Goal: Information Seeking & Learning: Learn about a topic

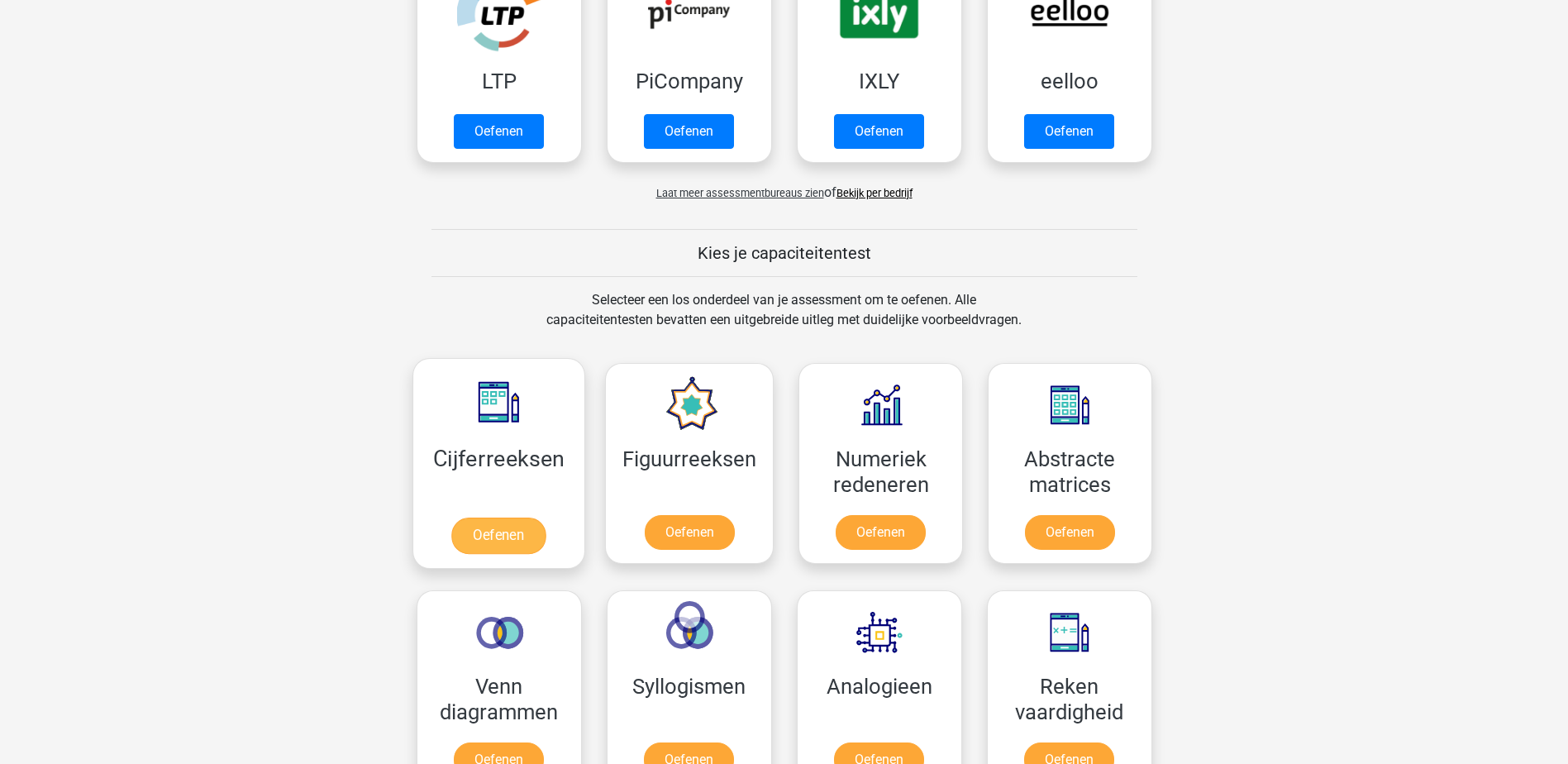
scroll to position [413, 0]
click at [501, 533] on link "Oefenen" at bounding box center [498, 535] width 94 height 36
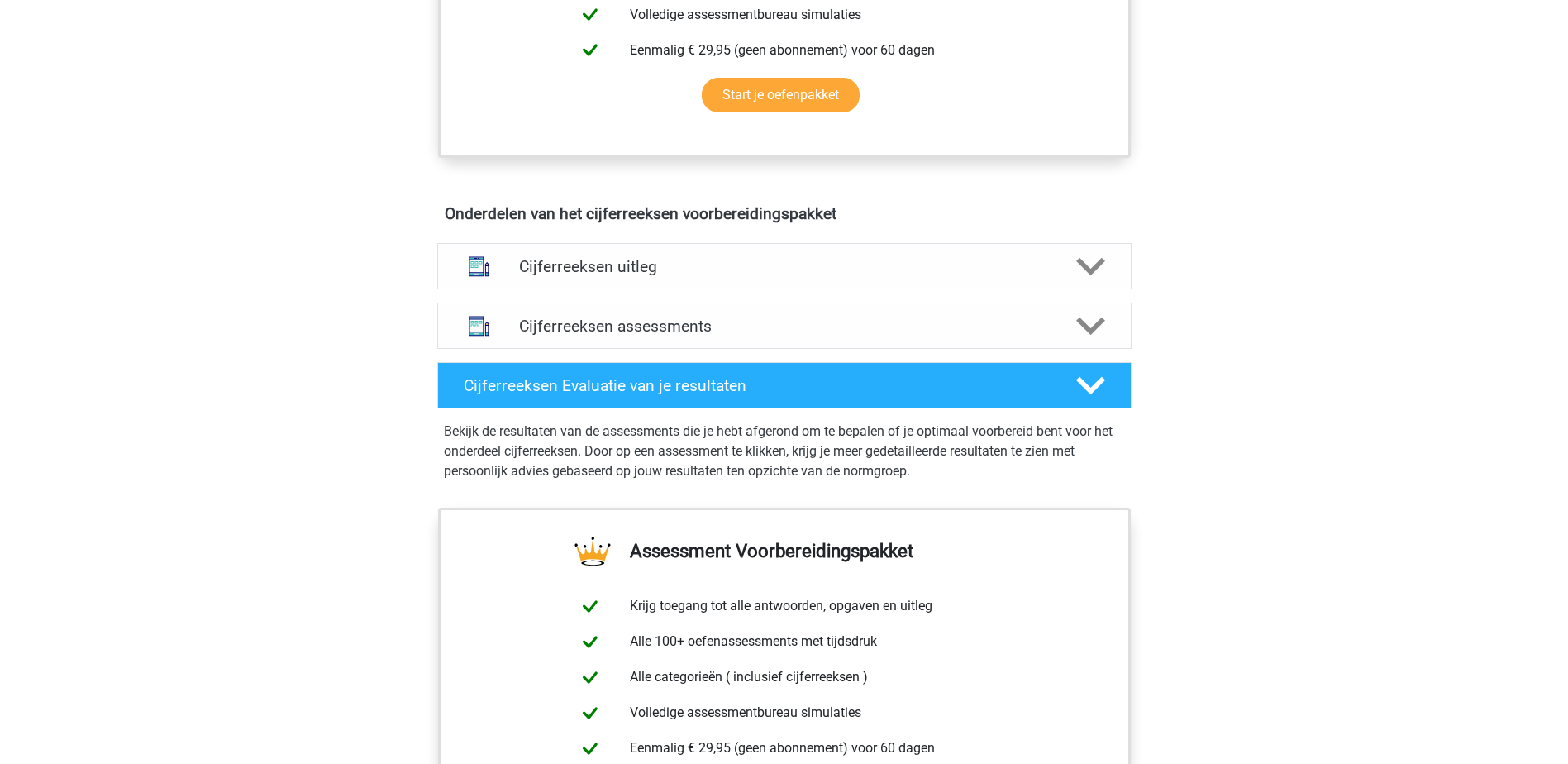
scroll to position [827, 0]
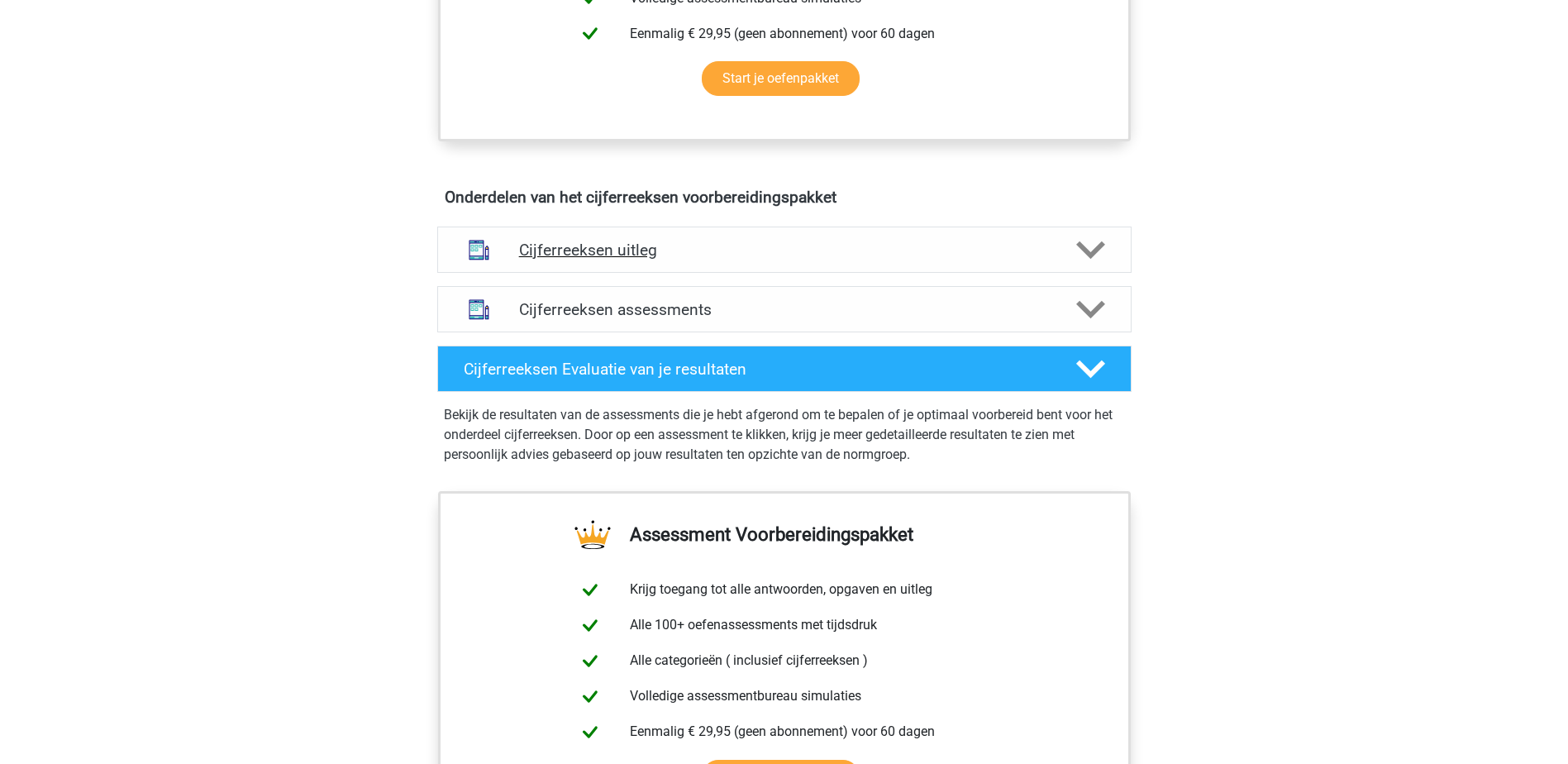
click at [715, 260] on h4 "Cijferreeksen uitleg" at bounding box center [784, 251] width 531 height 19
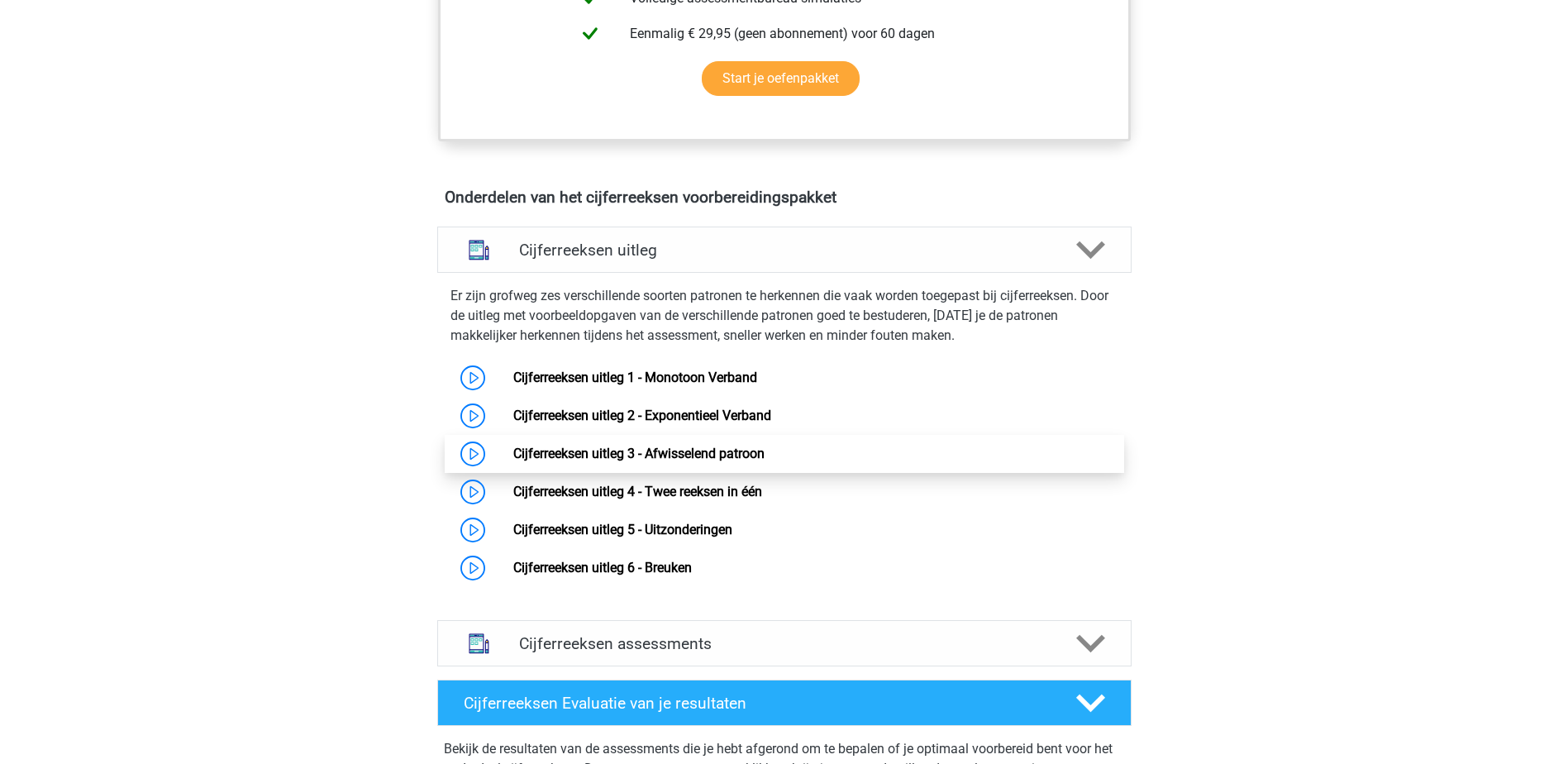
click at [730, 462] on link "Cijferreeksen uitleg 3 - Afwisselend patroon" at bounding box center [639, 453] width 251 height 15
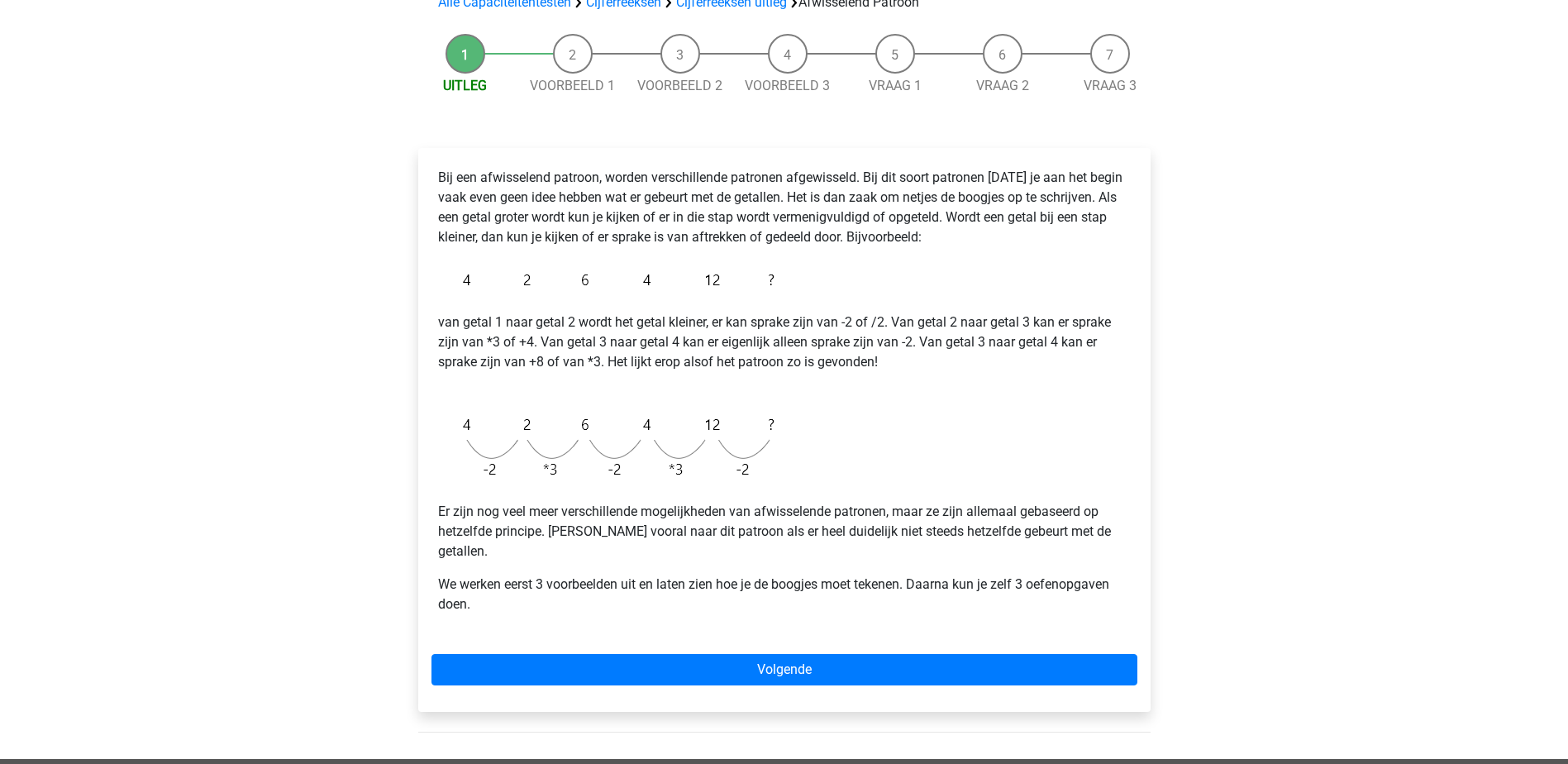
scroll to position [249, 0]
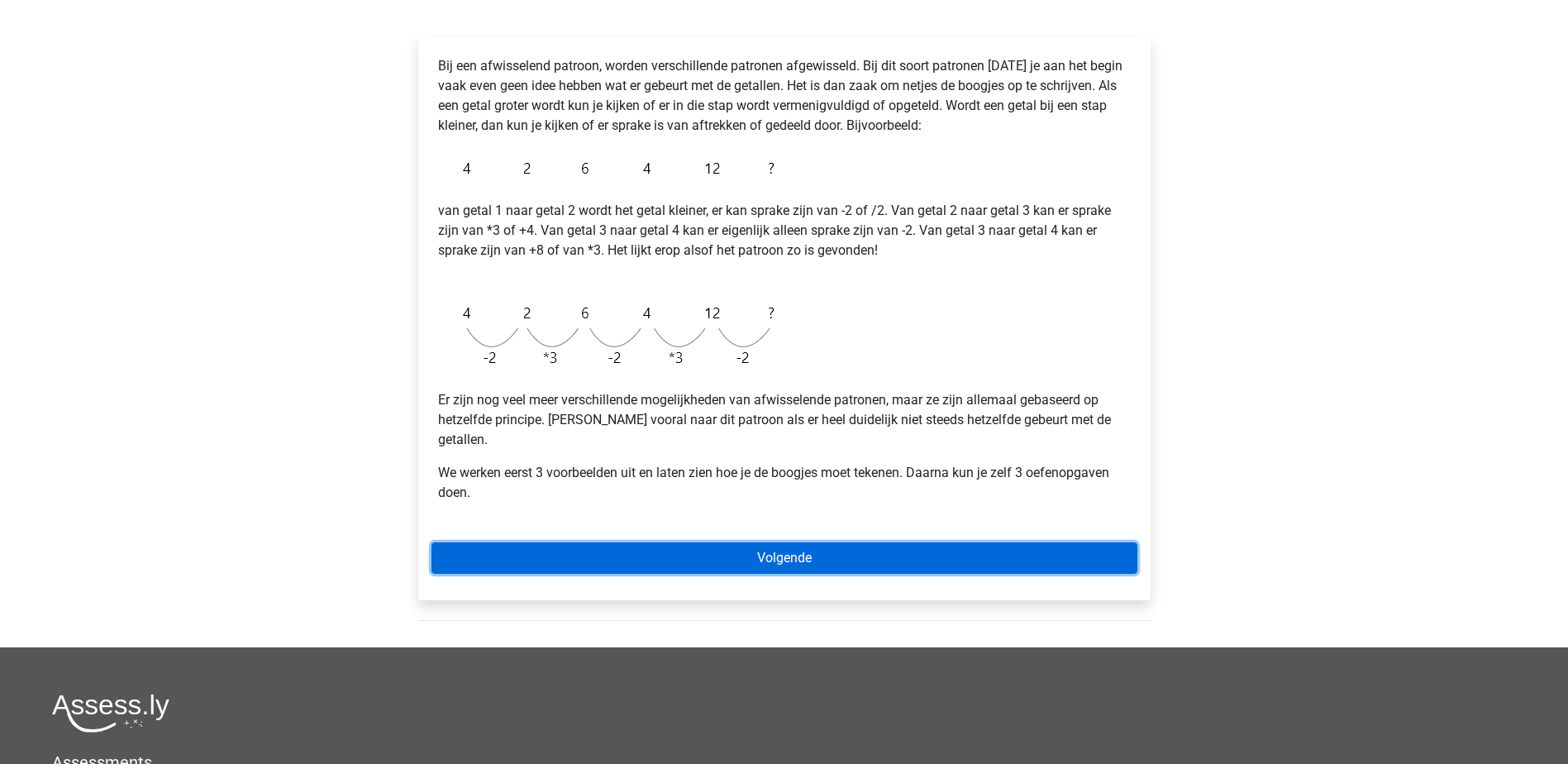
click at [741, 543] on link "Volgende" at bounding box center [784, 558] width 706 height 31
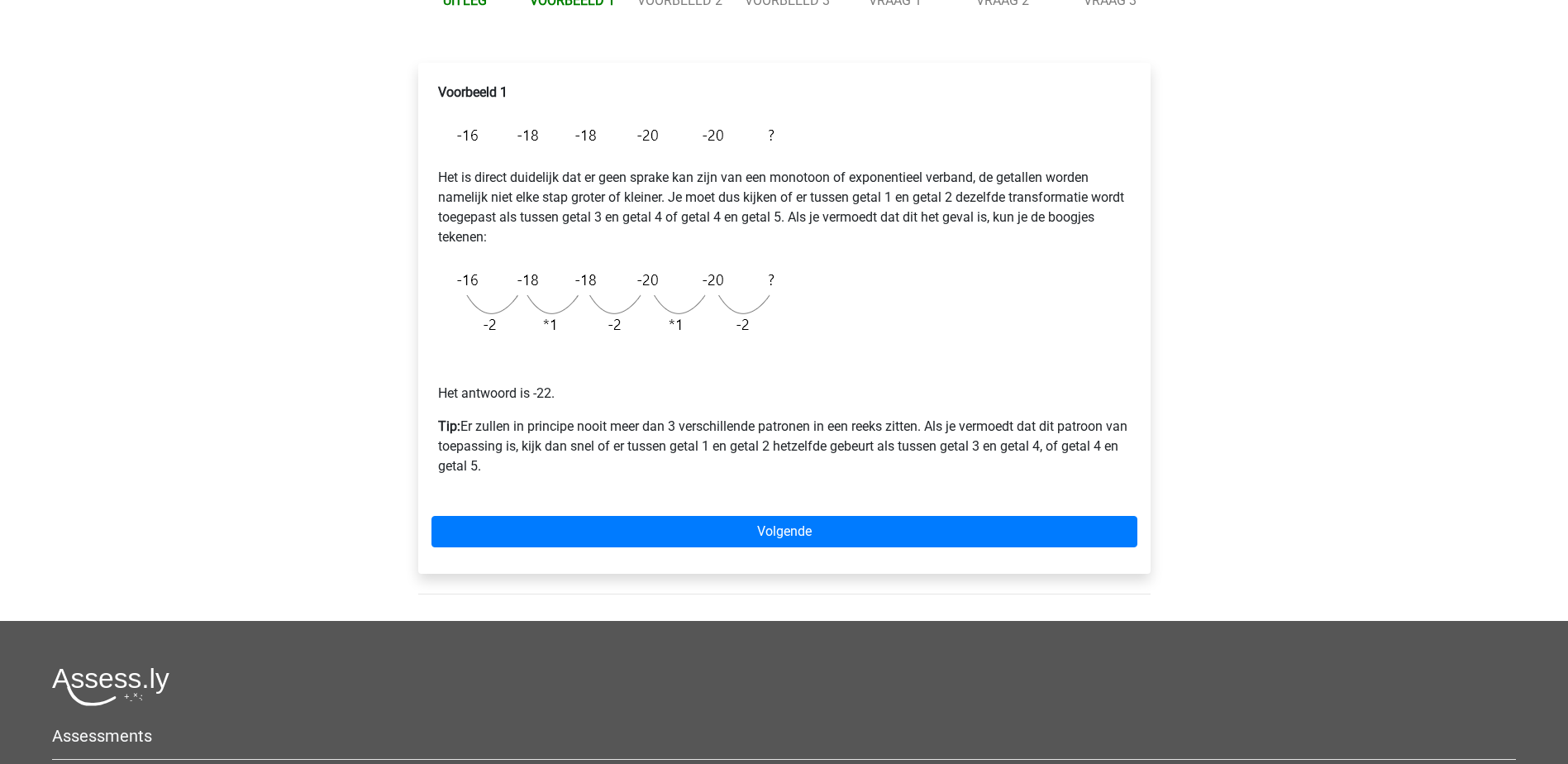
scroll to position [249, 0]
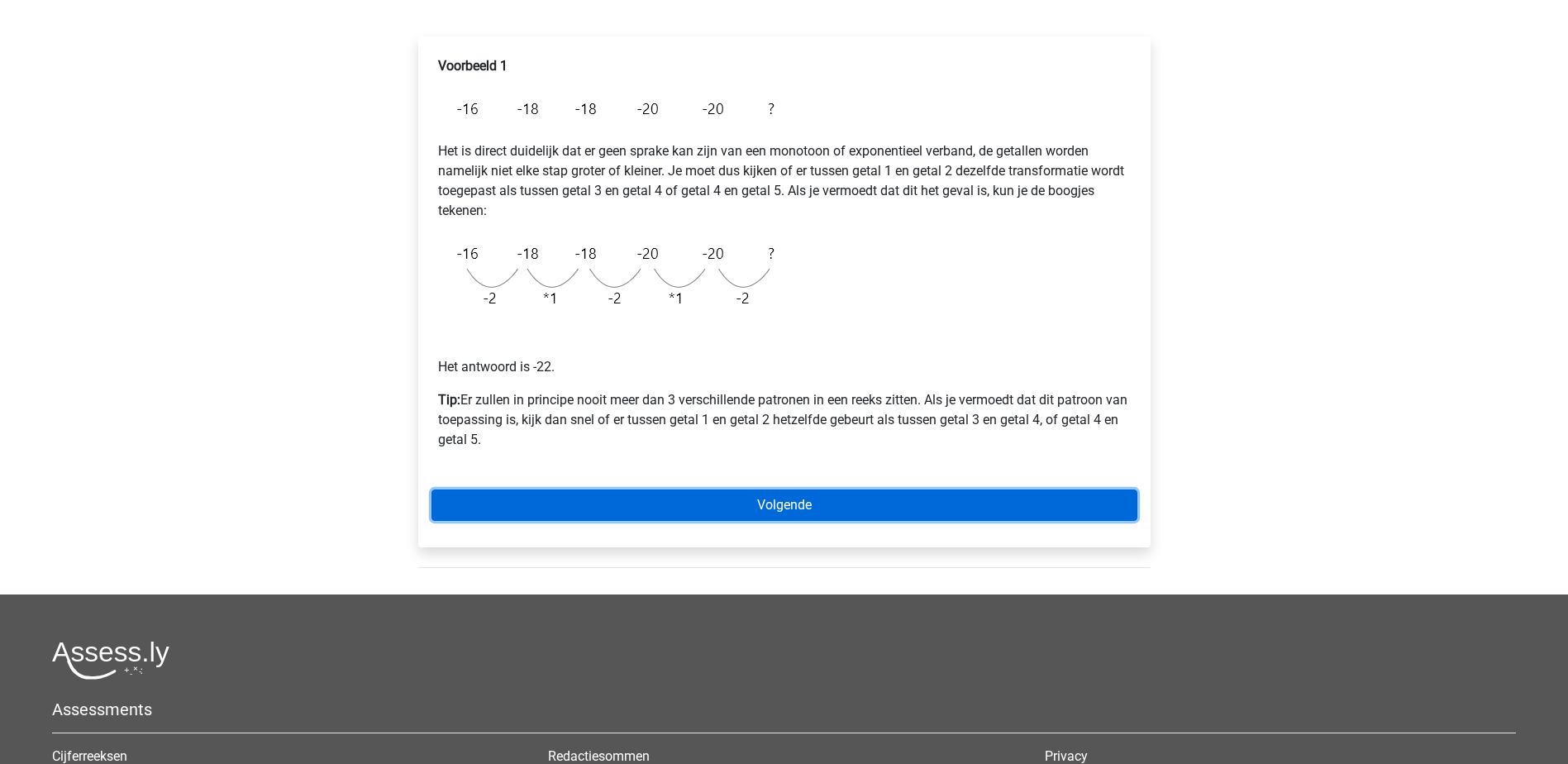
click at [760, 505] on link "Volgende" at bounding box center [784, 505] width 706 height 31
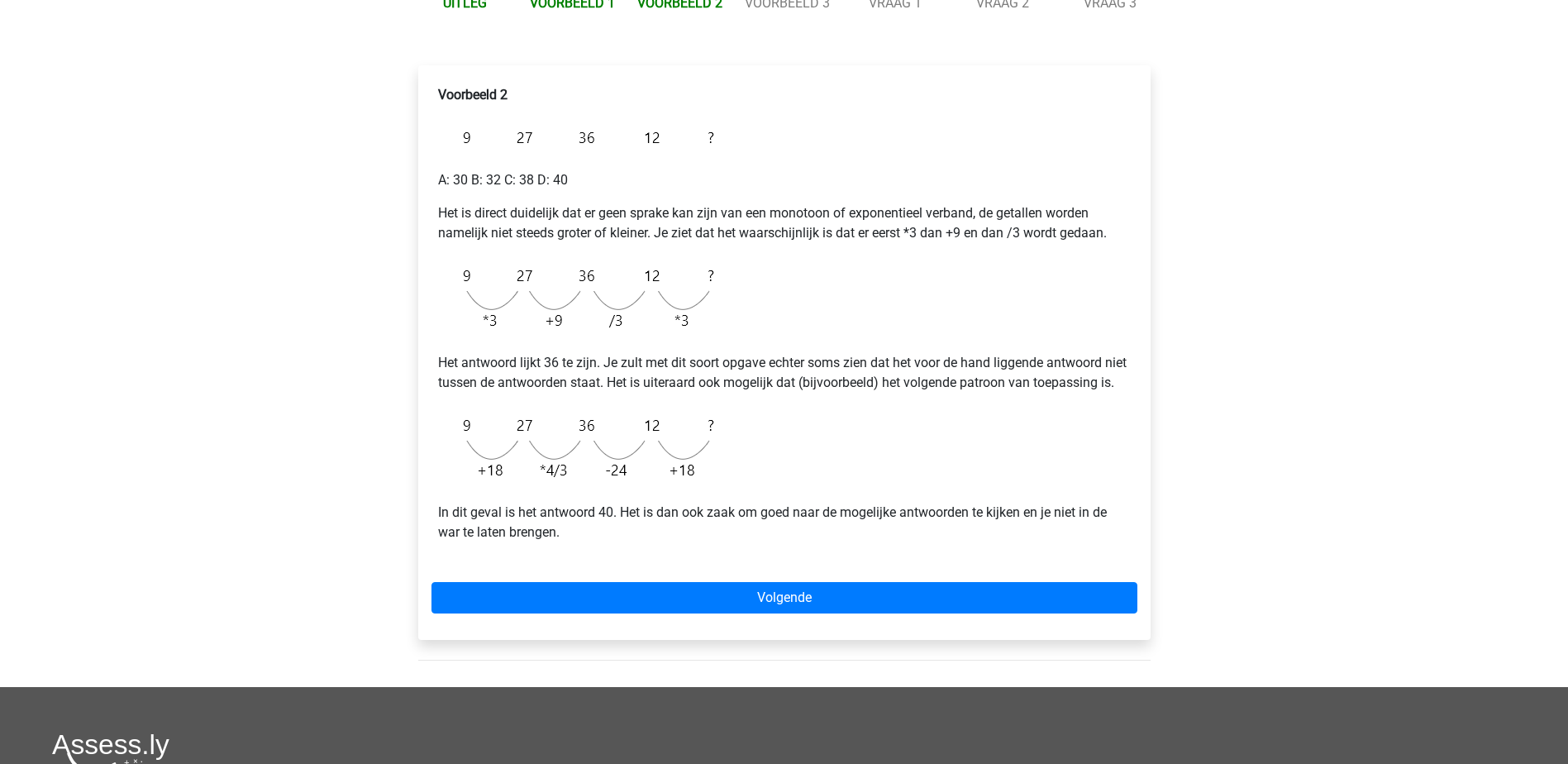
scroll to position [249, 0]
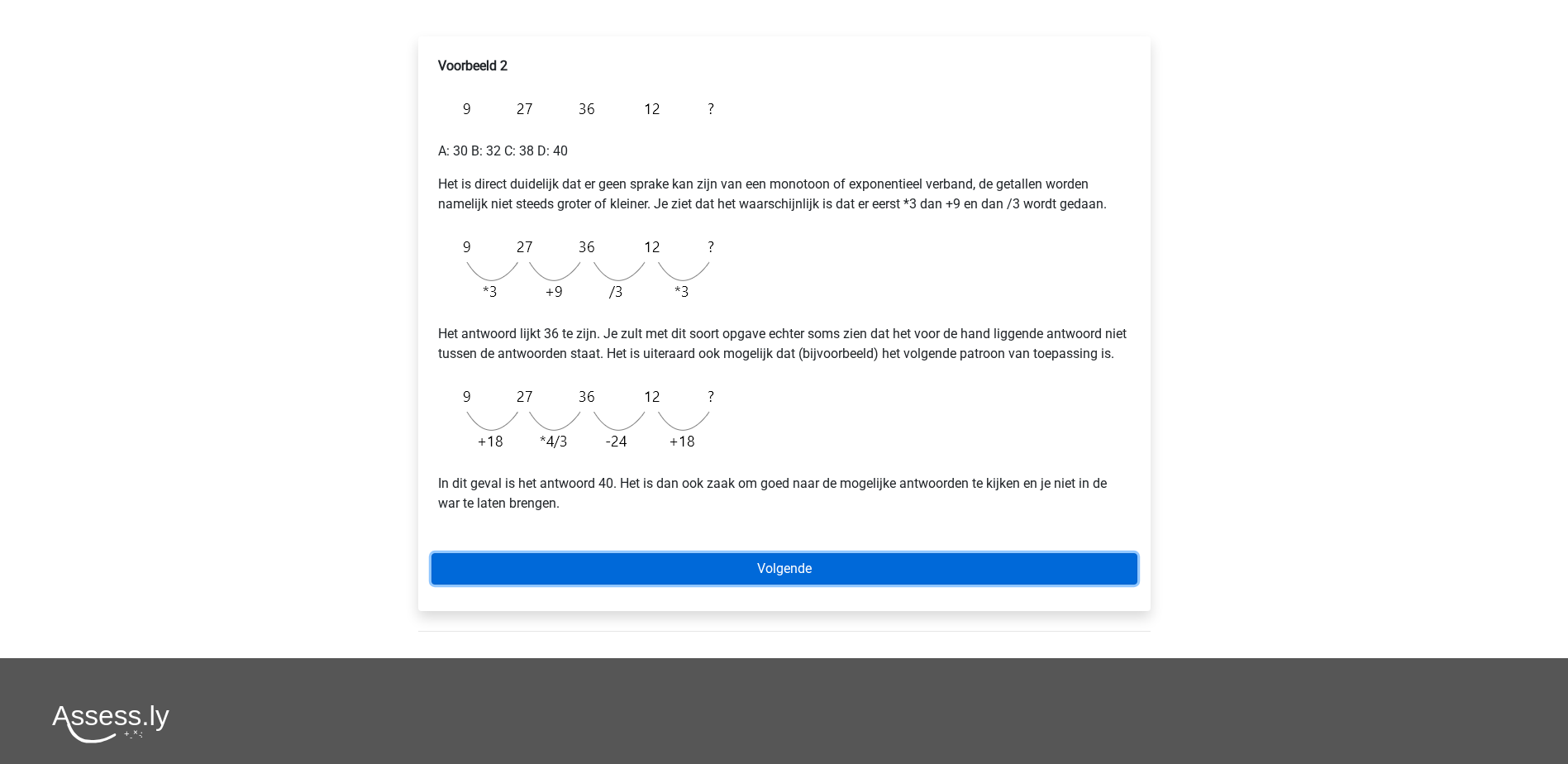
click at [825, 585] on link "Volgende" at bounding box center [784, 569] width 706 height 31
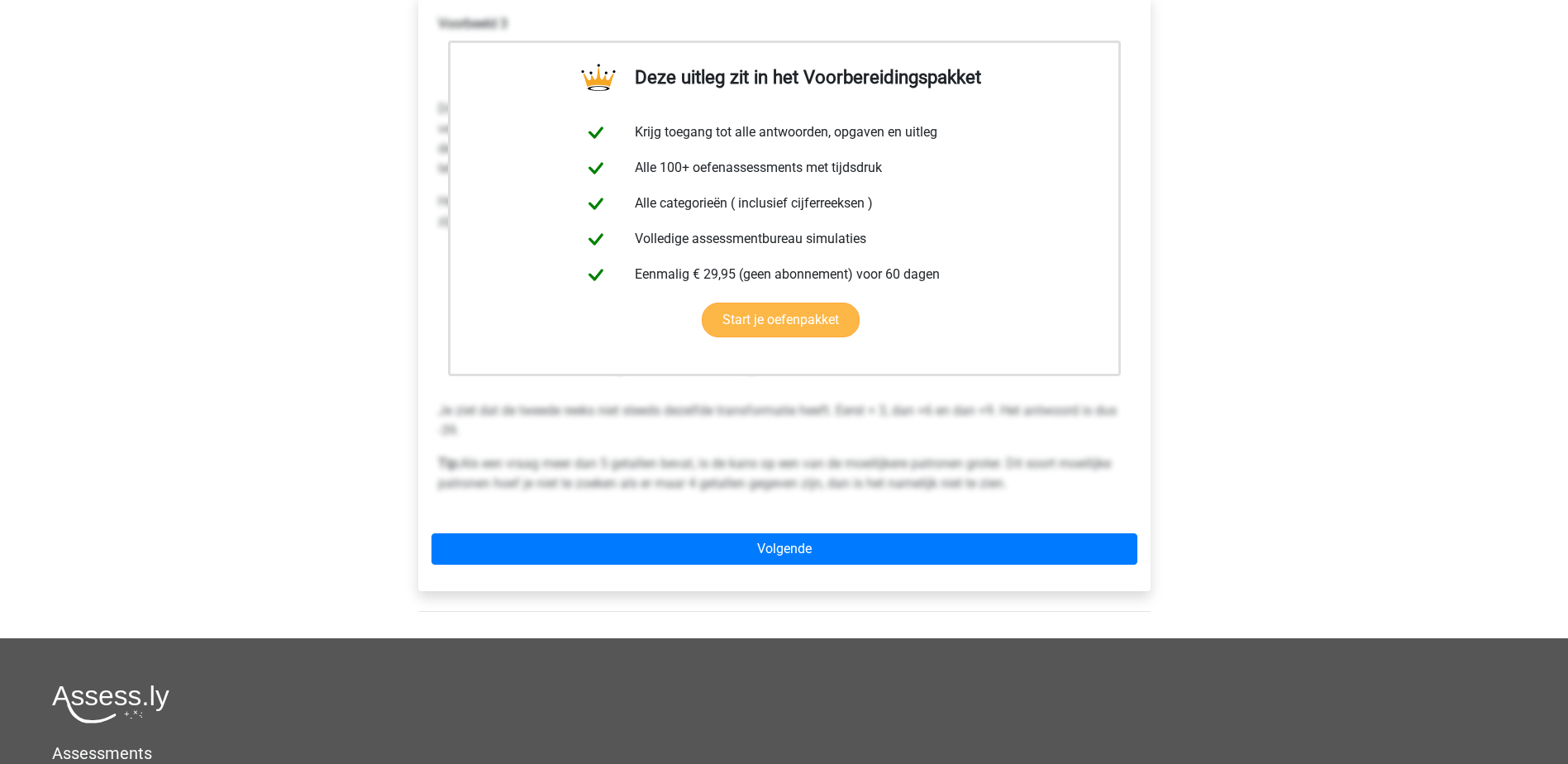
scroll to position [331, 0]
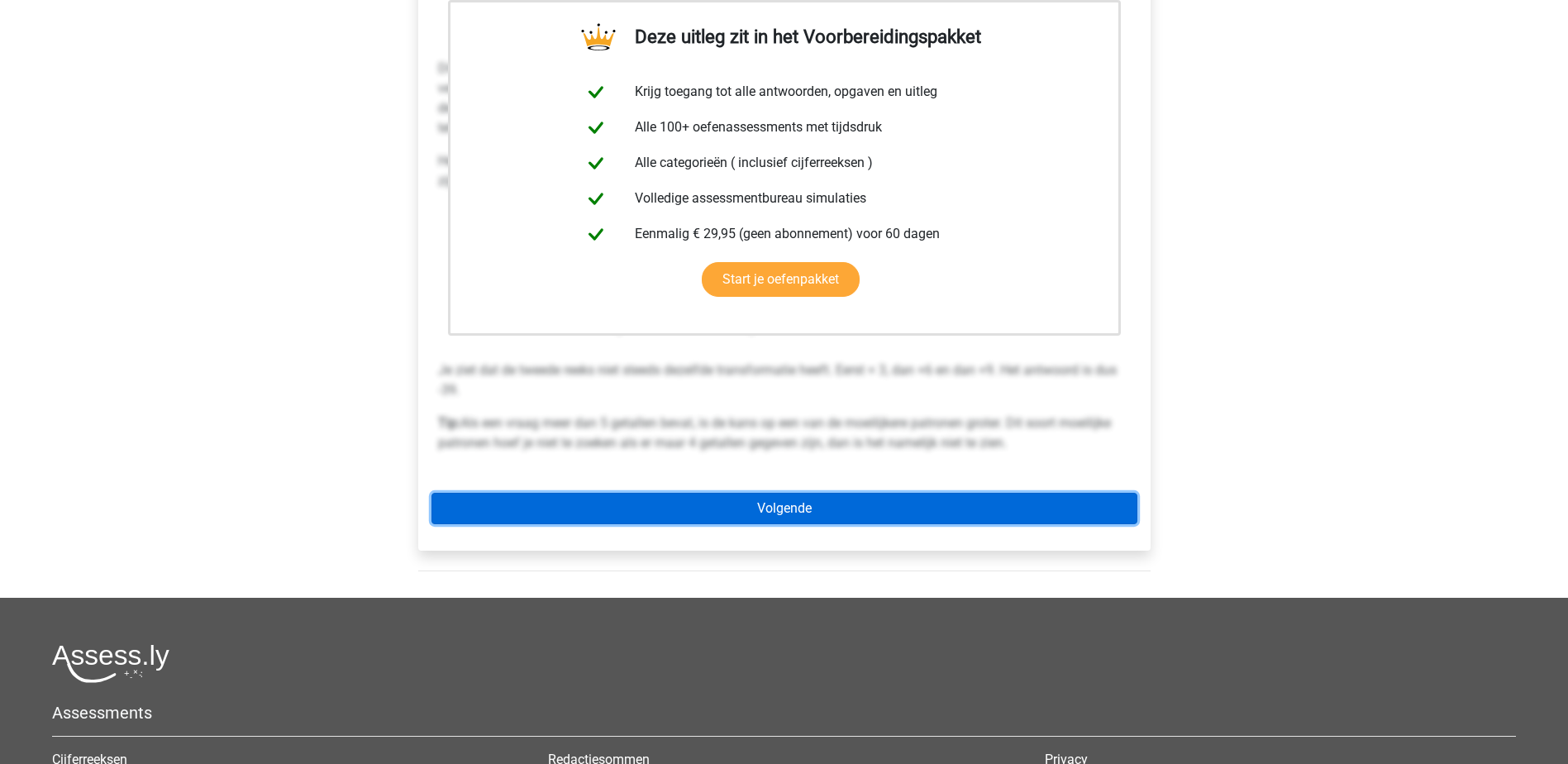
click at [777, 513] on link "Volgende" at bounding box center [784, 509] width 706 height 31
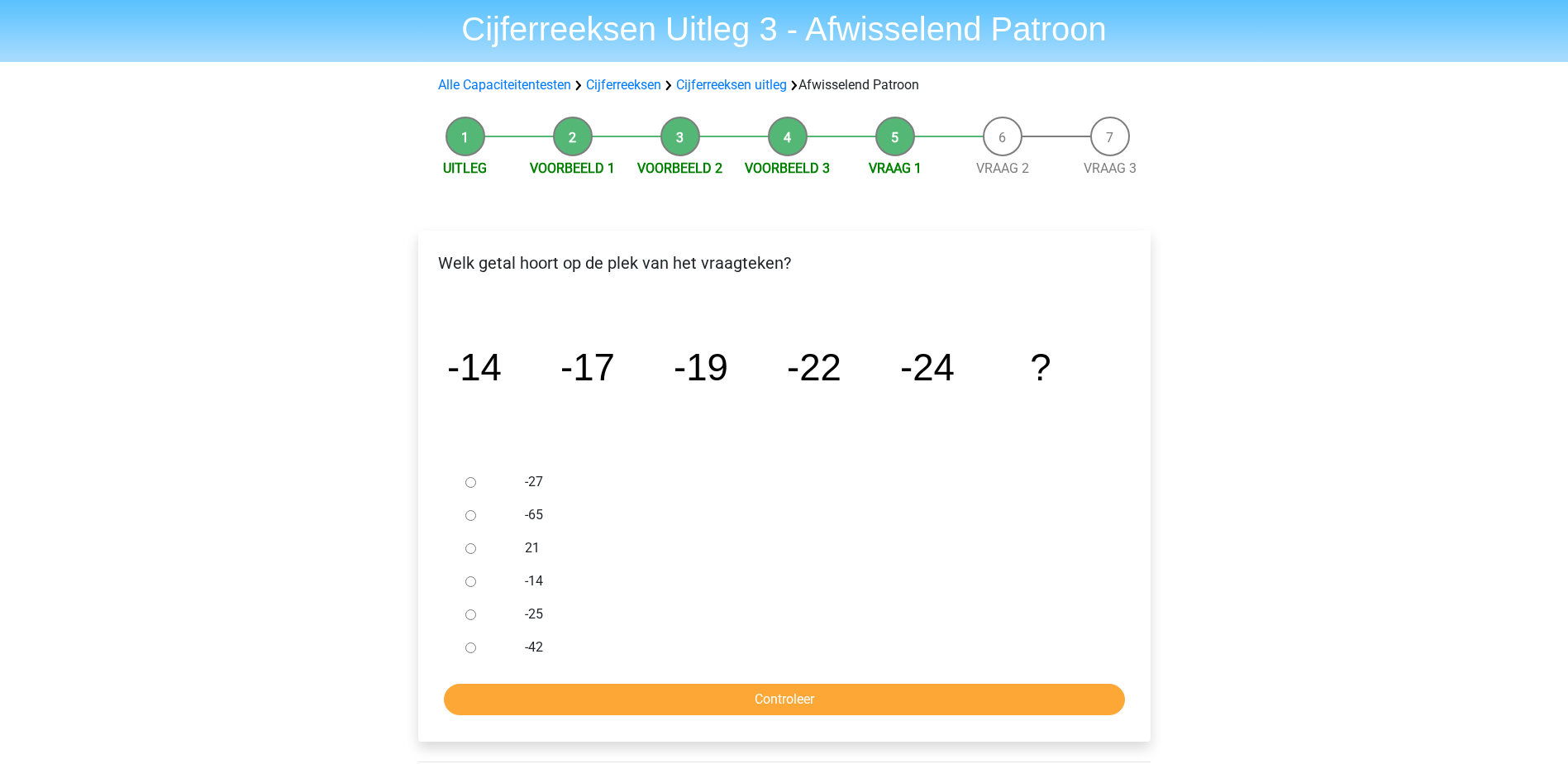
scroll to position [83, 0]
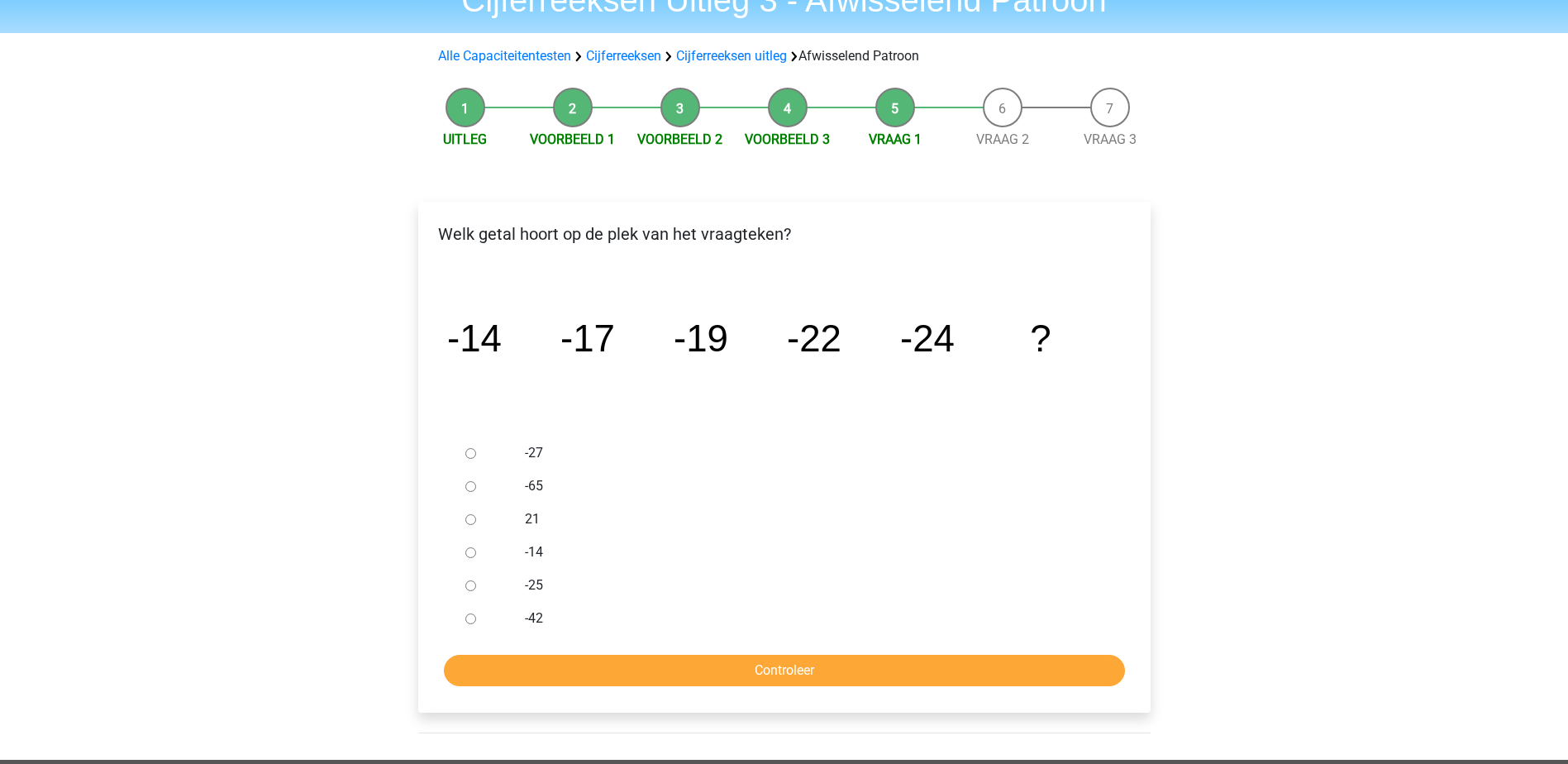
click at [473, 451] on input "-27" at bounding box center [470, 453] width 10 height 10
radio input "true"
click at [764, 674] on input "Controleer" at bounding box center [784, 671] width 682 height 31
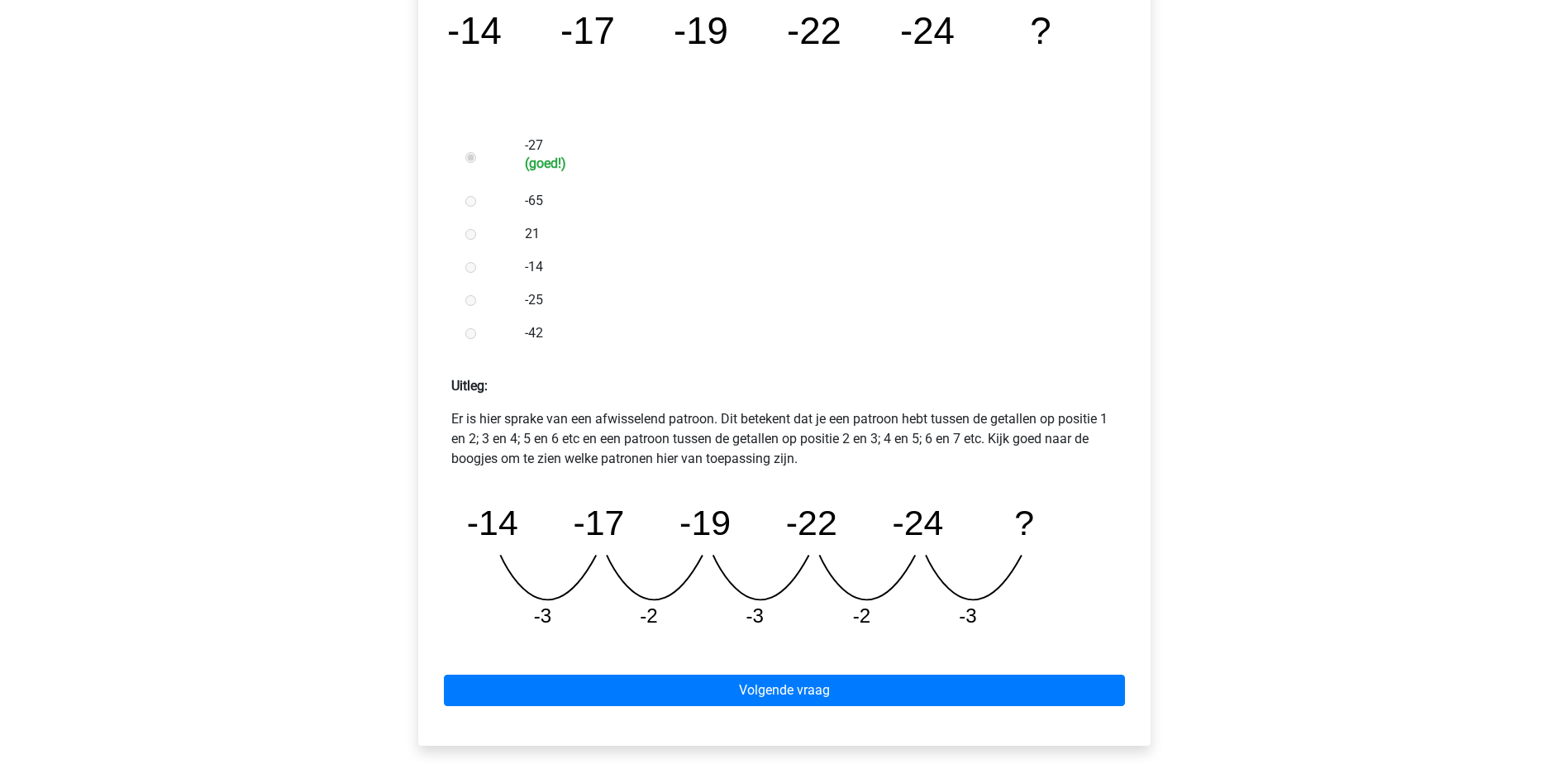
scroll to position [413, 0]
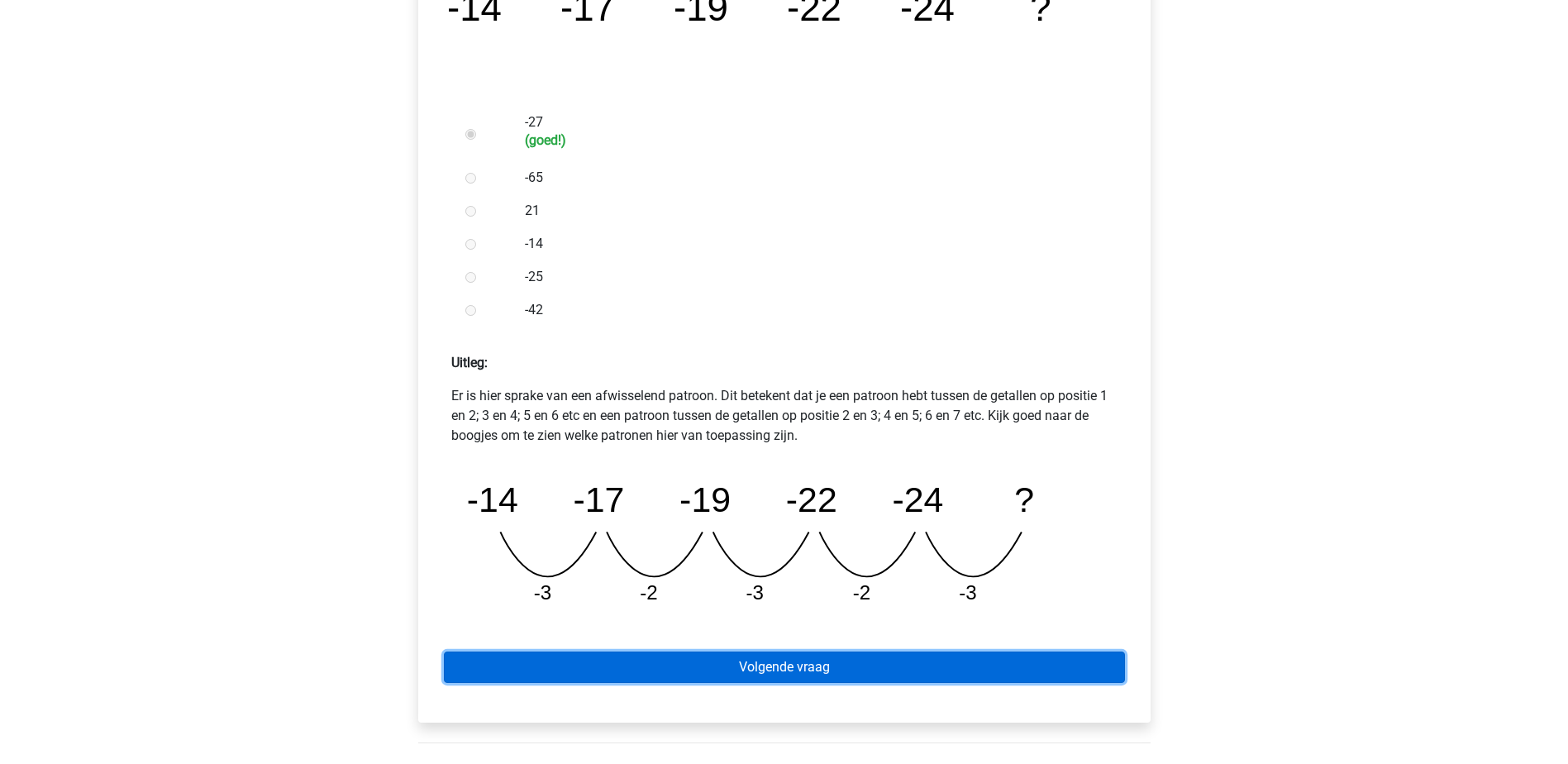
click at [788, 661] on link "Volgende vraag" at bounding box center [784, 667] width 682 height 31
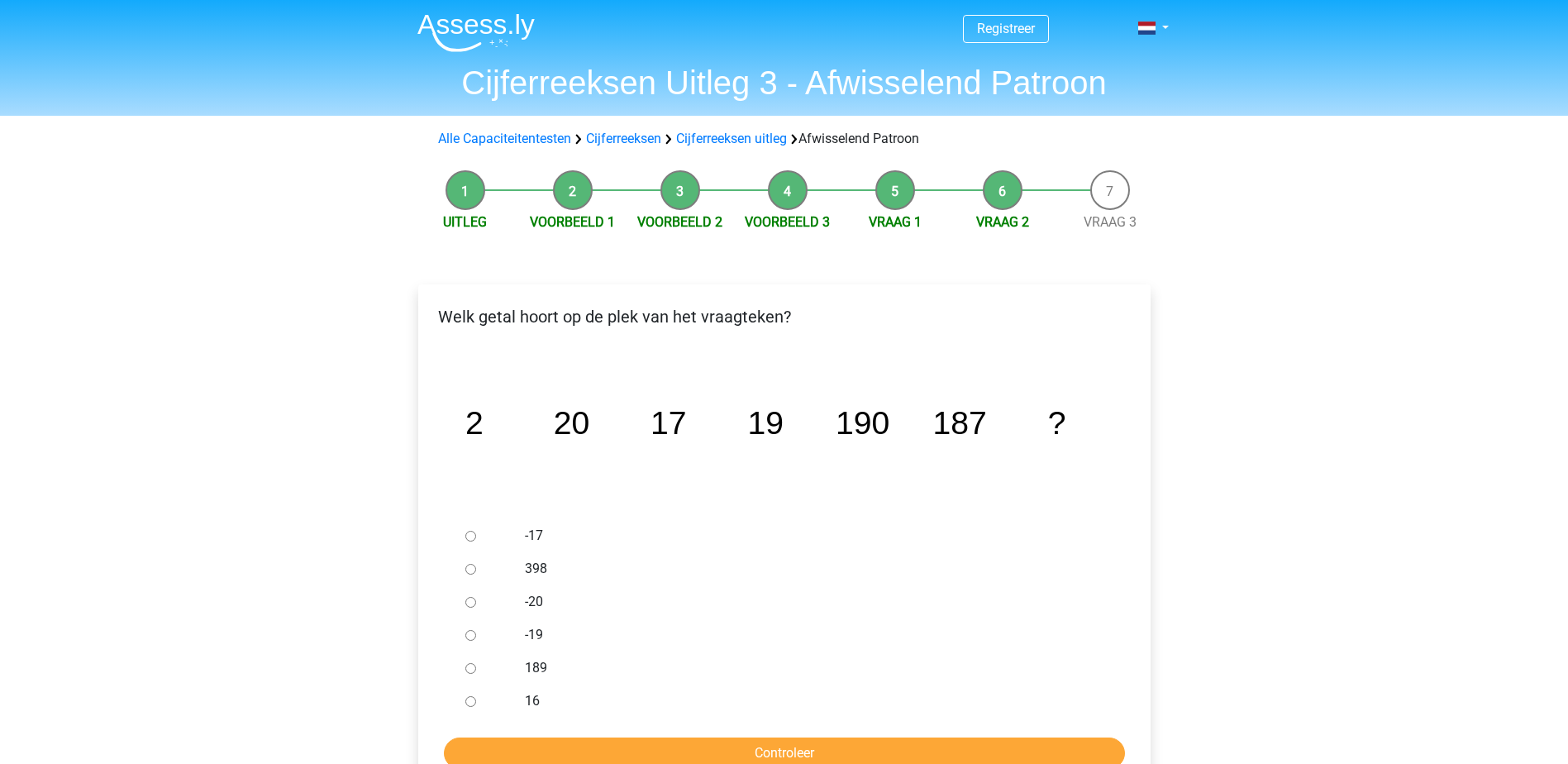
click at [478, 668] on div at bounding box center [486, 668] width 54 height 33
click at [470, 662] on div at bounding box center [486, 668] width 54 height 33
click at [474, 673] on input "189" at bounding box center [470, 668] width 10 height 10
radio input "true"
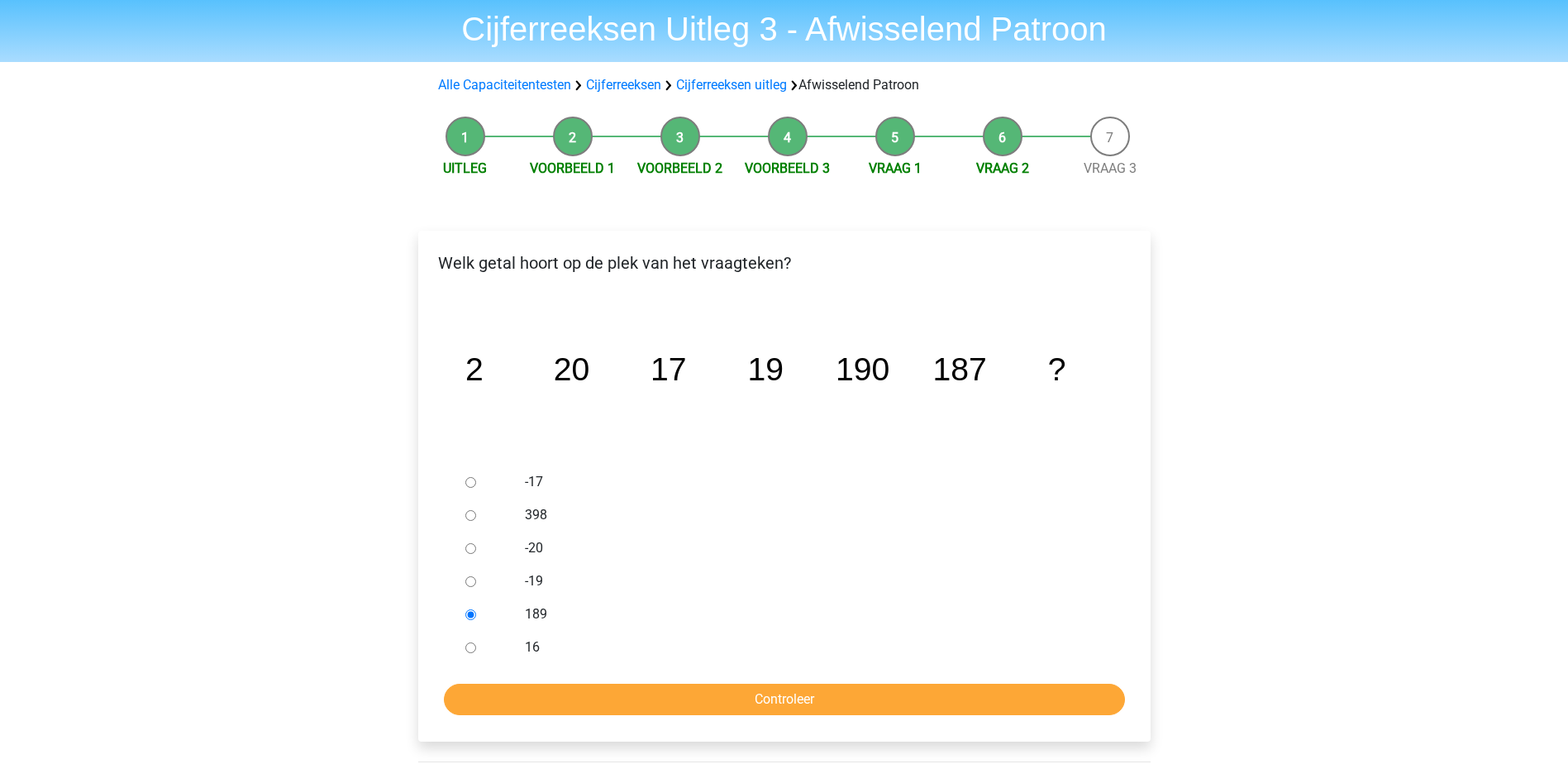
scroll to position [83, 0]
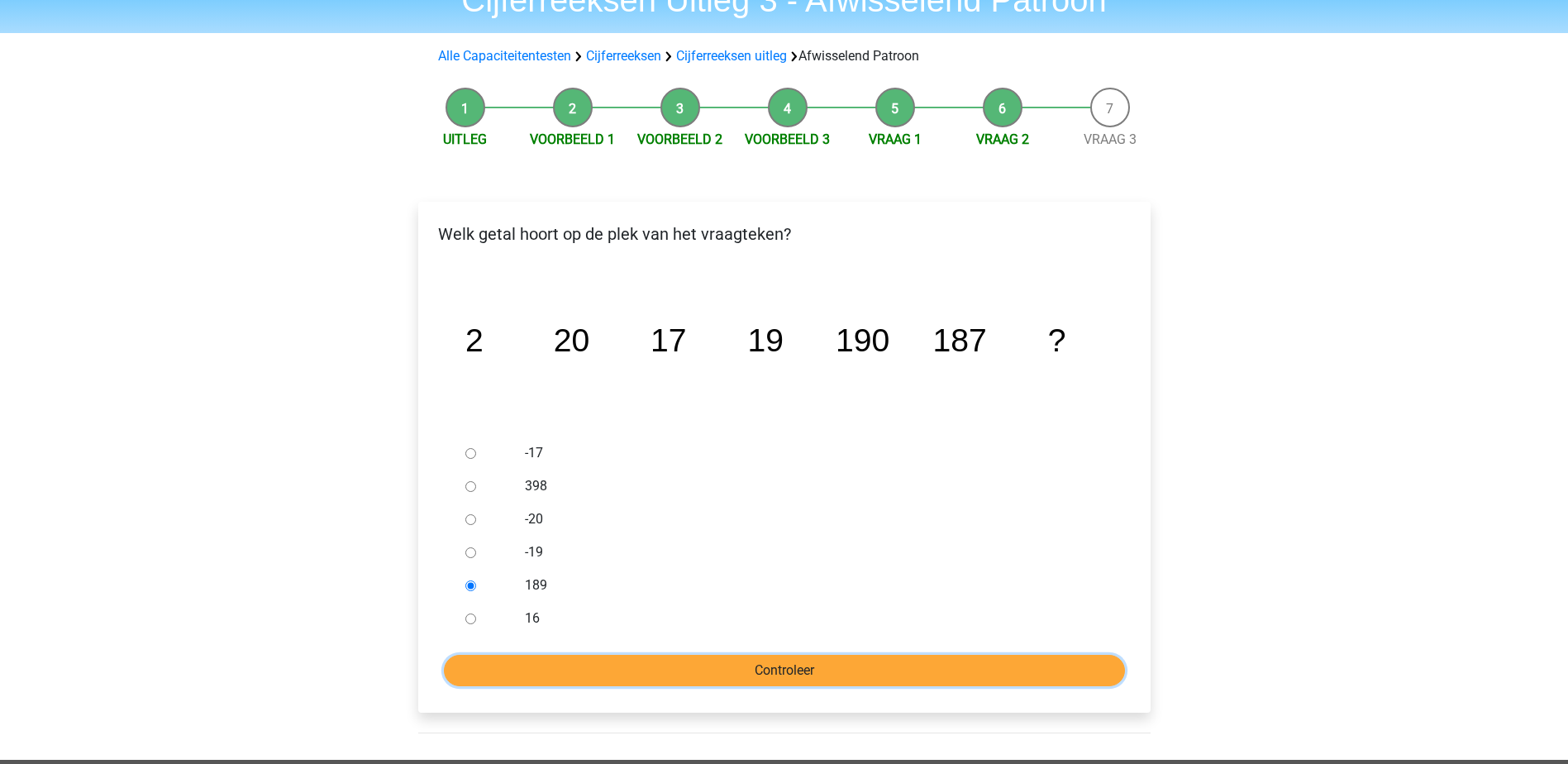
click at [783, 677] on input "Controleer" at bounding box center [784, 671] width 682 height 31
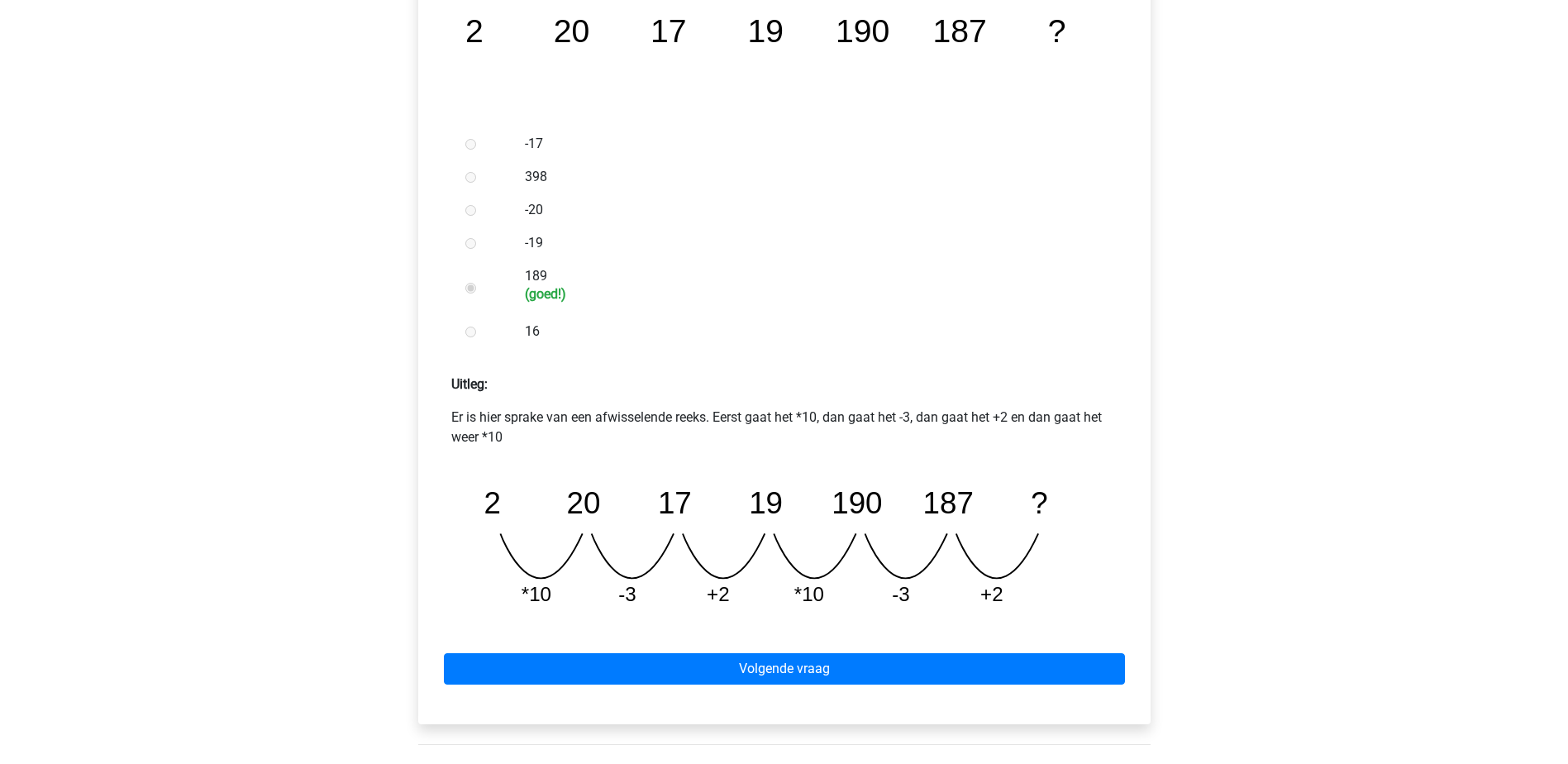
scroll to position [413, 0]
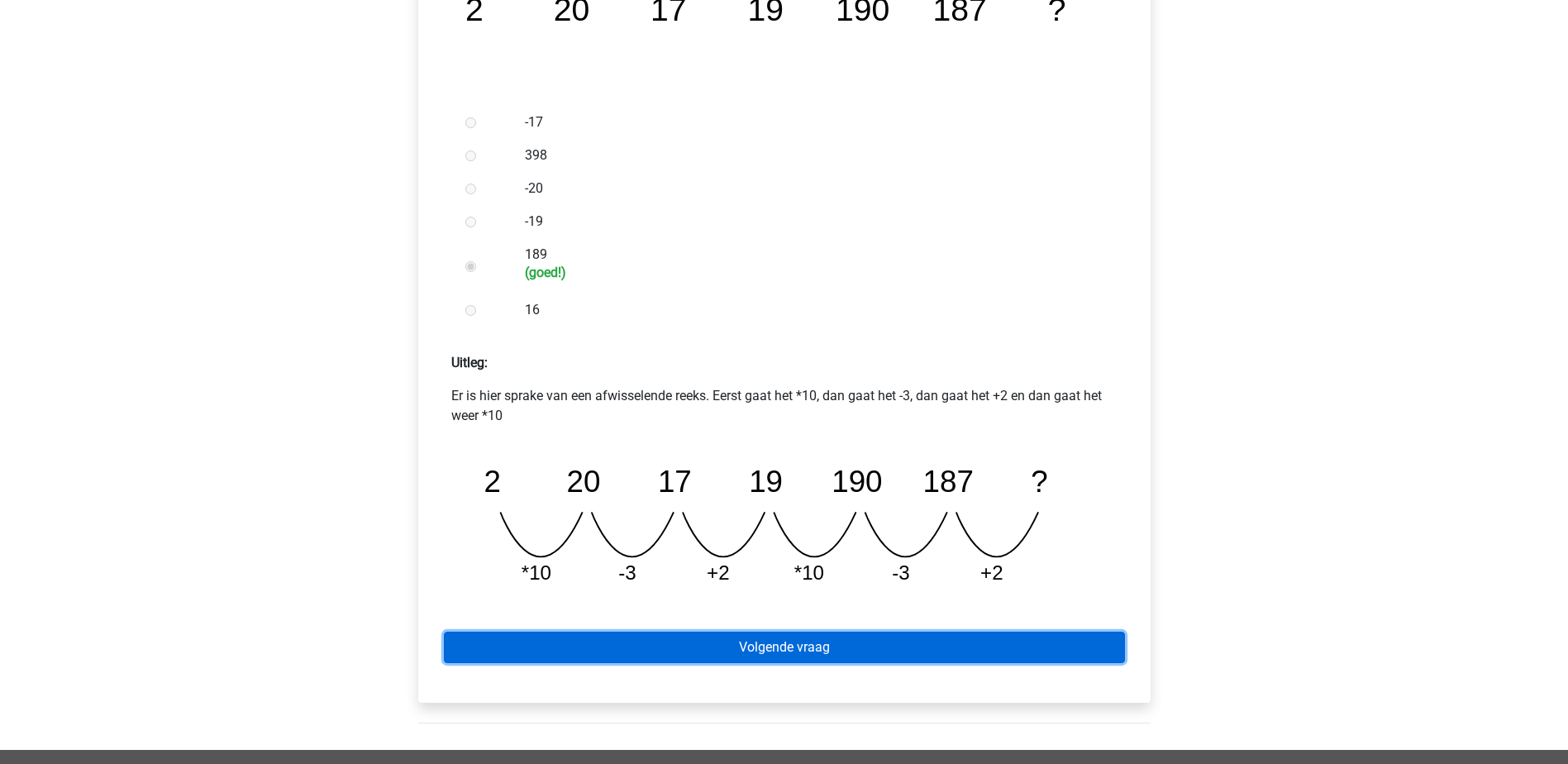
click at [786, 646] on link "Volgende vraag" at bounding box center [784, 647] width 682 height 31
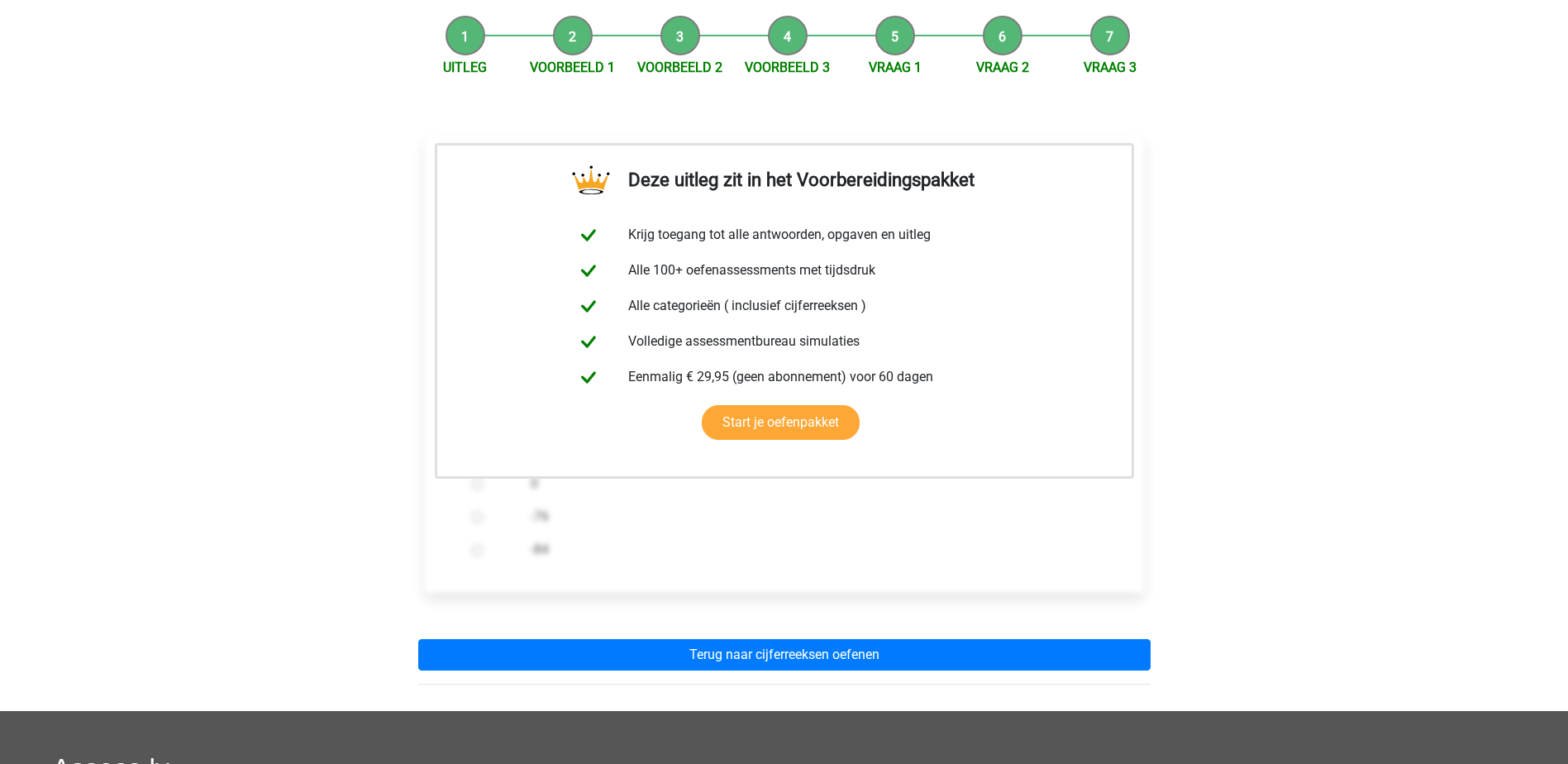
scroll to position [166, 0]
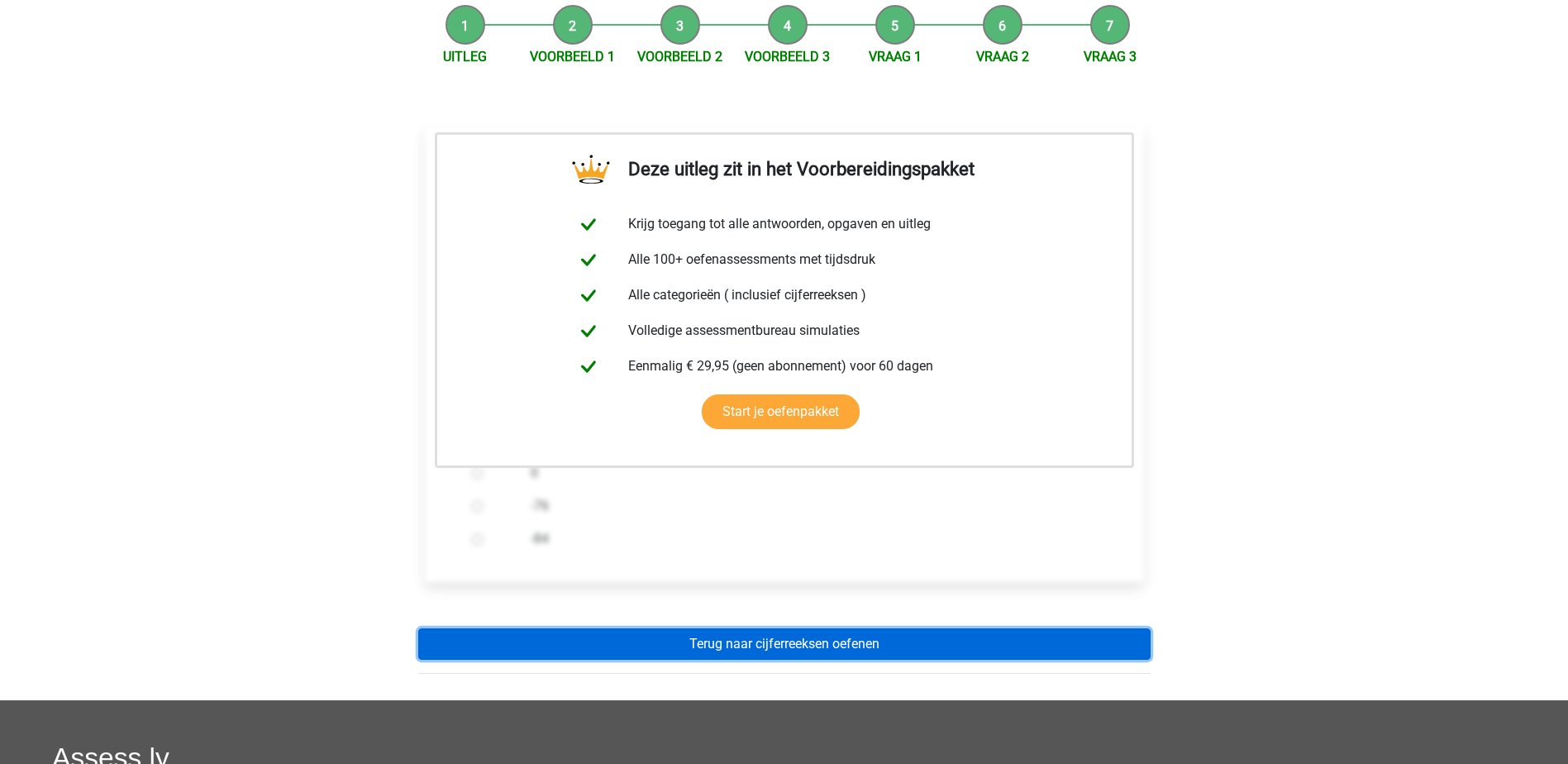
click at [786, 646] on link "Terug naar cijferreeksen oefenen" at bounding box center [784, 644] width 732 height 31
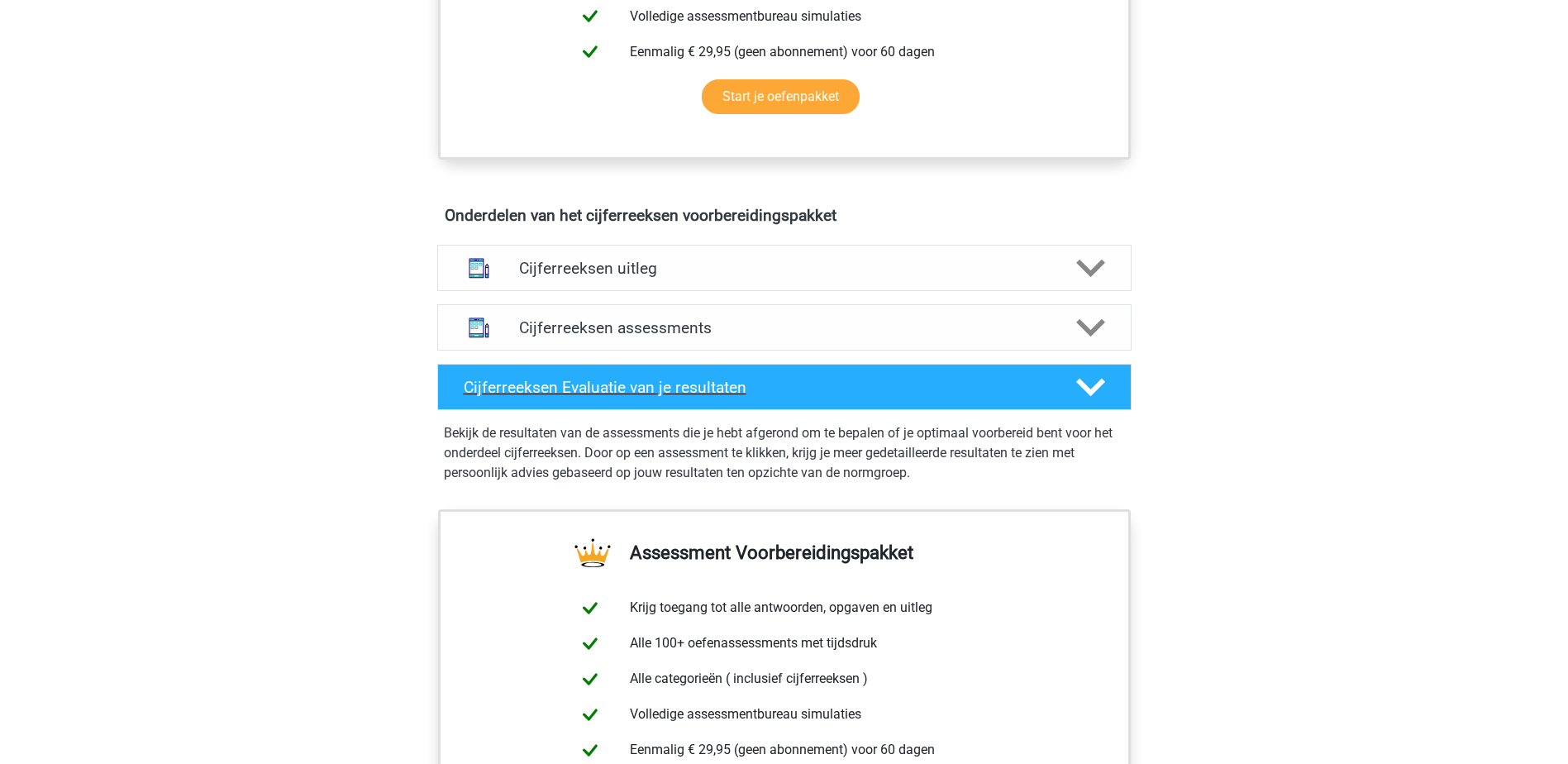
scroll to position [827, 0]
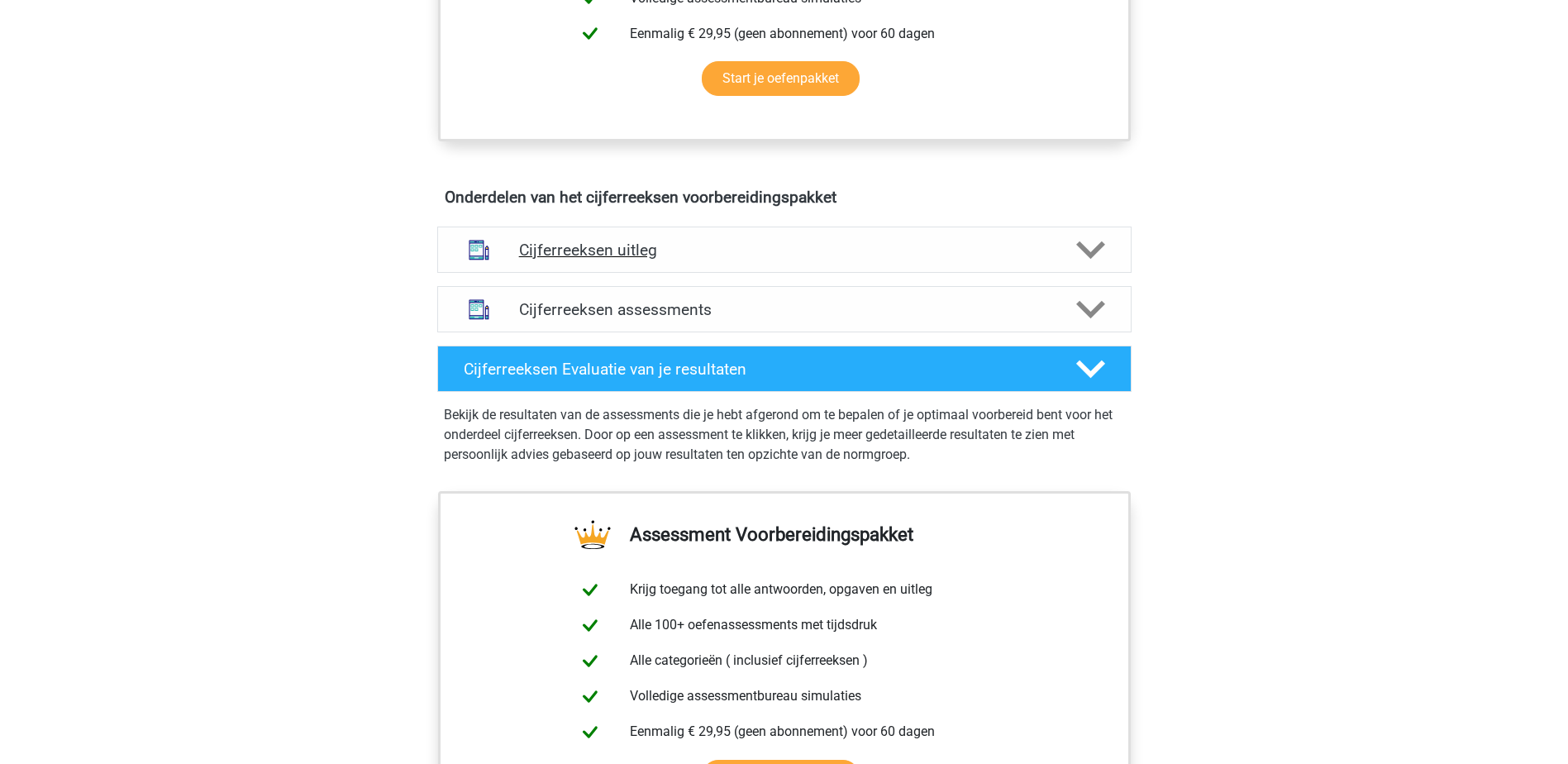
click at [725, 260] on h4 "Cijferreeksen uitleg" at bounding box center [784, 251] width 531 height 19
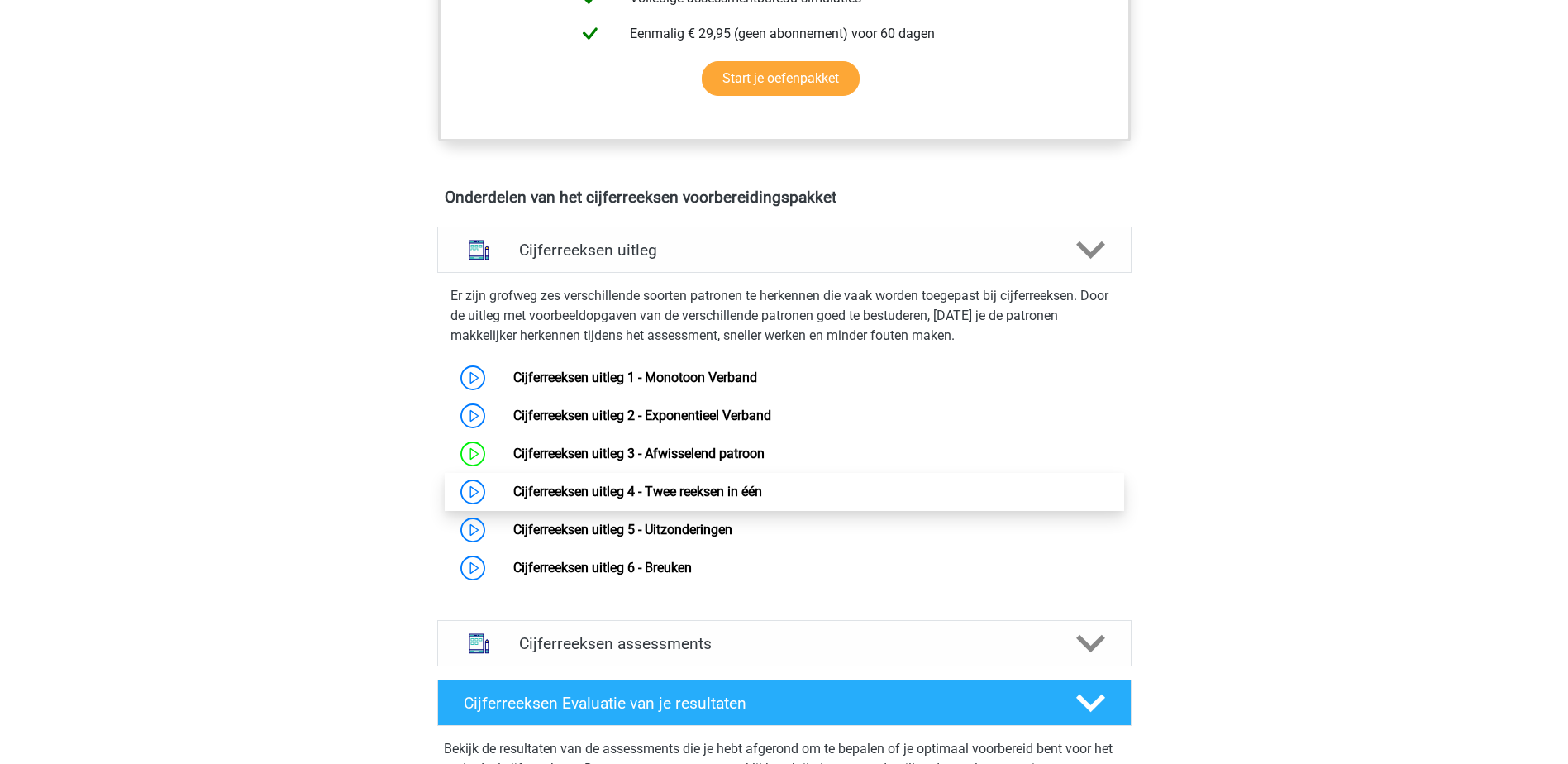
click at [665, 500] on link "Cijferreeksen uitleg 4 - Twee reeksen in één" at bounding box center [637, 492] width 248 height 15
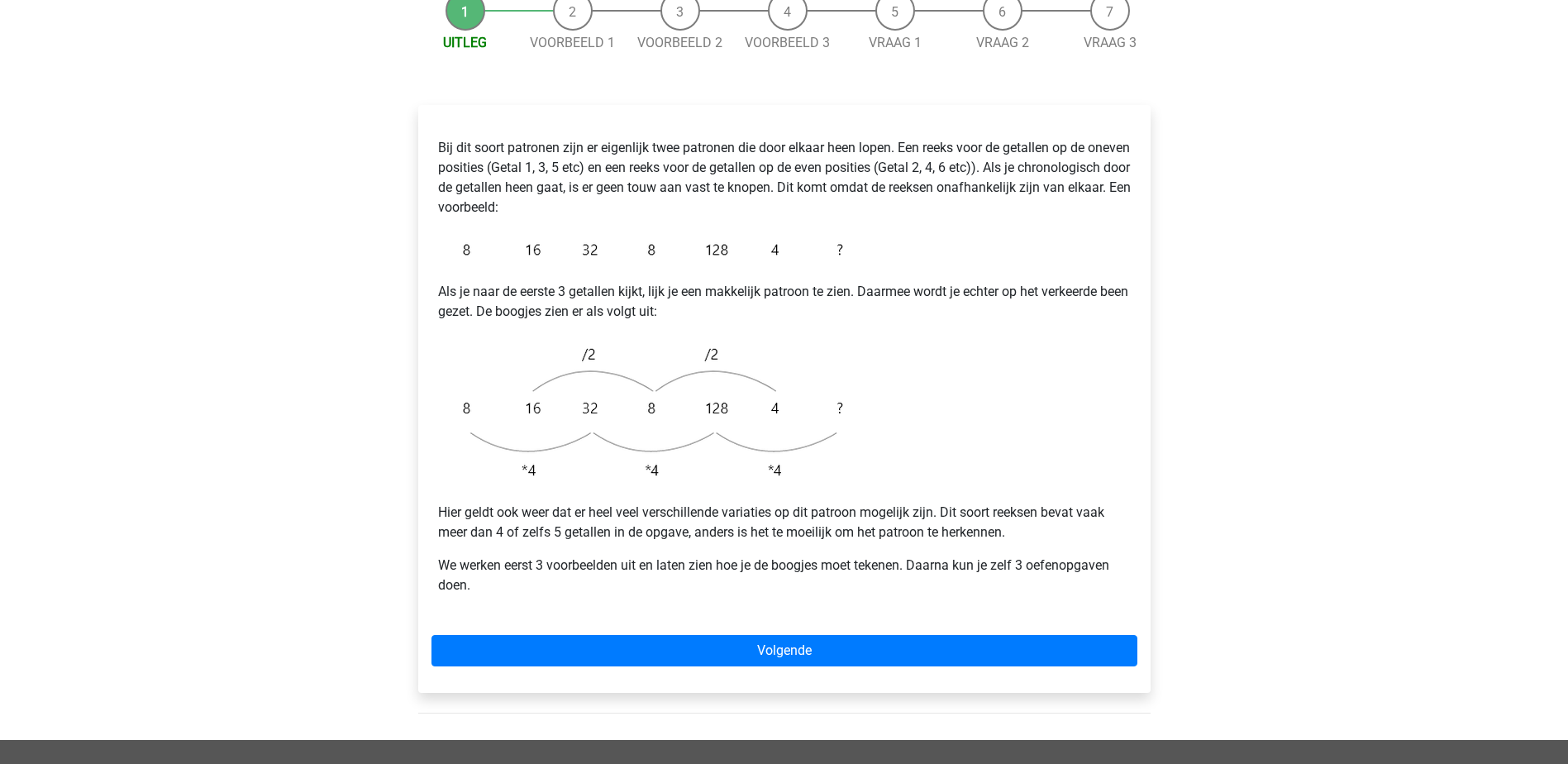
scroll to position [249, 0]
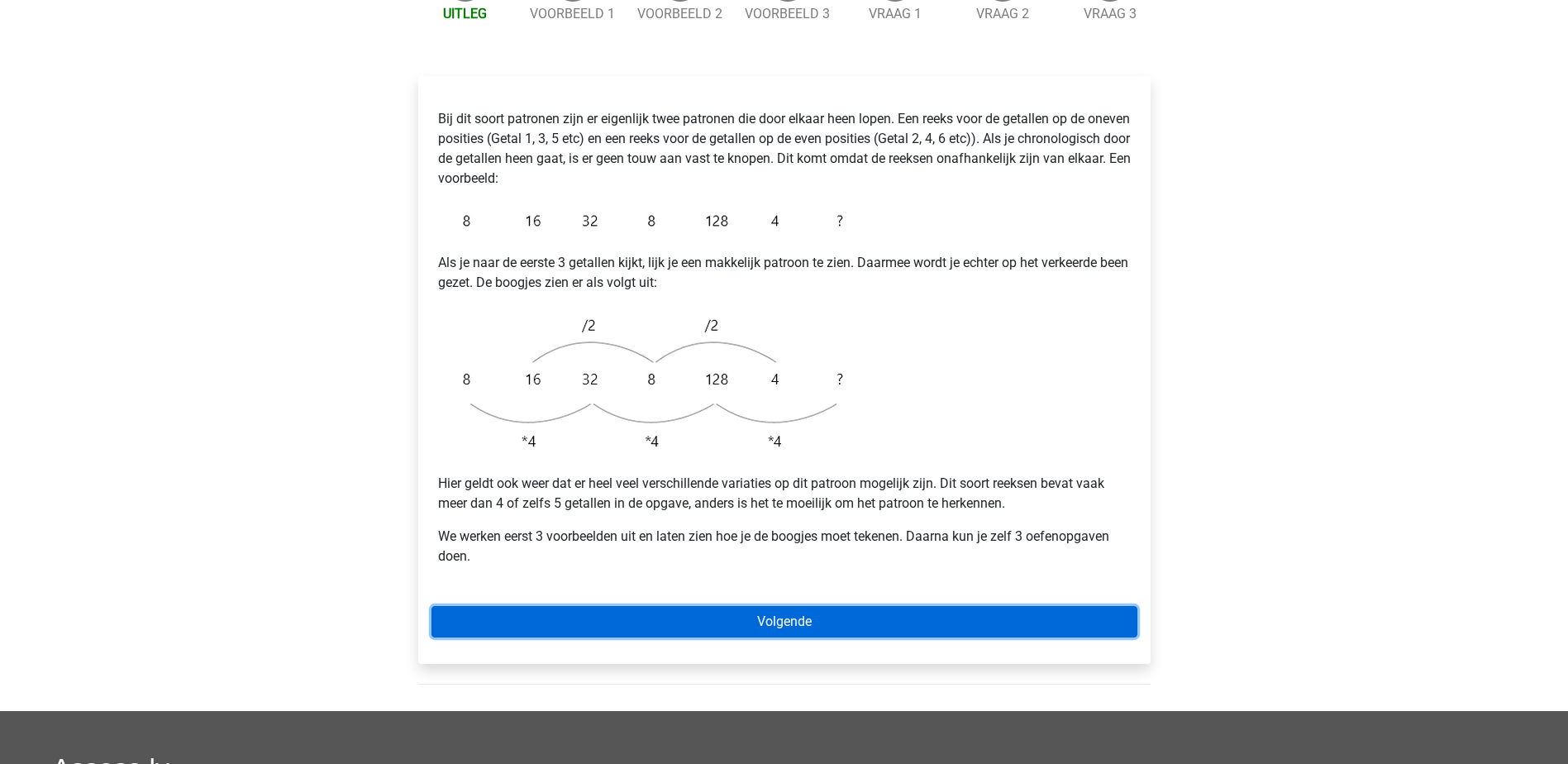
click at [813, 607] on link "Volgende" at bounding box center [784, 622] width 706 height 31
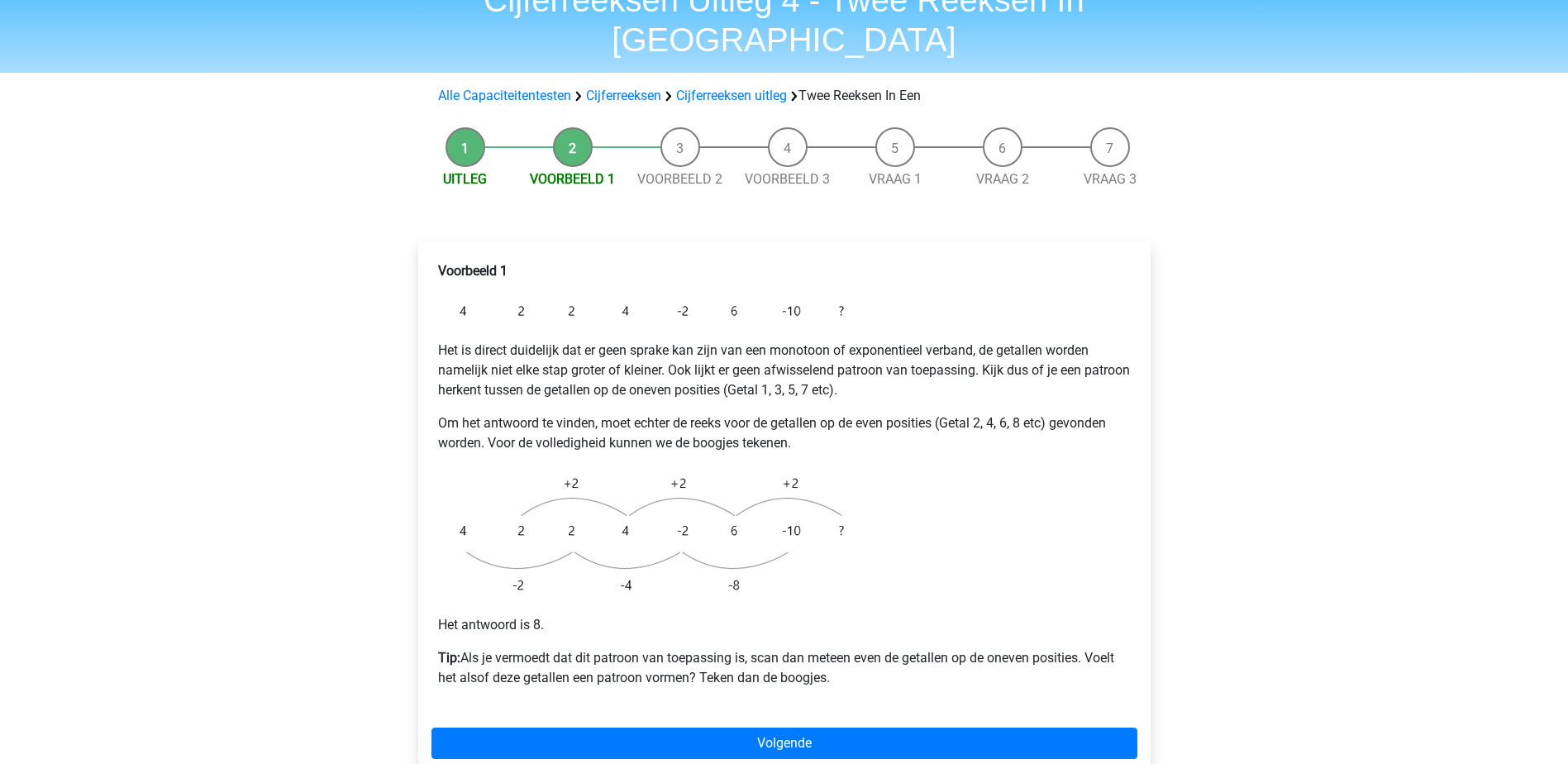
scroll to position [166, 0]
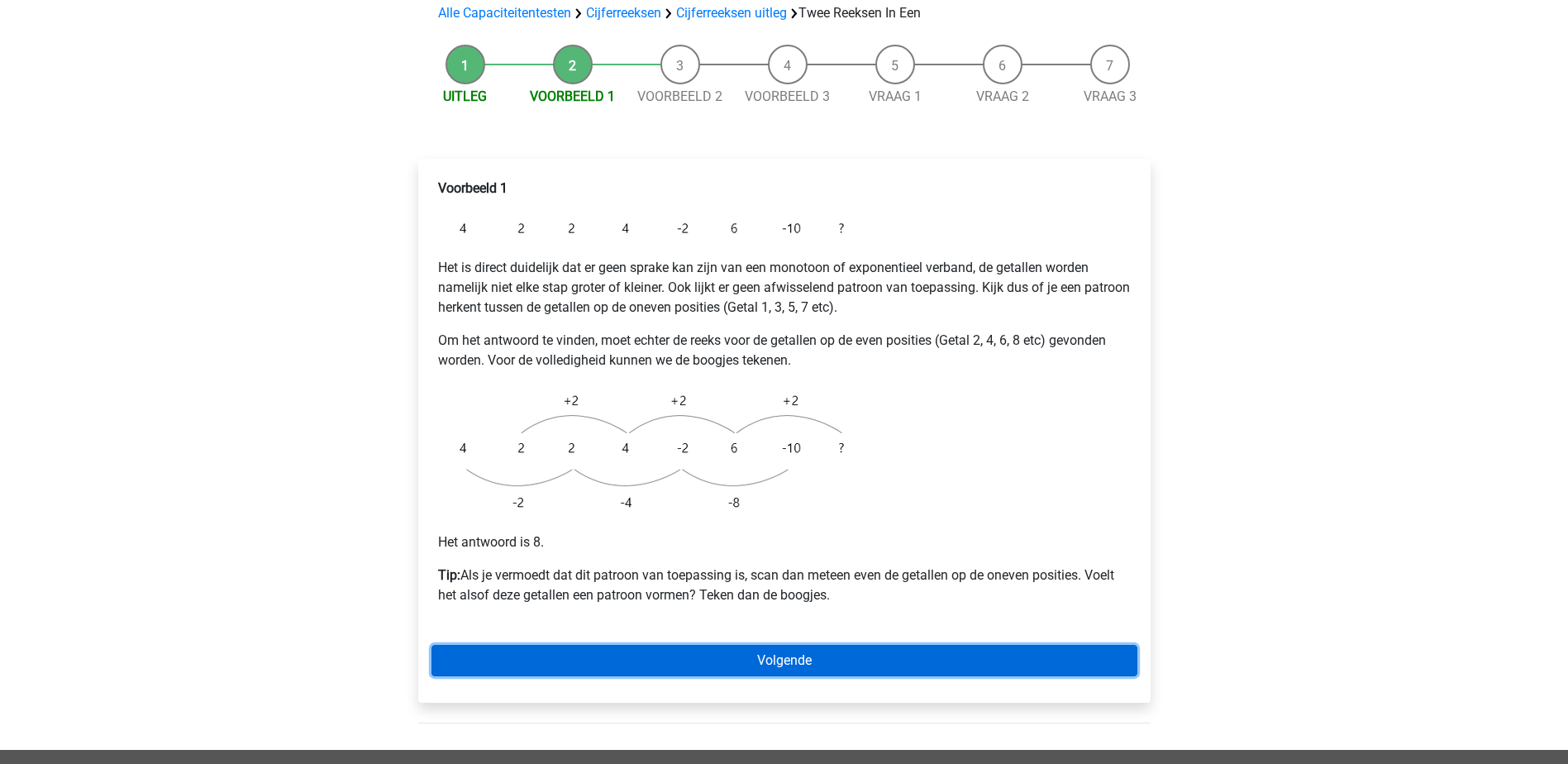
click at [695, 645] on link "Volgende" at bounding box center [784, 660] width 706 height 31
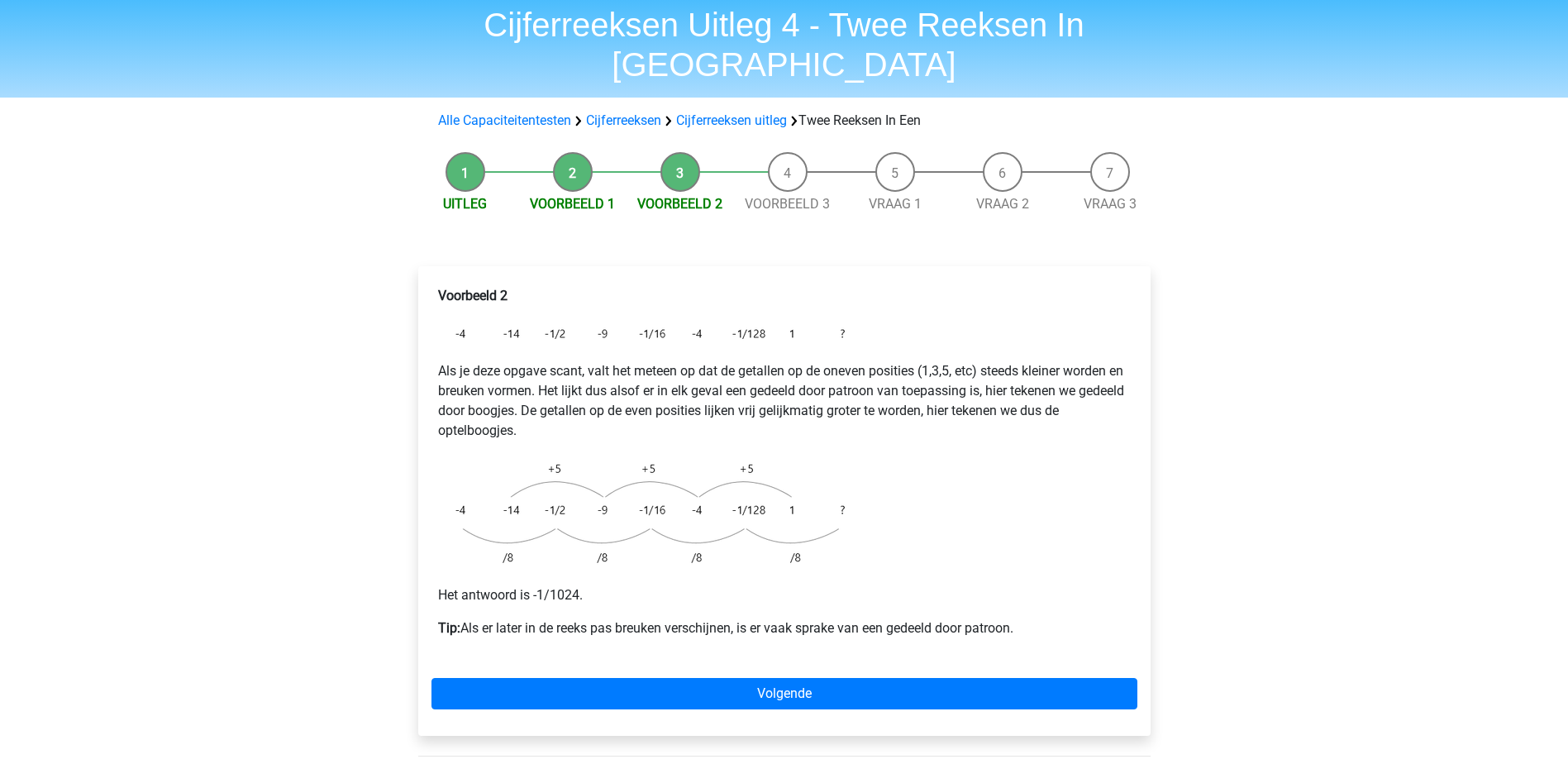
scroll to position [83, 0]
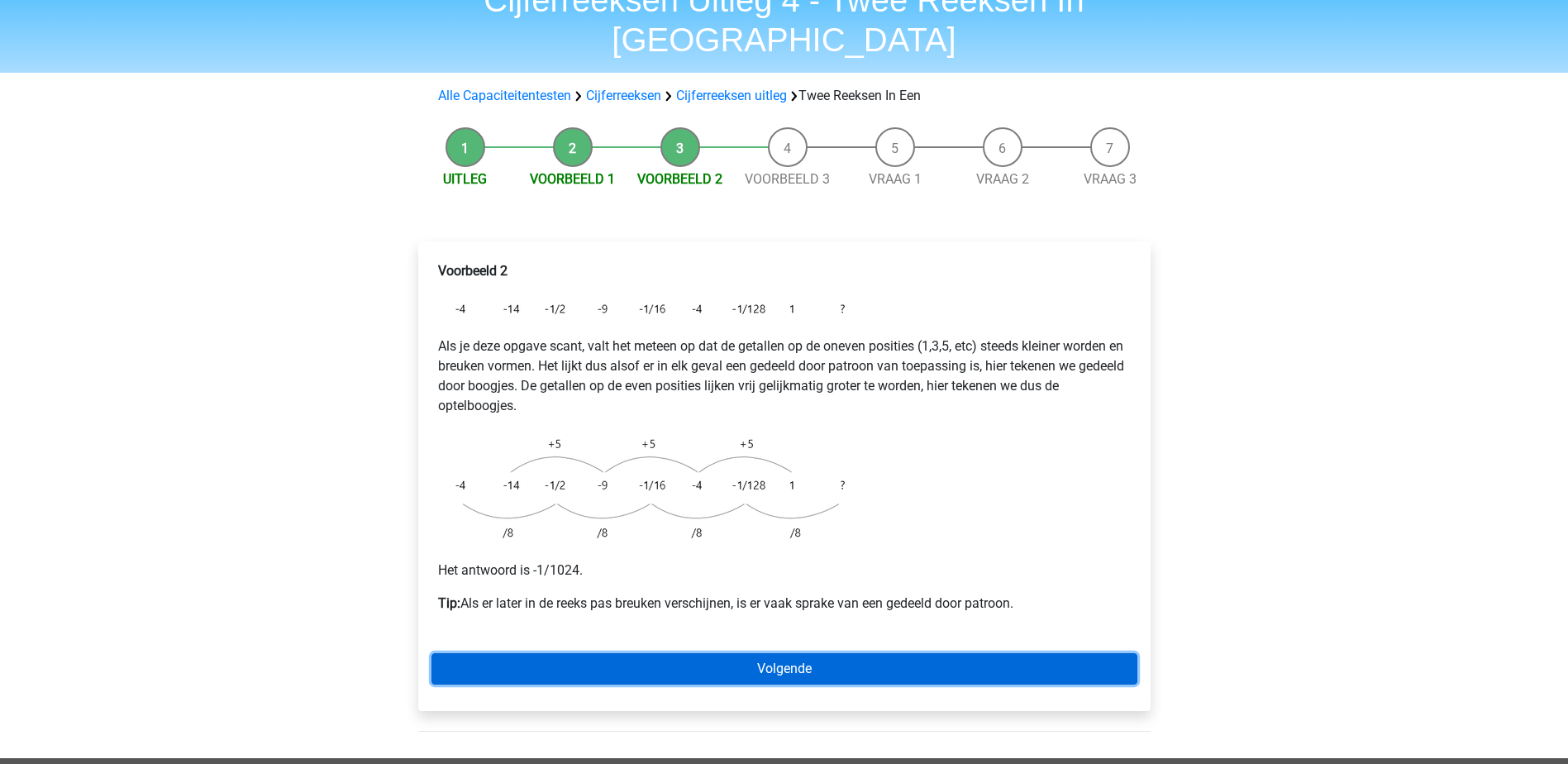
click at [775, 653] on link "Volgende" at bounding box center [784, 669] width 706 height 31
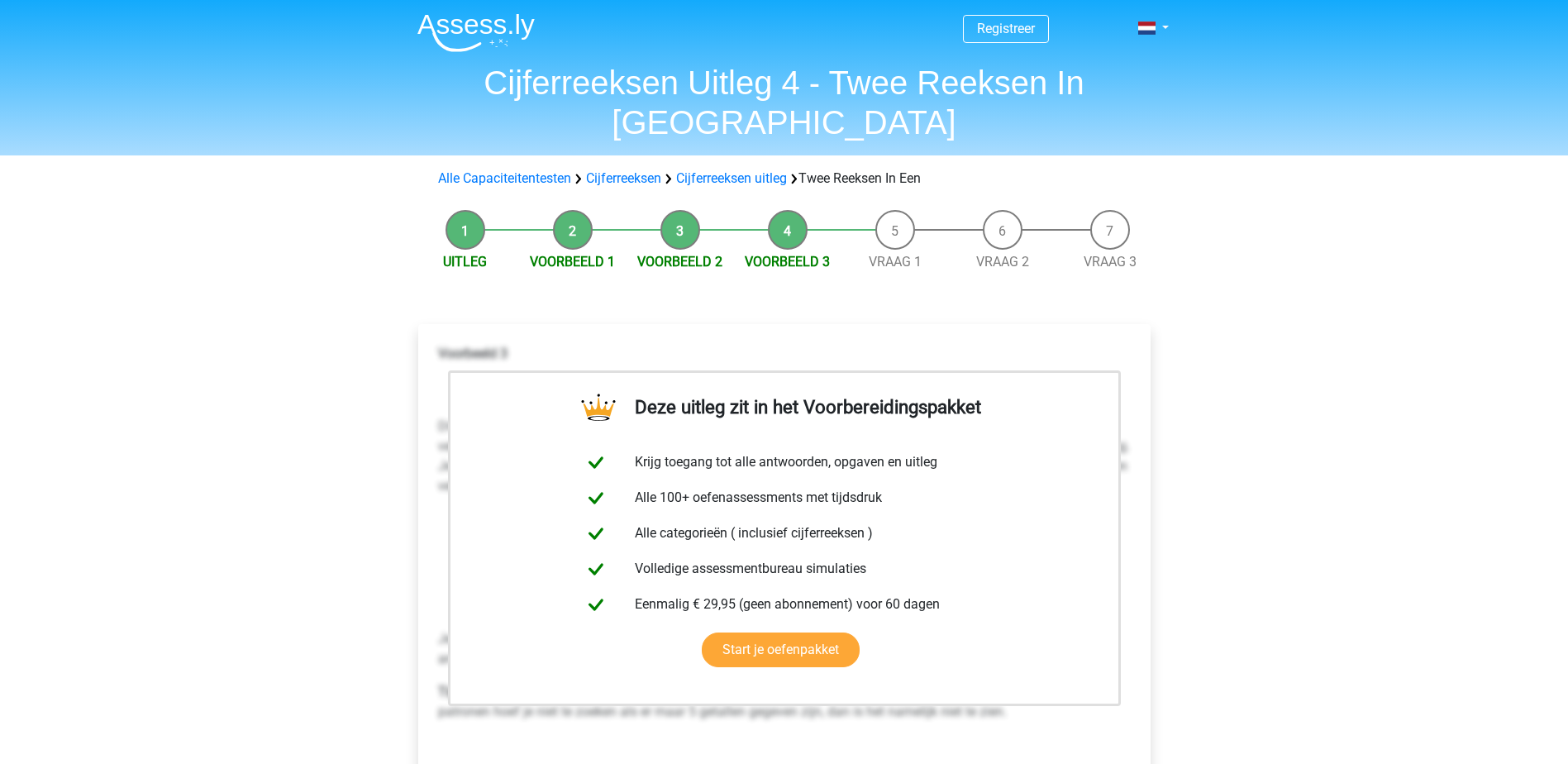
click at [1263, 443] on div "Registreer Nederlands English" at bounding box center [784, 665] width 1568 height 1330
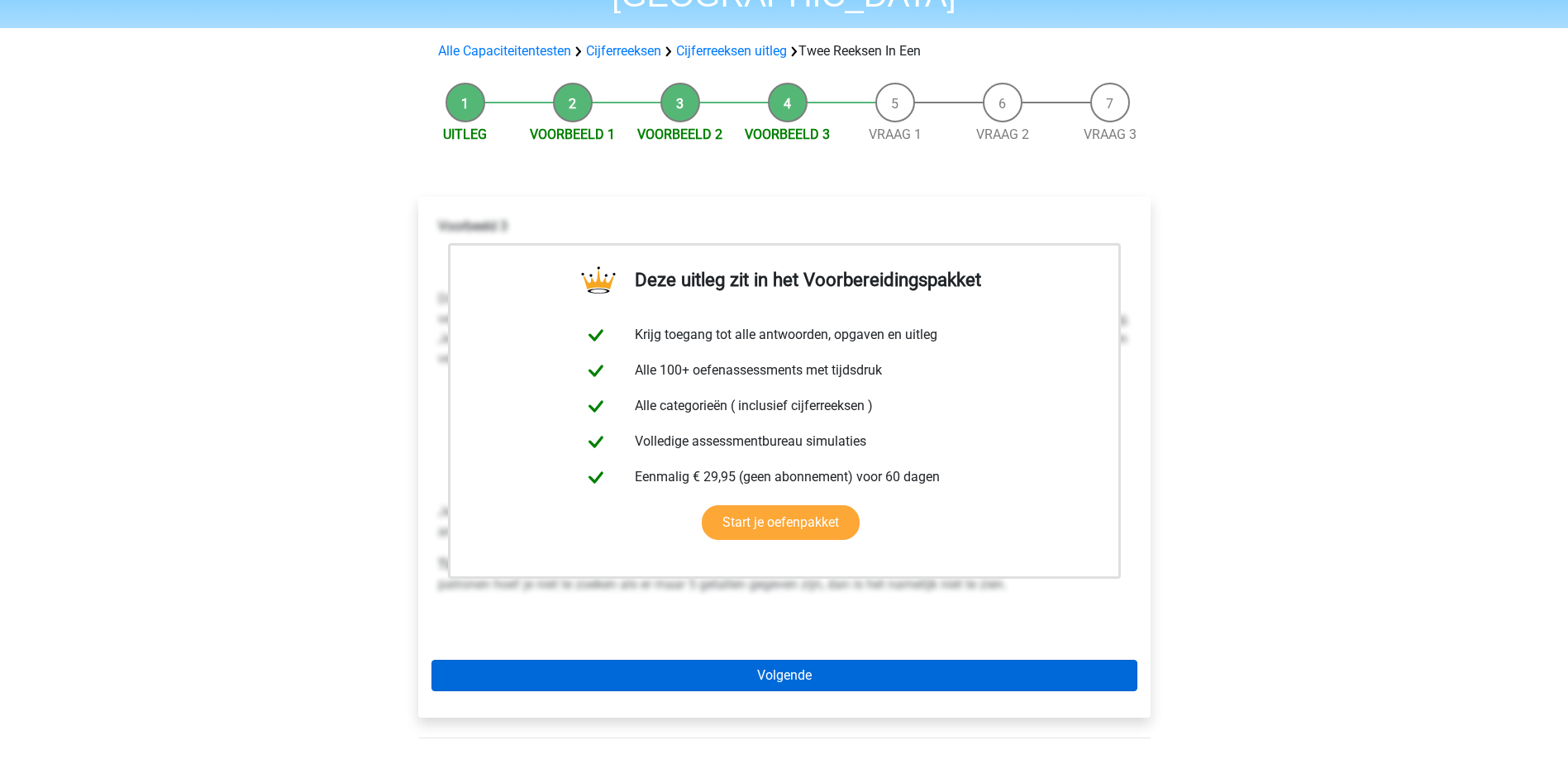
scroll to position [166, 0]
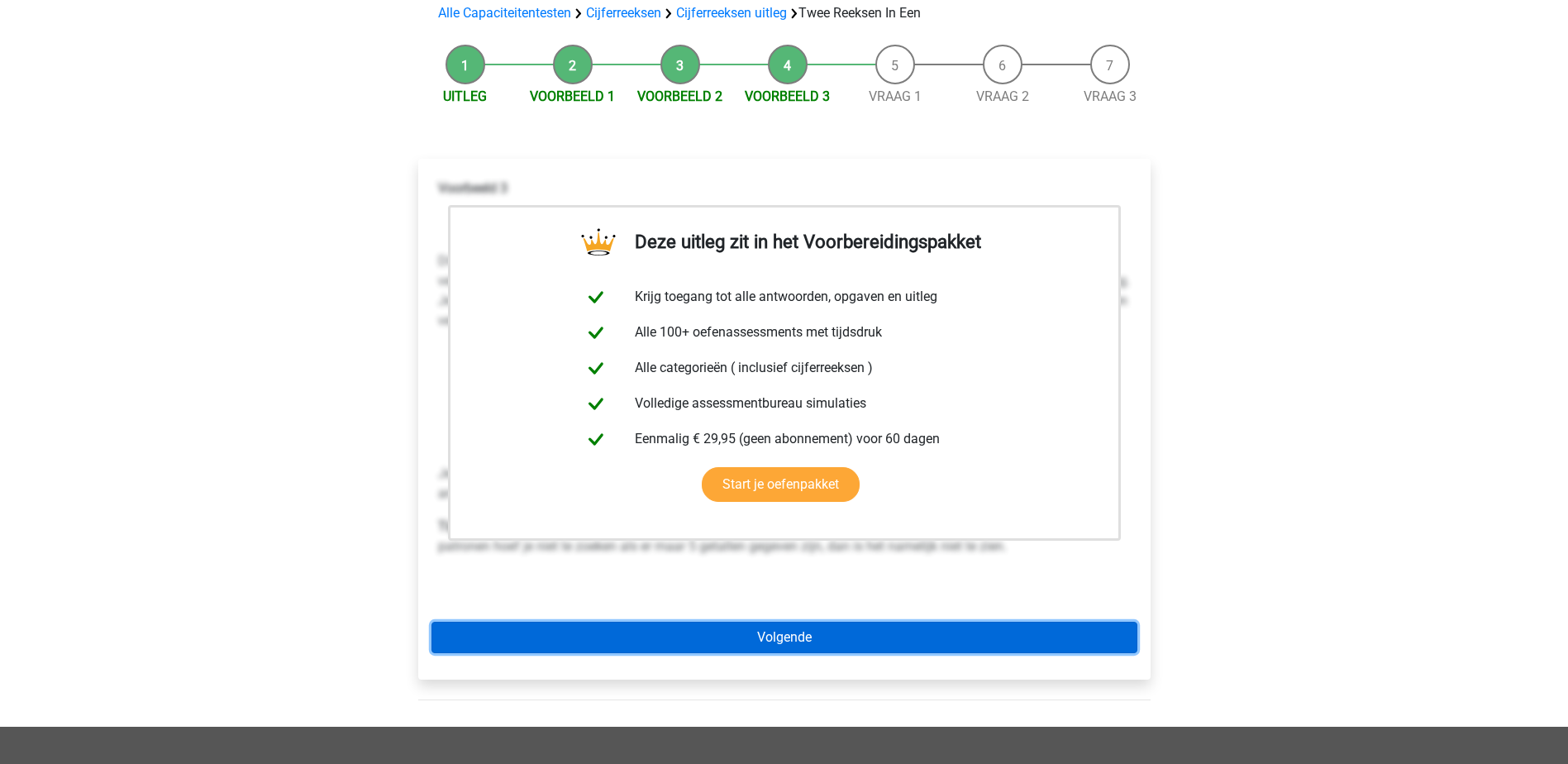
click at [809, 622] on link "Volgende" at bounding box center [784, 637] width 706 height 31
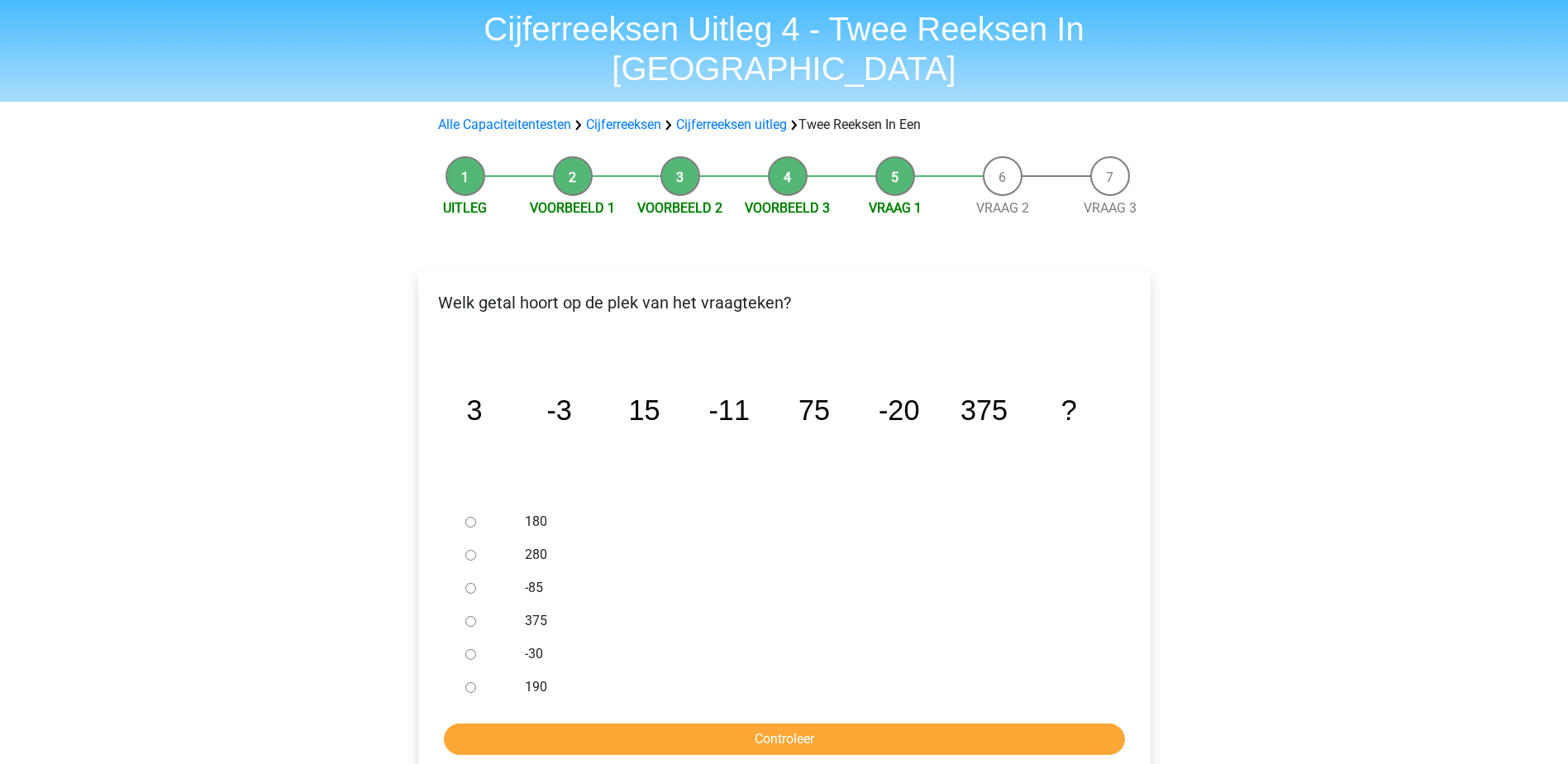
scroll to position [83, 0]
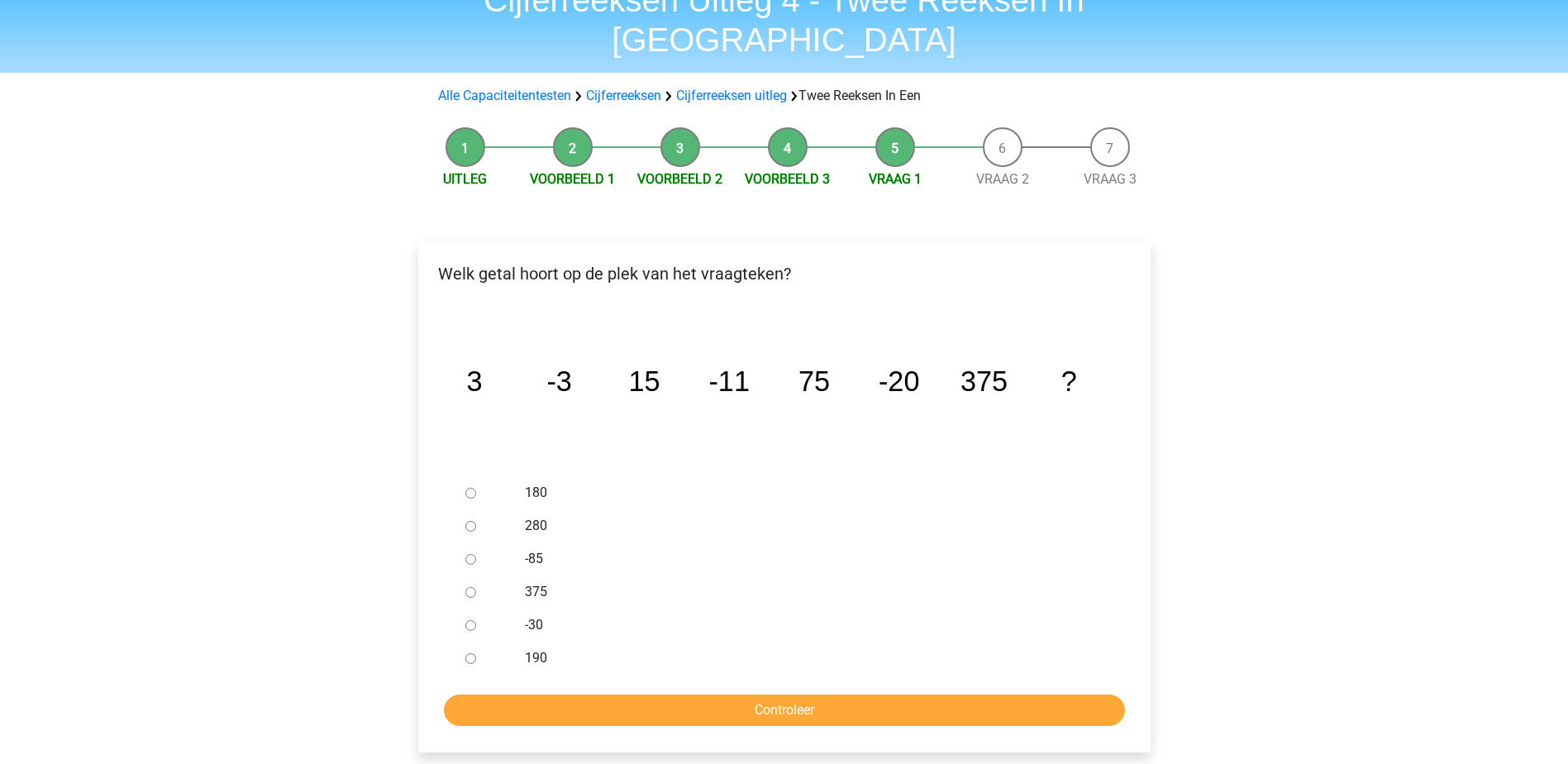
click at [471, 620] on input "-30" at bounding box center [470, 625] width 10 height 10
radio input "true"
click at [690, 688] on div "Welk getal hoort op de plek van het vraagteken? image/svg+xml 3 -3 15 -11 75 -2…" at bounding box center [784, 497] width 732 height 512
click at [752, 694] on input "Controleer" at bounding box center [784, 710] width 682 height 31
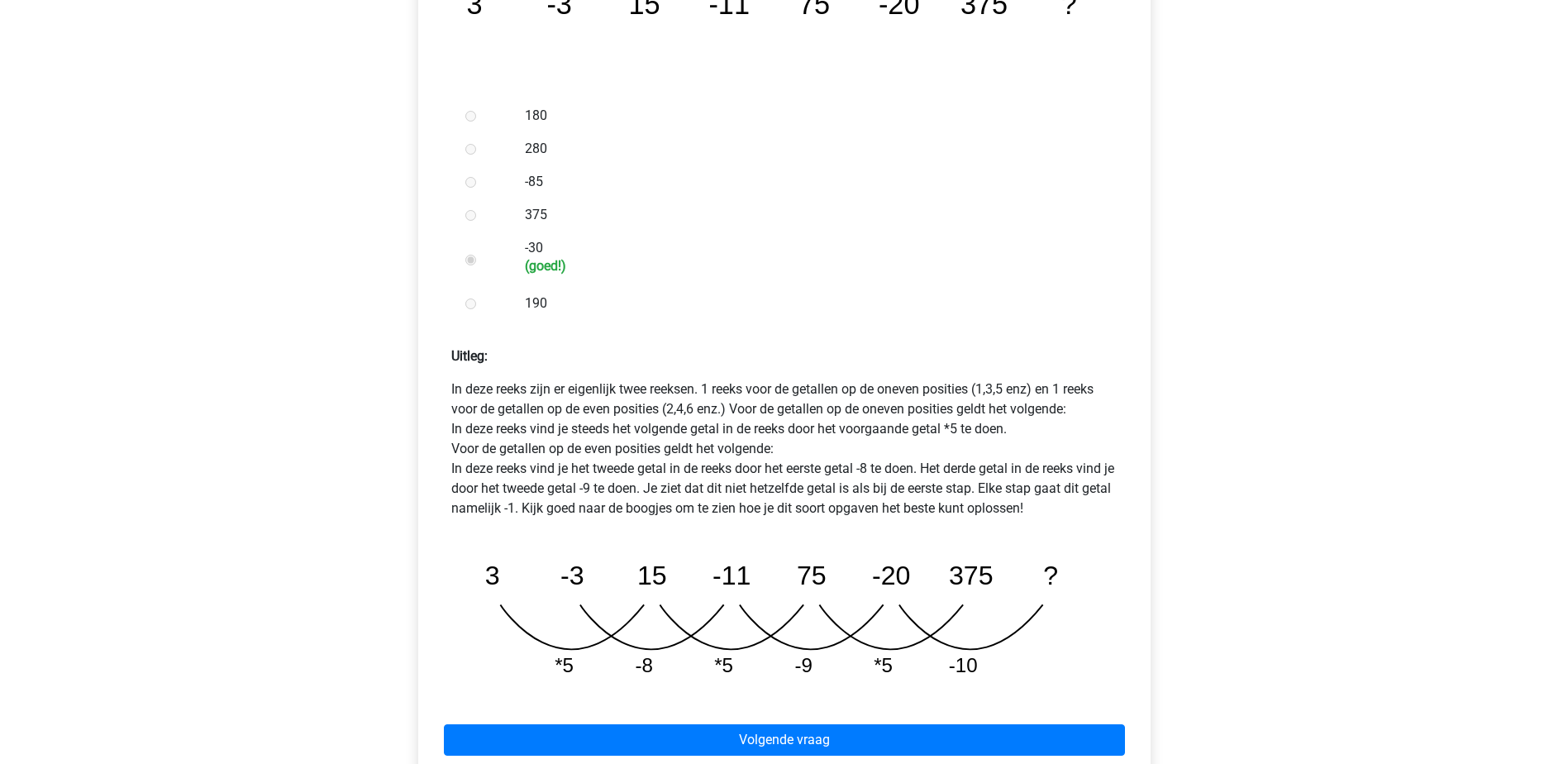
scroll to position [496, 0]
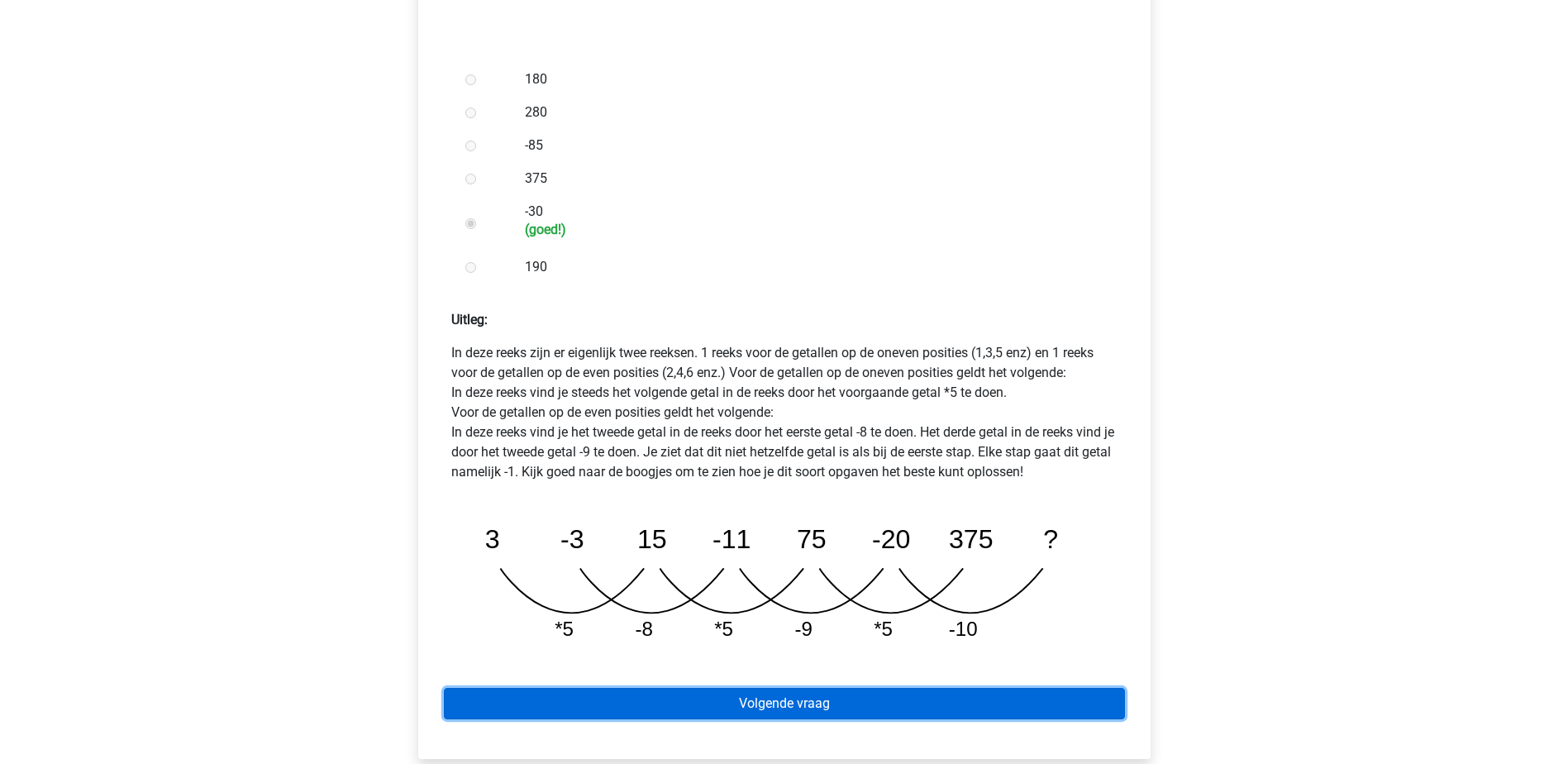
click at [748, 688] on link "Volgende vraag" at bounding box center [784, 703] width 682 height 31
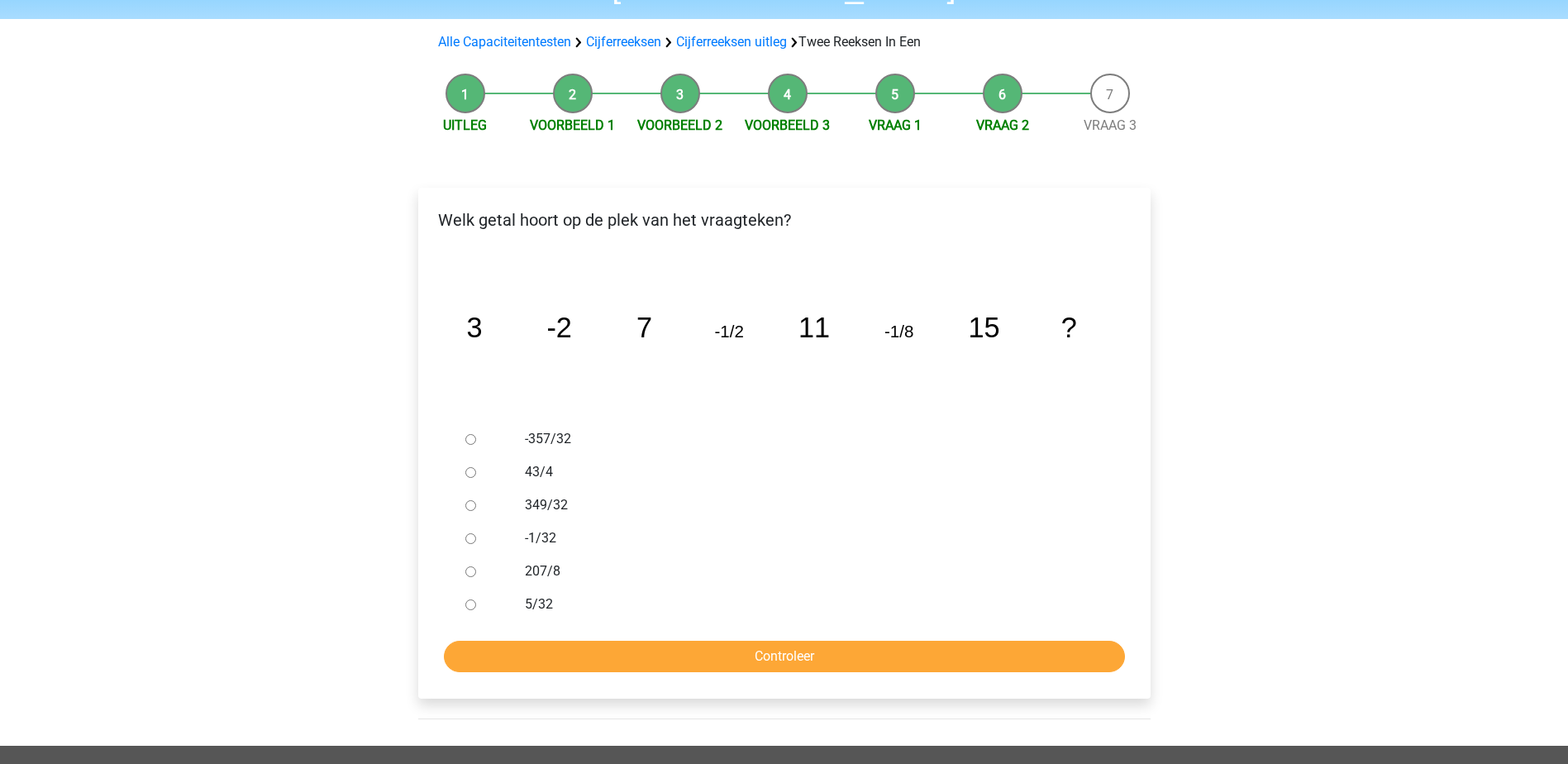
scroll to position [166, 0]
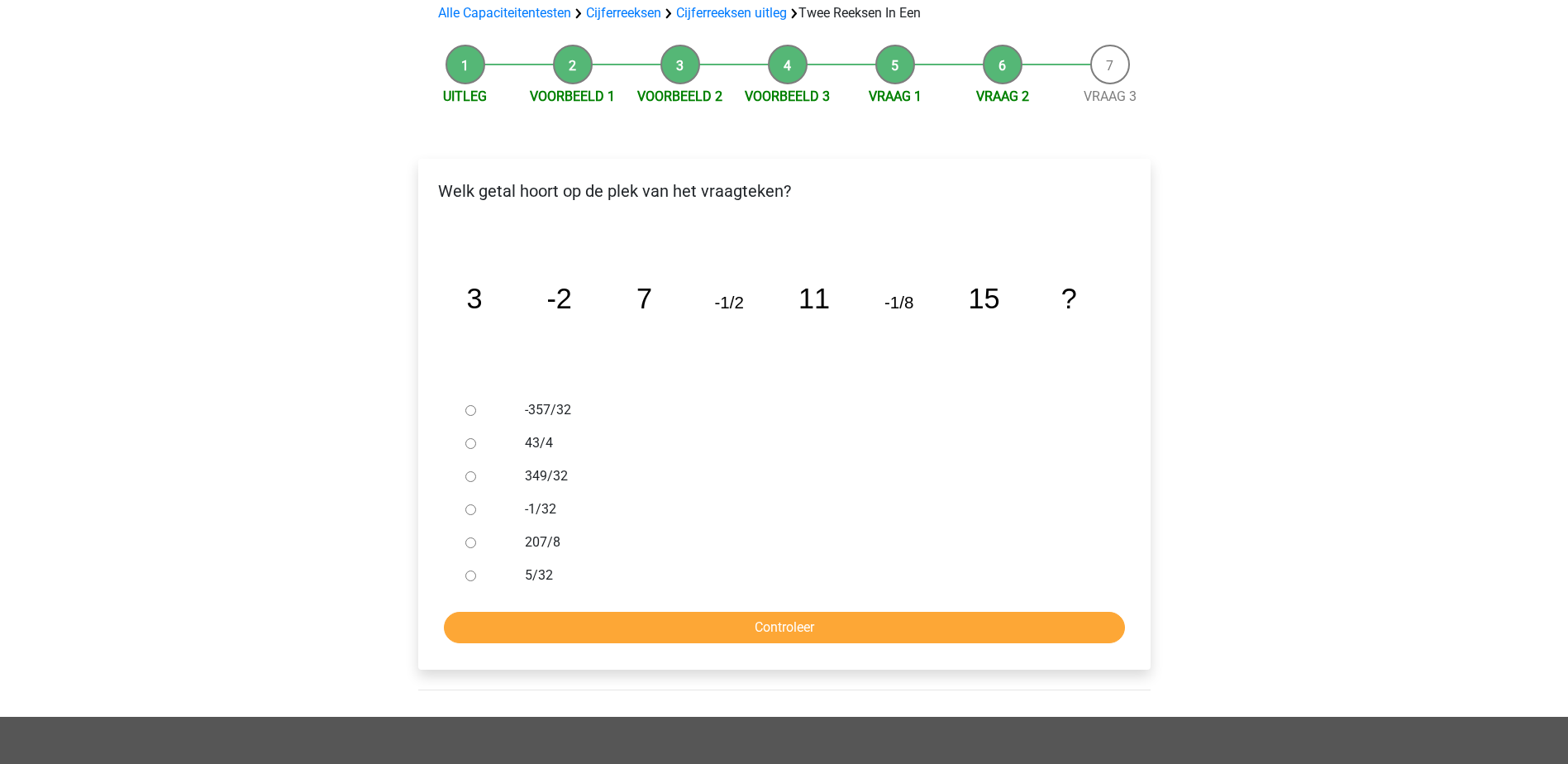
click at [520, 493] on div "-1/32" at bounding box center [810, 510] width 597 height 33
click at [475, 493] on div at bounding box center [486, 510] width 54 height 33
click at [475, 505] on input "-1/32" at bounding box center [470, 510] width 10 height 10
radio input "true"
click at [767, 613] on input "Controleer" at bounding box center [784, 628] width 682 height 31
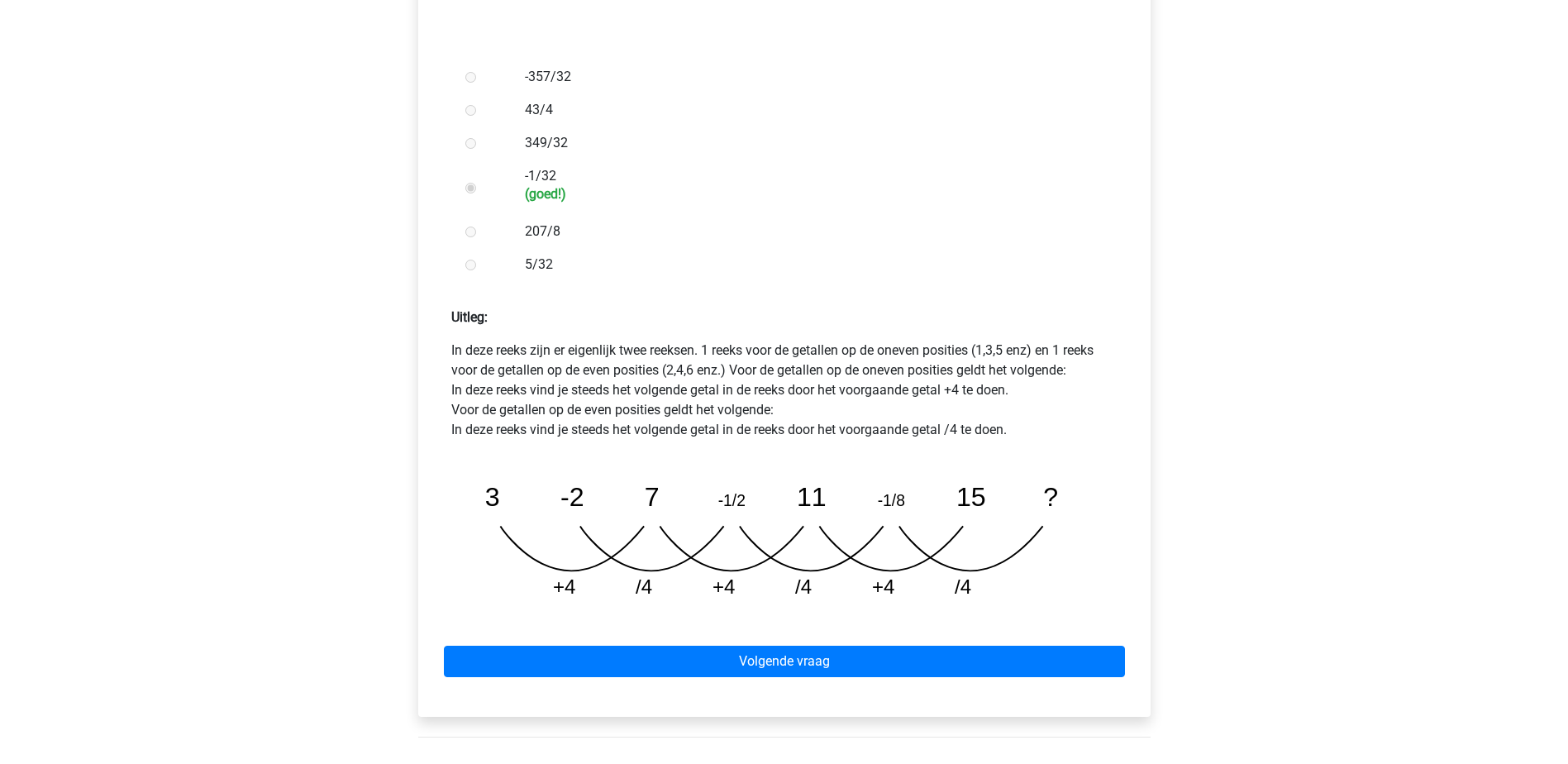
scroll to position [579, 0]
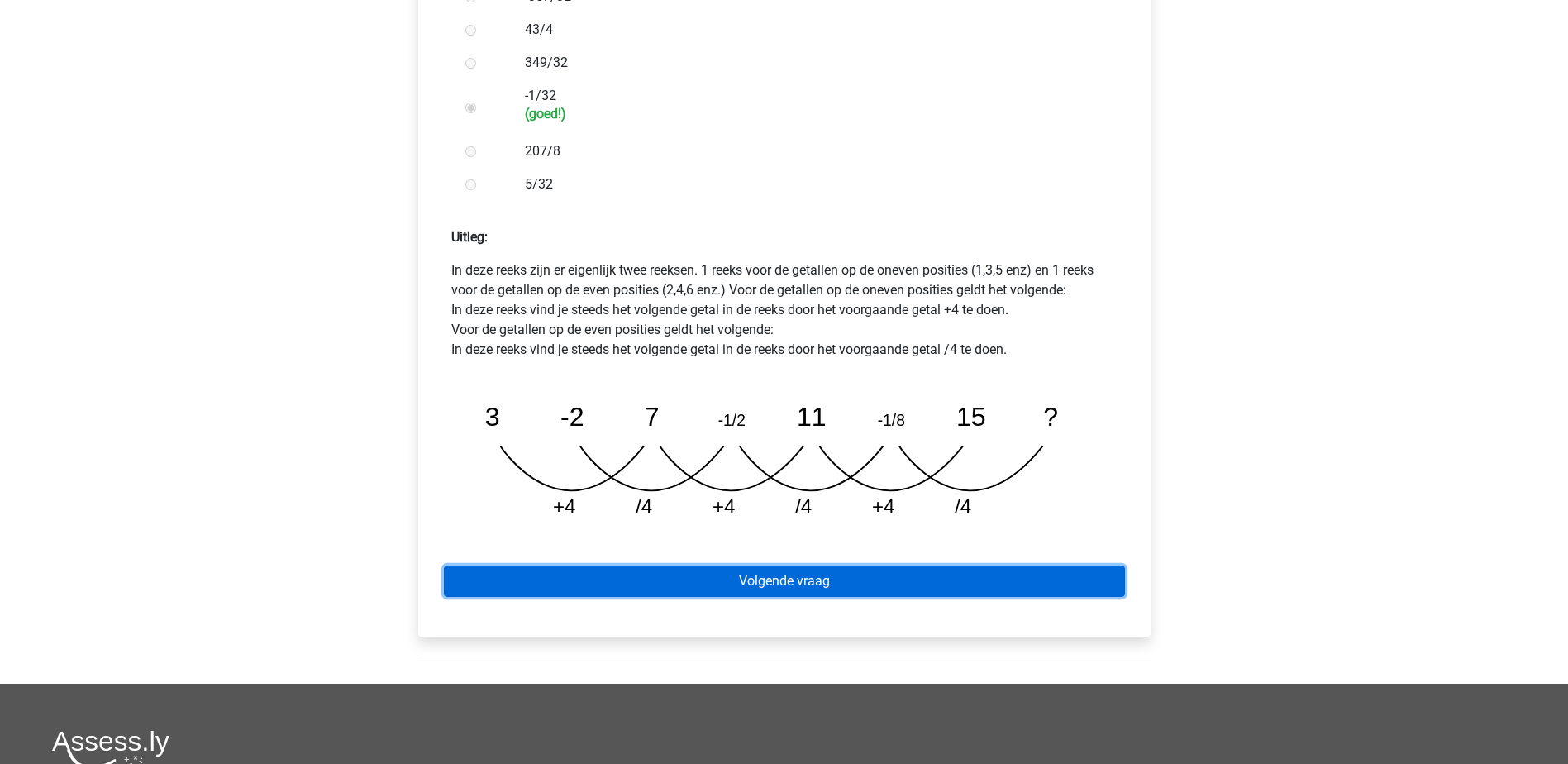
click at [782, 566] on link "Volgende vraag" at bounding box center [784, 581] width 682 height 31
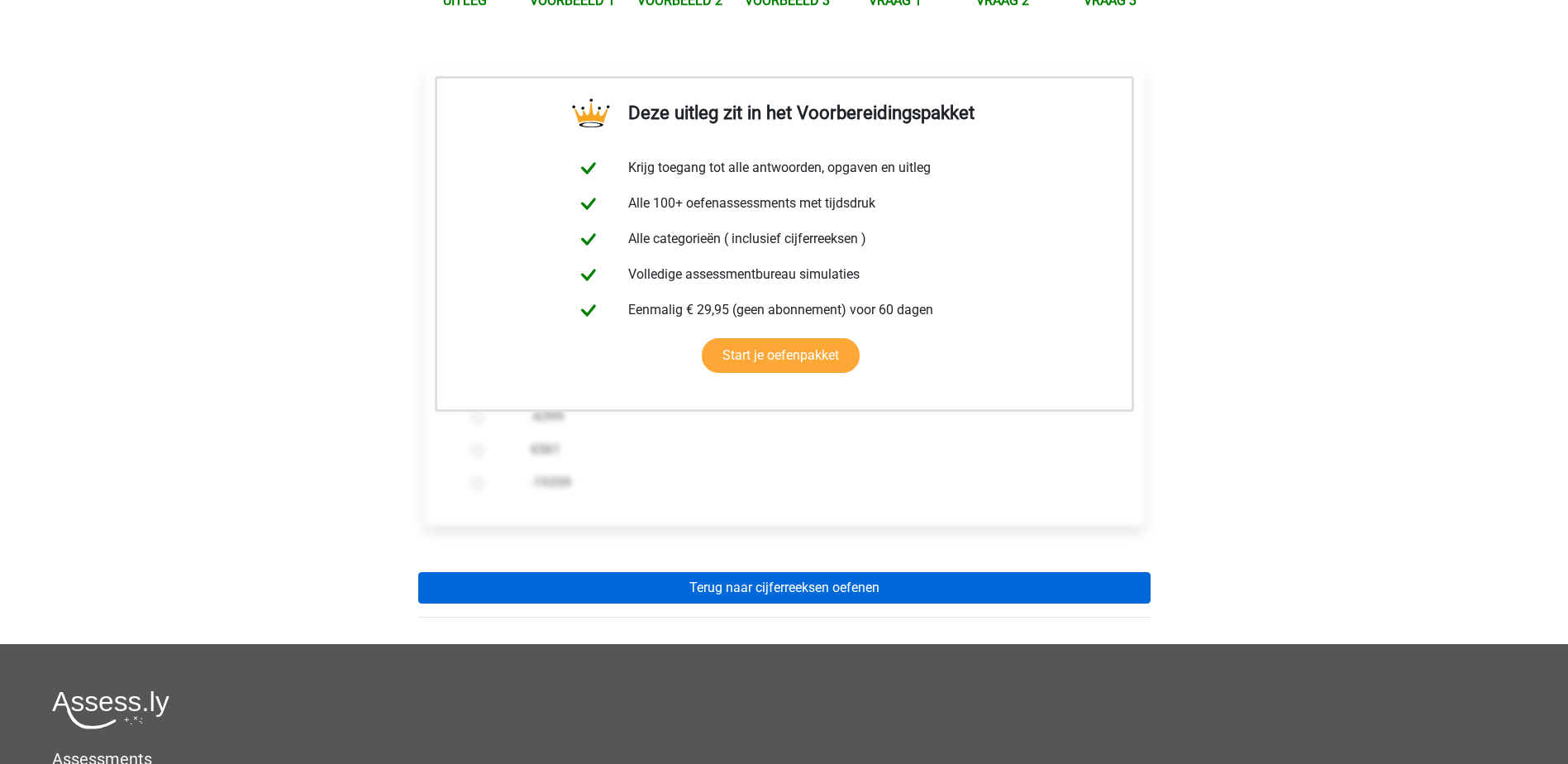
scroll to position [331, 0]
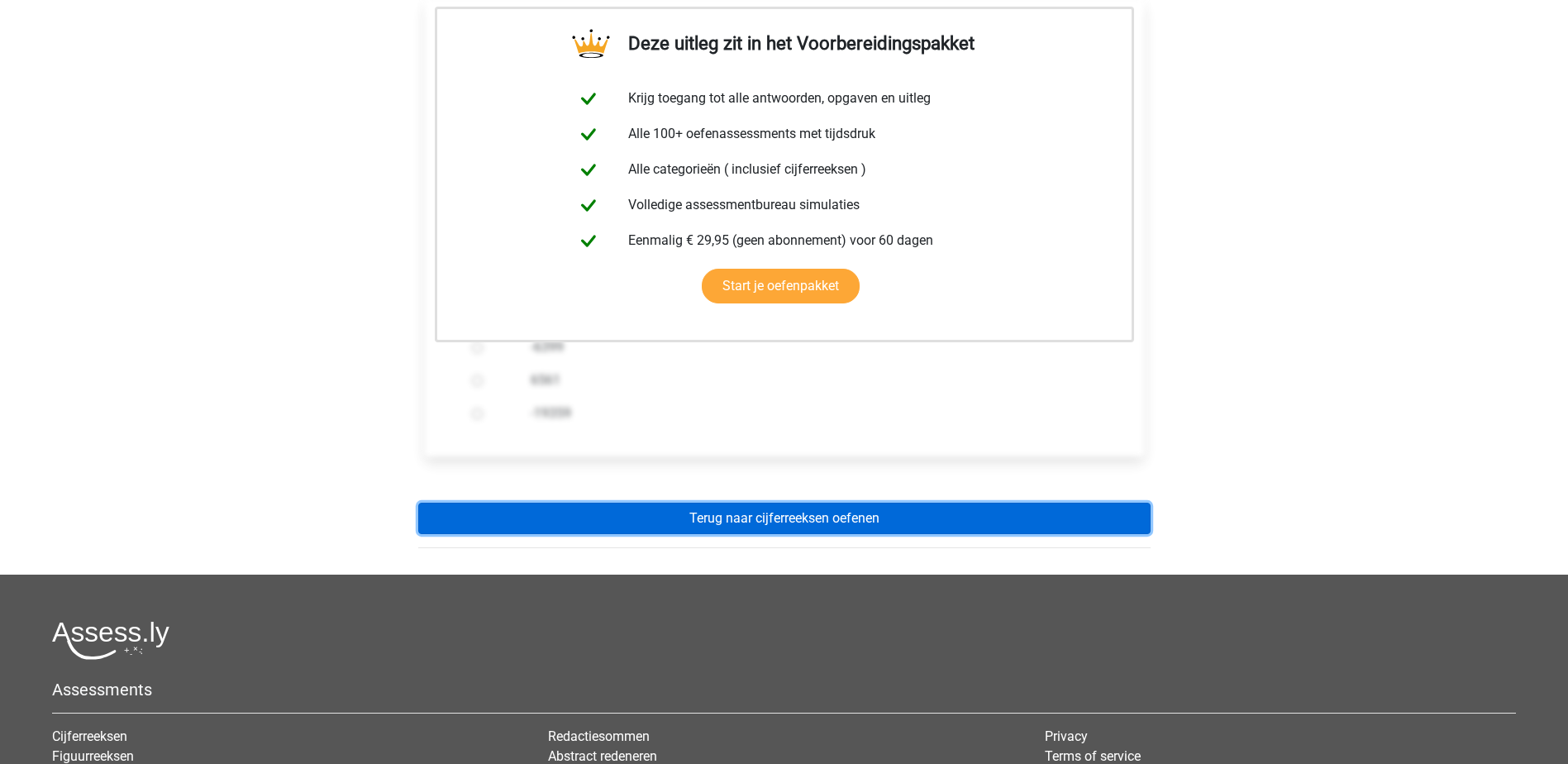
click at [787, 503] on link "Terug naar cijferreeksen oefenen" at bounding box center [784, 518] width 732 height 31
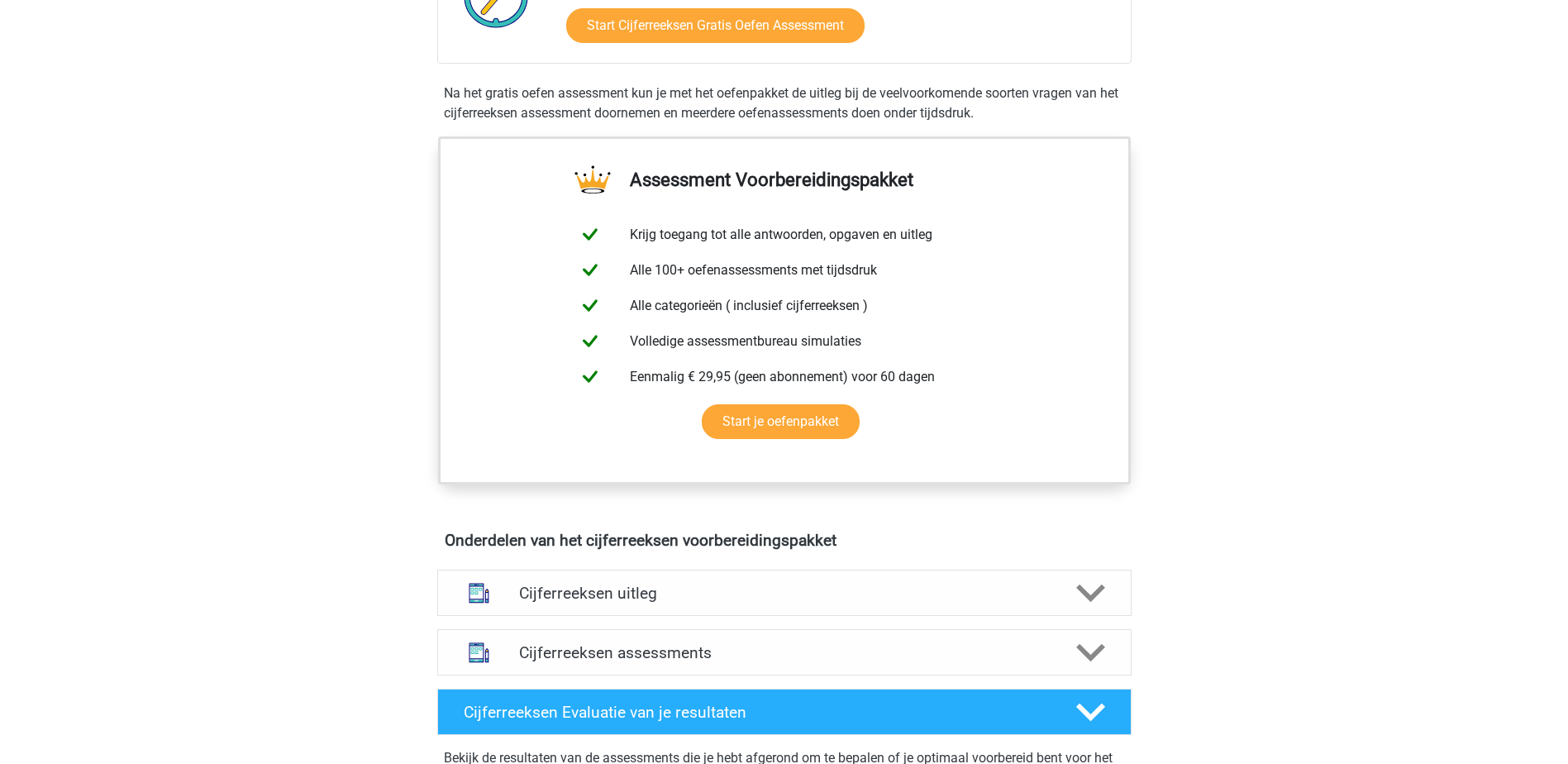
scroll to position [579, 0]
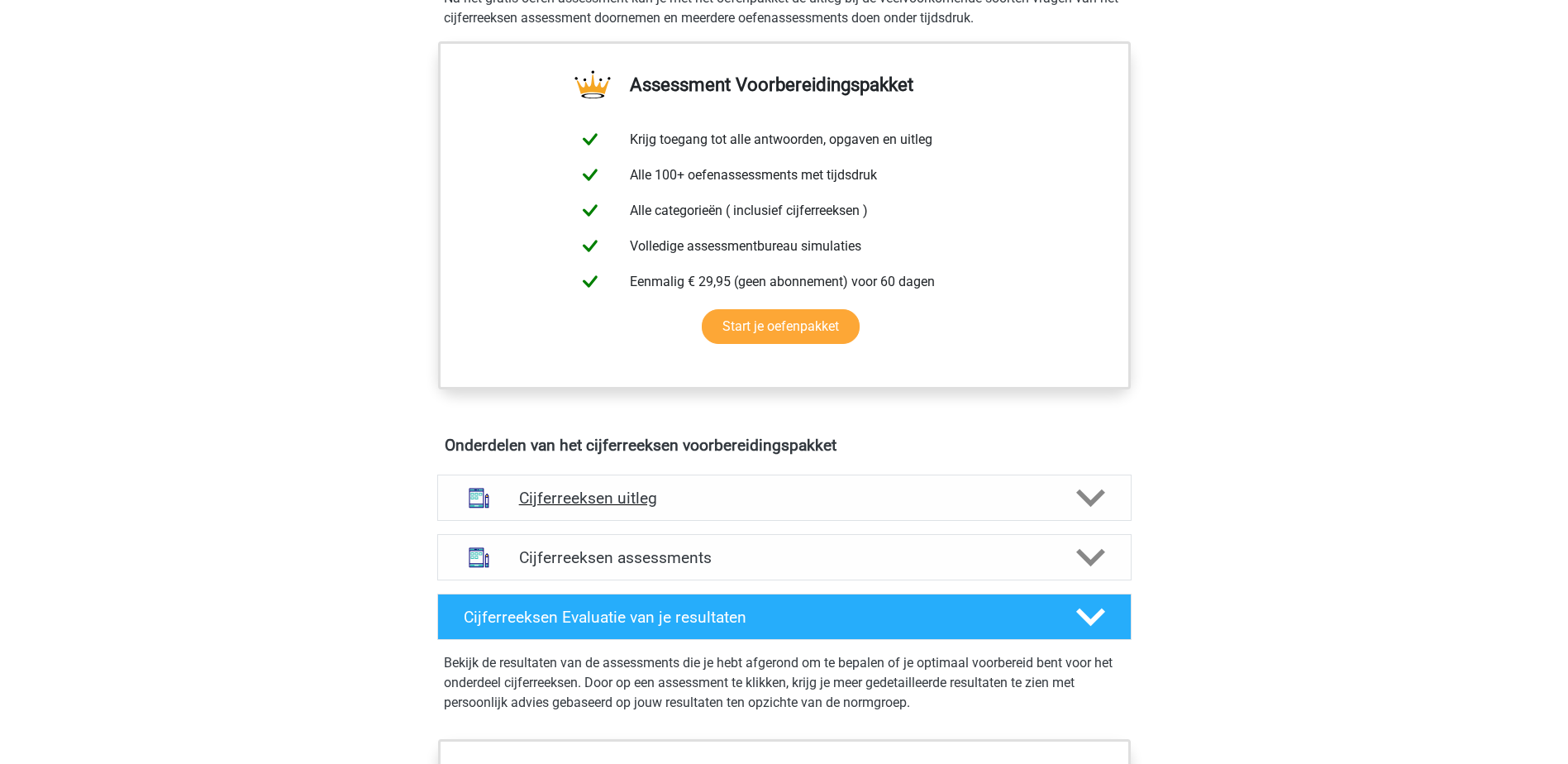
click at [686, 508] on h4 "Cijferreeksen uitleg" at bounding box center [784, 498] width 531 height 19
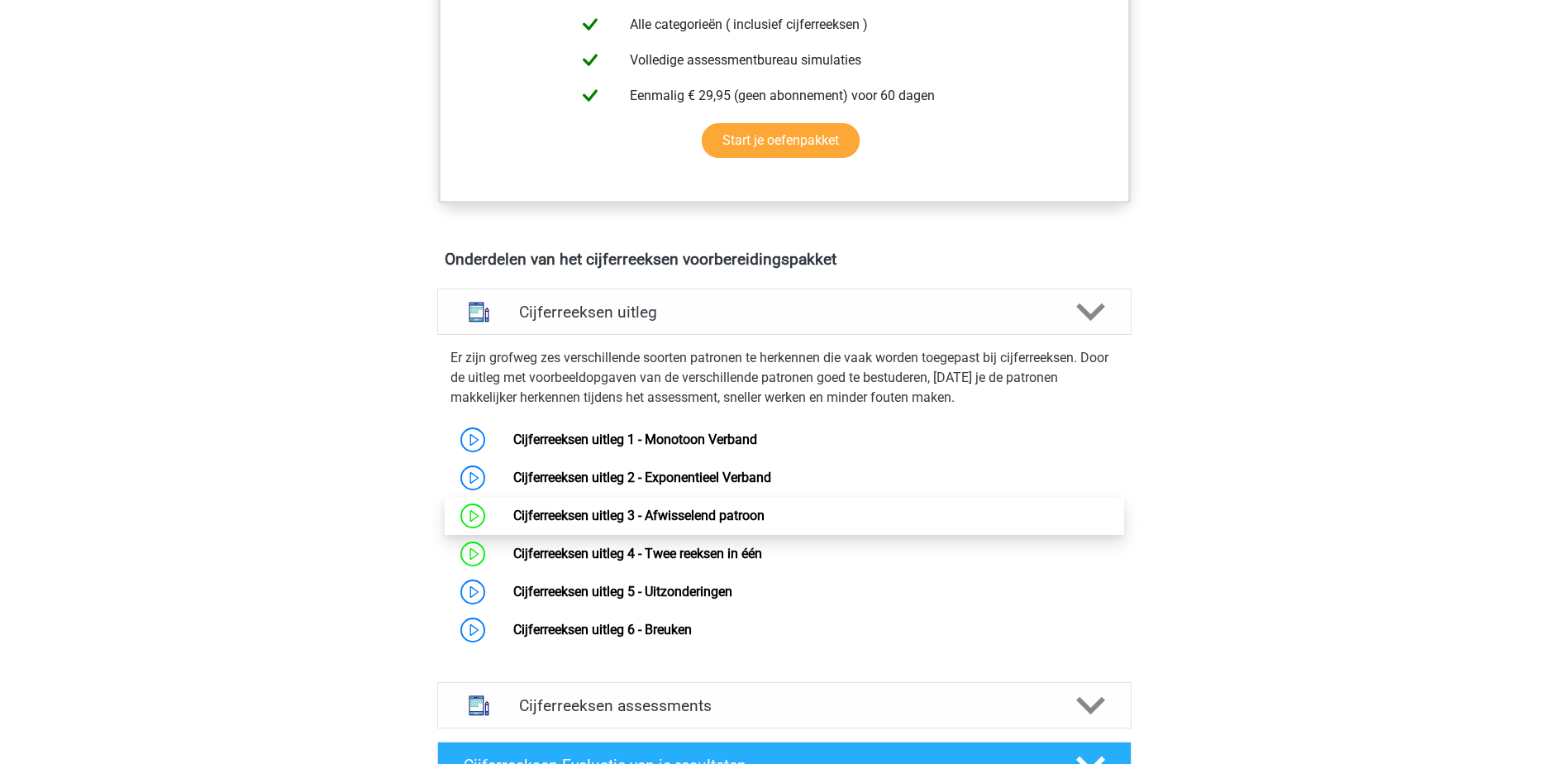
scroll to position [827, 0]
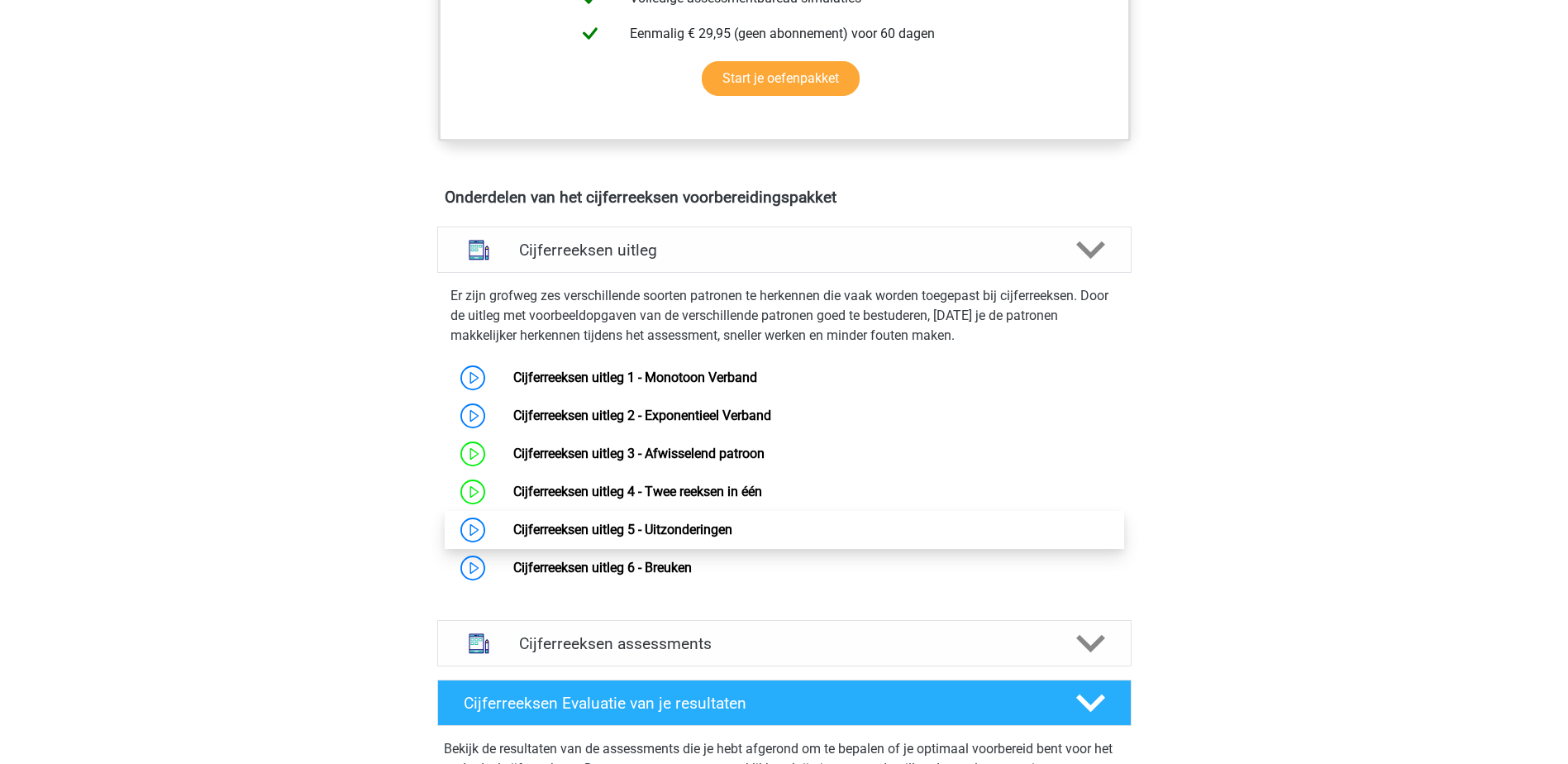
click at [613, 537] on link "Cijferreeksen uitleg 5 - Uitzonderingen" at bounding box center [623, 530] width 219 height 15
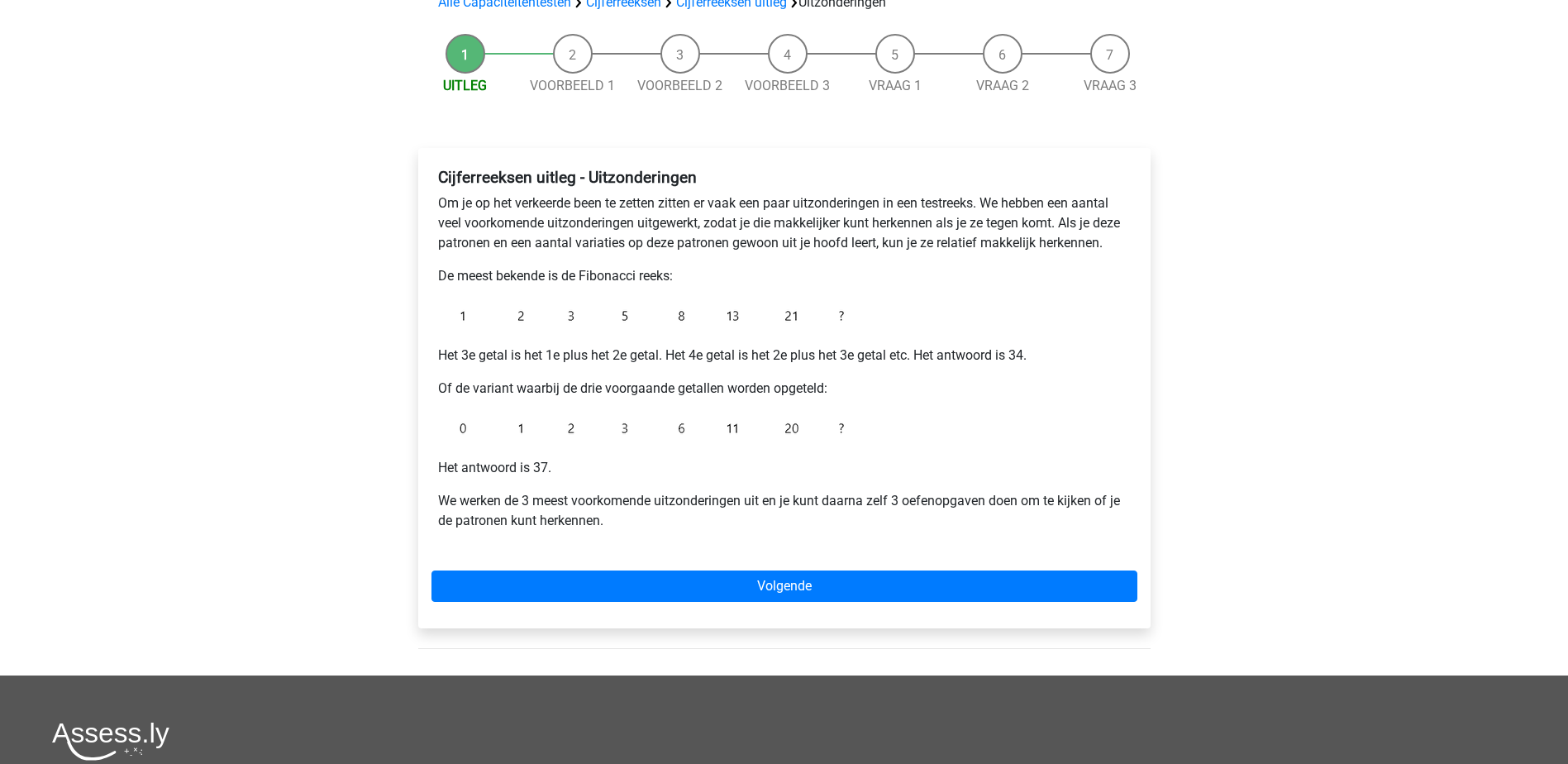
scroll to position [166, 0]
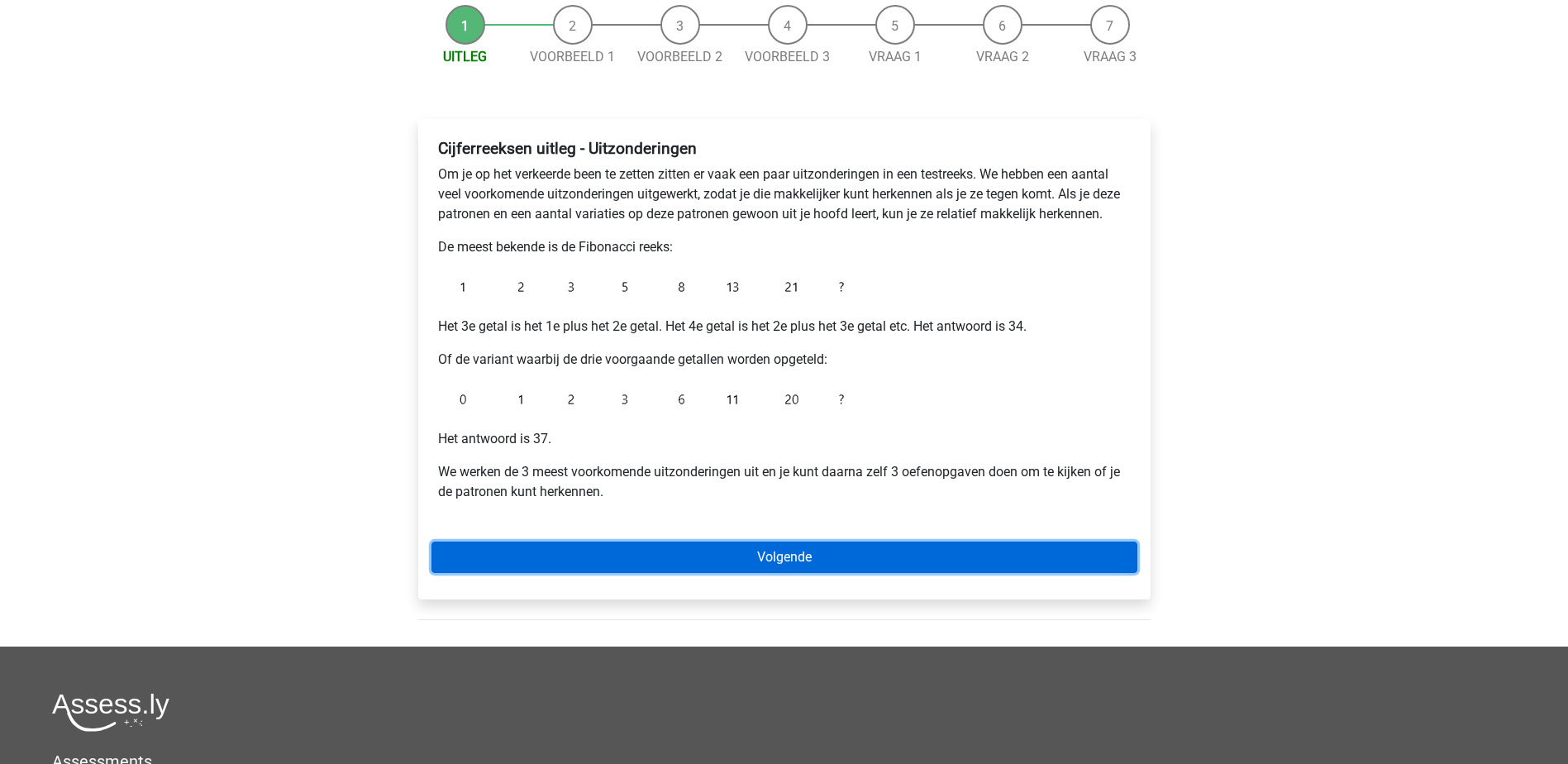
click at [817, 558] on link "Volgende" at bounding box center [784, 557] width 706 height 31
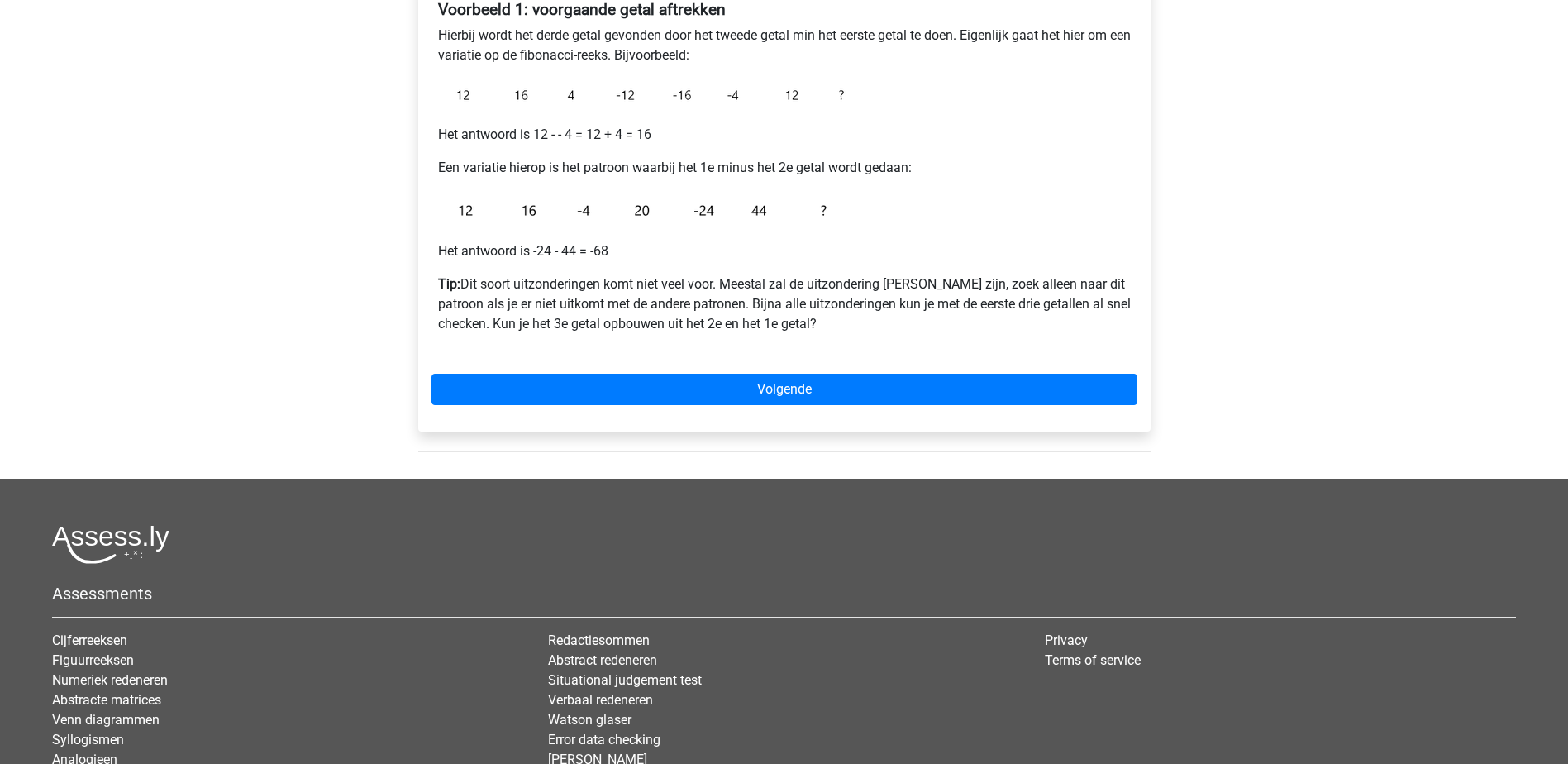
scroll to position [331, 0]
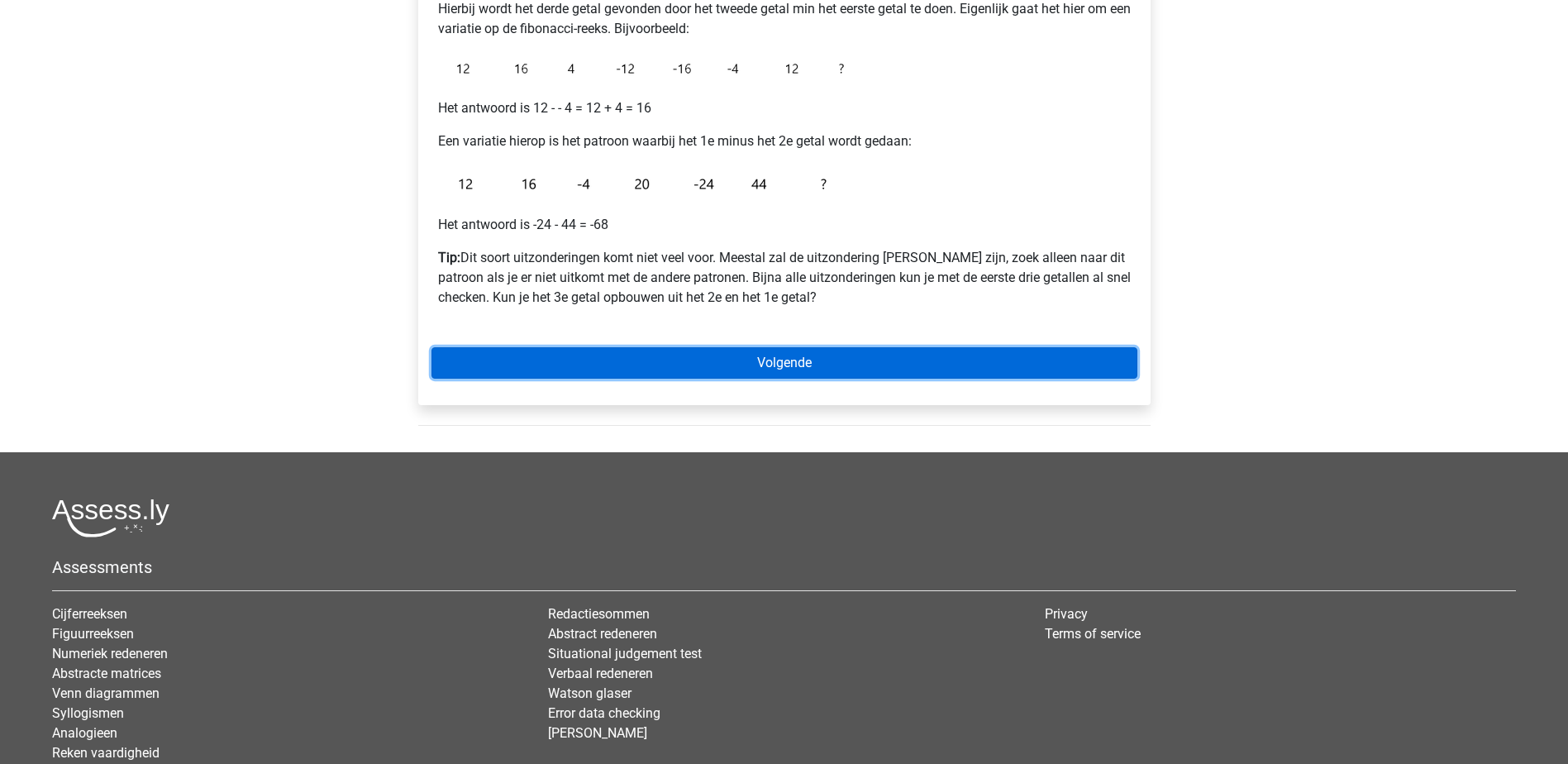
click at [758, 360] on link "Volgende" at bounding box center [784, 363] width 706 height 31
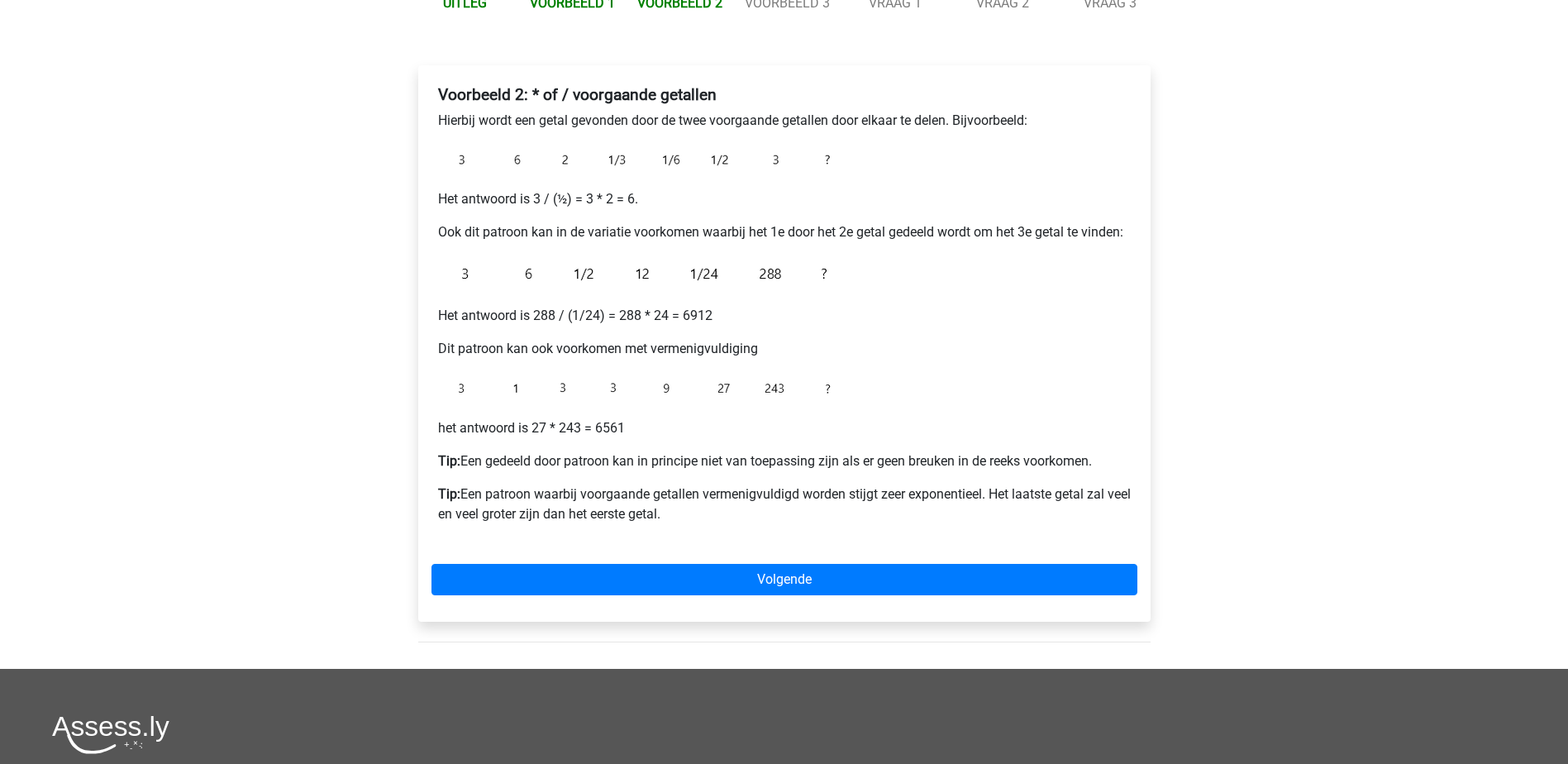
scroll to position [249, 0]
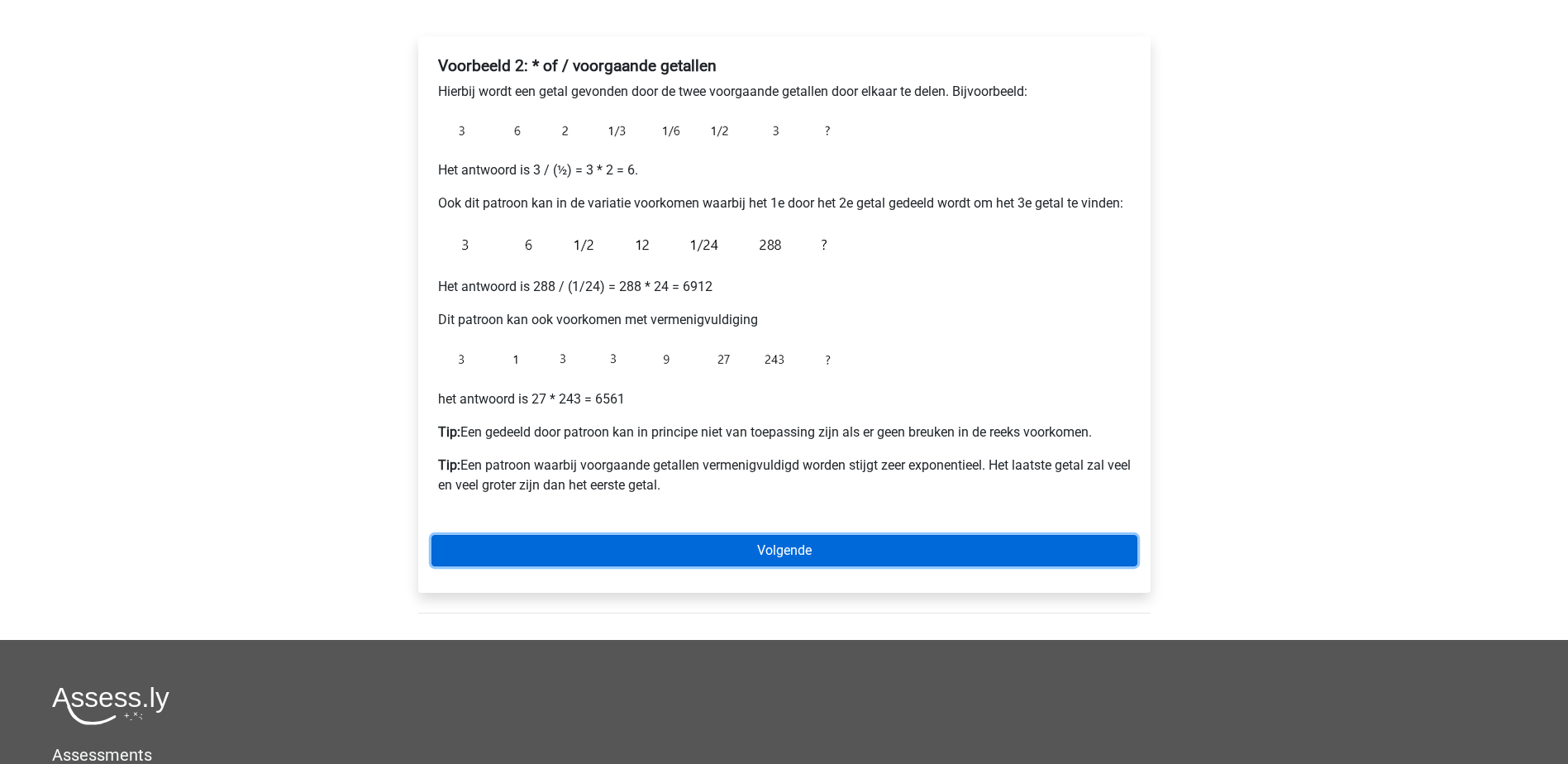
click at [813, 543] on link "Volgende" at bounding box center [784, 551] width 706 height 31
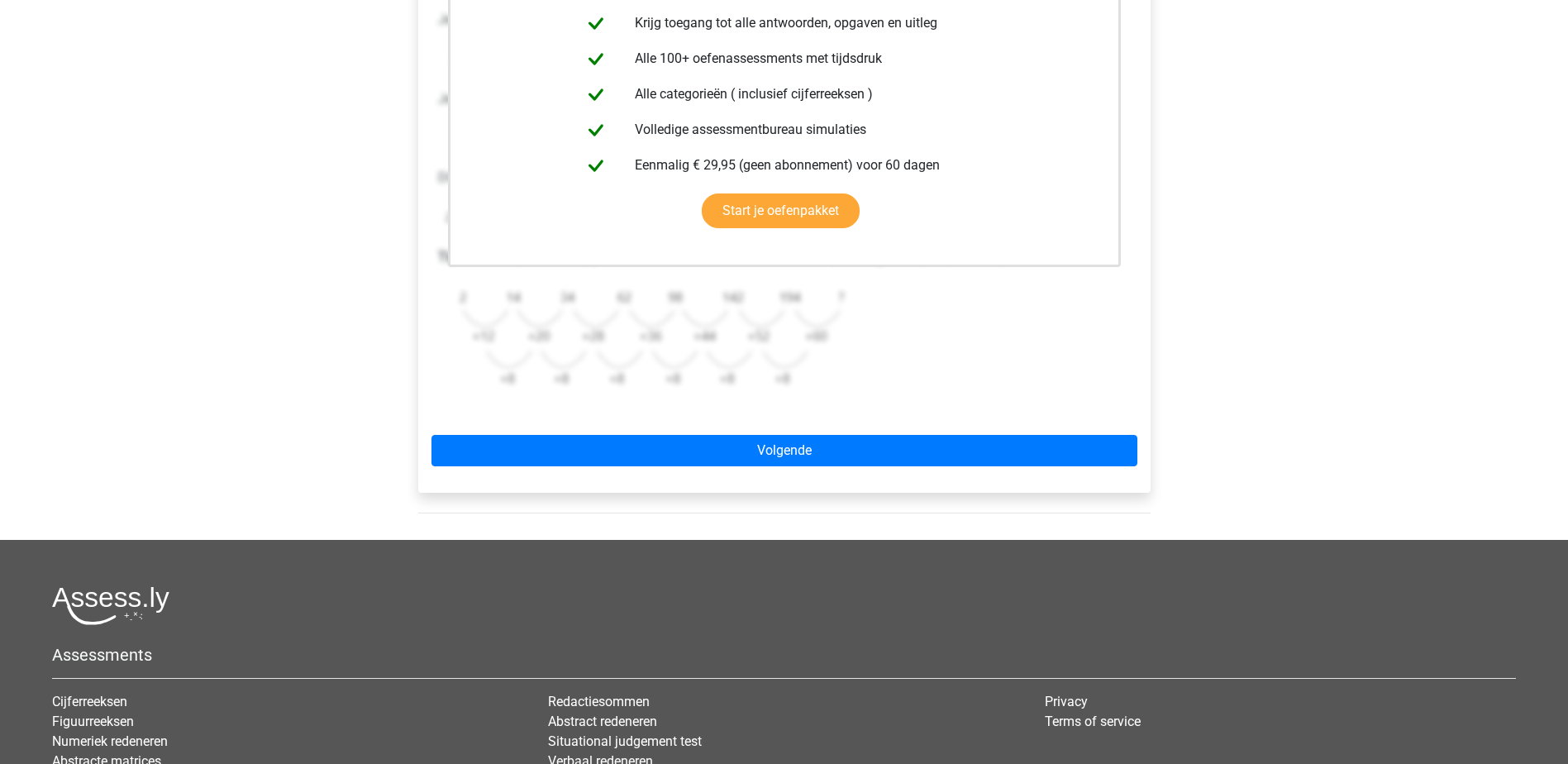
scroll to position [413, 0]
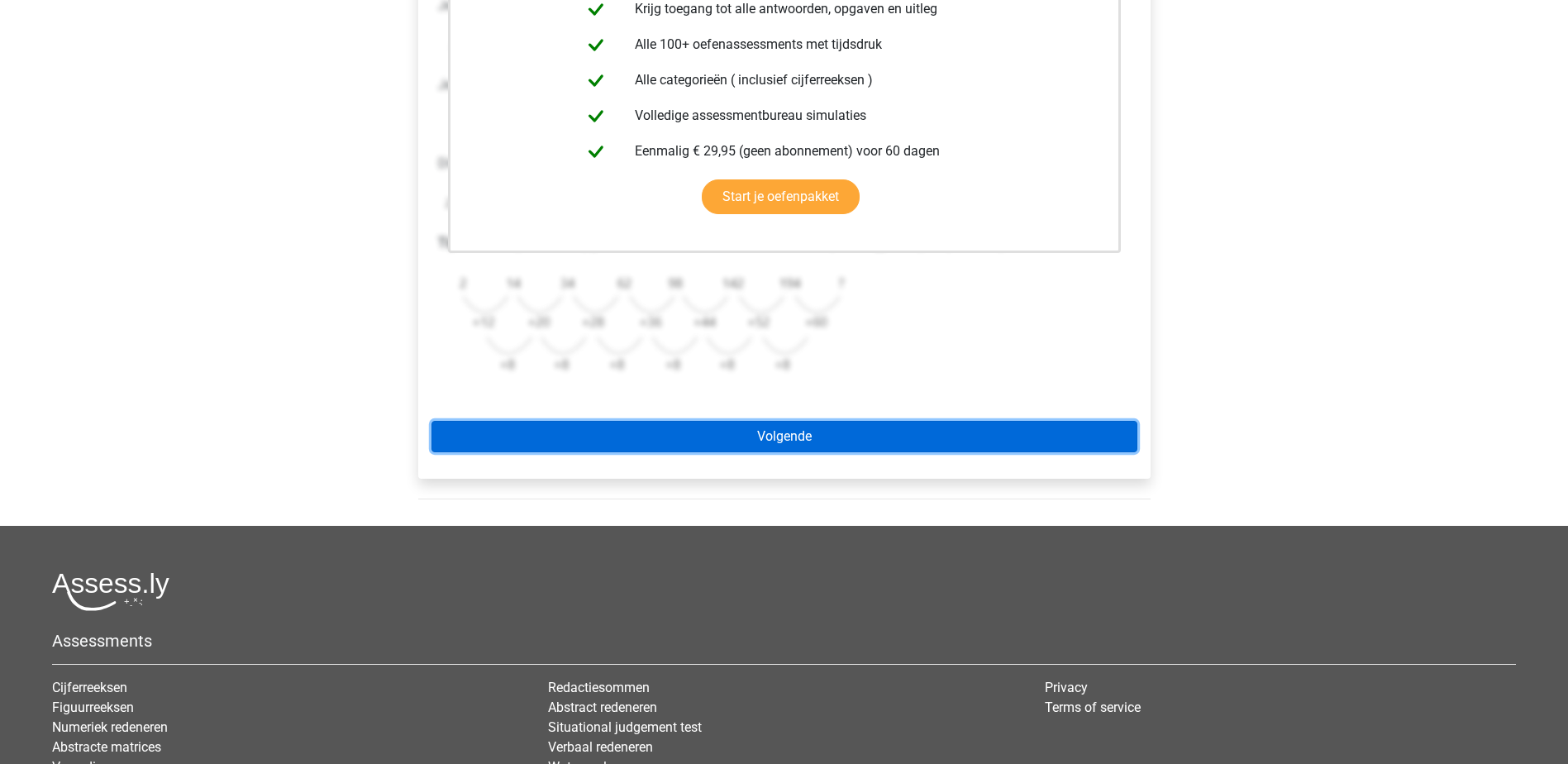
click at [769, 431] on link "Volgende" at bounding box center [784, 436] width 706 height 31
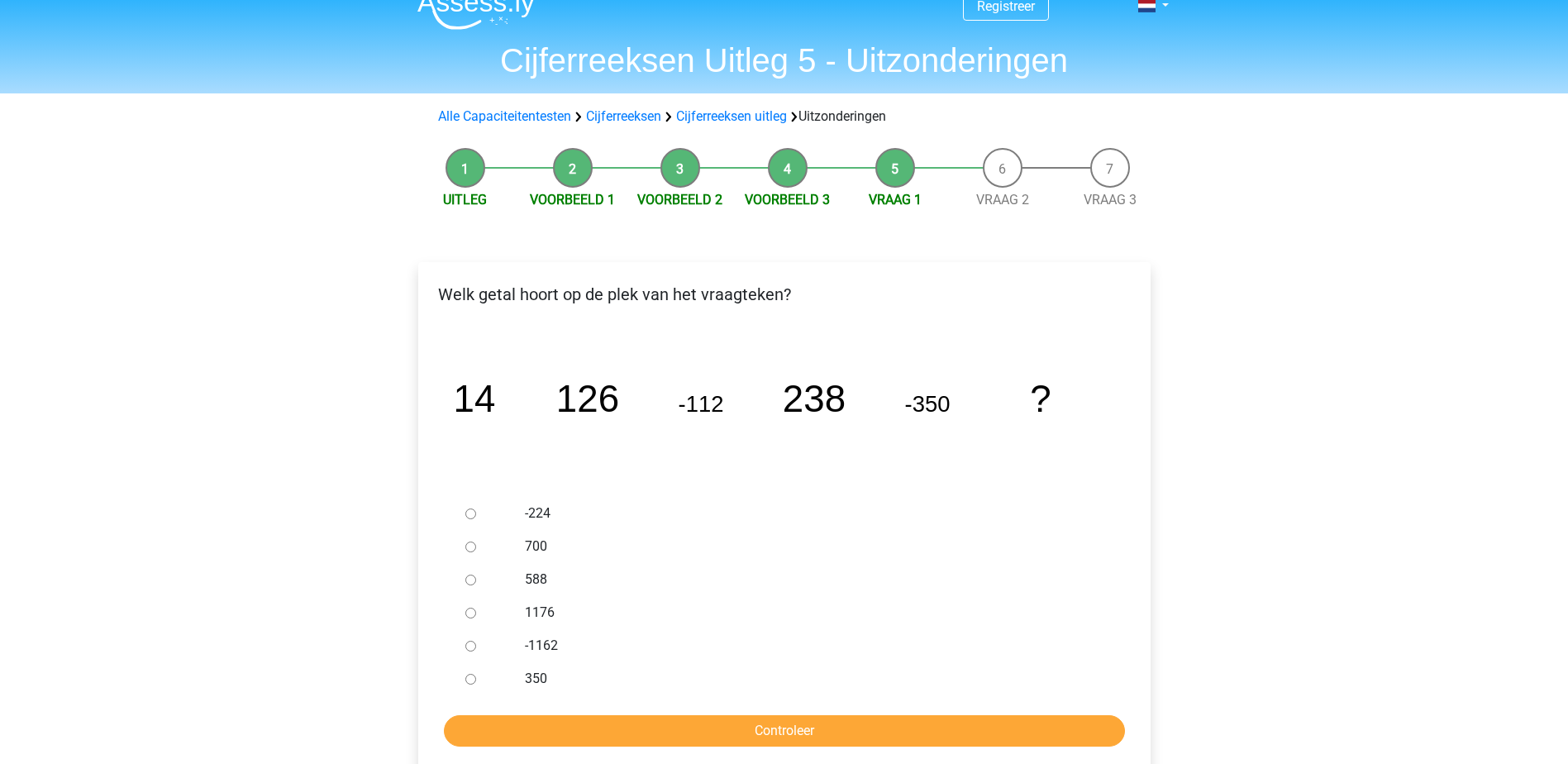
scroll to position [83, 0]
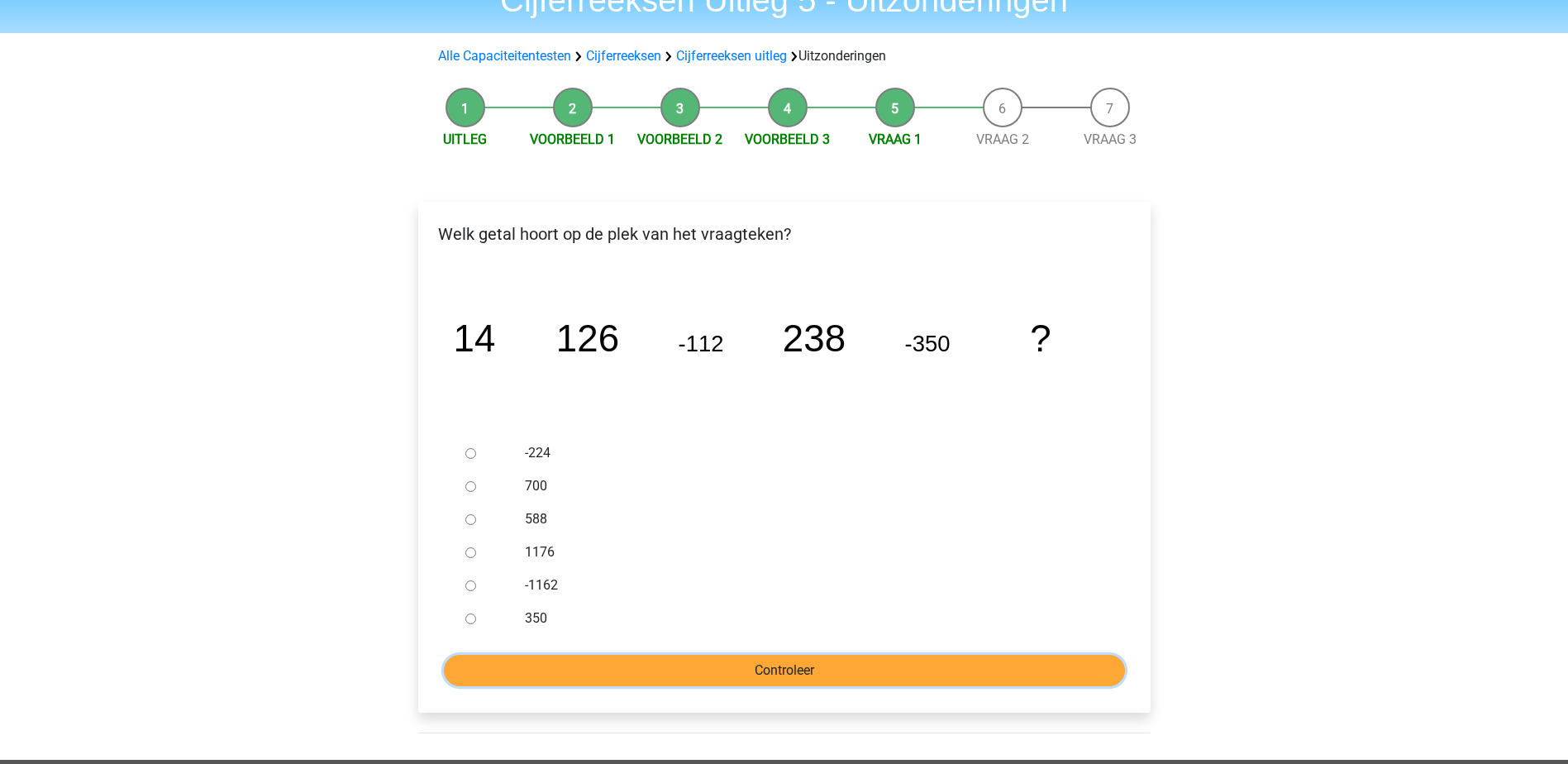
click at [832, 670] on input "Controleer" at bounding box center [784, 671] width 682 height 31
click at [516, 447] on div "-224" at bounding box center [810, 453] width 597 height 33
click at [468, 458] on input "-224" at bounding box center [470, 453] width 10 height 10
radio input "true"
click at [731, 668] on input "Controleer" at bounding box center [784, 671] width 682 height 31
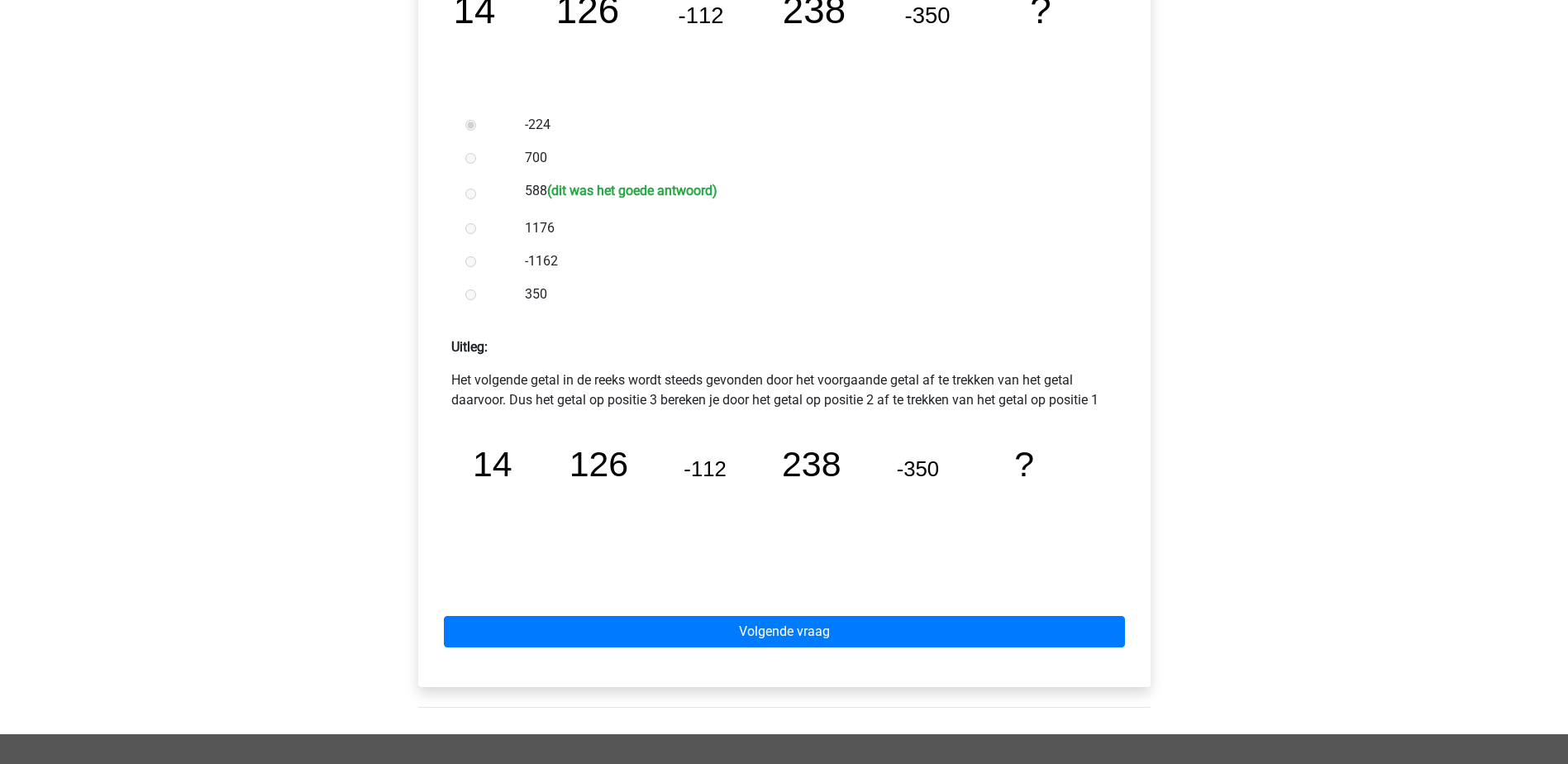
scroll to position [413, 0]
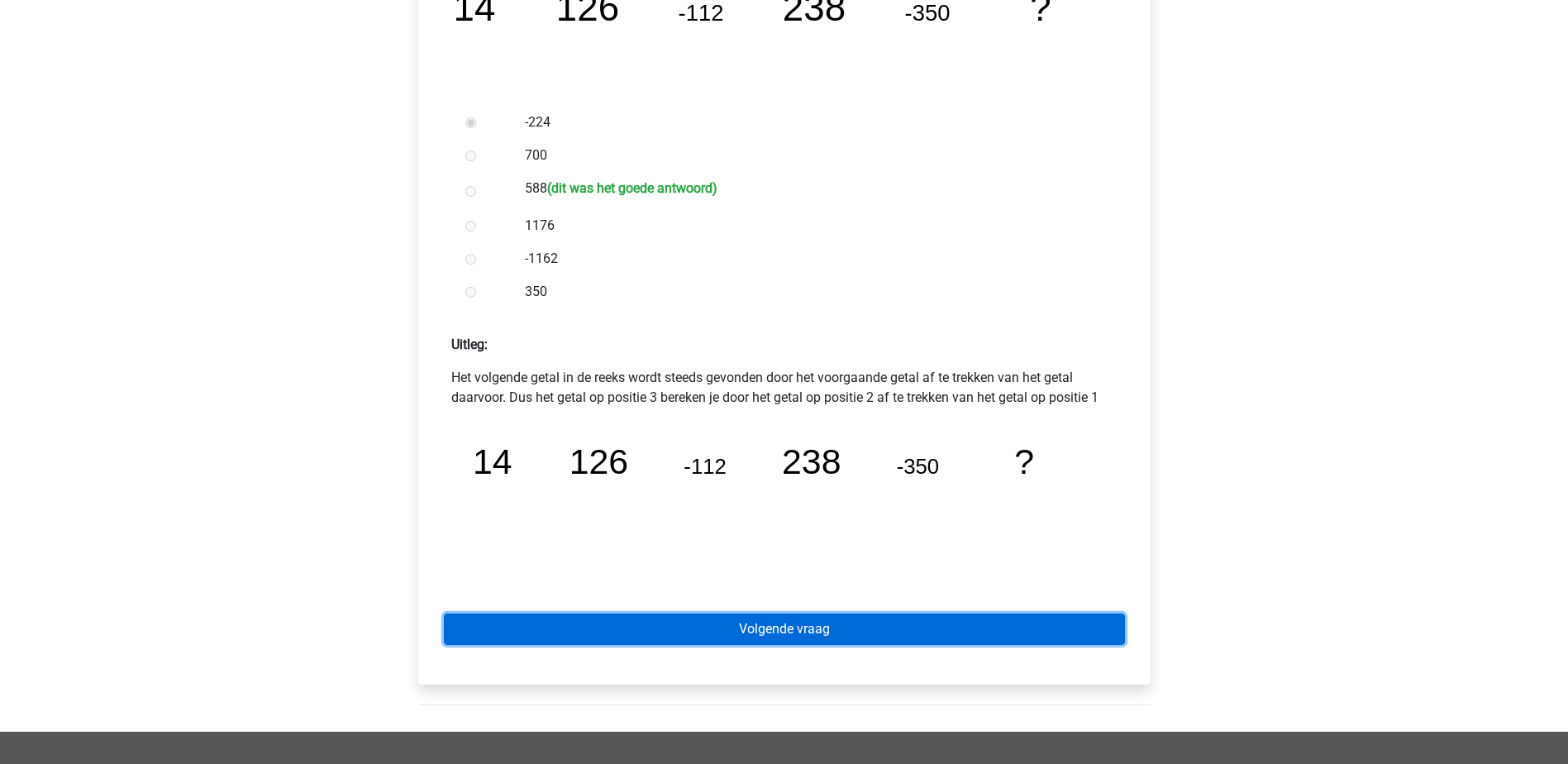
click at [915, 638] on link "Volgende vraag" at bounding box center [784, 629] width 682 height 31
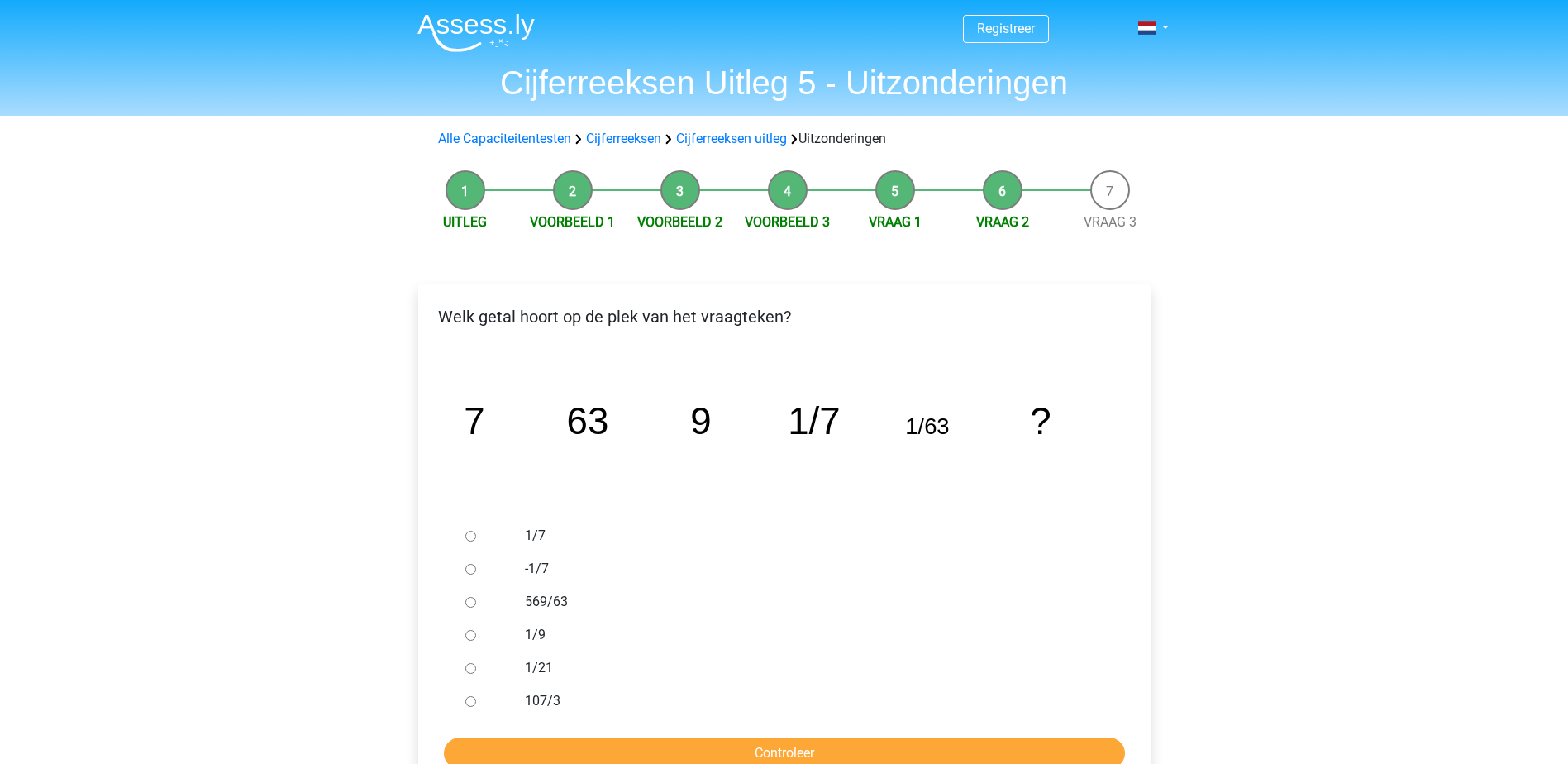
click at [553, 597] on label "569/63" at bounding box center [810, 602] width 572 height 20
click at [476, 597] on input "569/63" at bounding box center [470, 602] width 10 height 10
radio input "true"
click at [553, 597] on label "569/63" at bounding box center [810, 602] width 572 height 20
click at [476, 597] on input "569/63" at bounding box center [470, 602] width 10 height 10
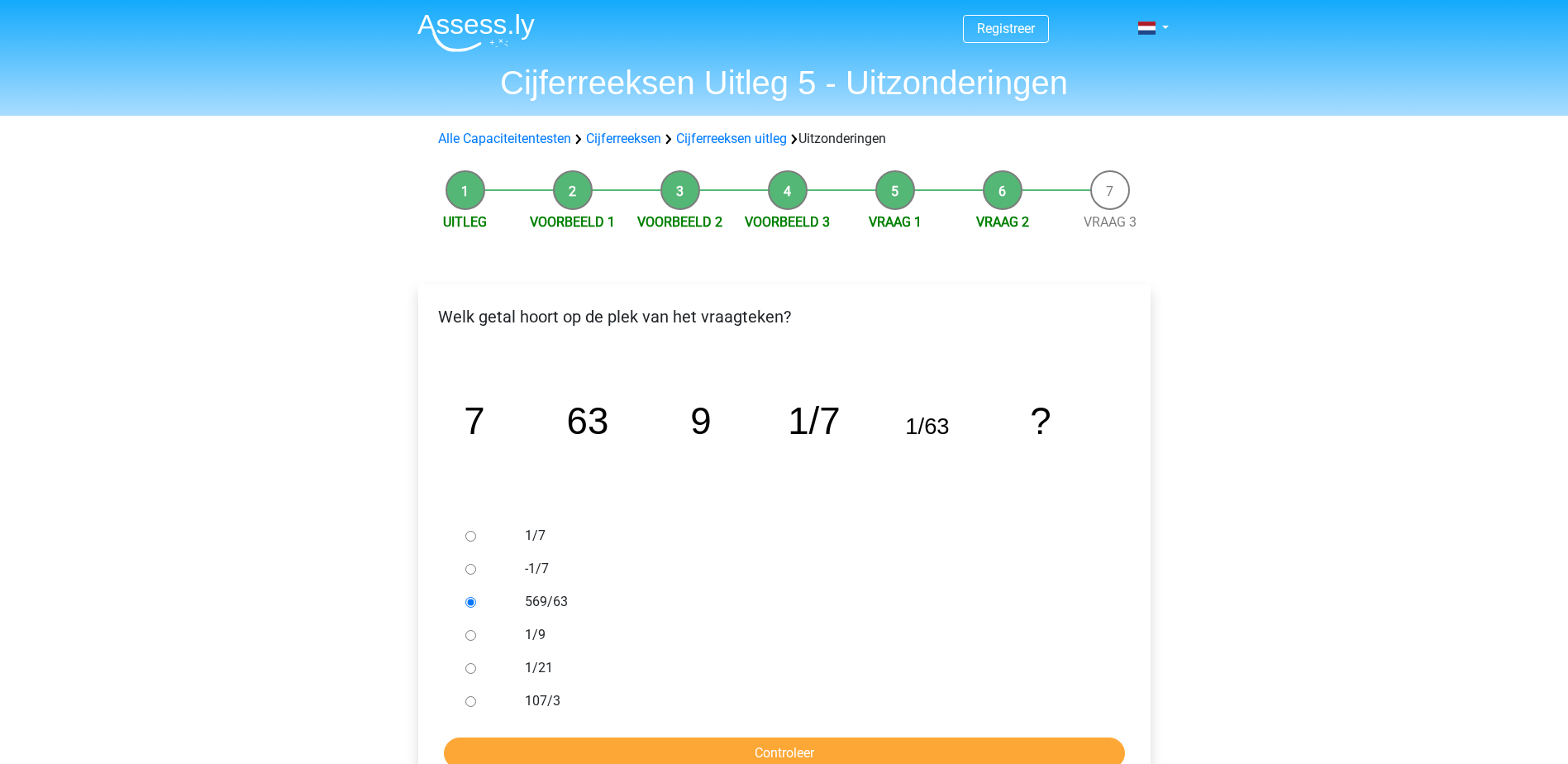
click at [541, 673] on label "1/21" at bounding box center [810, 668] width 572 height 20
click at [476, 673] on input "1/21" at bounding box center [470, 668] width 10 height 10
radio input "true"
click at [741, 624] on div "1/9" at bounding box center [810, 635] width 597 height 33
click at [553, 603] on label "569/63" at bounding box center [810, 602] width 572 height 20
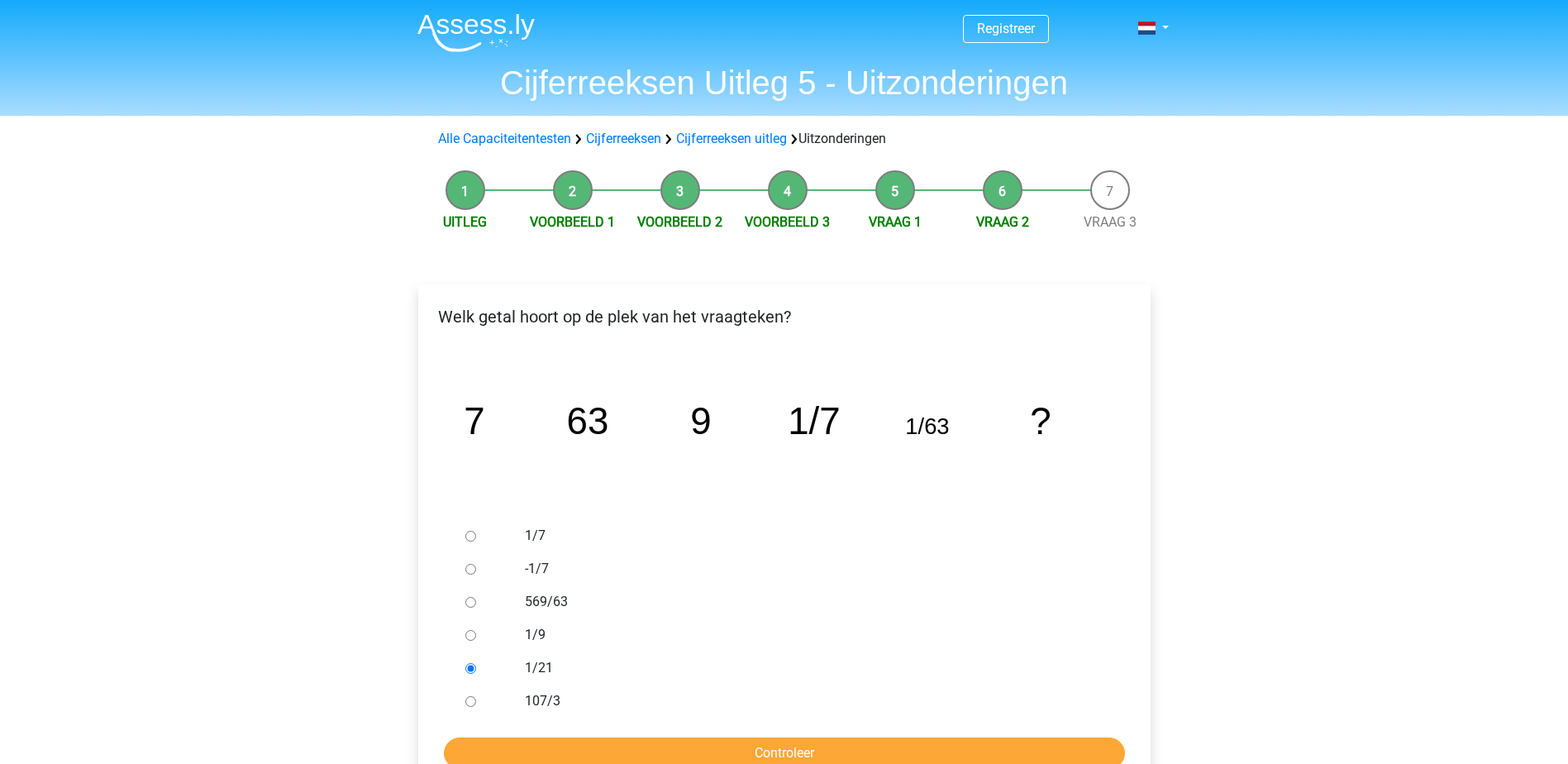
click at [476, 603] on input "569/63" at bounding box center [470, 602] width 10 height 10
radio input "true"
click at [743, 745] on input "Controleer" at bounding box center [784, 754] width 682 height 31
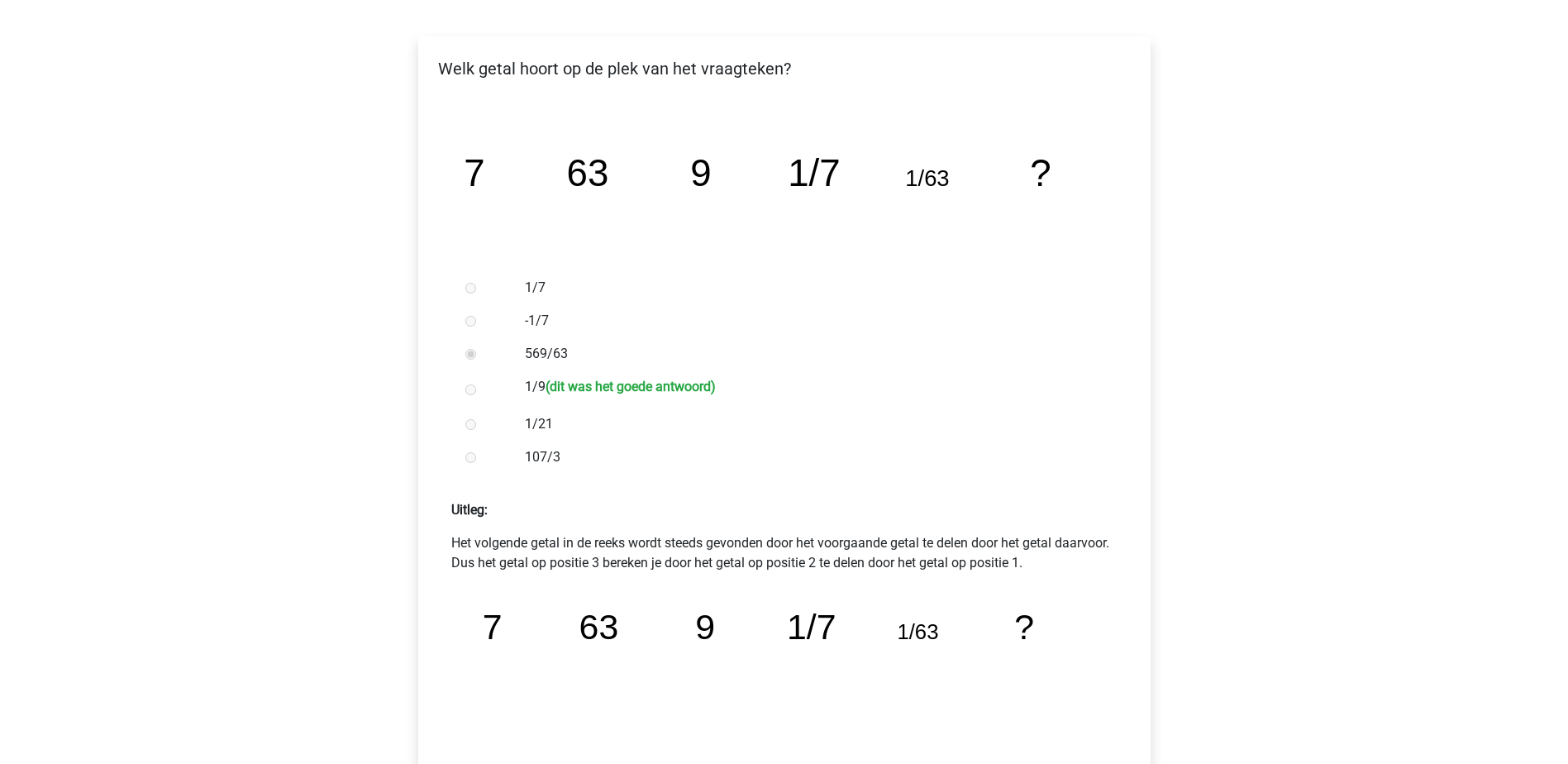
scroll to position [331, 0]
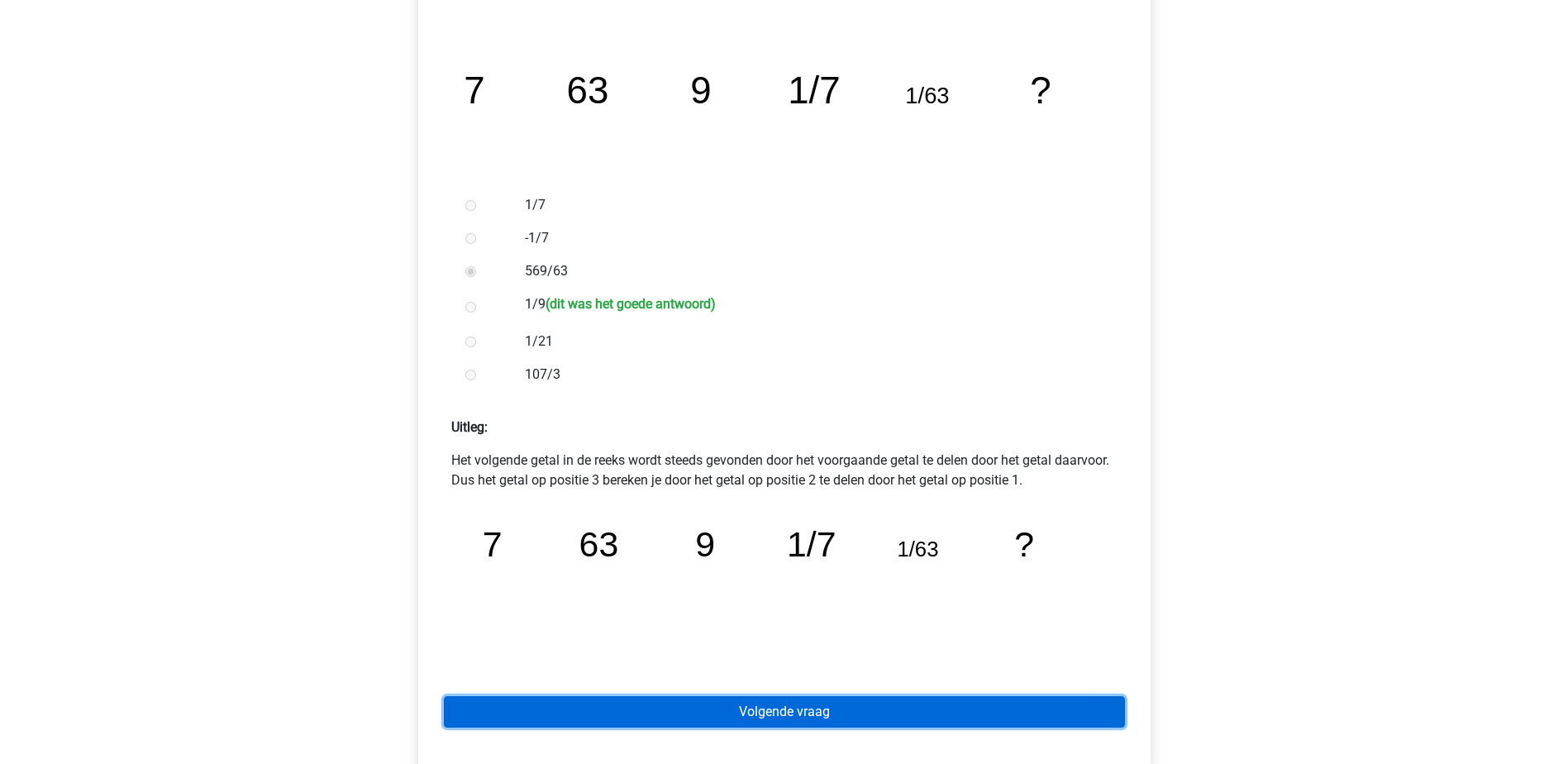
click at [799, 705] on link "Volgende vraag" at bounding box center [784, 712] width 682 height 31
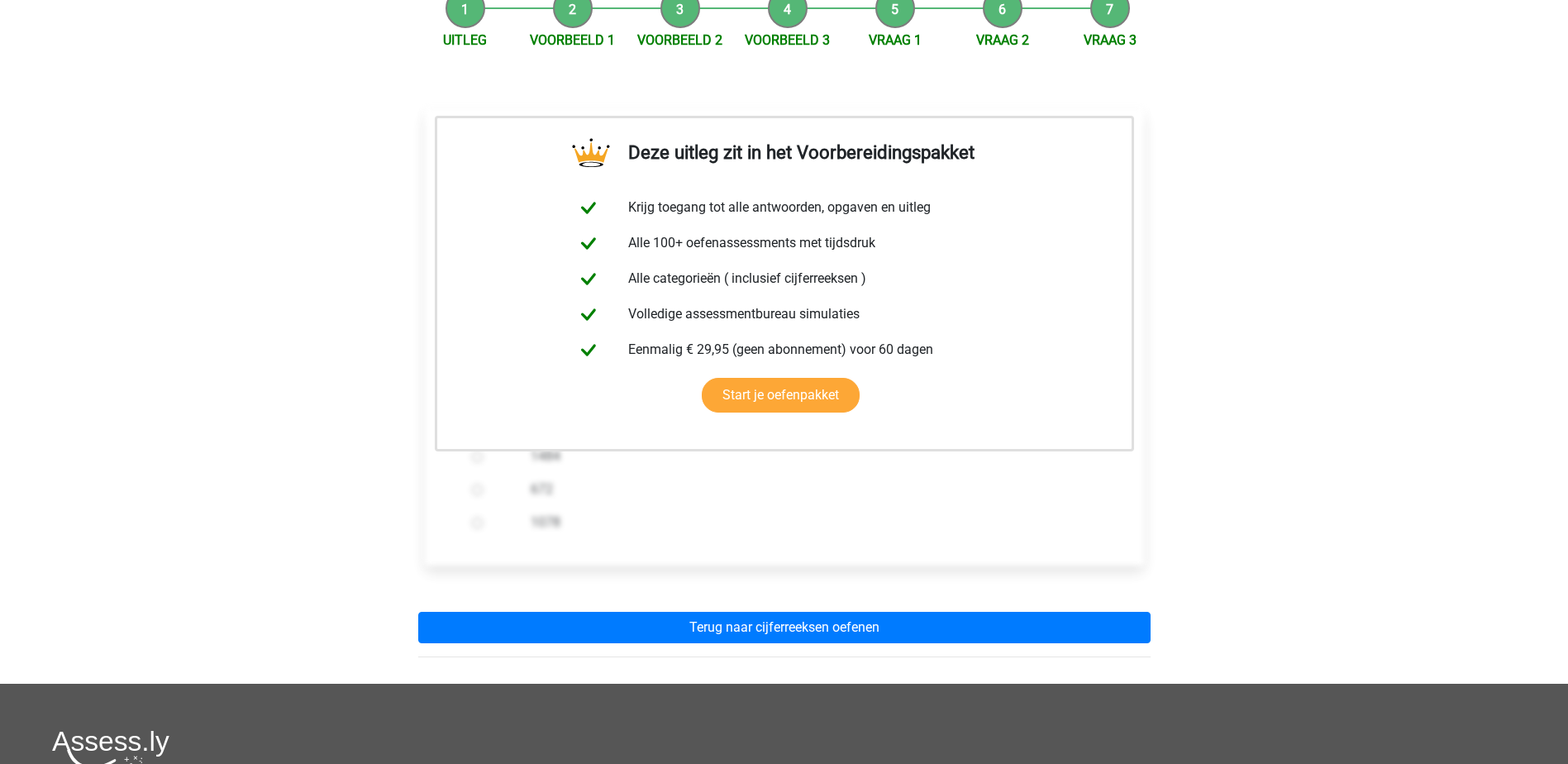
scroll to position [249, 0]
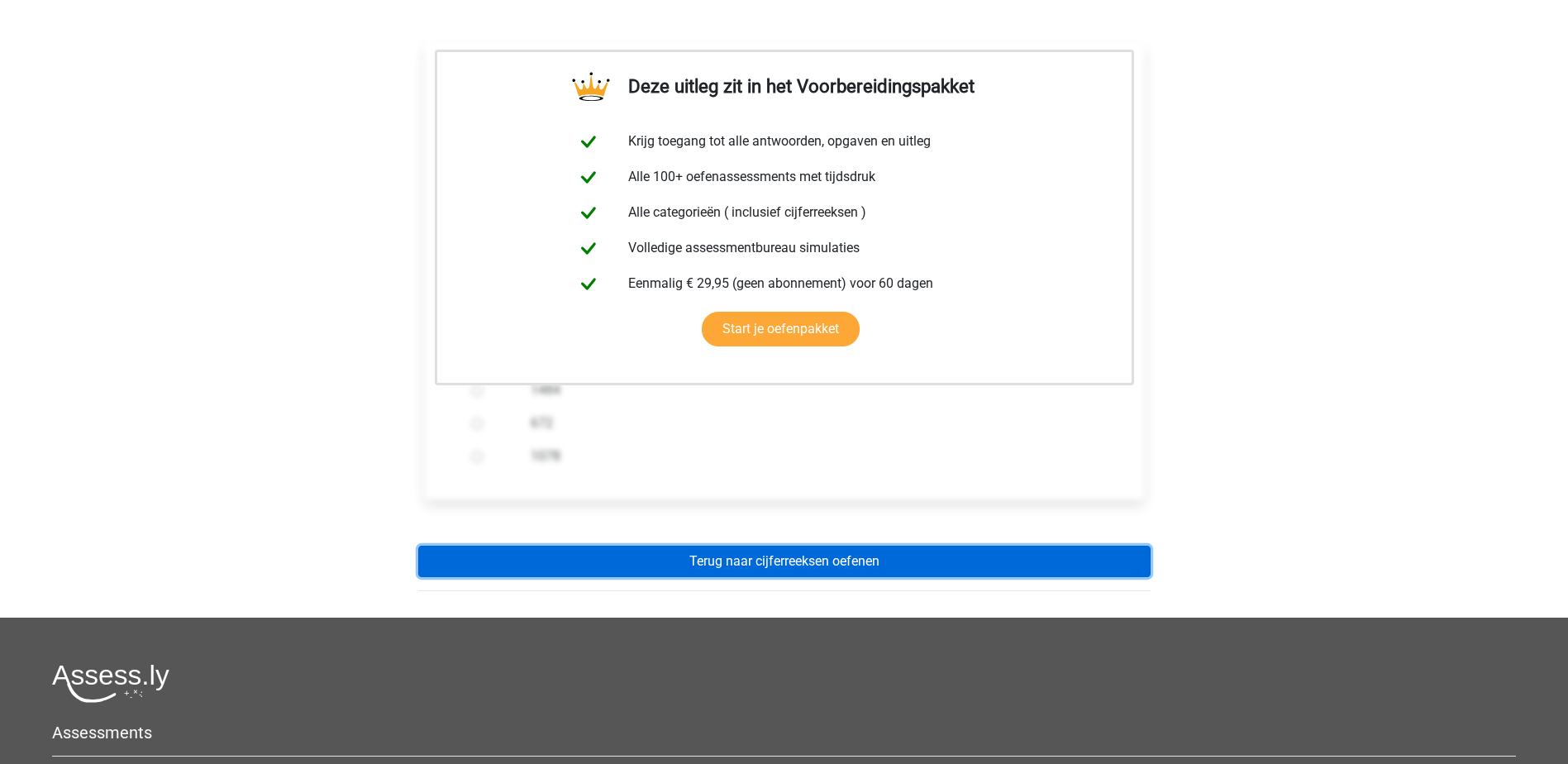
click at [743, 556] on link "Terug naar cijferreeksen oefenen" at bounding box center [784, 561] width 732 height 31
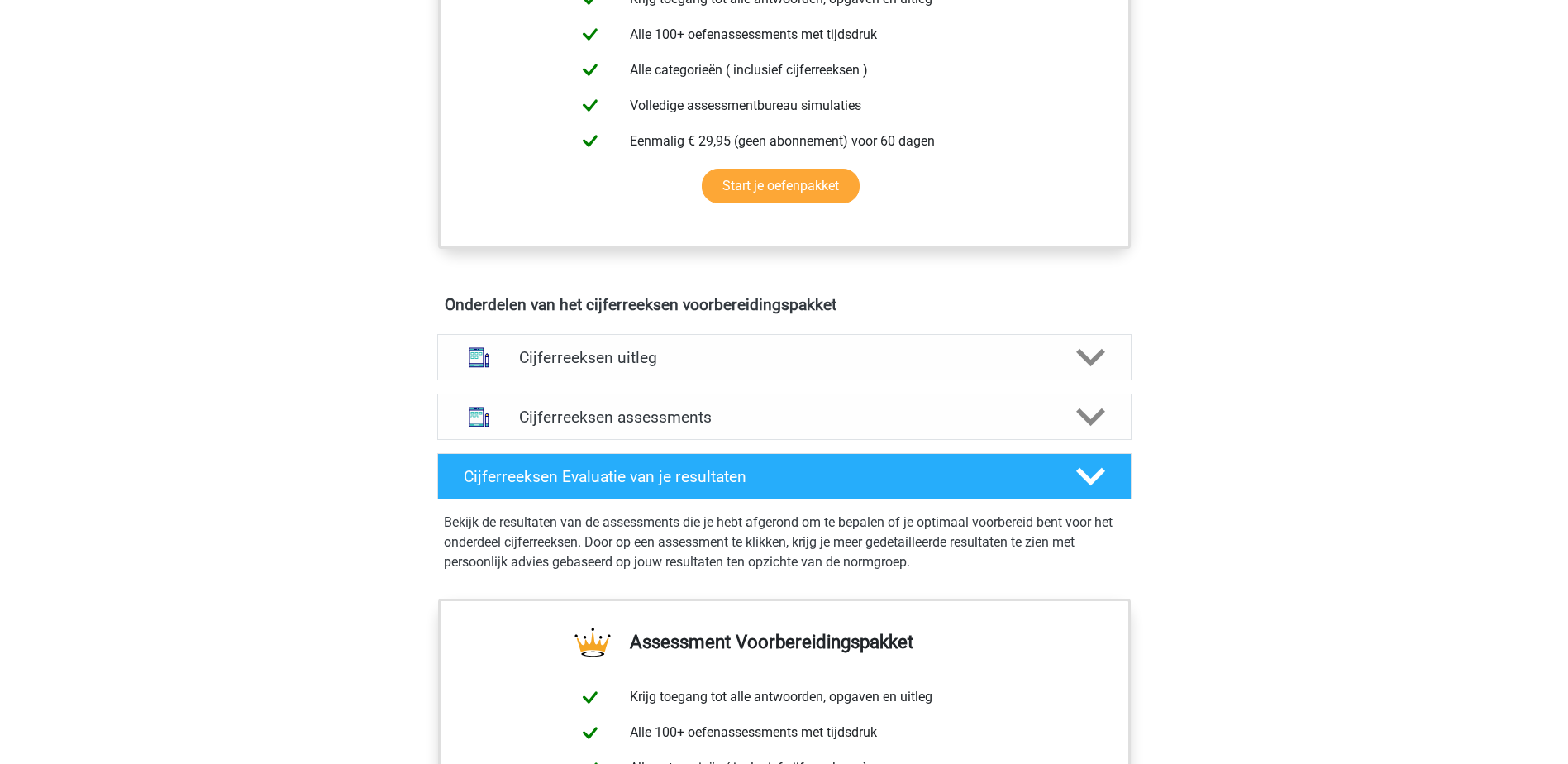
scroll to position [745, 0]
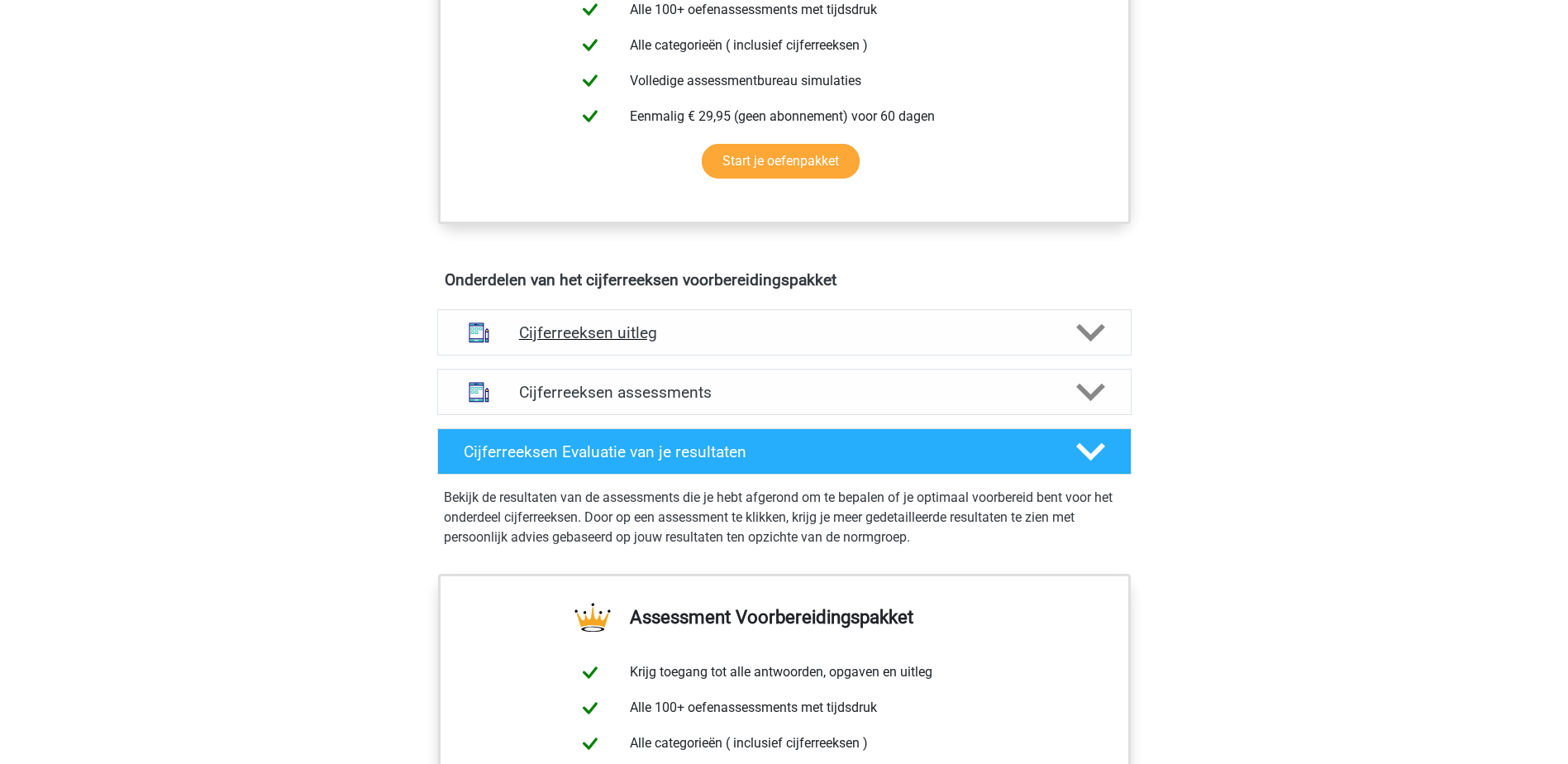
click at [621, 343] on h4 "Cijferreeksen uitleg" at bounding box center [784, 333] width 531 height 19
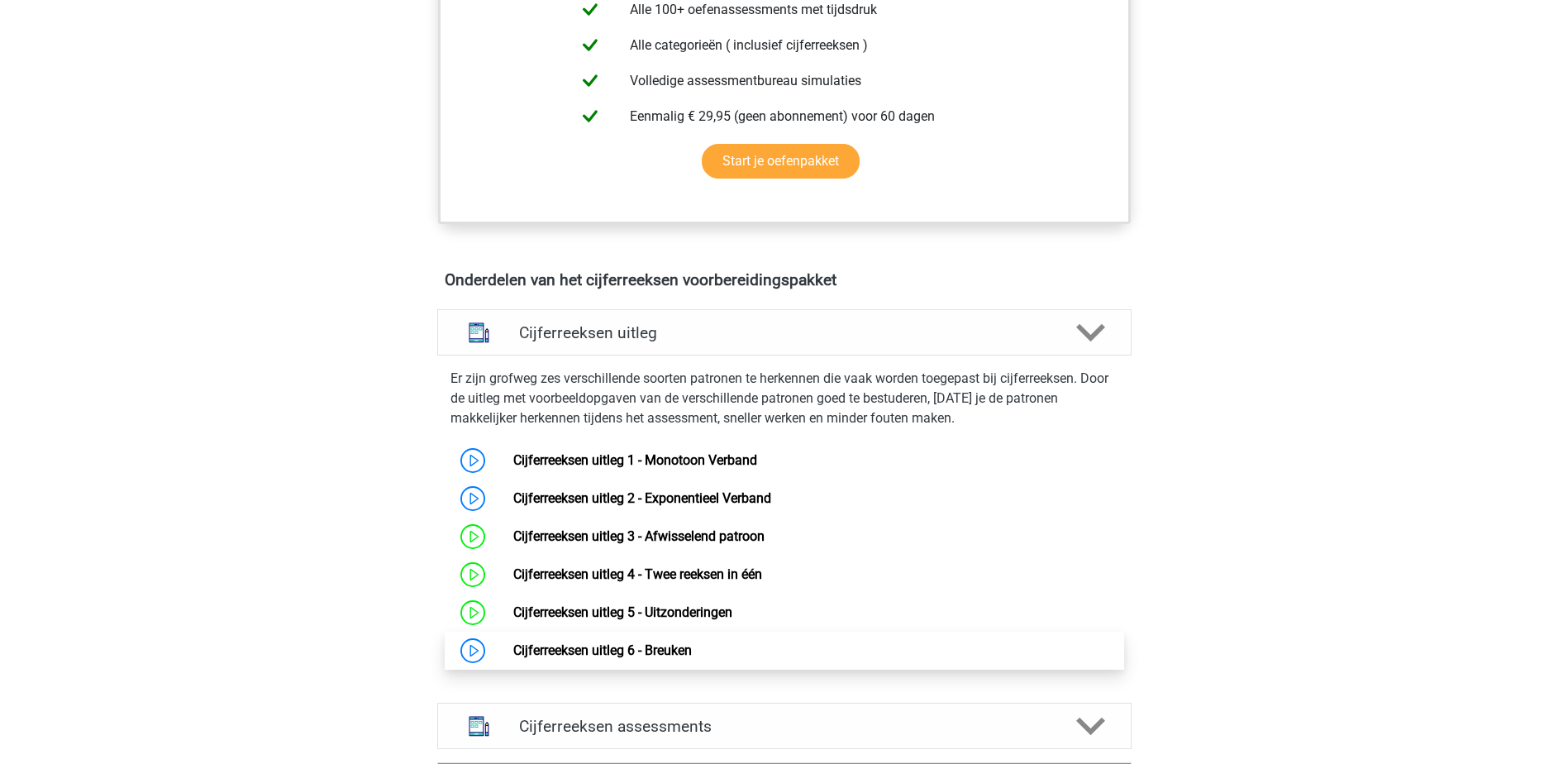
click at [666, 658] on link "Cijferreeksen uitleg 6 - Breuken" at bounding box center [603, 651] width 179 height 15
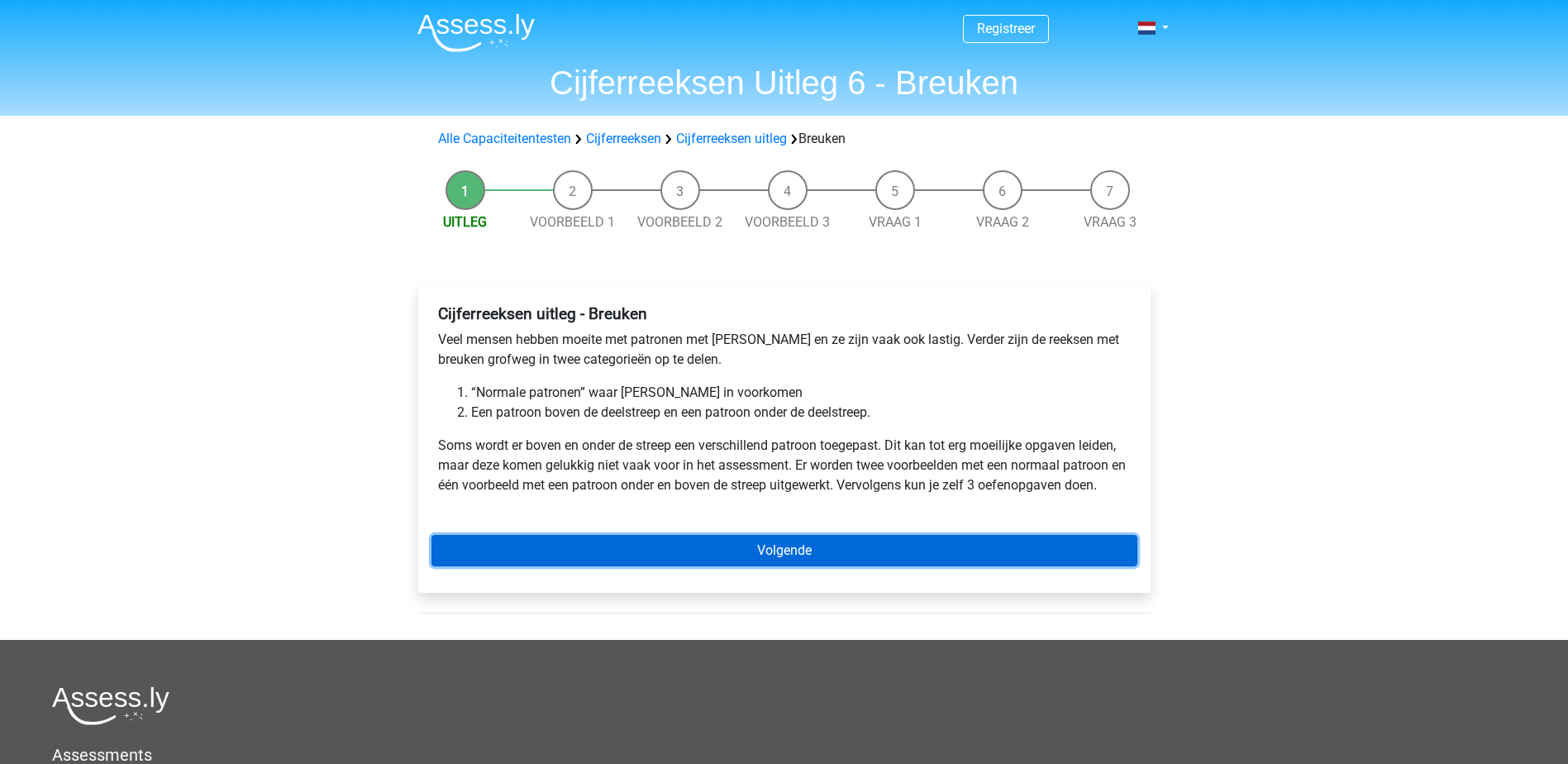
click at [772, 546] on link "Volgende" at bounding box center [784, 551] width 706 height 31
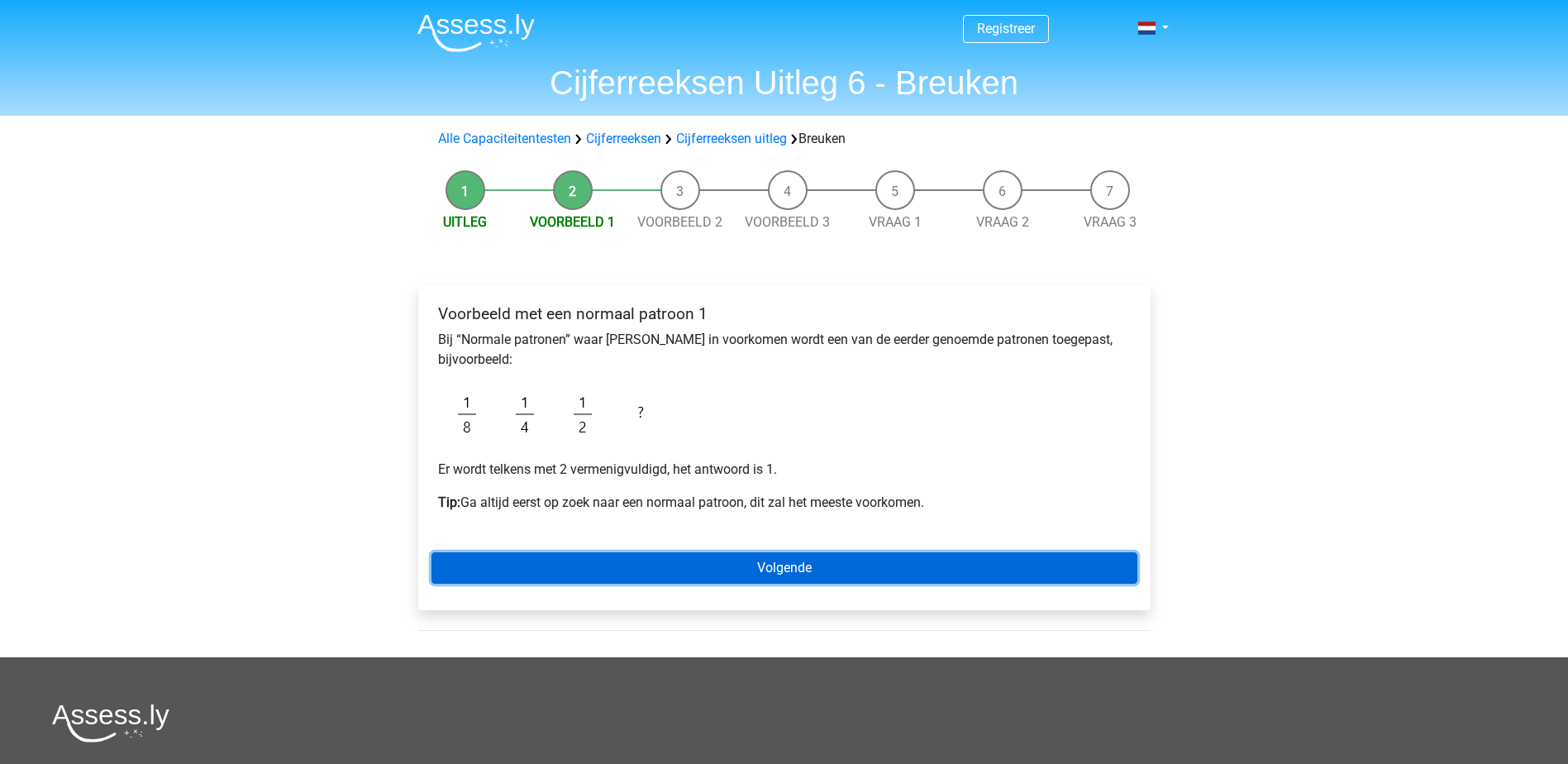
click at [678, 574] on link "Volgende" at bounding box center [784, 568] width 706 height 31
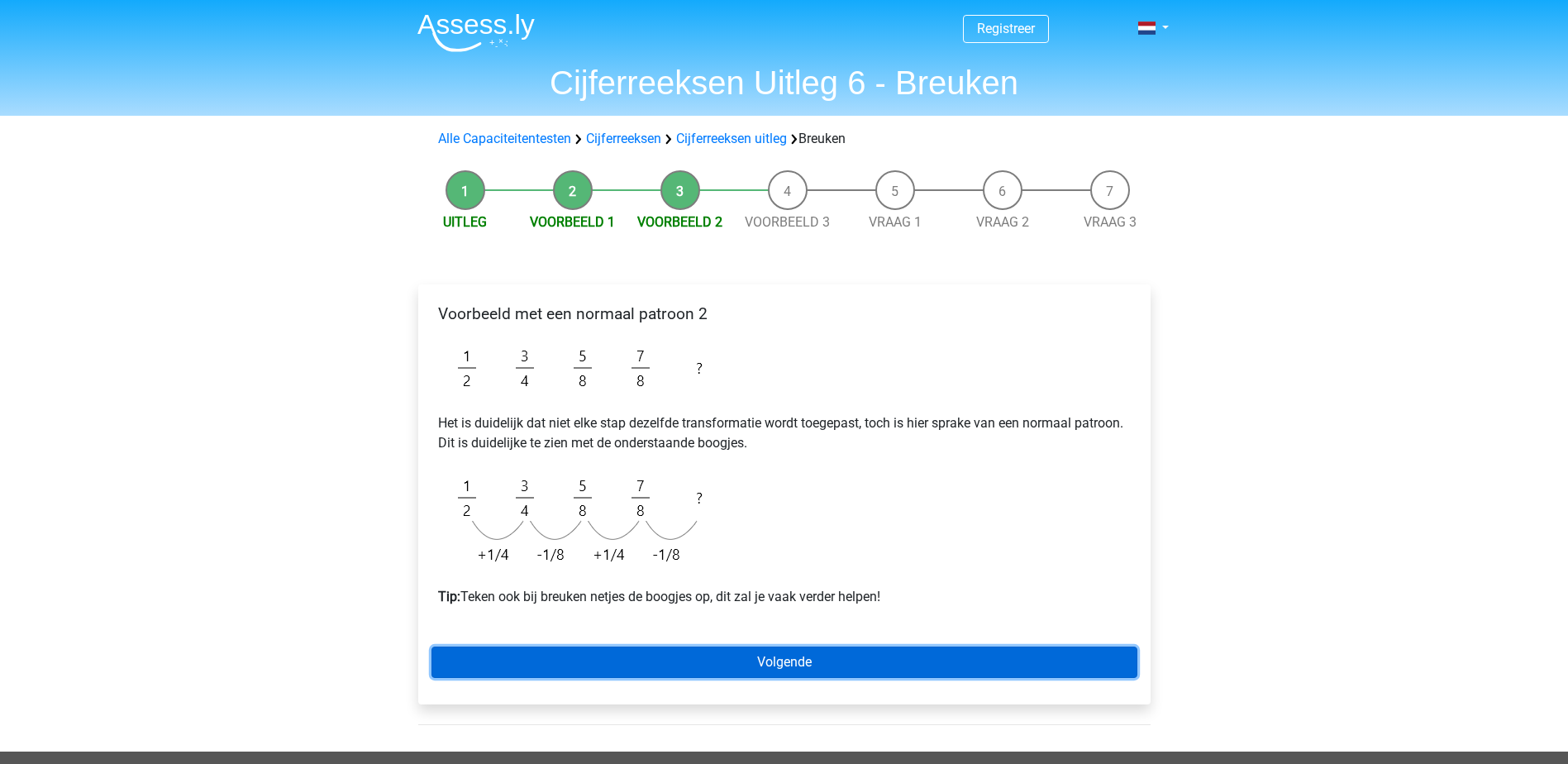
click at [793, 653] on link "Volgende" at bounding box center [784, 662] width 706 height 31
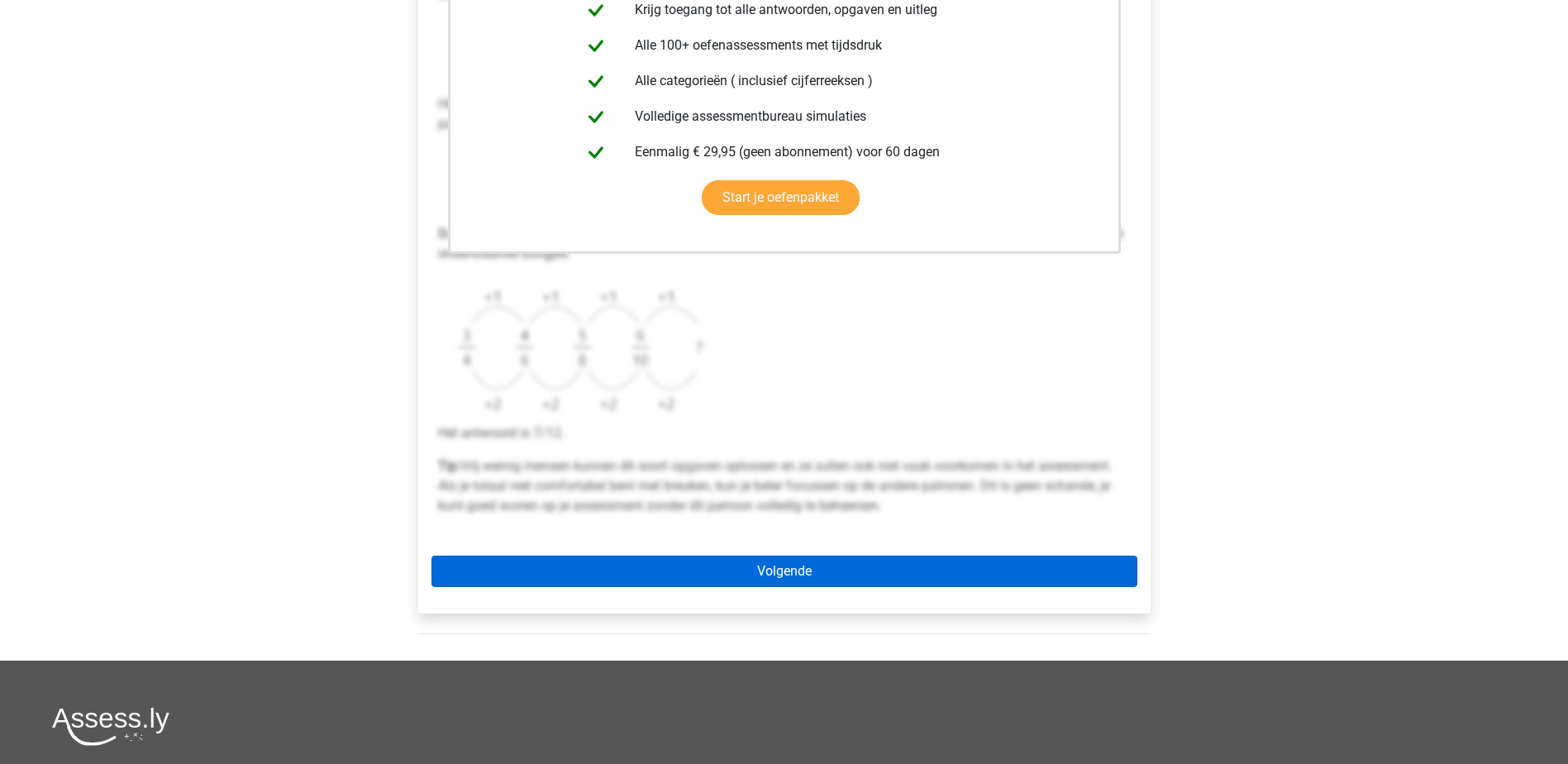
scroll to position [413, 0]
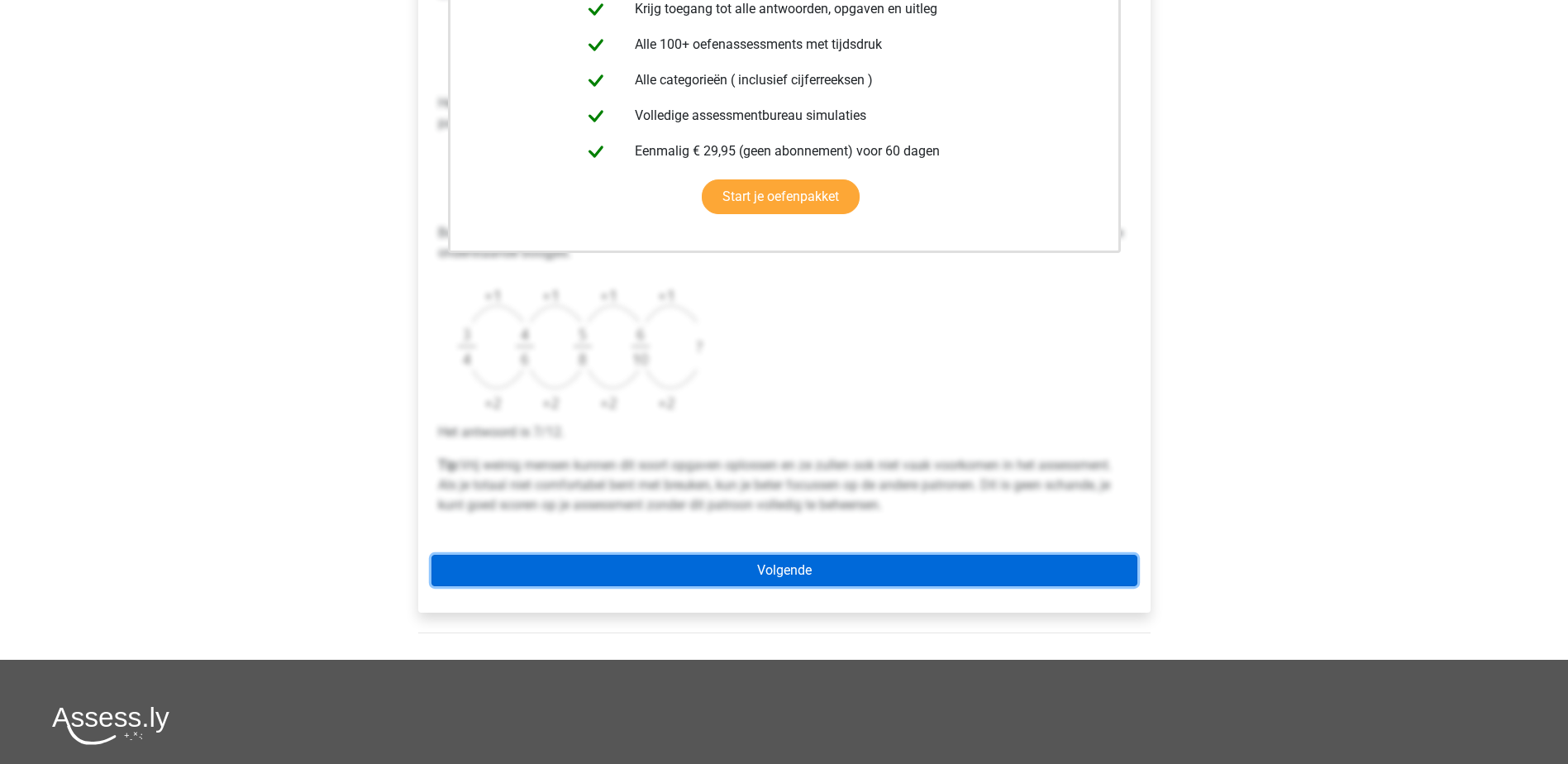
click at [766, 574] on link "Volgende" at bounding box center [784, 571] width 706 height 31
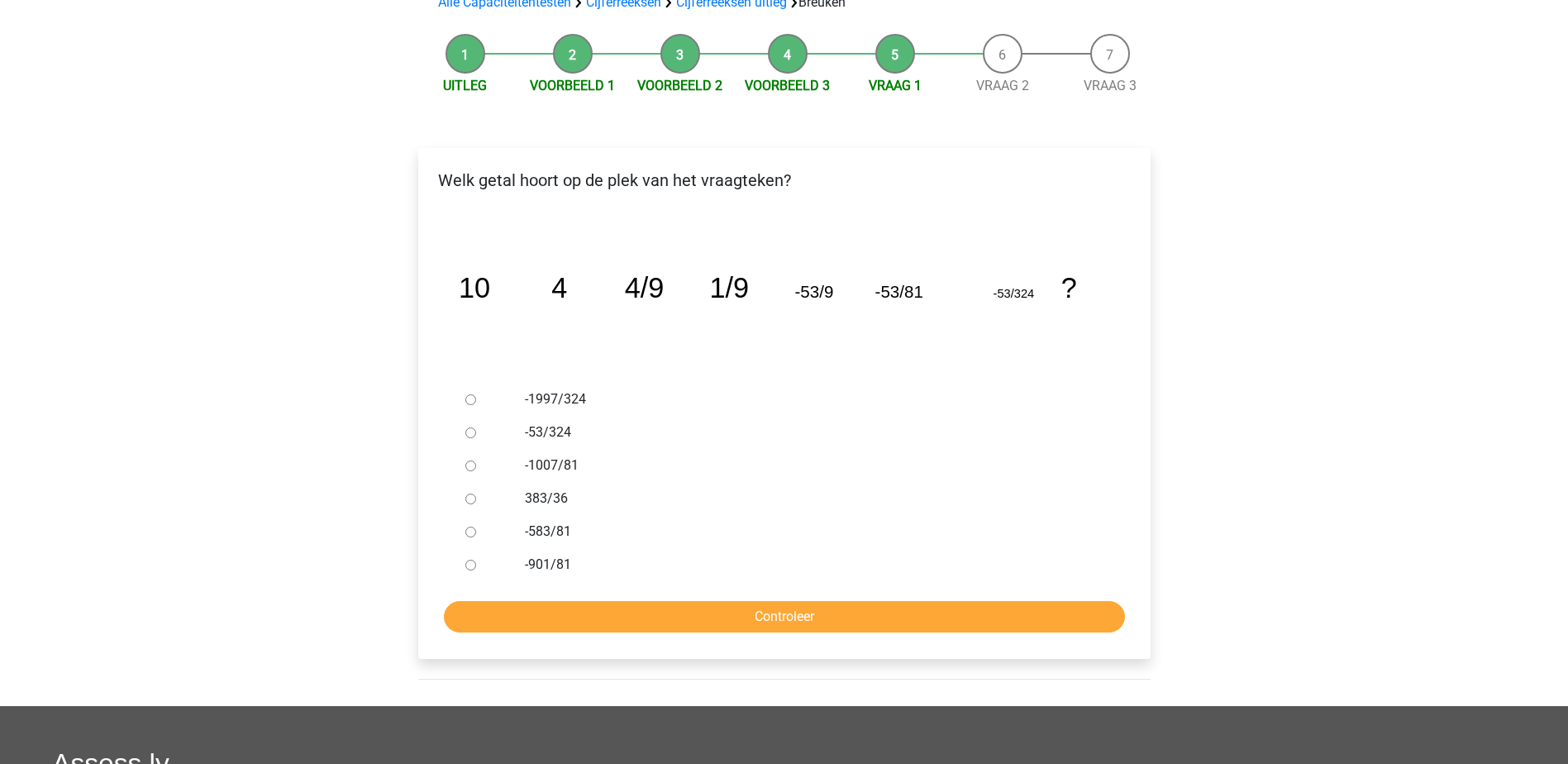
scroll to position [166, 0]
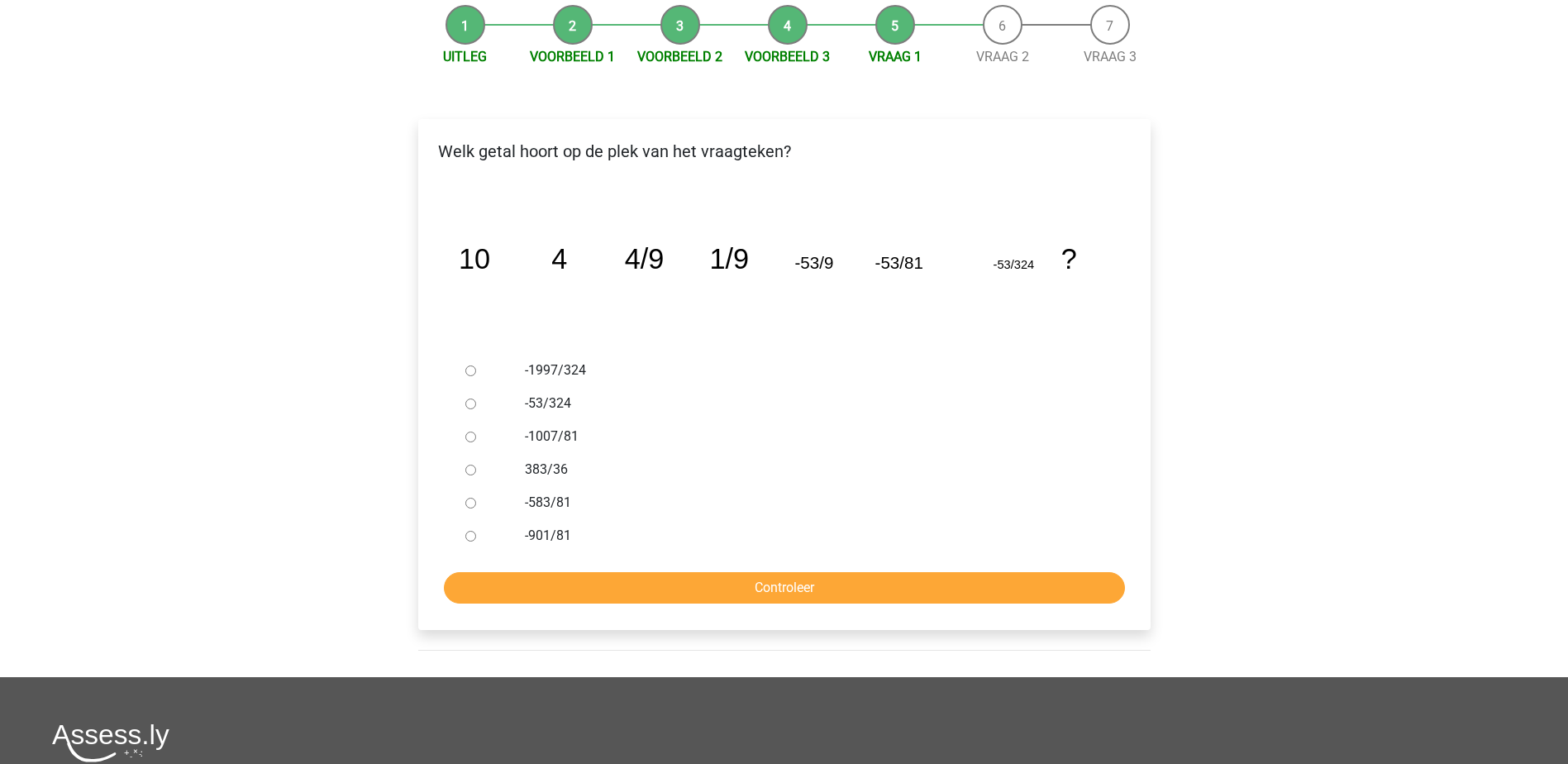
click at [562, 466] on label "383/36" at bounding box center [810, 470] width 572 height 20
click at [476, 466] on input "383/36" at bounding box center [470, 470] width 10 height 10
radio input "true"
click at [594, 581] on input "Controleer" at bounding box center [784, 588] width 682 height 31
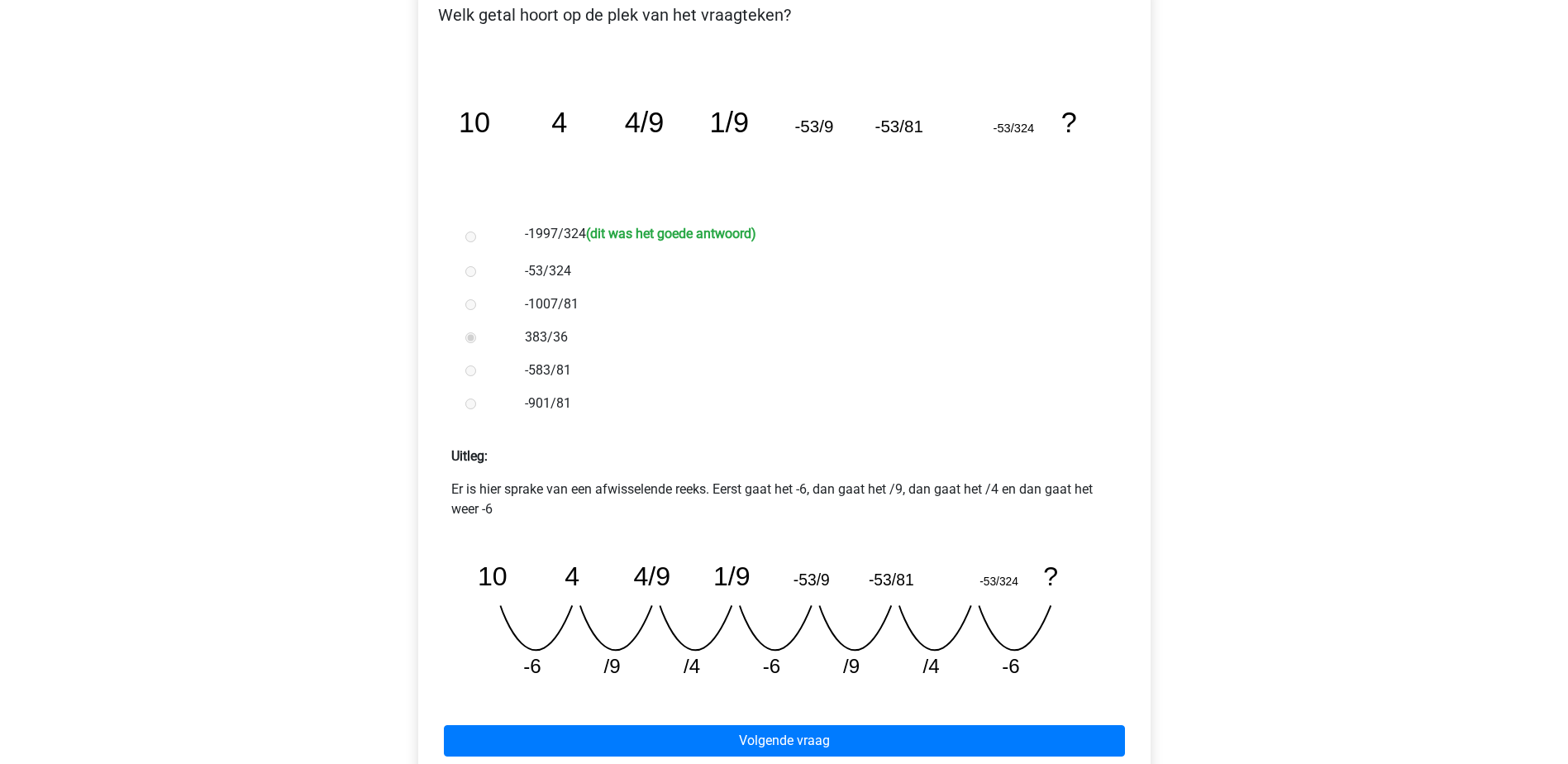
scroll to position [331, 0]
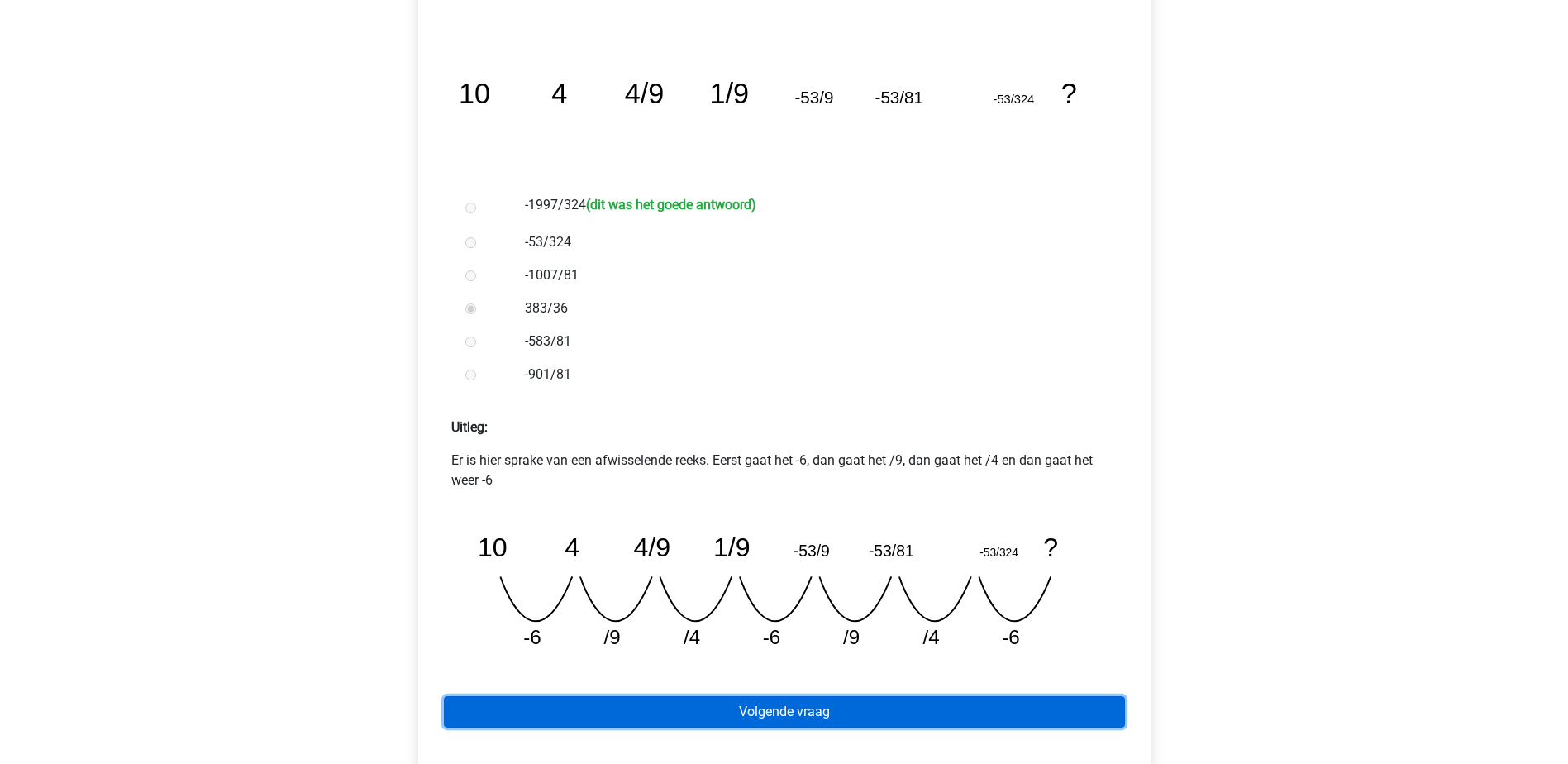
click at [974, 711] on link "Volgende vraag" at bounding box center [784, 712] width 682 height 31
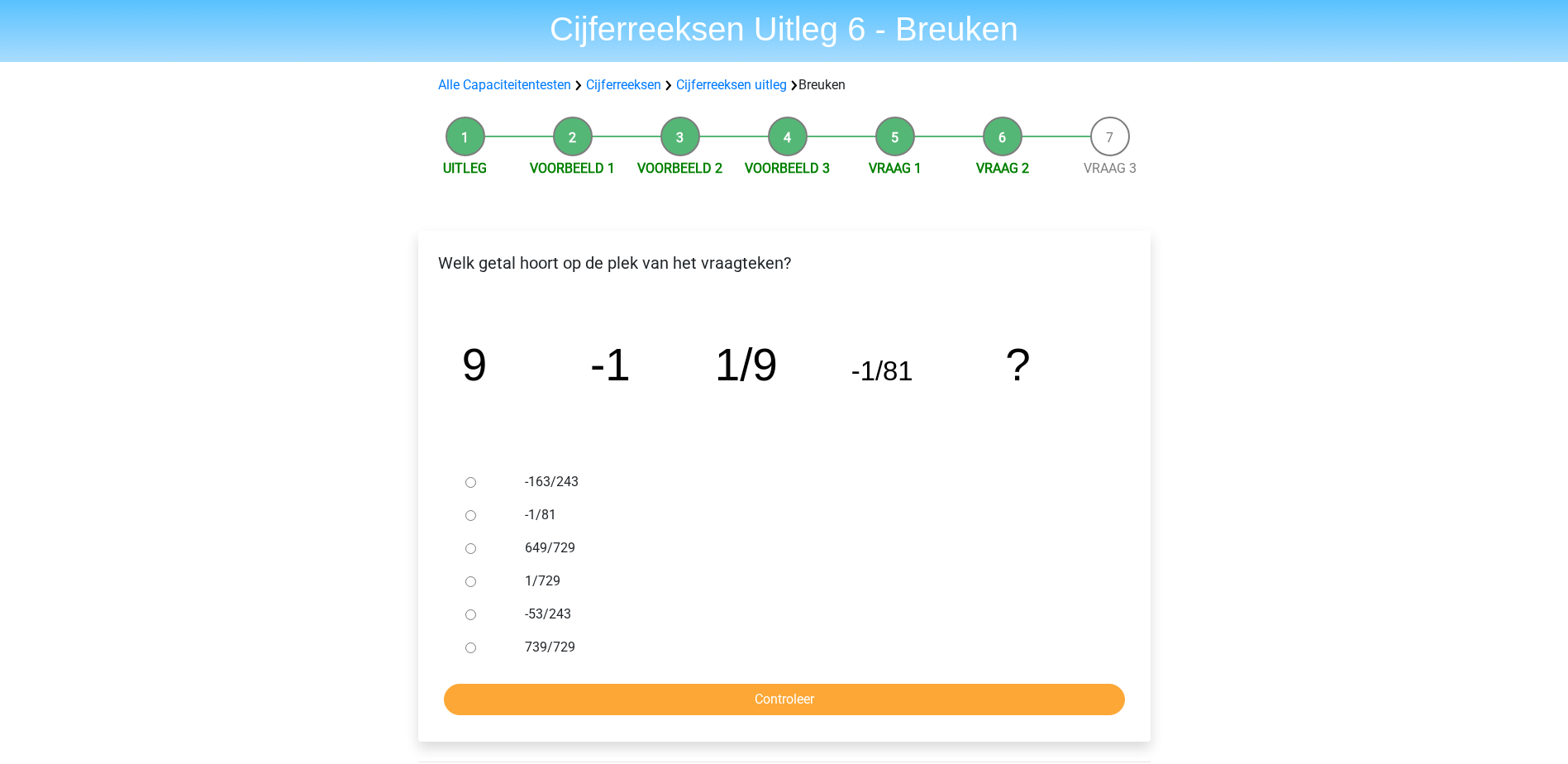
scroll to position [83, 0]
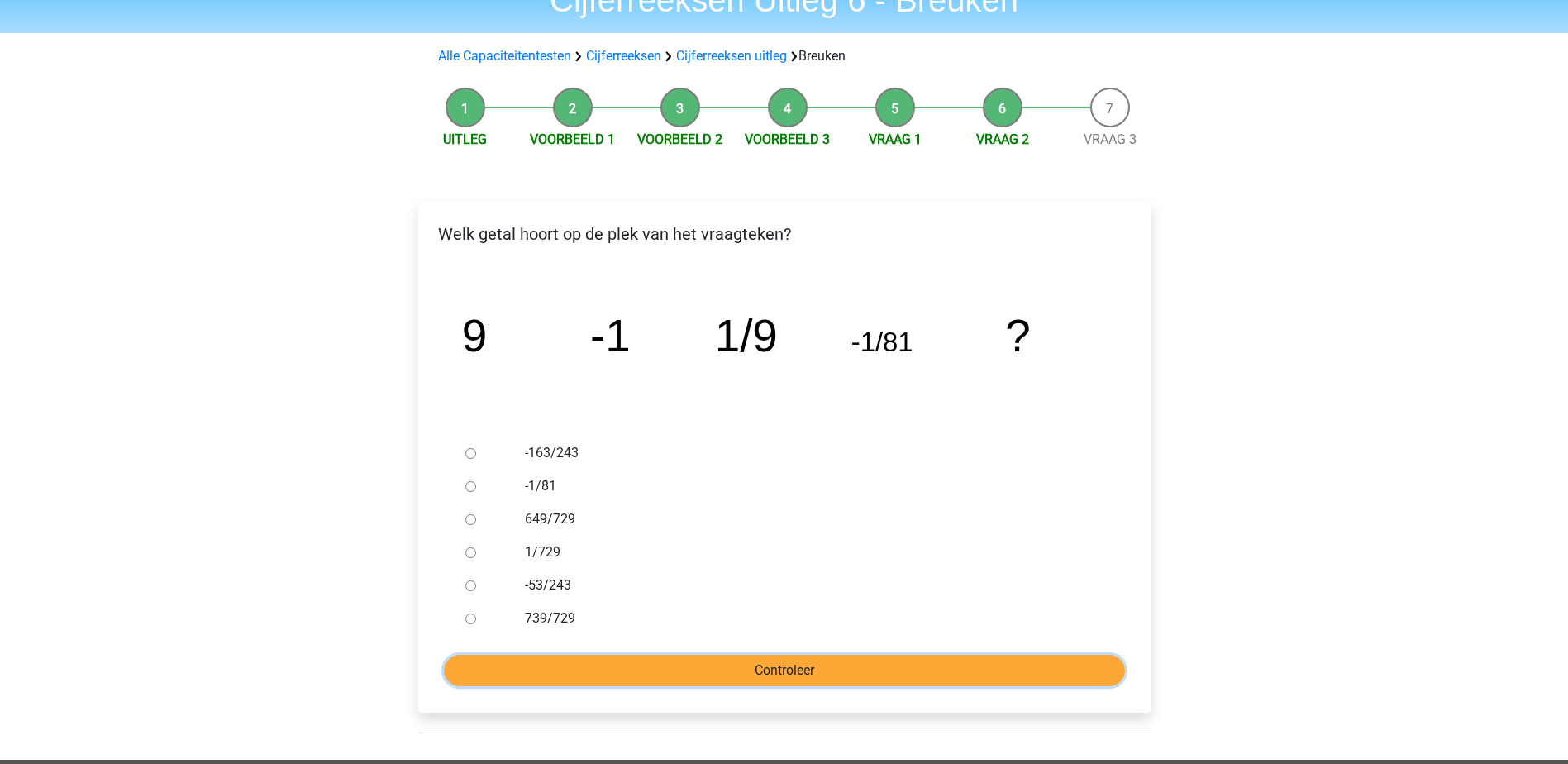
click at [729, 656] on input "Controleer" at bounding box center [784, 671] width 682 height 31
click at [547, 612] on label "739/729" at bounding box center [810, 618] width 572 height 20
click at [476, 613] on input "739/729" at bounding box center [470, 618] width 10 height 10
radio input "true"
click at [777, 683] on input "Controleer" at bounding box center [784, 671] width 682 height 31
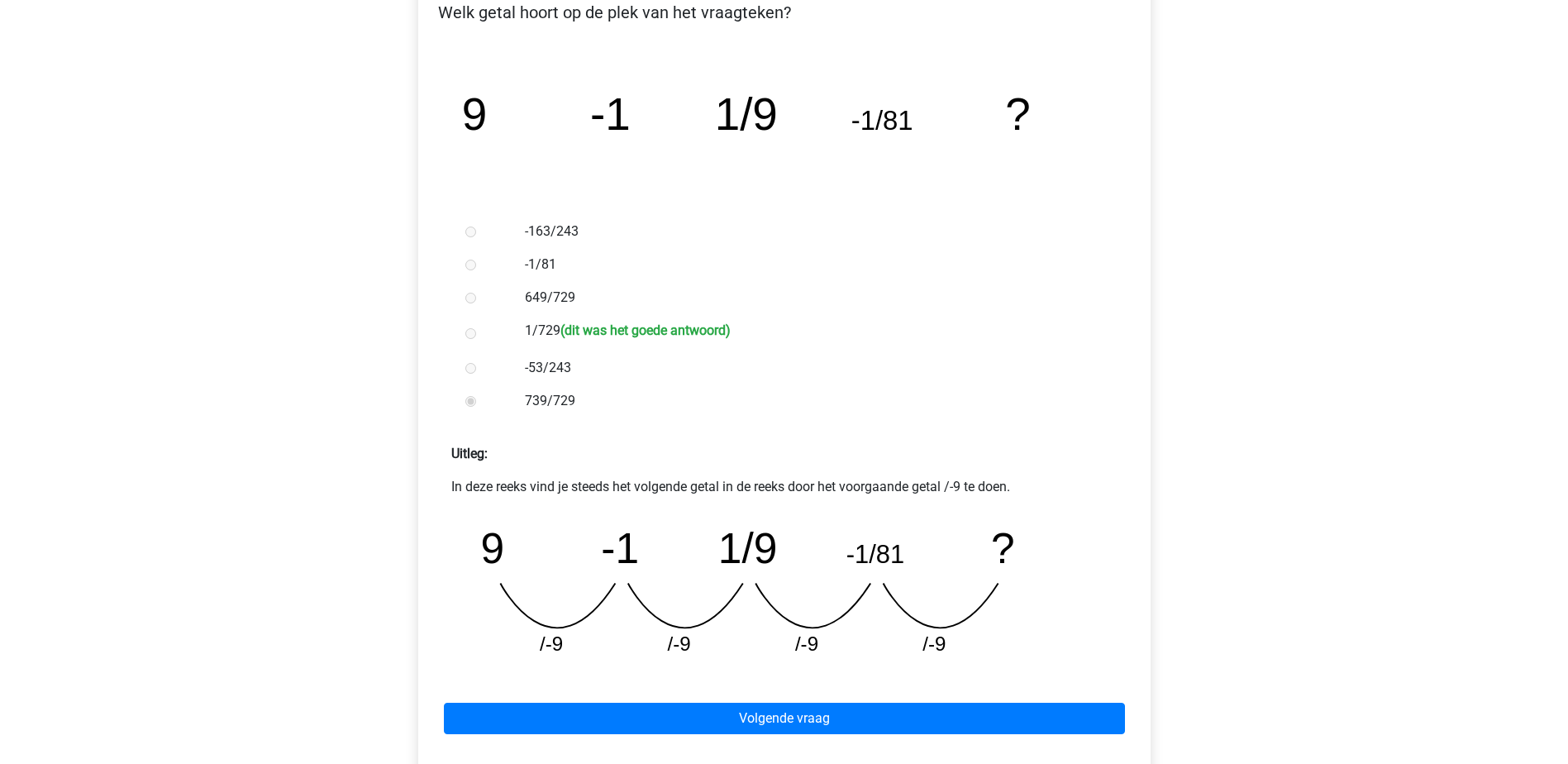
scroll to position [331, 0]
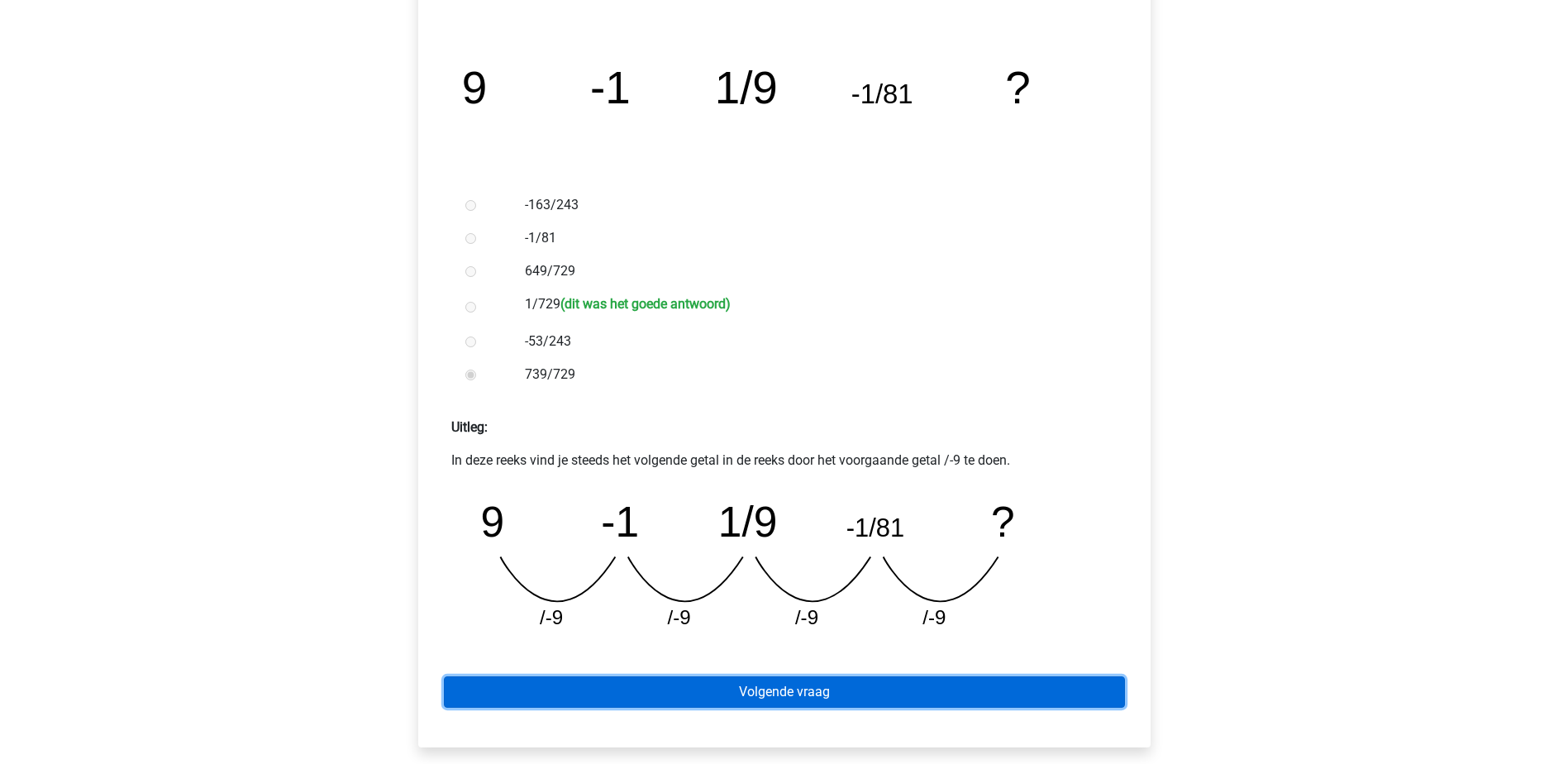
click at [895, 695] on link "Volgende vraag" at bounding box center [784, 692] width 682 height 31
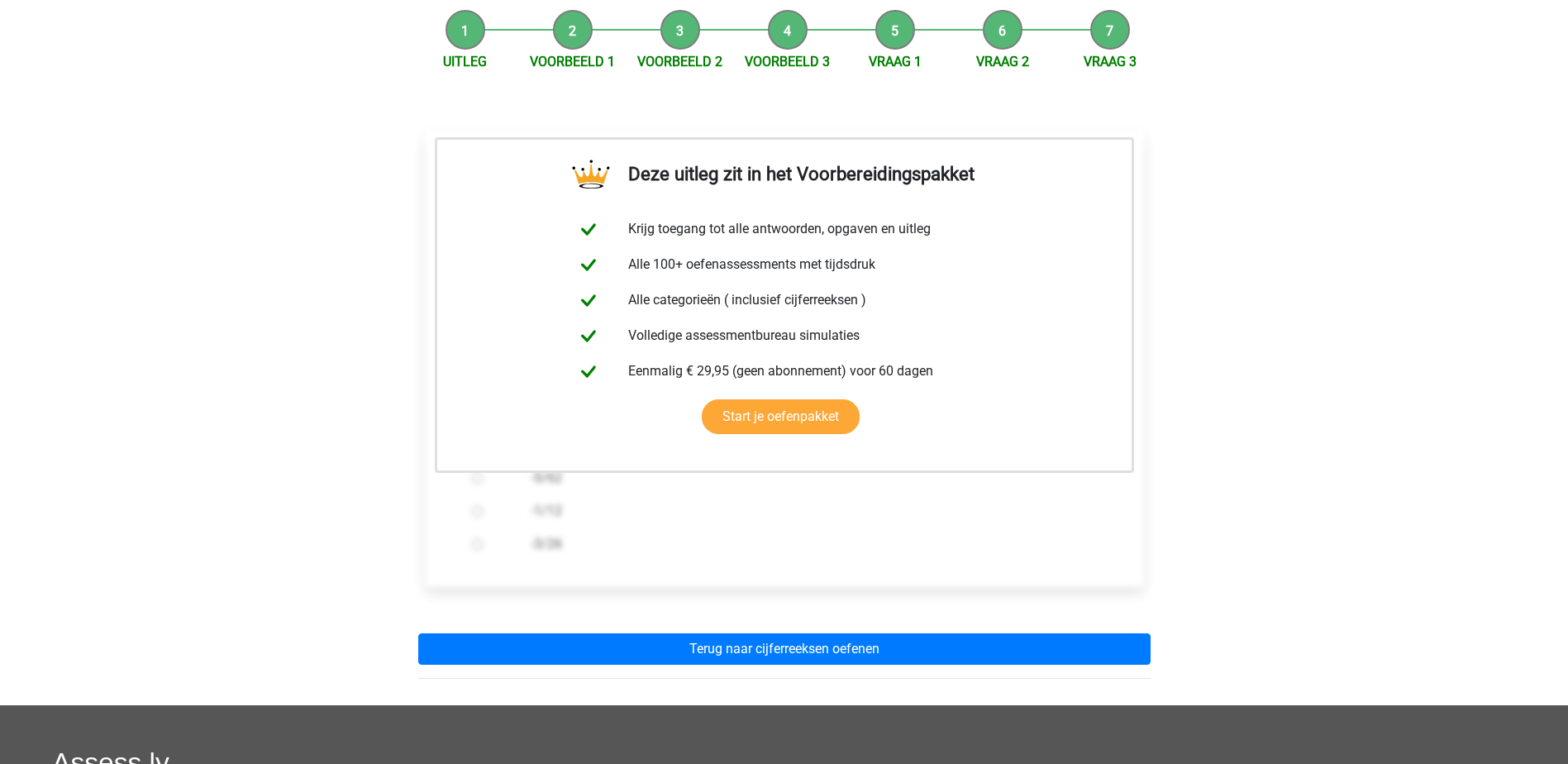
scroll to position [166, 0]
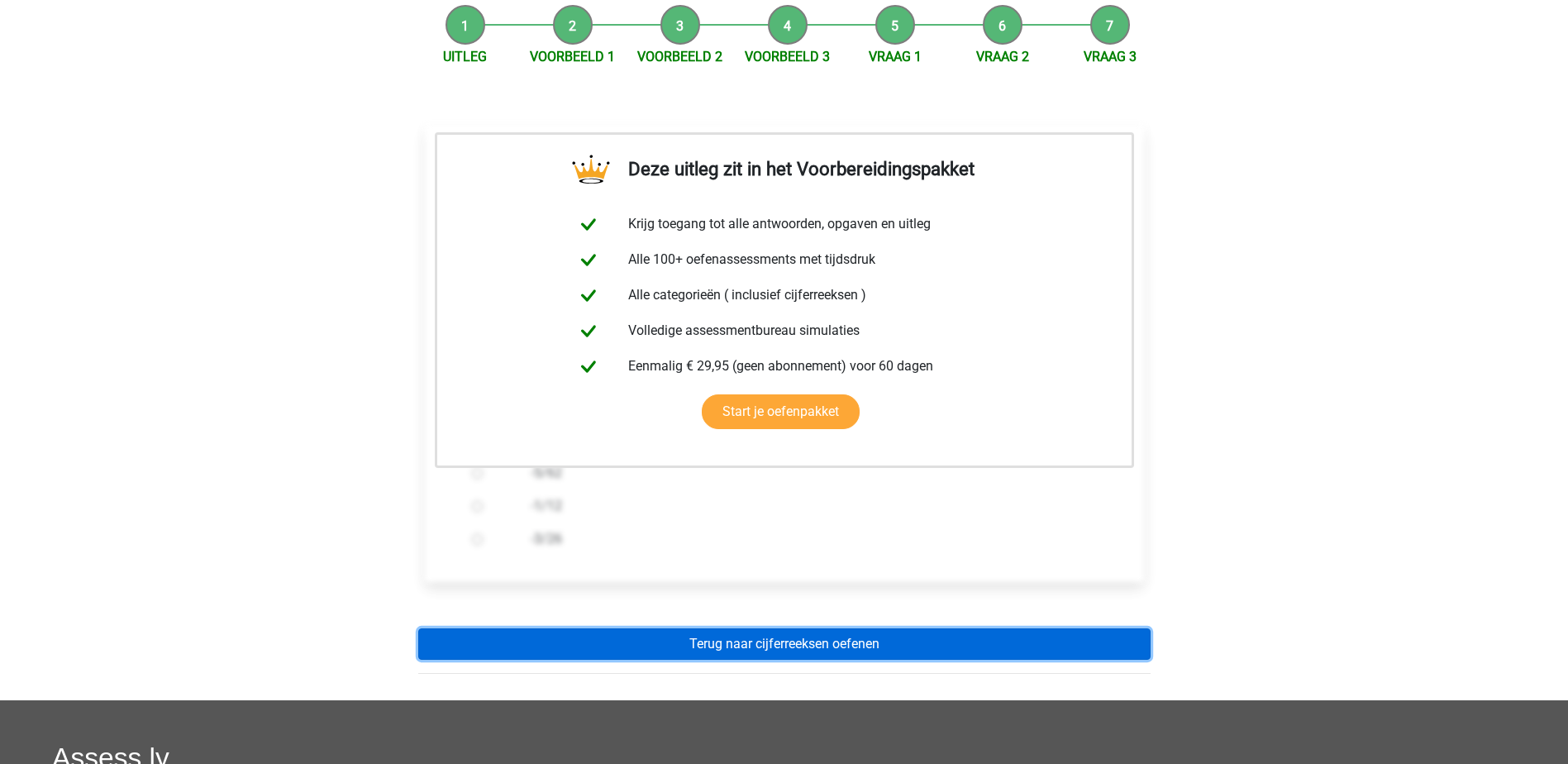
click at [835, 644] on link "Terug naar cijferreeksen oefenen" at bounding box center [784, 644] width 732 height 31
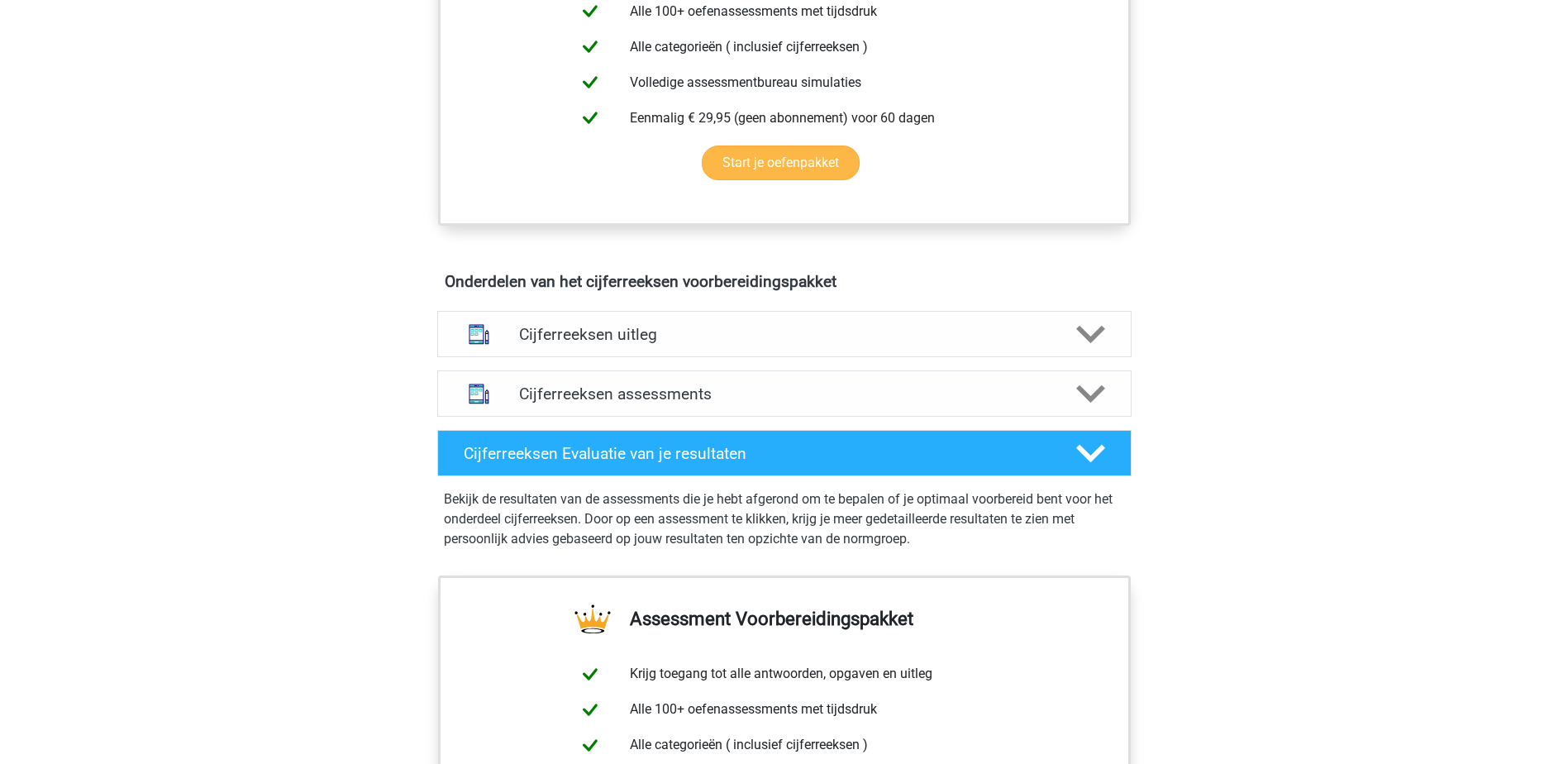
scroll to position [745, 0]
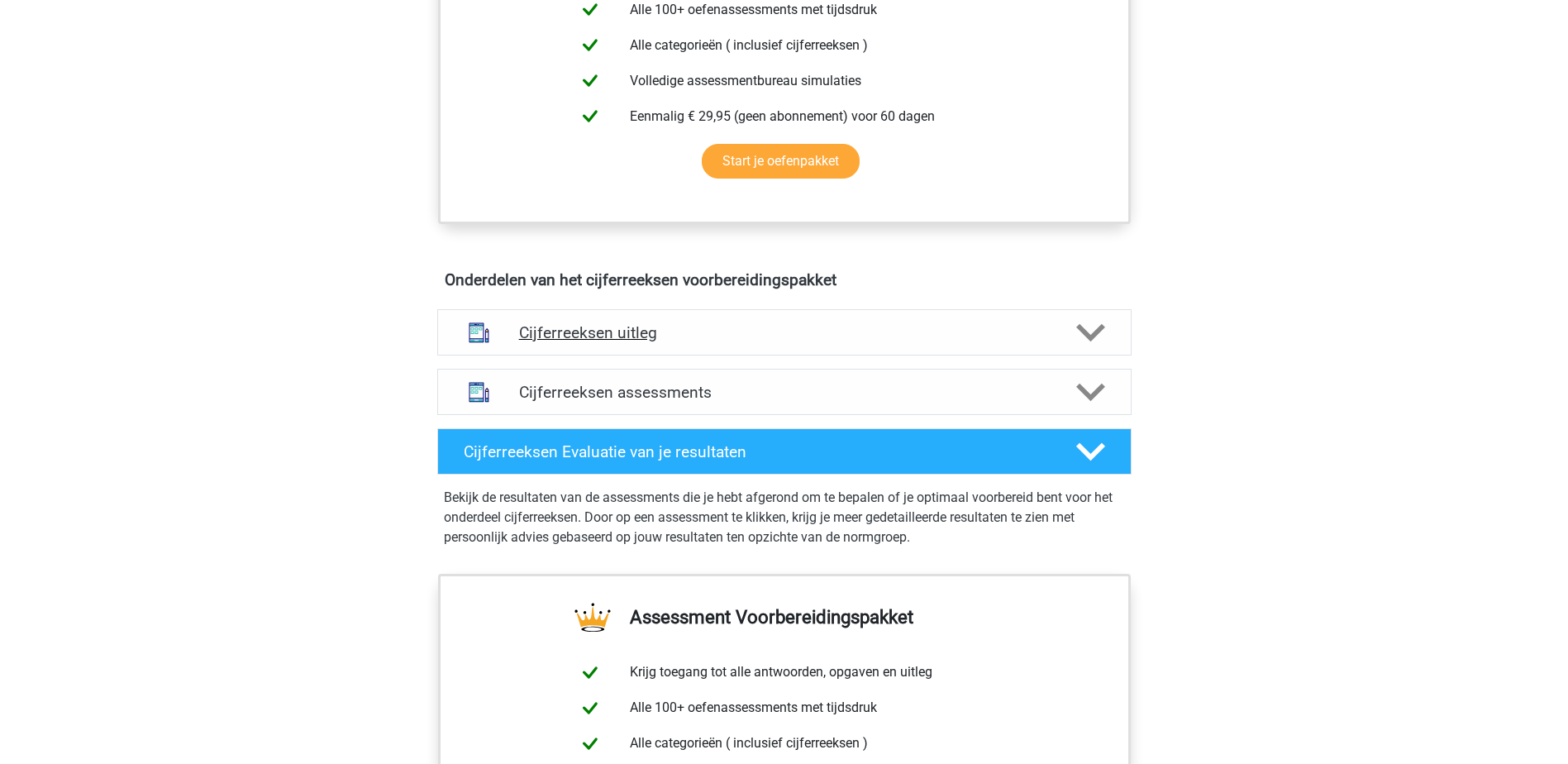
click at [630, 343] on h4 "Cijferreeksen uitleg" at bounding box center [784, 333] width 531 height 19
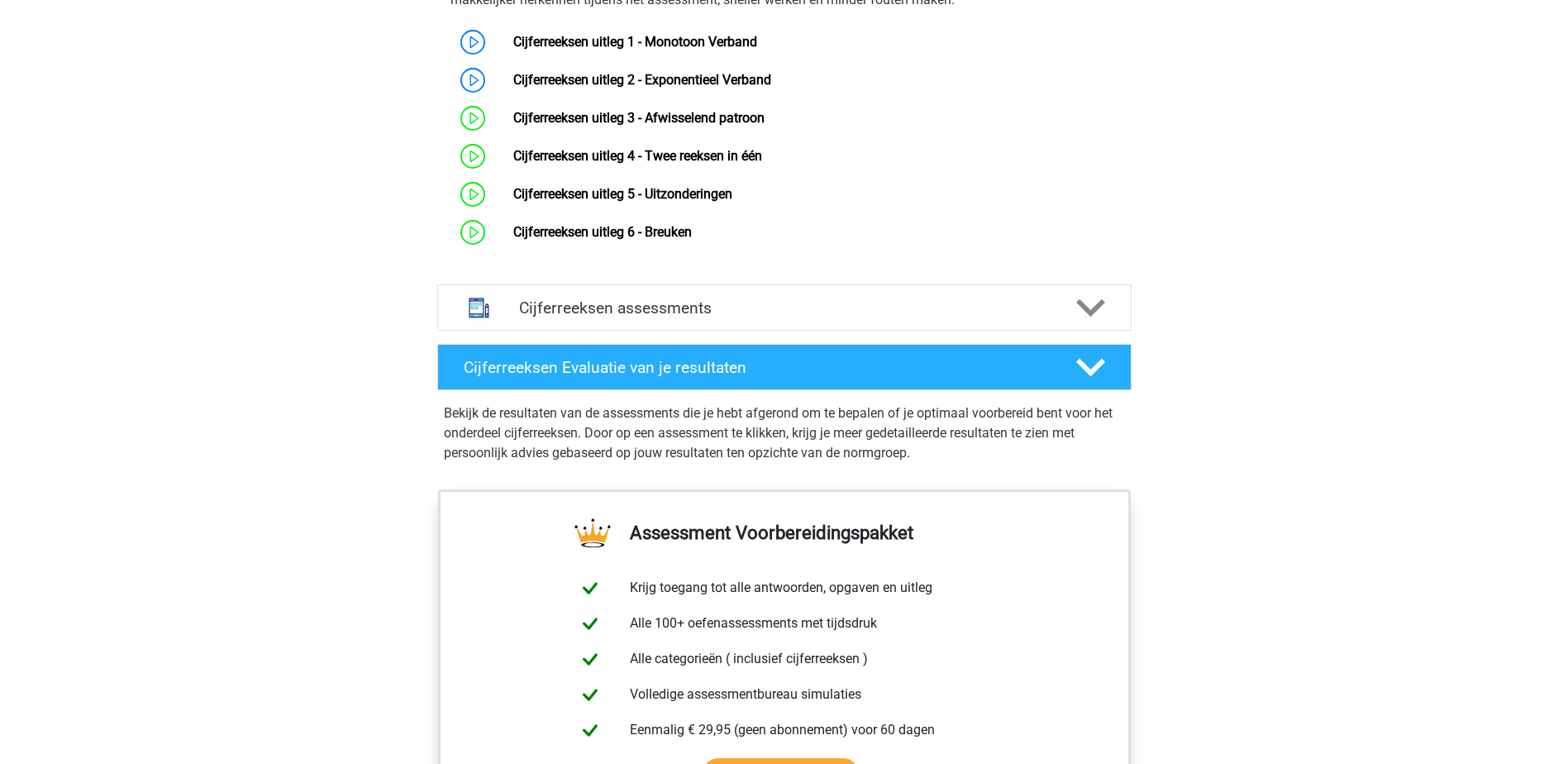
scroll to position [1241, 0]
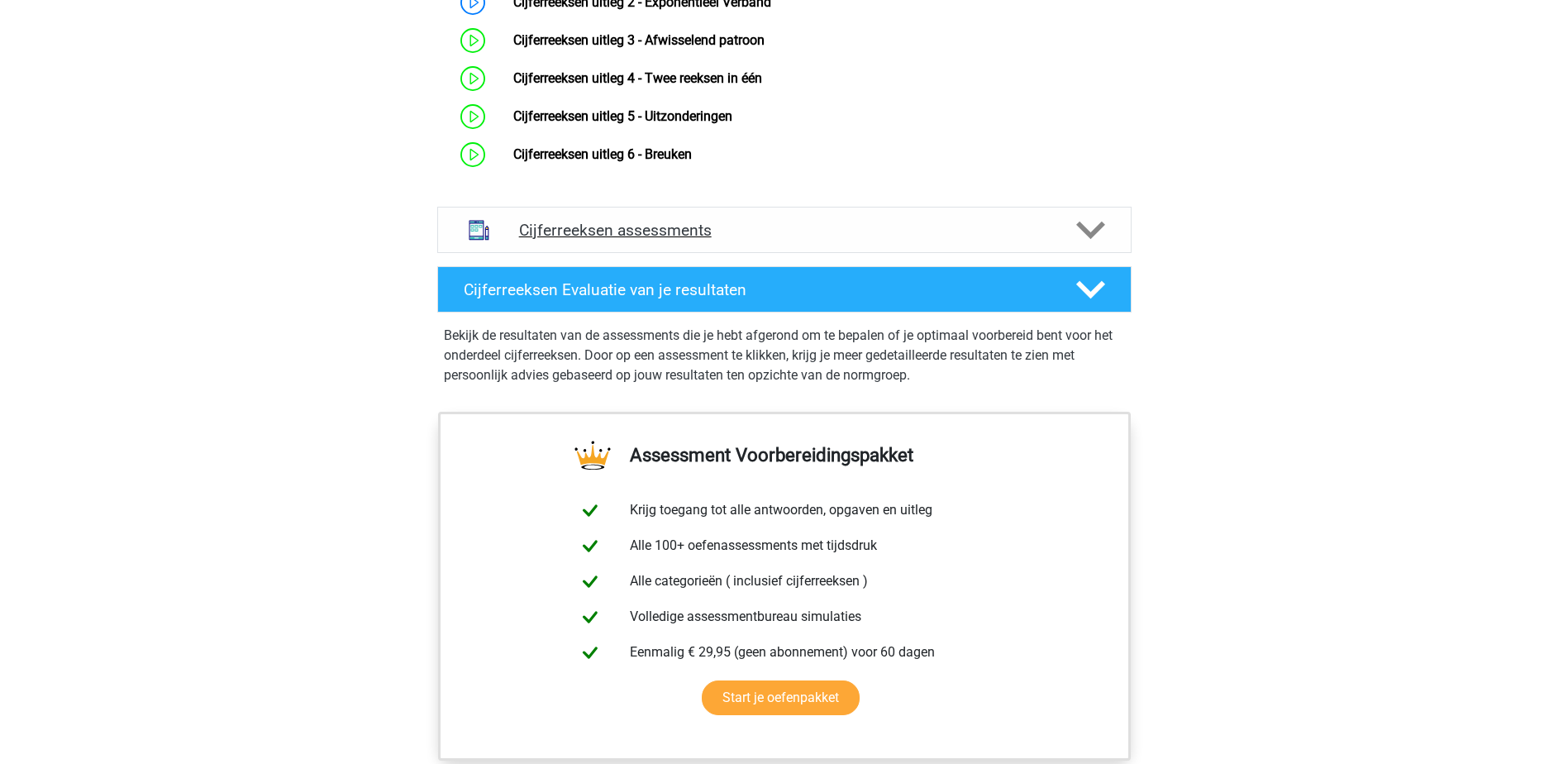
click at [839, 253] on div "Cijferreeksen assessments" at bounding box center [784, 230] width 694 height 47
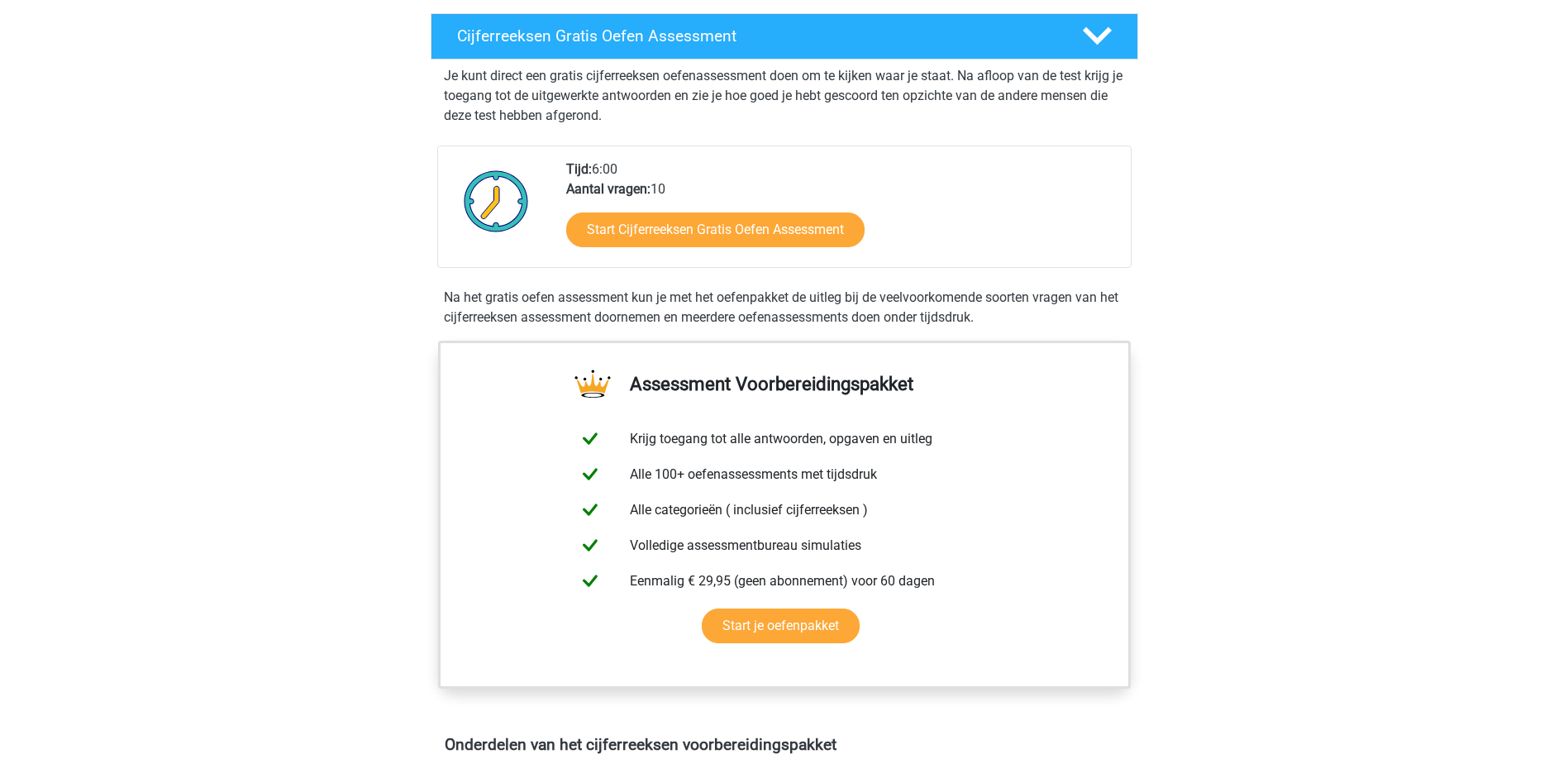
scroll to position [166, 0]
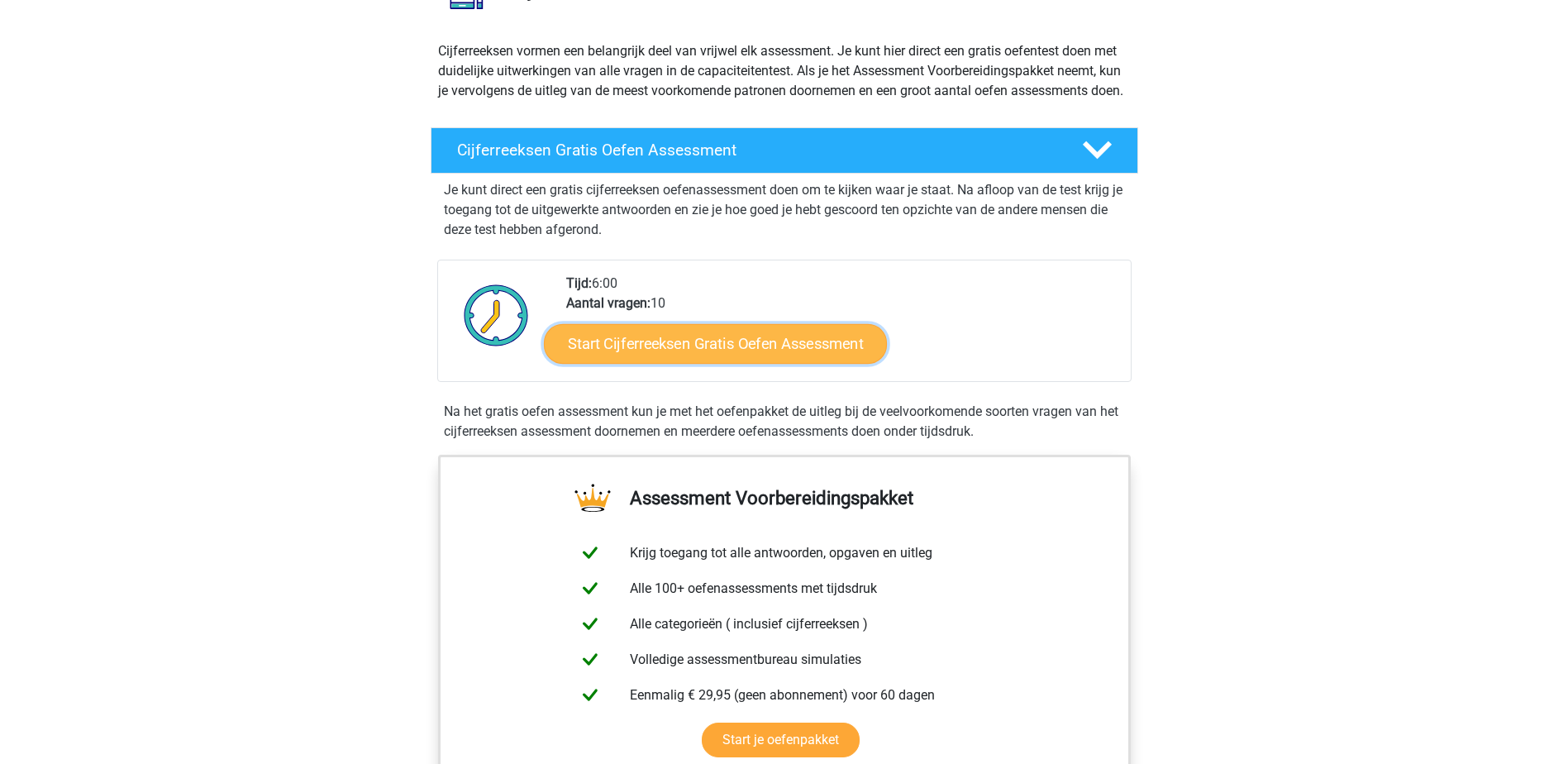
click at [668, 363] on link "Start Cijferreeksen Gratis Oefen Assessment" at bounding box center [715, 344] width 343 height 40
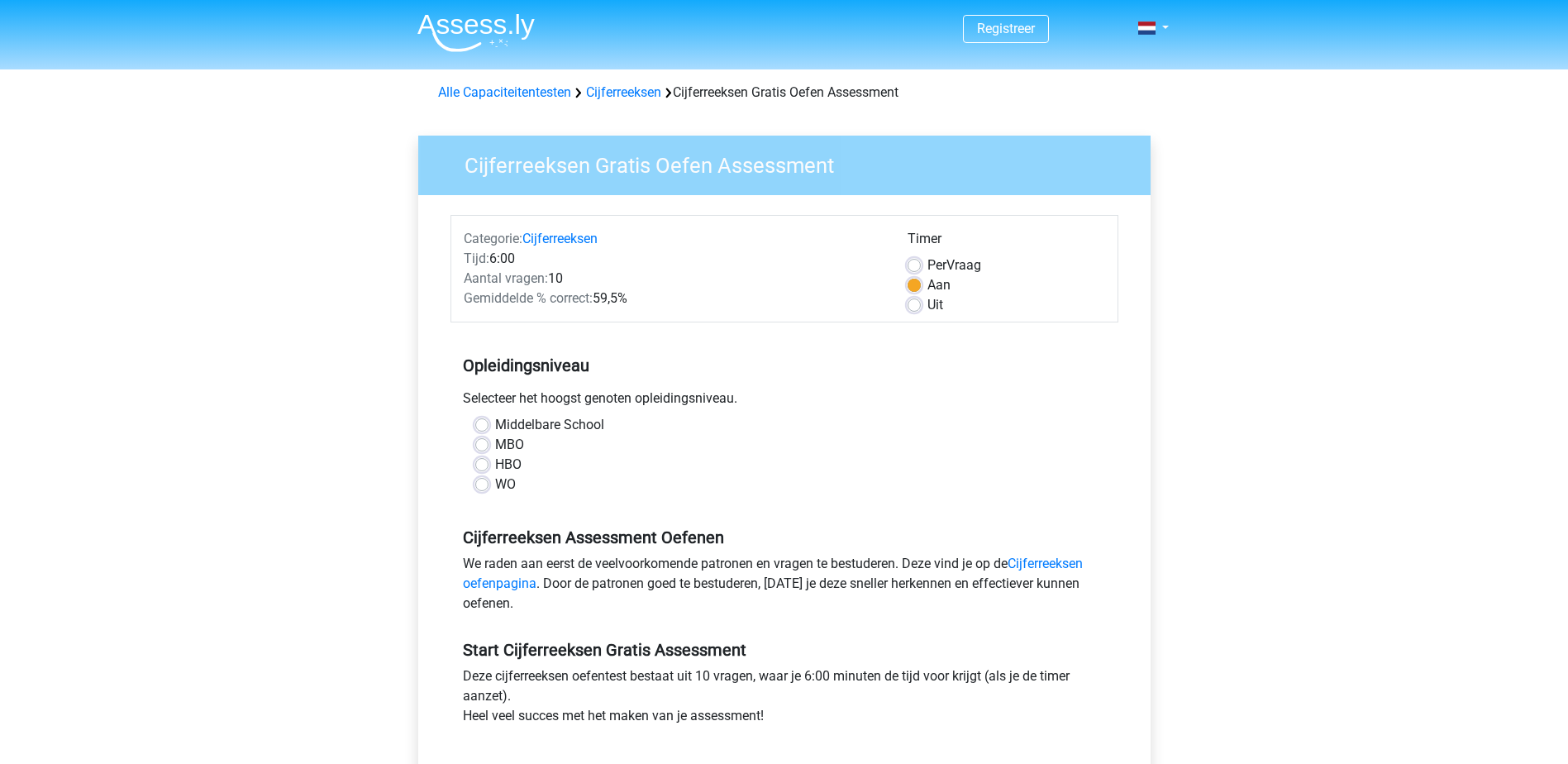
click at [517, 465] on label "HBO" at bounding box center [508, 465] width 27 height 20
click at [488, 465] on input "HBO" at bounding box center [482, 463] width 13 height 16
radio input "true"
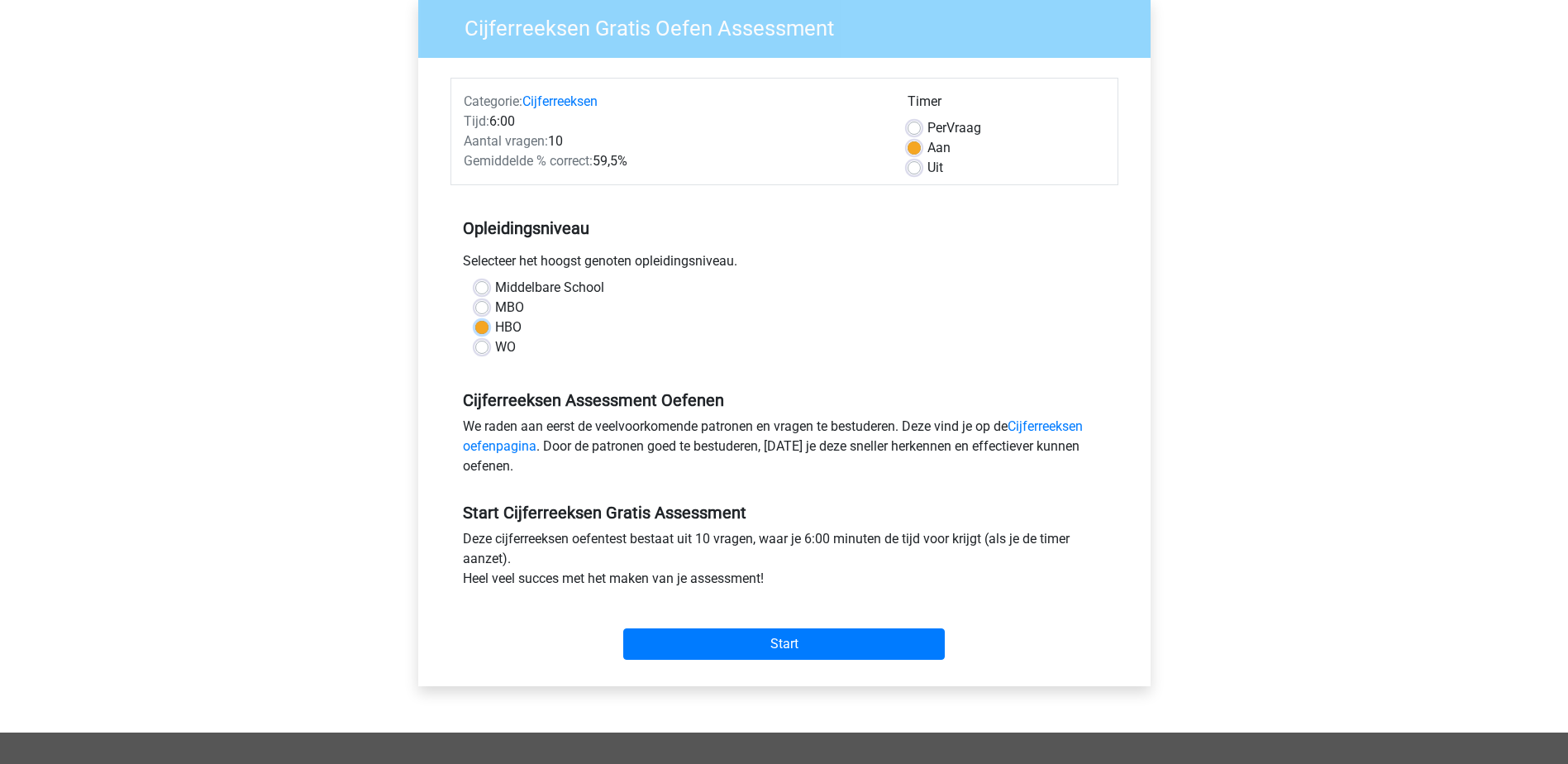
scroll to position [166, 0]
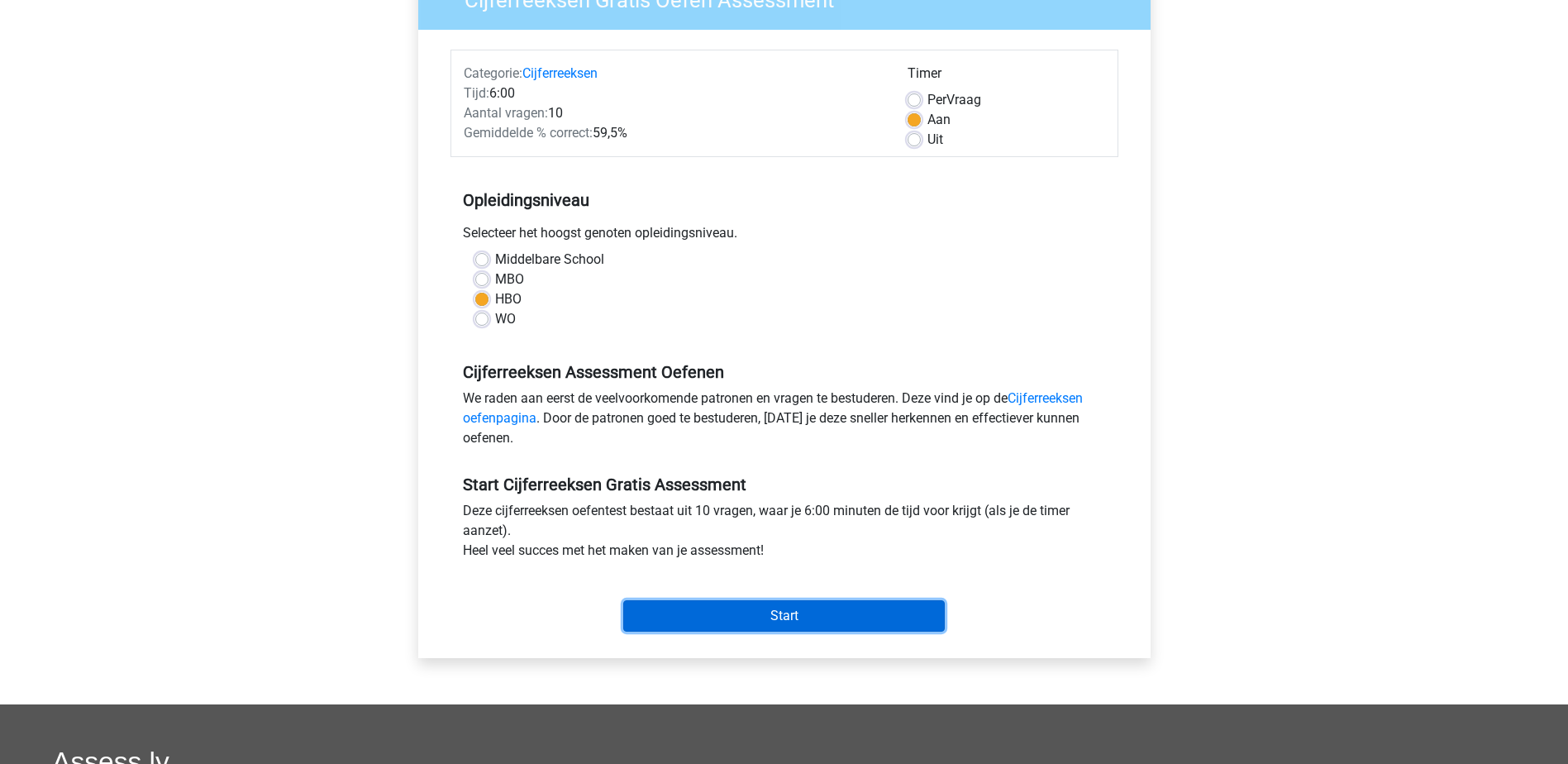
click at [818, 626] on input "Start" at bounding box center [784, 615] width 322 height 31
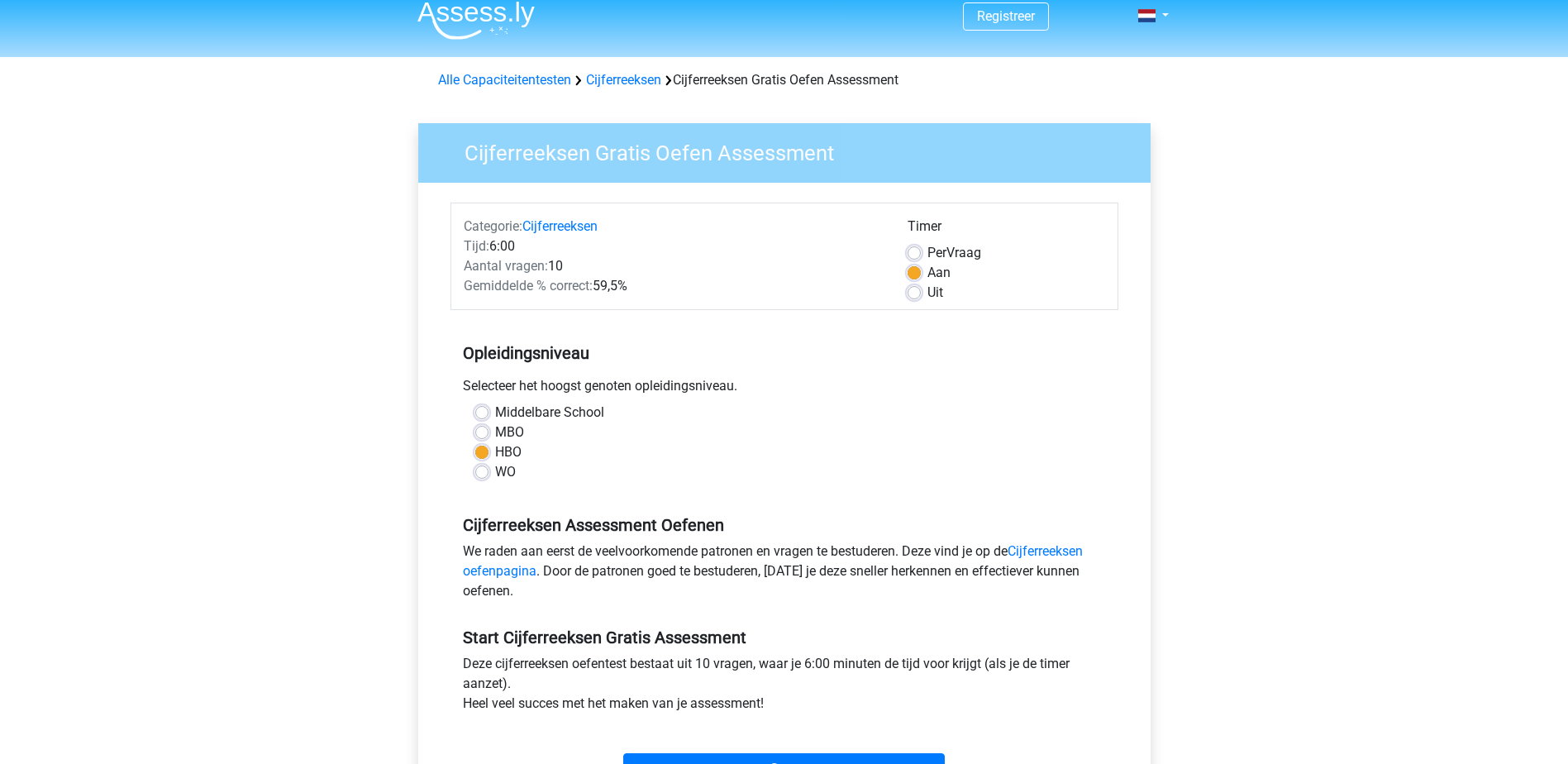
scroll to position [0, 0]
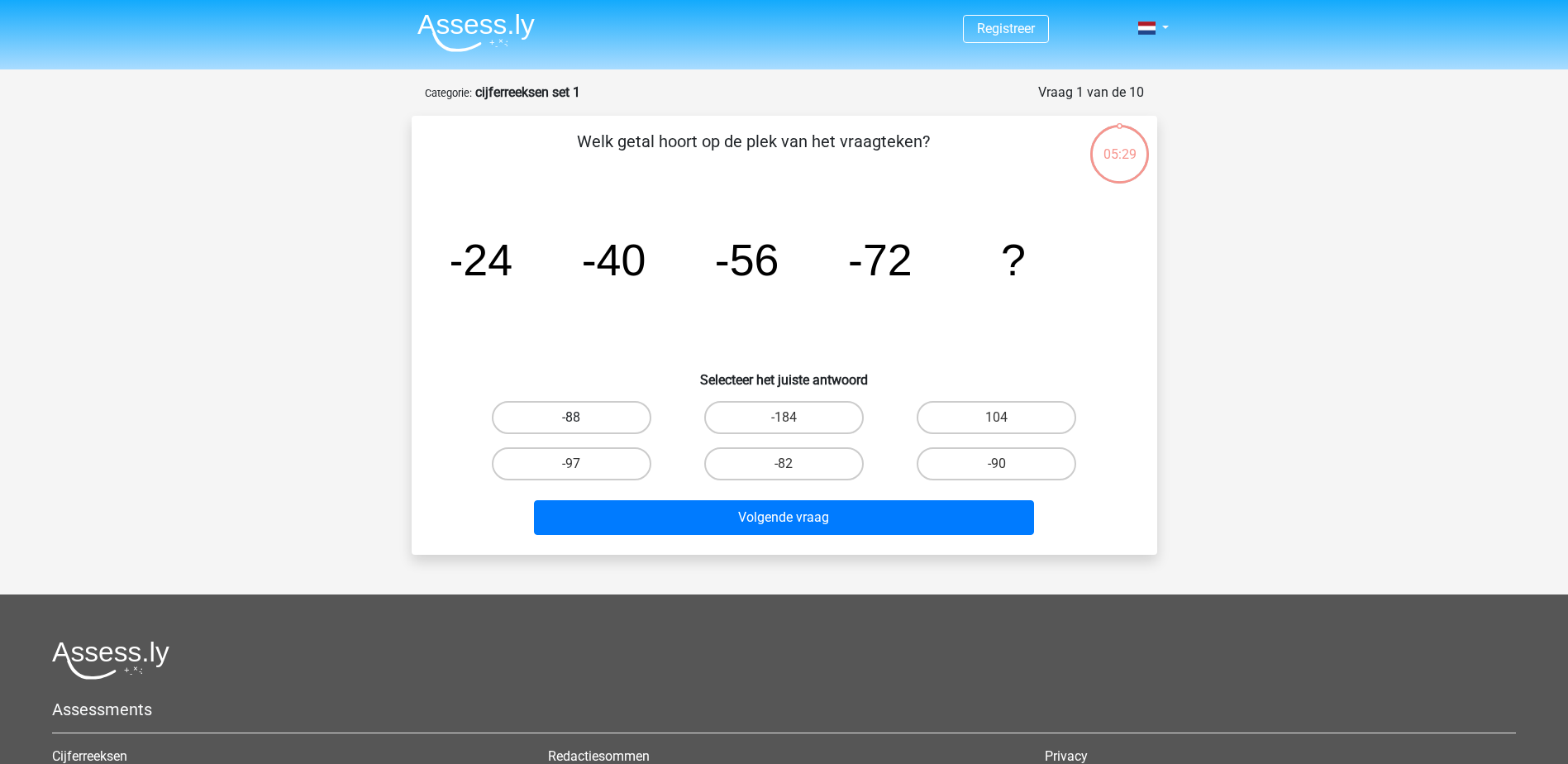
click at [573, 416] on label "-88" at bounding box center [572, 417] width 160 height 33
click at [573, 418] on input "-88" at bounding box center [576, 423] width 10 height 10
radio input "true"
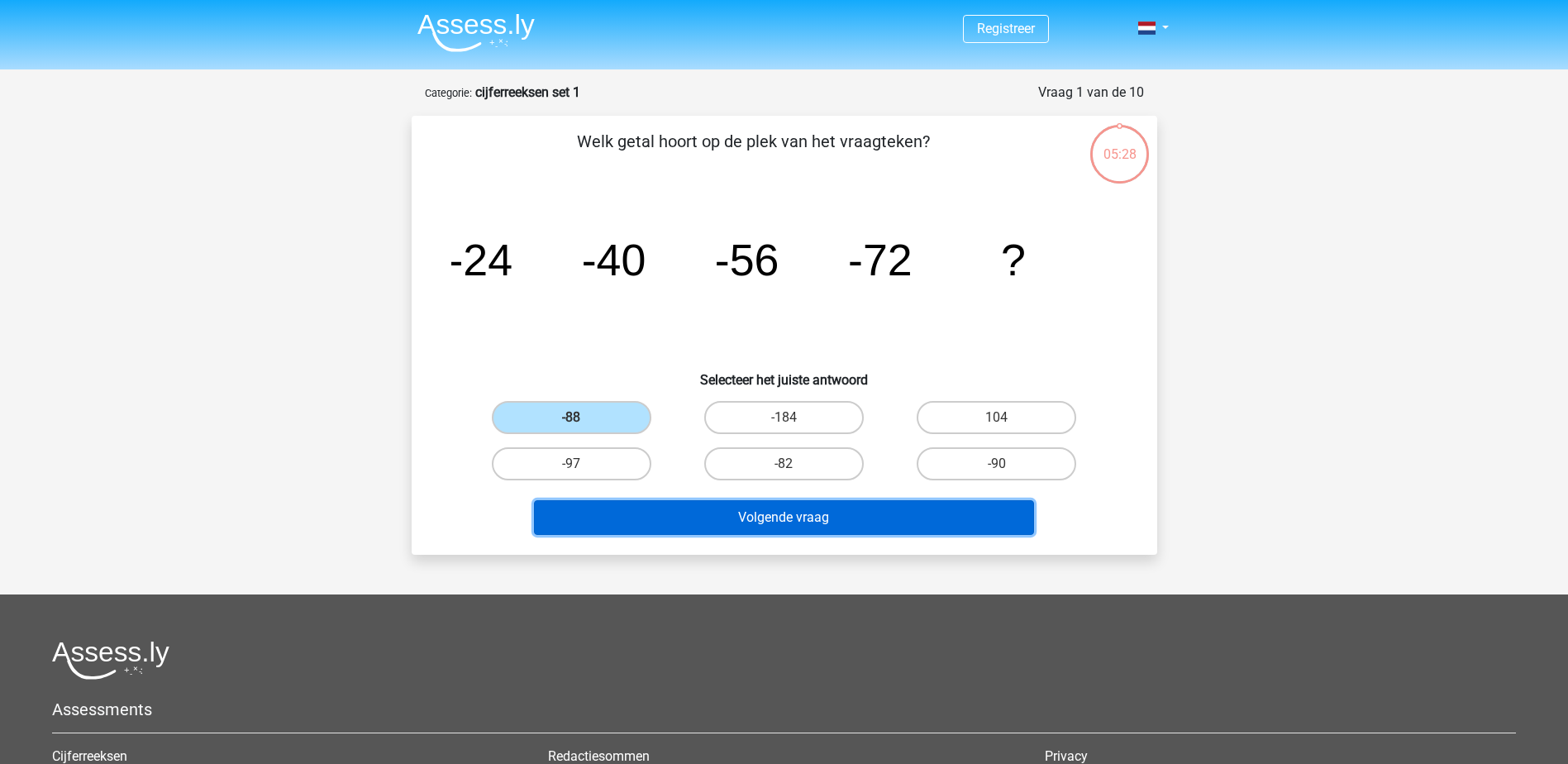
click at [766, 519] on button "Volgende vraag" at bounding box center [784, 517] width 500 height 34
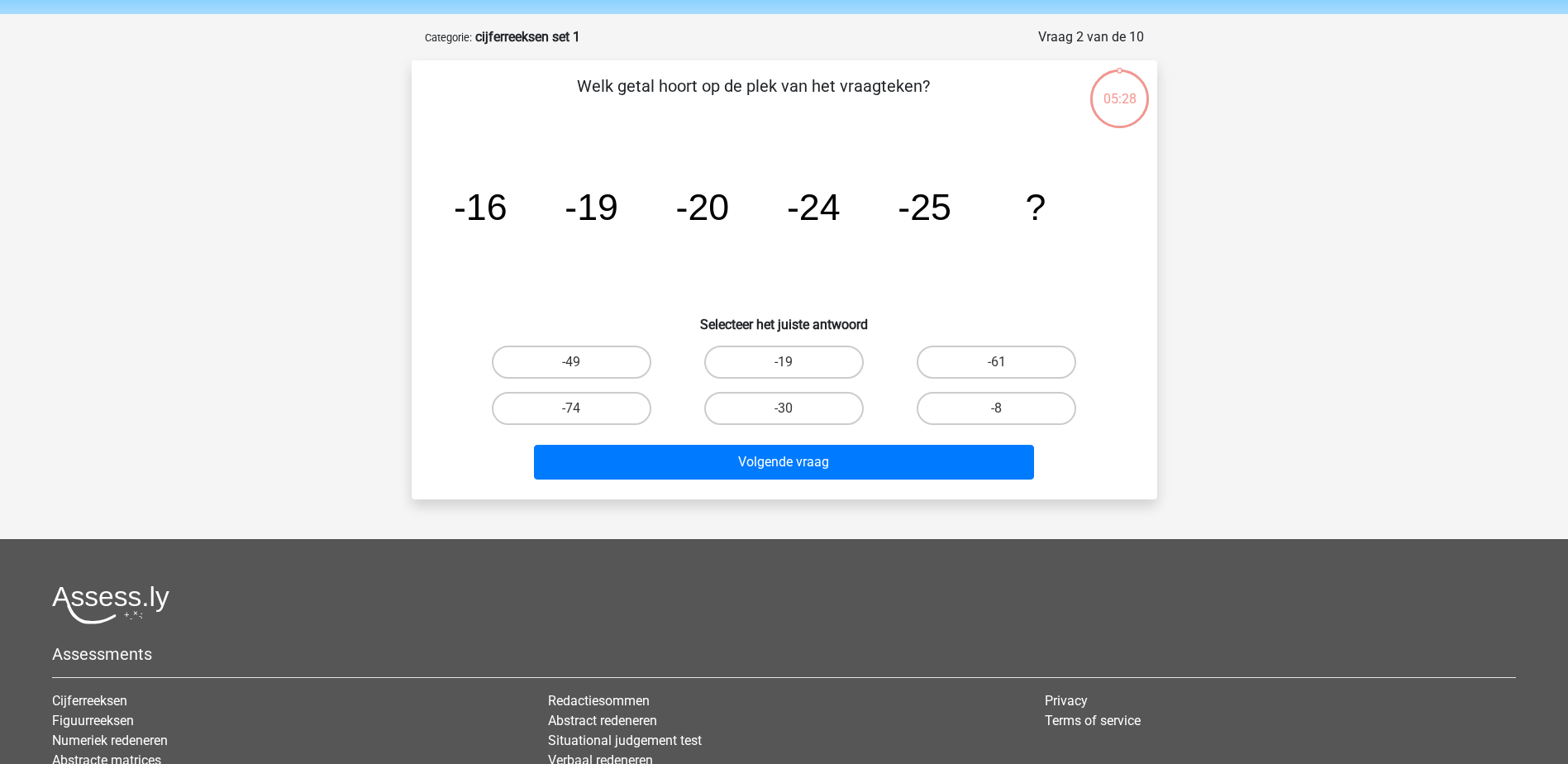
scroll to position [83, 0]
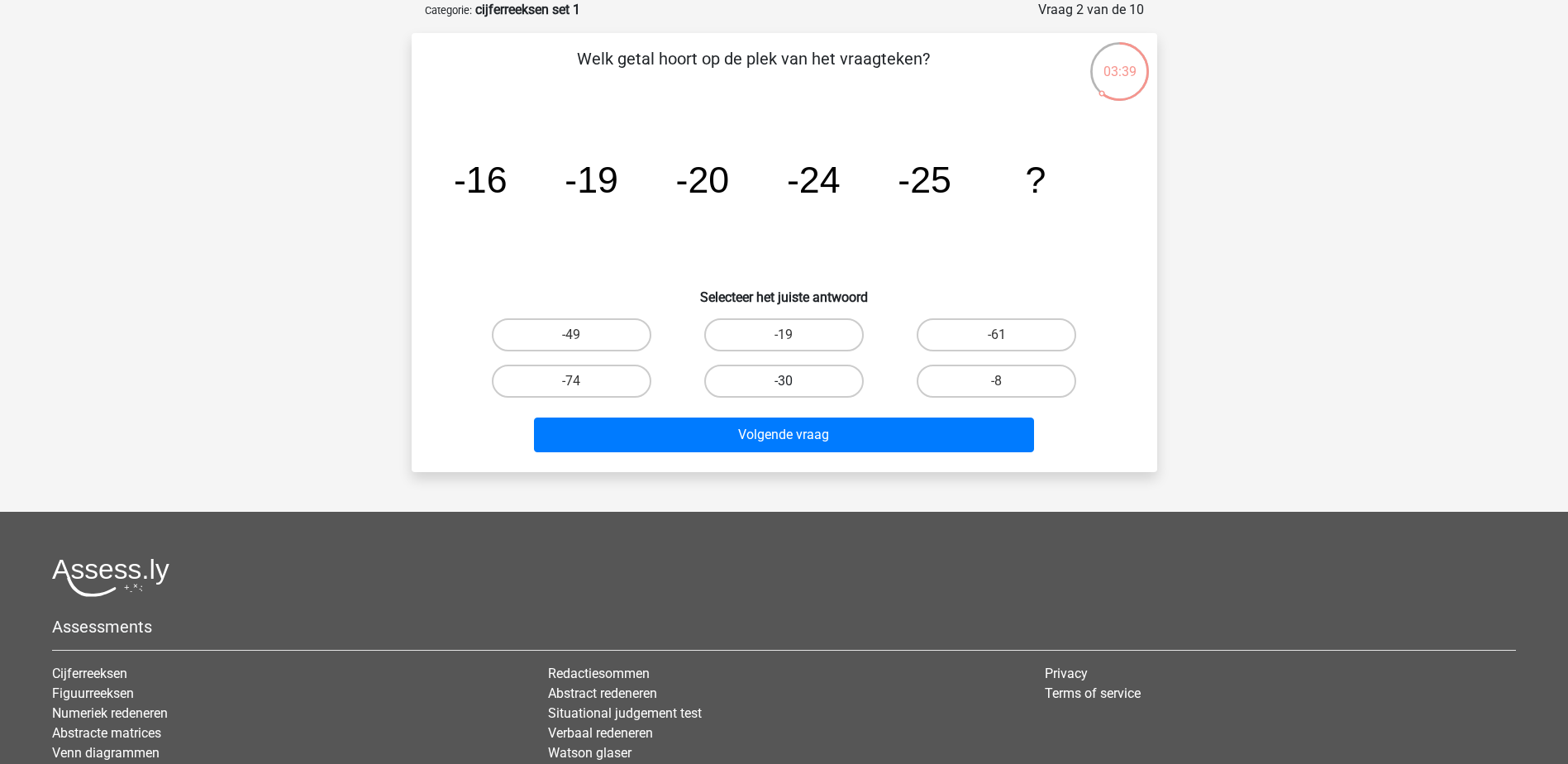
click at [775, 371] on label "-30" at bounding box center [784, 381] width 160 height 33
click at [784, 381] on input "-30" at bounding box center [788, 386] width 10 height 10
radio input "true"
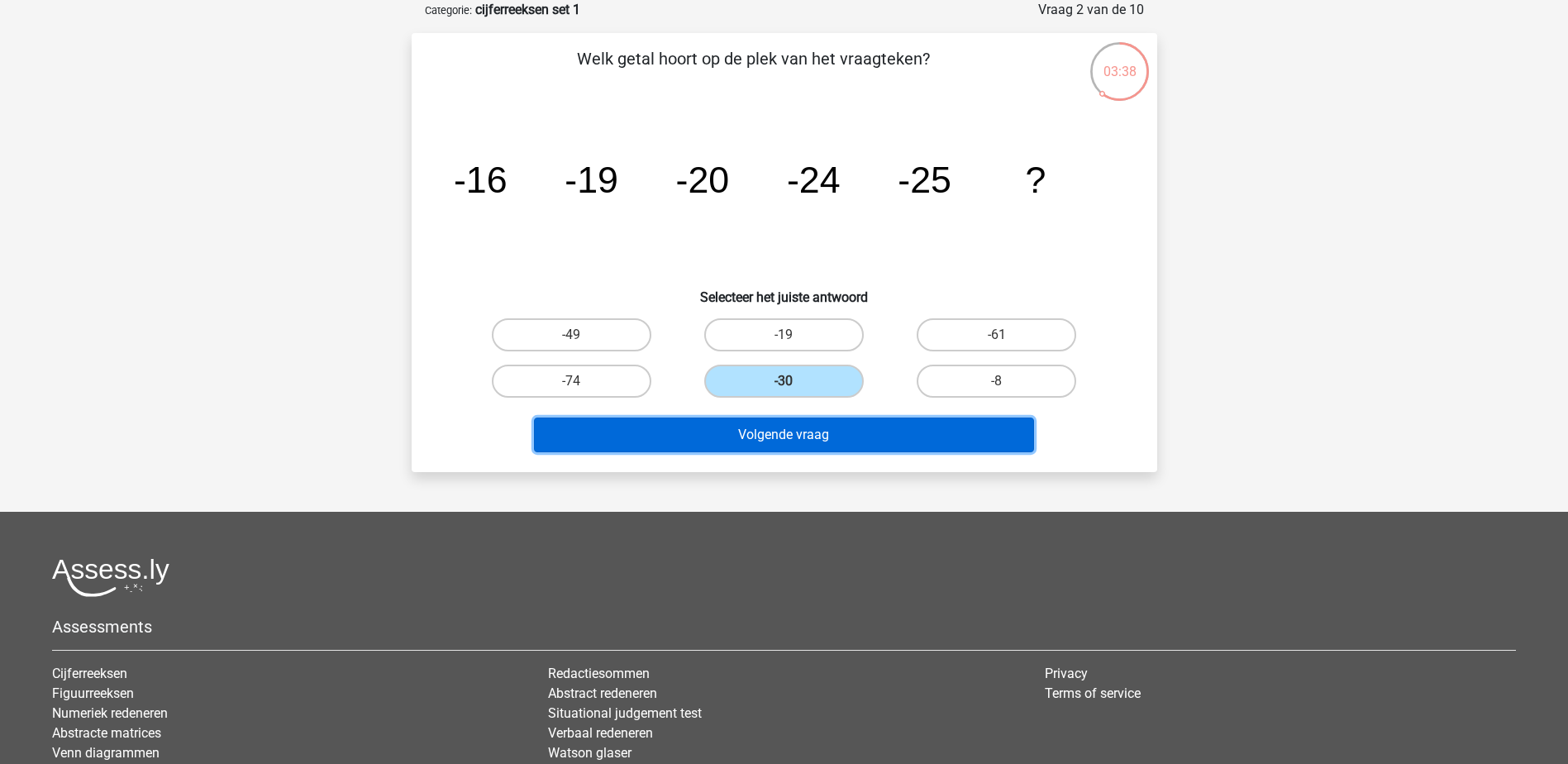
click at [822, 450] on button "Volgende vraag" at bounding box center [784, 435] width 500 height 34
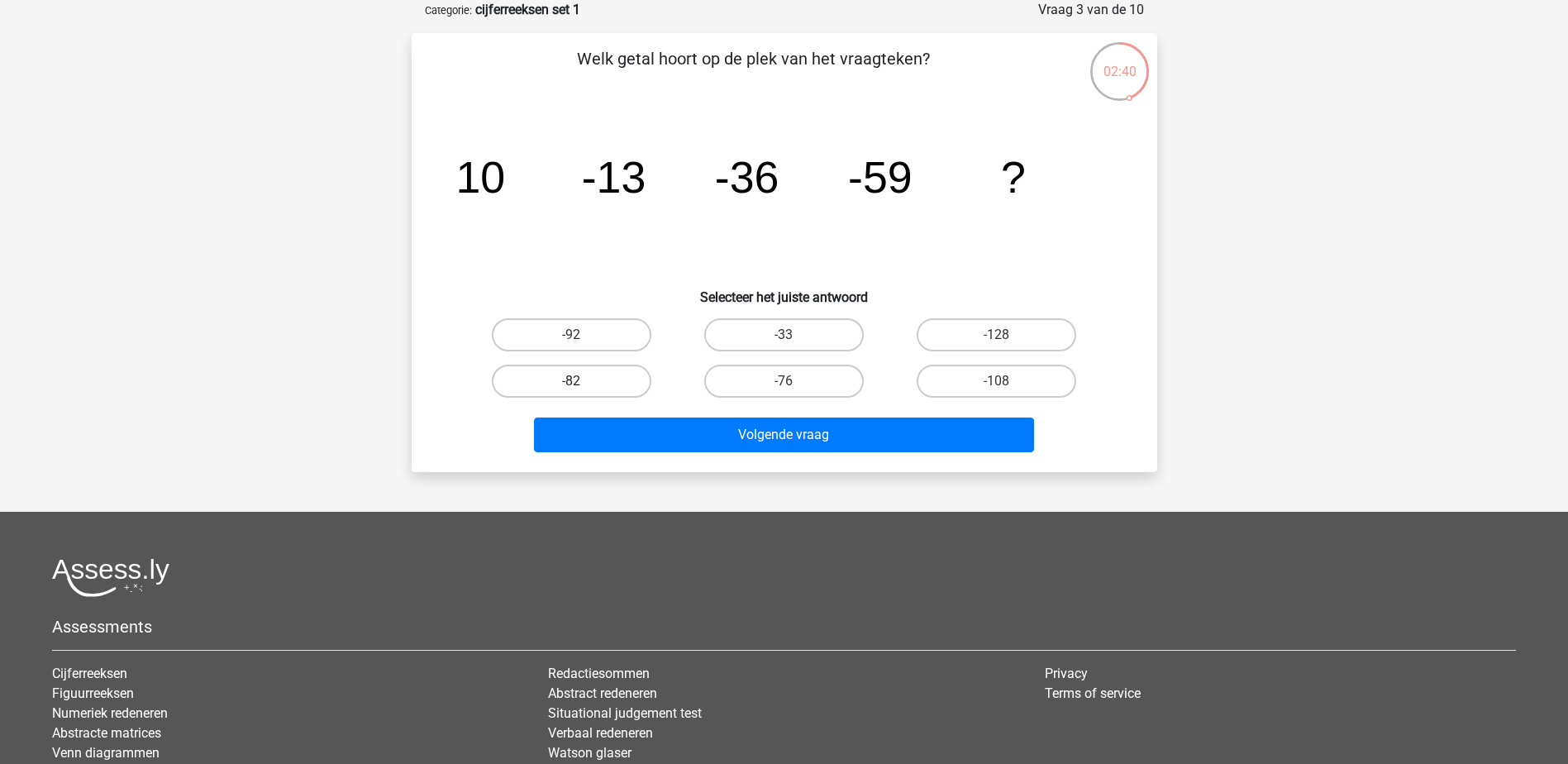
click at [592, 370] on label "-82" at bounding box center [572, 381] width 160 height 33
click at [582, 381] on input "-82" at bounding box center [576, 386] width 10 height 10
radio input "true"
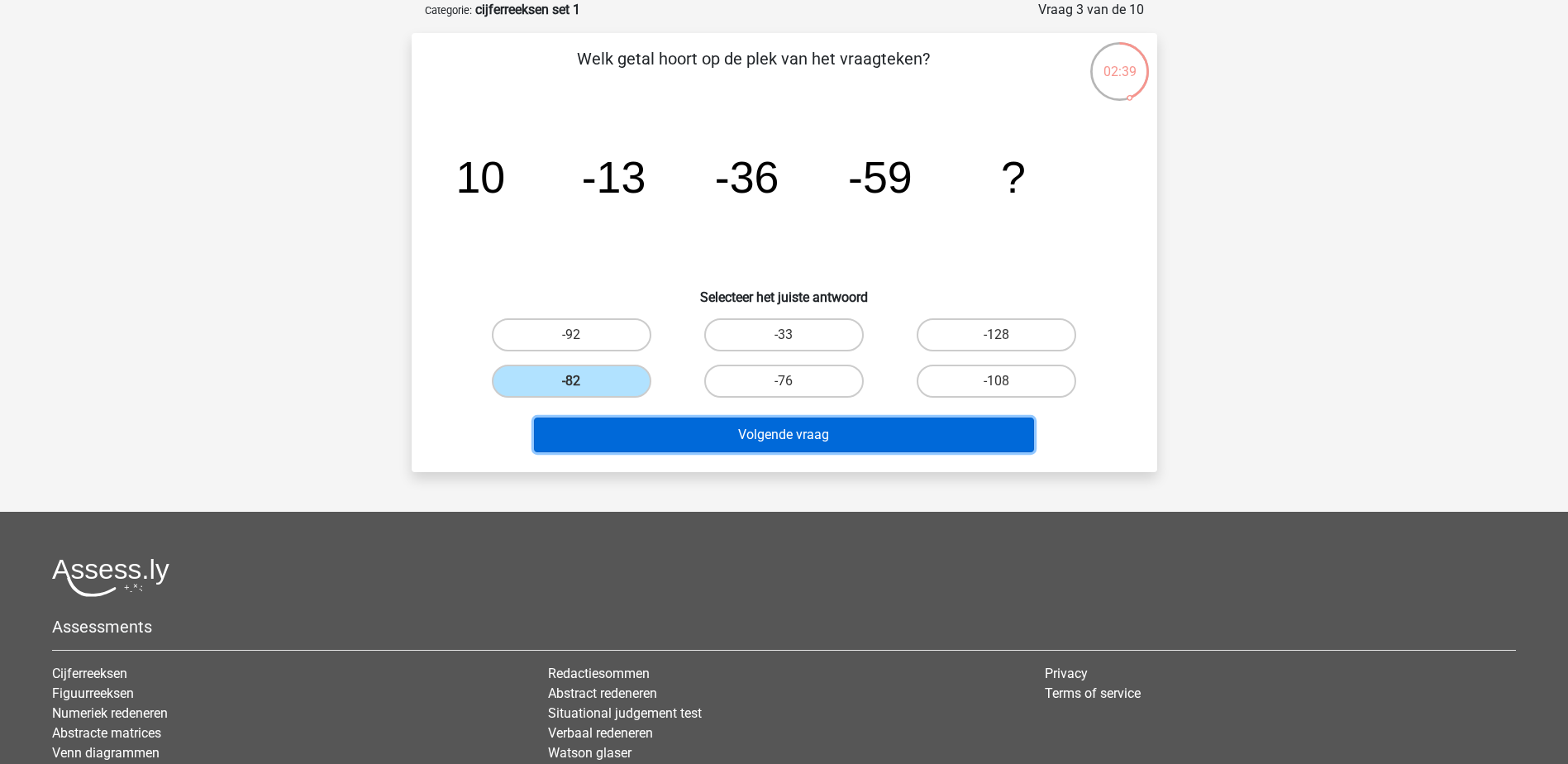
click at [737, 433] on button "Volgende vraag" at bounding box center [784, 435] width 500 height 34
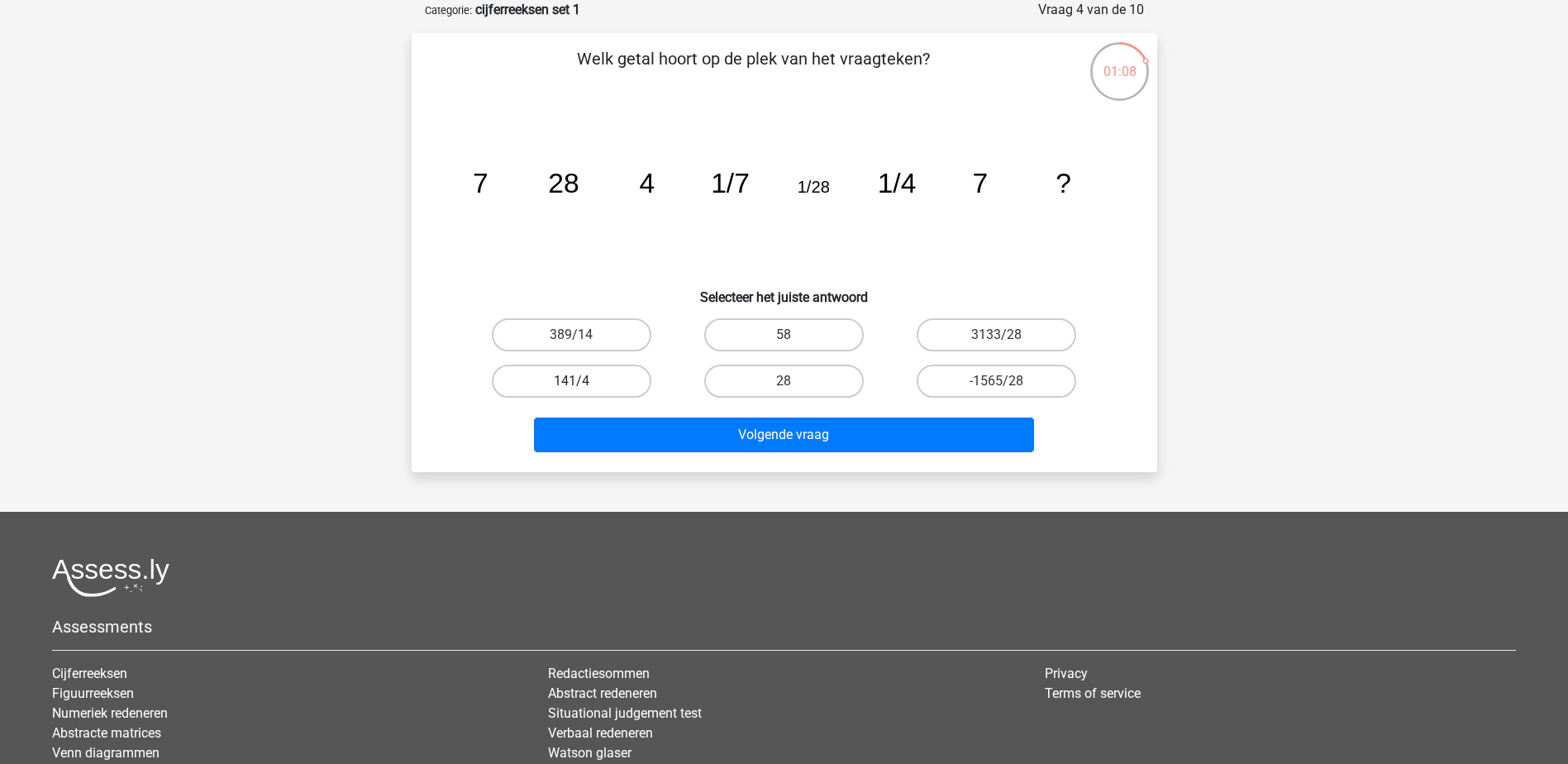
click at [593, 388] on label "141/4" at bounding box center [572, 381] width 160 height 33
click at [582, 388] on input "141/4" at bounding box center [576, 386] width 10 height 10
radio input "true"
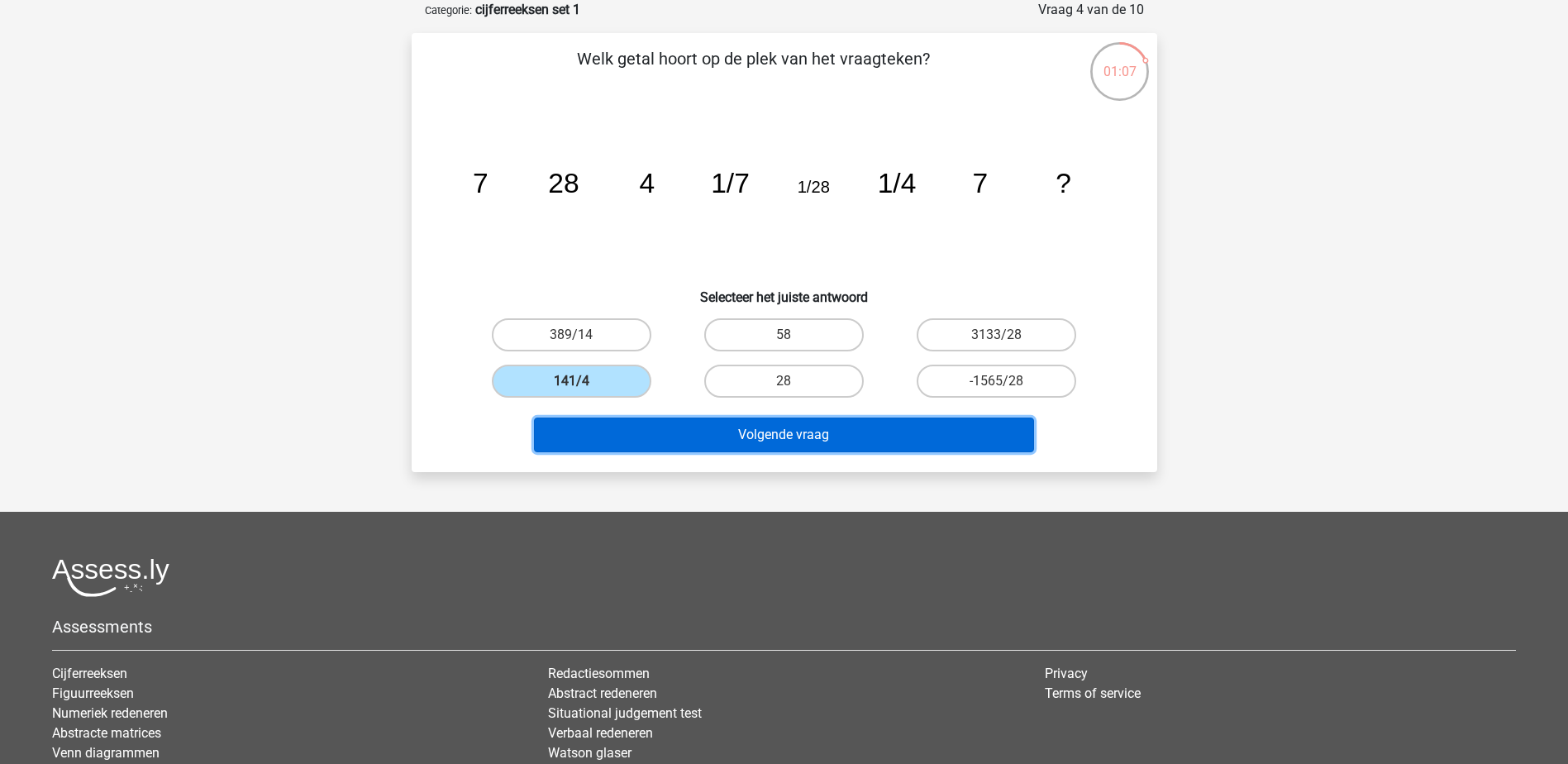
click at [688, 443] on button "Volgende vraag" at bounding box center [784, 435] width 500 height 34
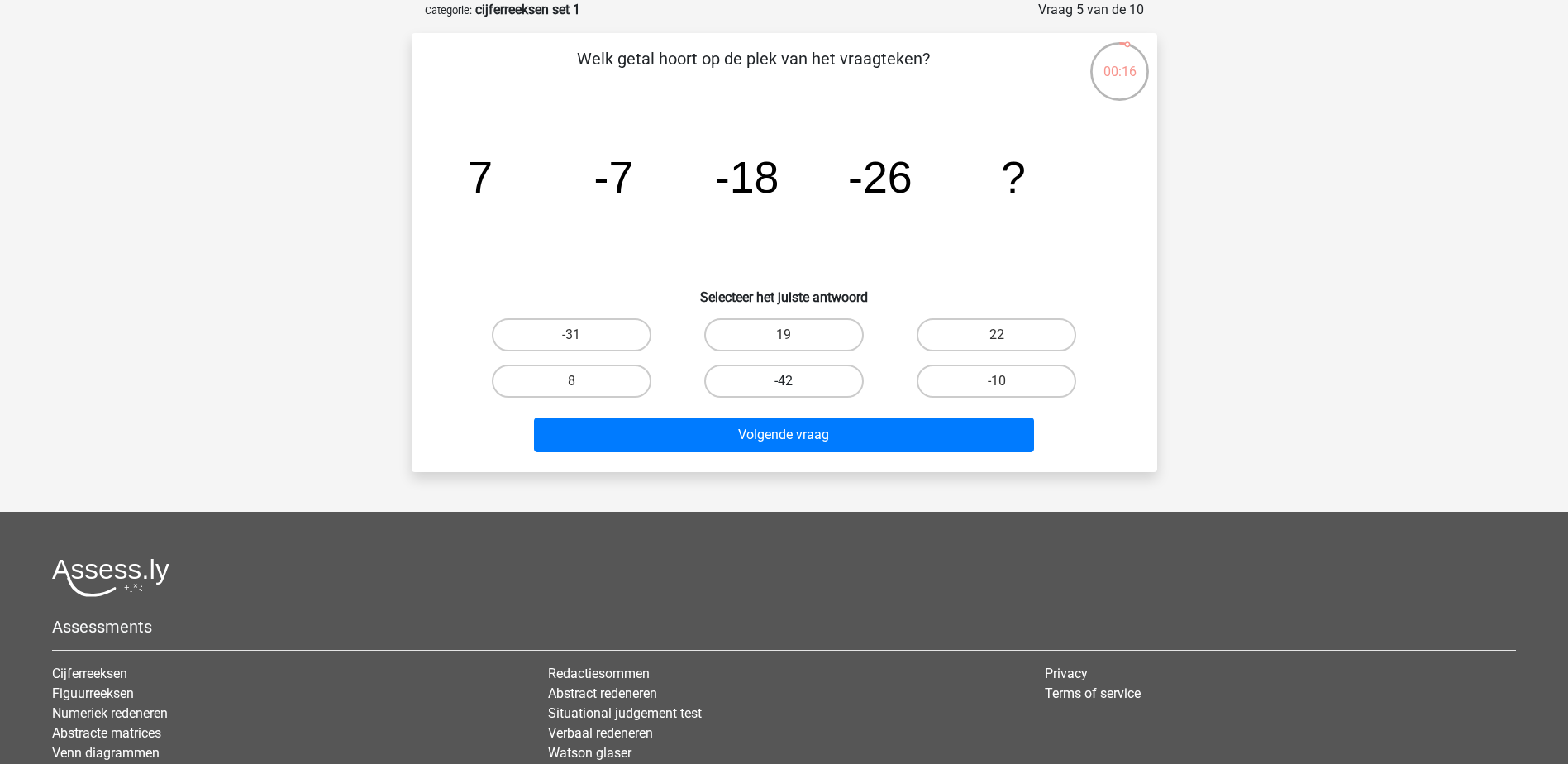
click at [803, 377] on label "-42" at bounding box center [784, 381] width 160 height 33
click at [795, 381] on input "-42" at bounding box center [788, 386] width 10 height 10
radio input "true"
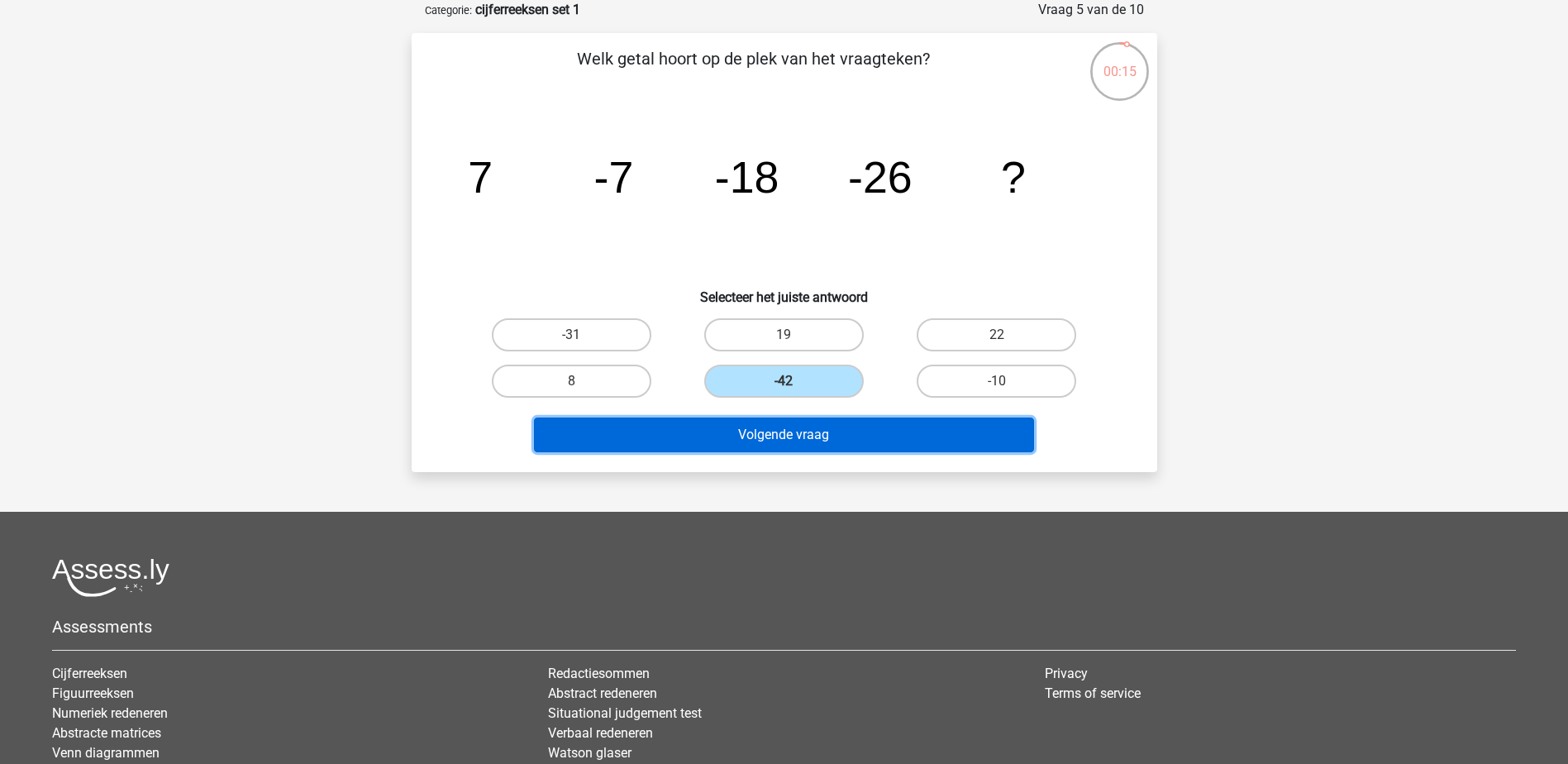
click at [825, 440] on button "Volgende vraag" at bounding box center [784, 435] width 500 height 34
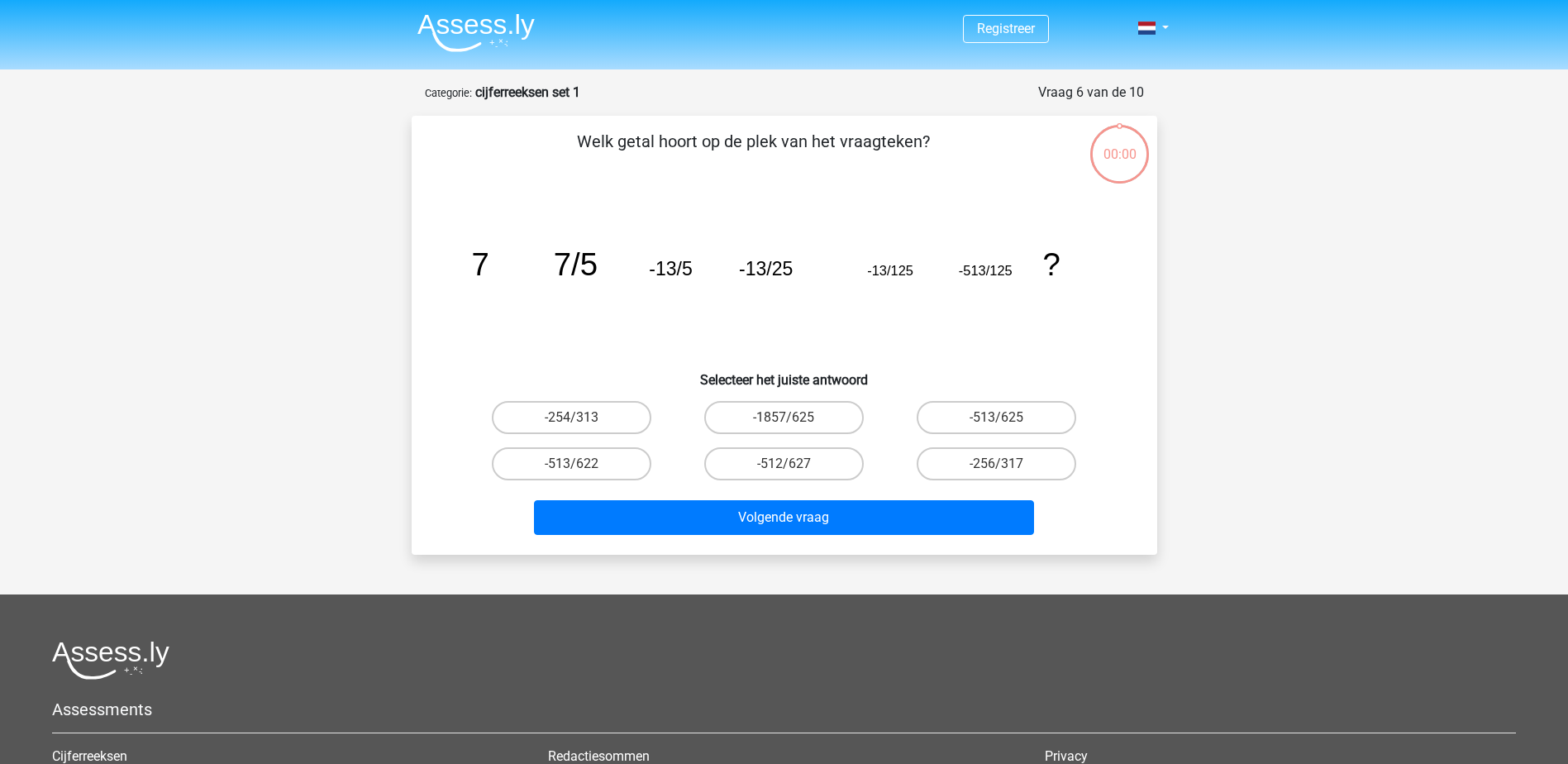
scroll to position [83, 0]
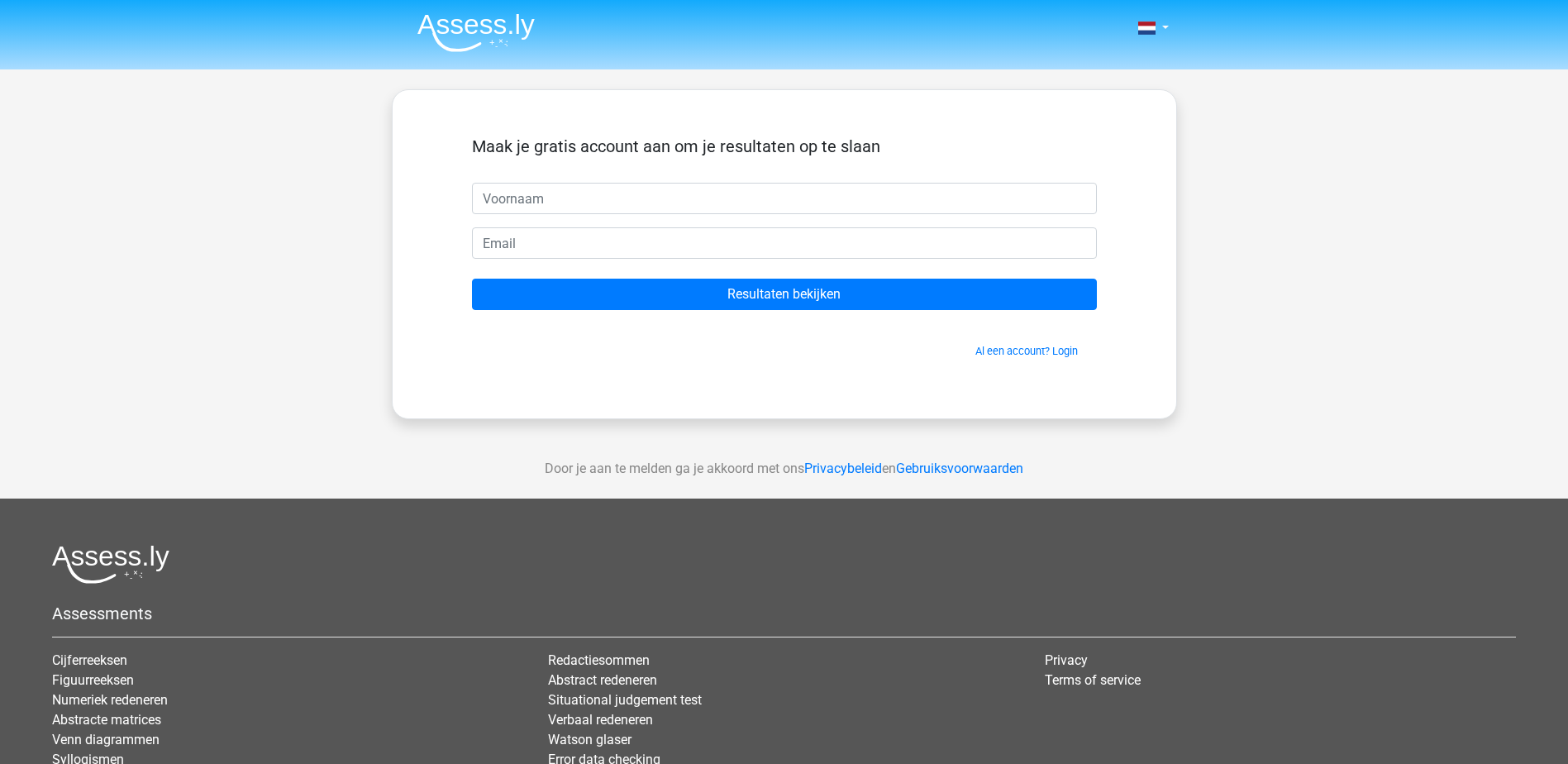
click at [611, 195] on input "text" at bounding box center [784, 198] width 625 height 31
type input "nelleke"
click at [577, 238] on input "email" at bounding box center [784, 243] width 625 height 31
type input "nelleke@plaisier.org"
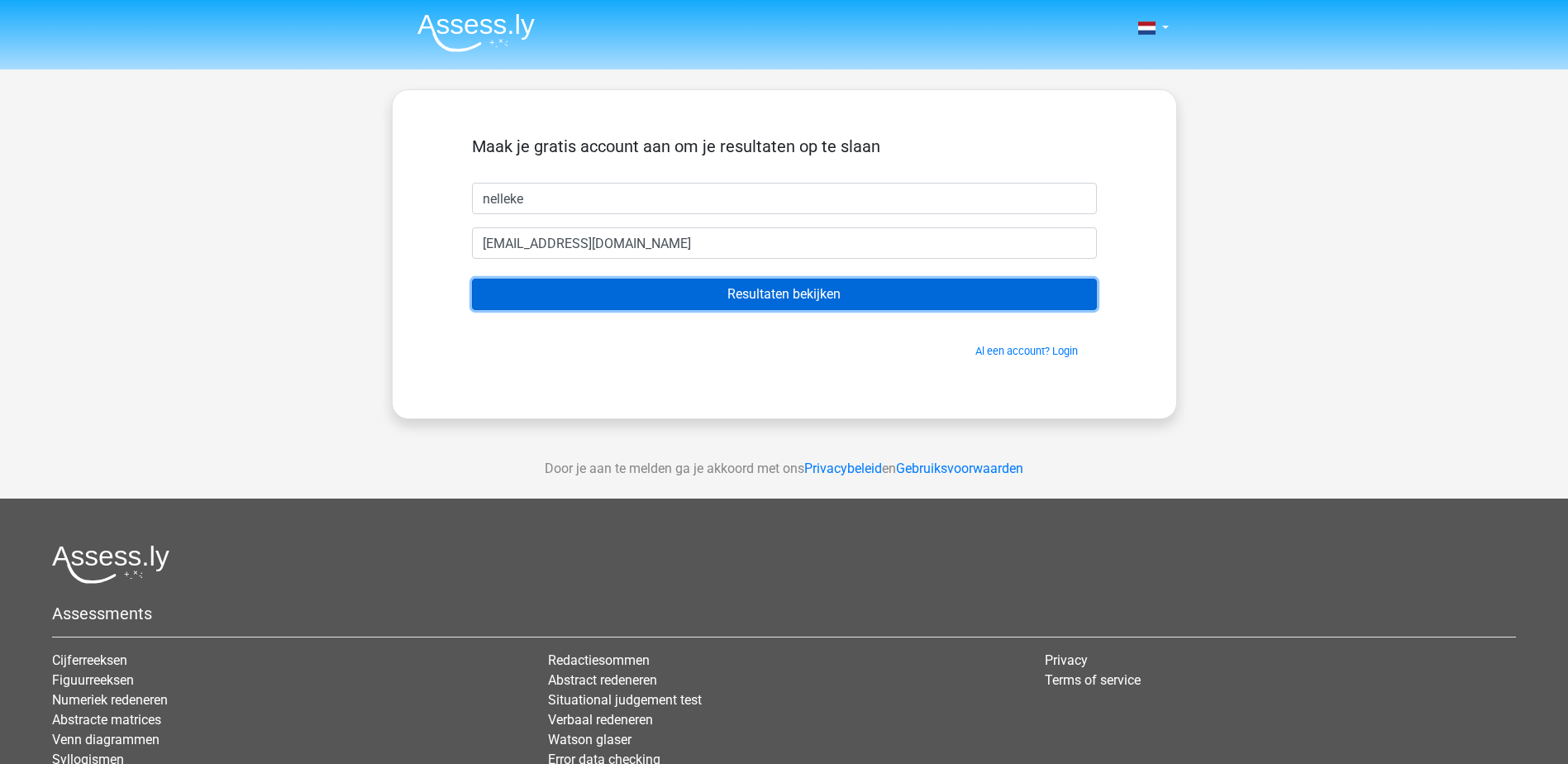
click at [684, 302] on input "Resultaten bekijken" at bounding box center [784, 294] width 625 height 31
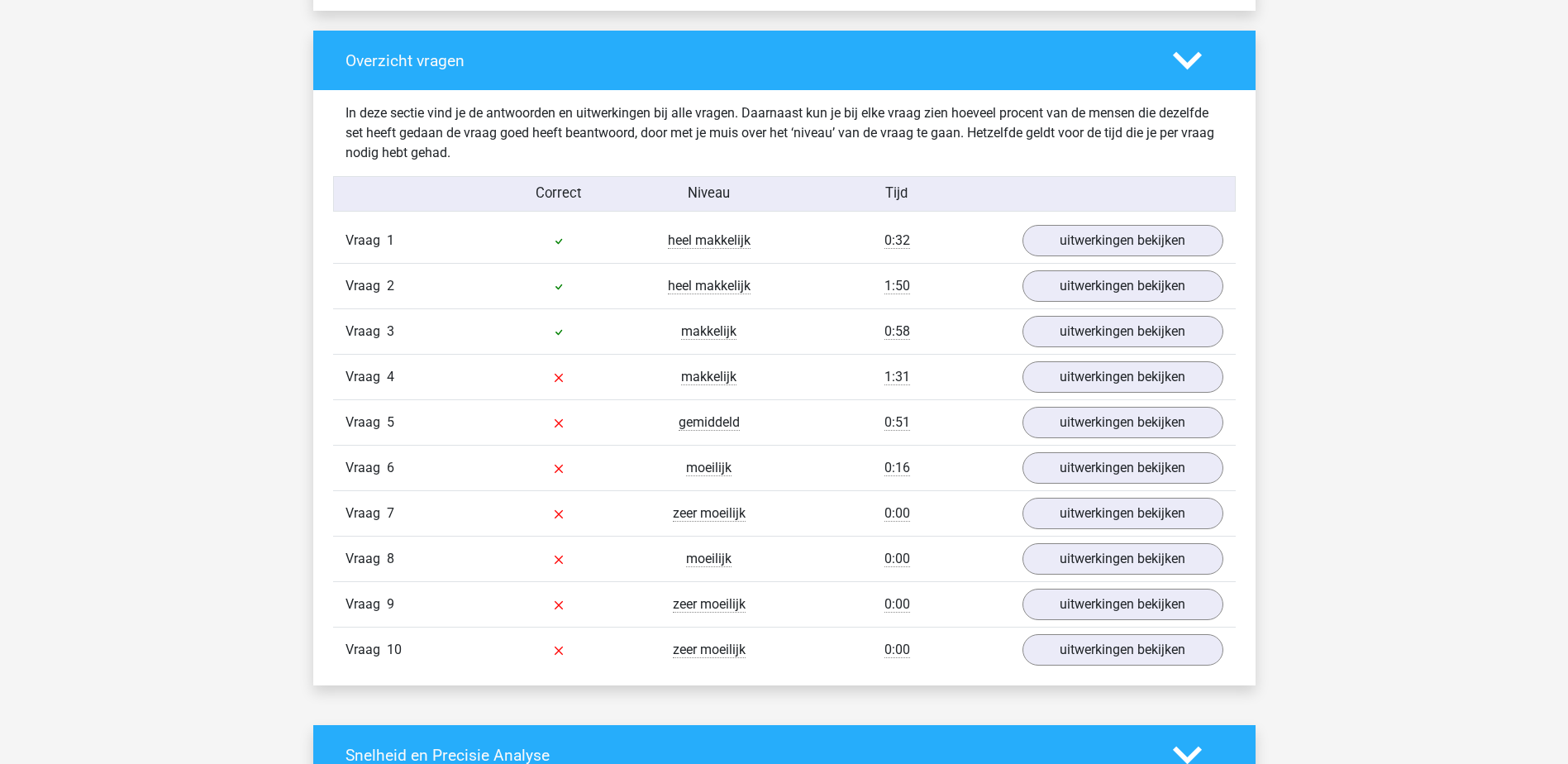
scroll to position [1241, 0]
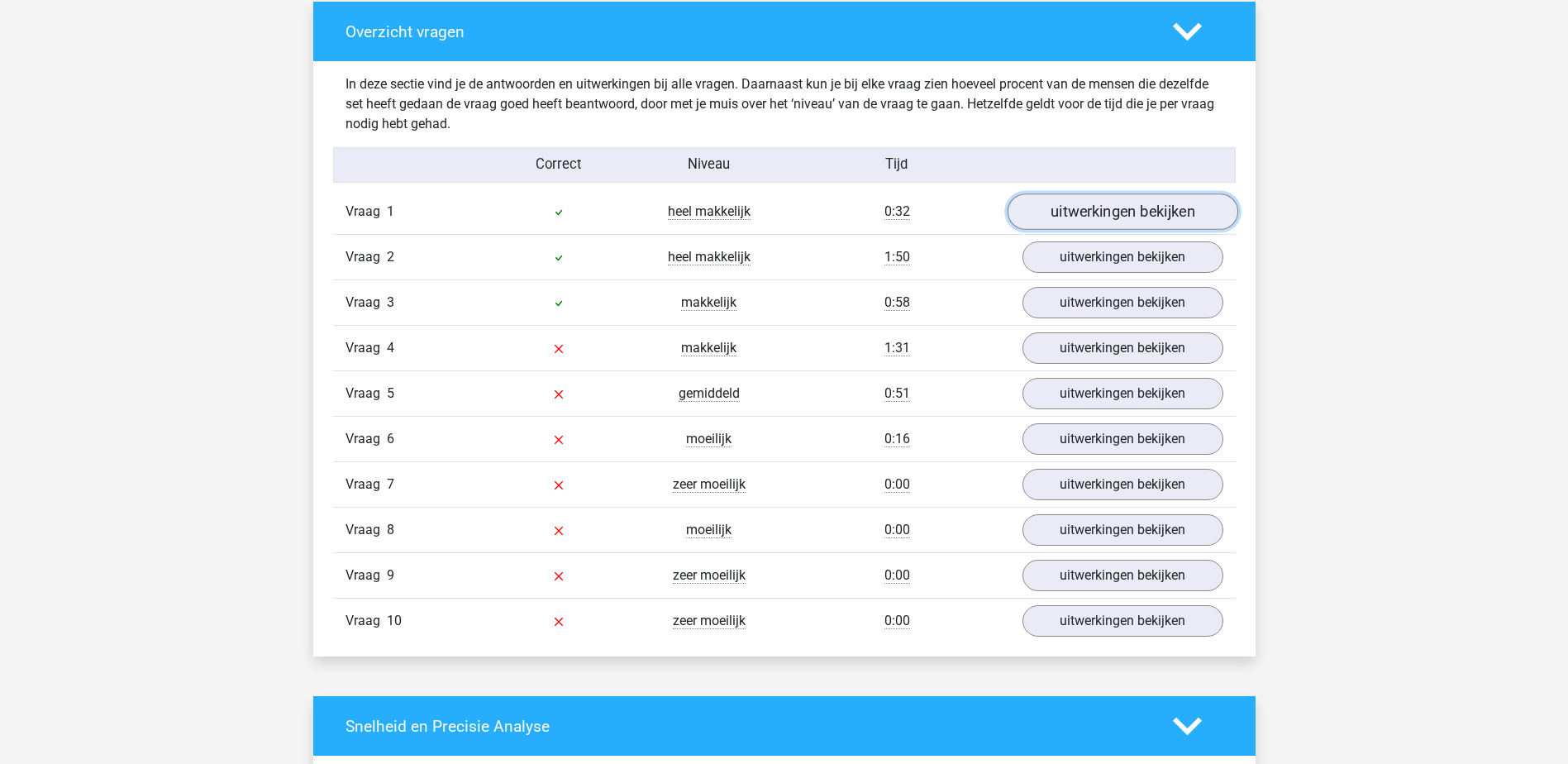
click at [1118, 218] on link "uitwerkingen bekijken" at bounding box center [1122, 212] width 230 height 36
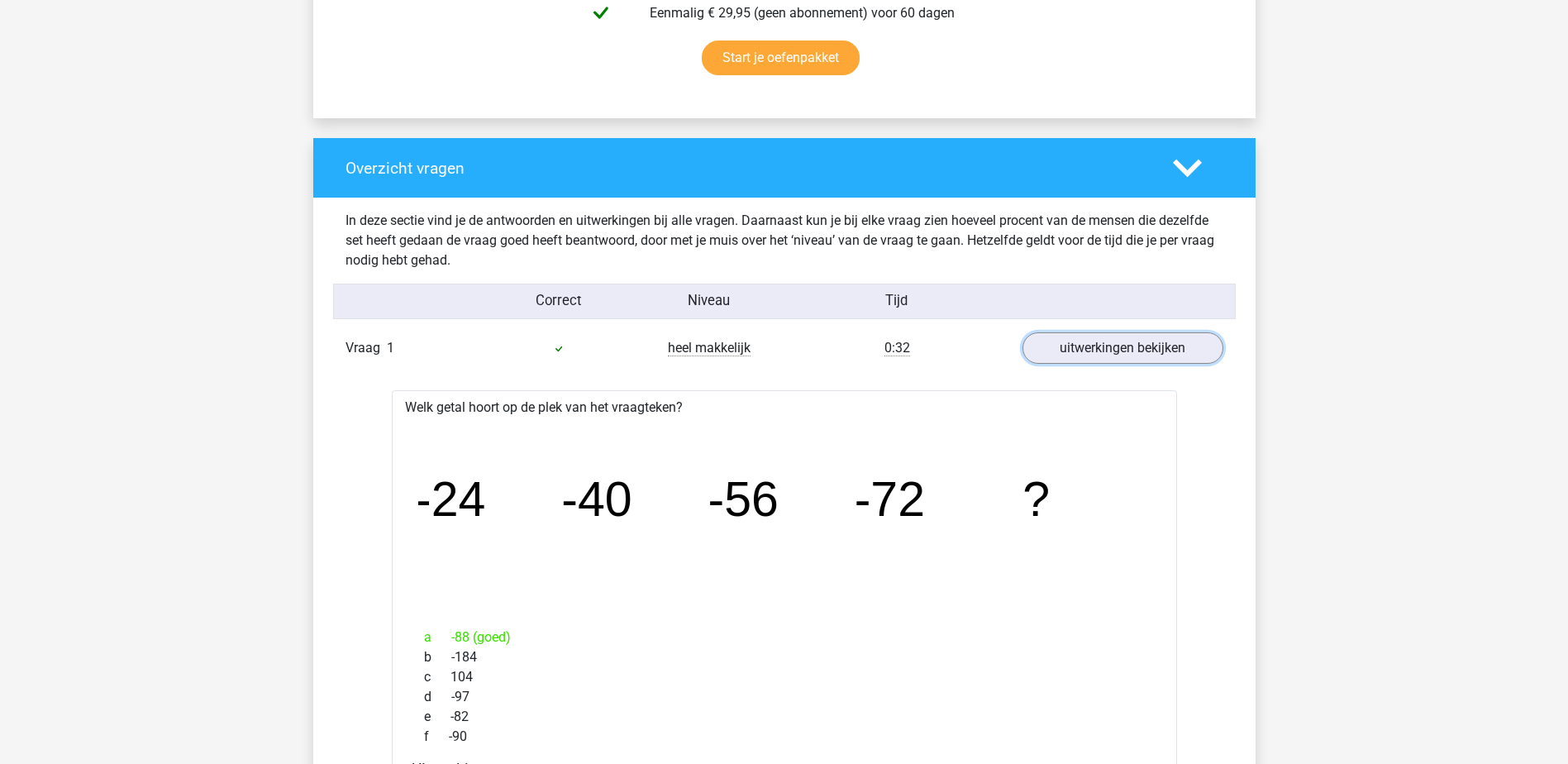
scroll to position [1076, 0]
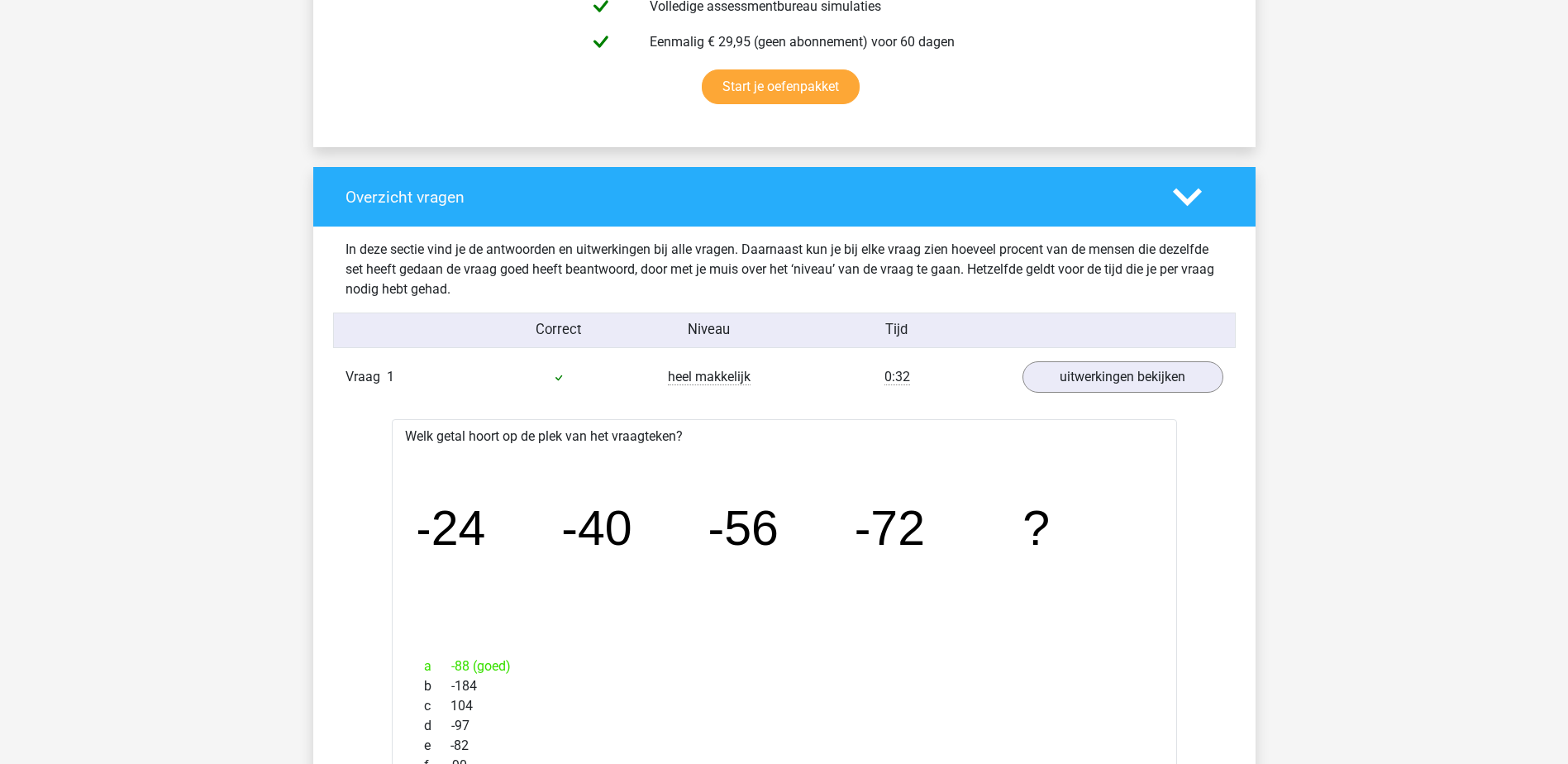
click at [1199, 199] on icon at bounding box center [1187, 197] width 29 height 29
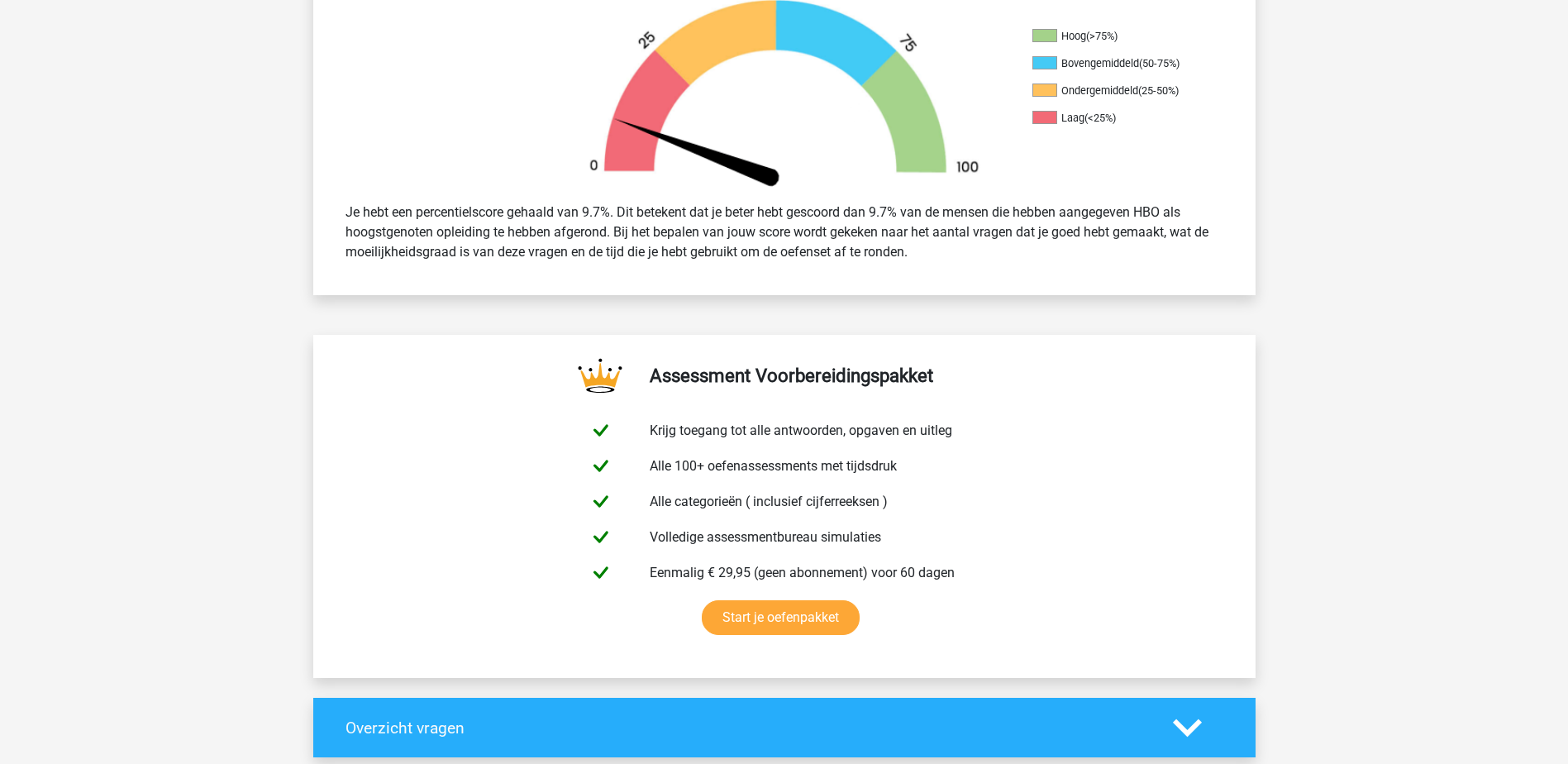
scroll to position [662, 0]
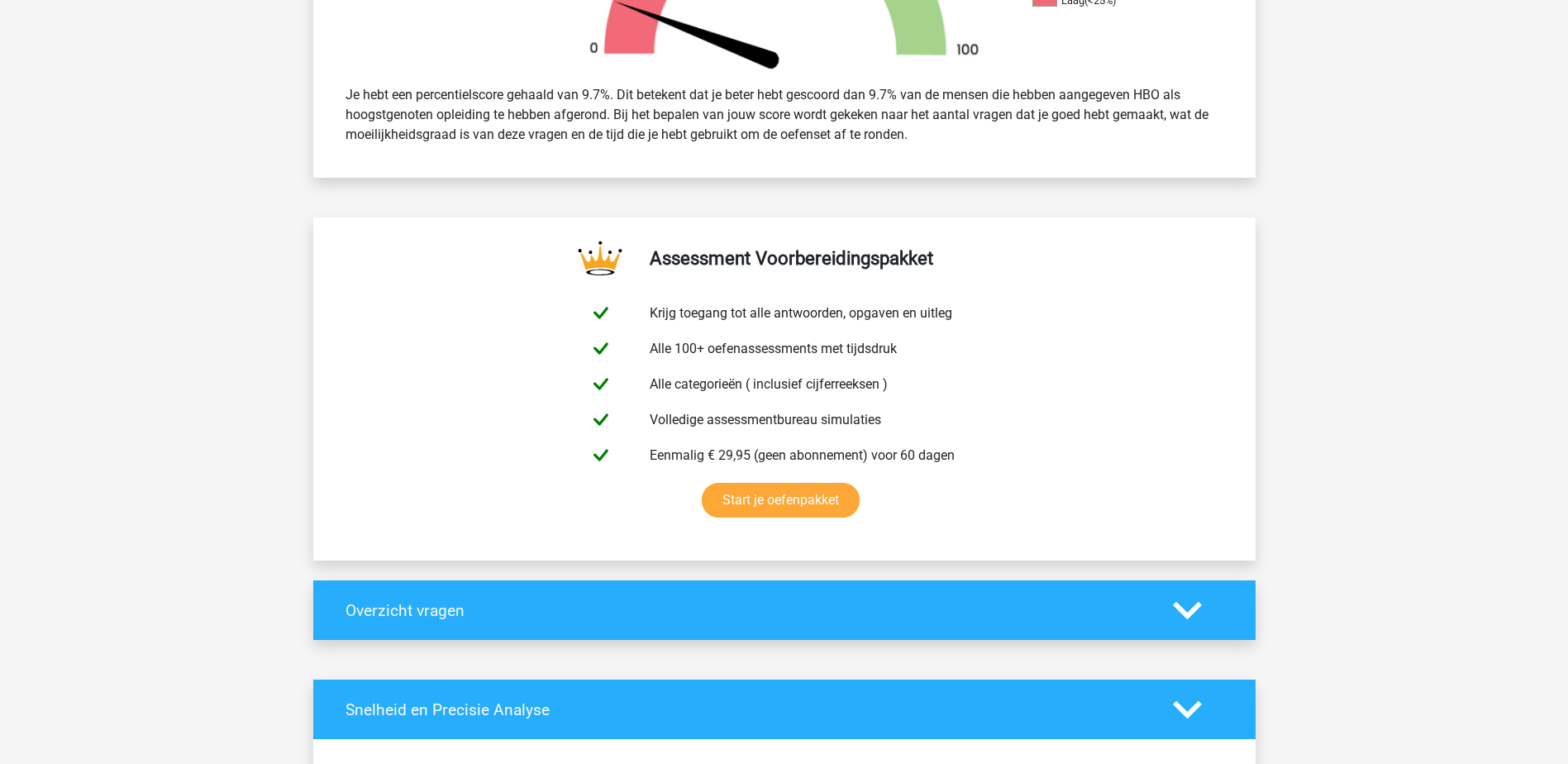
click at [886, 613] on h4 "Overzicht vragen" at bounding box center [746, 611] width 803 height 19
click at [1194, 607] on polygon at bounding box center [1187, 611] width 29 height 18
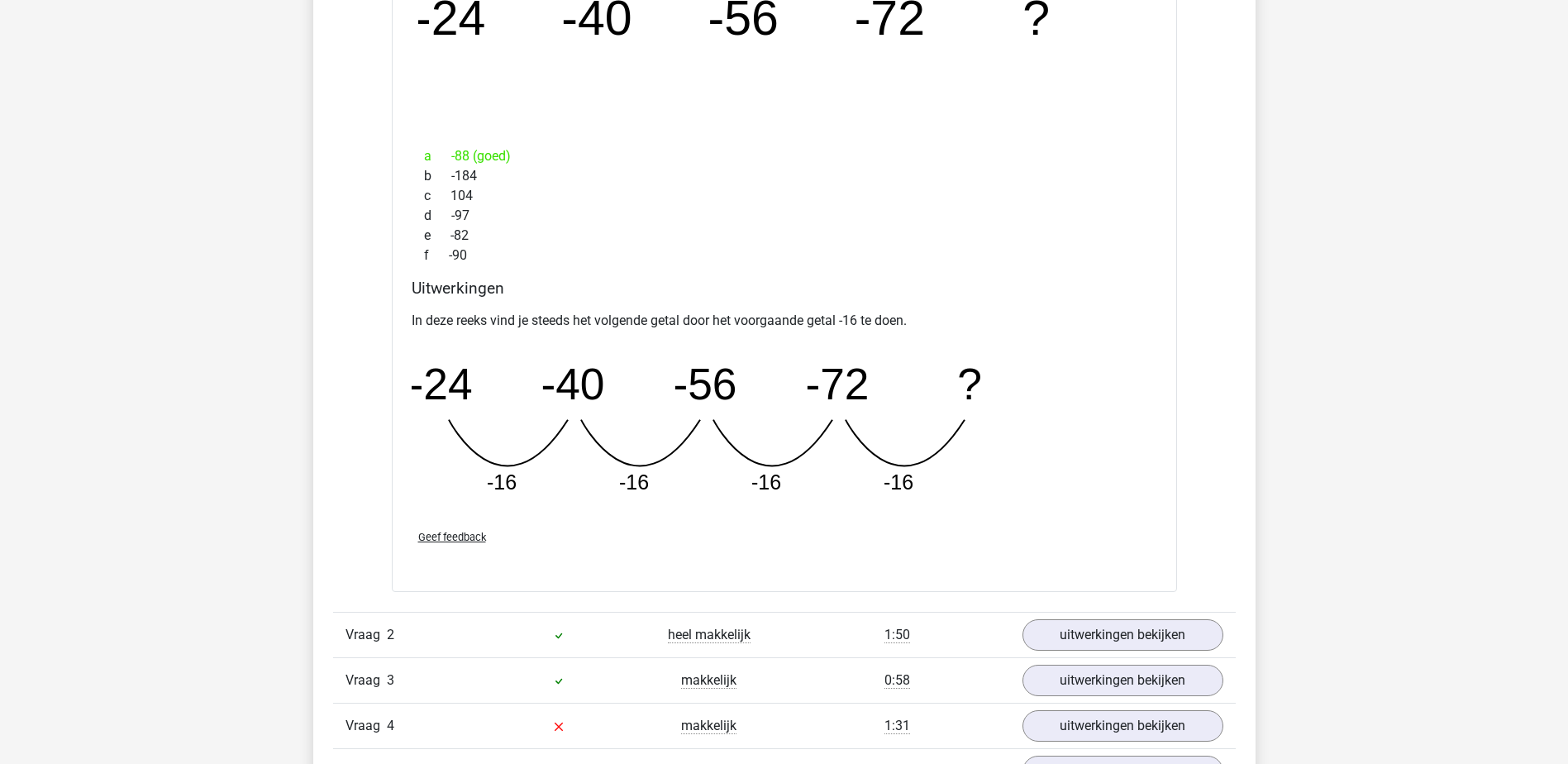
scroll to position [1738, 0]
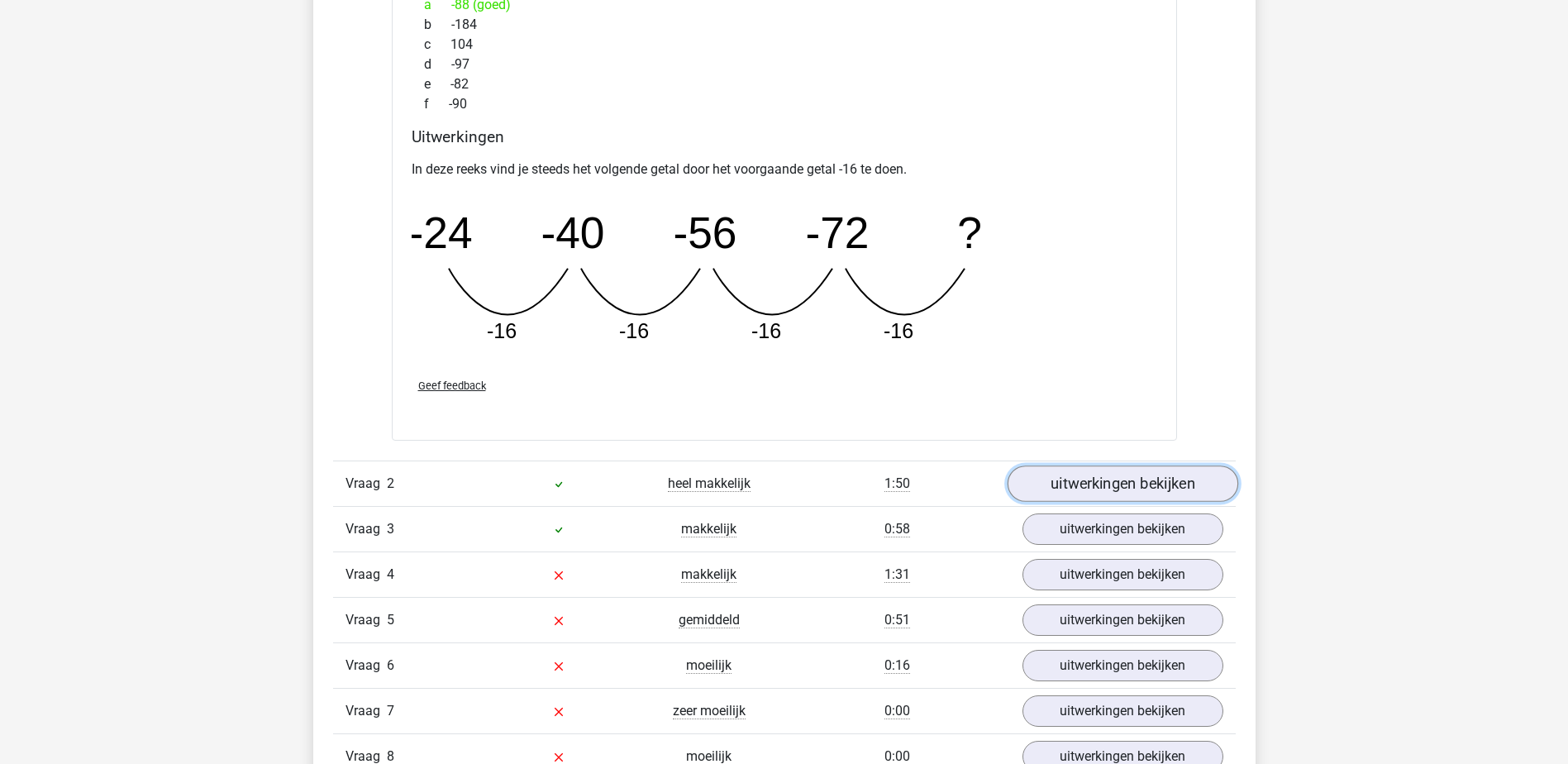
click at [1128, 491] on link "uitwerkingen bekijken" at bounding box center [1122, 484] width 230 height 36
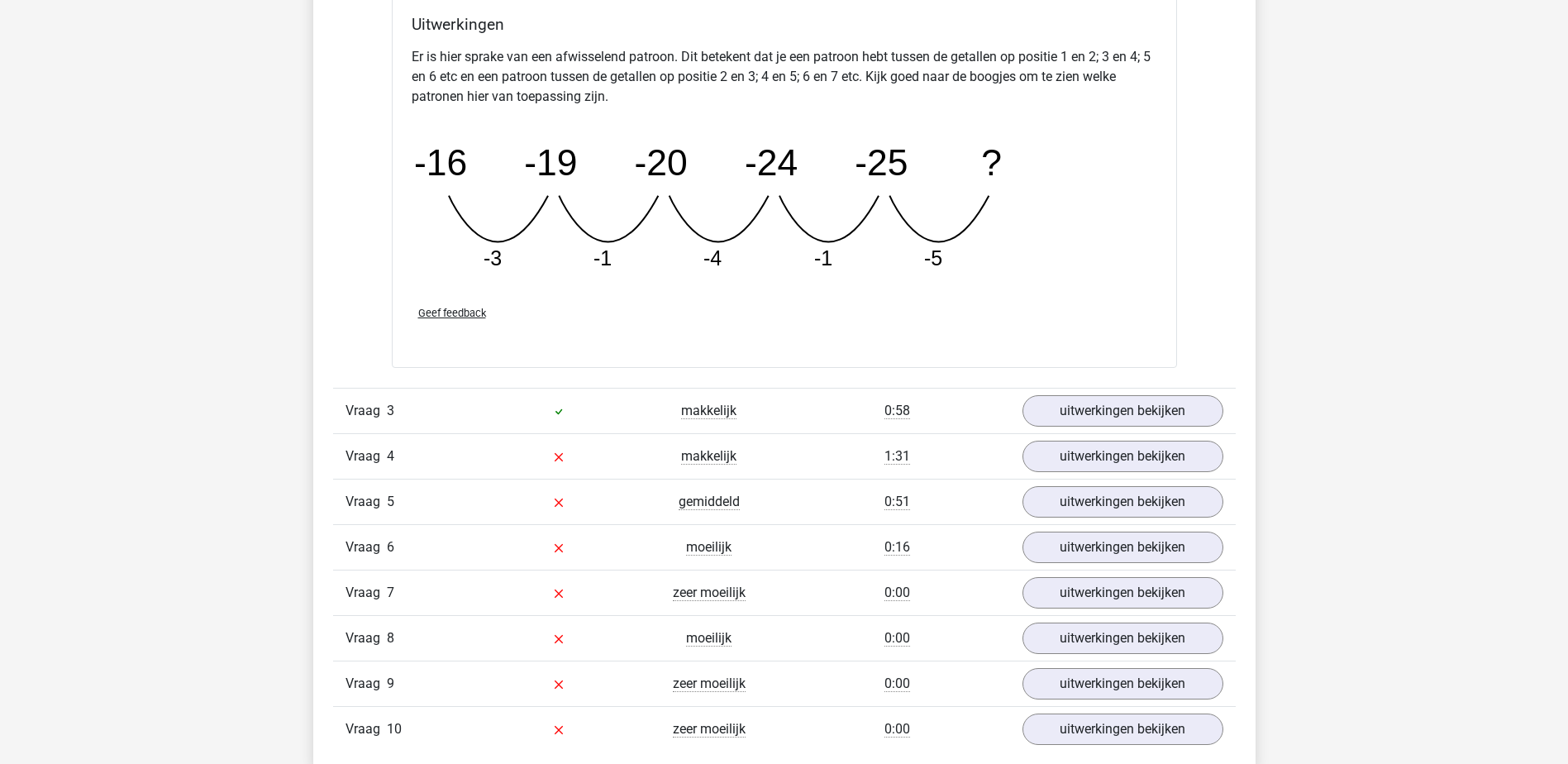
scroll to position [2647, 0]
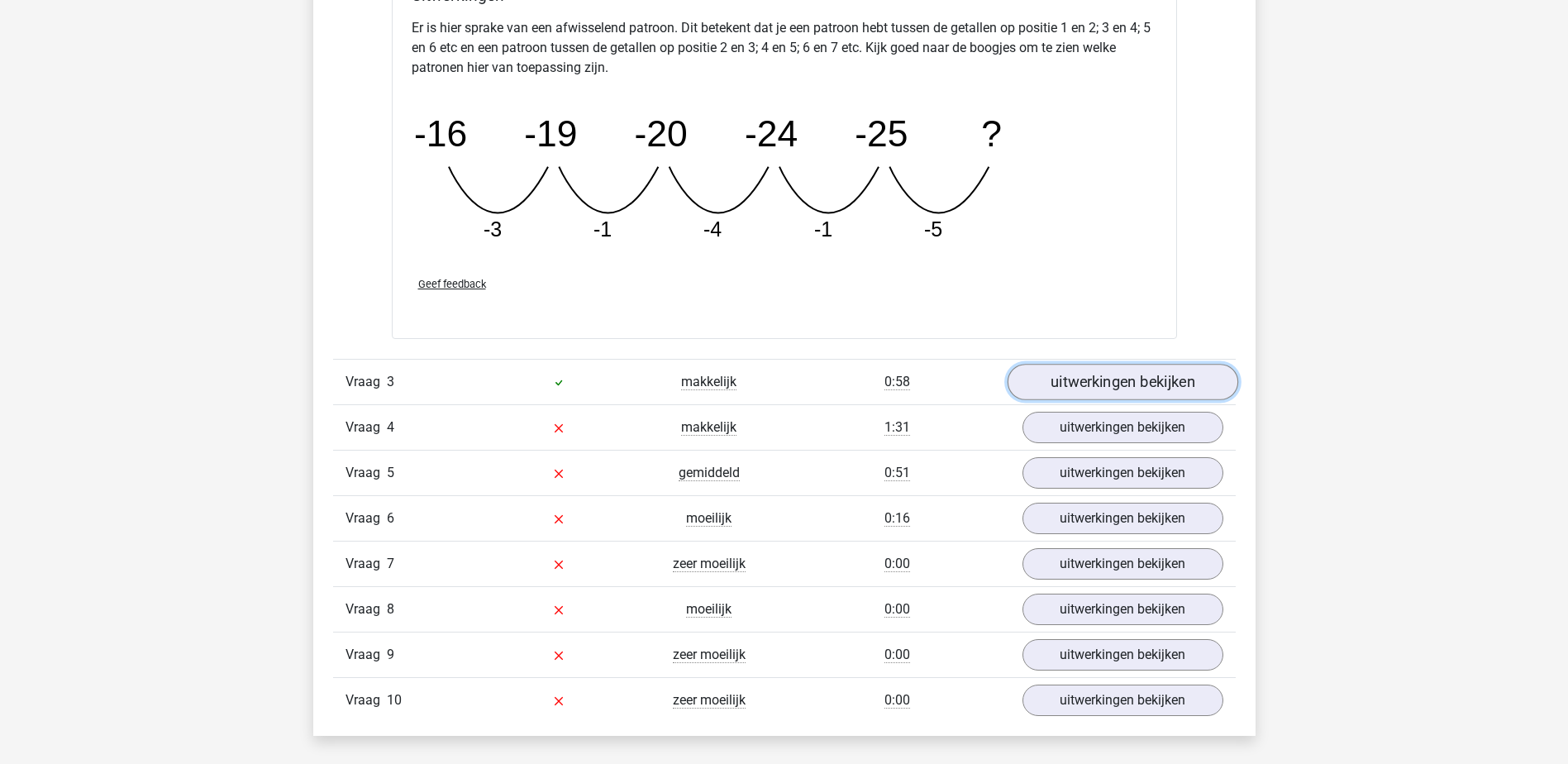
click at [1113, 378] on link "uitwerkingen bekijken" at bounding box center [1122, 382] width 230 height 36
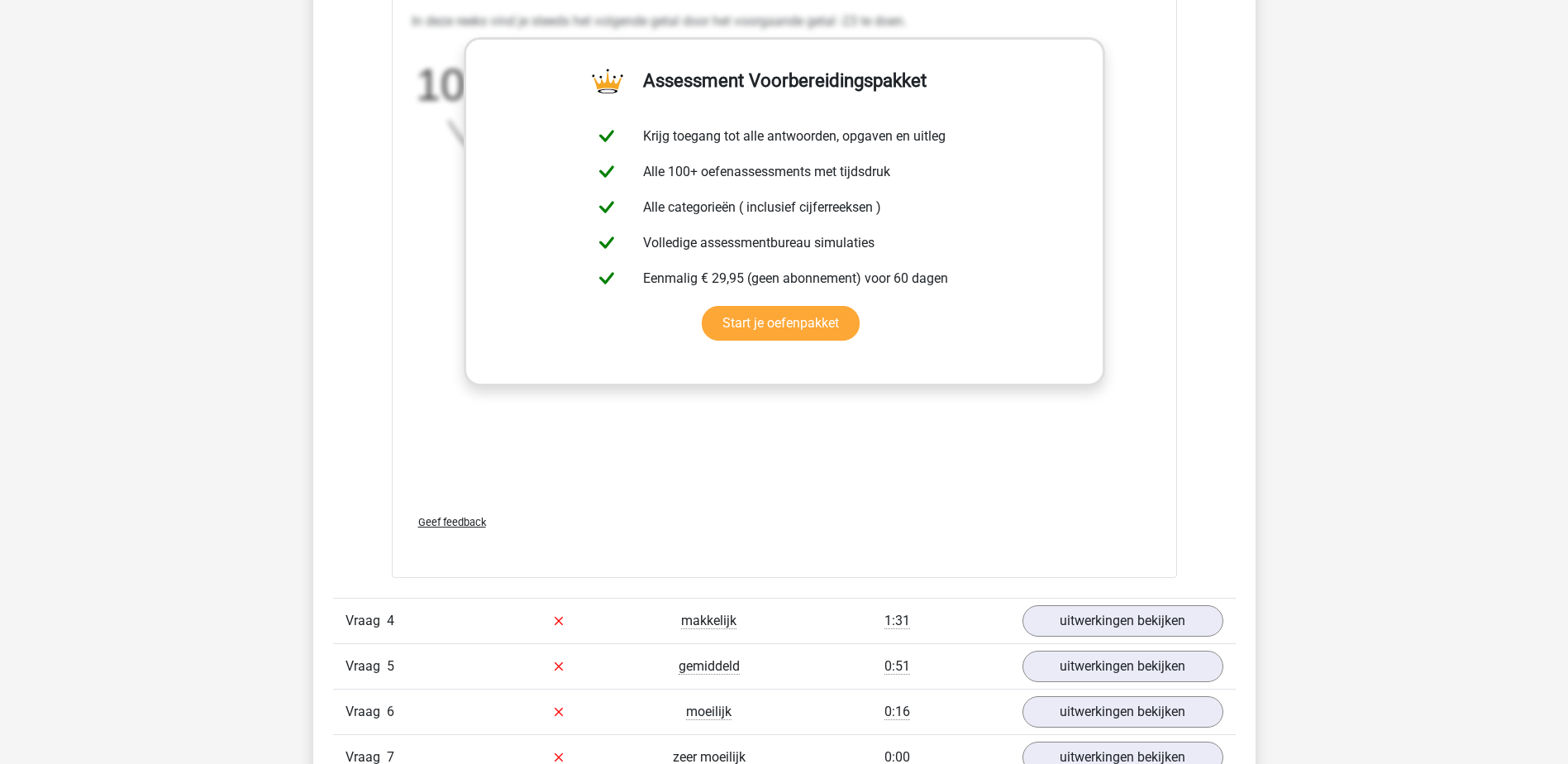
scroll to position [3309, 0]
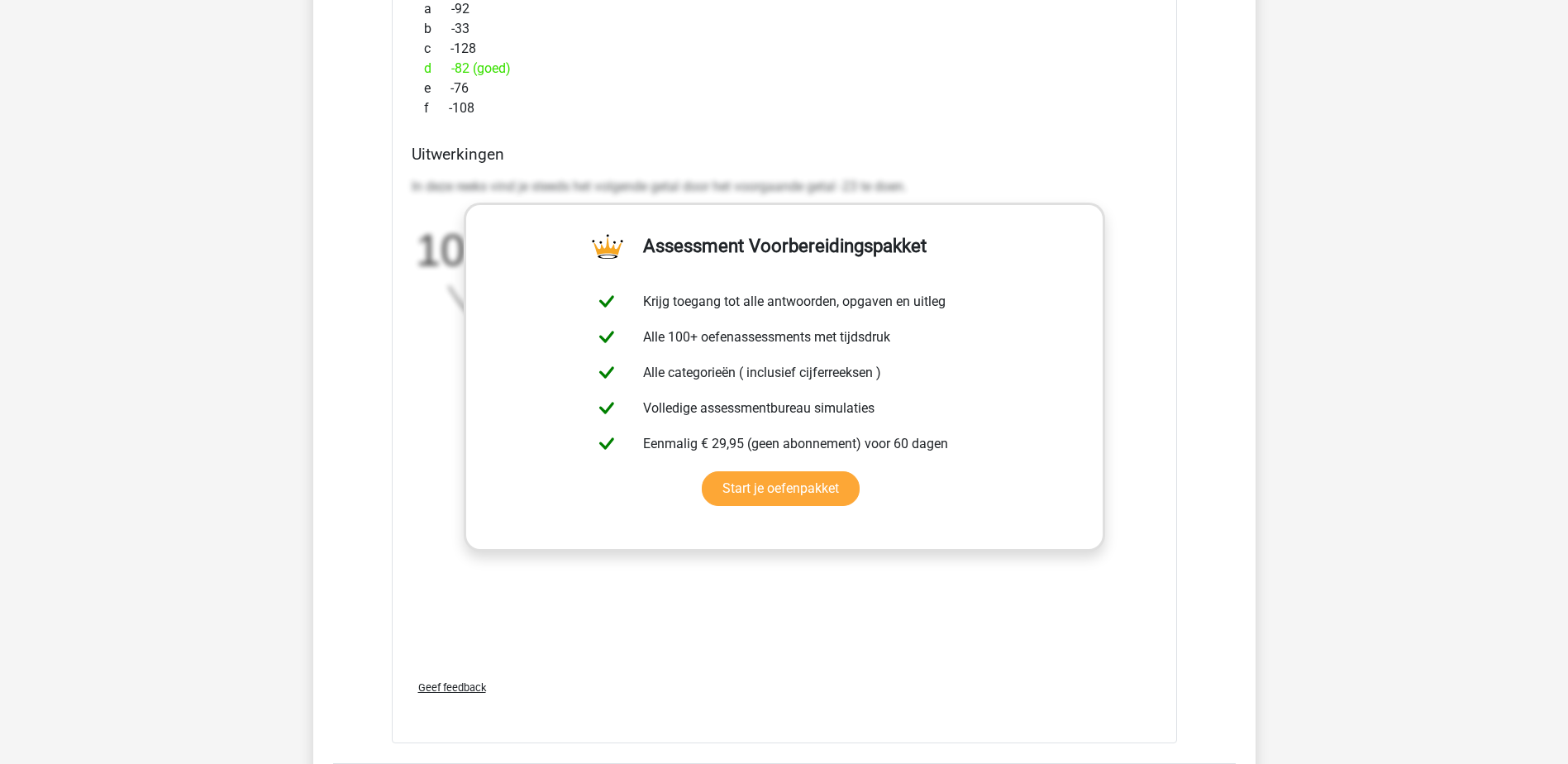
click at [975, 588] on div "In deze reeks vind je steeds het volgende getal door het voorgaande getal -23 t…" at bounding box center [784, 418] width 745 height 496
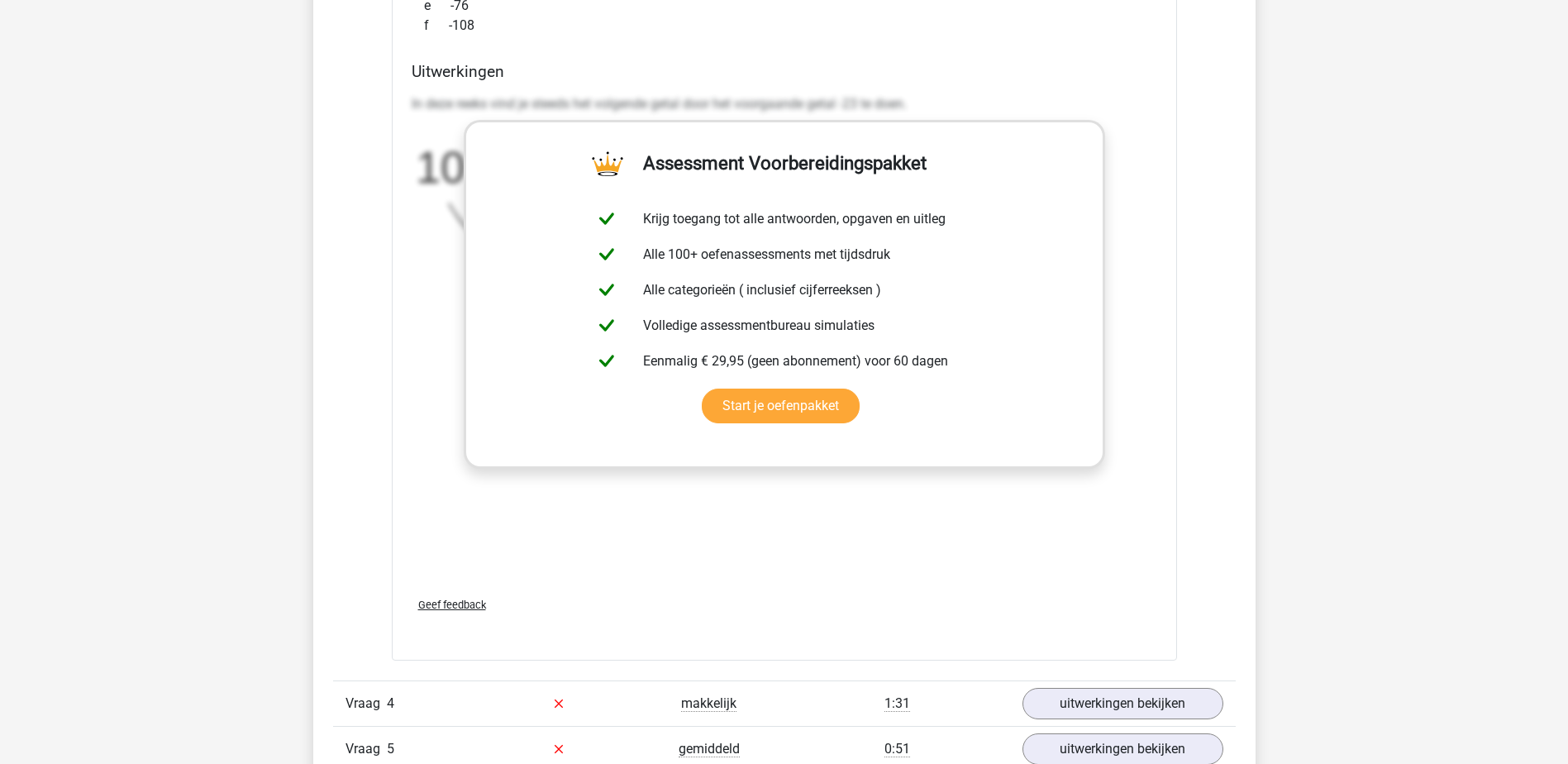
scroll to position [3557, 0]
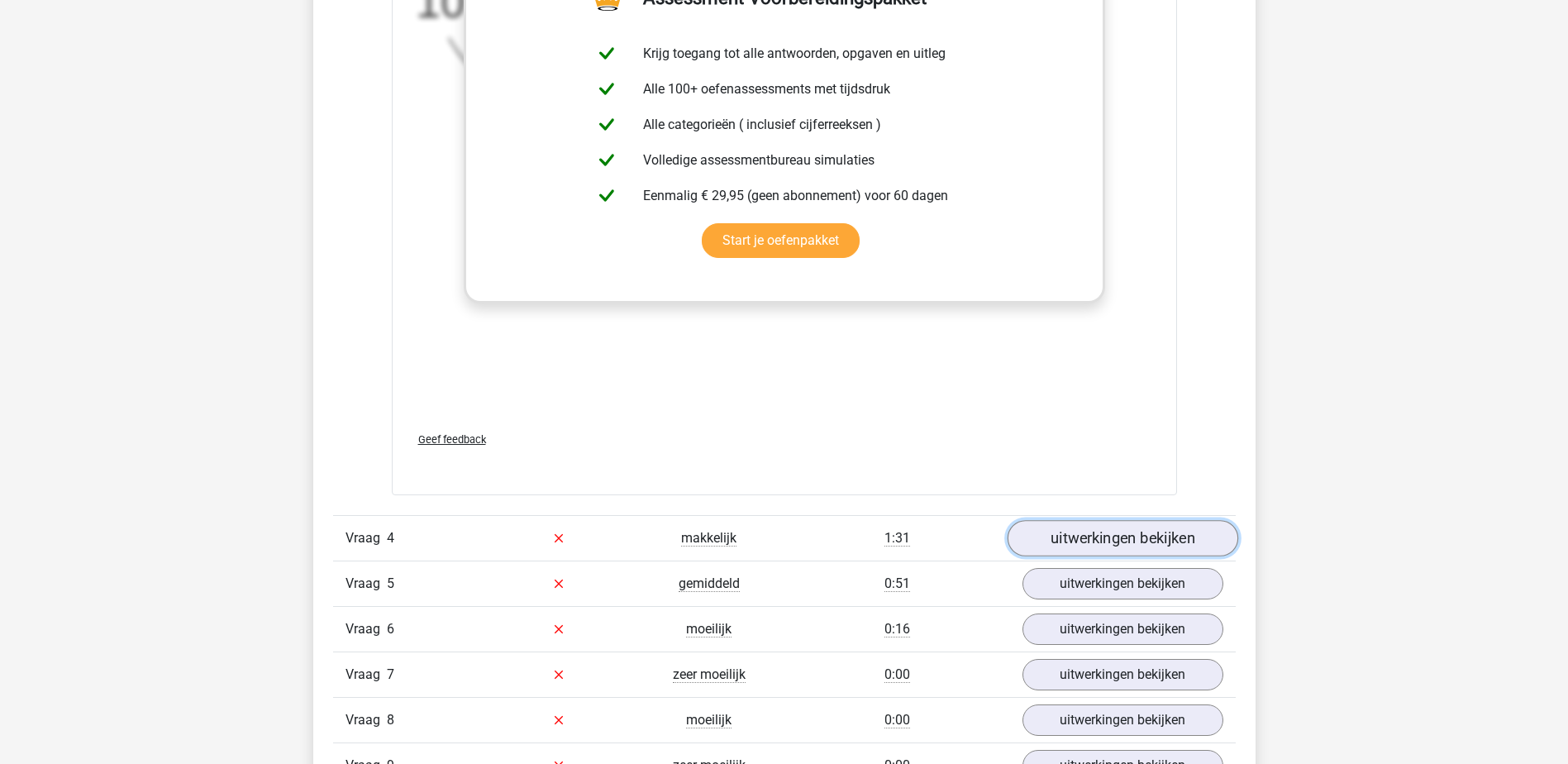
click at [1092, 539] on link "uitwerkingen bekijken" at bounding box center [1122, 538] width 230 height 36
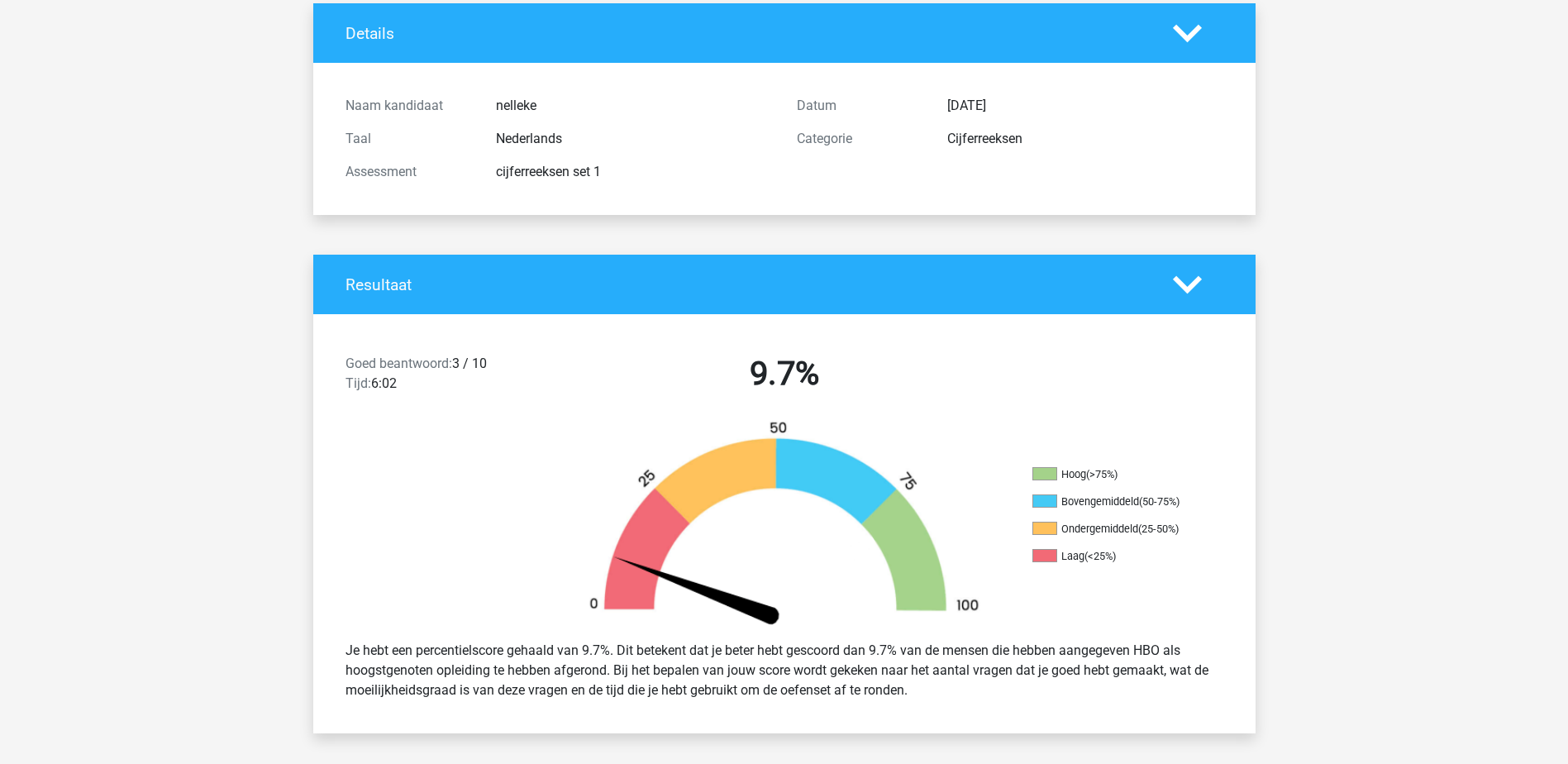
scroll to position [0, 0]
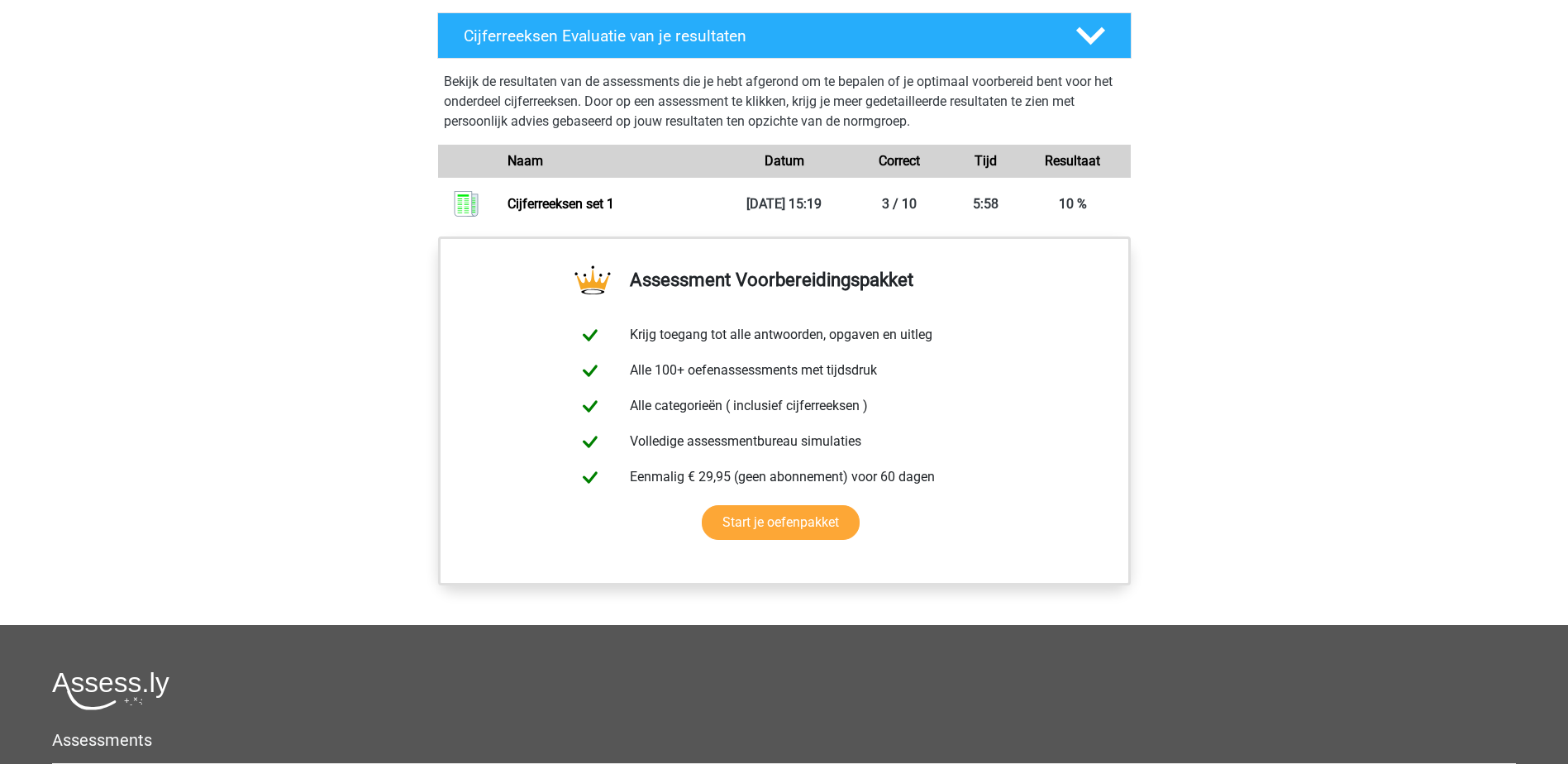
scroll to position [910, 0]
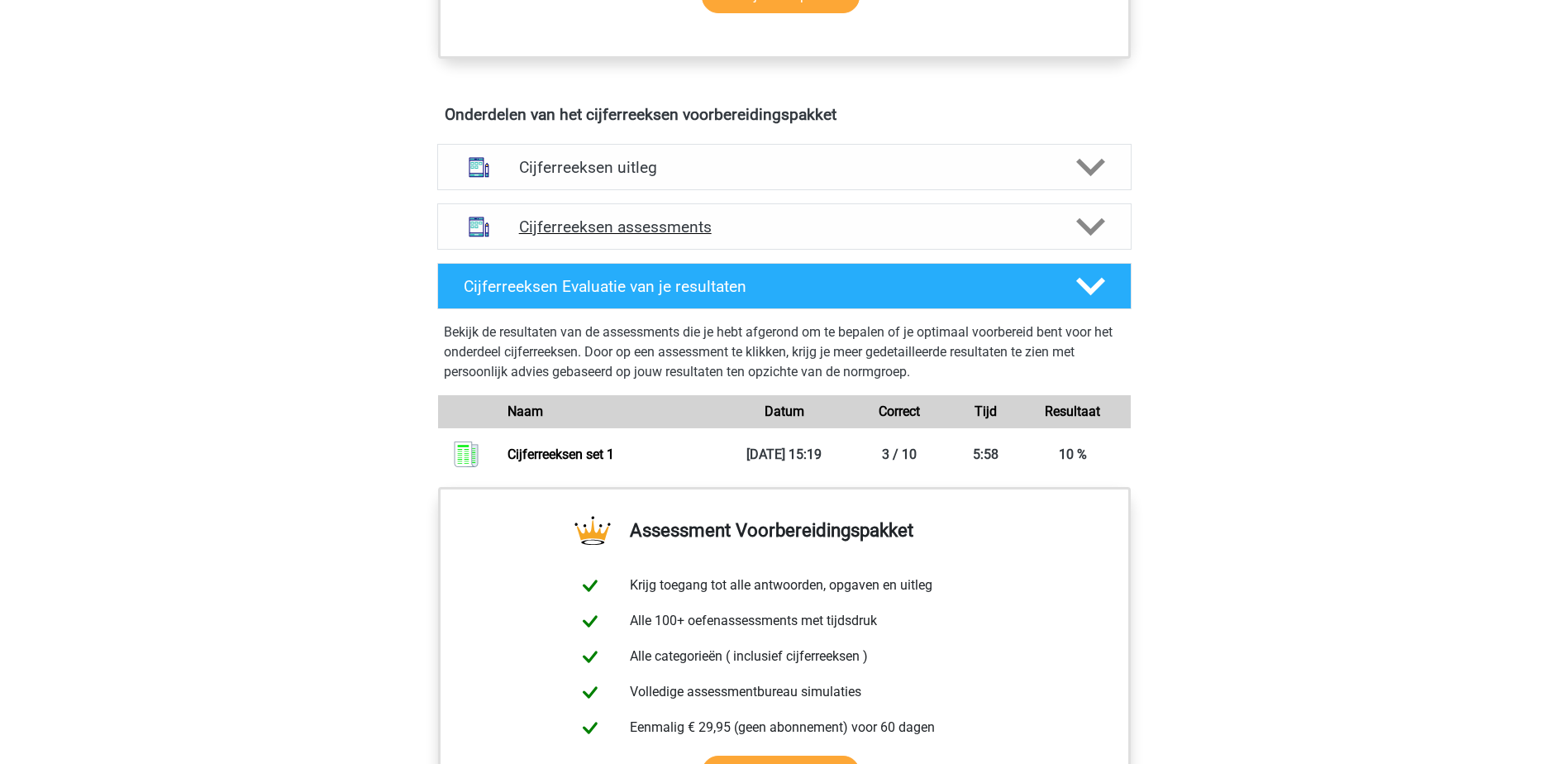
click at [625, 236] on h4 "Cijferreeksen assessments" at bounding box center [784, 227] width 531 height 19
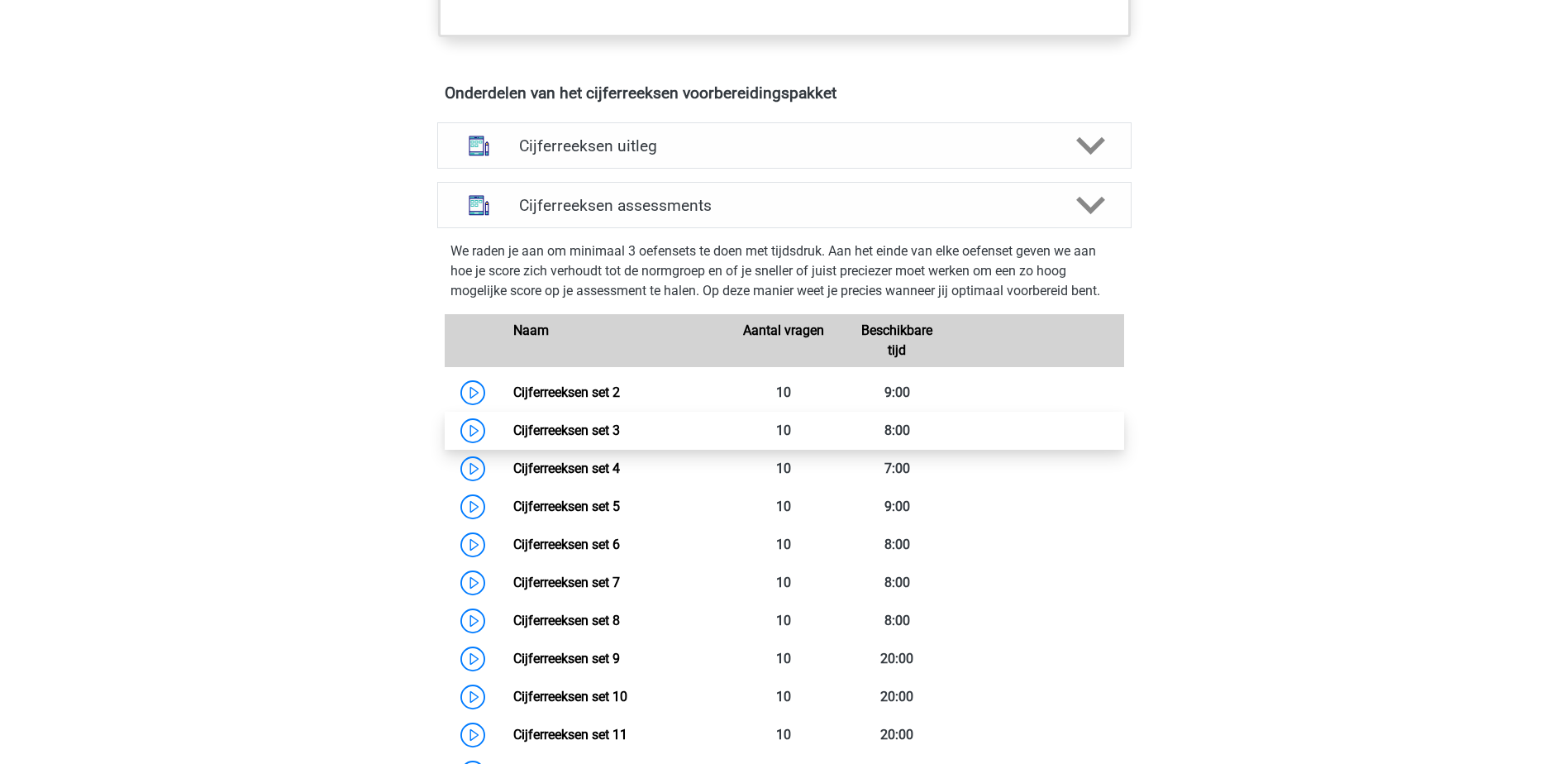
scroll to position [993, 0]
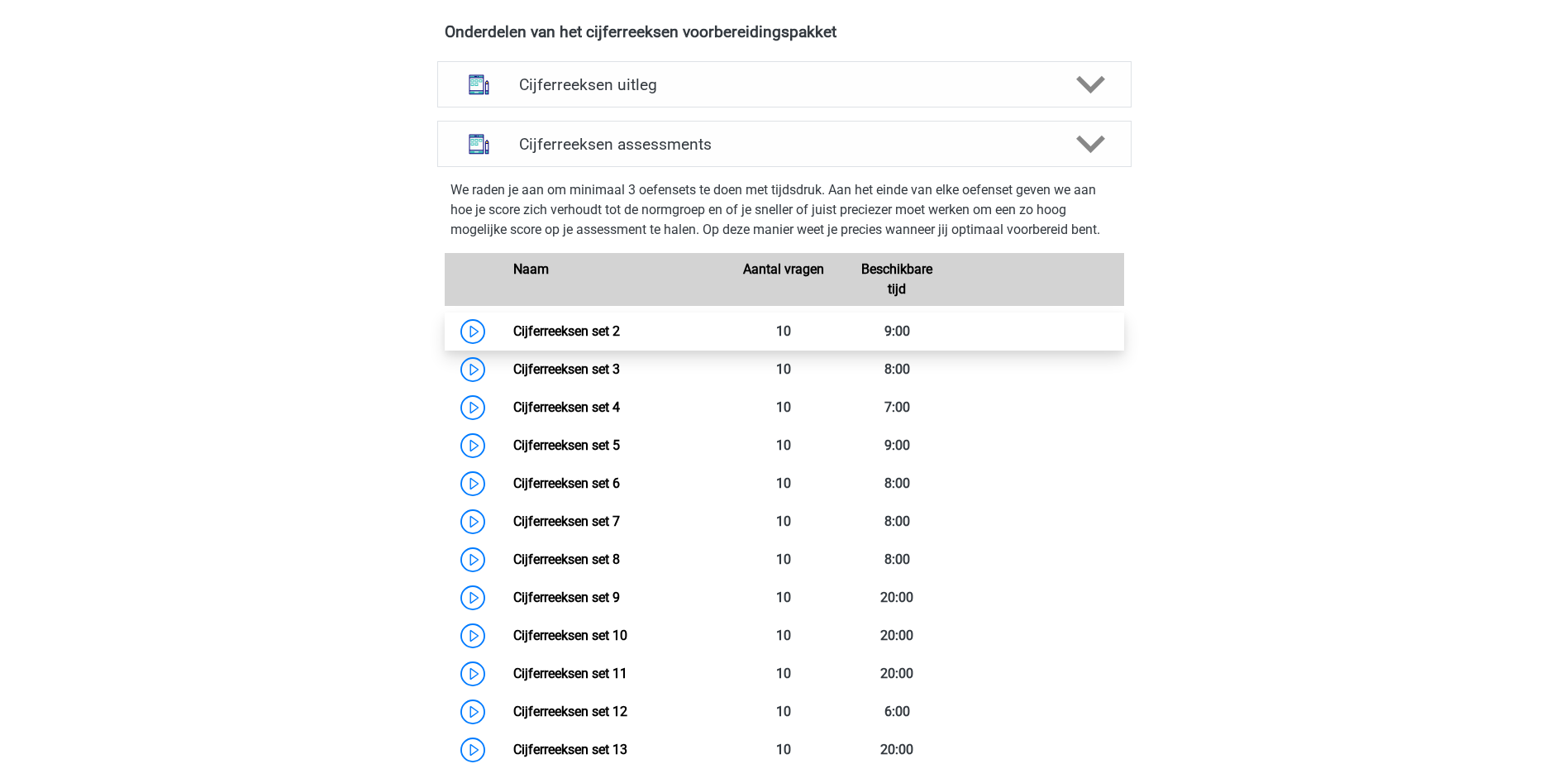
click at [579, 339] on link "Cijferreeksen set 2" at bounding box center [566, 332] width 107 height 15
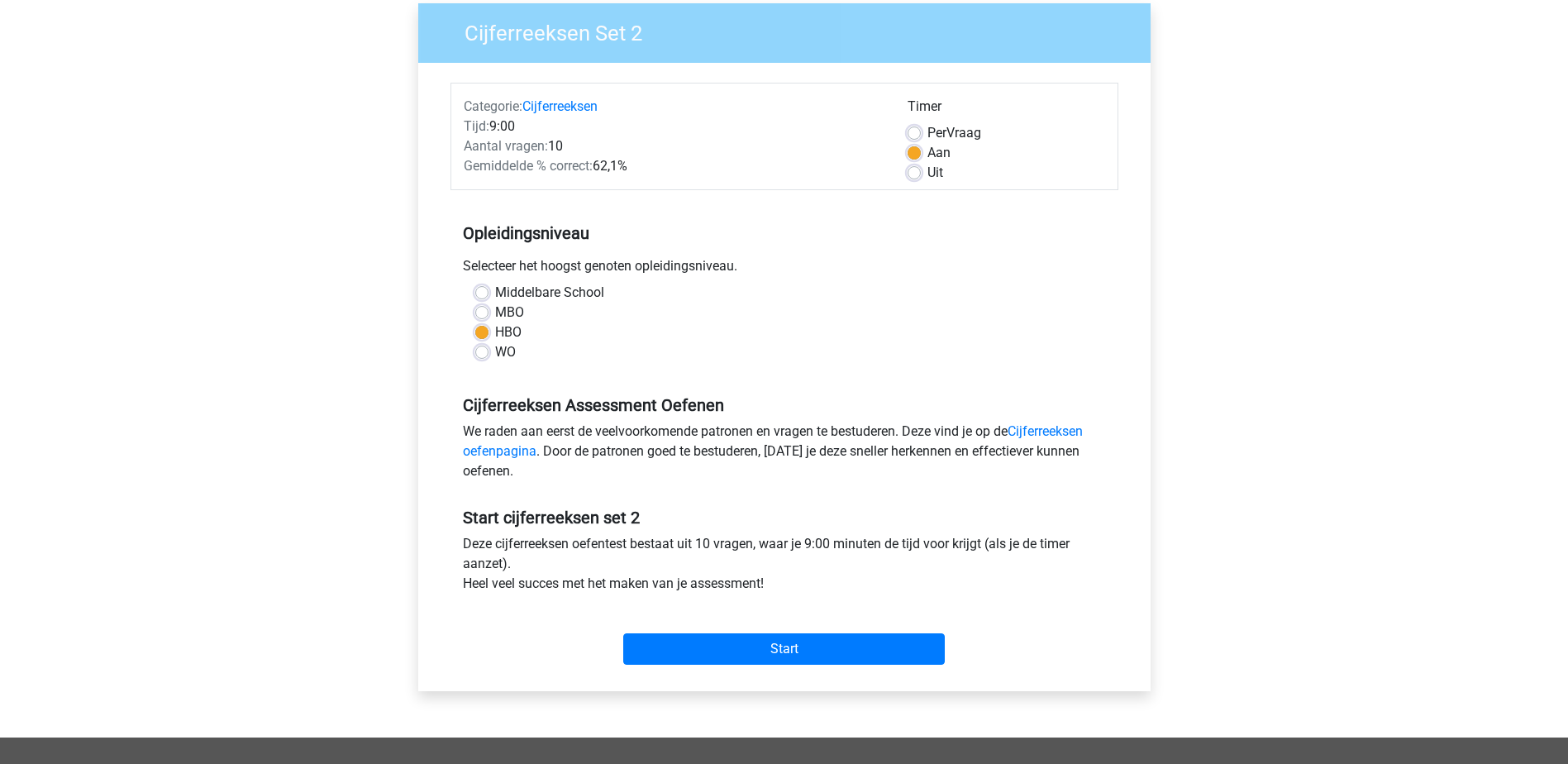
scroll to position [166, 0]
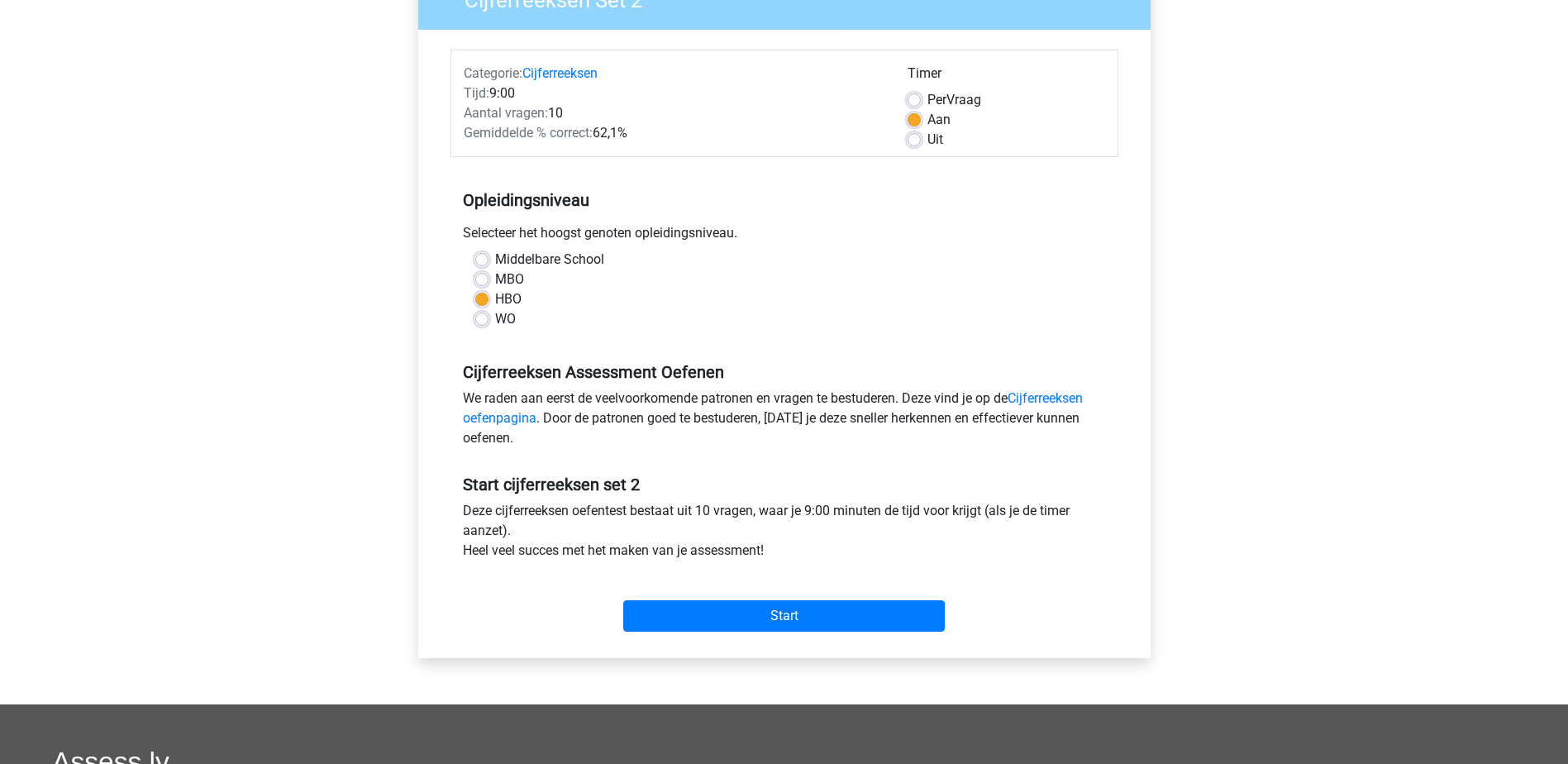
click at [957, 111] on div "Aan" at bounding box center [1006, 119] width 198 height 20
click at [952, 94] on label "Per Vraag" at bounding box center [954, 100] width 53 height 20
click at [921, 94] on input "Per Vraag" at bounding box center [914, 98] width 13 height 16
radio input "true"
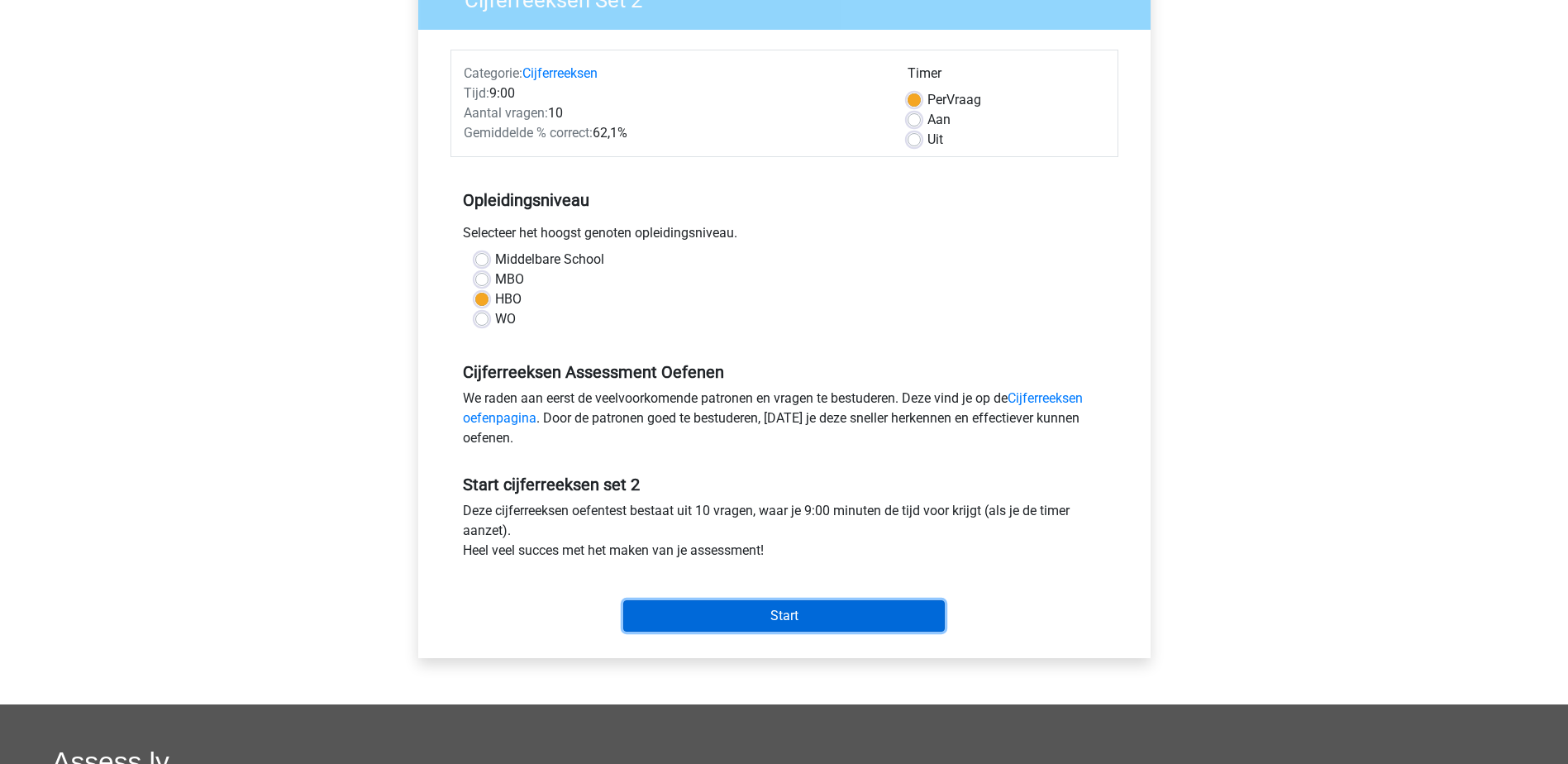
click at [747, 618] on input "Start" at bounding box center [784, 615] width 322 height 31
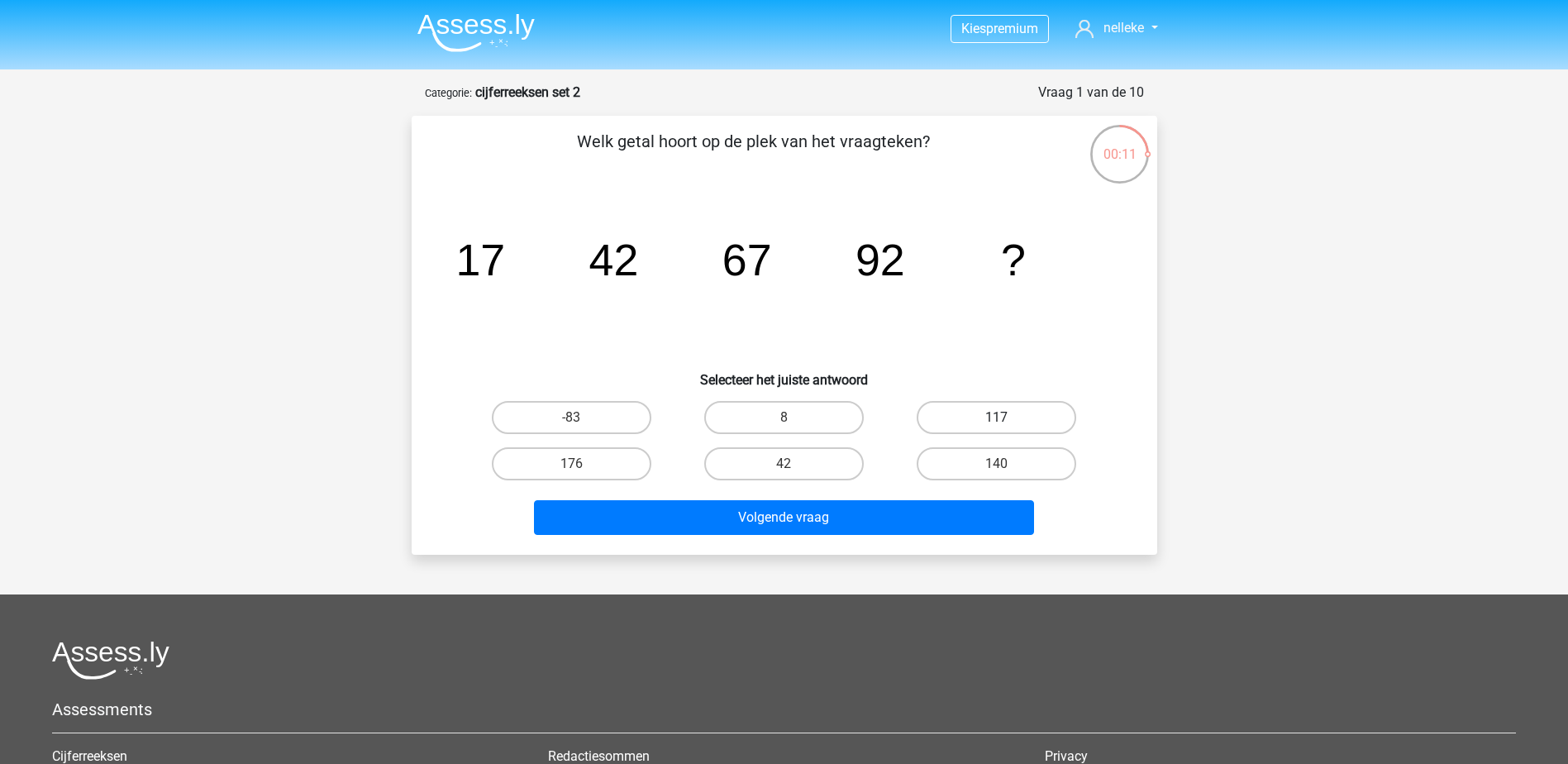
click at [1008, 412] on label "117" at bounding box center [997, 417] width 160 height 33
click at [1008, 418] on input "117" at bounding box center [1002, 423] width 10 height 10
radio input "true"
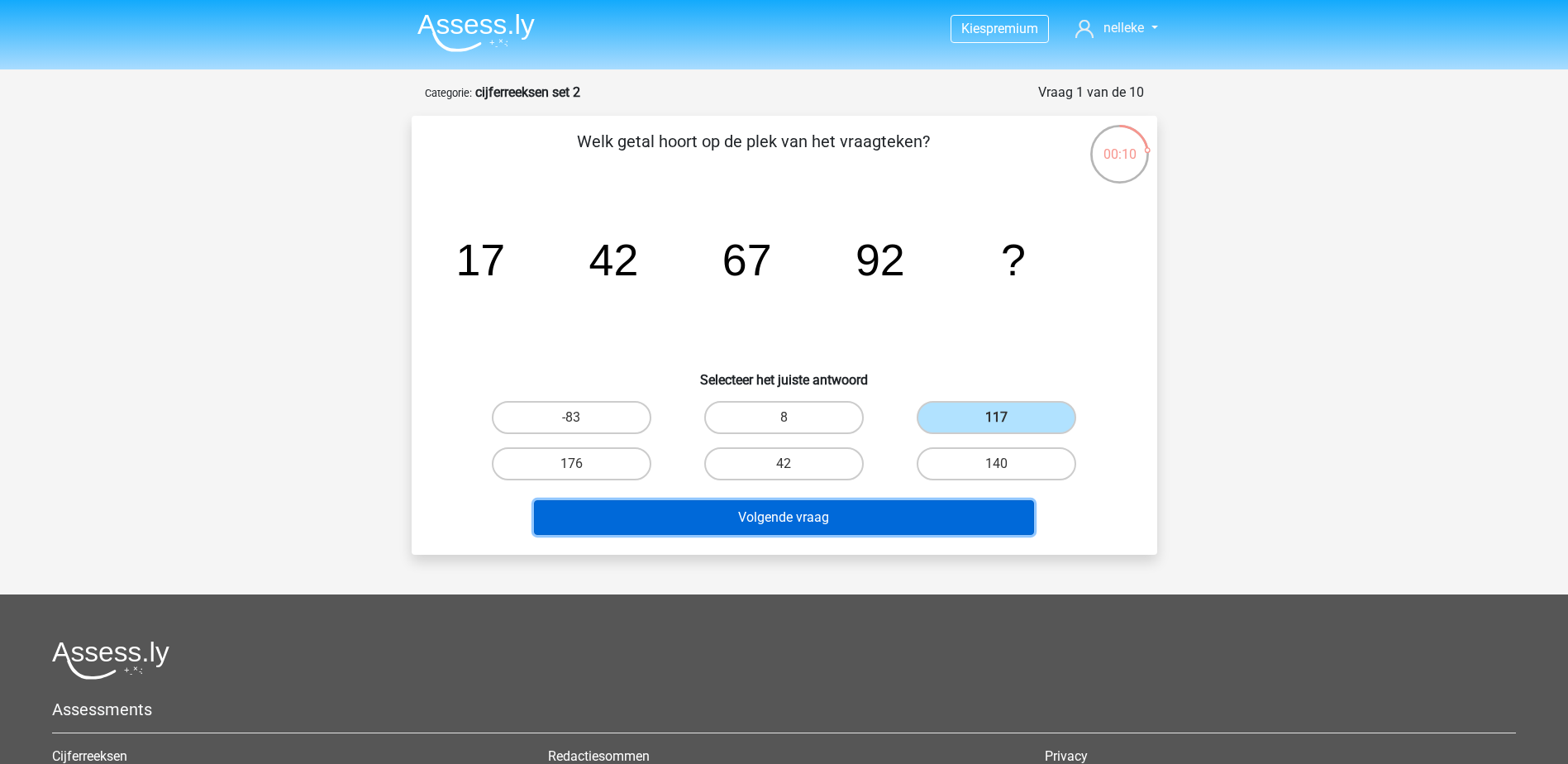
click at [799, 507] on button "Volgende vraag" at bounding box center [784, 517] width 500 height 34
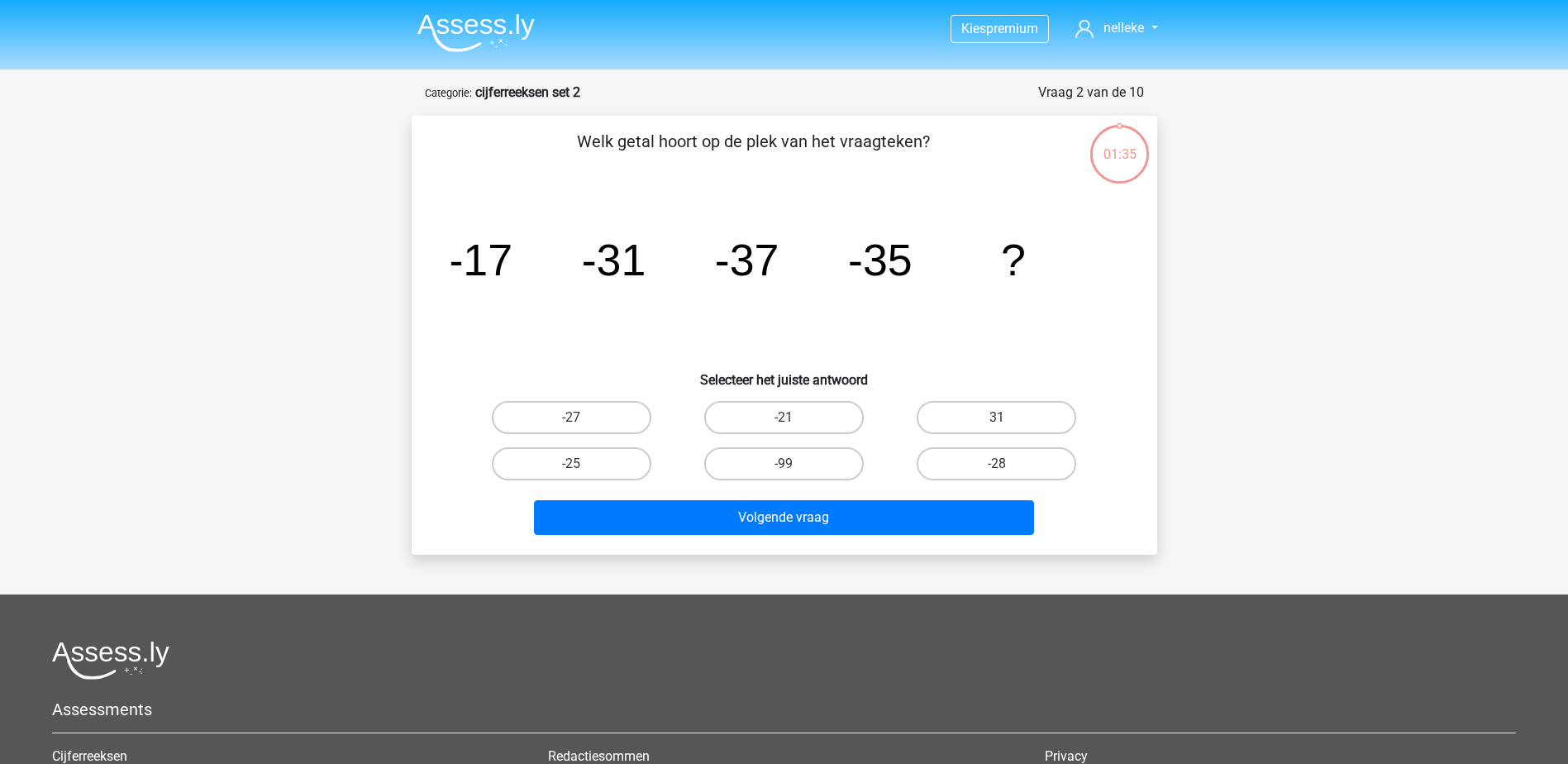
scroll to position [83, 0]
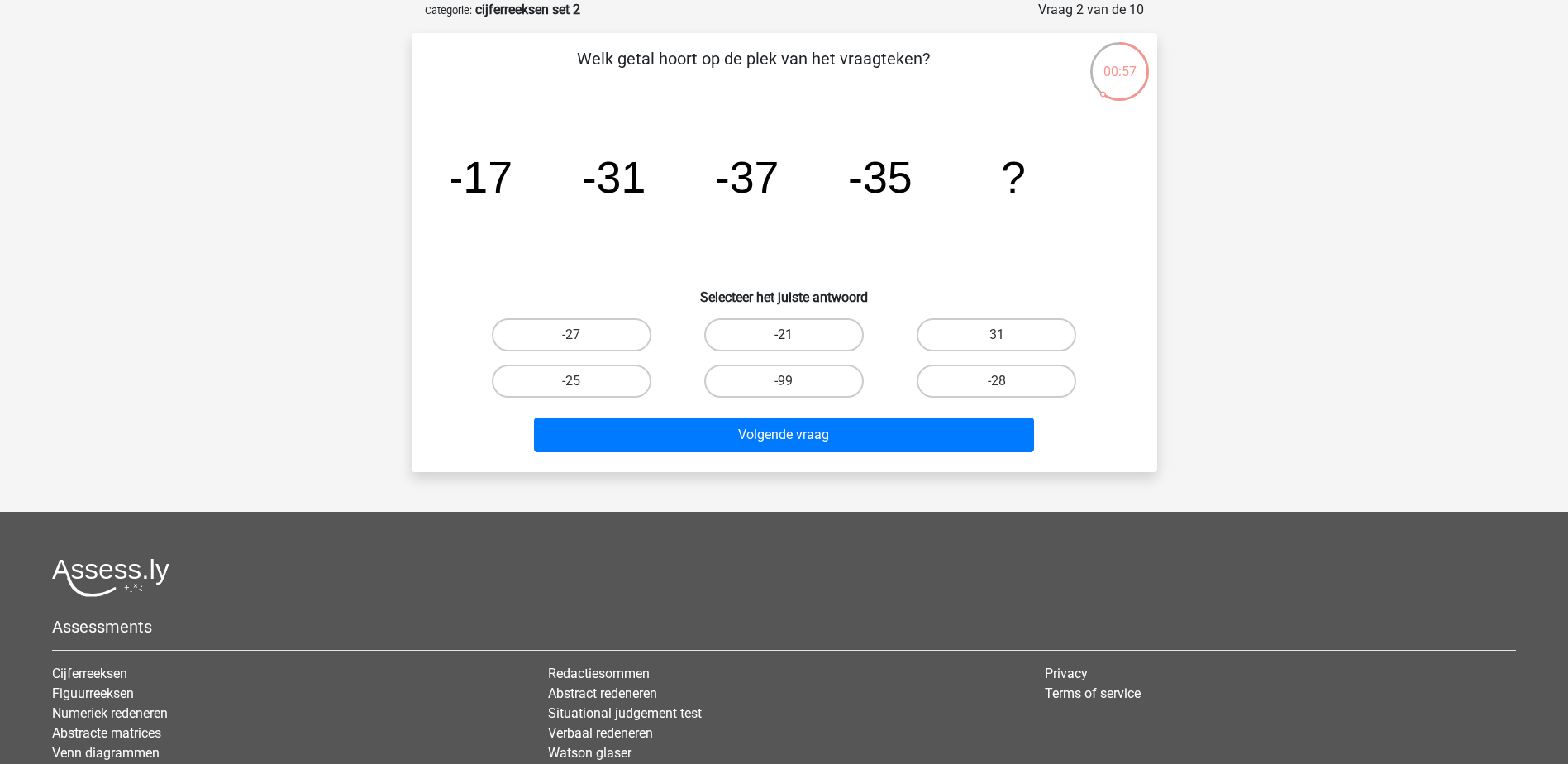
click at [775, 328] on label "-21" at bounding box center [784, 334] width 160 height 33
click at [784, 335] on input "-21" at bounding box center [788, 340] width 10 height 10
radio input "true"
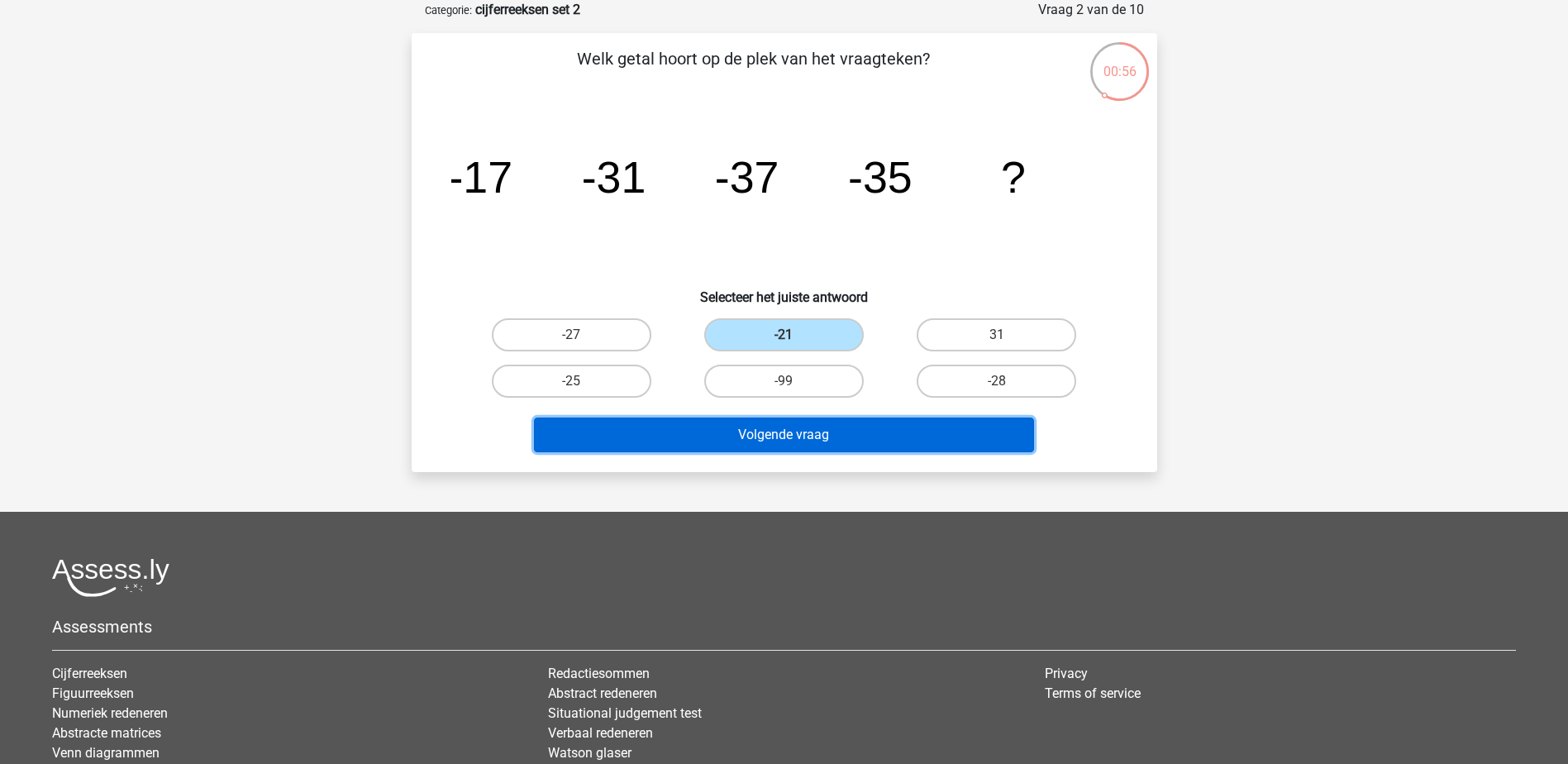
click at [772, 429] on button "Volgende vraag" at bounding box center [784, 435] width 500 height 34
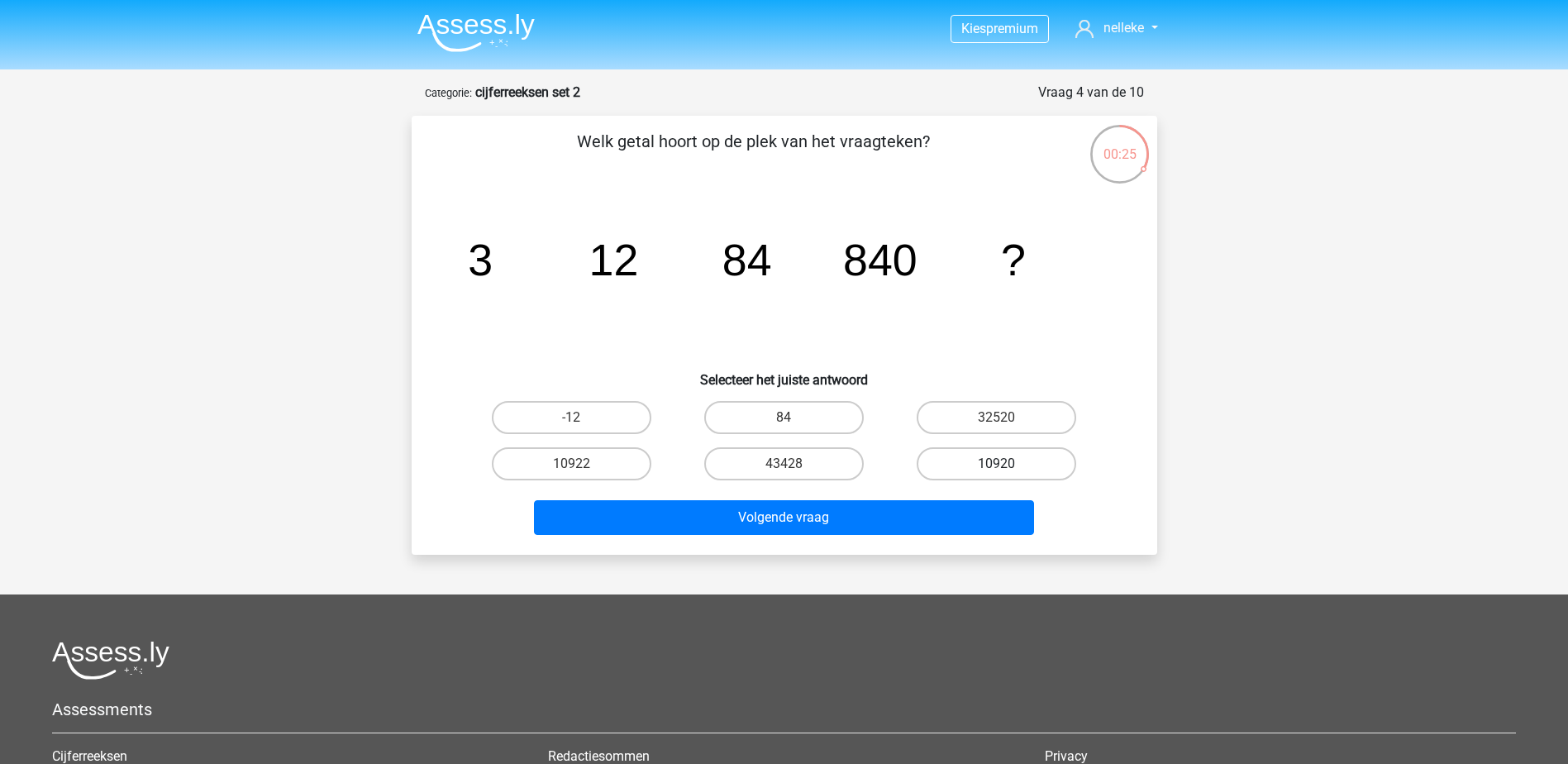
click at [987, 463] on label "10920" at bounding box center [997, 464] width 160 height 33
click at [997, 464] on input "10920" at bounding box center [1002, 469] width 10 height 10
radio input "true"
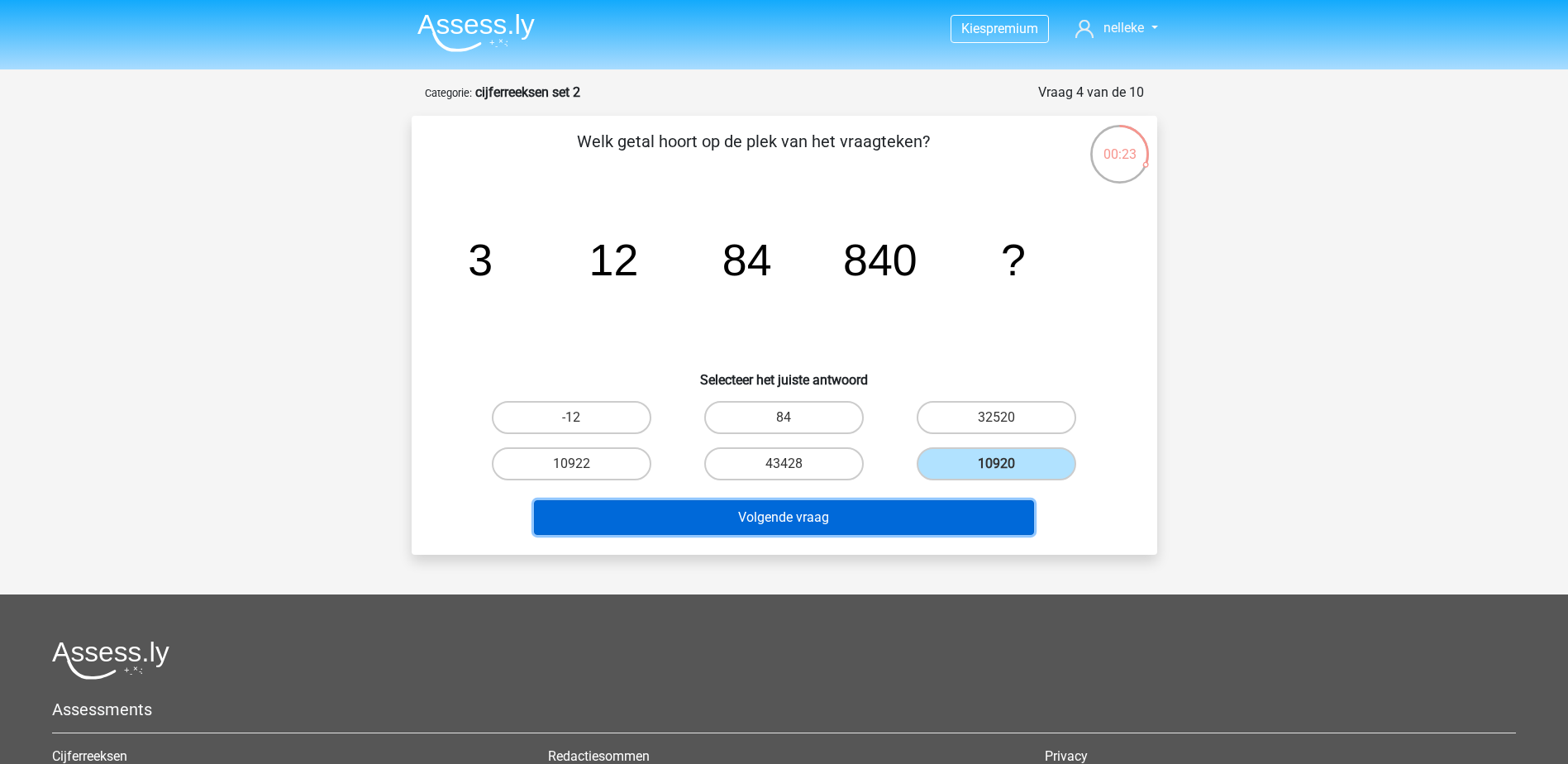
click at [794, 518] on button "Volgende vraag" at bounding box center [784, 517] width 500 height 34
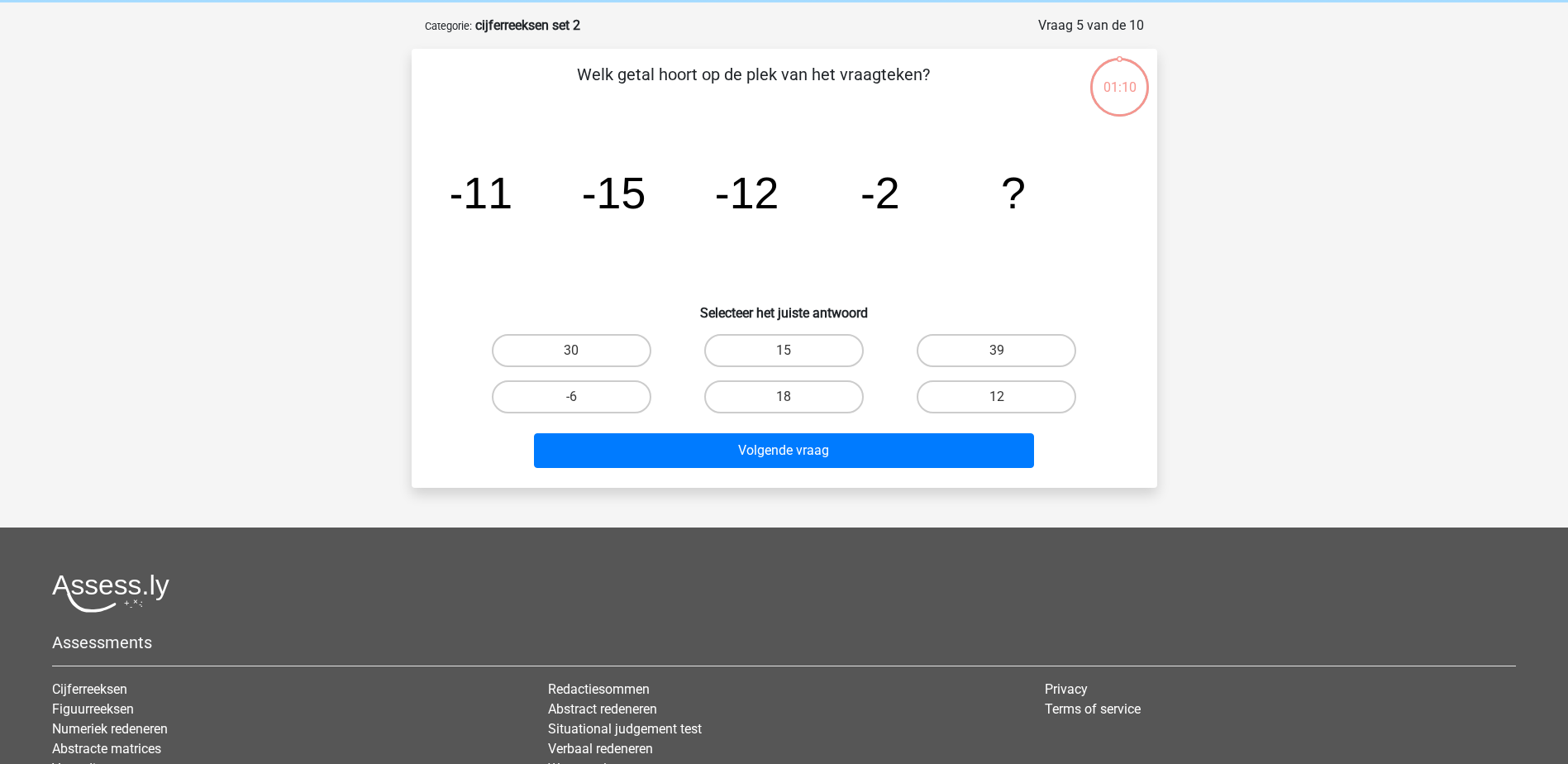
scroll to position [83, 0]
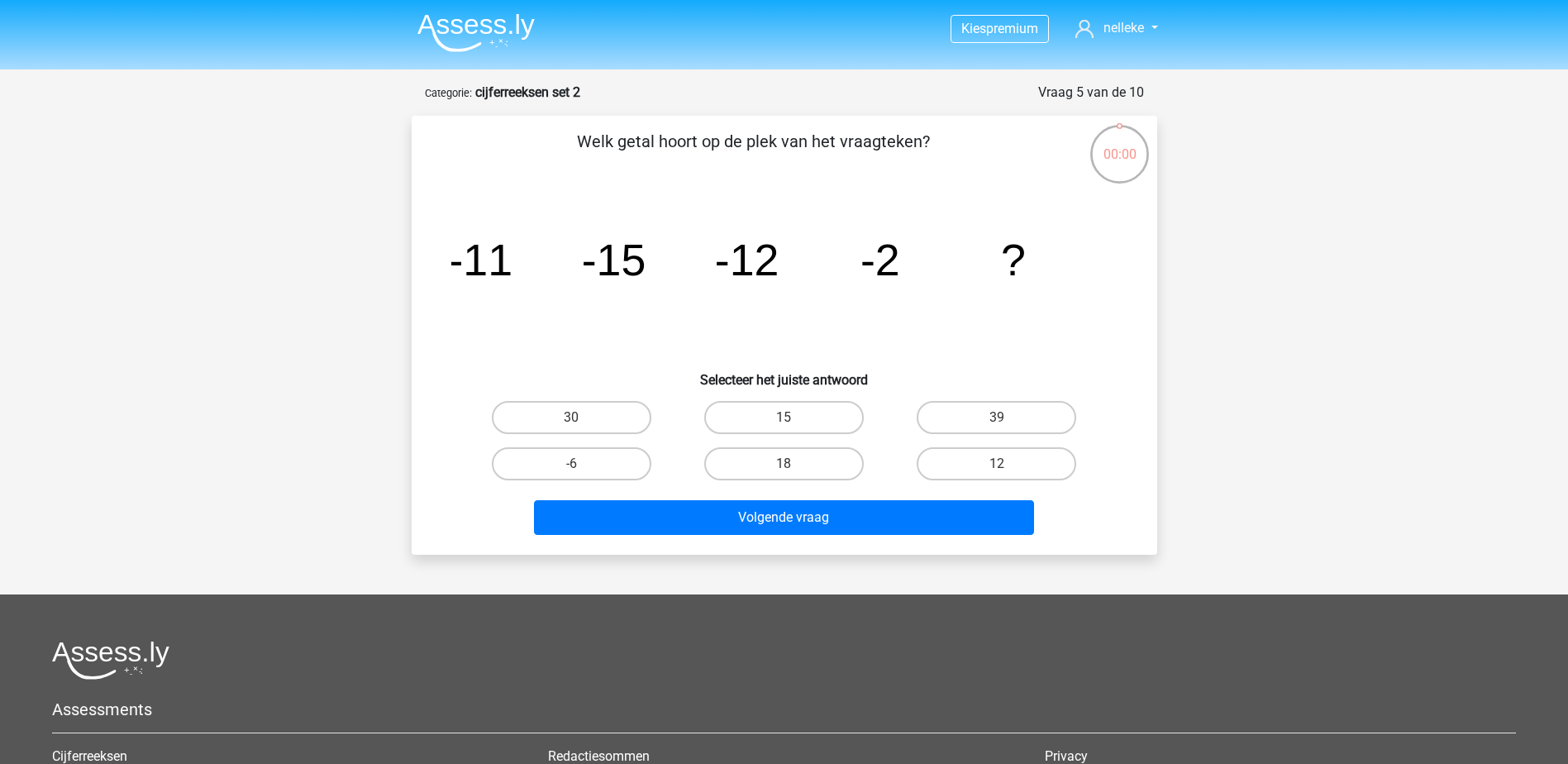
scroll to position [83, 0]
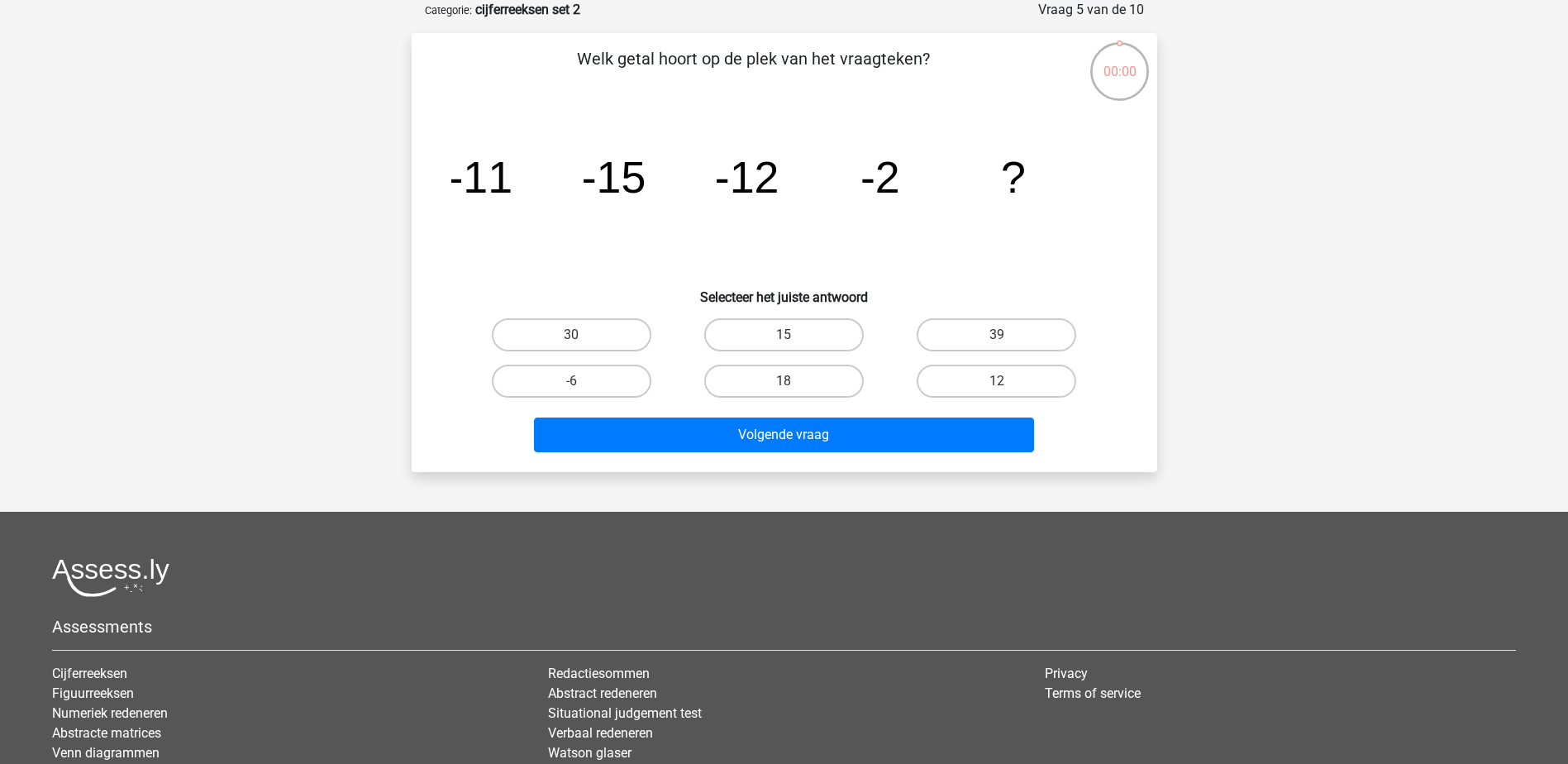
click at [623, 384] on label "-6" at bounding box center [572, 381] width 160 height 33
click at [582, 384] on input "-6" at bounding box center [576, 386] width 10 height 10
radio input "true"
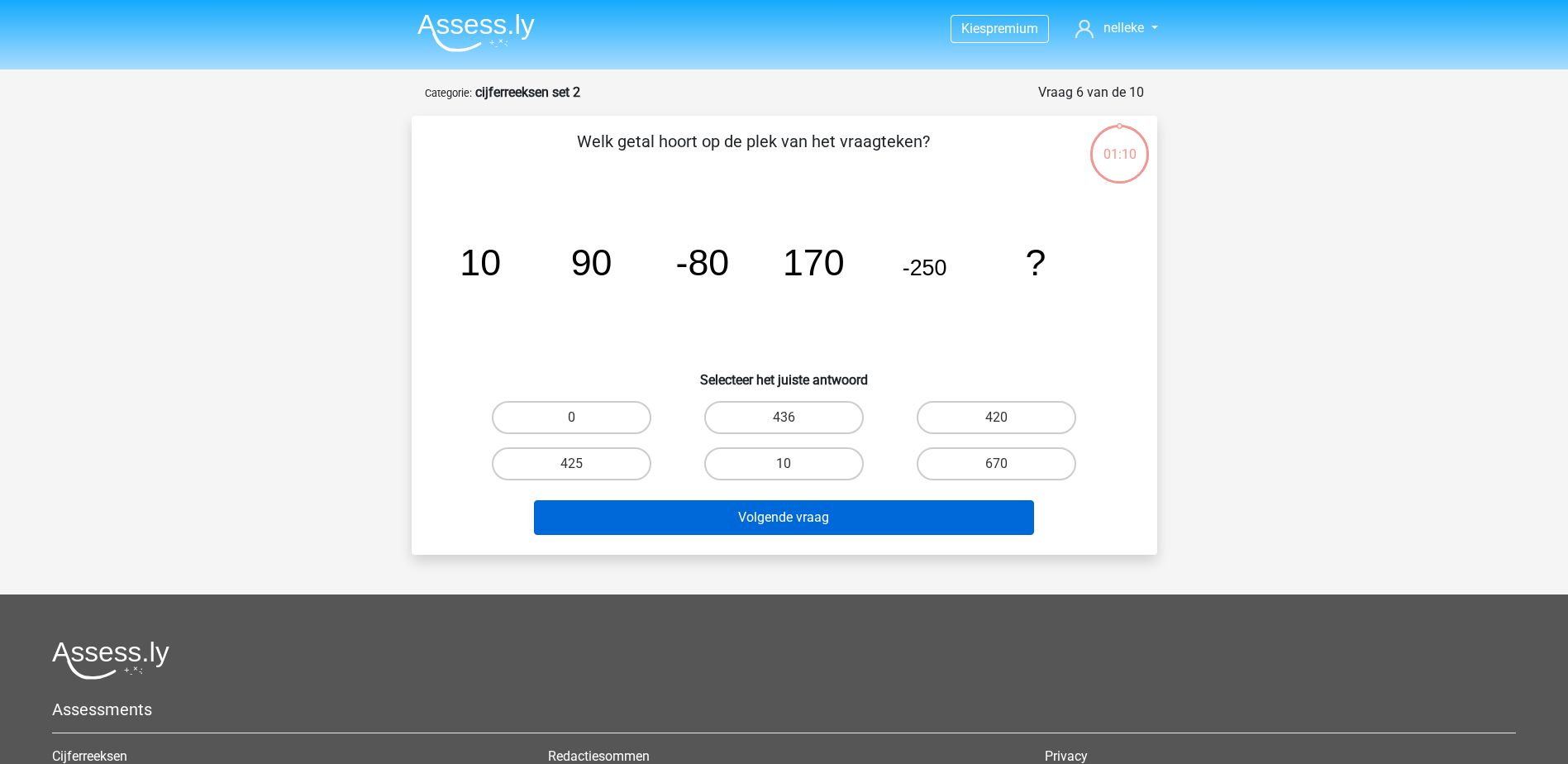
scroll to position [83, 0]
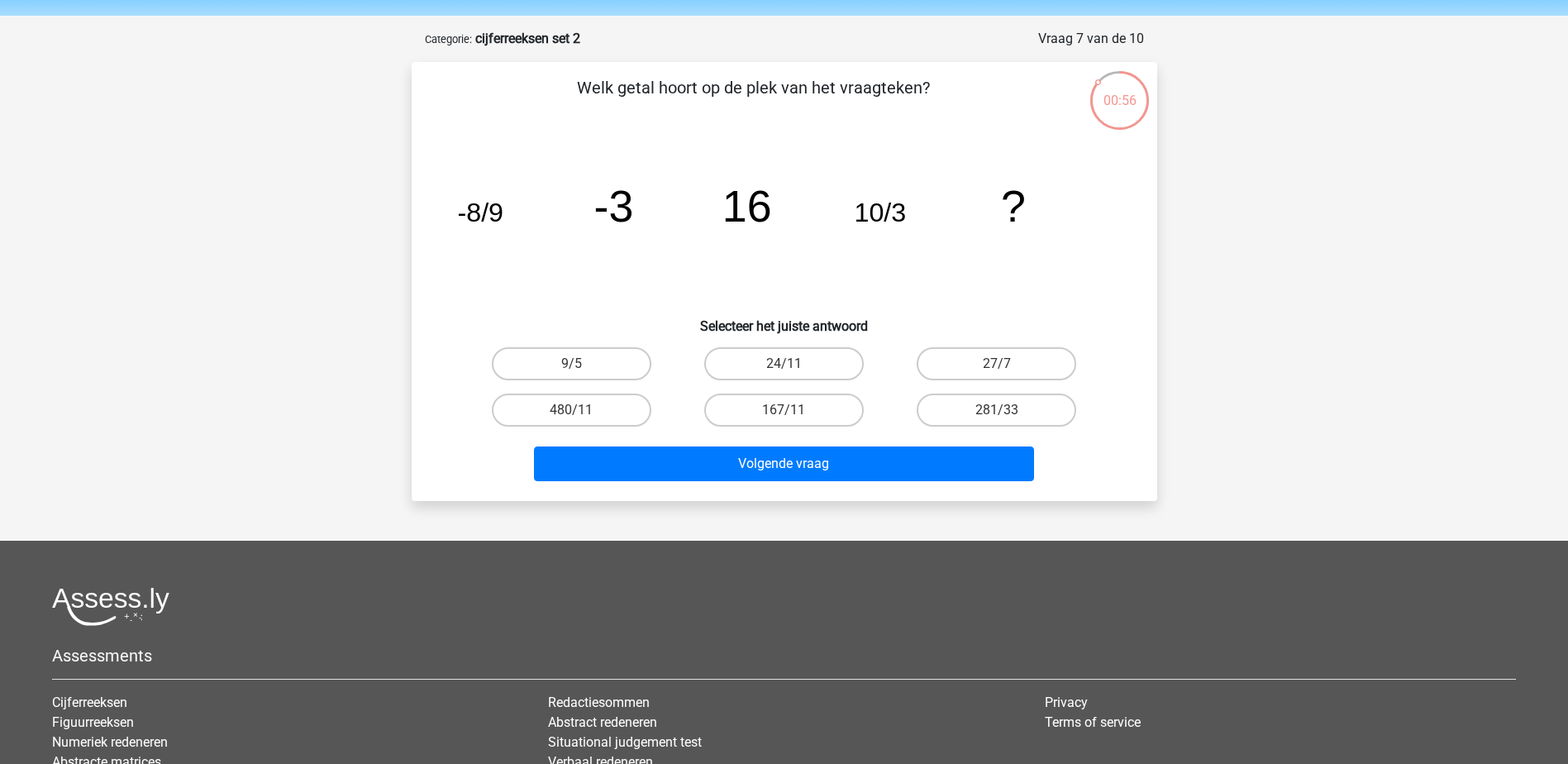
scroll to position [83, 0]
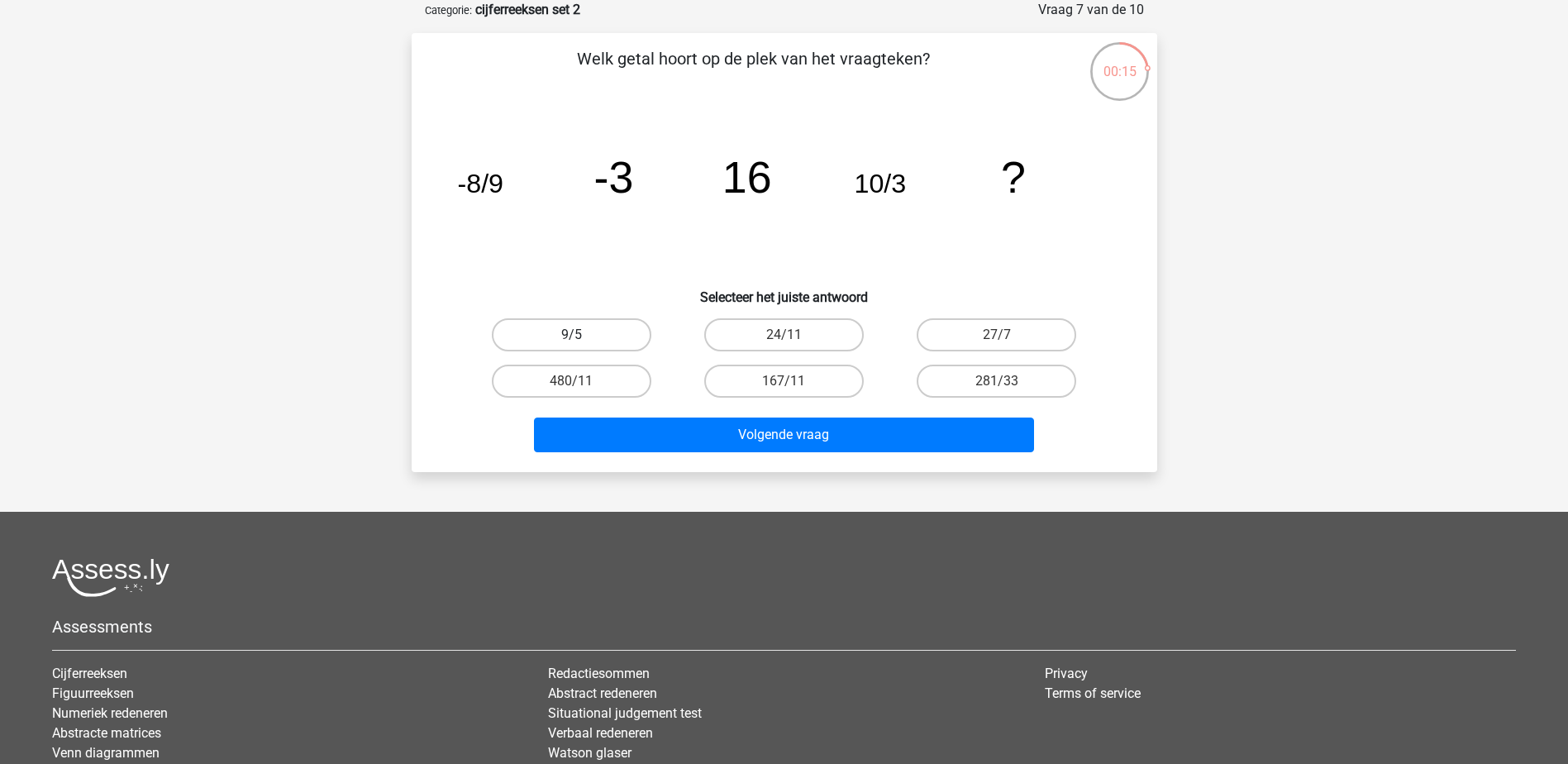
click at [615, 330] on label "9/5" at bounding box center [572, 334] width 160 height 33
click at [582, 335] on input "9/5" at bounding box center [576, 340] width 10 height 10
radio input "true"
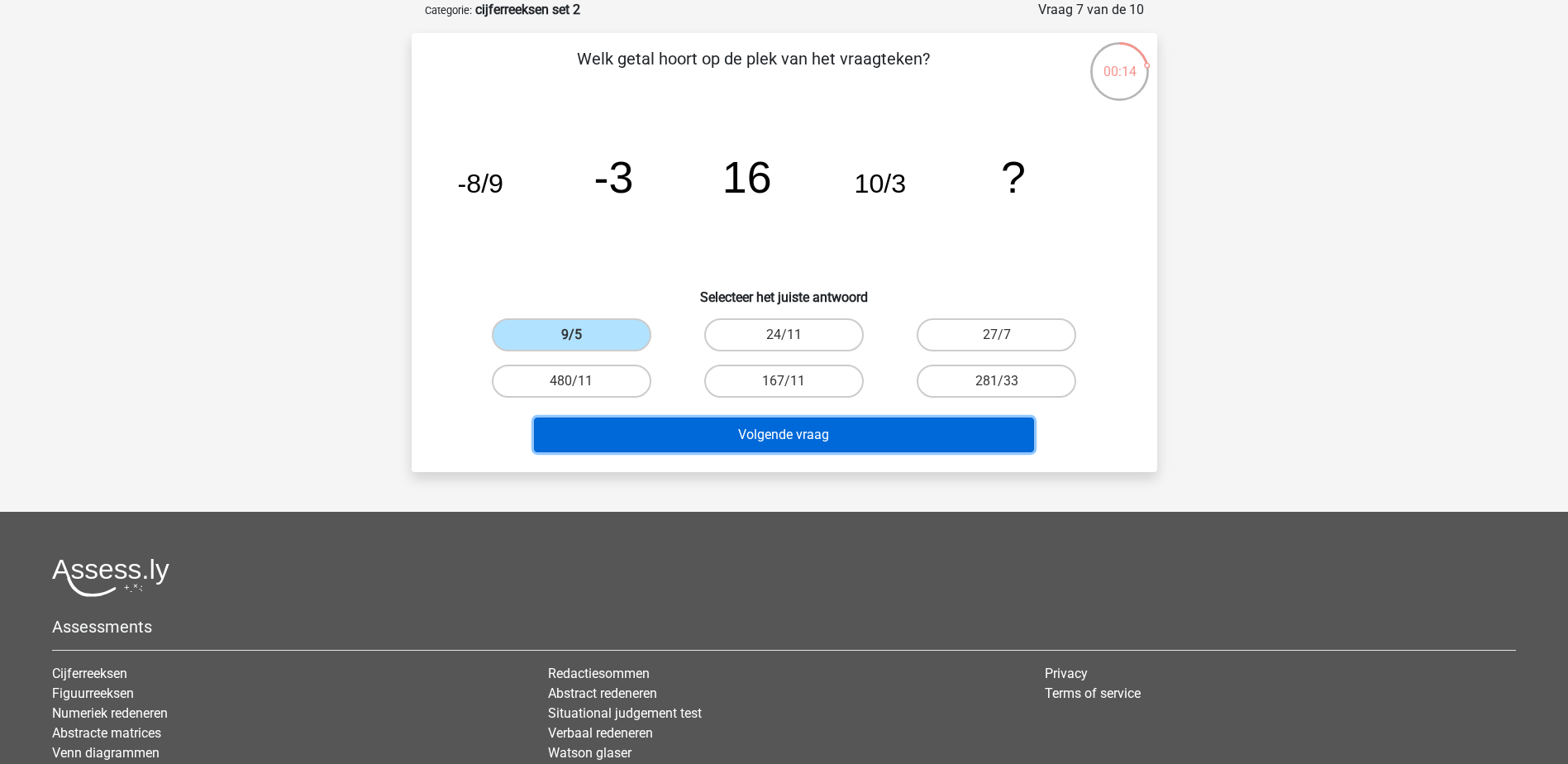
click at [769, 437] on button "Volgende vraag" at bounding box center [784, 435] width 500 height 34
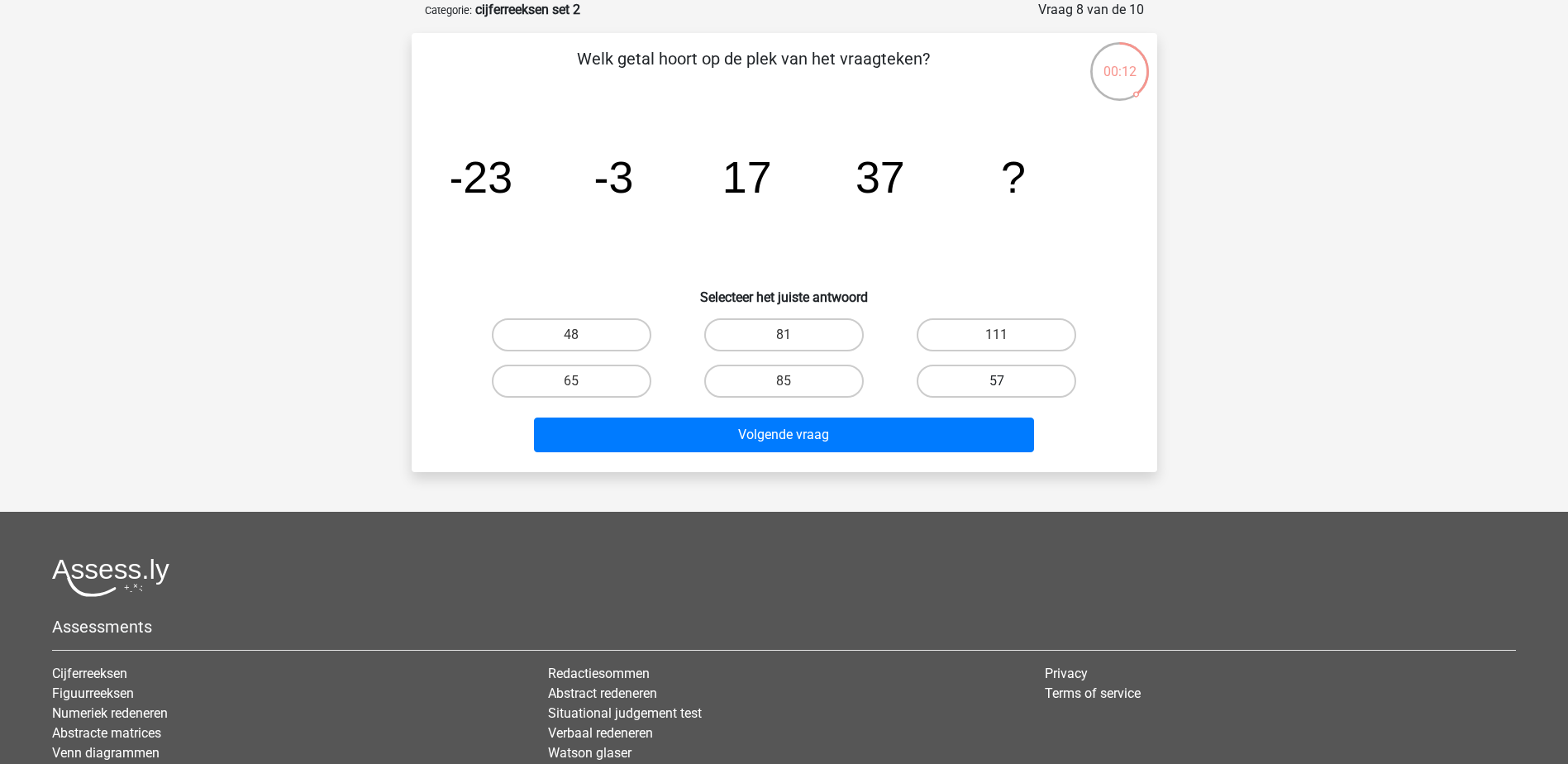
click at [990, 374] on label "57" at bounding box center [997, 381] width 160 height 33
click at [997, 381] on input "57" at bounding box center [1002, 386] width 10 height 10
radio input "true"
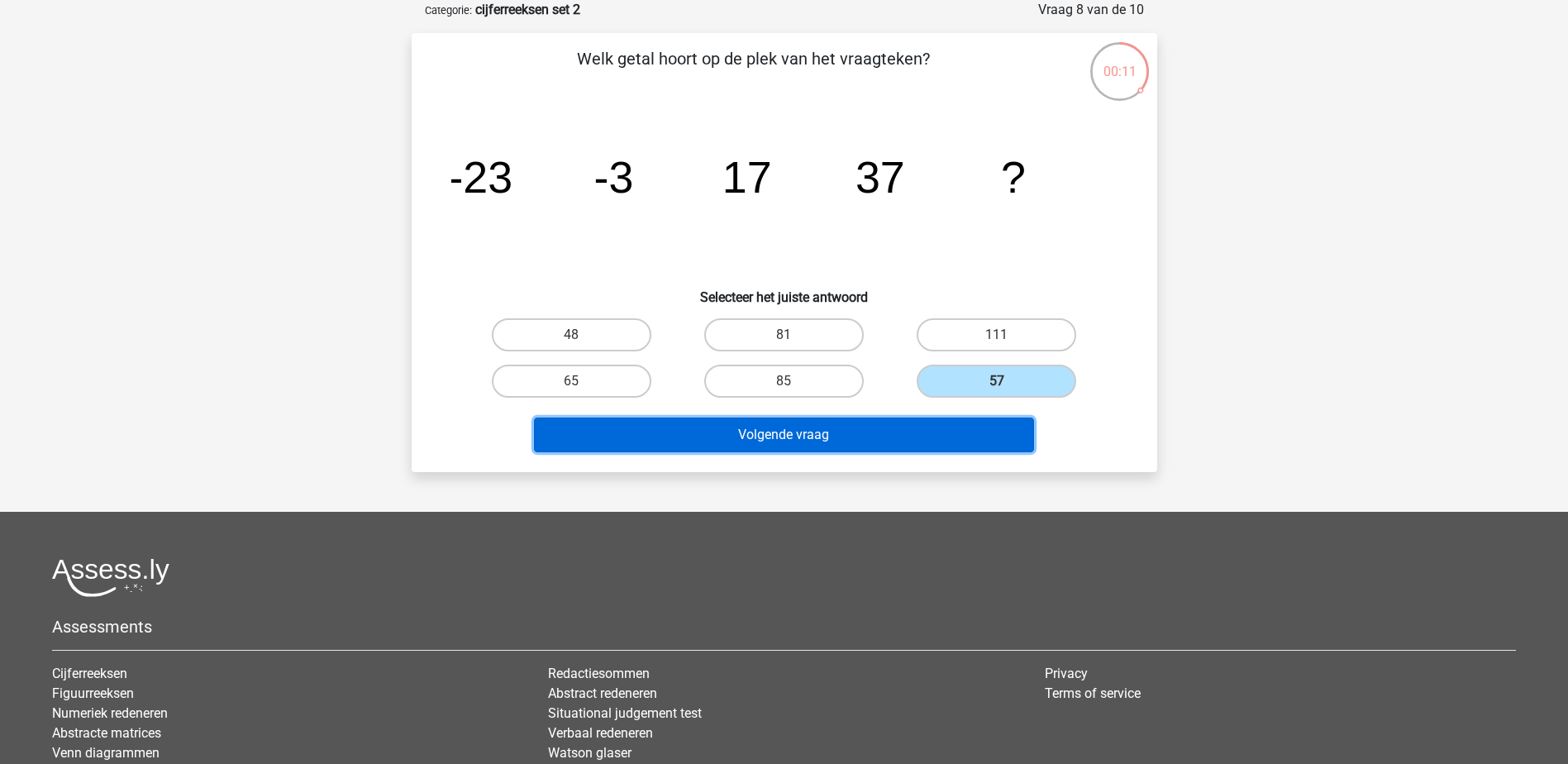
click at [870, 448] on button "Volgende vraag" at bounding box center [784, 435] width 500 height 34
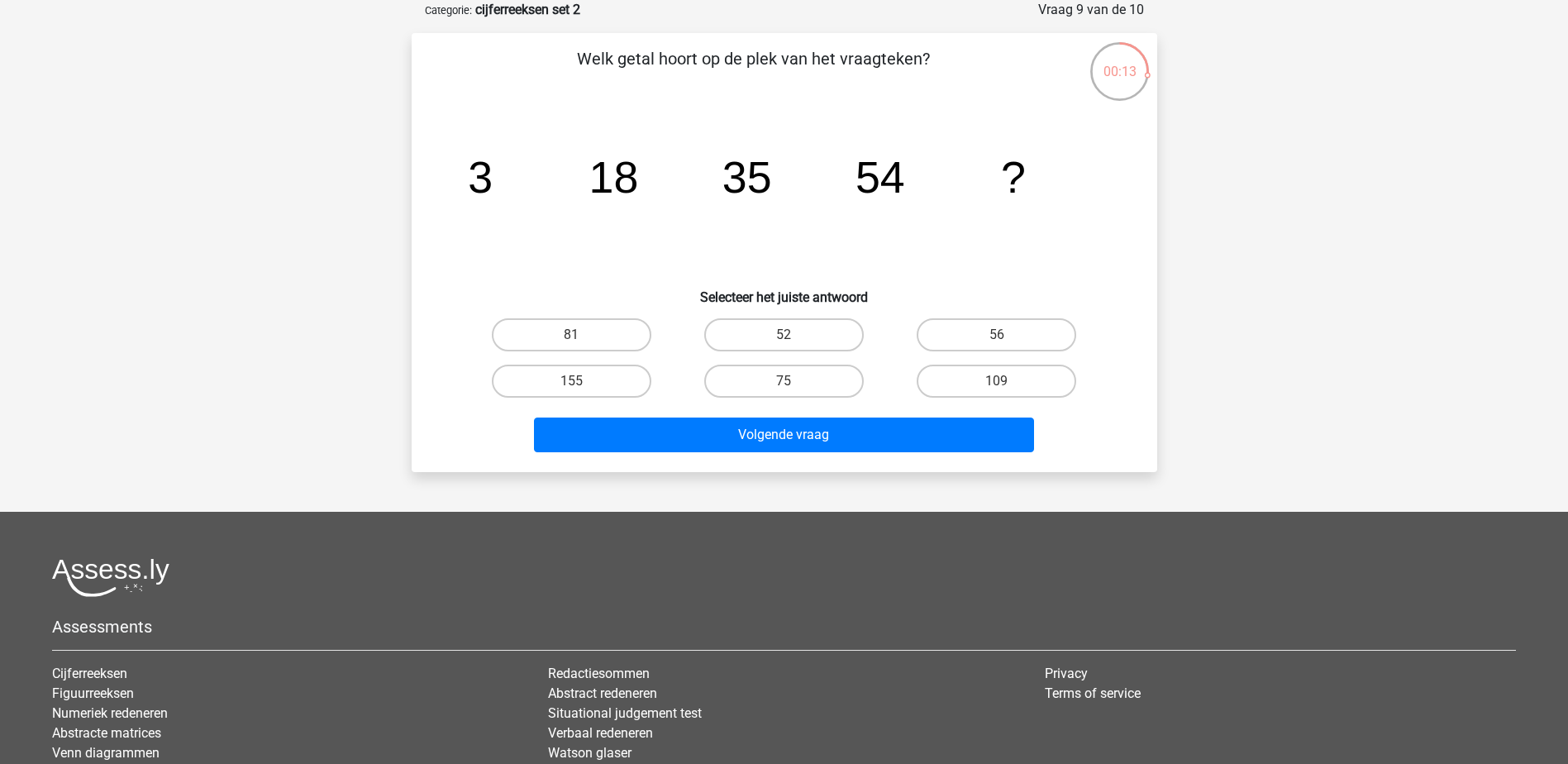
click at [788, 384] on input "75" at bounding box center [788, 386] width 10 height 10
radio input "true"
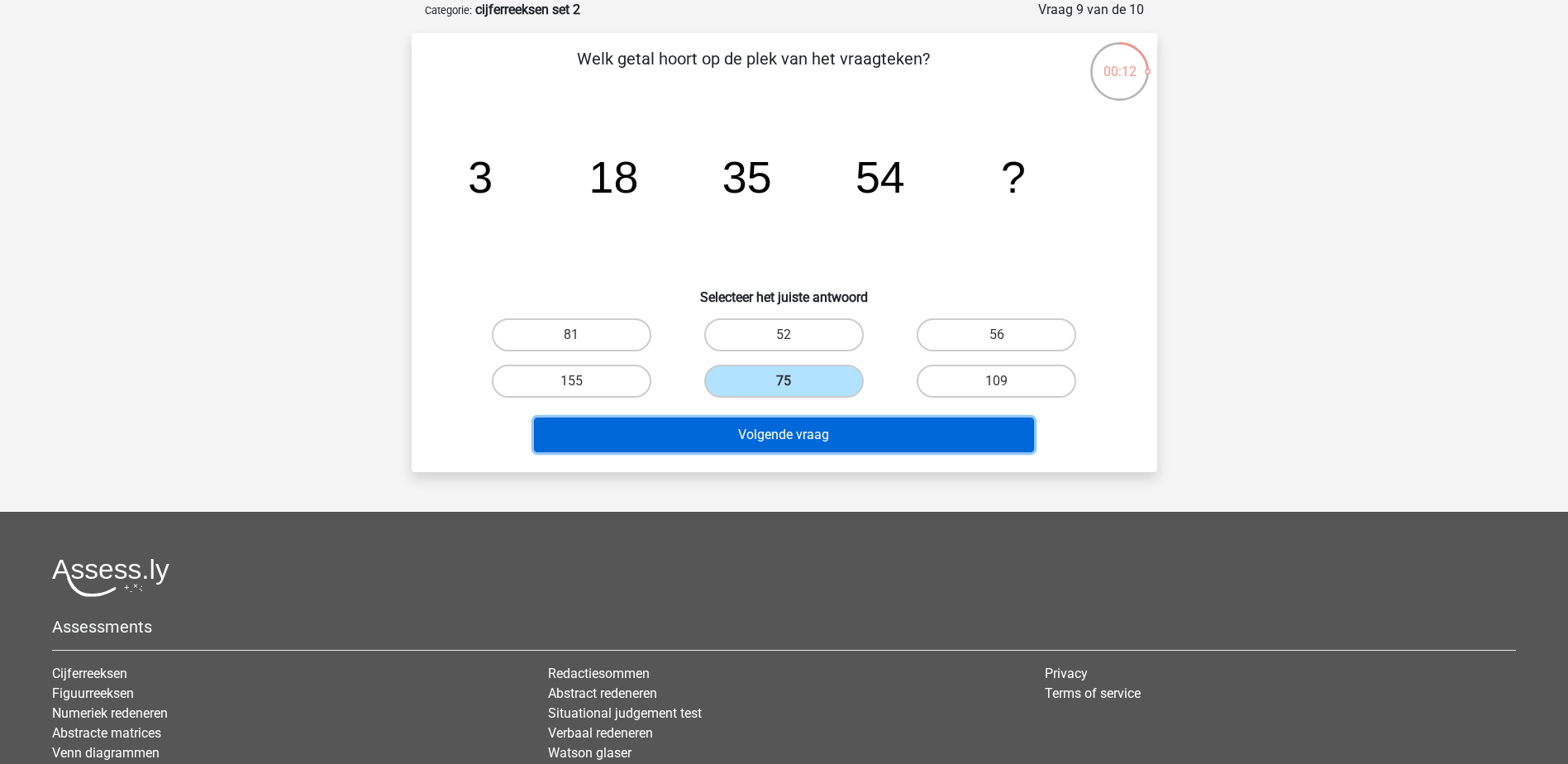
click at [797, 435] on button "Volgende vraag" at bounding box center [784, 435] width 500 height 34
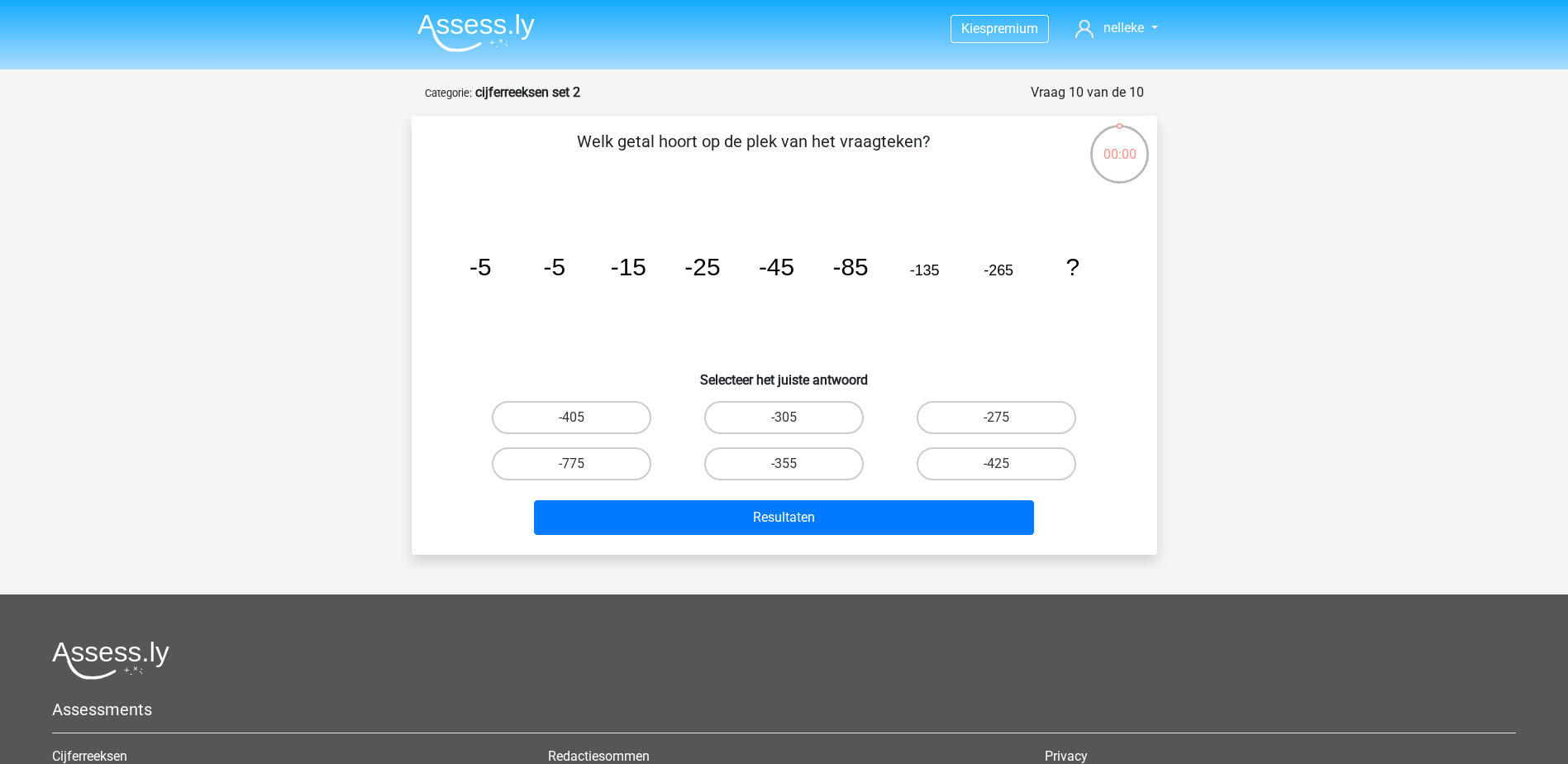
scroll to position [83, 0]
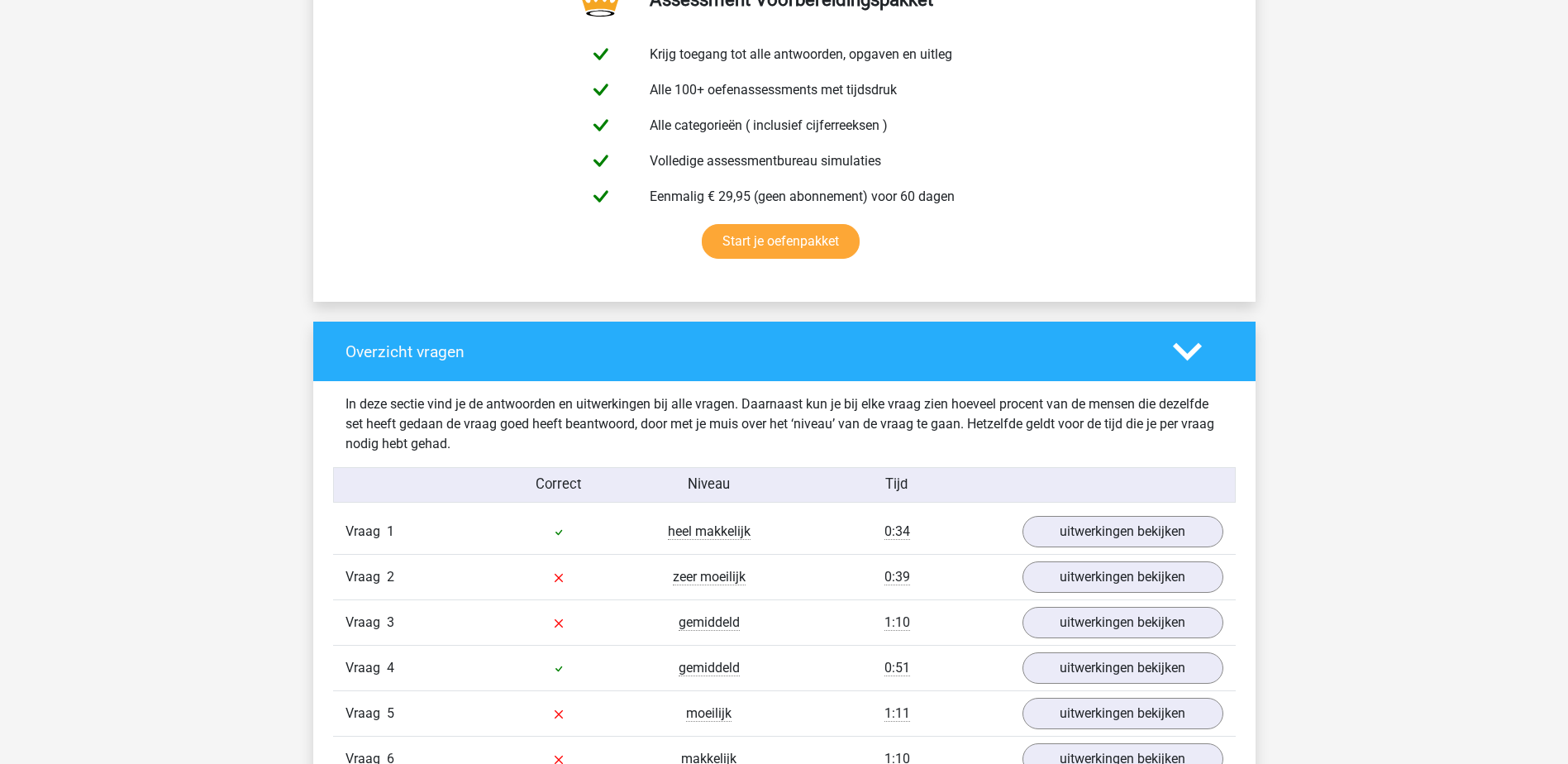
scroll to position [993, 0]
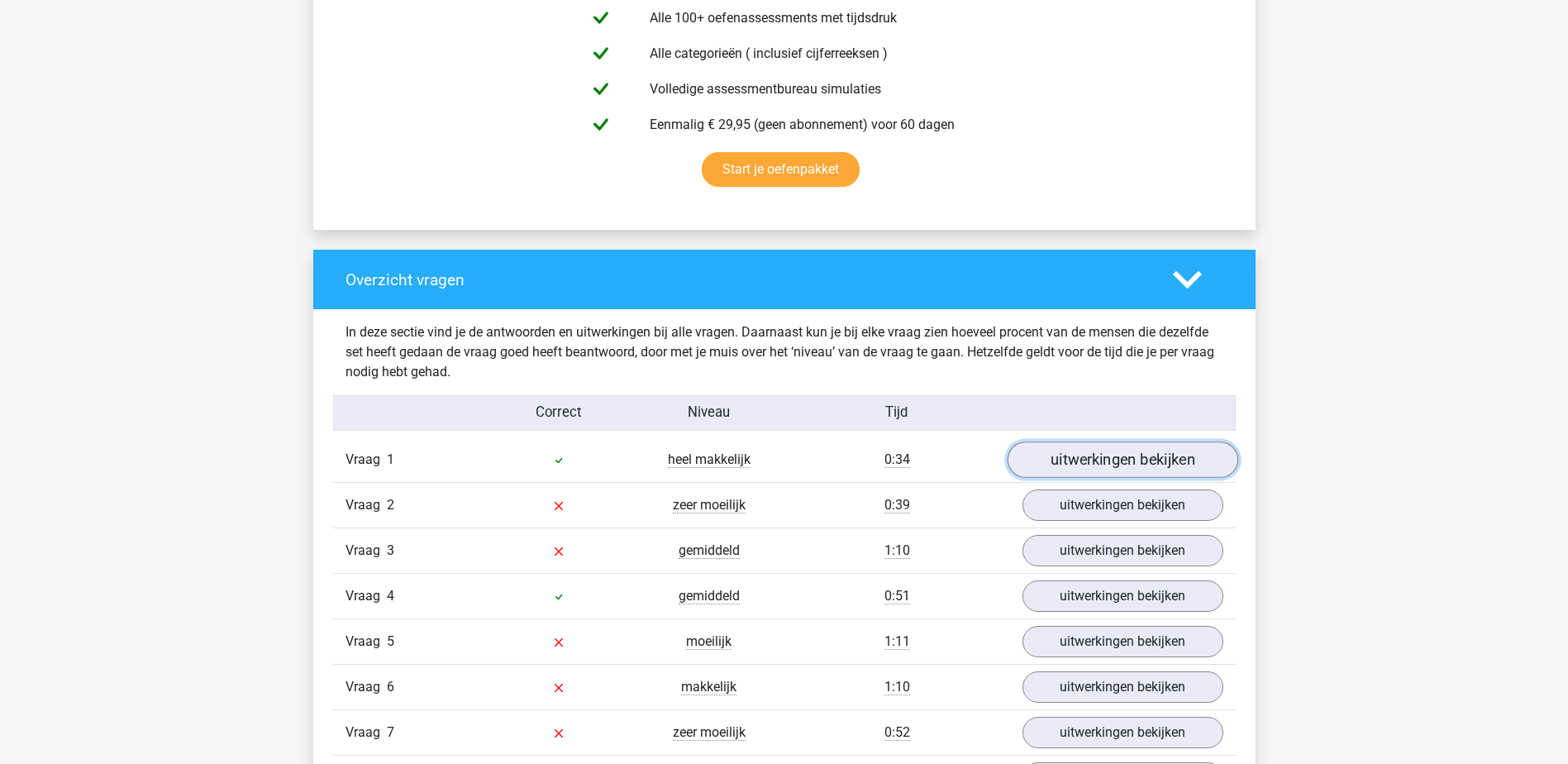
click at [1084, 464] on link "uitwerkingen bekijken" at bounding box center [1122, 461] width 230 height 36
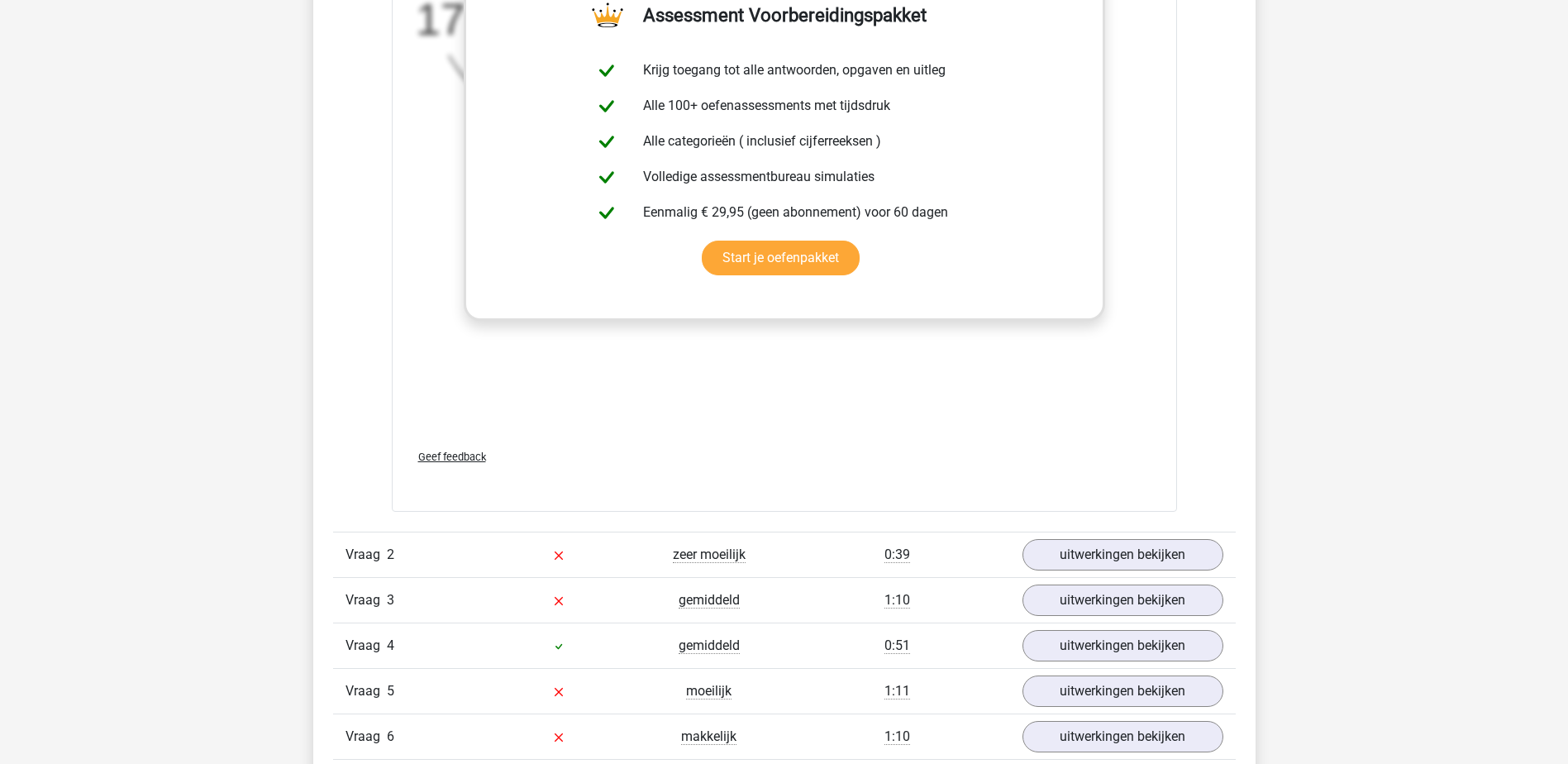
scroll to position [2068, 0]
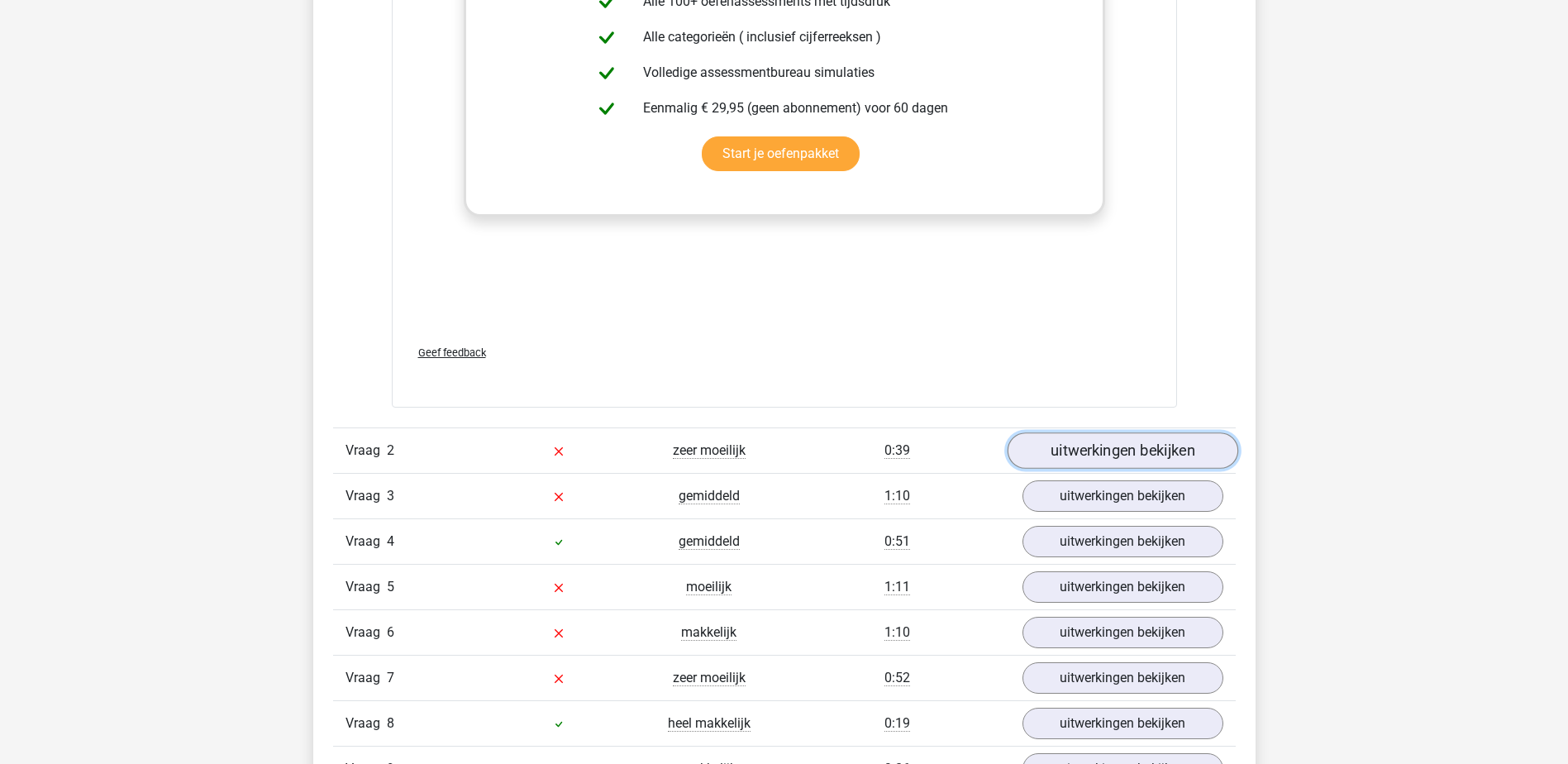
click at [1109, 453] on link "uitwerkingen bekijken" at bounding box center [1122, 451] width 230 height 36
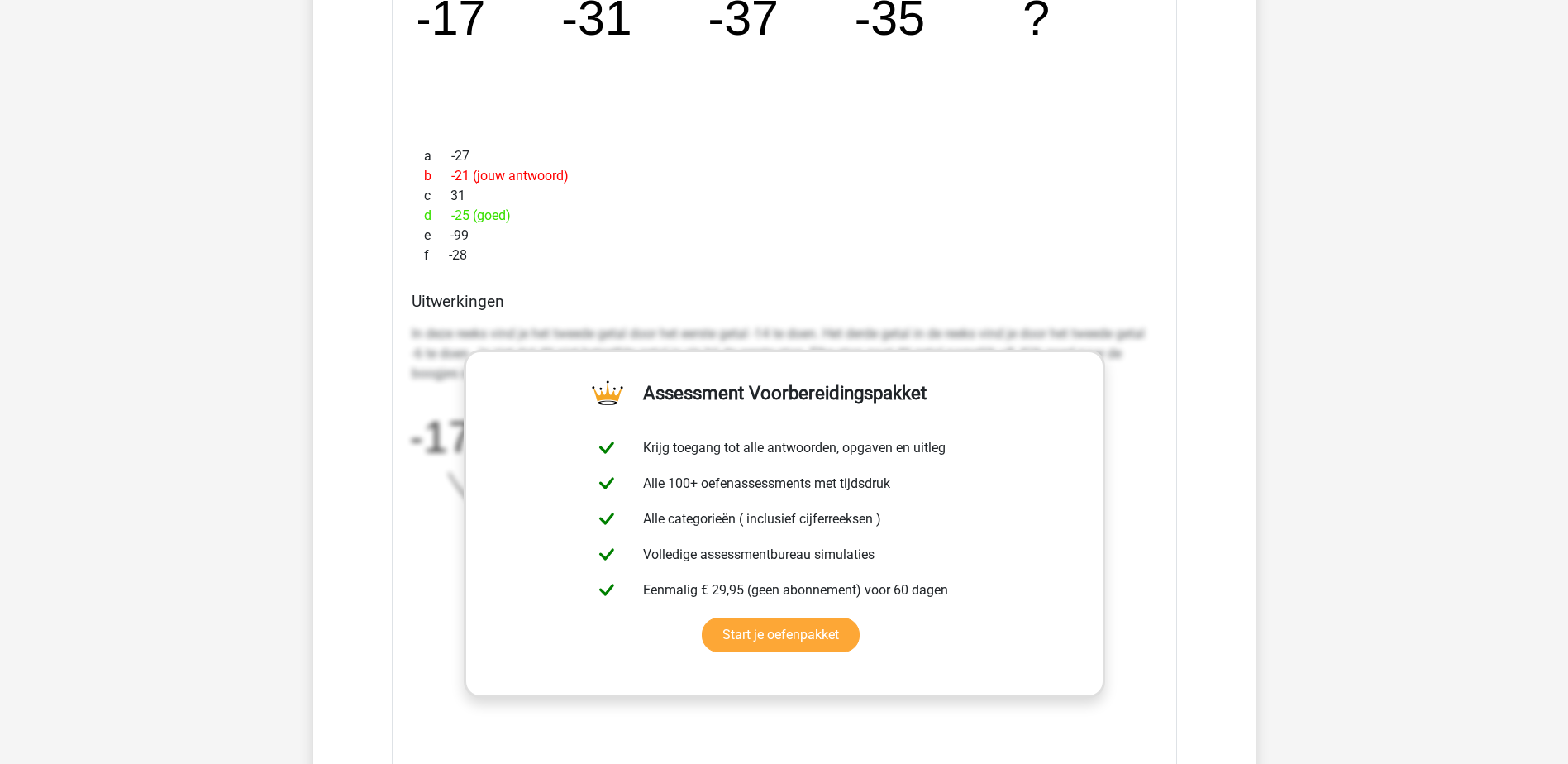
scroll to position [2813, 0]
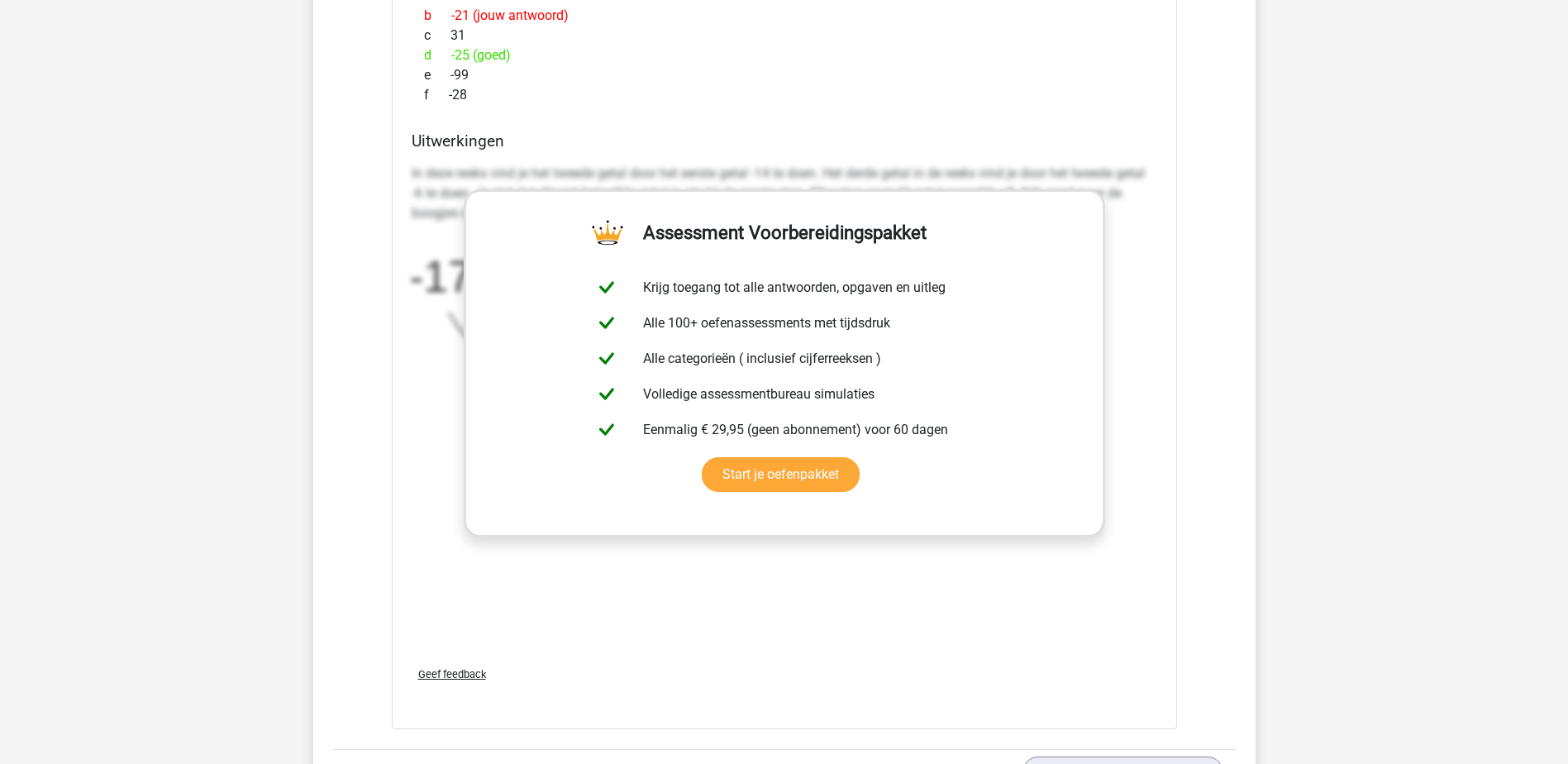
click at [1129, 533] on div "In deze reeks vind je het tweede getal door het eerste getal -14 te doen. Het d…" at bounding box center [784, 405] width 745 height 496
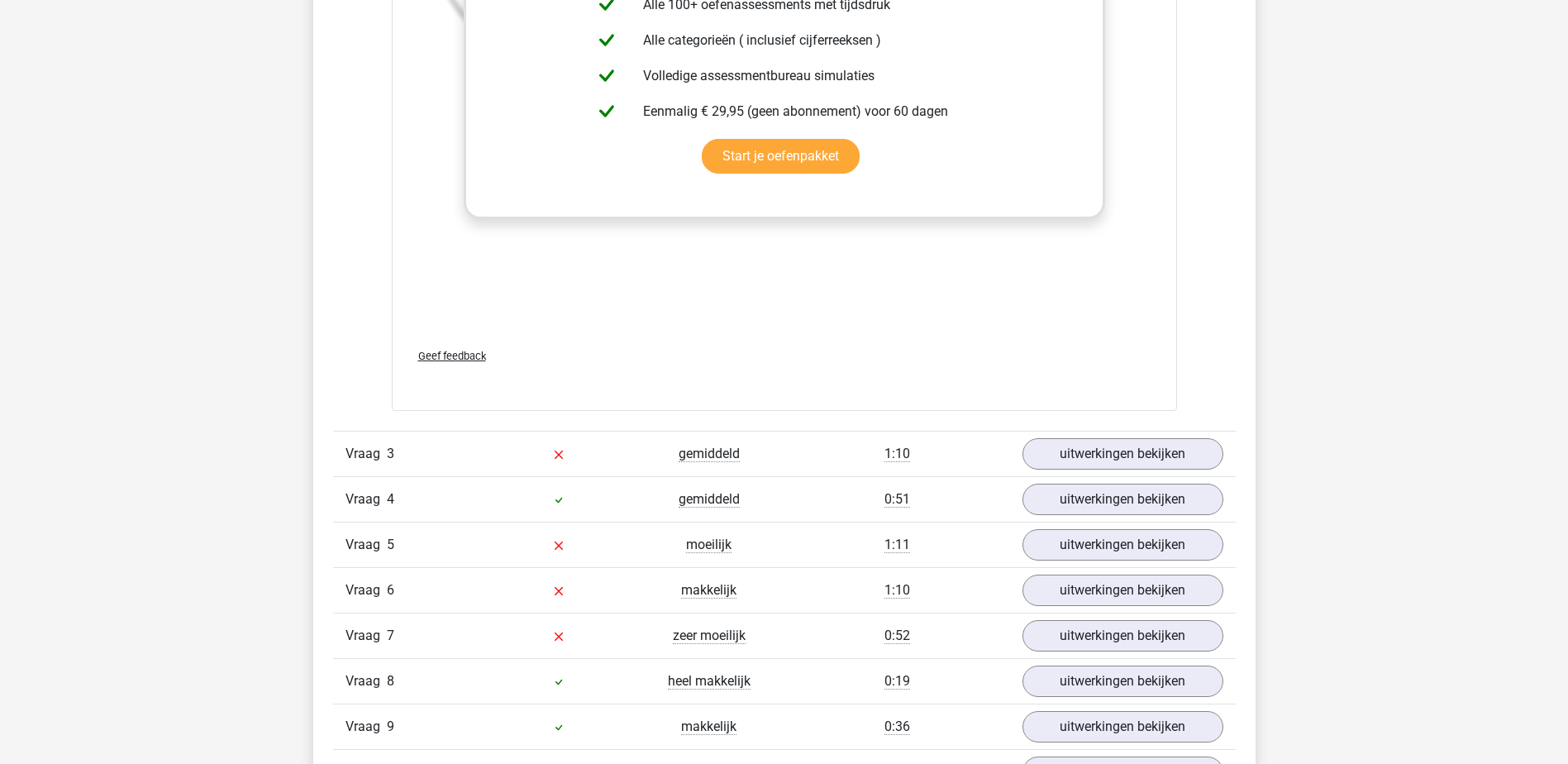
scroll to position [3227, 0]
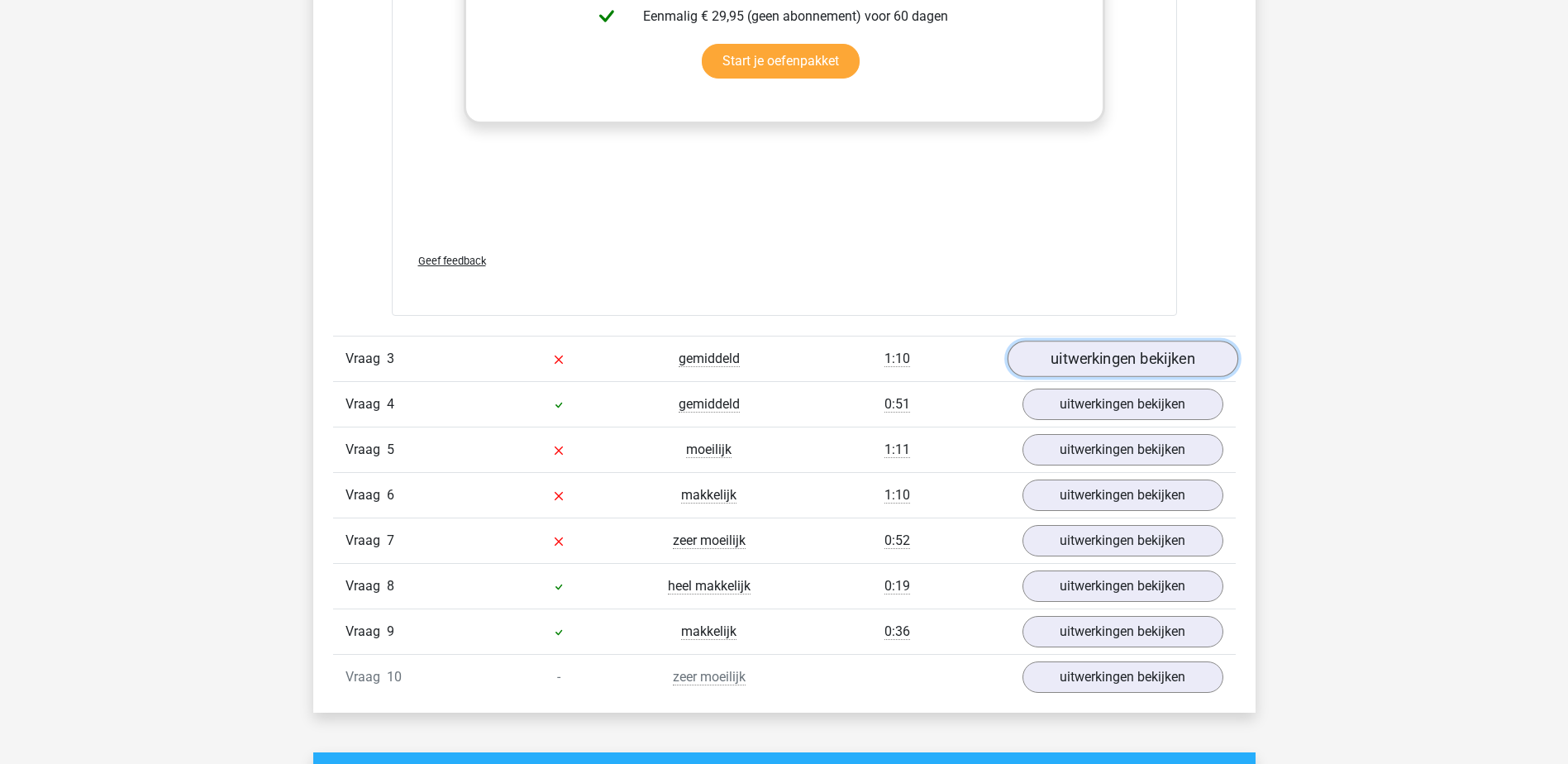
click at [1121, 356] on link "uitwerkingen bekijken" at bounding box center [1122, 359] width 230 height 36
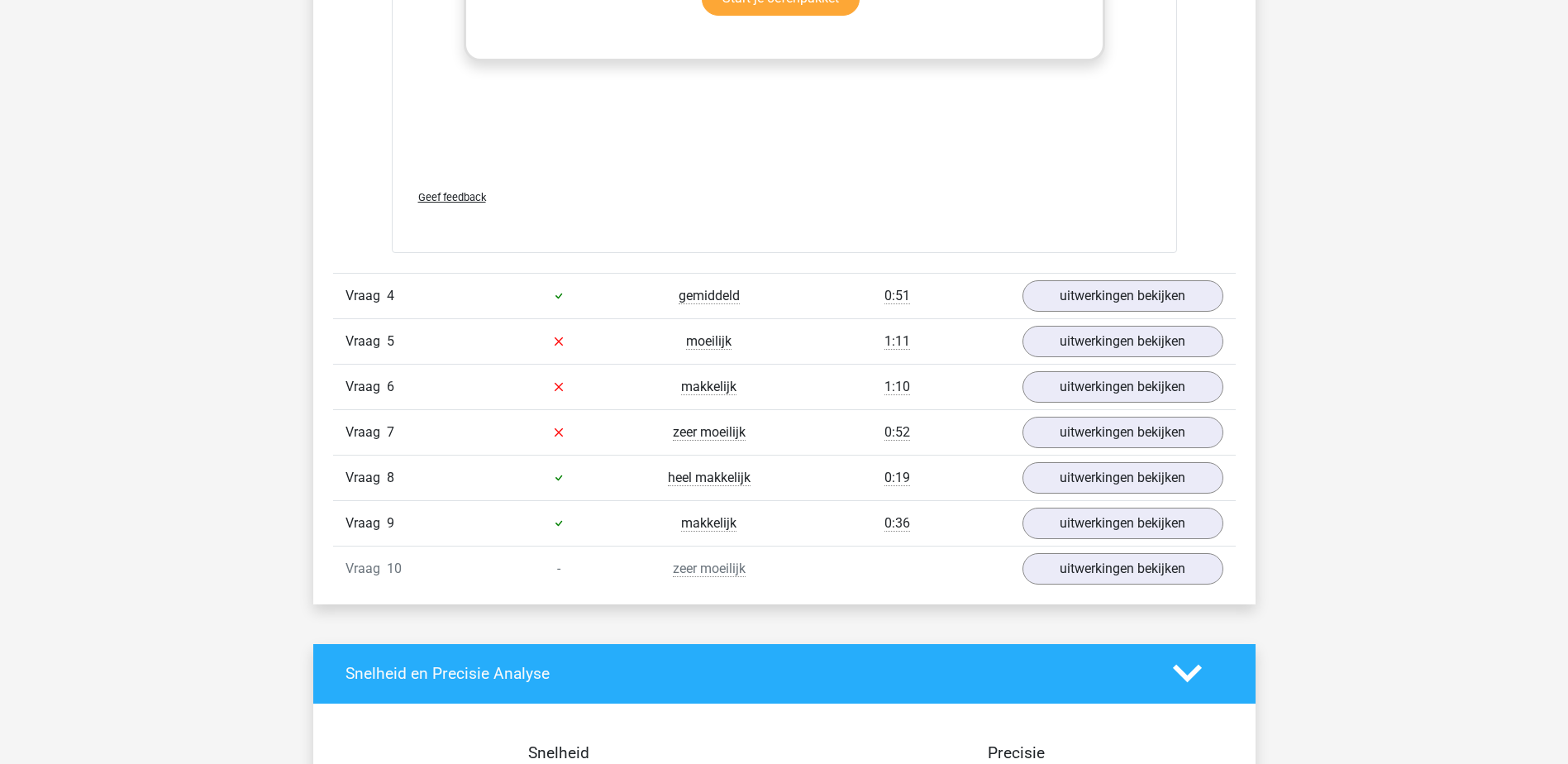
scroll to position [4384, 0]
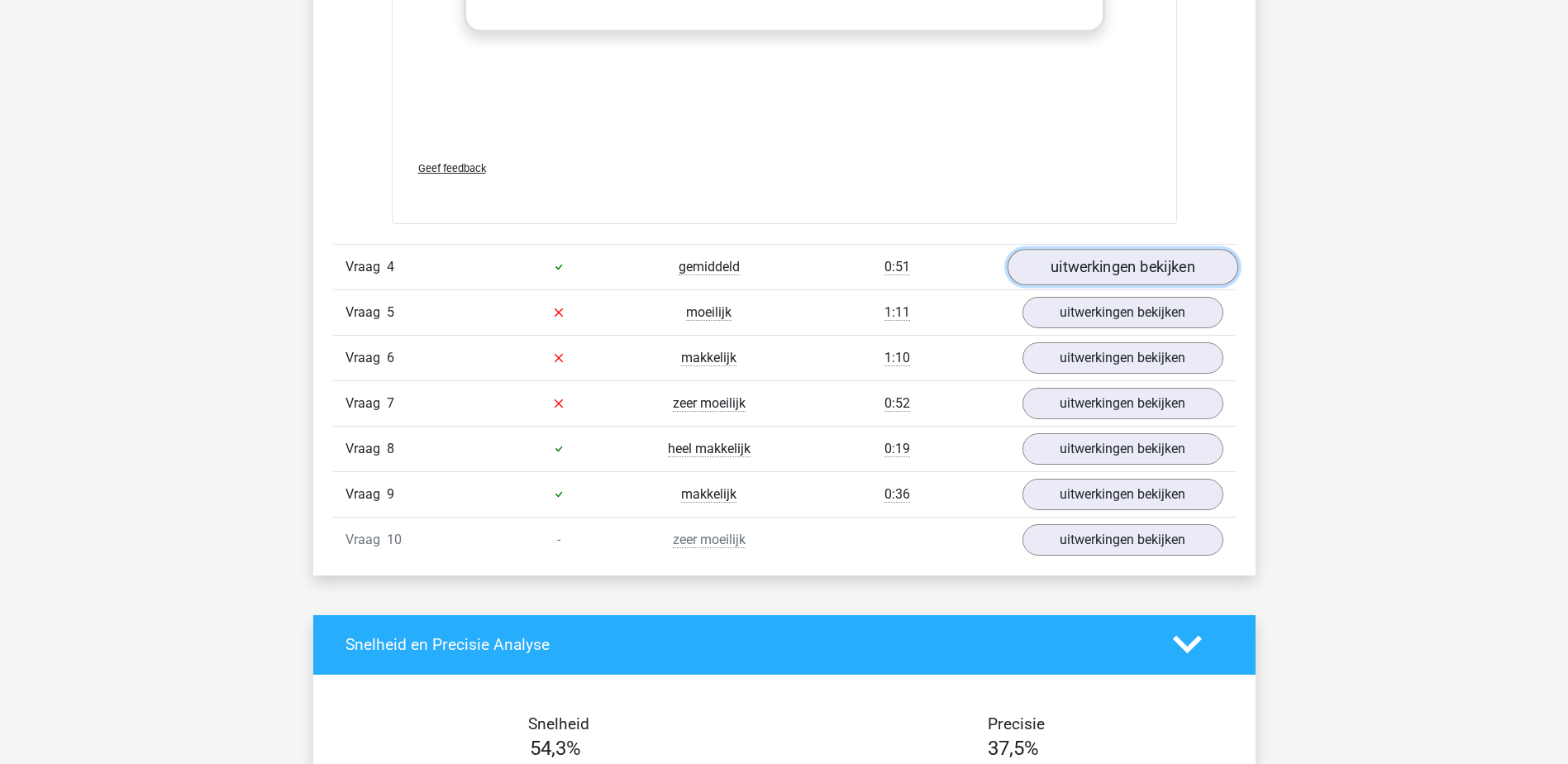
click at [1147, 271] on link "uitwerkingen bekijken" at bounding box center [1122, 267] width 230 height 36
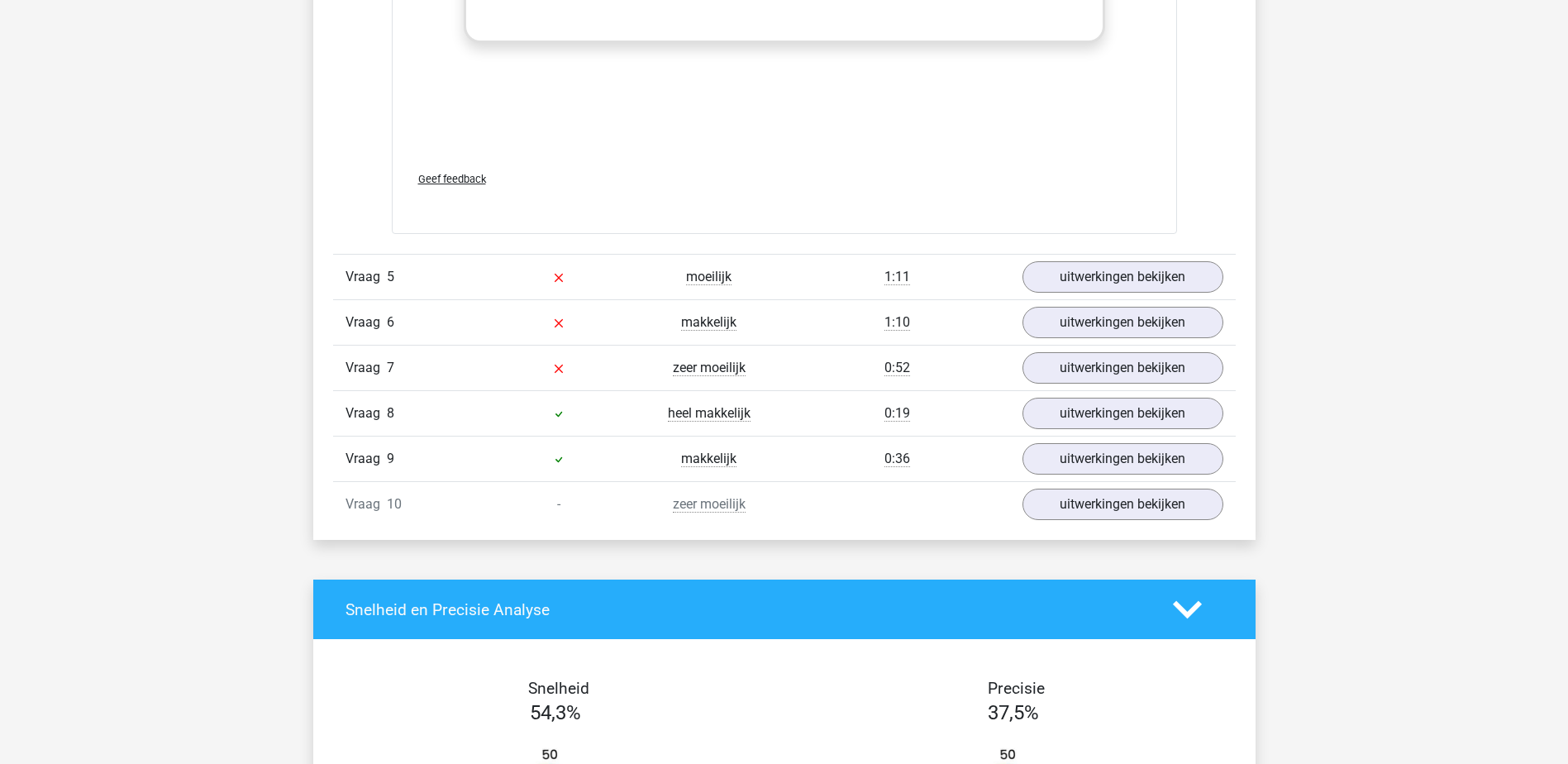
scroll to position [5459, 0]
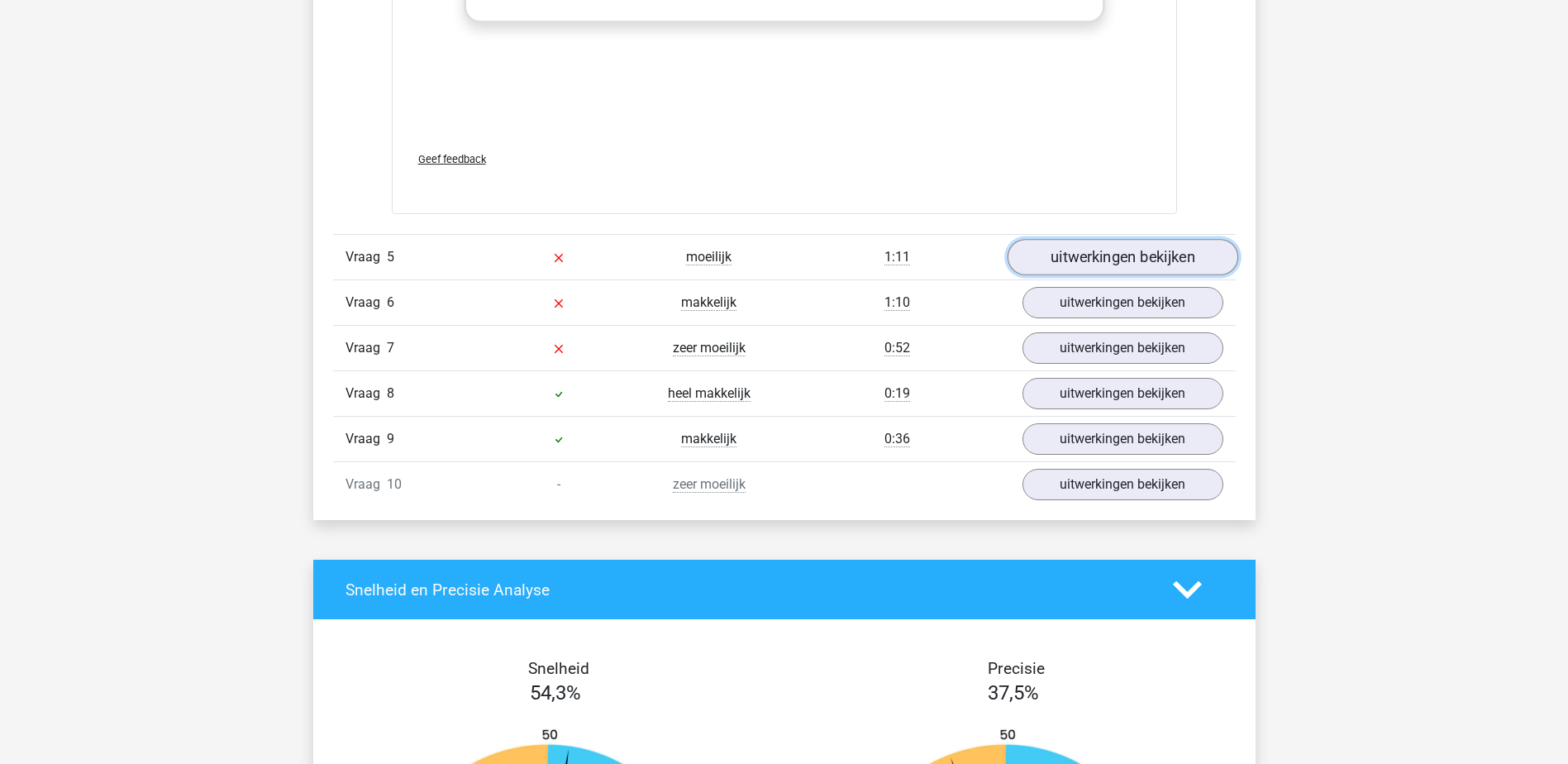
click at [1138, 257] on link "uitwerkingen bekijken" at bounding box center [1122, 257] width 230 height 36
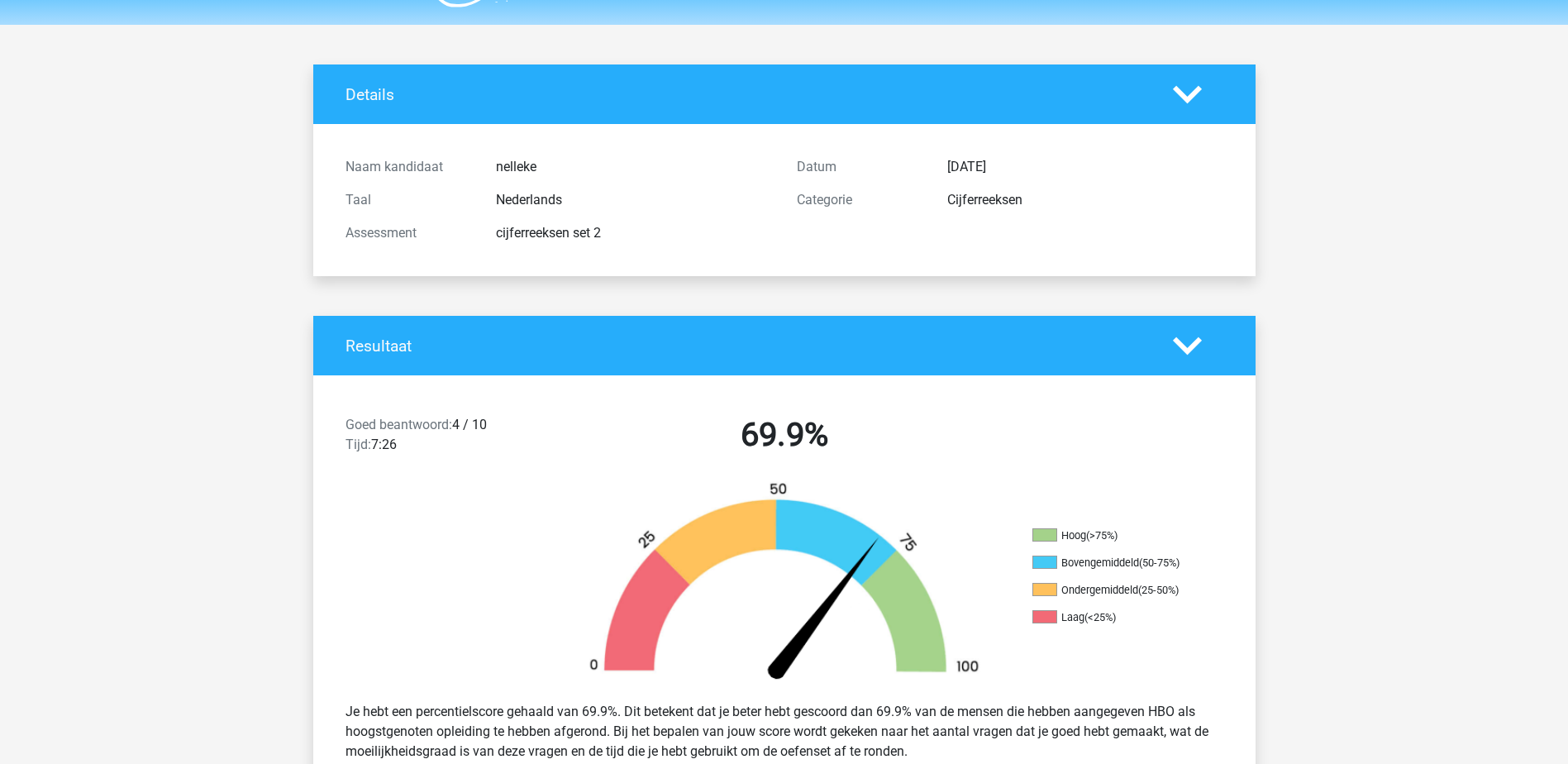
scroll to position [0, 0]
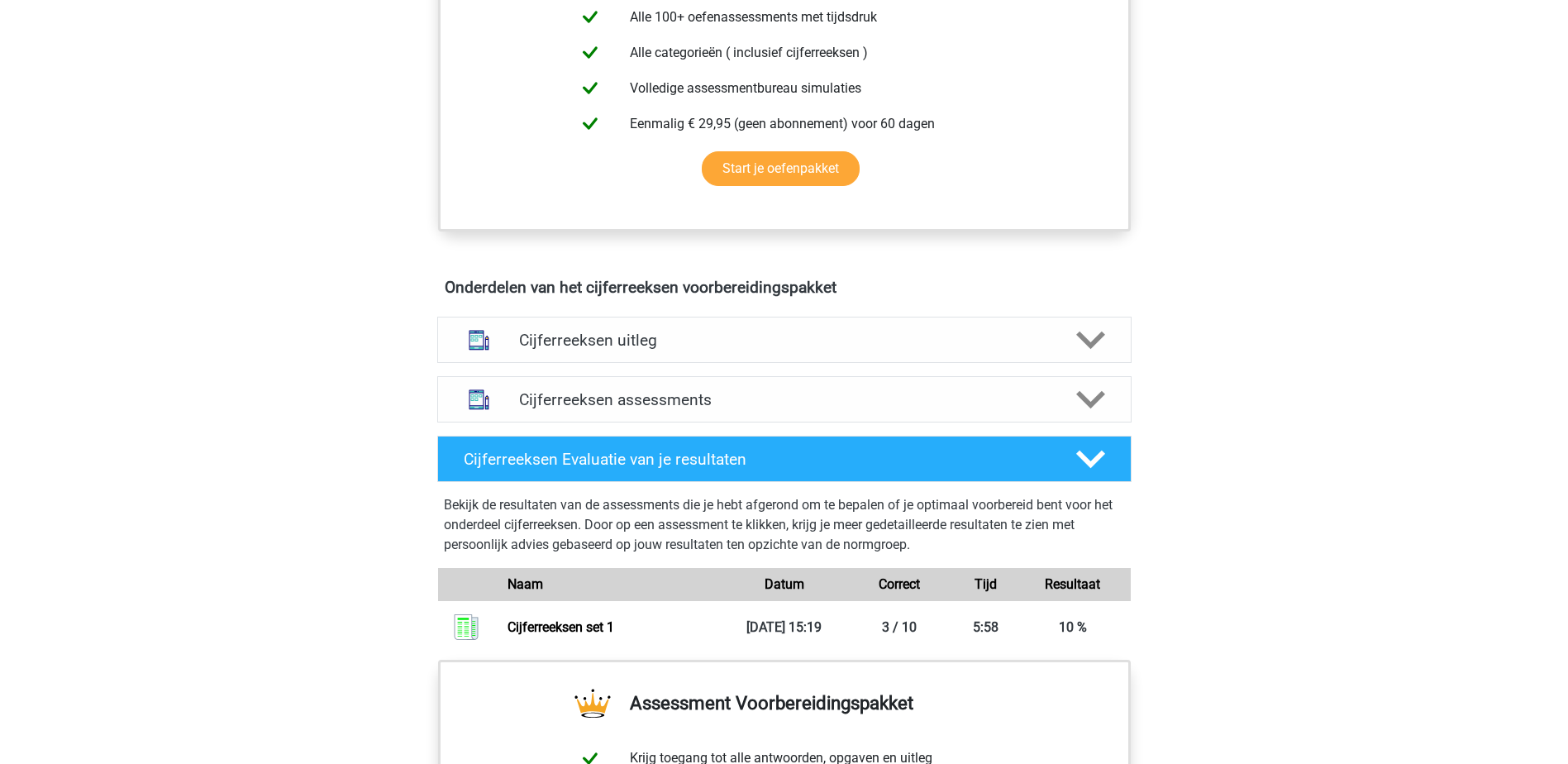
scroll to position [734, 0]
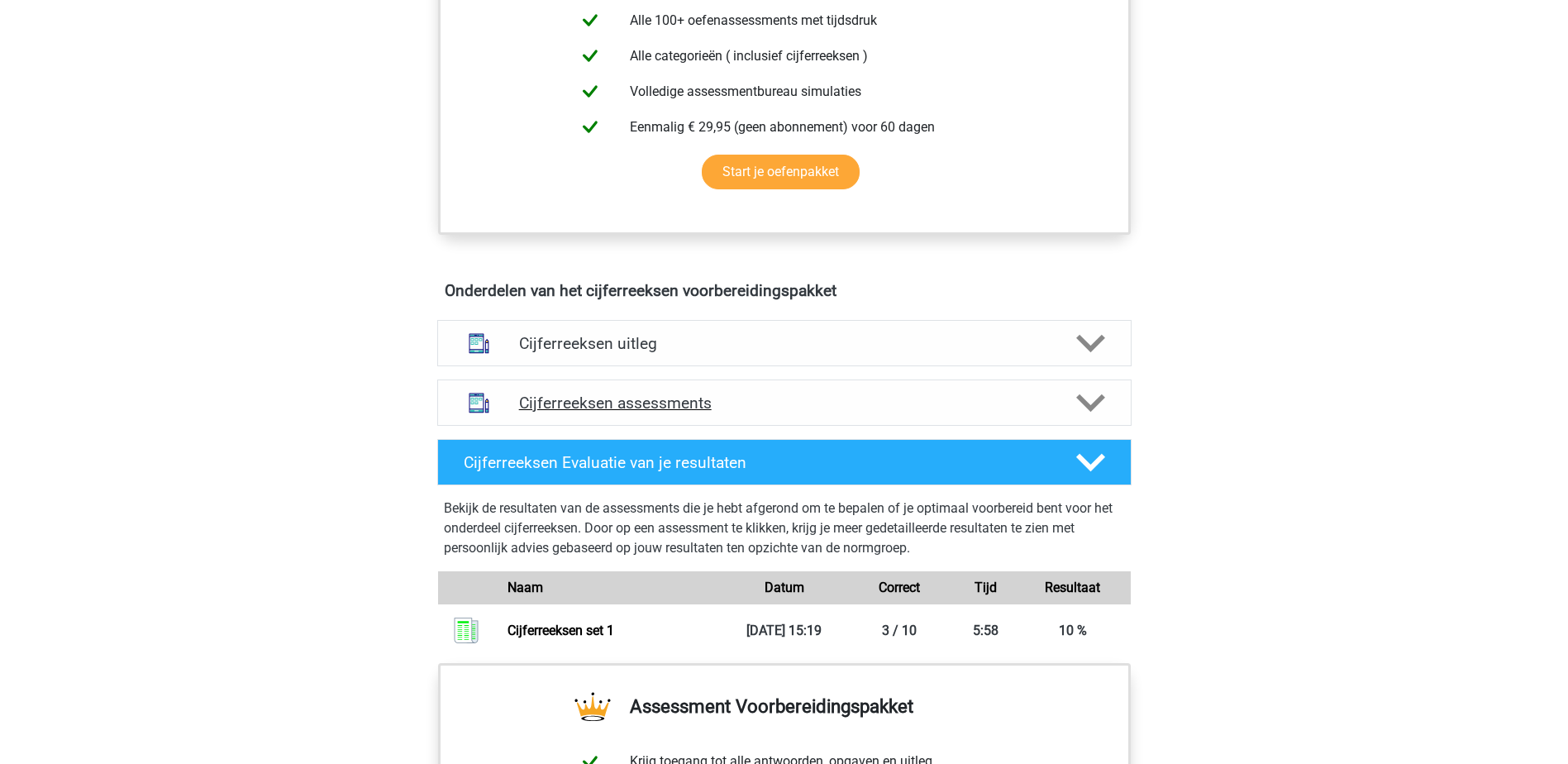
click at [680, 412] on h4 "Cijferreeksen assessments" at bounding box center [784, 403] width 531 height 19
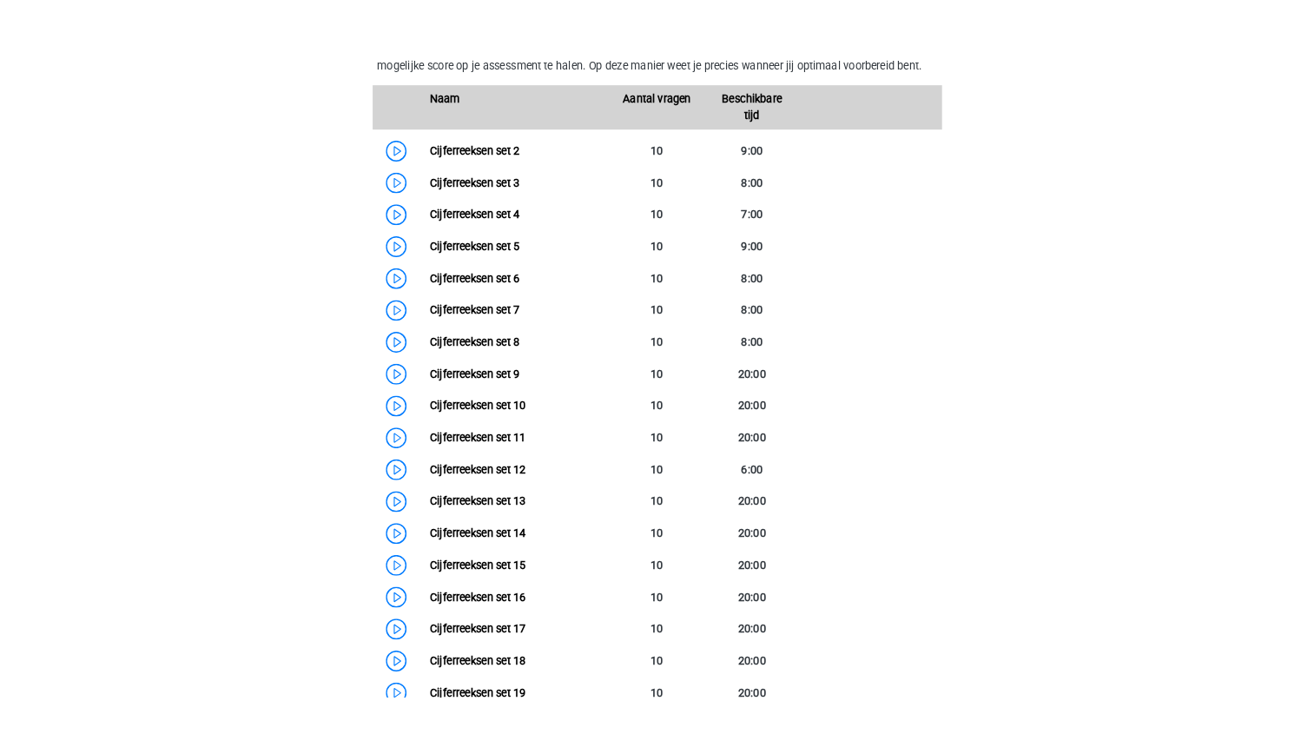
scroll to position [1118, 0]
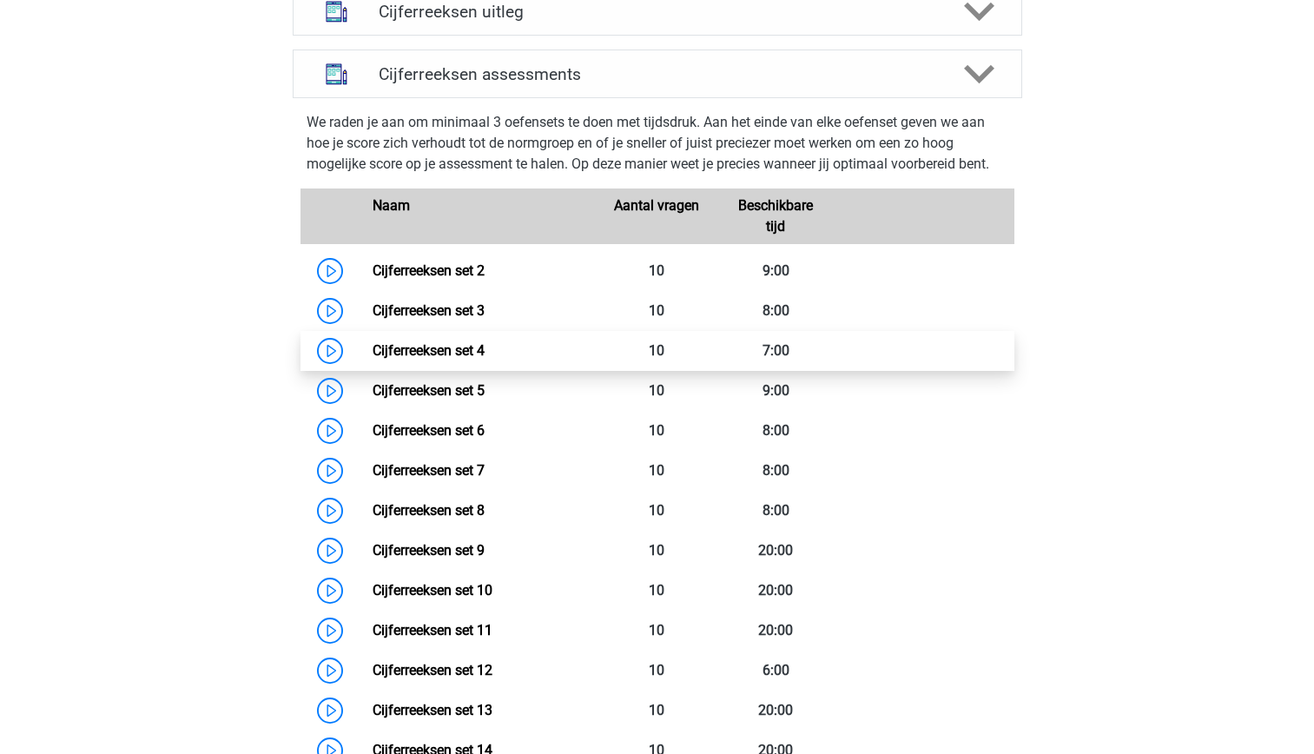
click at [485, 354] on link "Cijferreeksen set 4" at bounding box center [429, 350] width 112 height 16
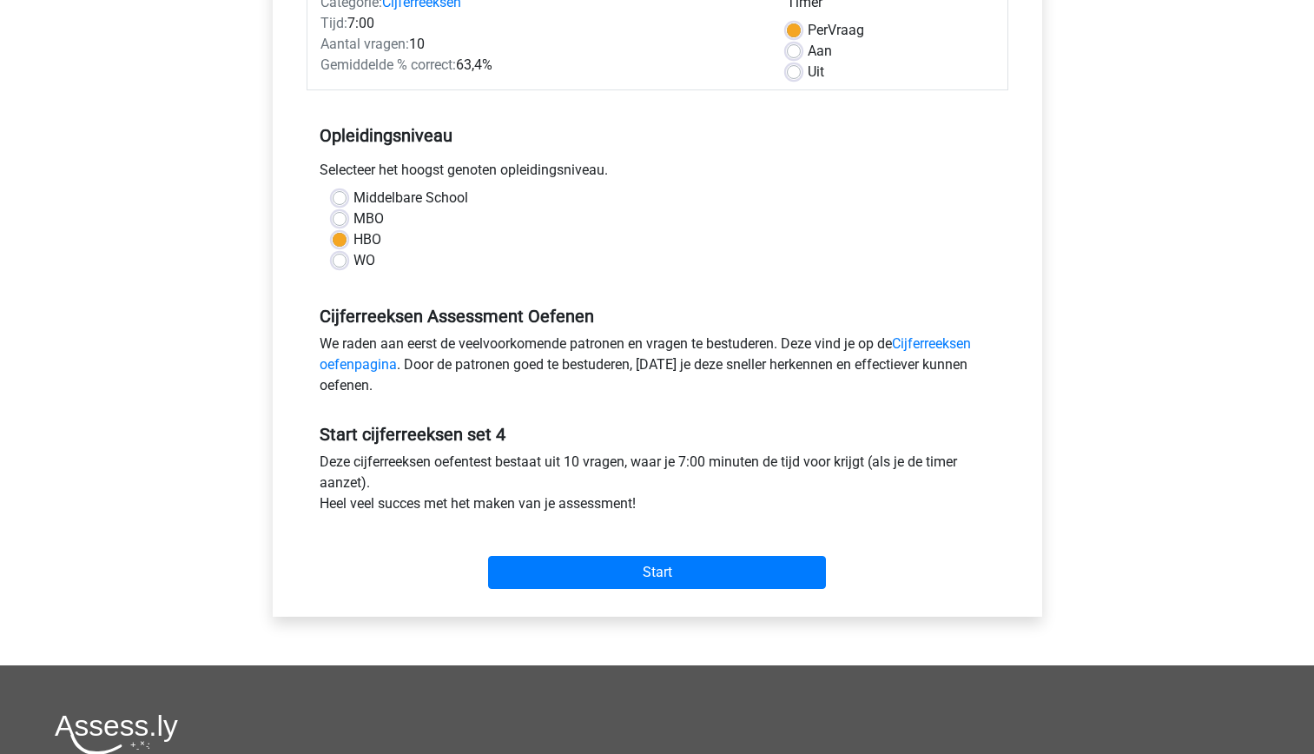
scroll to position [251, 0]
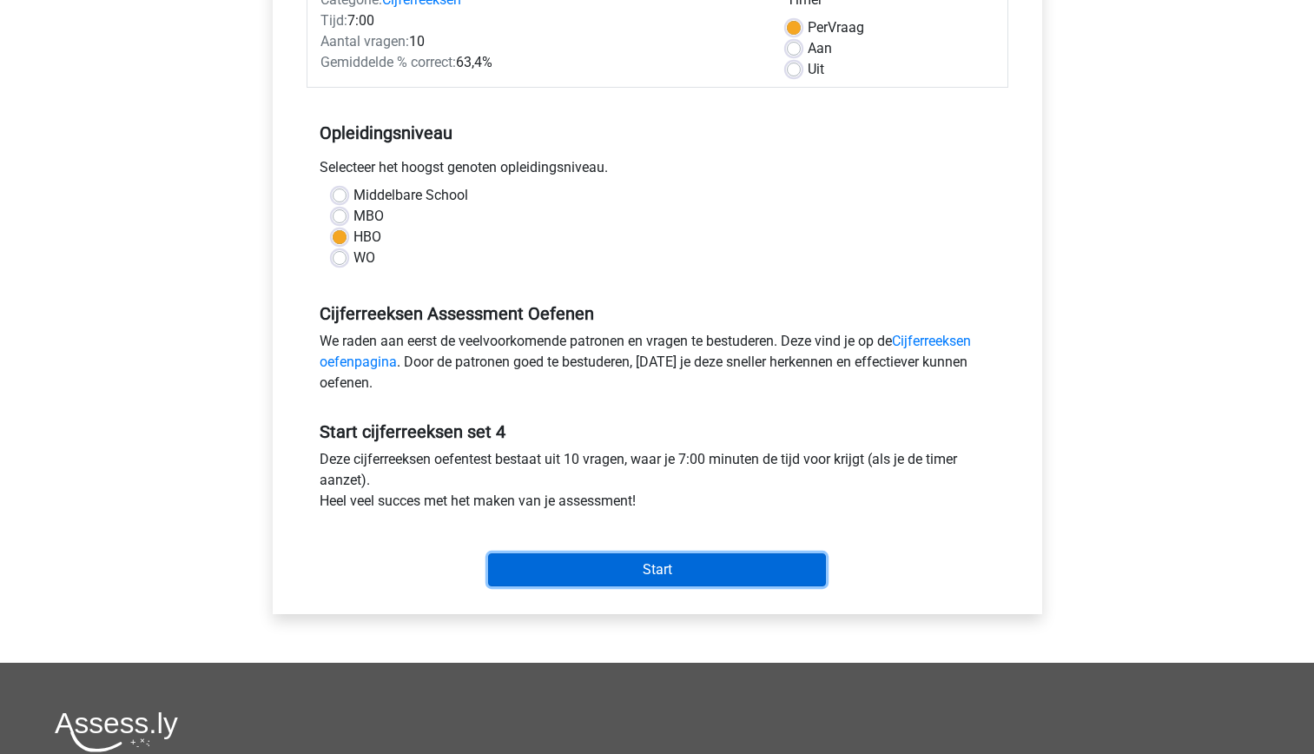
click at [647, 571] on input "Start" at bounding box center [657, 569] width 338 height 33
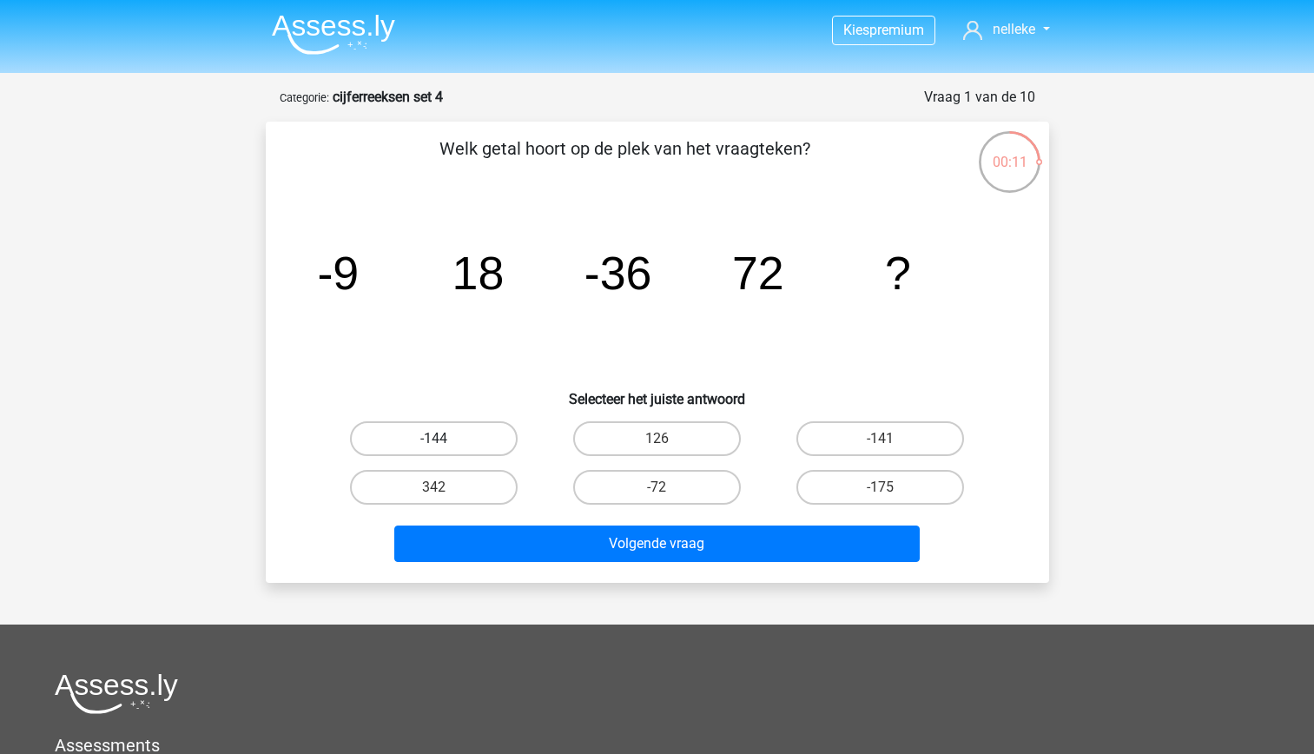
click at [450, 443] on label "-144" at bounding box center [434, 438] width 168 height 35
click at [445, 443] on input "-144" at bounding box center [438, 444] width 11 height 11
radio input "true"
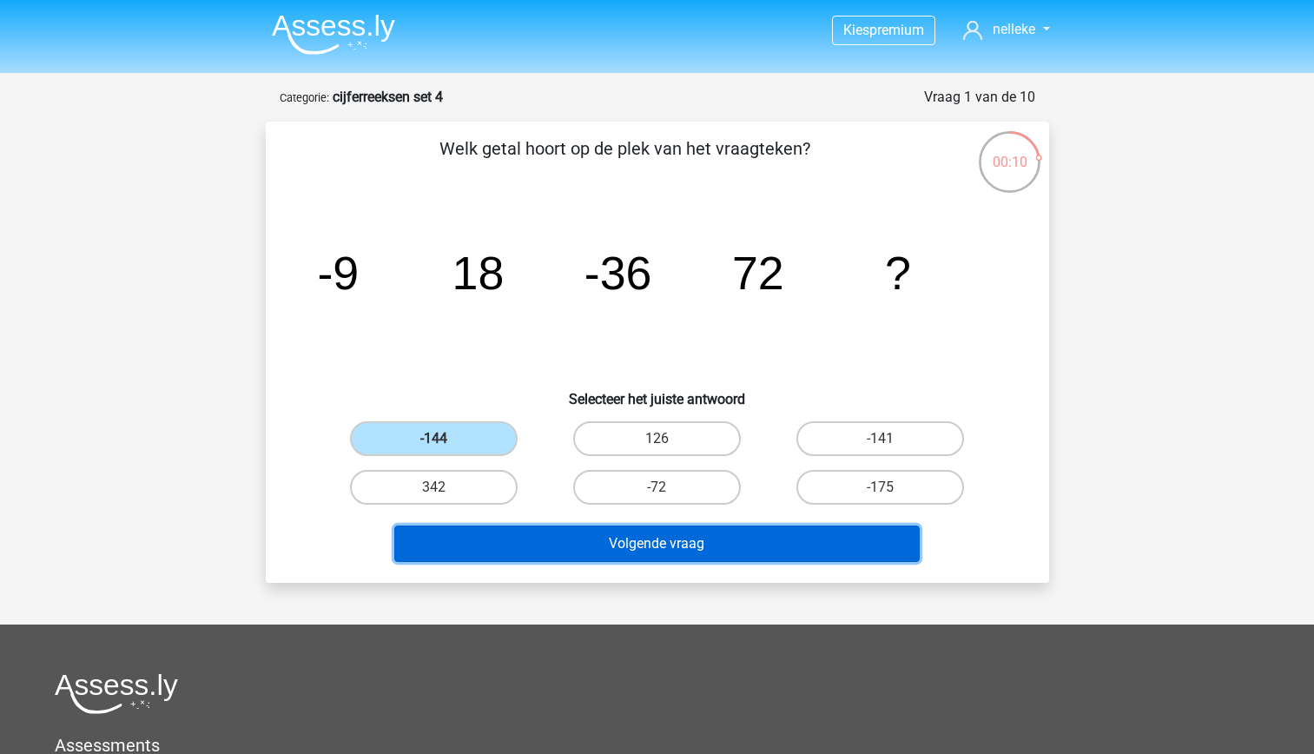
click at [619, 538] on button "Volgende vraag" at bounding box center [656, 543] width 525 height 36
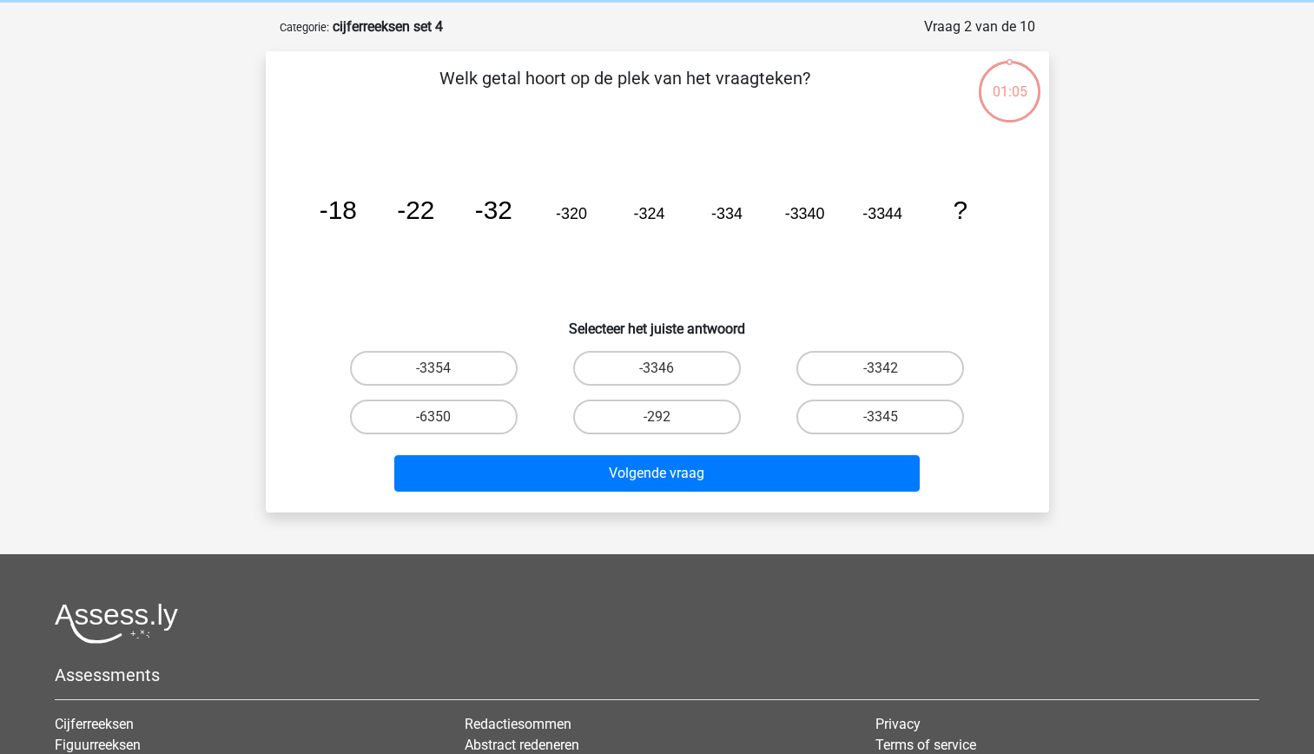
scroll to position [87, 0]
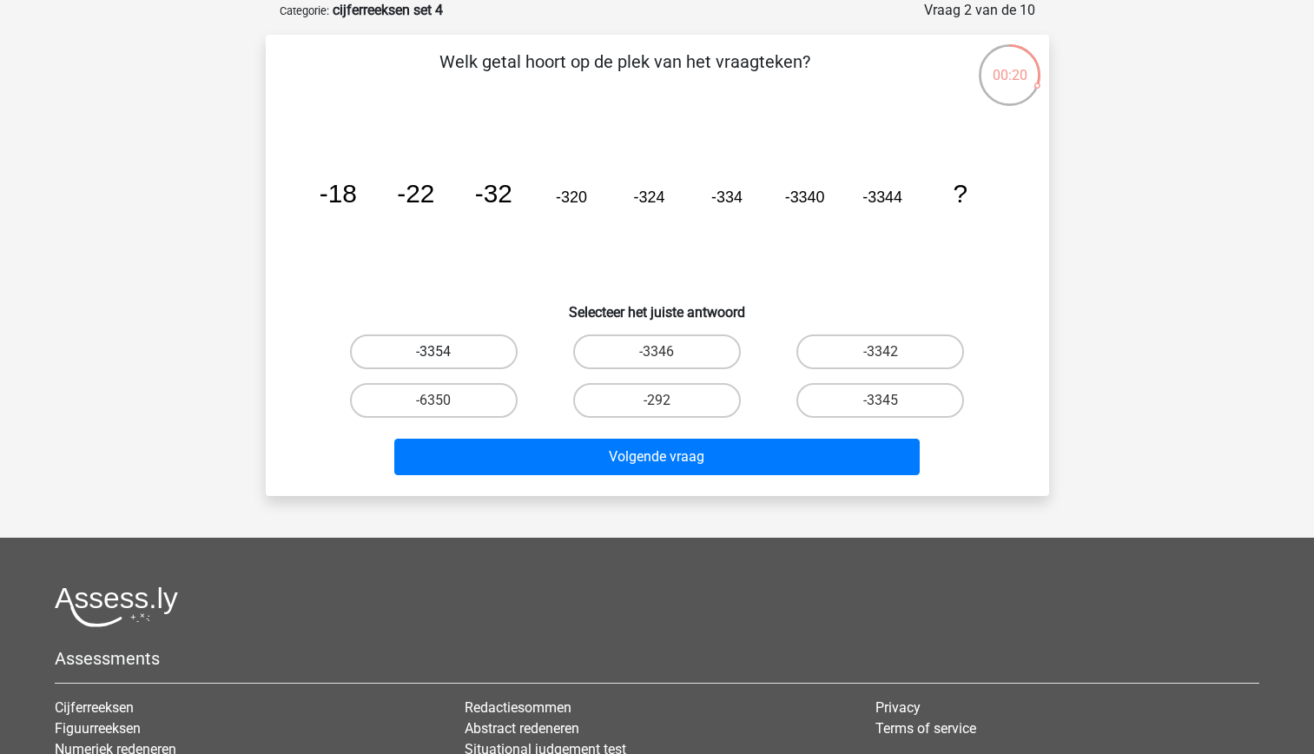
click at [448, 348] on label "-3354" at bounding box center [434, 351] width 168 height 35
click at [445, 352] on input "-3354" at bounding box center [438, 357] width 11 height 11
radio input "true"
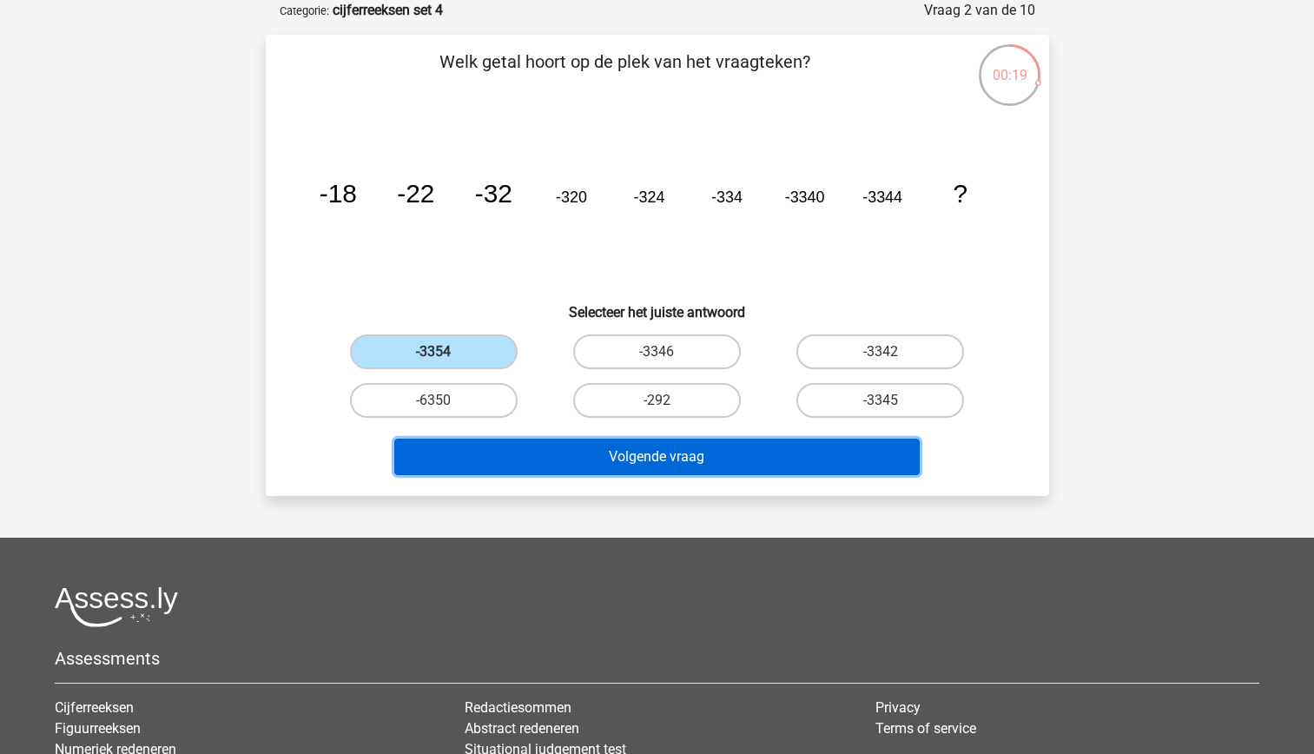
click at [625, 459] on button "Volgende vraag" at bounding box center [656, 457] width 525 height 36
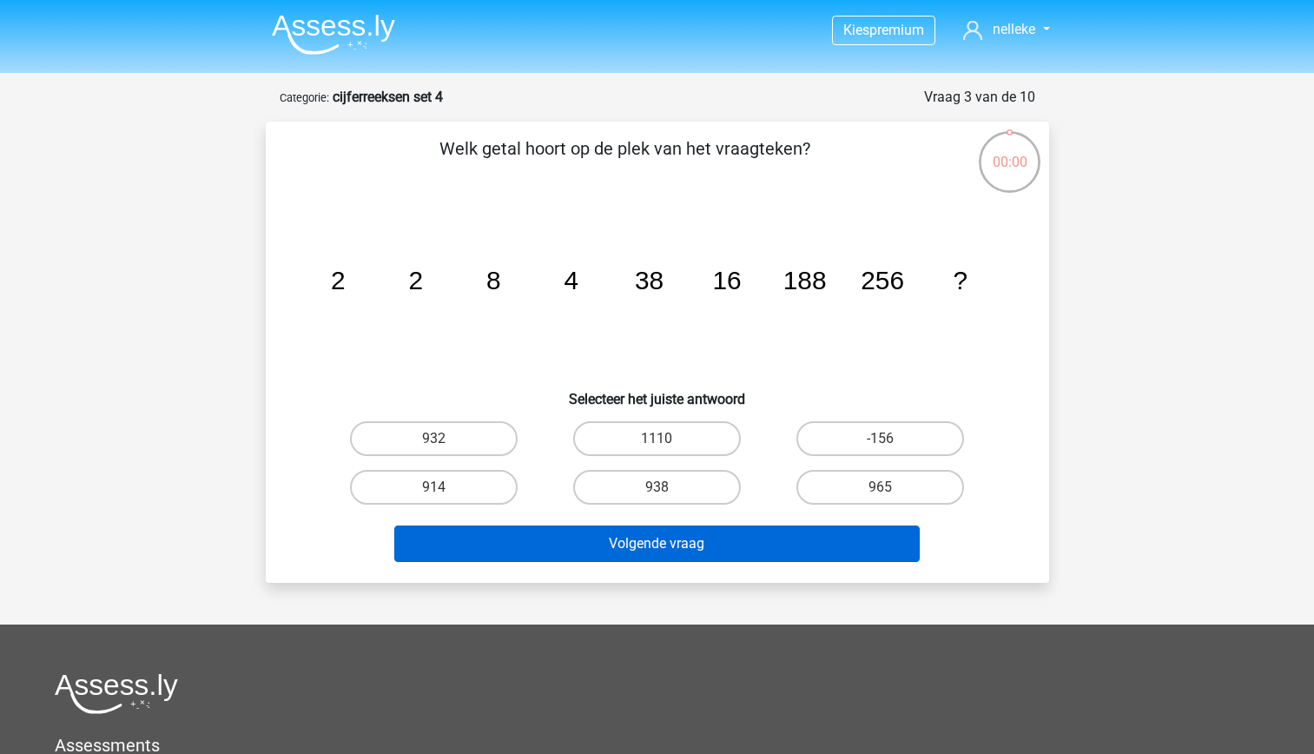
scroll to position [87, 0]
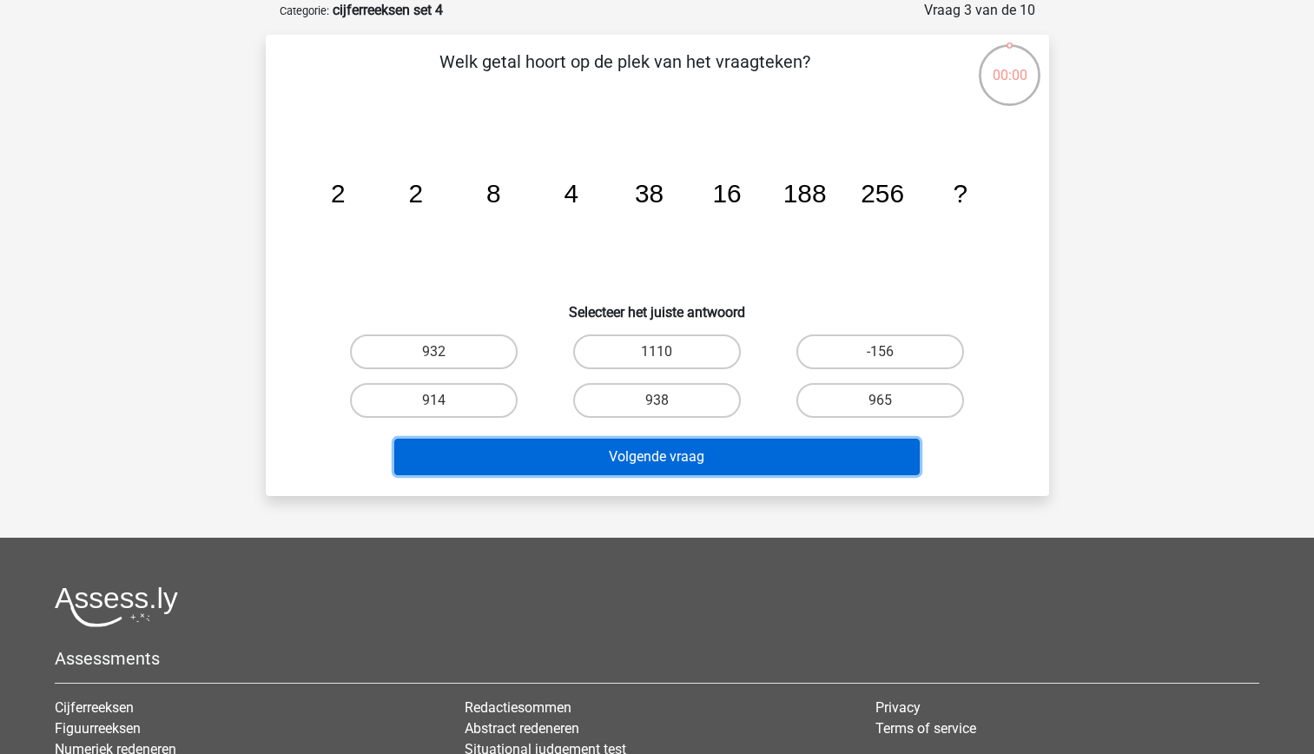
click at [657, 465] on button "Volgende vraag" at bounding box center [656, 457] width 525 height 36
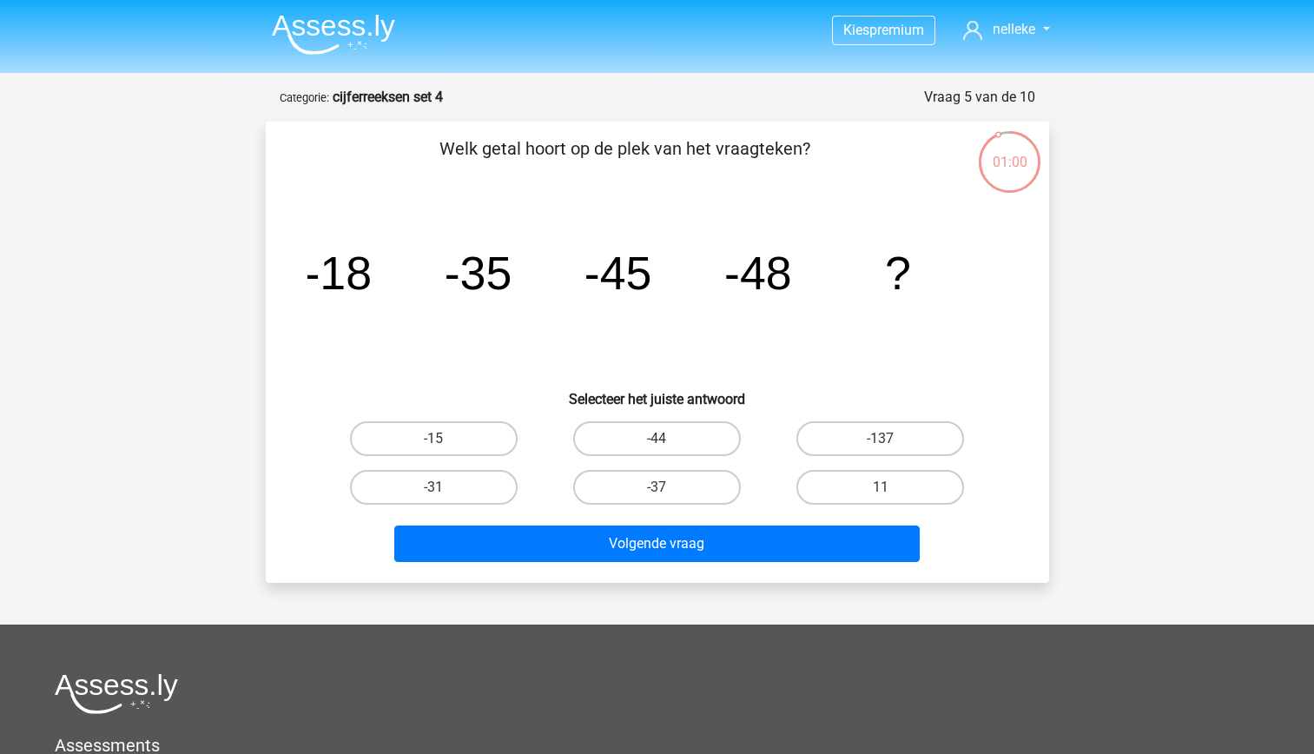
click at [657, 465] on div "-37" at bounding box center [656, 487] width 223 height 49
click at [454, 482] on label "-31" at bounding box center [434, 487] width 168 height 35
click at [445, 487] on input "-31" at bounding box center [438, 492] width 11 height 11
radio input "true"
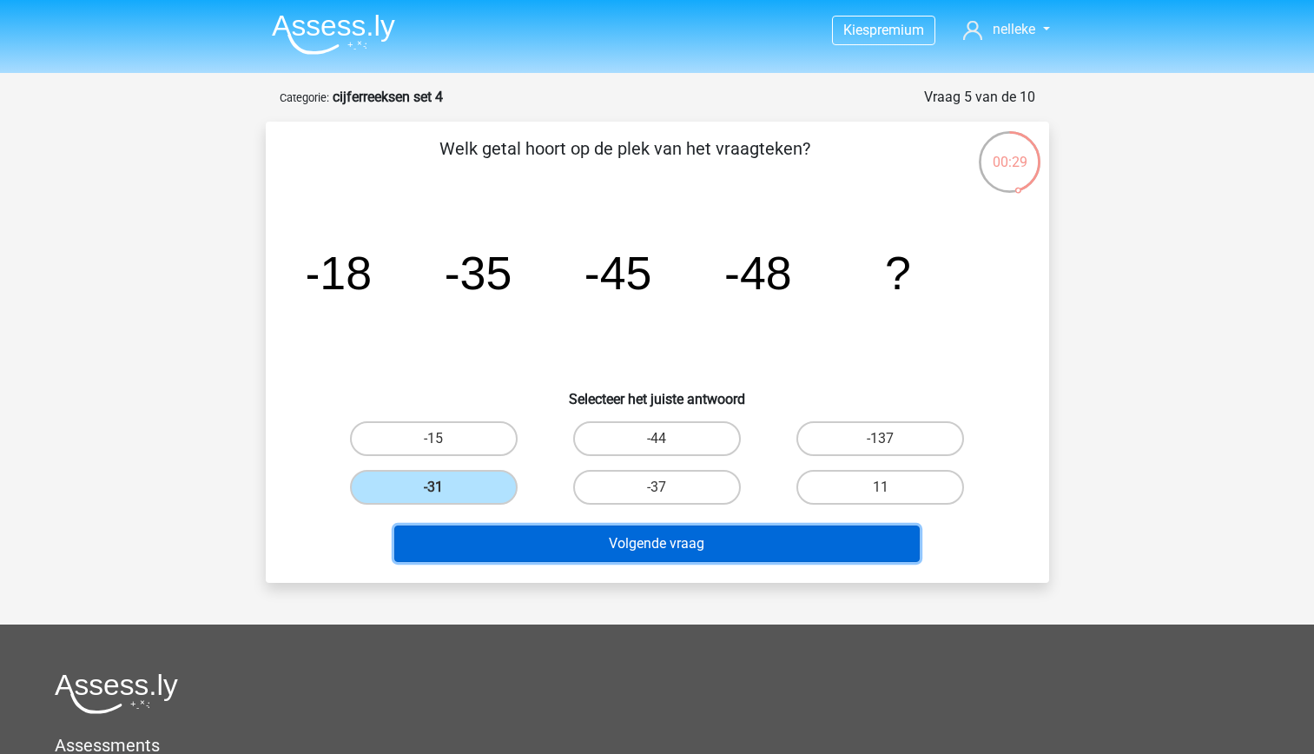
click at [608, 546] on button "Volgende vraag" at bounding box center [656, 543] width 525 height 36
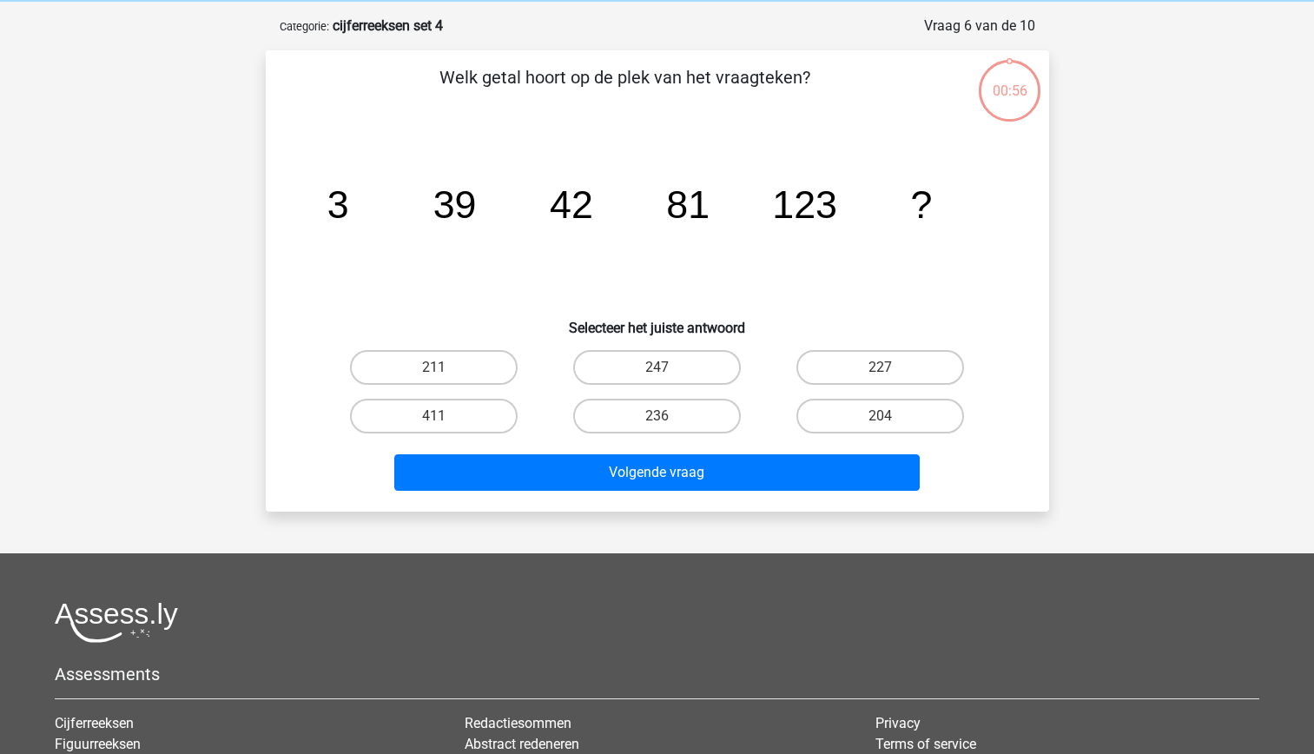
scroll to position [87, 0]
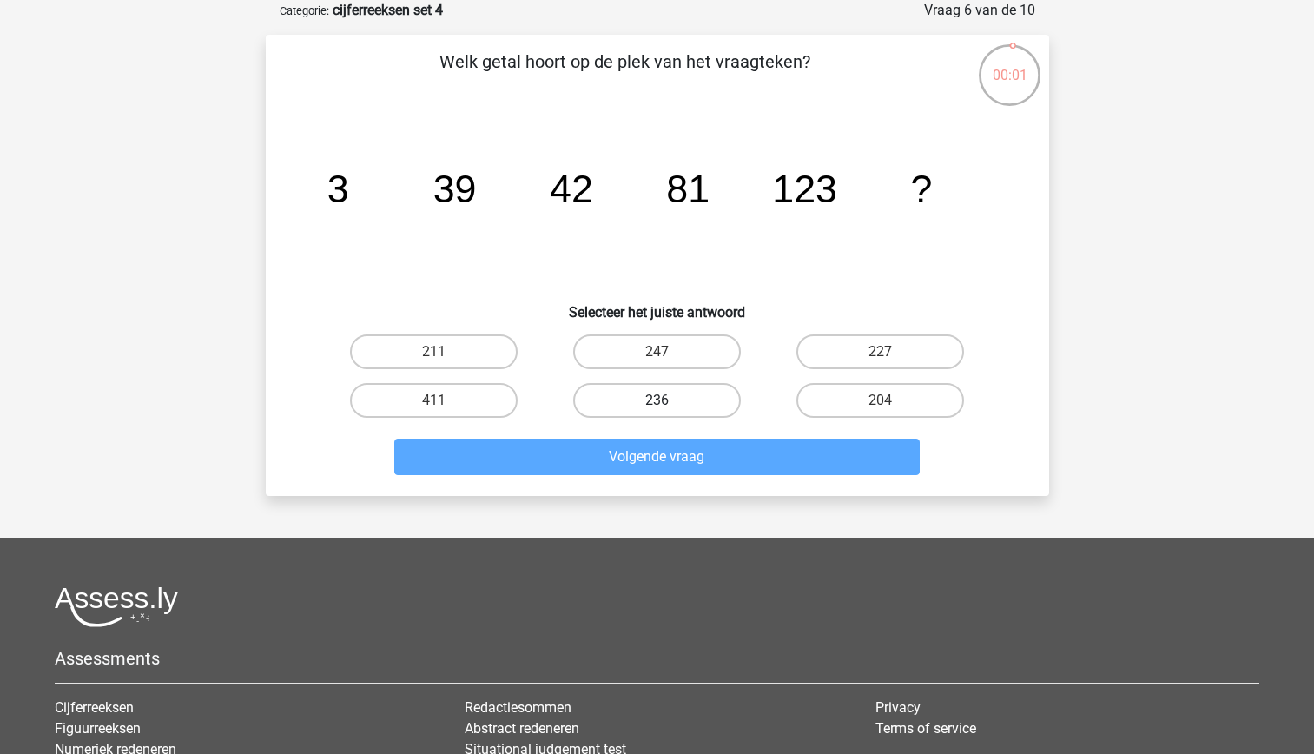
click at [683, 411] on label "236" at bounding box center [657, 400] width 168 height 35
click at [668, 411] on input "236" at bounding box center [662, 405] width 11 height 11
radio input "true"
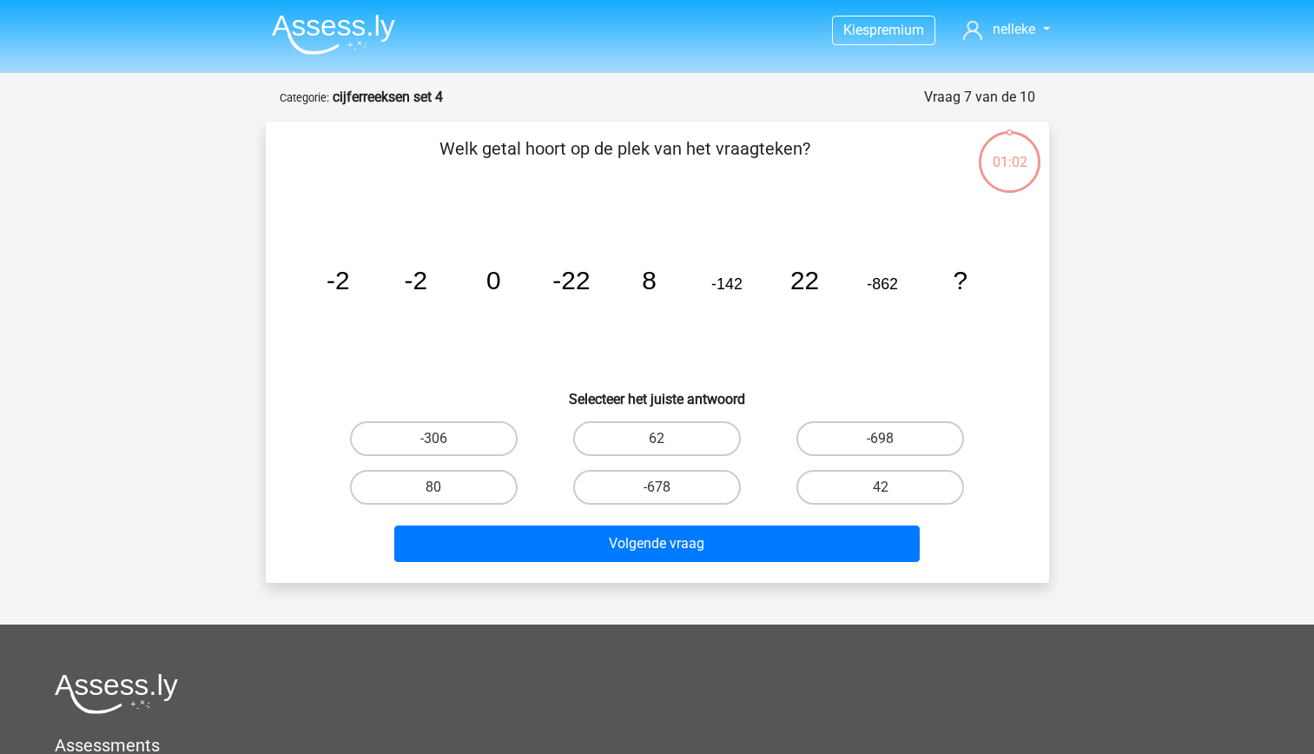
scroll to position [87, 0]
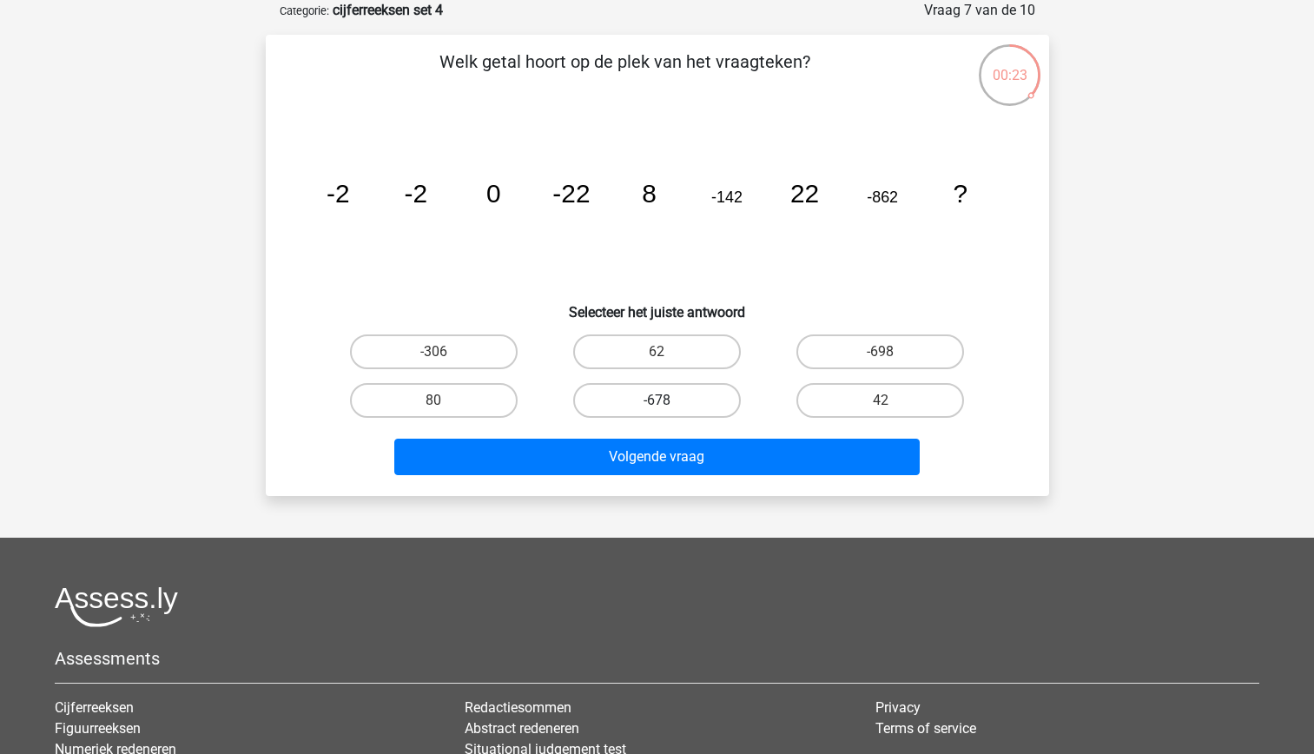
click at [691, 399] on label "-678" at bounding box center [657, 400] width 168 height 35
click at [668, 400] on input "-678" at bounding box center [662, 405] width 11 height 11
radio input "true"
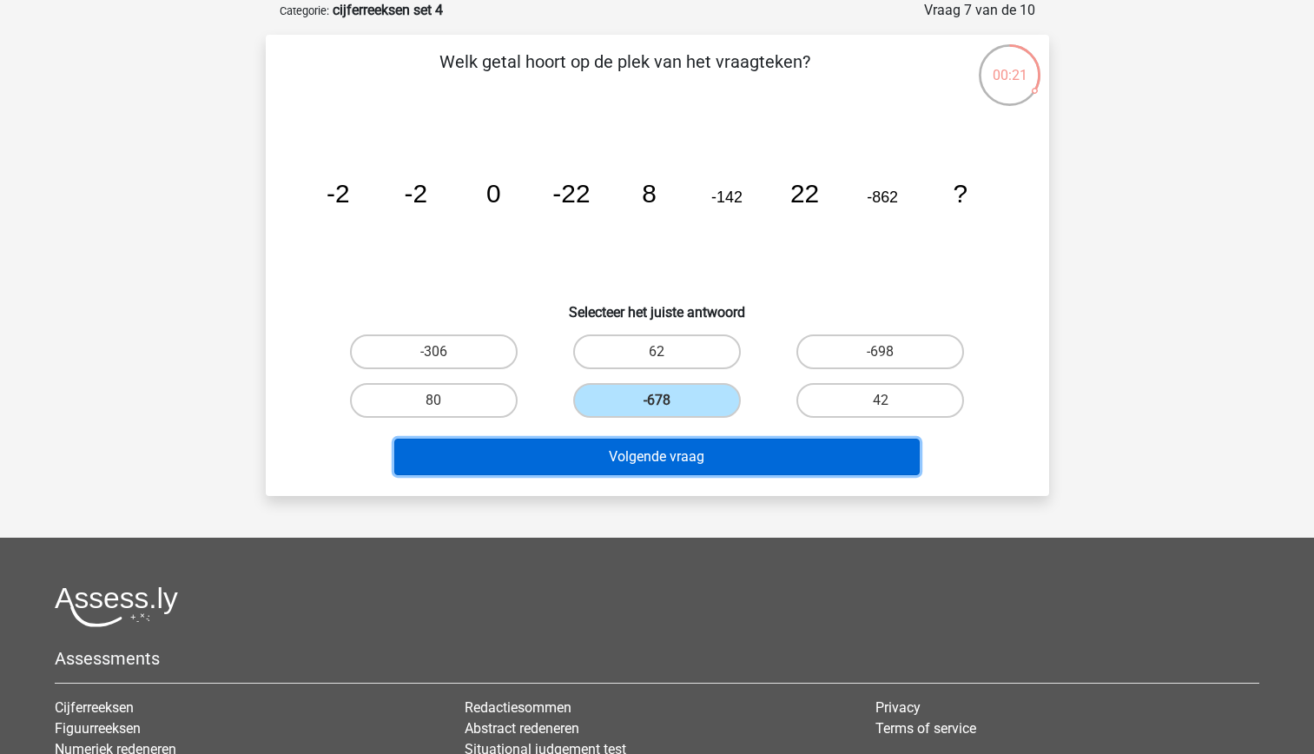
click at [703, 452] on button "Volgende vraag" at bounding box center [656, 457] width 525 height 36
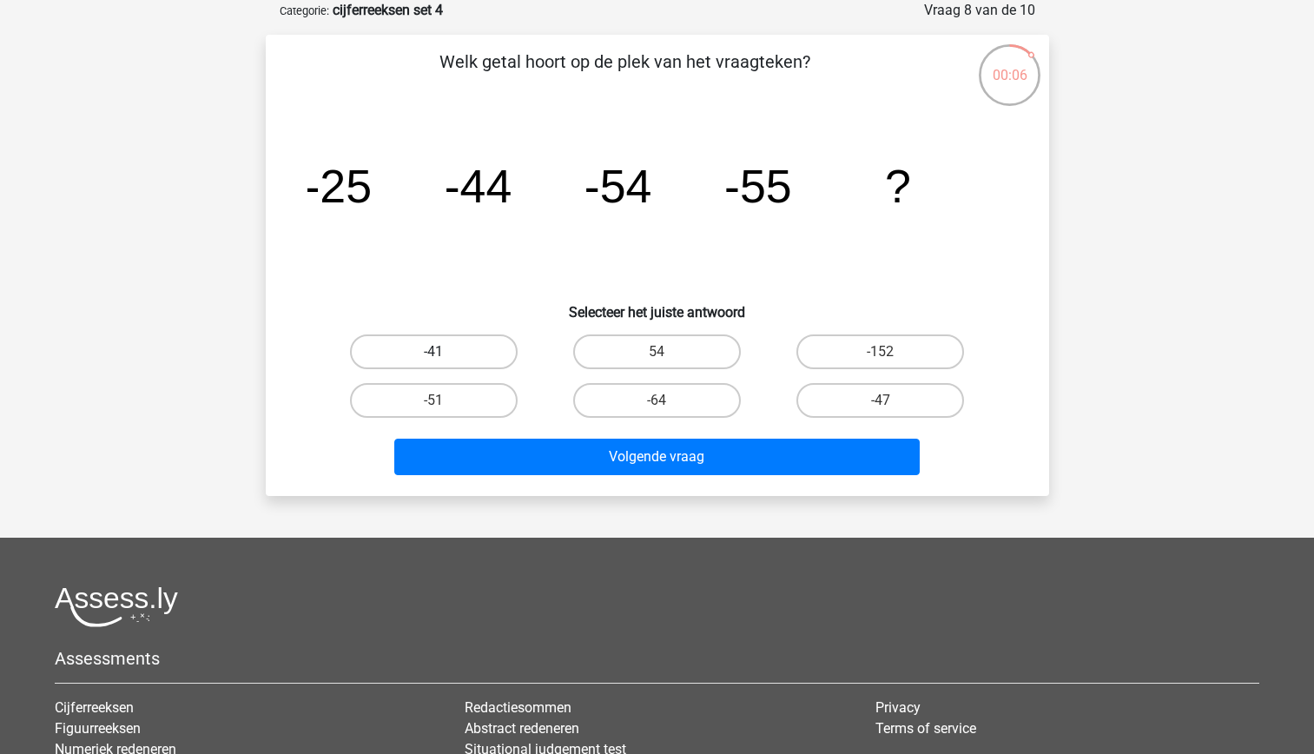
click at [478, 354] on label "-41" at bounding box center [434, 351] width 168 height 35
click at [445, 354] on input "-41" at bounding box center [438, 357] width 11 height 11
radio input "true"
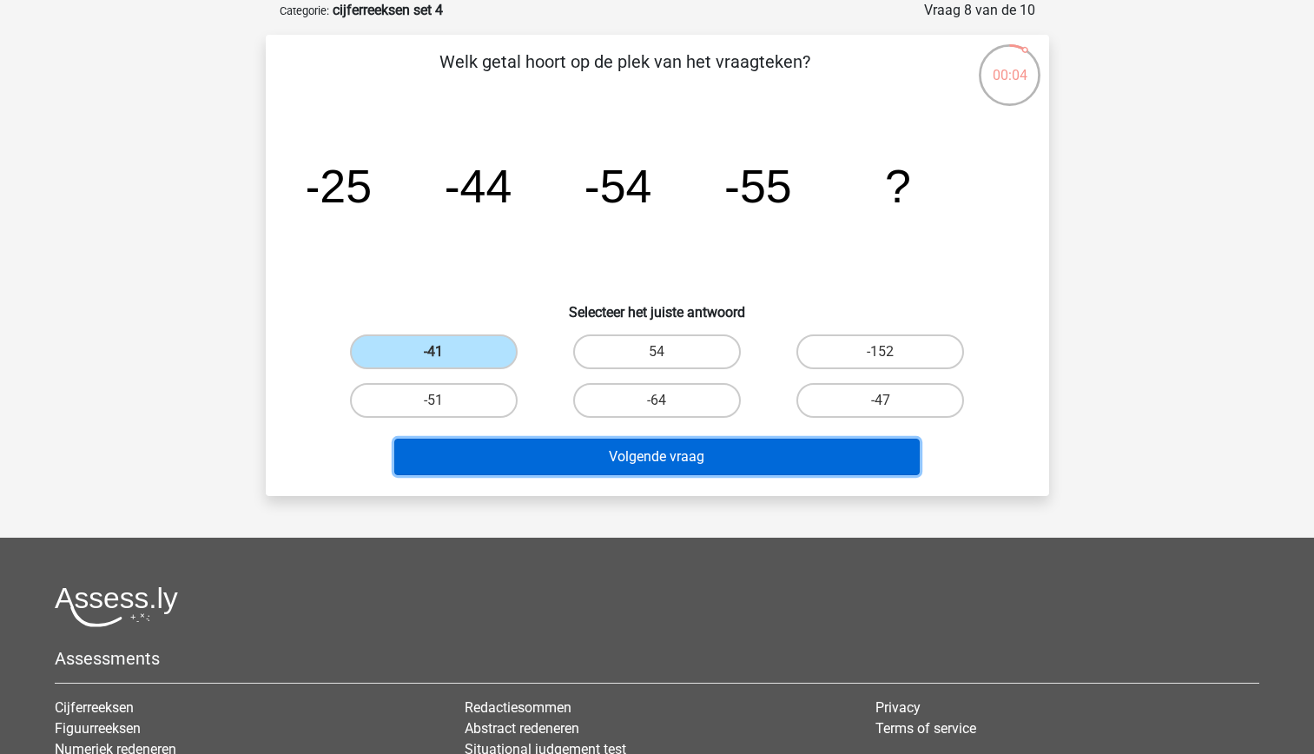
click at [655, 459] on button "Volgende vraag" at bounding box center [656, 457] width 525 height 36
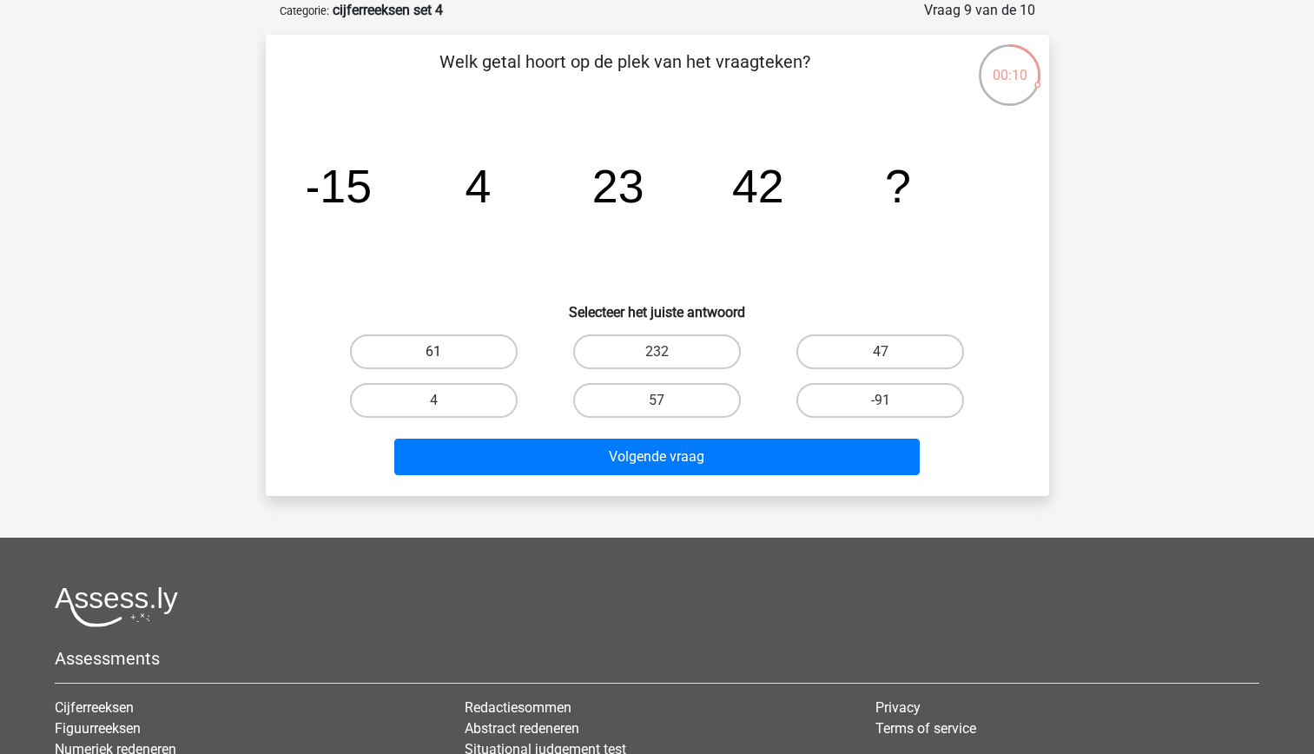
click at [463, 349] on label "61" at bounding box center [434, 351] width 168 height 35
click at [445, 352] on input "61" at bounding box center [438, 357] width 11 height 11
radio input "true"
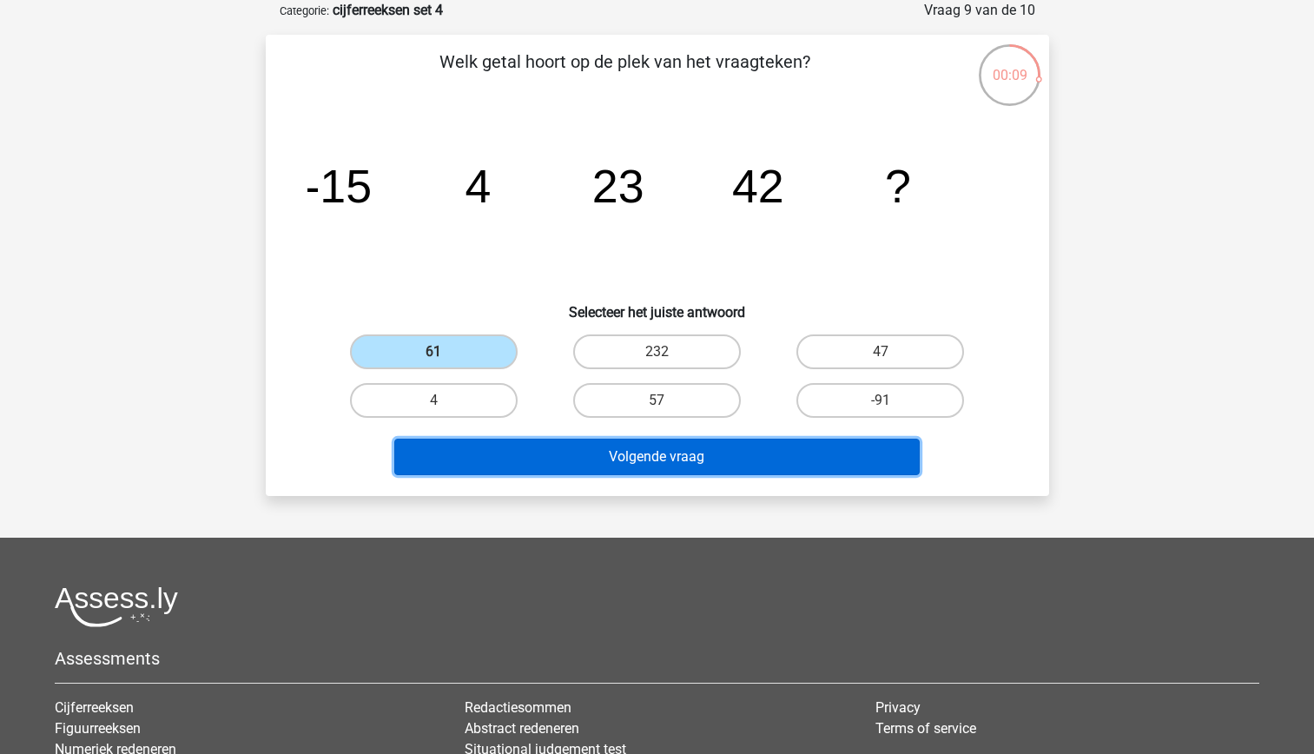
click at [620, 459] on button "Volgende vraag" at bounding box center [656, 457] width 525 height 36
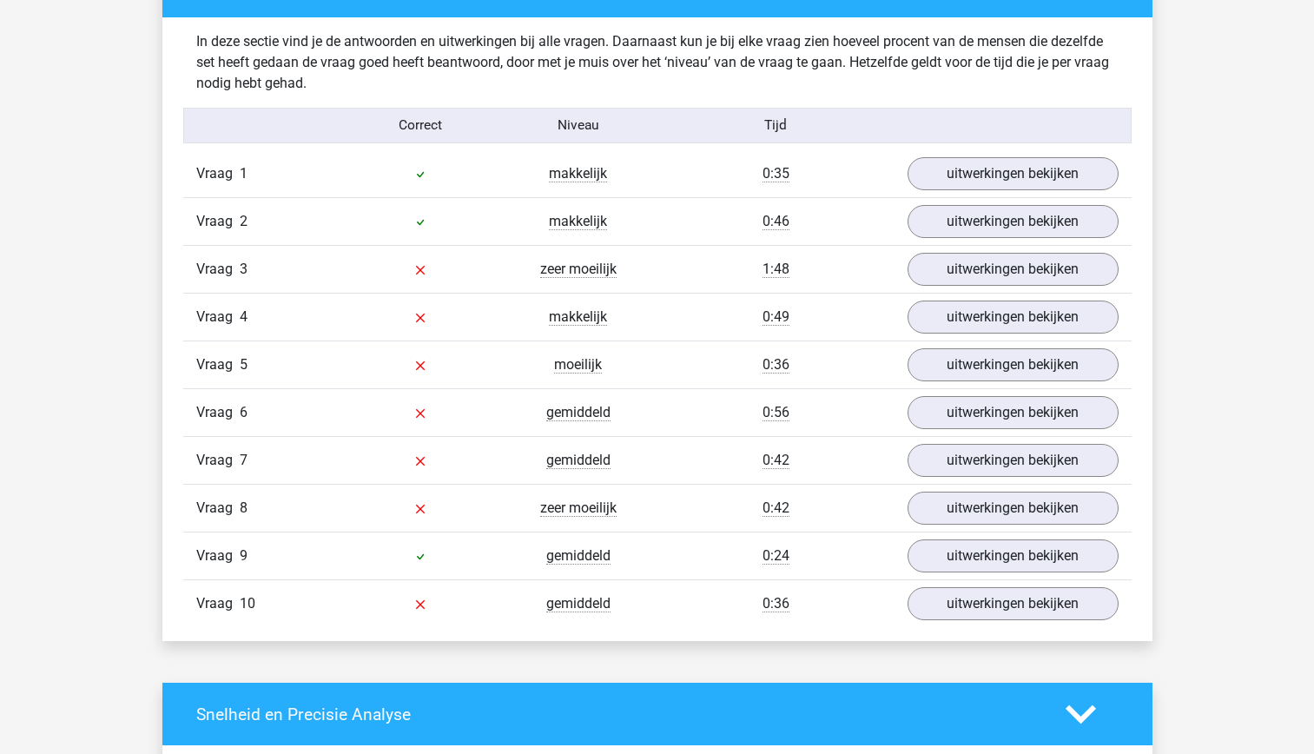
scroll to position [1350, 0]
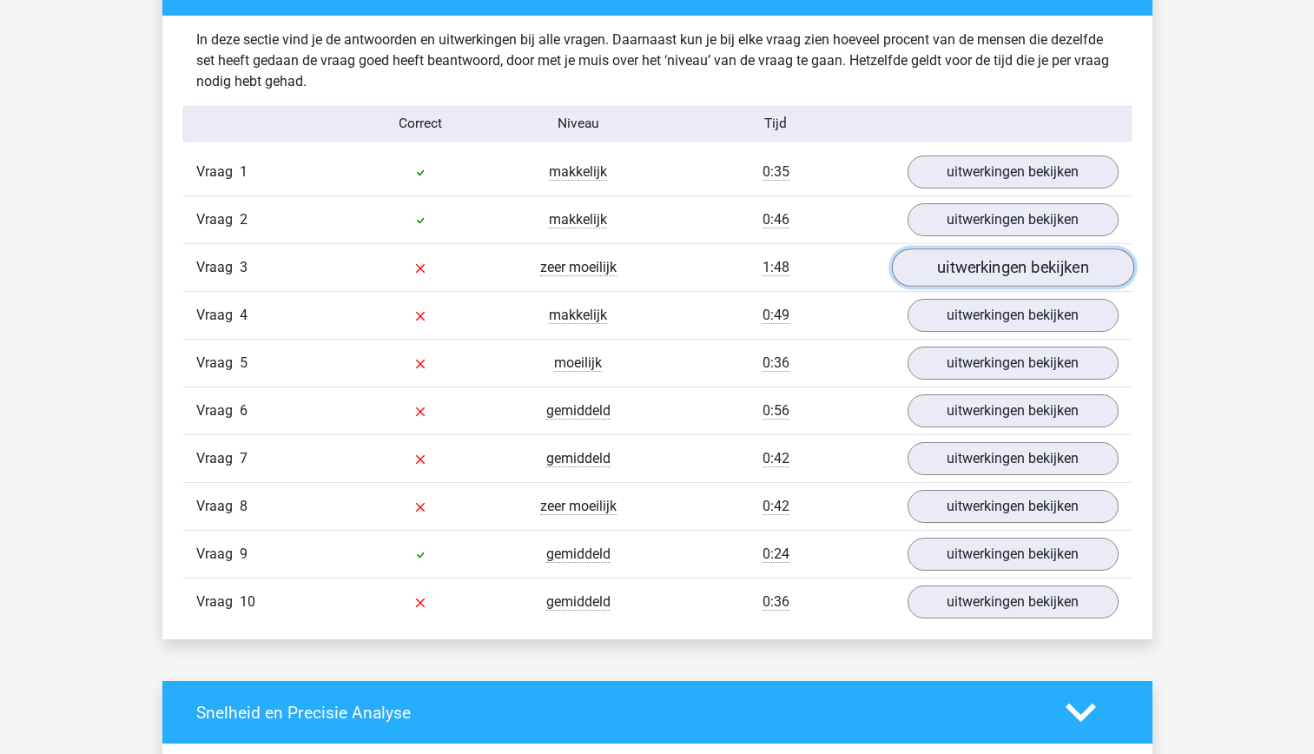
click at [990, 256] on link "uitwerkingen bekijken" at bounding box center [1012, 268] width 242 height 38
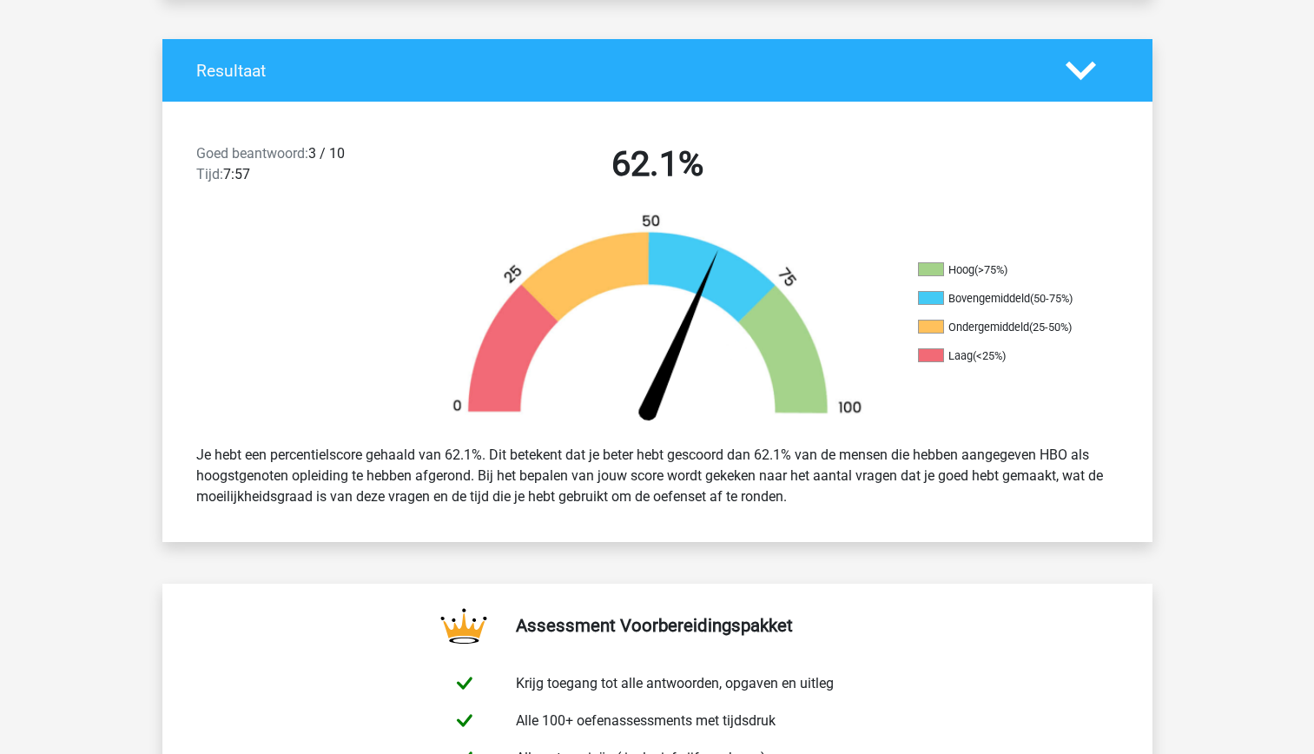
scroll to position [0, 0]
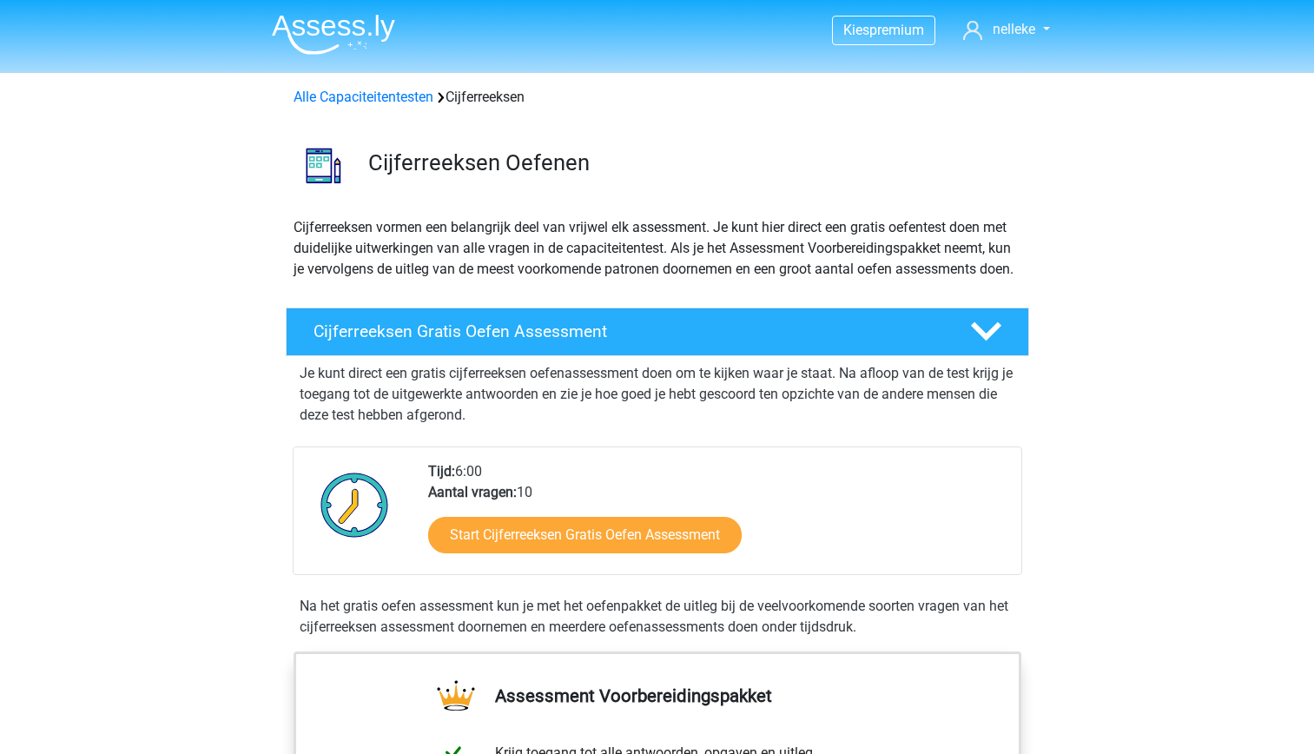
scroll to position [1118, 0]
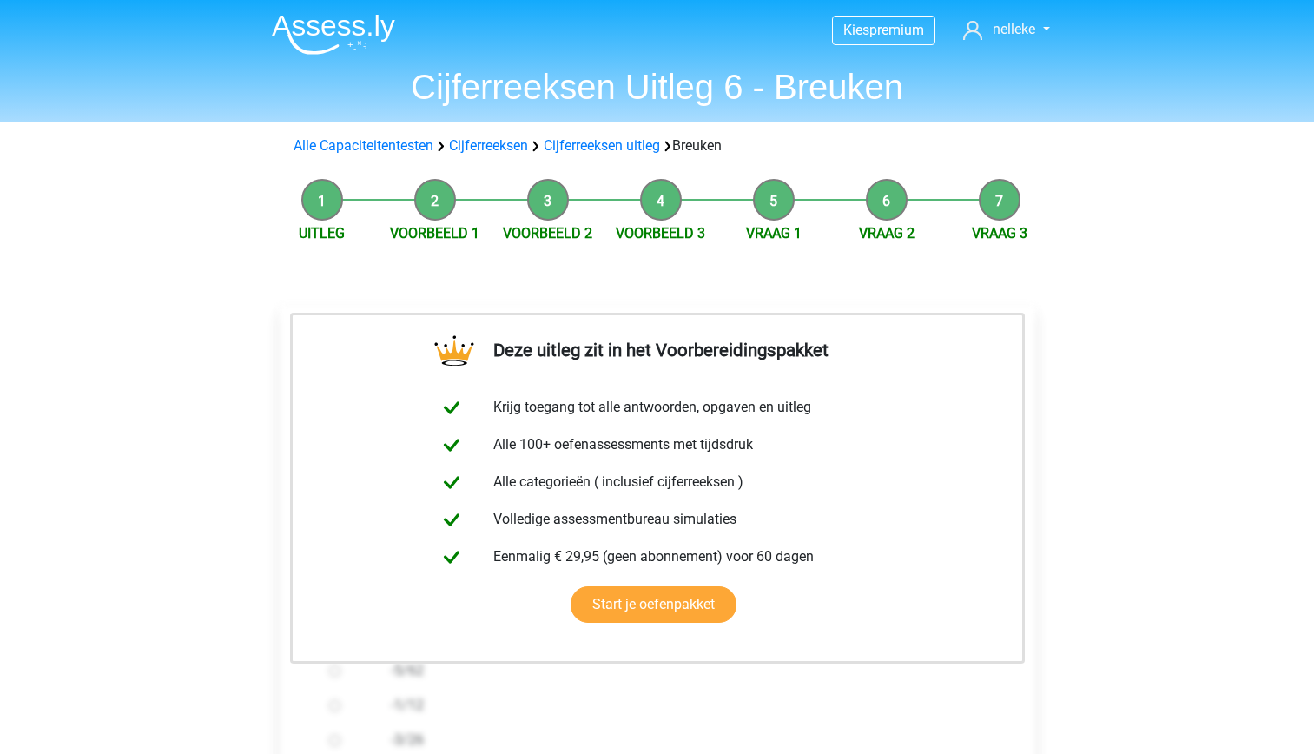
scroll to position [174, 0]
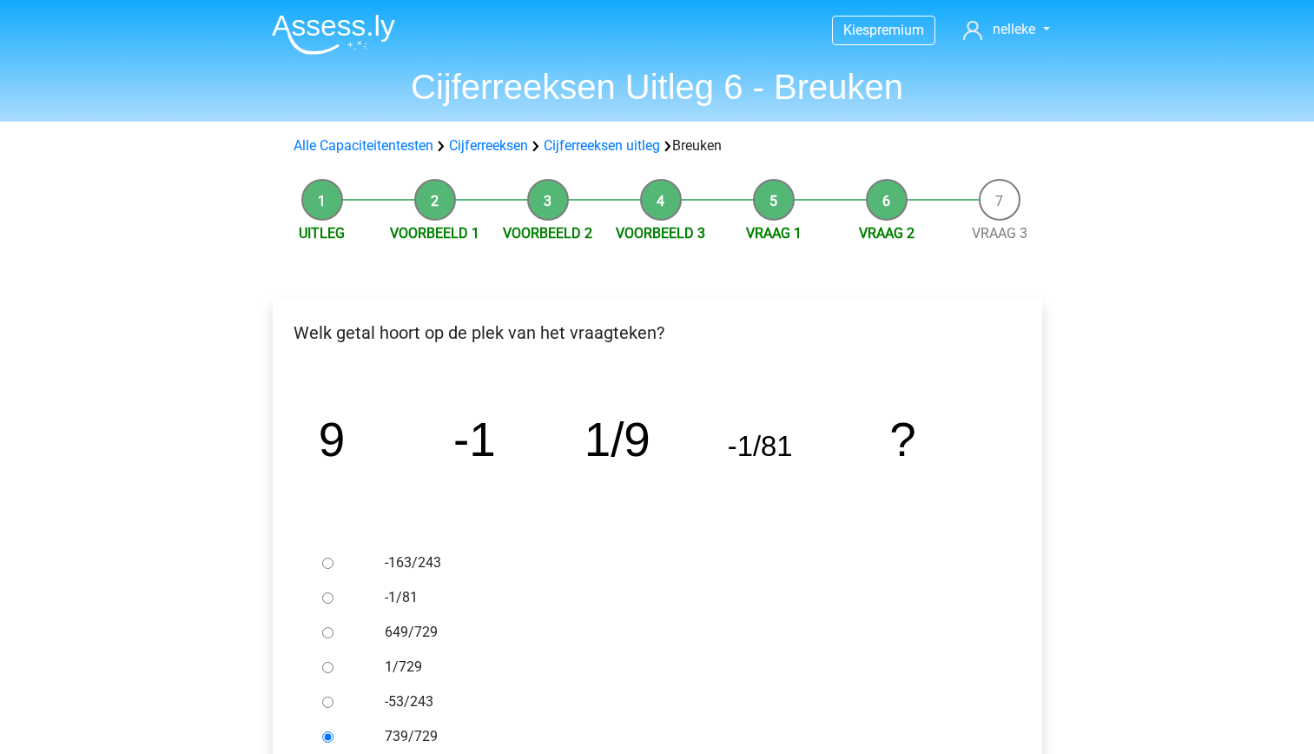
scroll to position [85, 0]
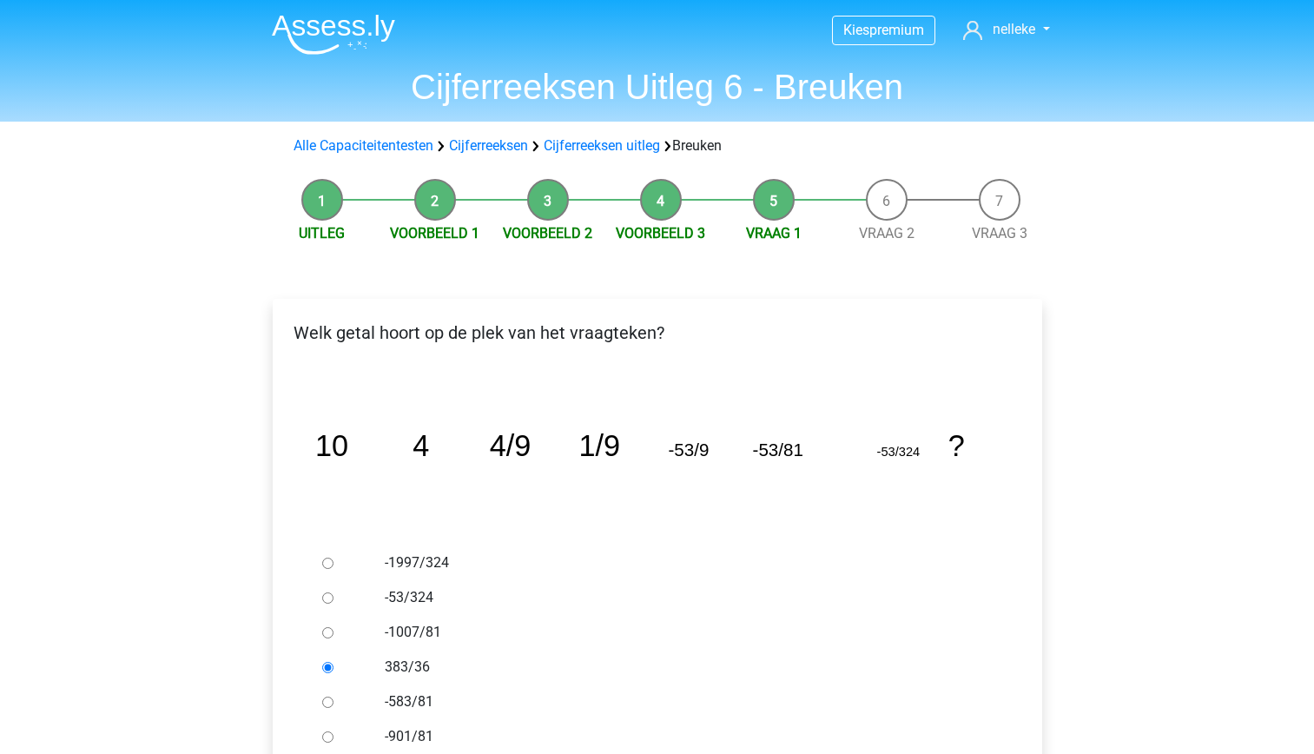
click at [314, 42] on img at bounding box center [333, 34] width 123 height 41
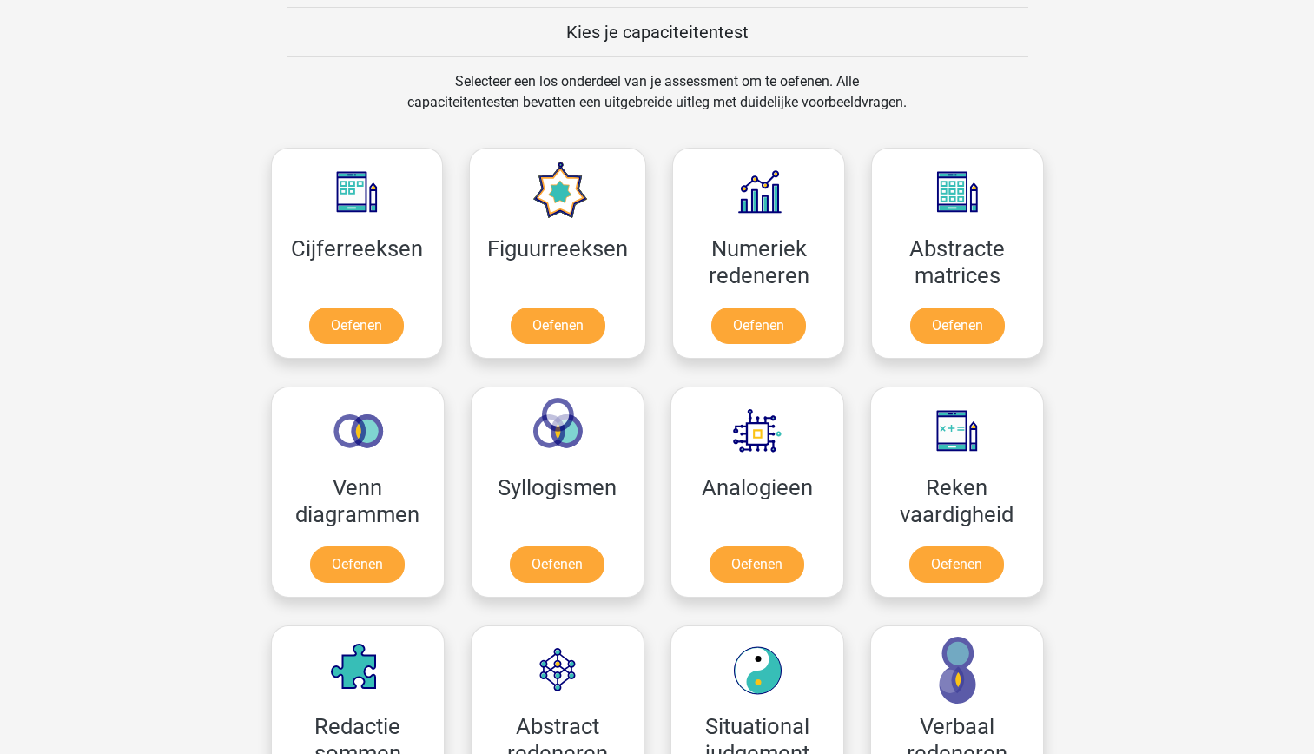
scroll to position [660, 0]
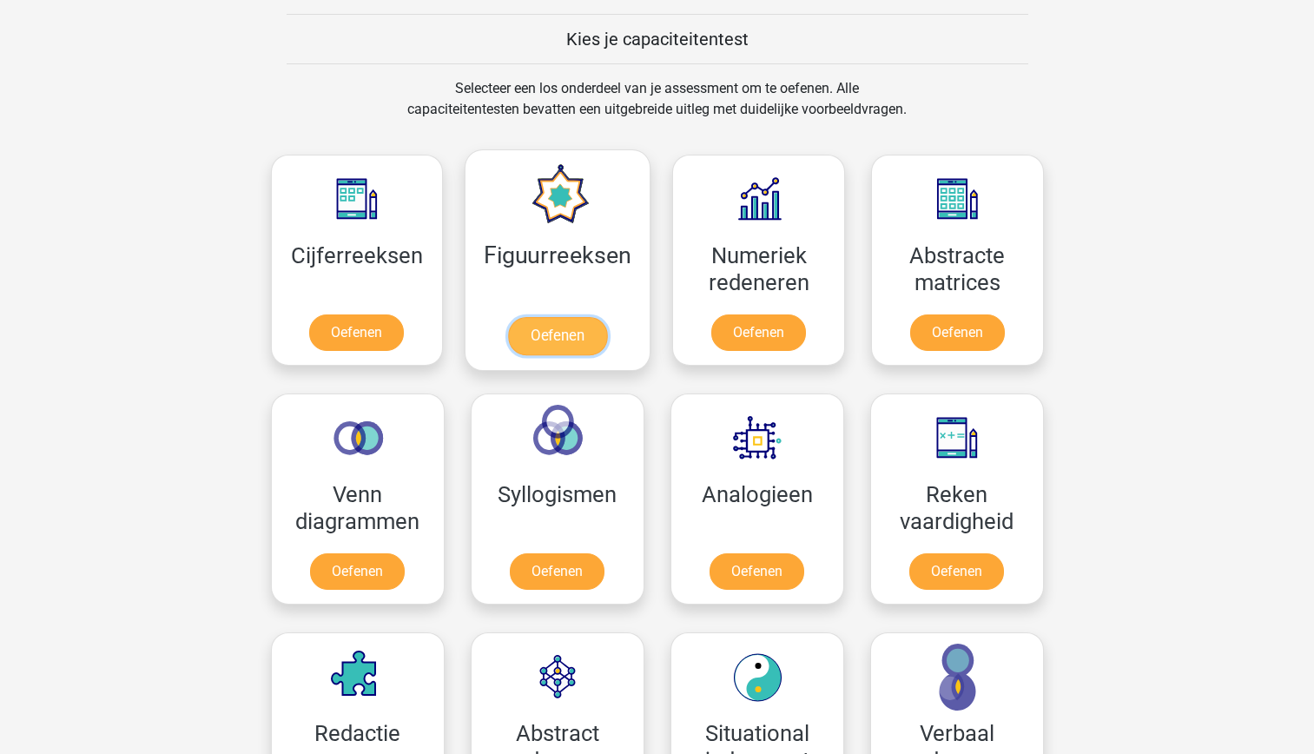
click at [546, 317] on link "Oefenen" at bounding box center [557, 336] width 99 height 38
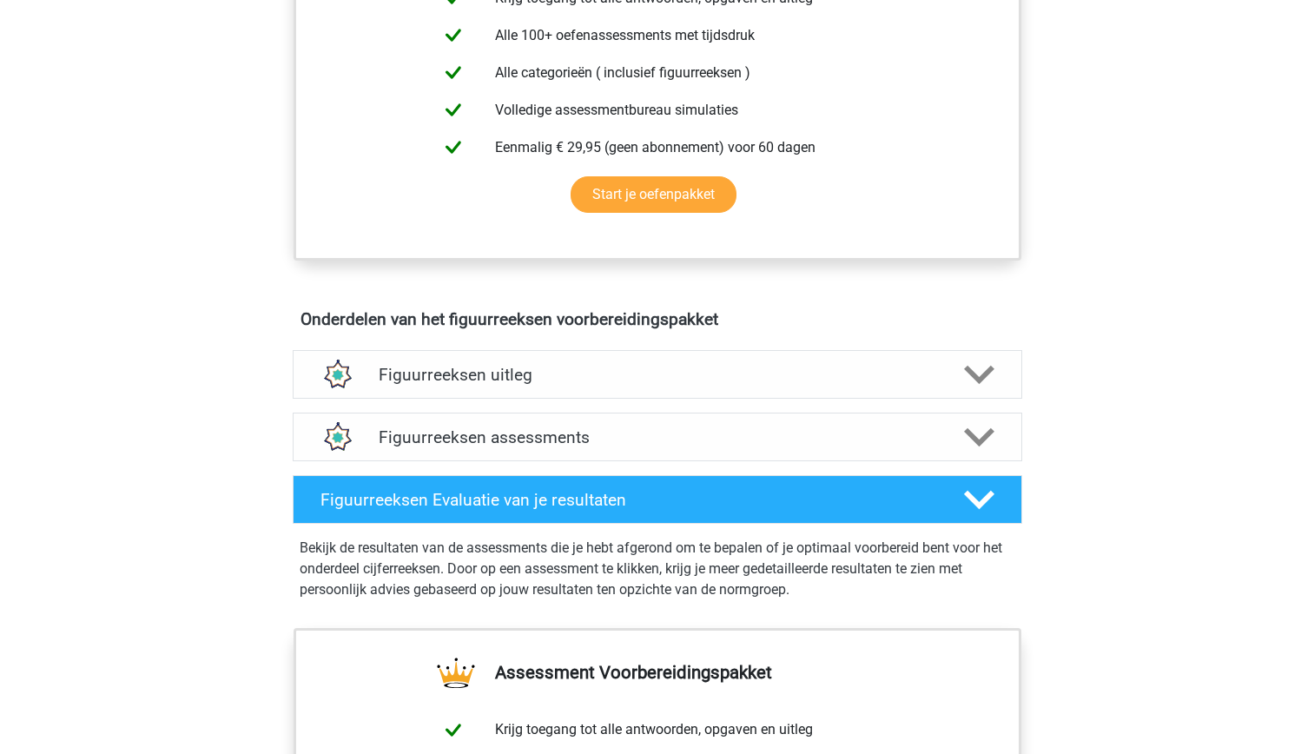
scroll to position [758, 0]
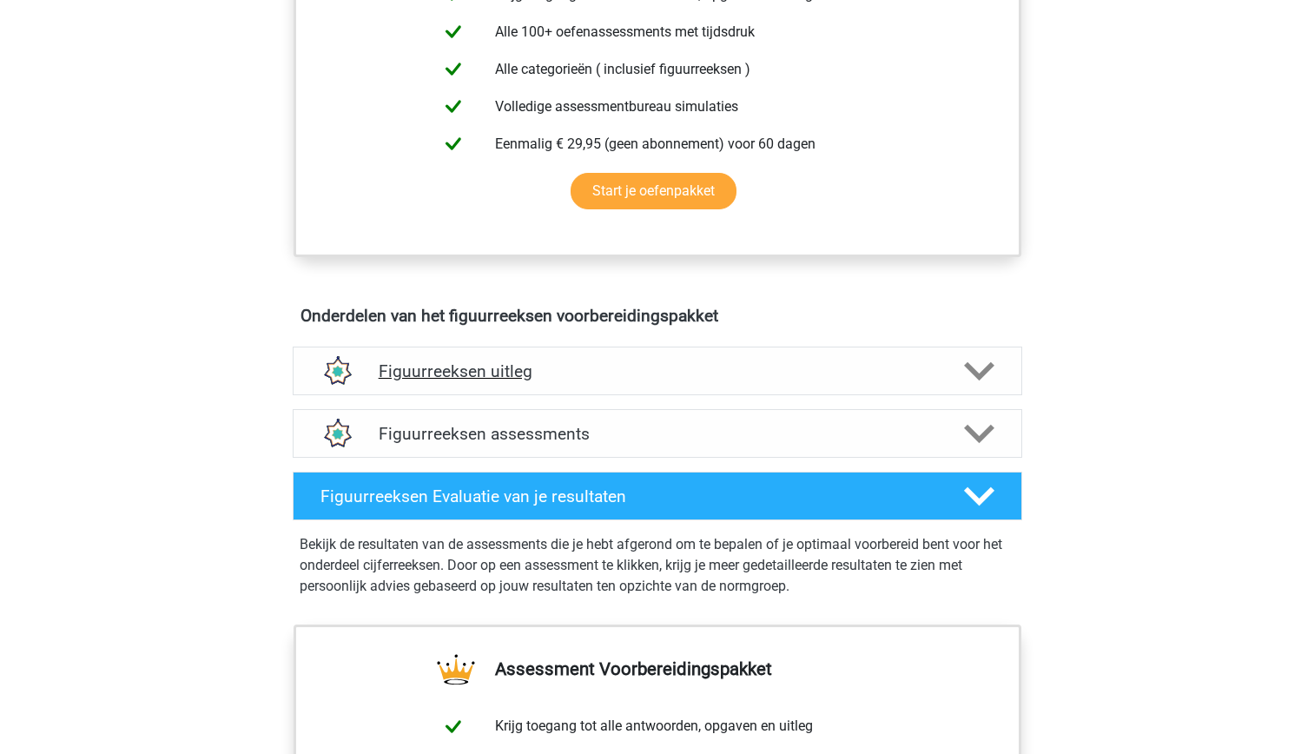
click at [515, 372] on h4 "Figuurreeksen uitleg" at bounding box center [658, 371] width 558 height 20
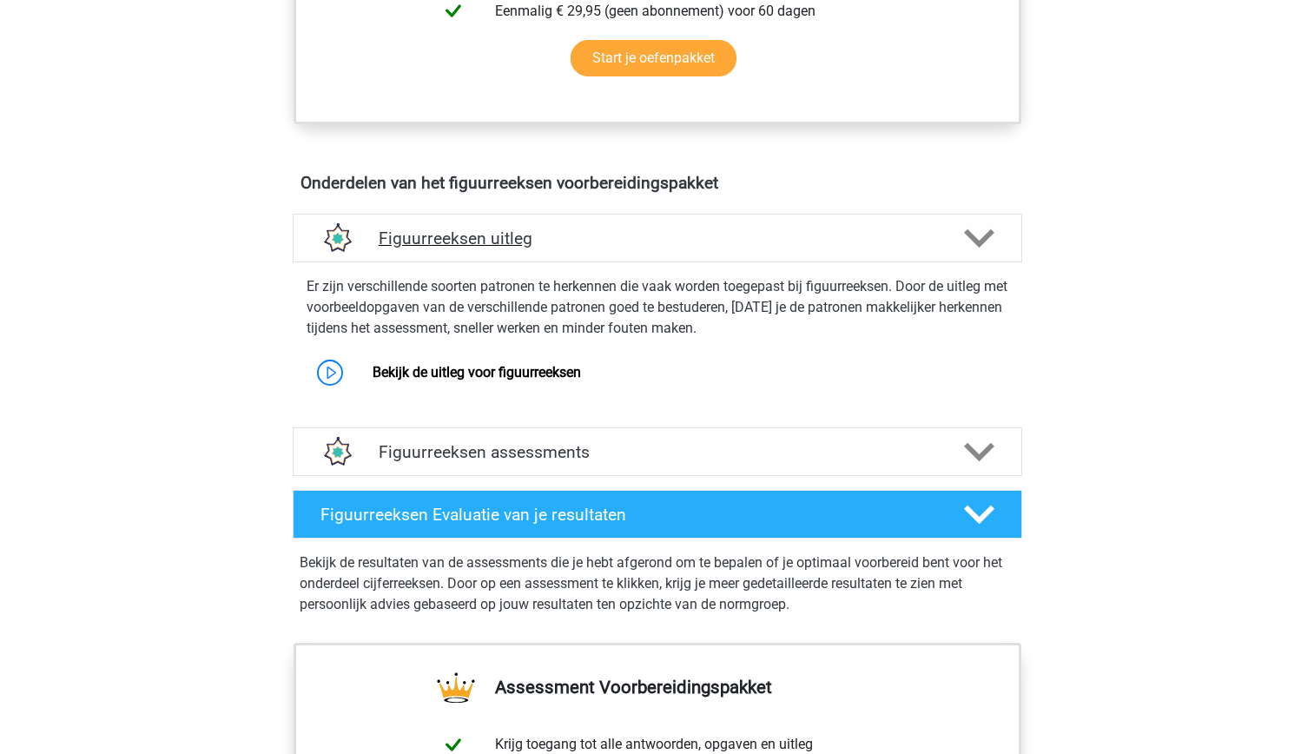
scroll to position [893, 0]
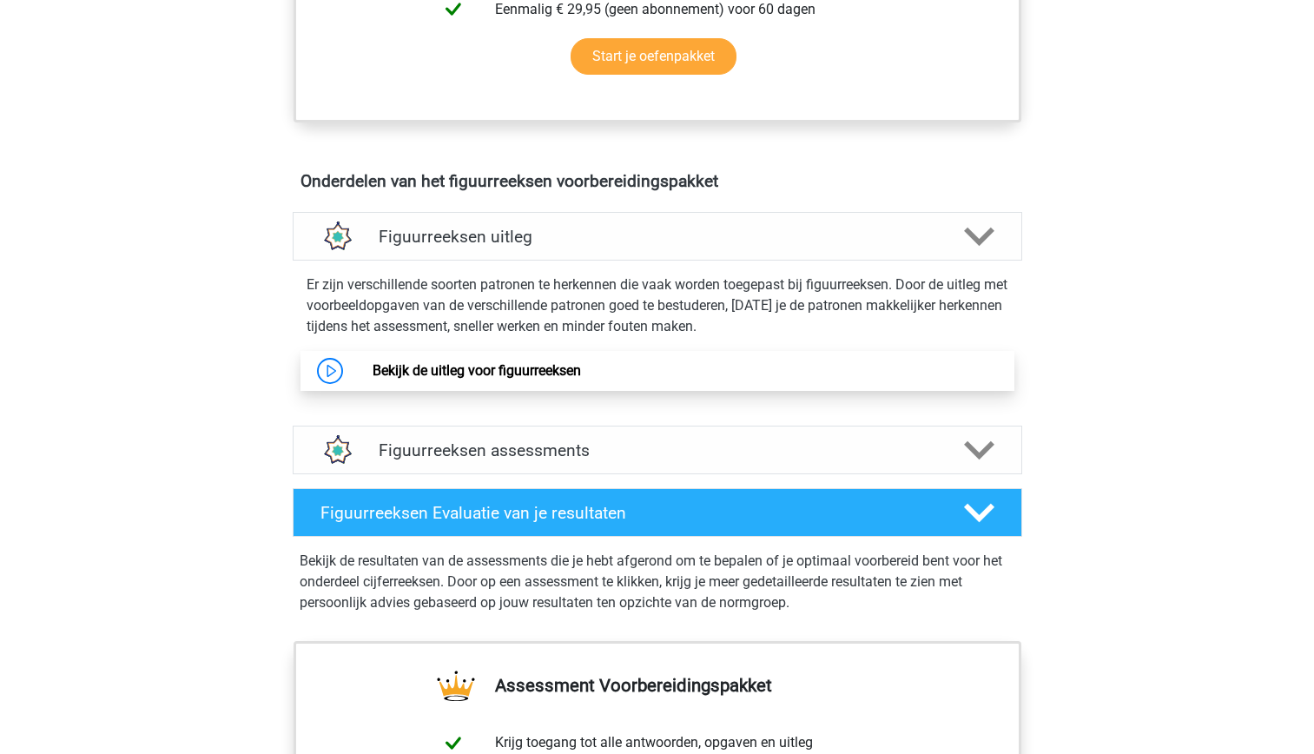
click at [497, 364] on link "Bekijk de uitleg voor figuurreeksen" at bounding box center [477, 370] width 208 height 16
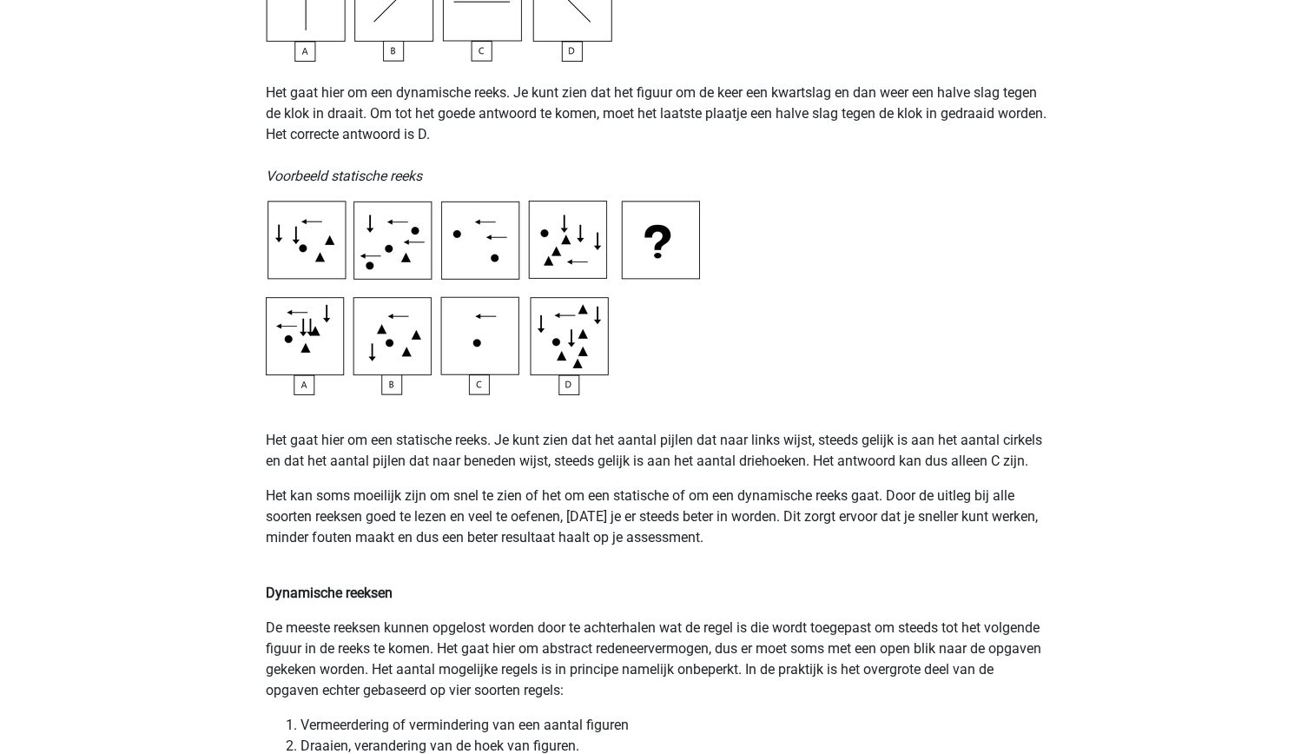
scroll to position [802, 0]
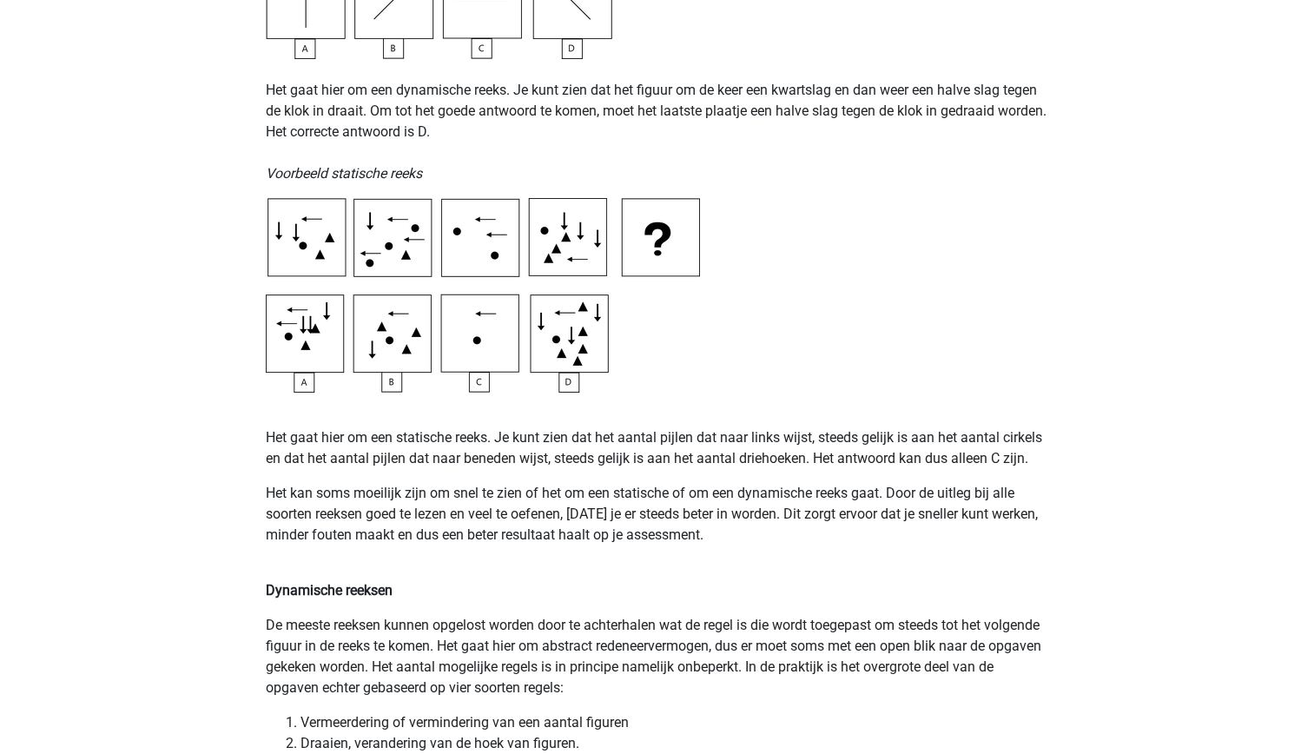
click at [283, 289] on img at bounding box center [483, 295] width 434 height 195
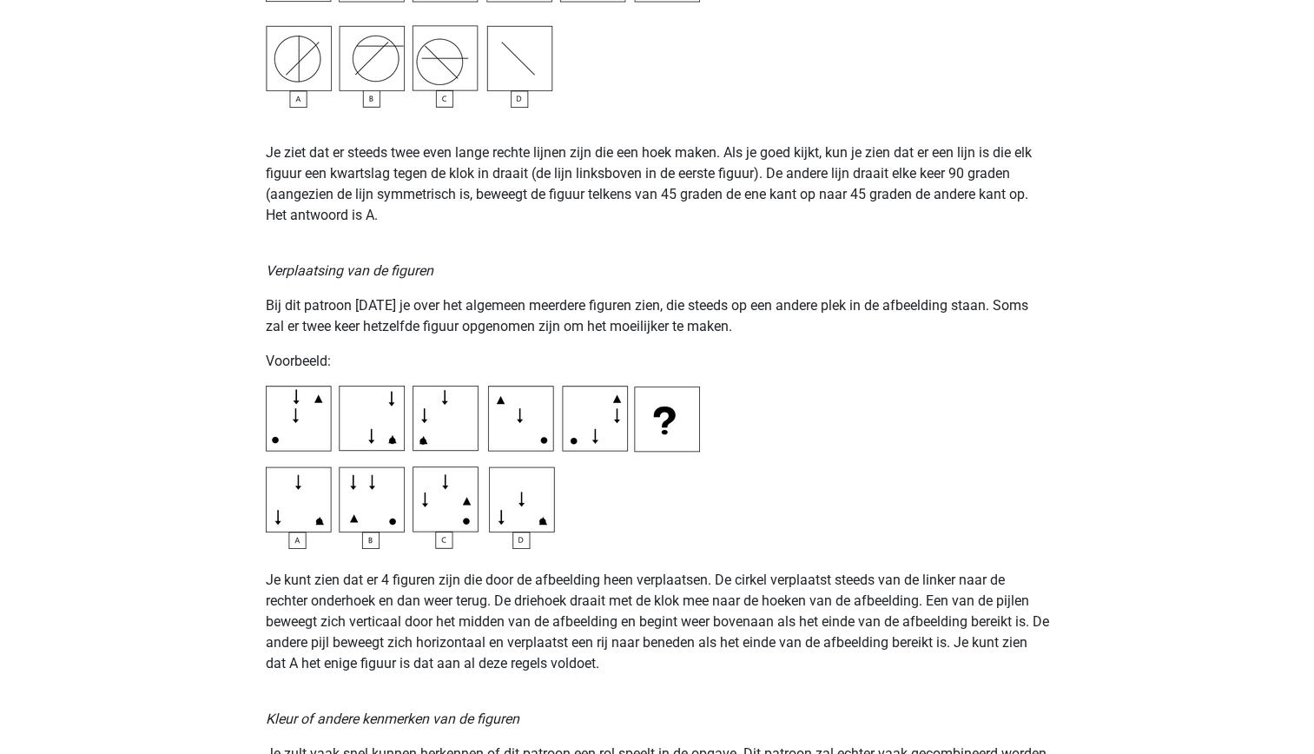
scroll to position [2411, 0]
click at [548, 524] on img at bounding box center [483, 466] width 434 height 163
click at [331, 525] on img at bounding box center [483, 466] width 434 height 163
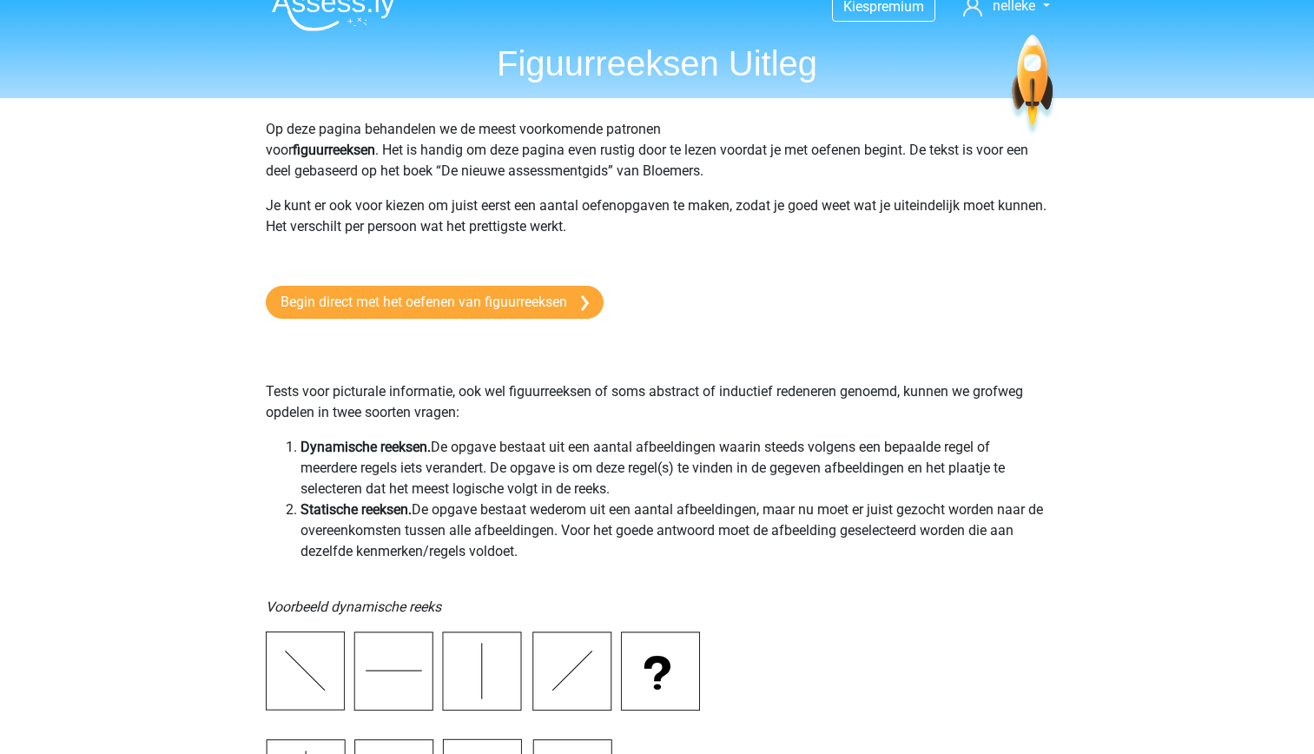
scroll to position [0, 0]
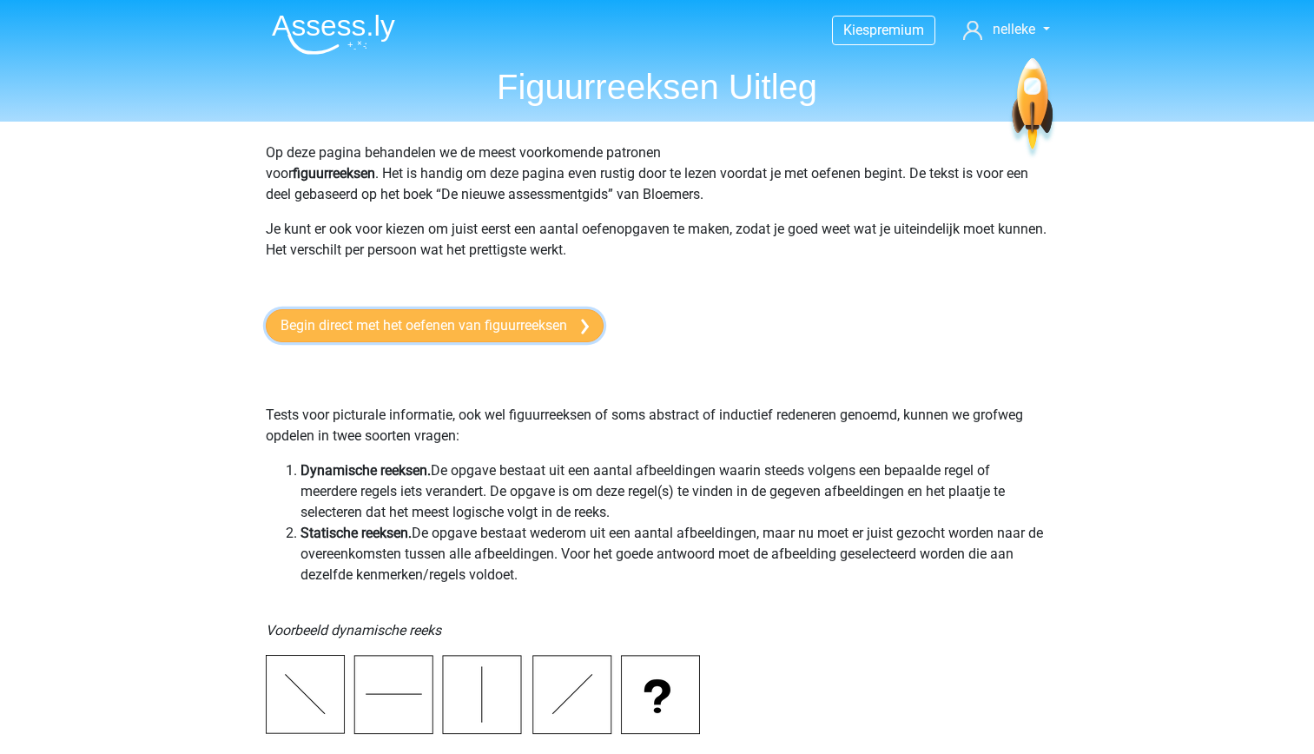
click at [422, 329] on link "Begin direct met het oefenen van figuurreeksen" at bounding box center [435, 325] width 338 height 33
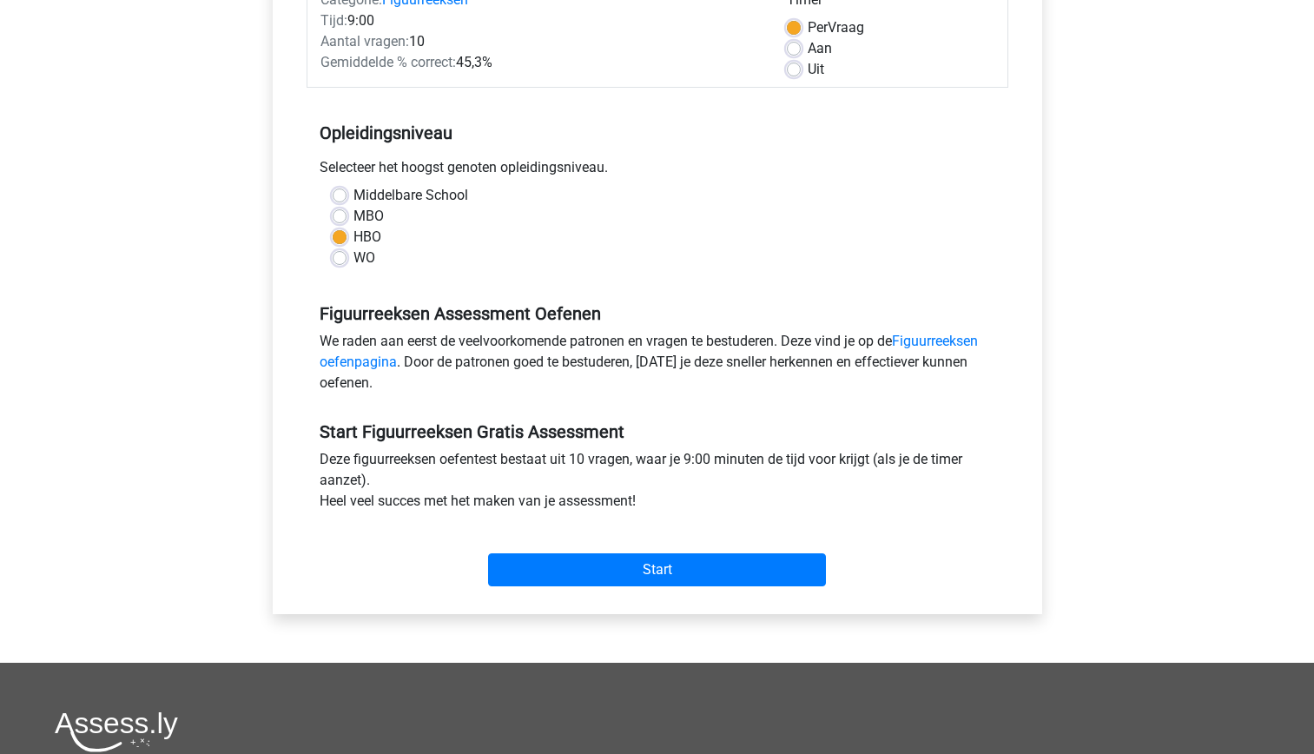
scroll to position [252, 0]
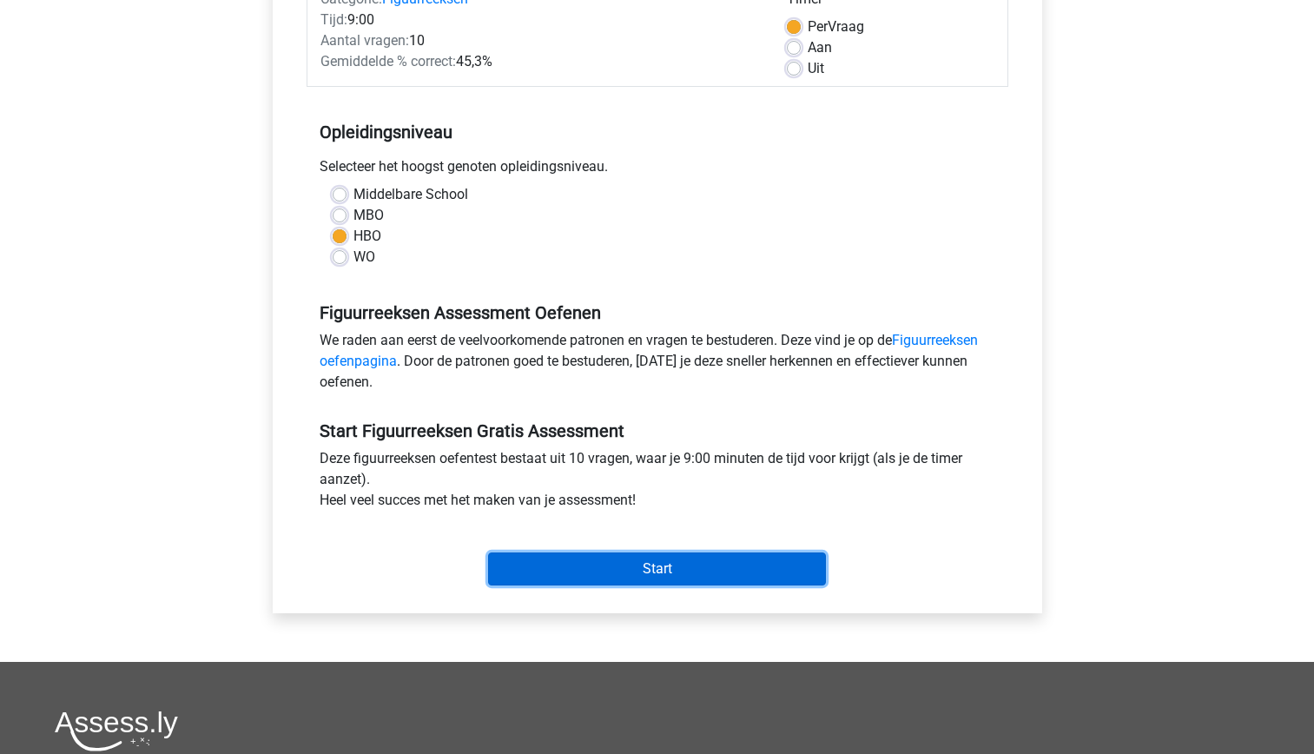
click at [634, 577] on input "Start" at bounding box center [657, 568] width 338 height 33
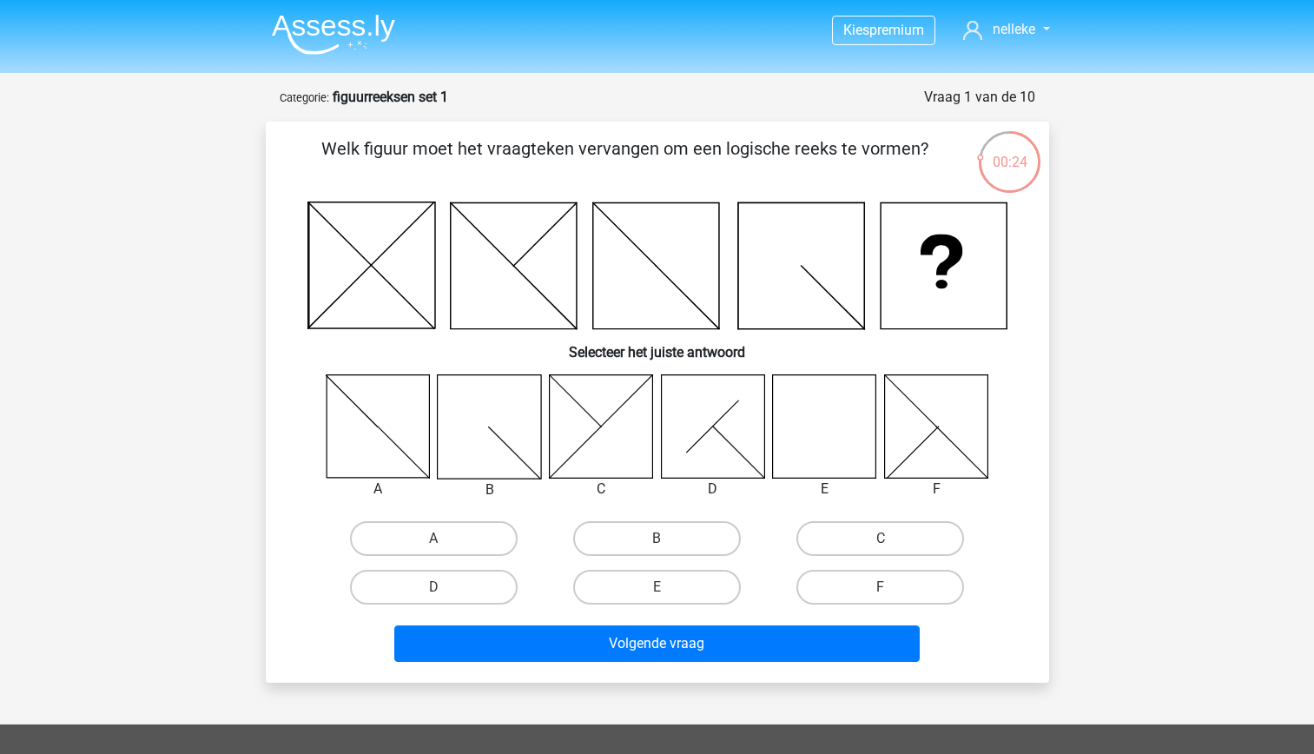
click at [836, 429] on icon at bounding box center [824, 425] width 103 height 103
click at [657, 587] on input "E" at bounding box center [662, 592] width 11 height 11
radio input "true"
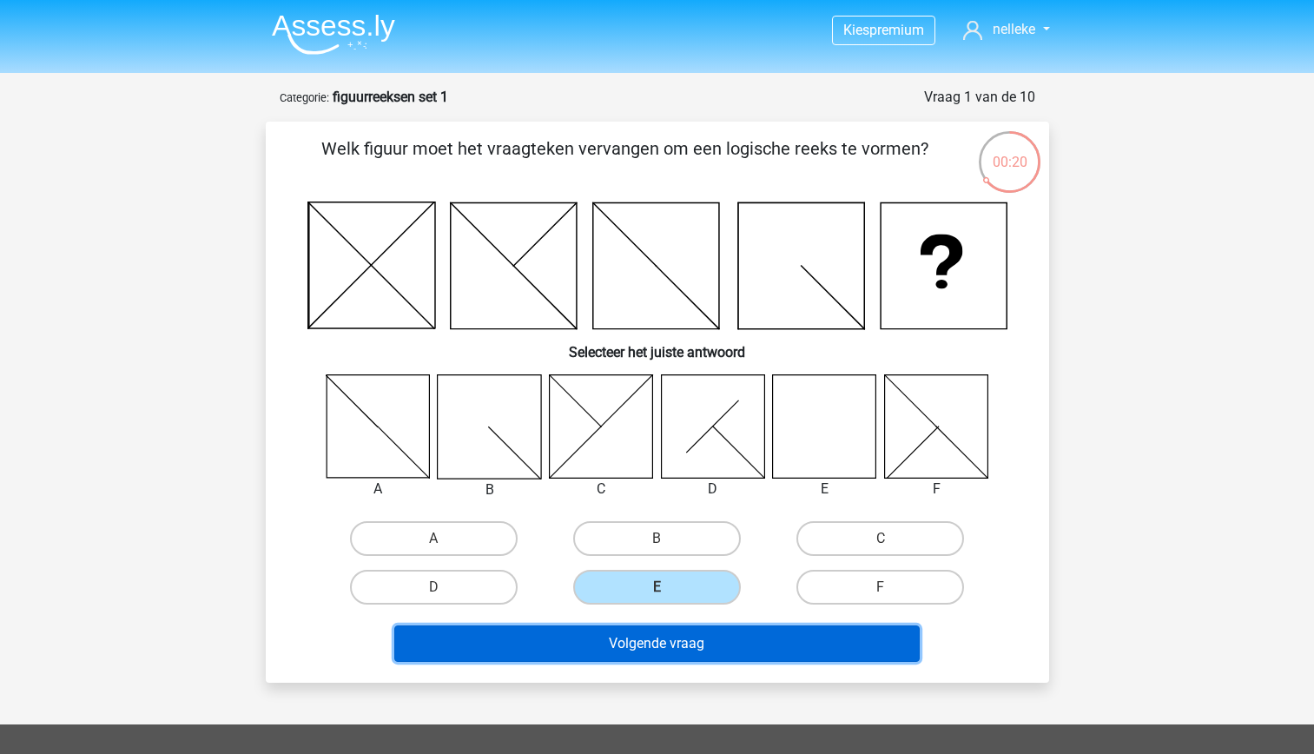
click at [682, 643] on button "Volgende vraag" at bounding box center [656, 643] width 525 height 36
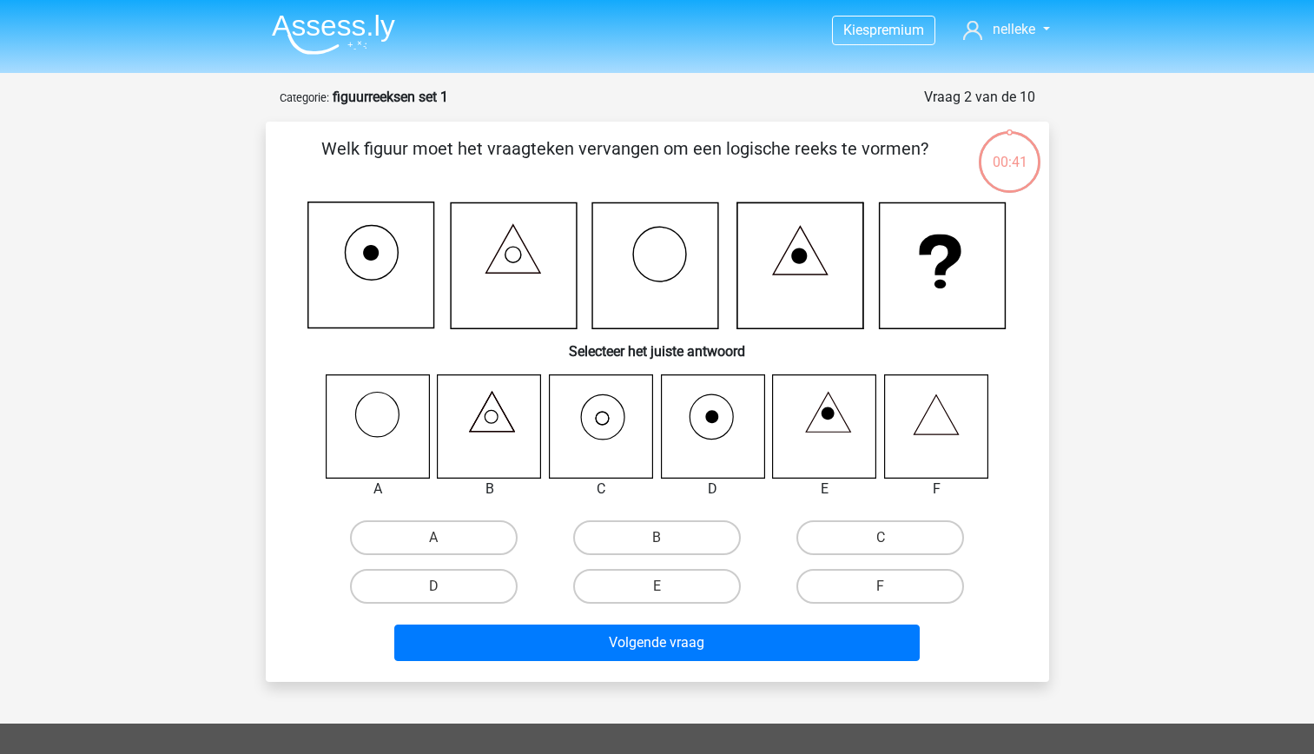
scroll to position [87, 0]
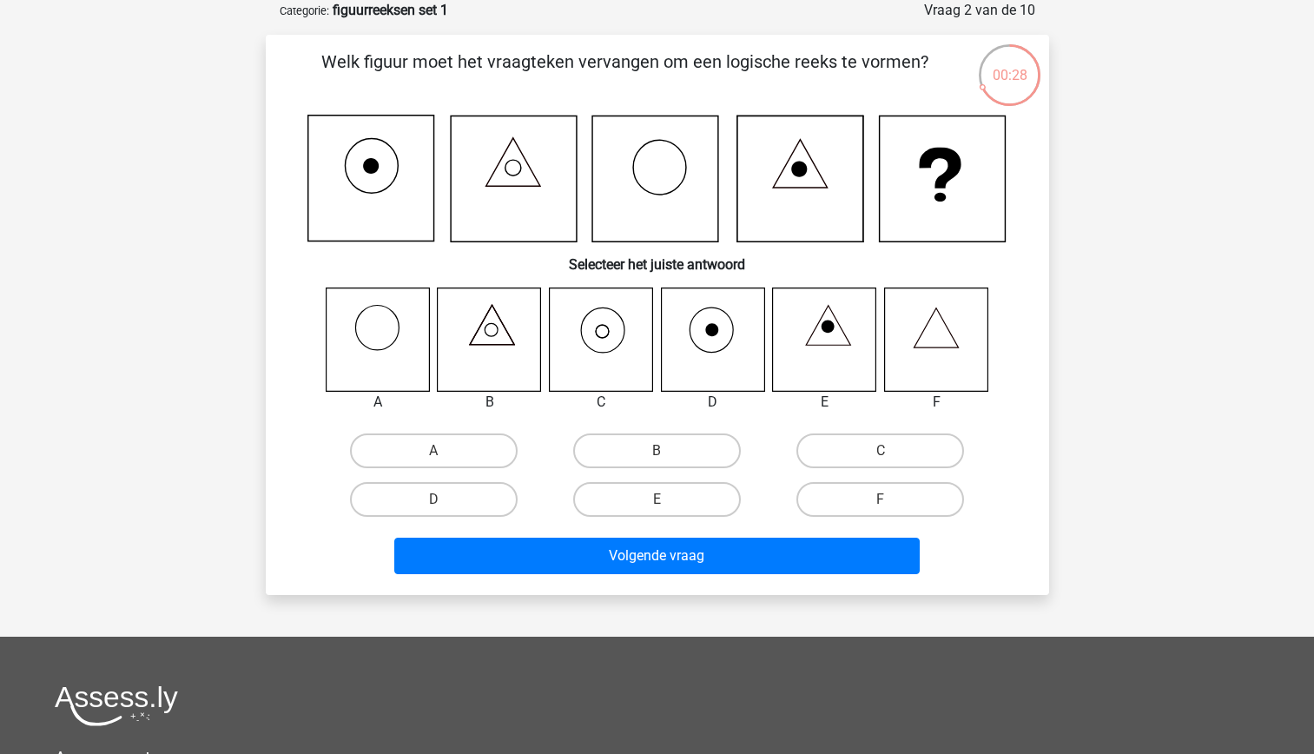
click at [587, 341] on icon at bounding box center [600, 338] width 103 height 103
click at [837, 459] on label "C" at bounding box center [880, 450] width 168 height 35
click at [881, 459] on input "C" at bounding box center [886, 456] width 11 height 11
radio input "true"
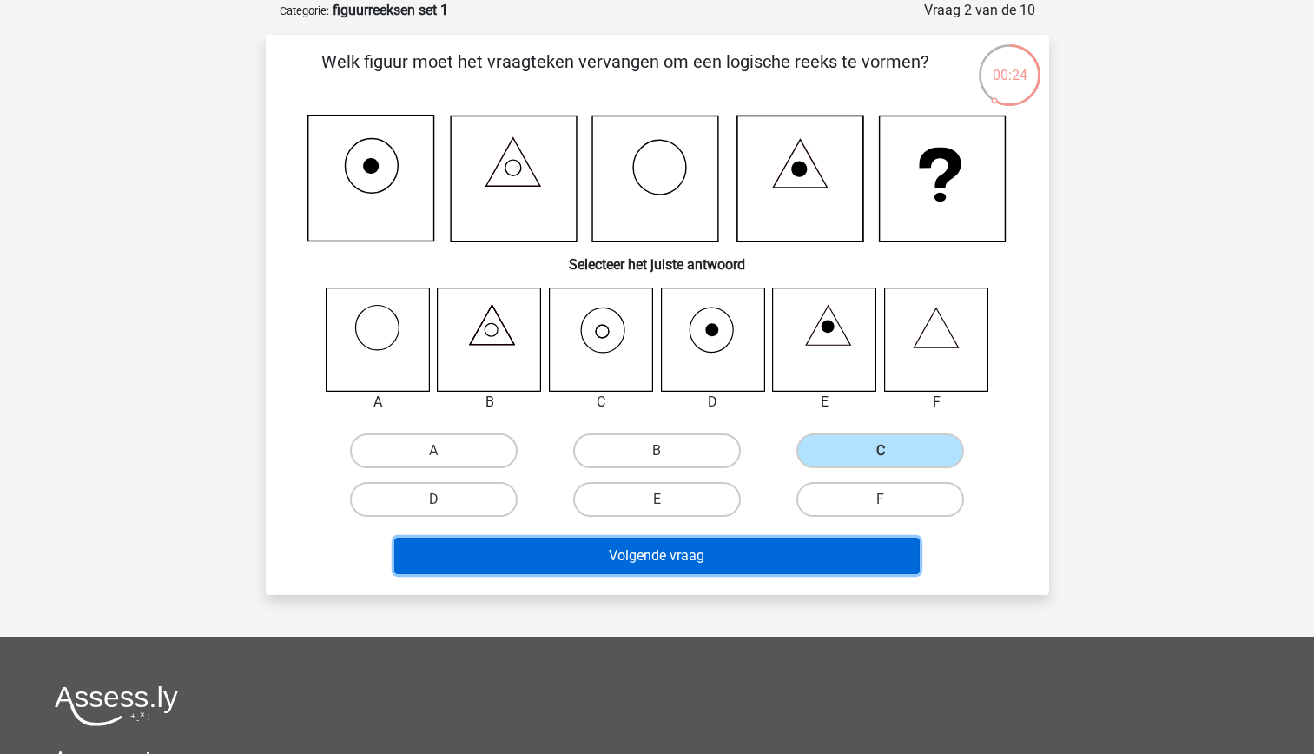
click at [679, 551] on button "Volgende vraag" at bounding box center [656, 556] width 525 height 36
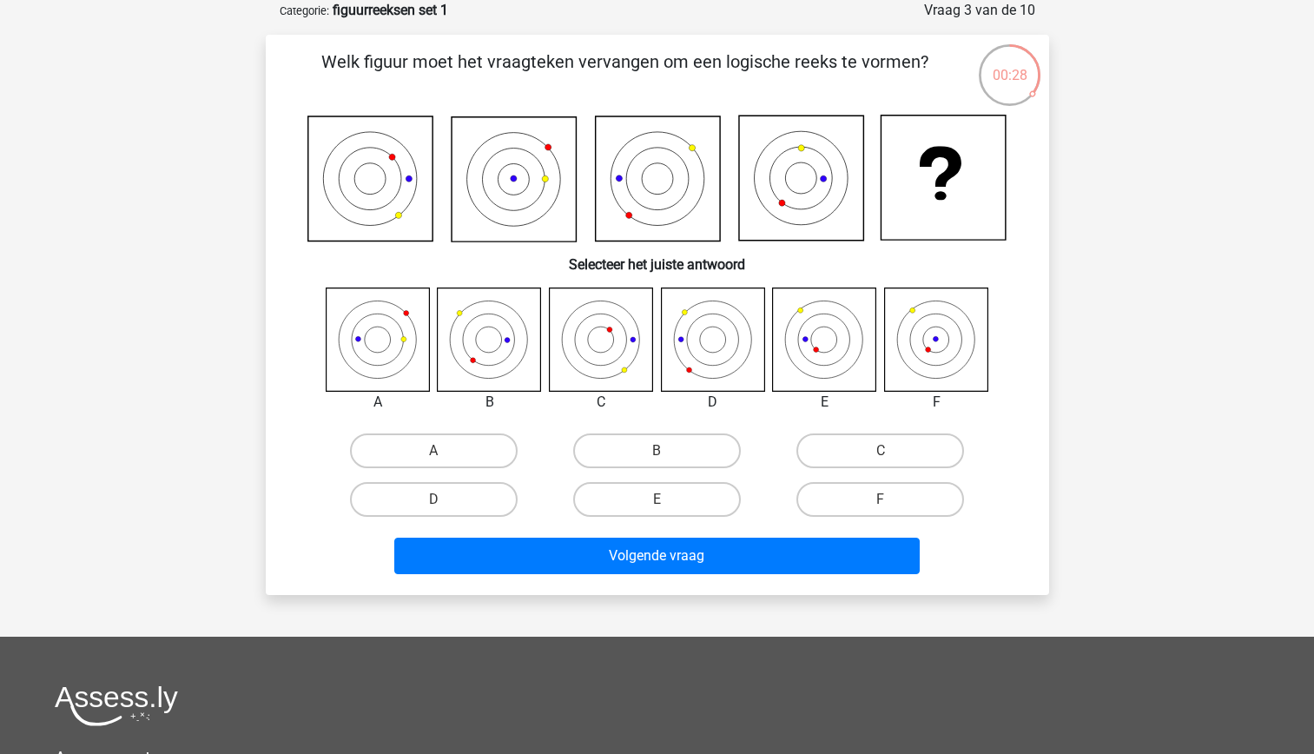
click at [369, 346] on icon at bounding box center [377, 338] width 103 height 103
click at [426, 445] on label "A" at bounding box center [434, 450] width 168 height 35
click at [433, 451] on input "A" at bounding box center [438, 456] width 11 height 11
radio input "true"
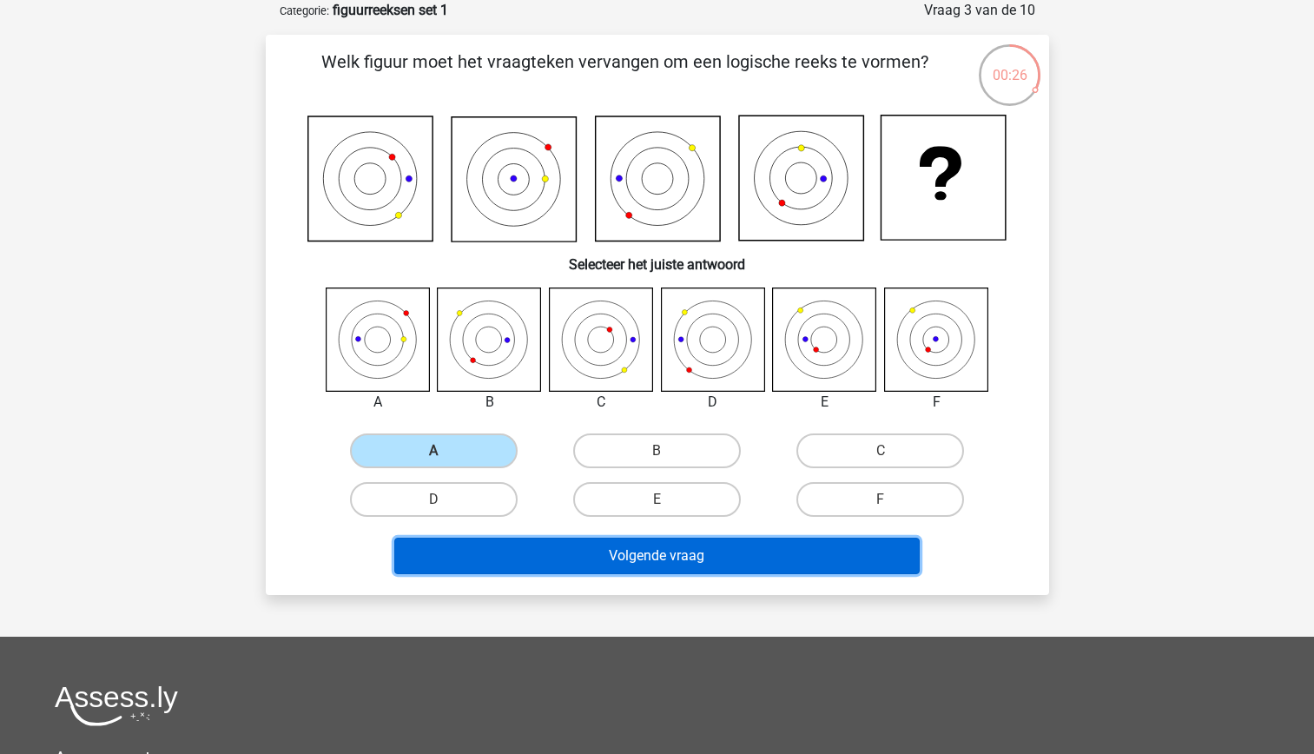
click at [495, 563] on button "Volgende vraag" at bounding box center [656, 556] width 525 height 36
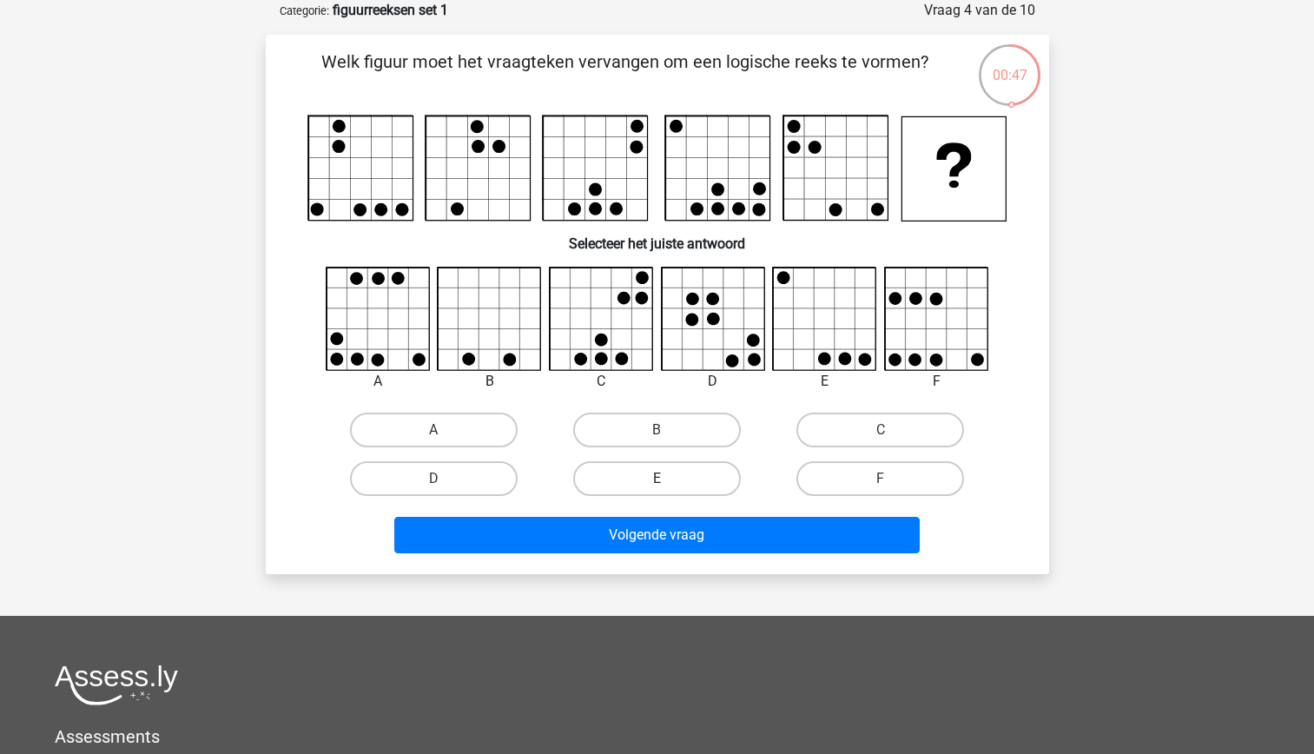
click at [678, 487] on label "E" at bounding box center [657, 478] width 168 height 35
click at [668, 487] on input "E" at bounding box center [662, 483] width 11 height 11
radio input "true"
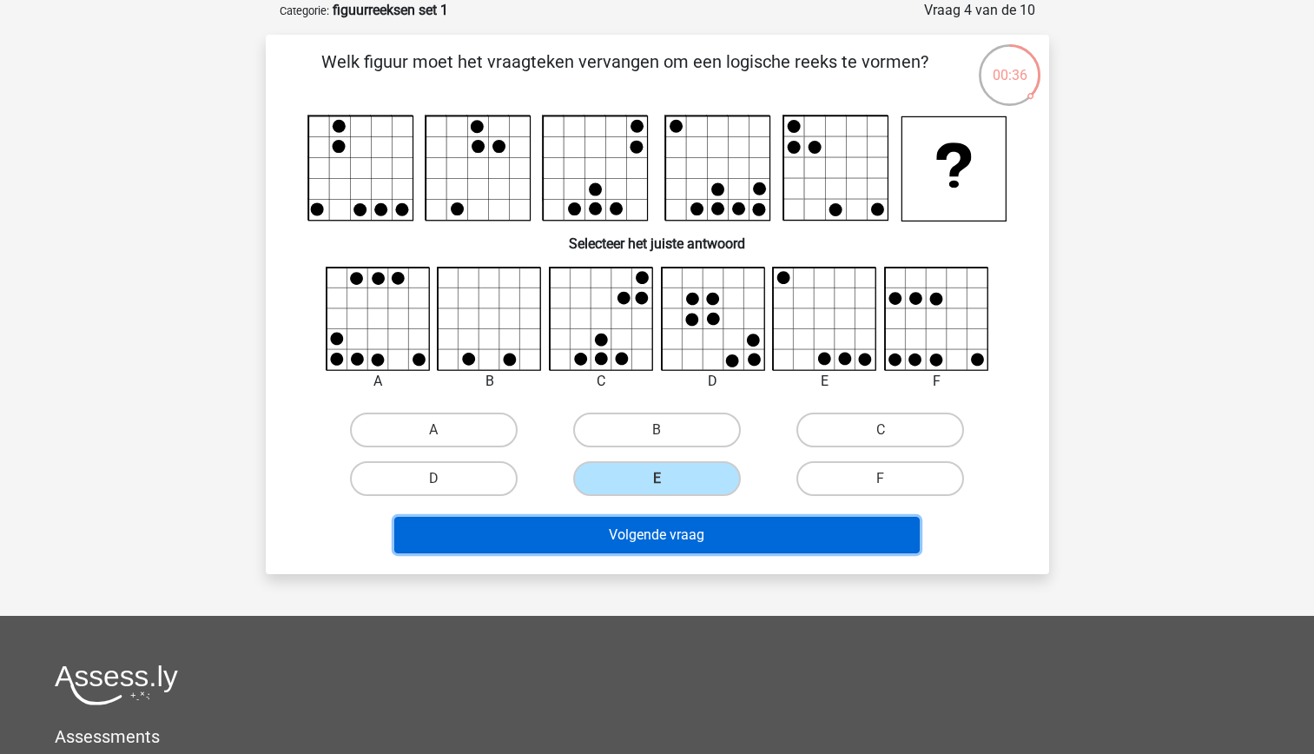
click at [690, 521] on button "Volgende vraag" at bounding box center [656, 535] width 525 height 36
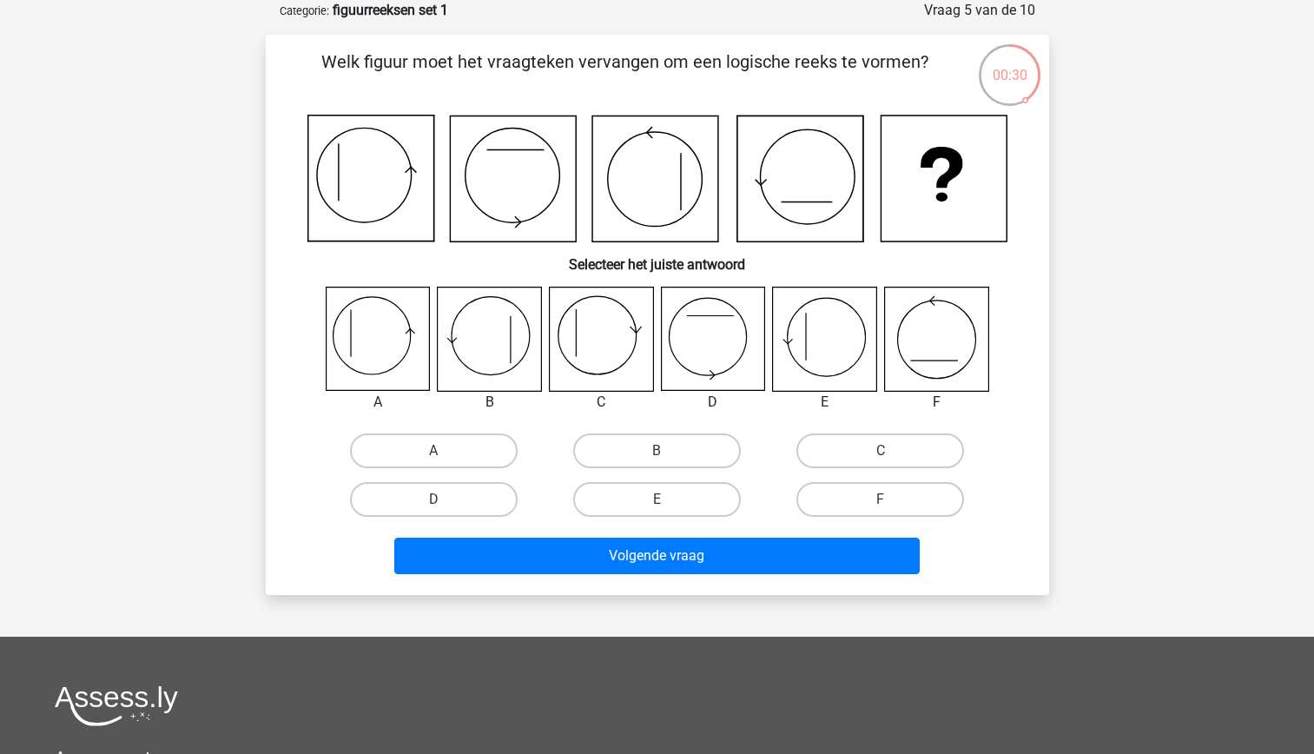
click at [909, 320] on icon at bounding box center [935, 338] width 103 height 103
click at [835, 503] on label "F" at bounding box center [880, 499] width 168 height 35
click at [881, 503] on input "F" at bounding box center [886, 504] width 11 height 11
radio input "true"
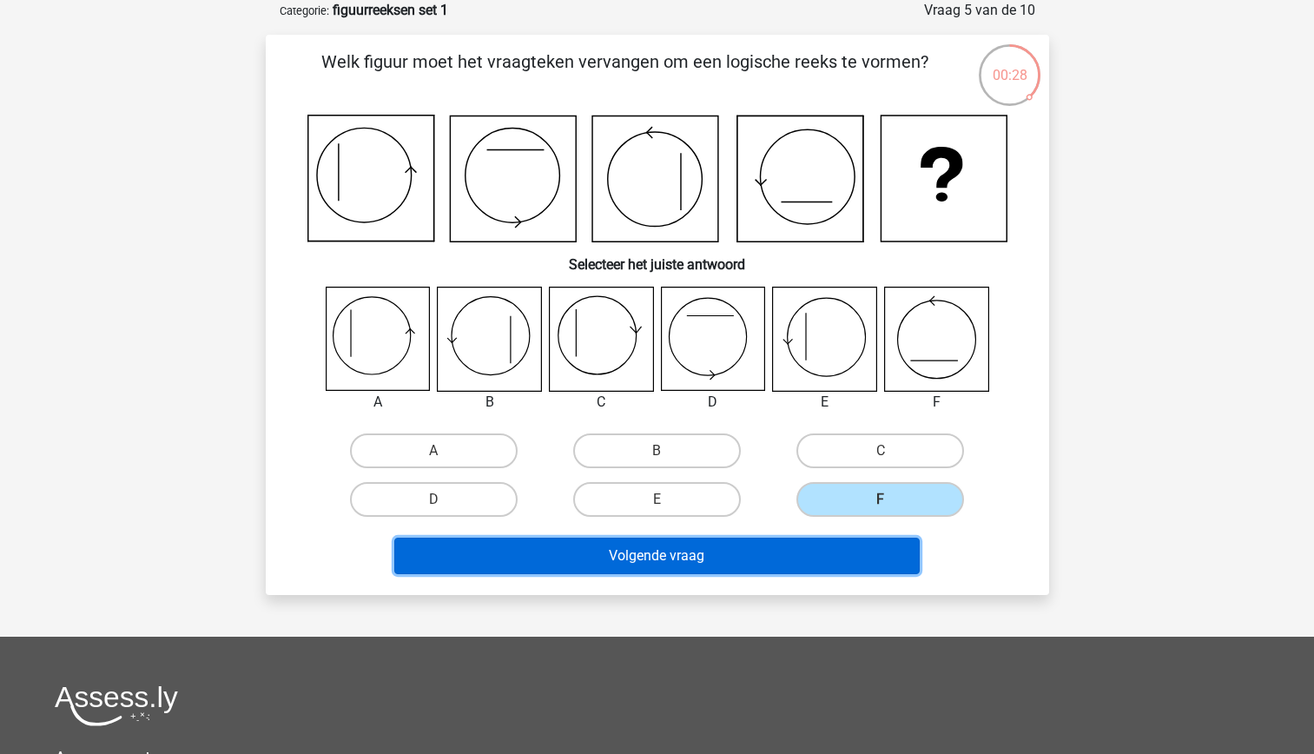
click at [742, 562] on button "Volgende vraag" at bounding box center [656, 556] width 525 height 36
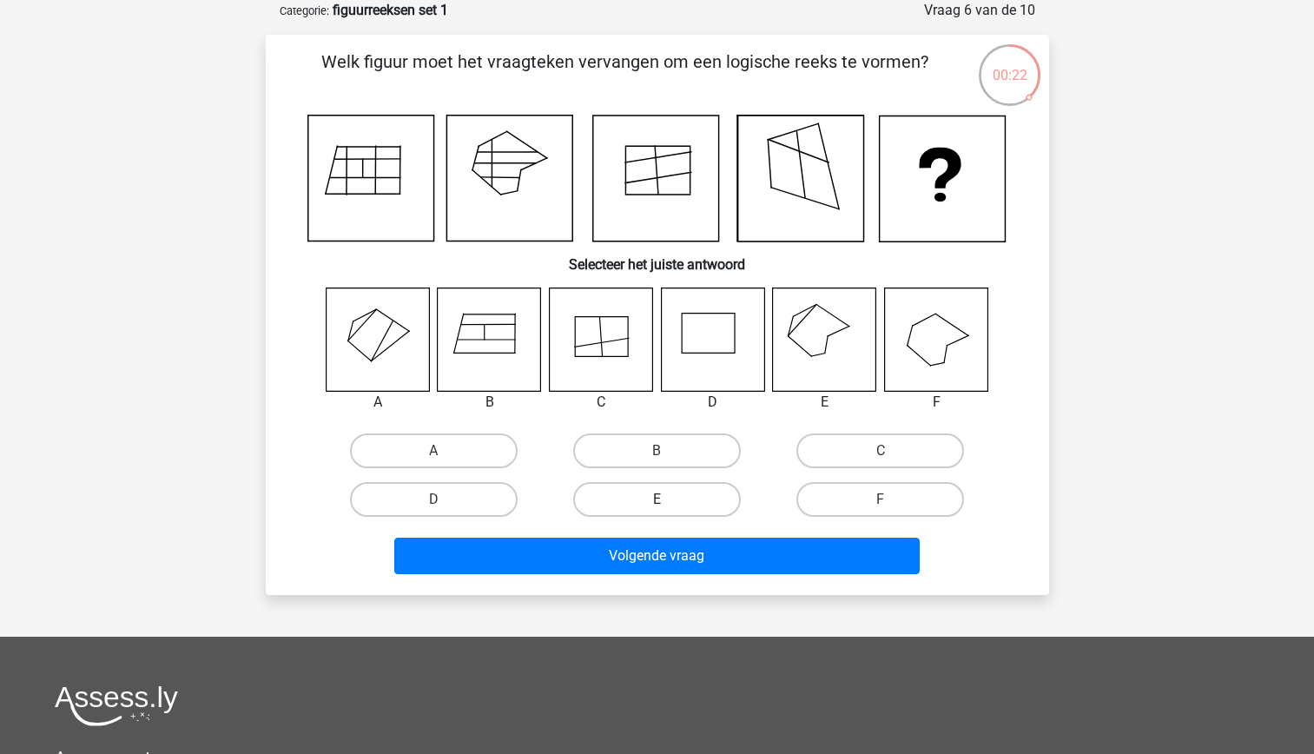
click at [663, 492] on label "E" at bounding box center [657, 499] width 168 height 35
click at [663, 499] on input "E" at bounding box center [662, 504] width 11 height 11
radio input "true"
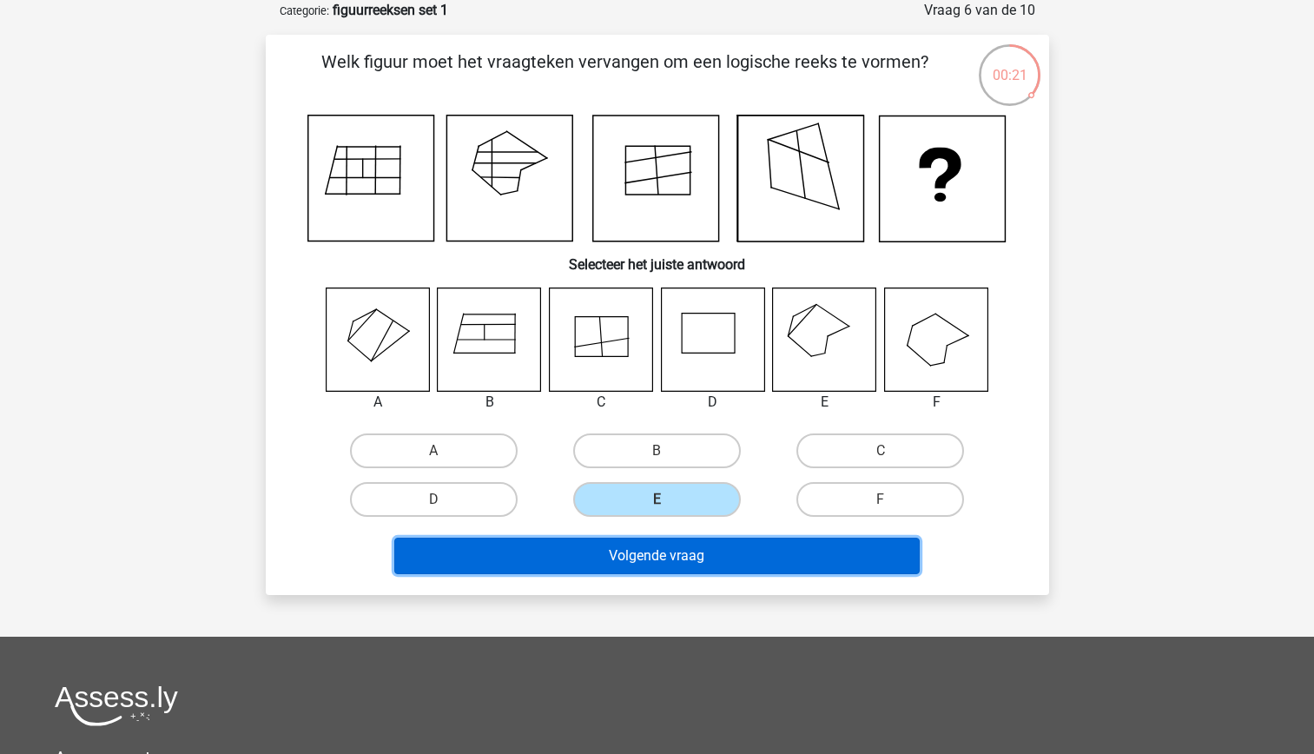
click at [690, 551] on button "Volgende vraag" at bounding box center [656, 556] width 525 height 36
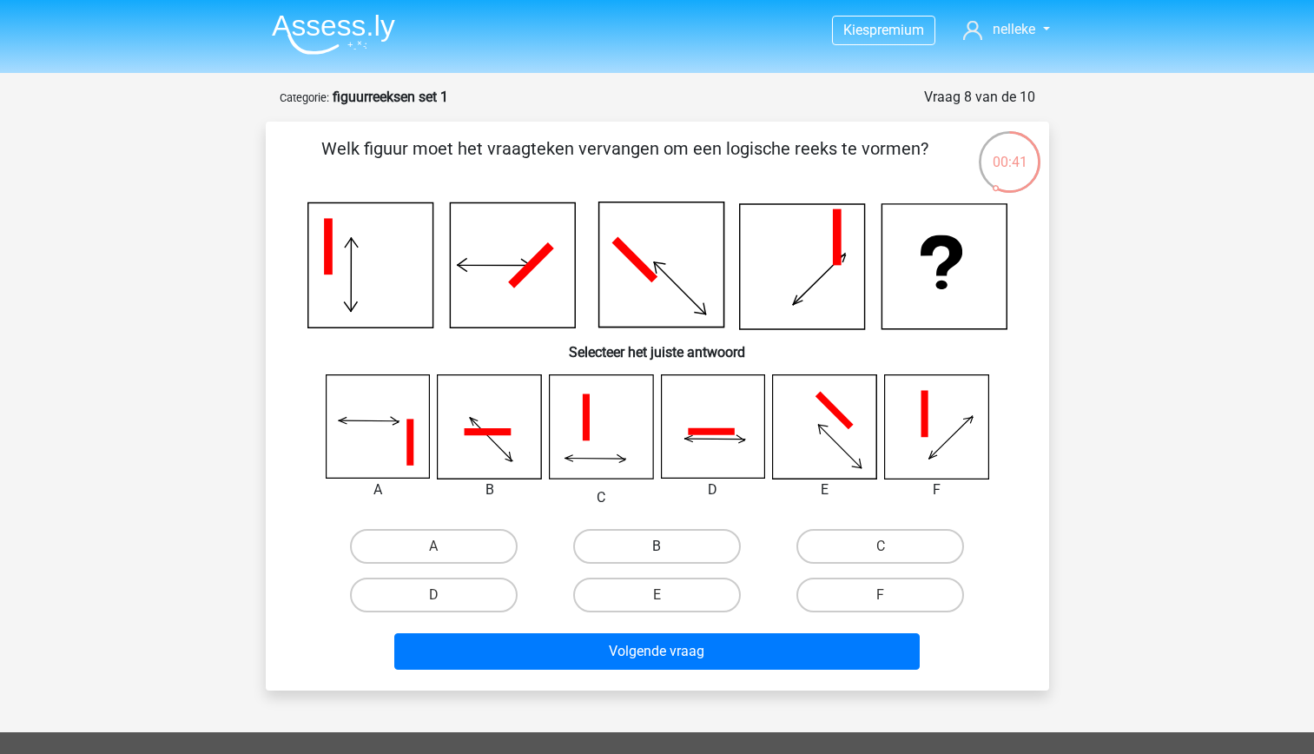
click at [691, 548] on label "B" at bounding box center [657, 546] width 168 height 35
click at [668, 548] on input "B" at bounding box center [662, 551] width 11 height 11
radio input "true"
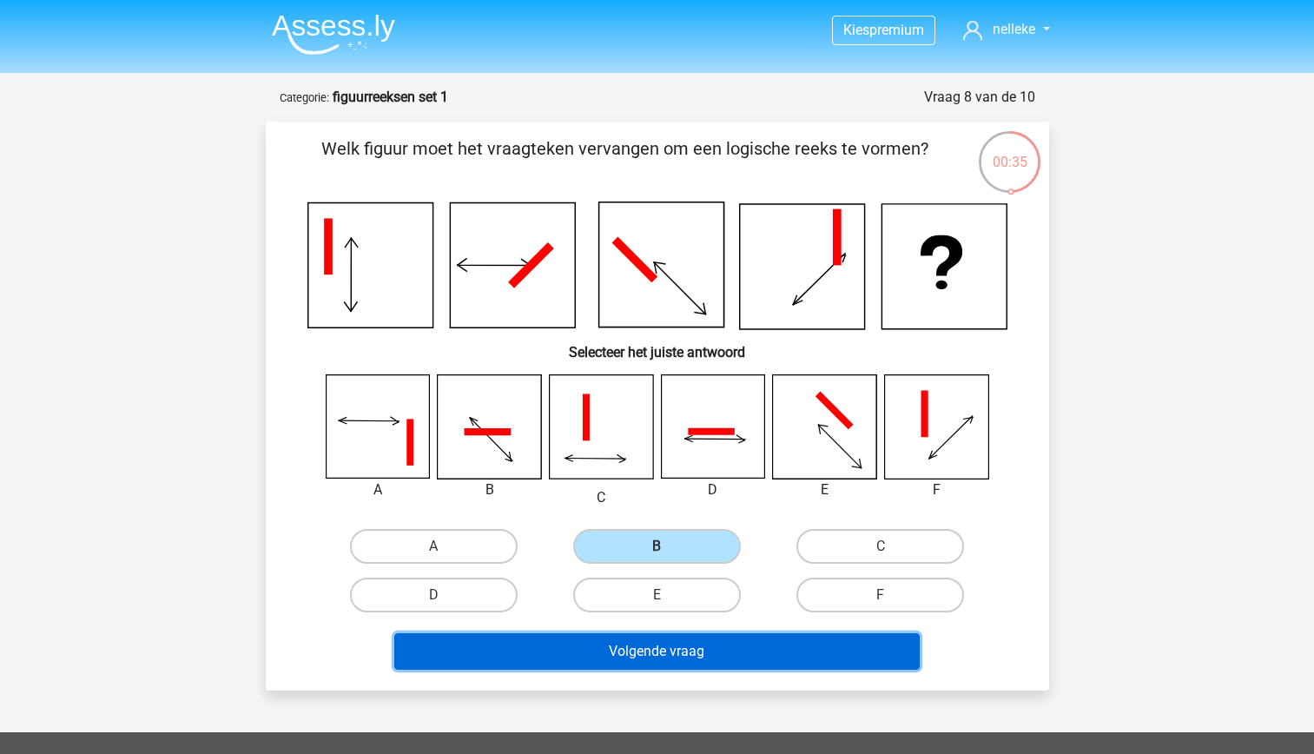
click at [691, 651] on button "Volgende vraag" at bounding box center [656, 651] width 525 height 36
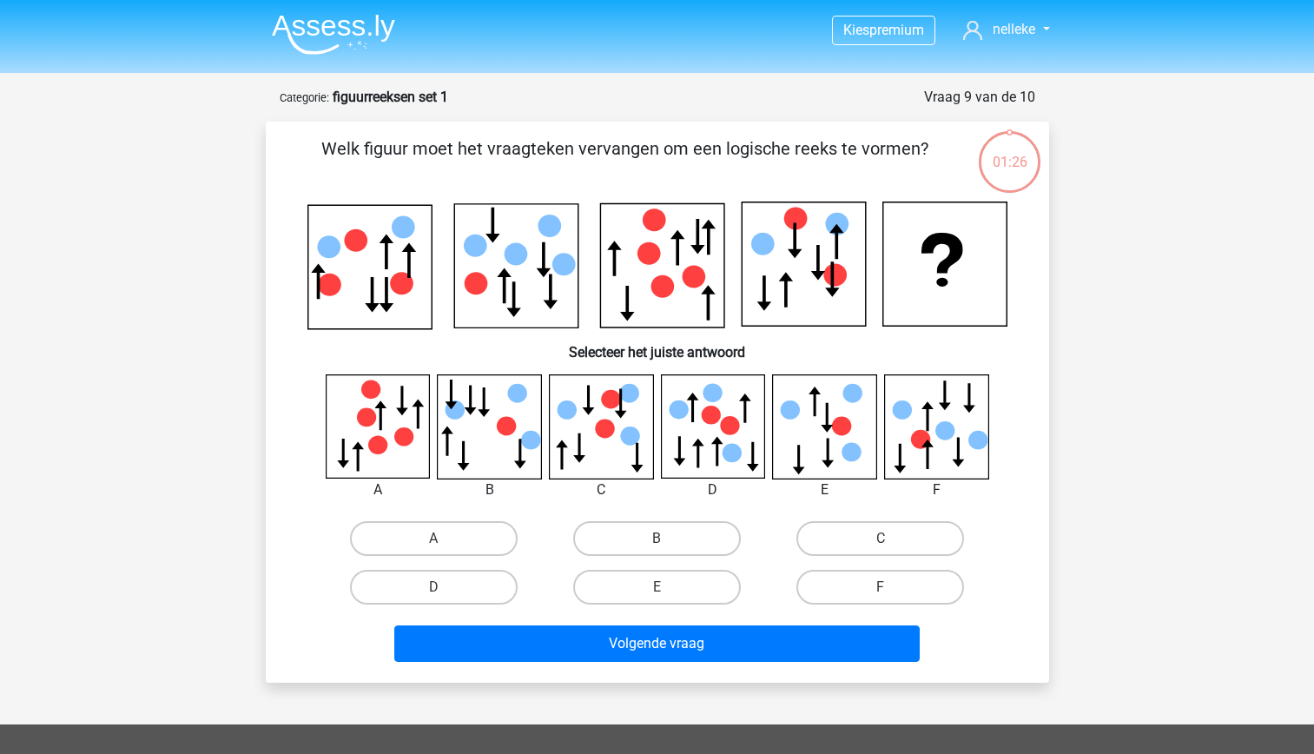
scroll to position [87, 0]
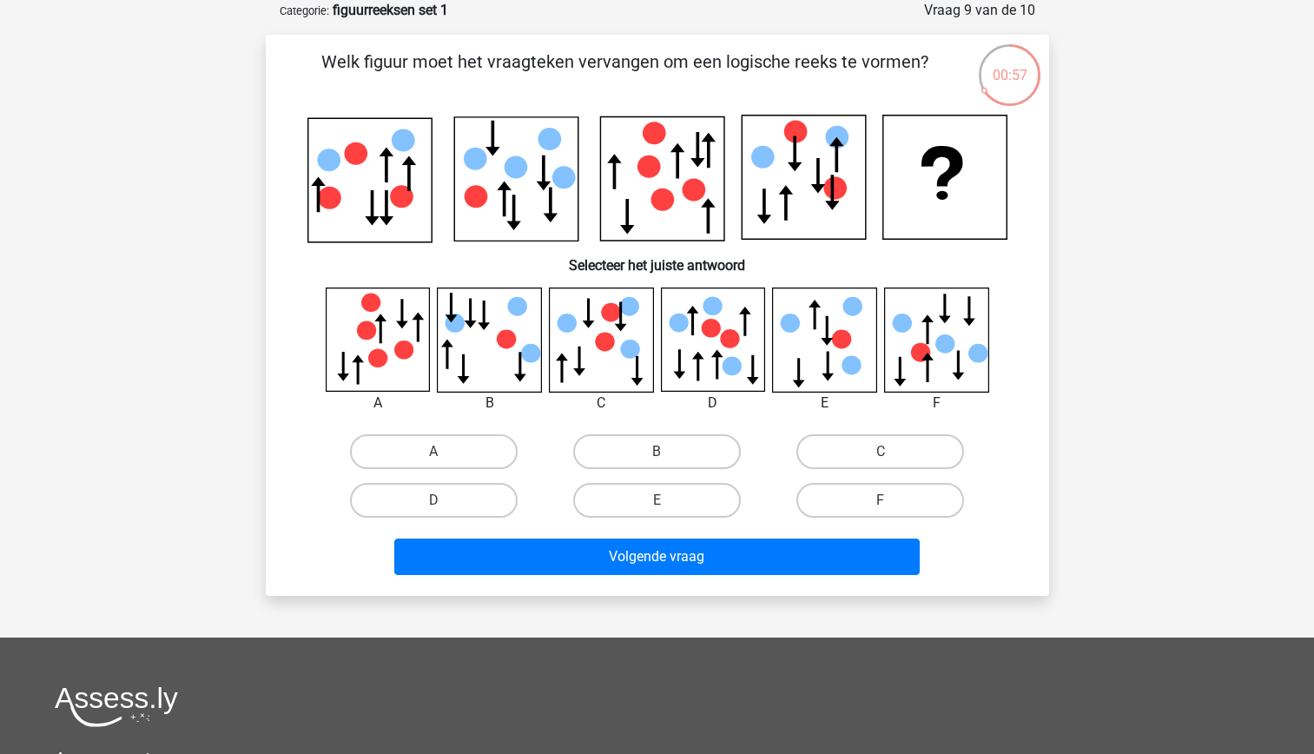
click at [364, 211] on icon at bounding box center [369, 180] width 124 height 124
click at [656, 505] on label "E" at bounding box center [657, 500] width 168 height 35
click at [657, 505] on input "E" at bounding box center [662, 505] width 11 height 11
radio input "true"
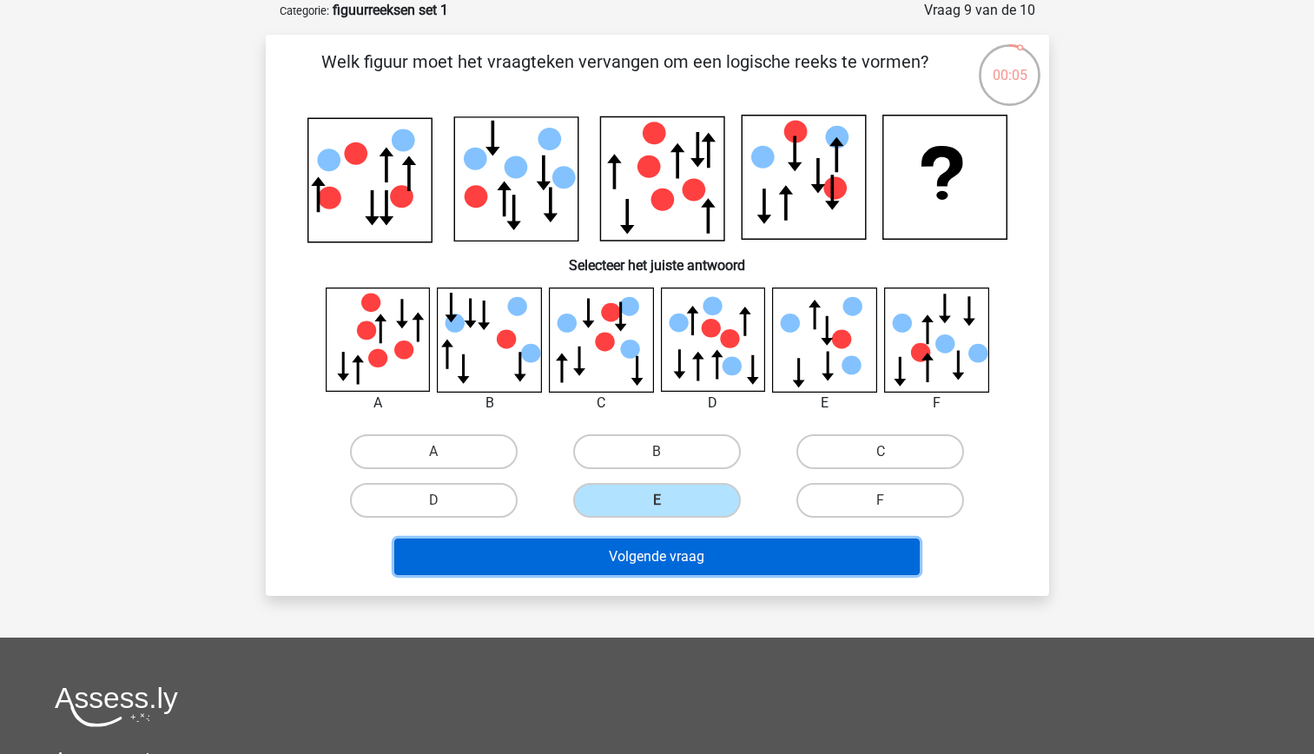
click at [637, 555] on button "Volgende vraag" at bounding box center [656, 556] width 525 height 36
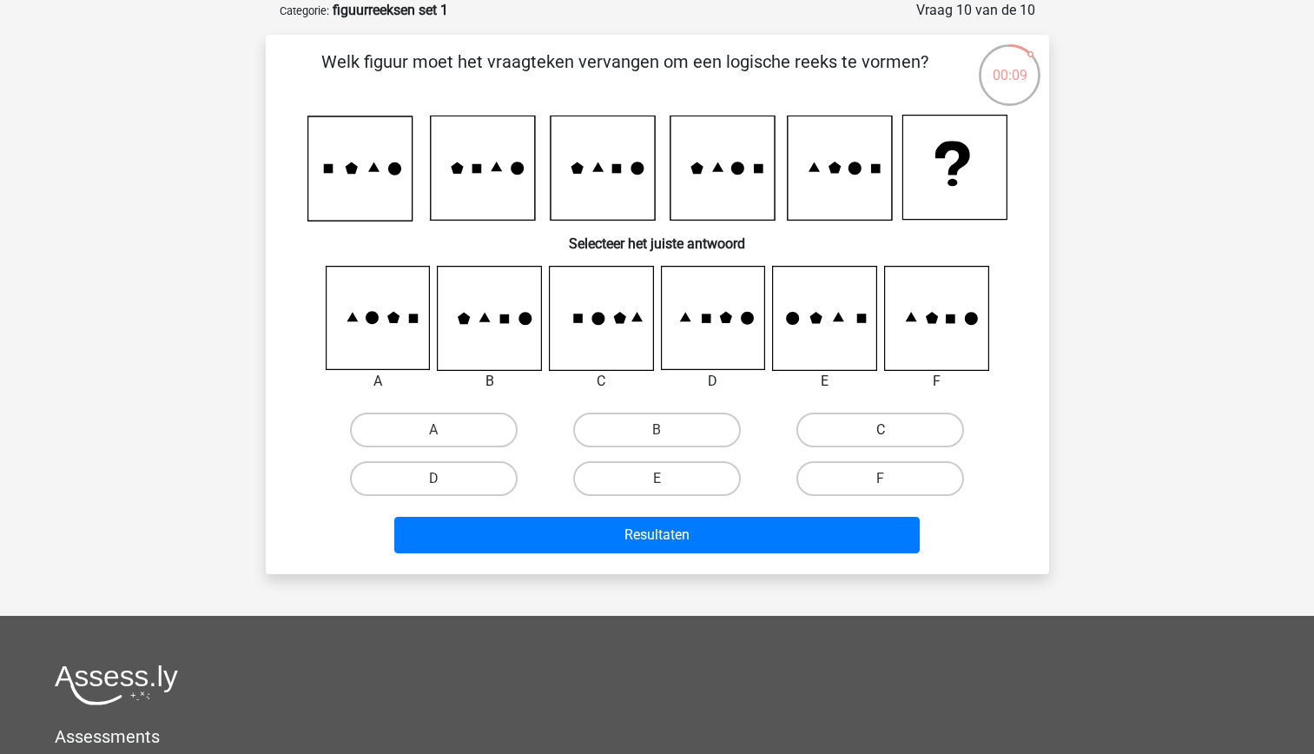
click at [844, 426] on label "C" at bounding box center [880, 429] width 168 height 35
click at [881, 430] on input "C" at bounding box center [886, 435] width 11 height 11
radio input "true"
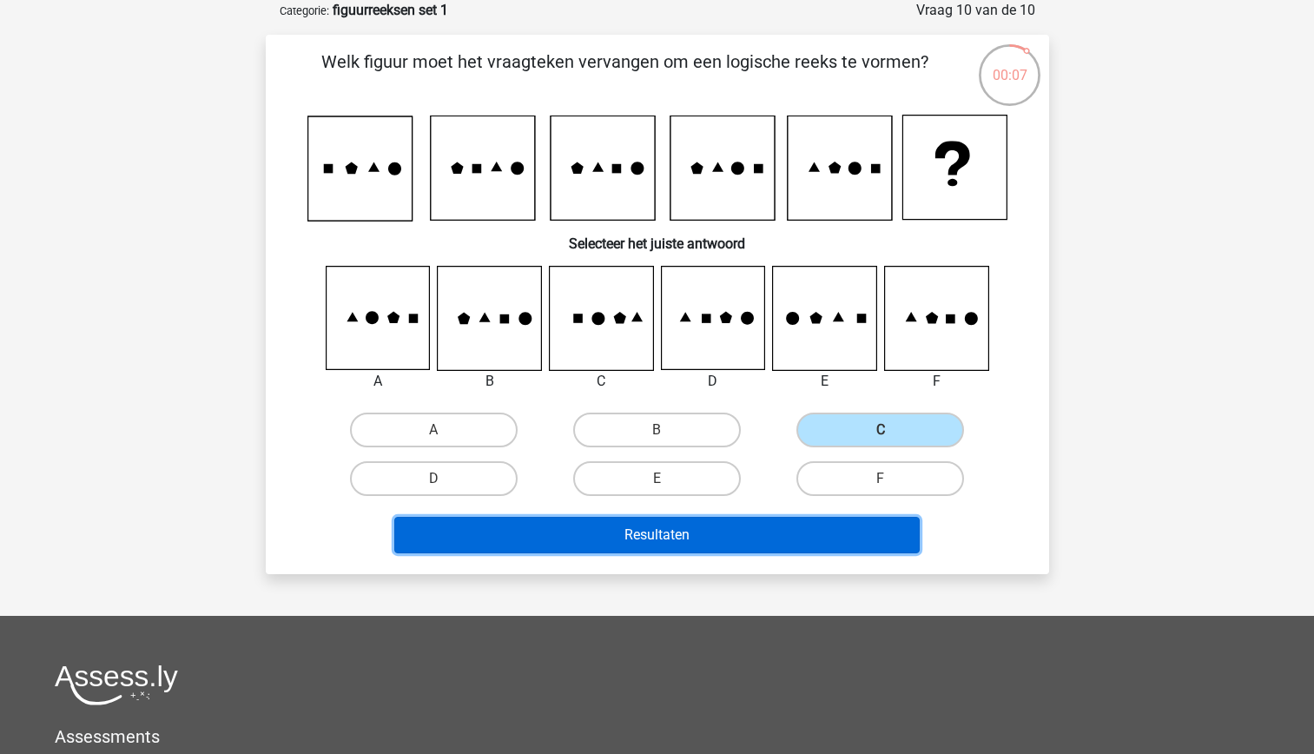
click at [719, 527] on button "Resultaten" at bounding box center [656, 535] width 525 height 36
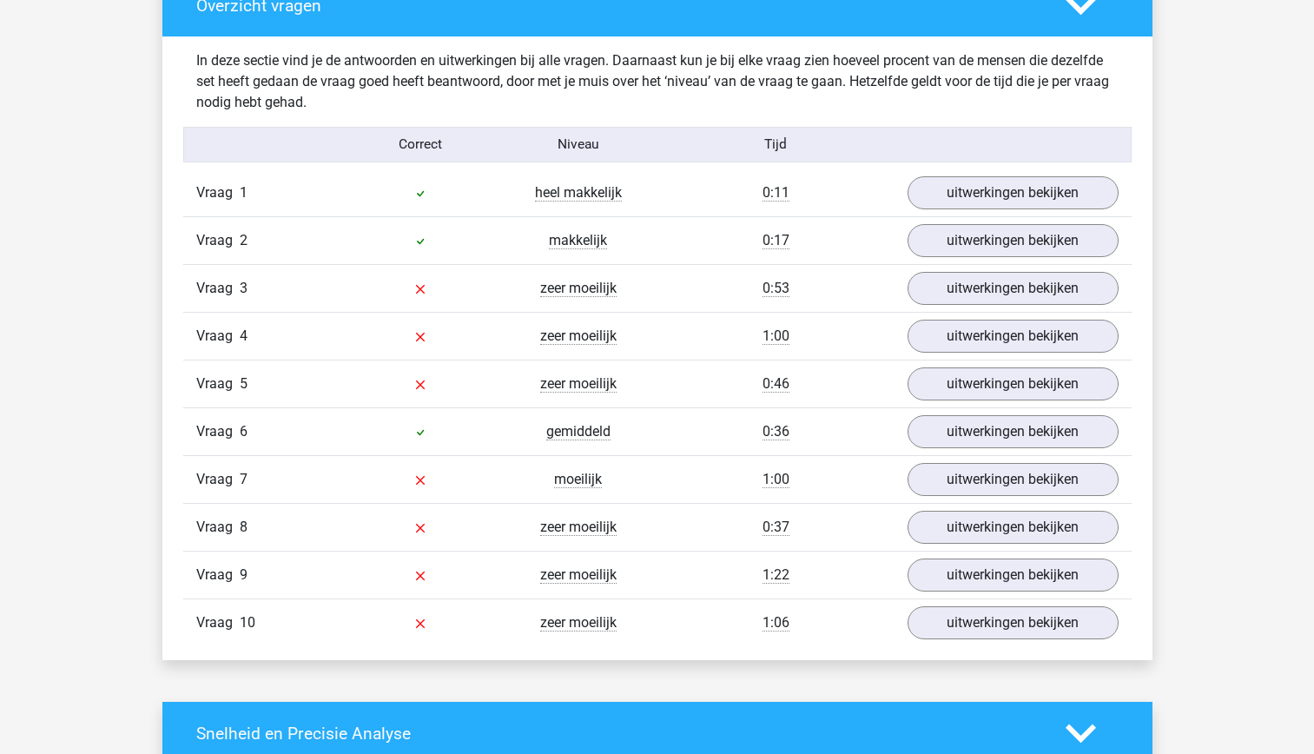
scroll to position [1330, 0]
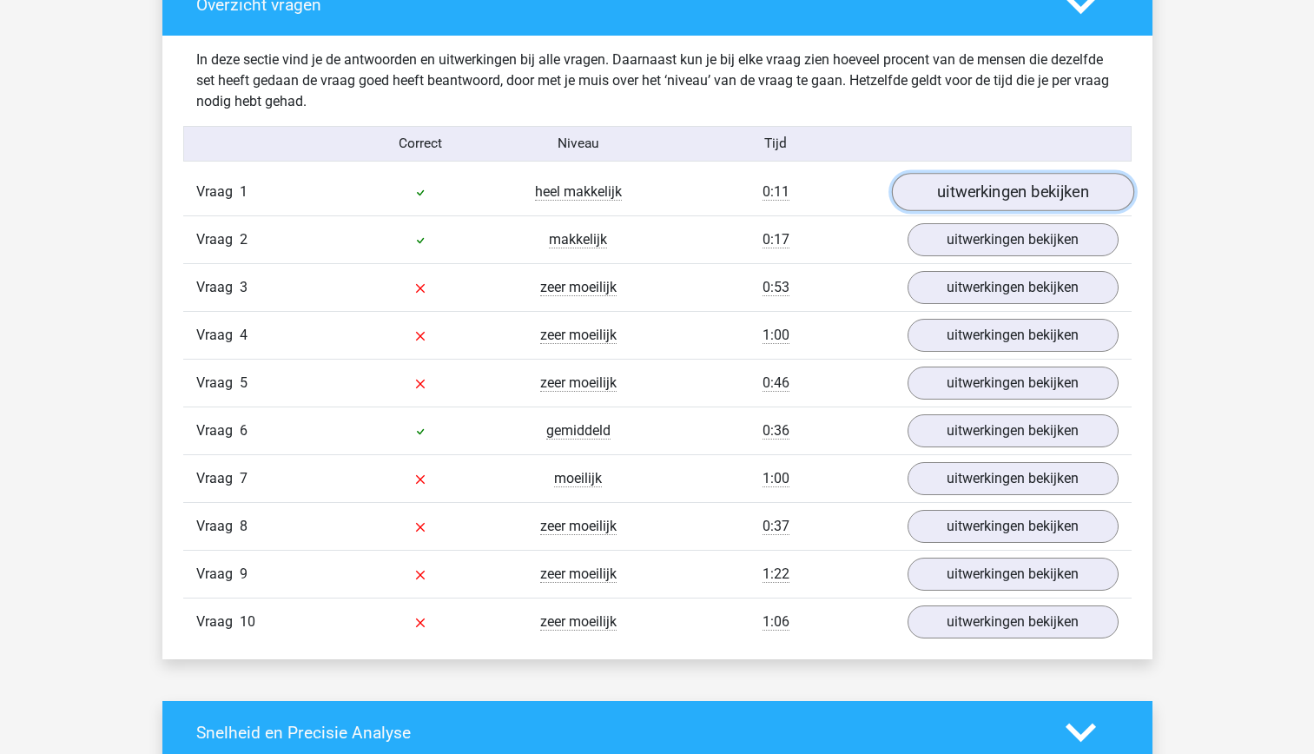
click at [968, 198] on link "uitwerkingen bekijken" at bounding box center [1012, 193] width 242 height 38
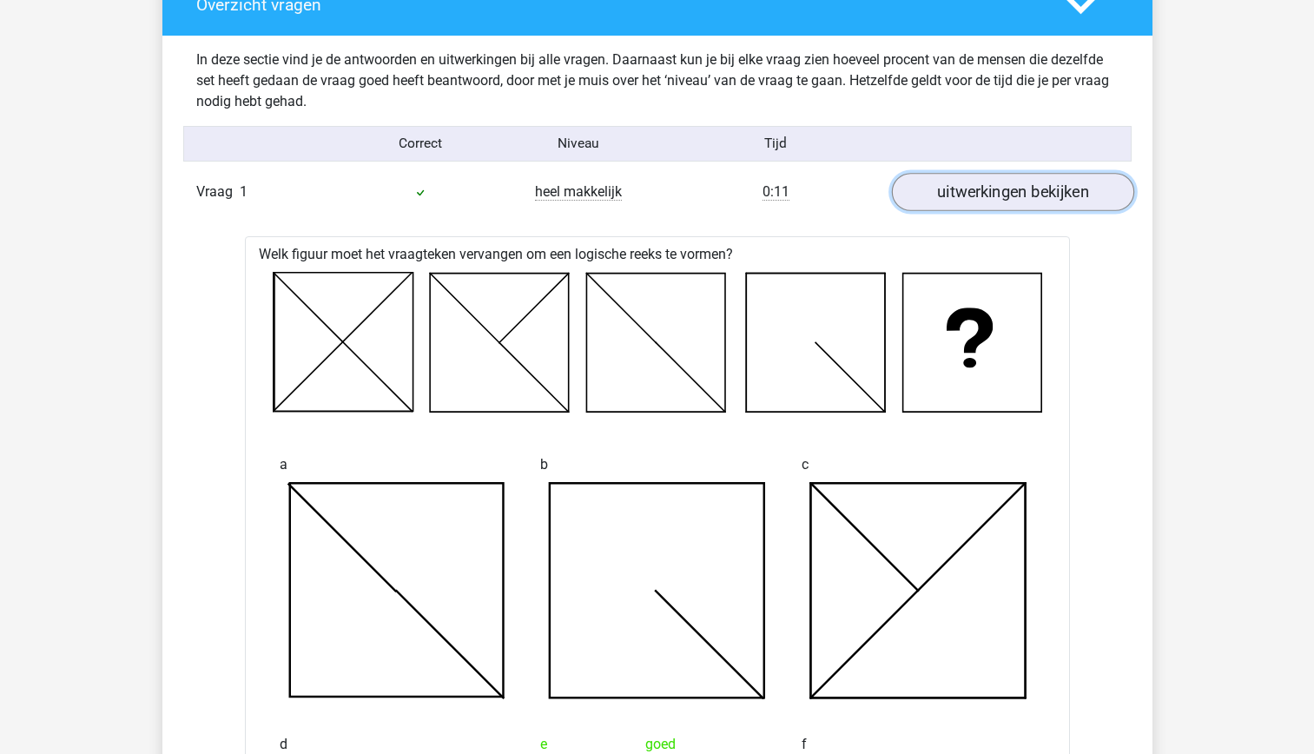
click at [968, 198] on link "uitwerkingen bekijken" at bounding box center [1012, 193] width 242 height 38
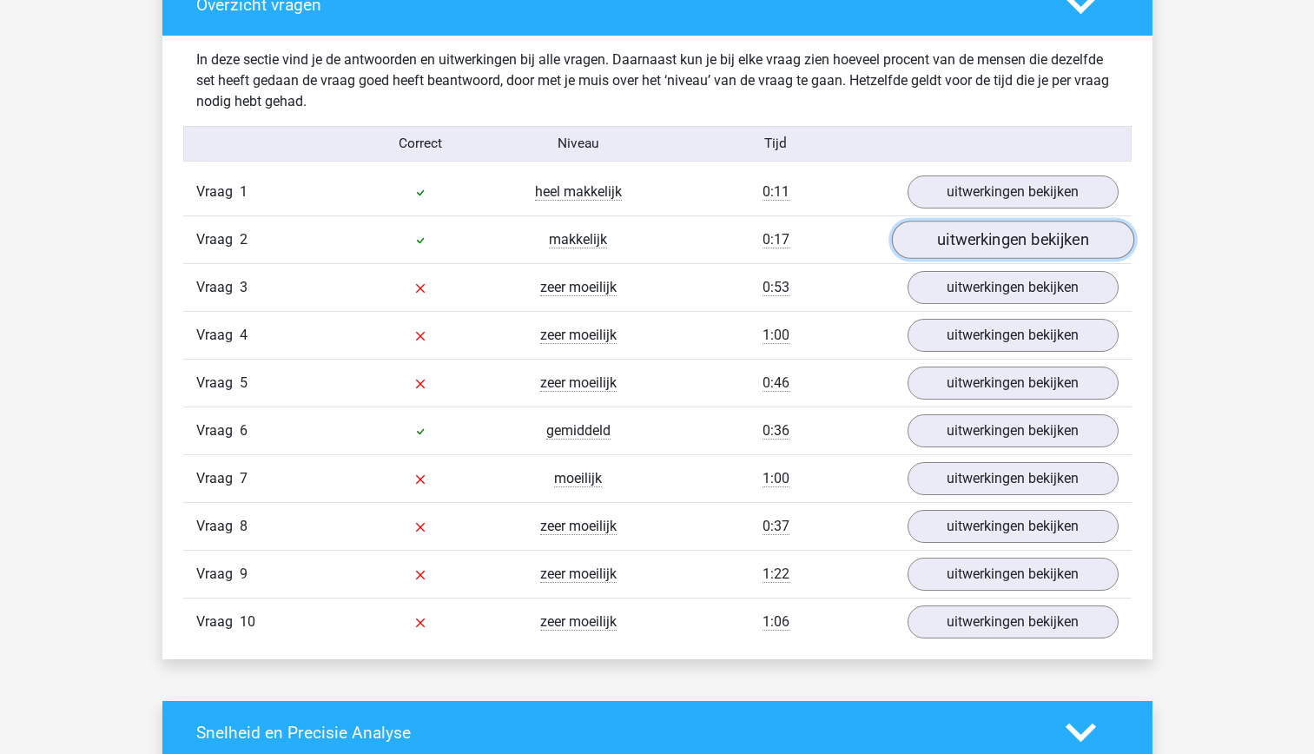
click at [974, 231] on link "uitwerkingen bekijken" at bounding box center [1012, 240] width 242 height 38
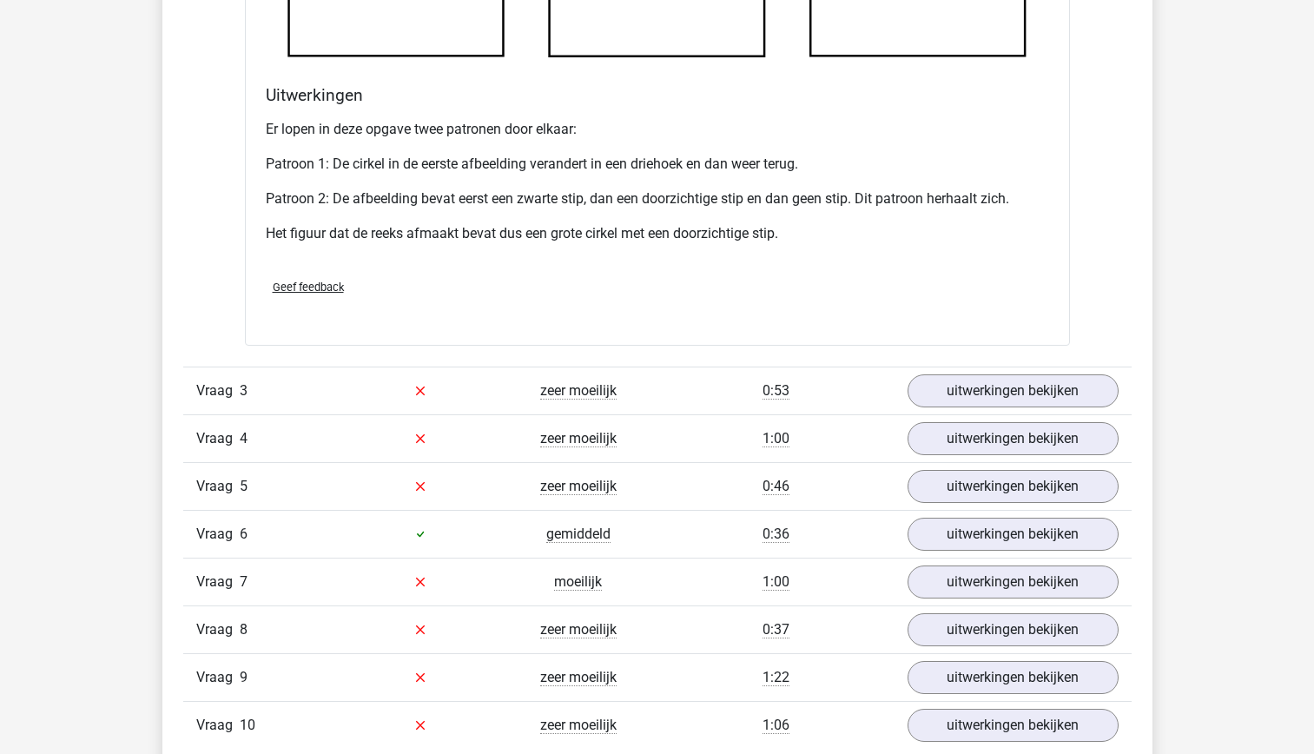
scroll to position [2399, 0]
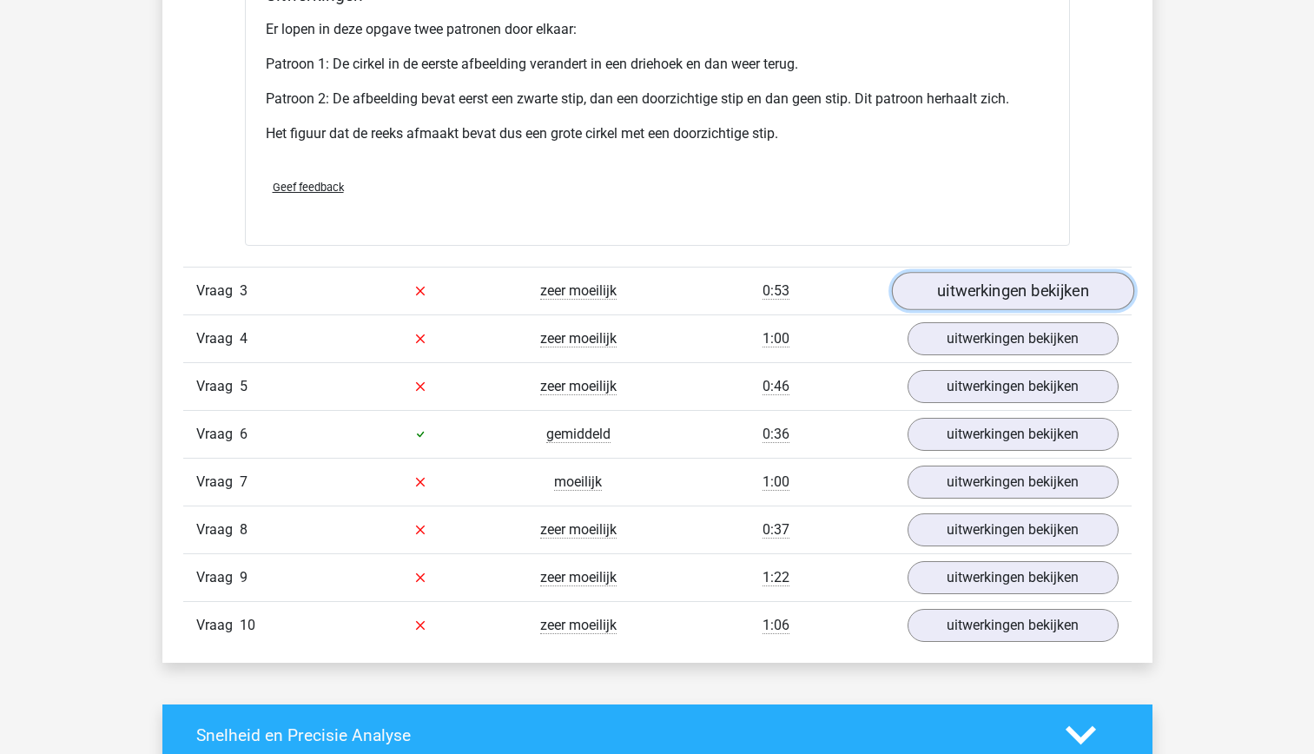
click at [1006, 284] on link "uitwerkingen bekijken" at bounding box center [1012, 291] width 242 height 38
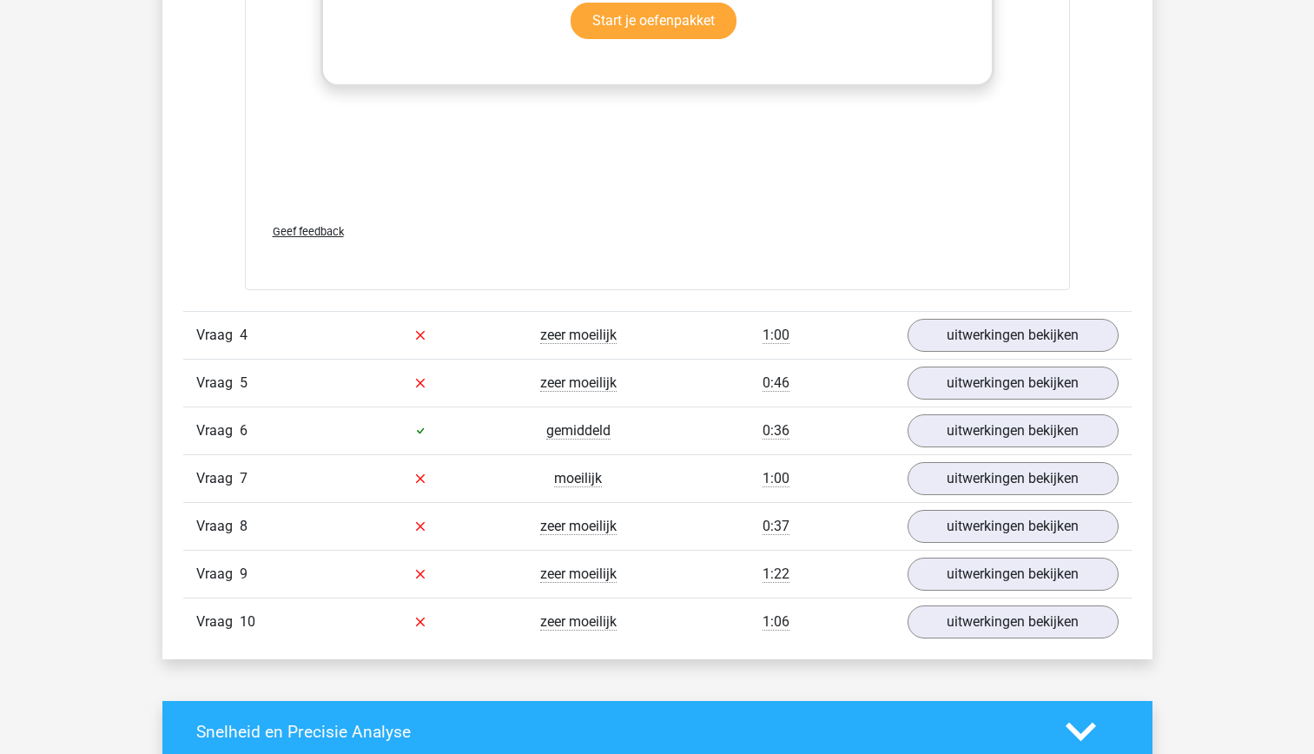
scroll to position [3857, 0]
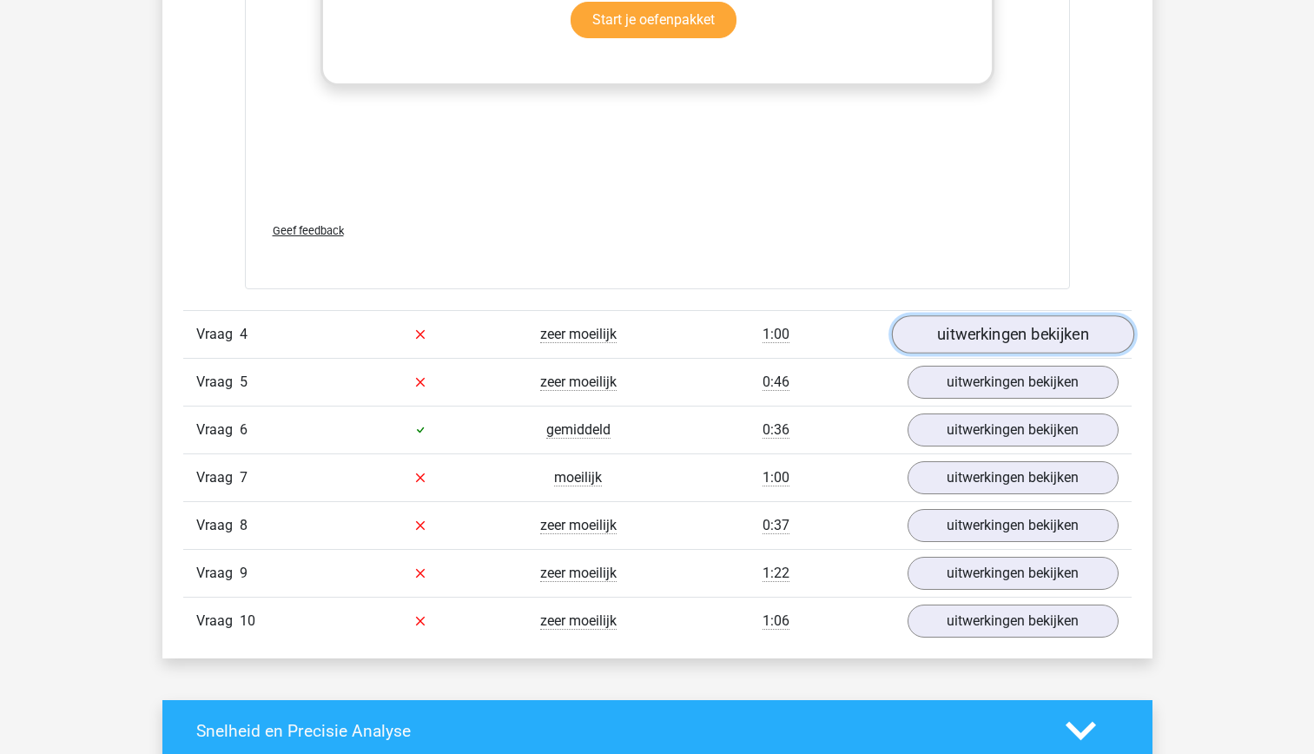
click at [1031, 336] on link "uitwerkingen bekijken" at bounding box center [1012, 334] width 242 height 38
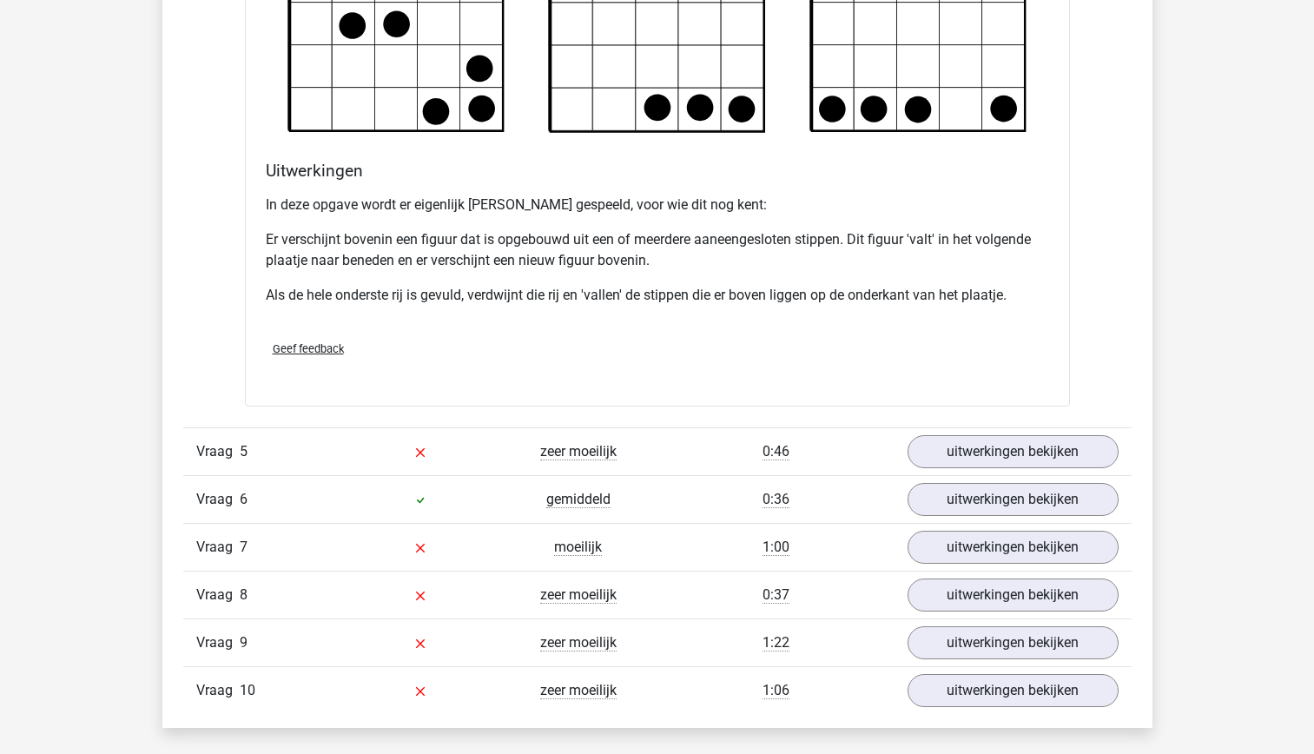
scroll to position [4953, 0]
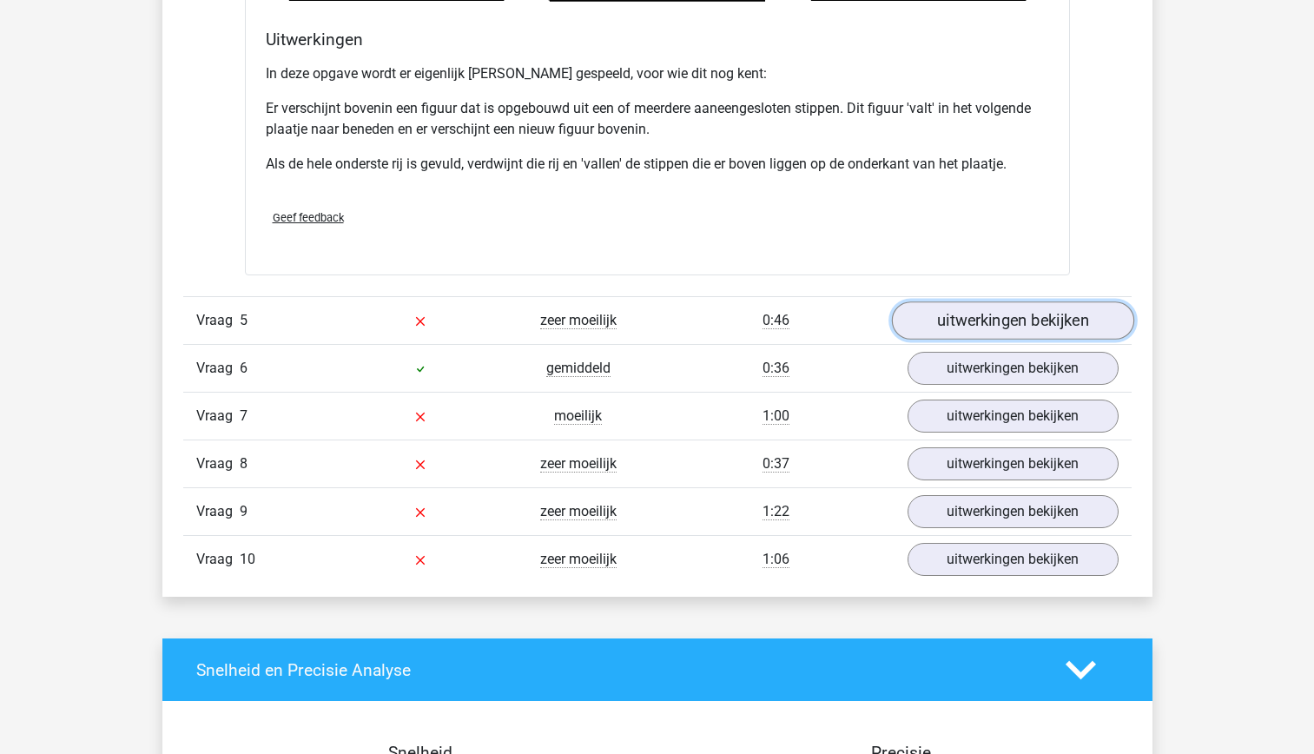
click at [960, 326] on link "uitwerkingen bekijken" at bounding box center [1012, 320] width 242 height 38
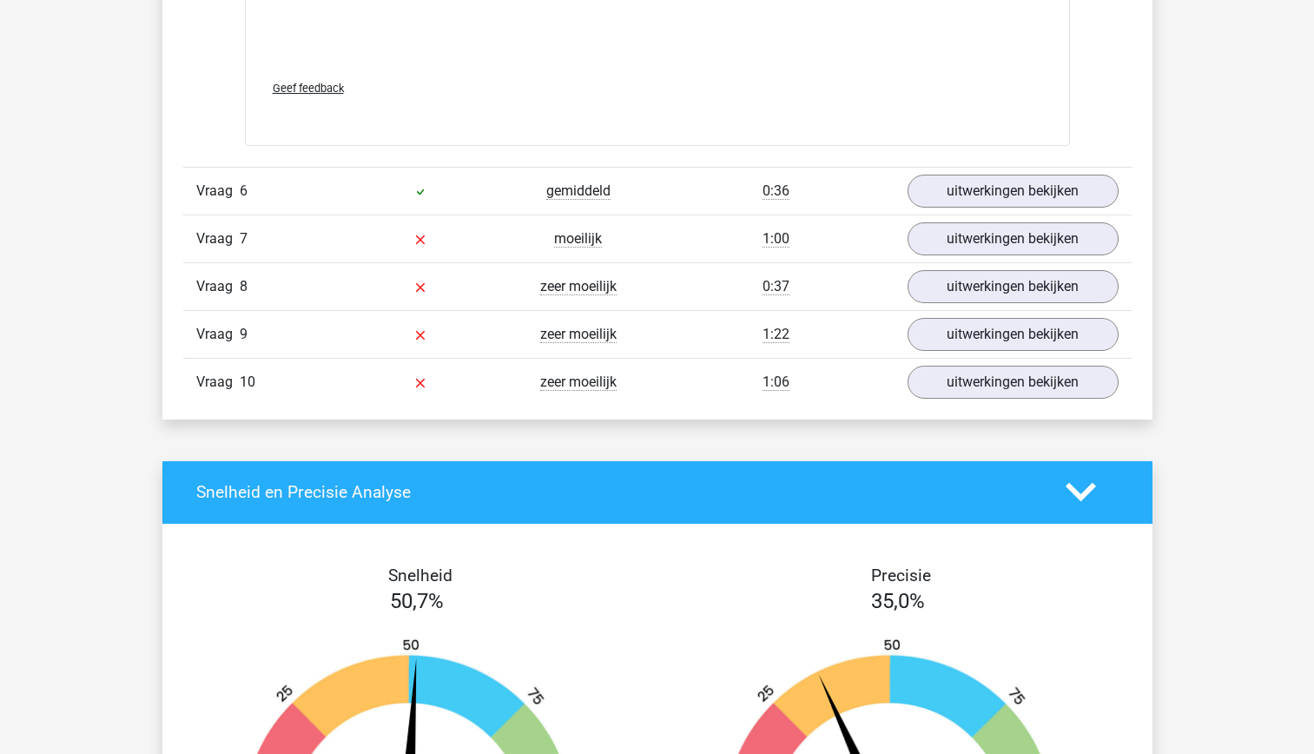
scroll to position [6585, 0]
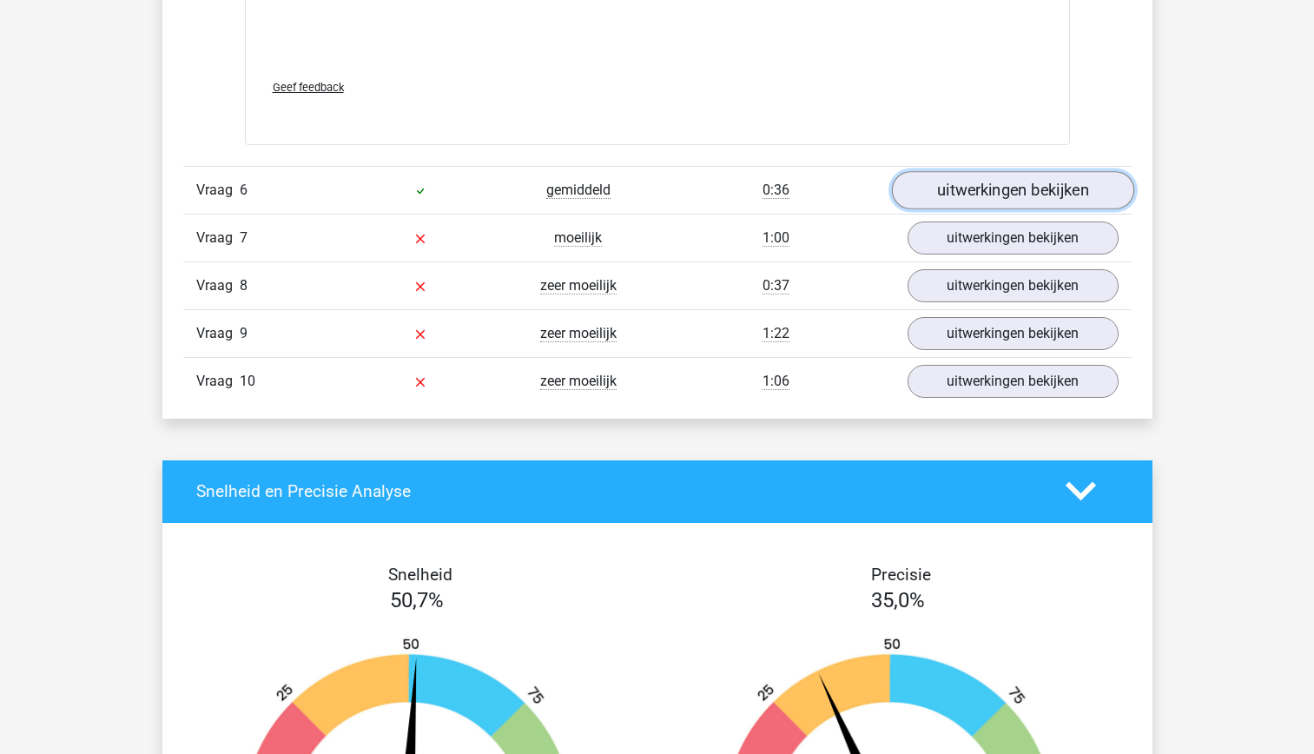
click at [1005, 190] on link "uitwerkingen bekijken" at bounding box center [1012, 190] width 242 height 38
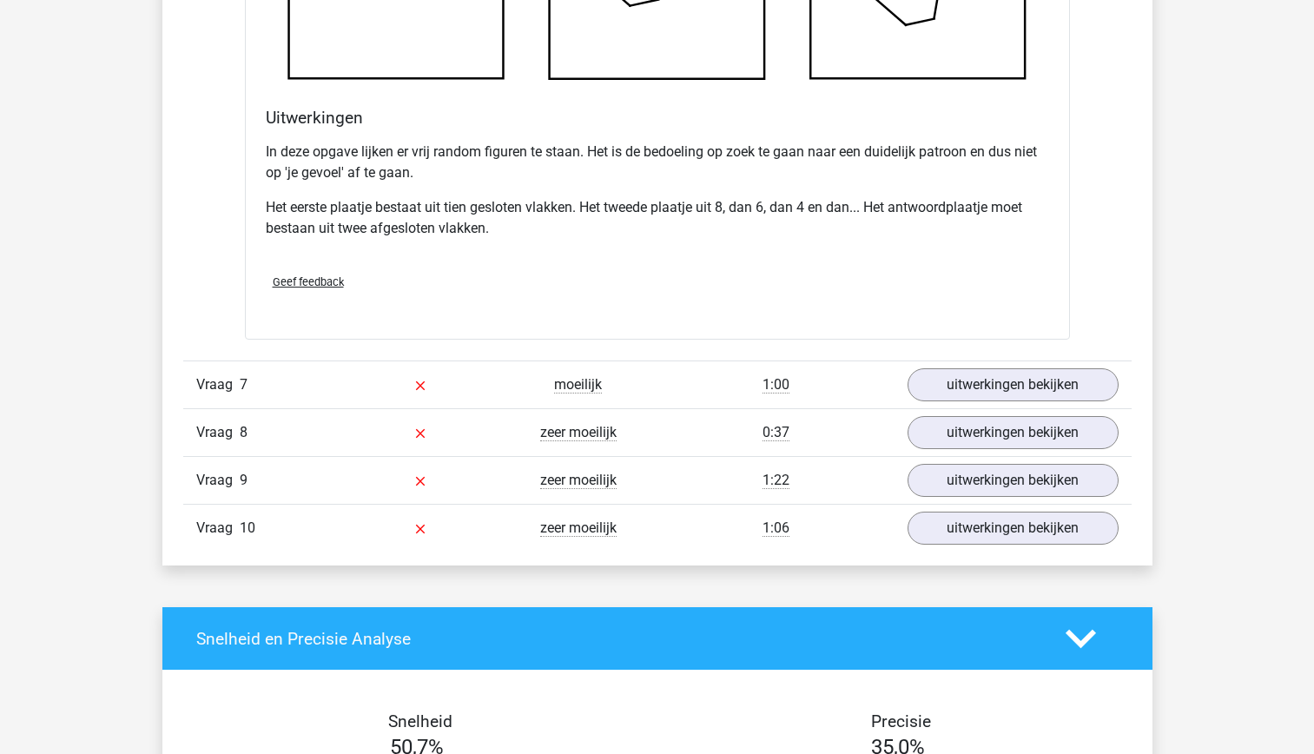
scroll to position [7483, 0]
click at [1008, 392] on link "uitwerkingen bekijken" at bounding box center [1012, 384] width 242 height 38
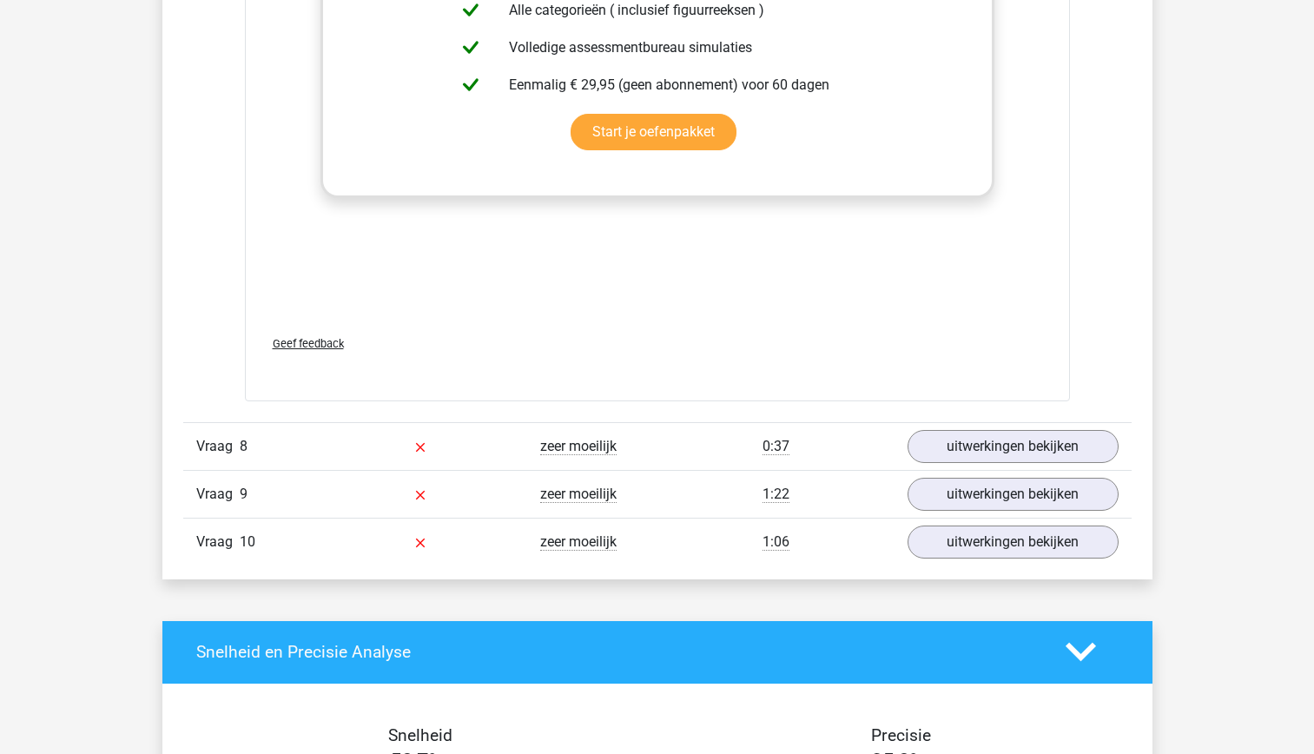
scroll to position [8942, 0]
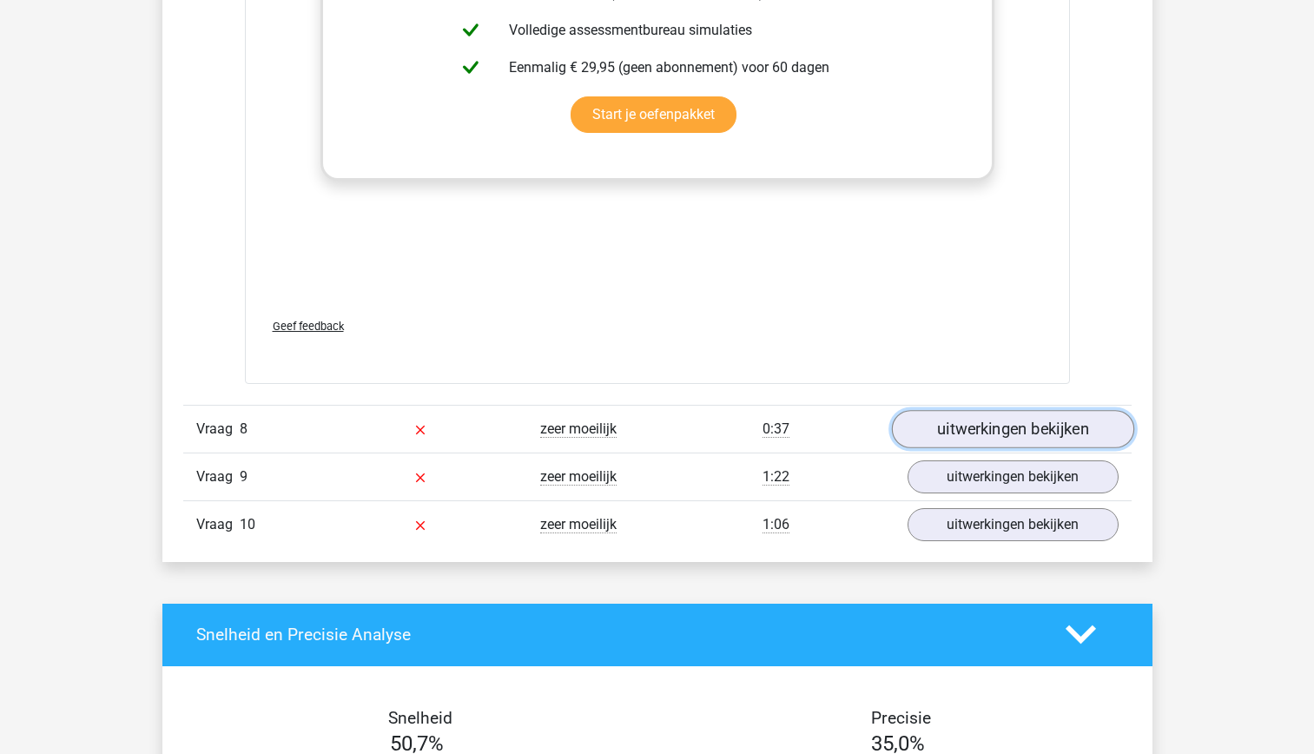
click at [994, 412] on link "uitwerkingen bekijken" at bounding box center [1012, 429] width 242 height 38
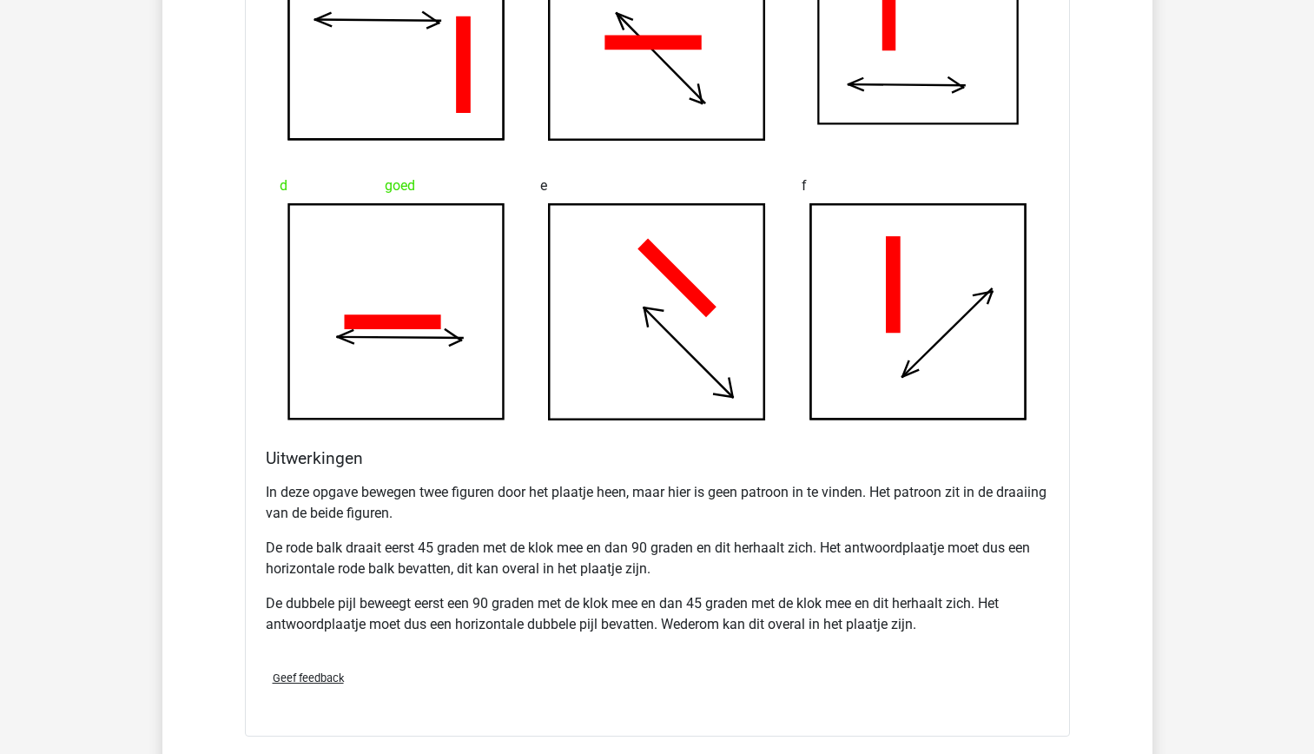
scroll to position [9987, 0]
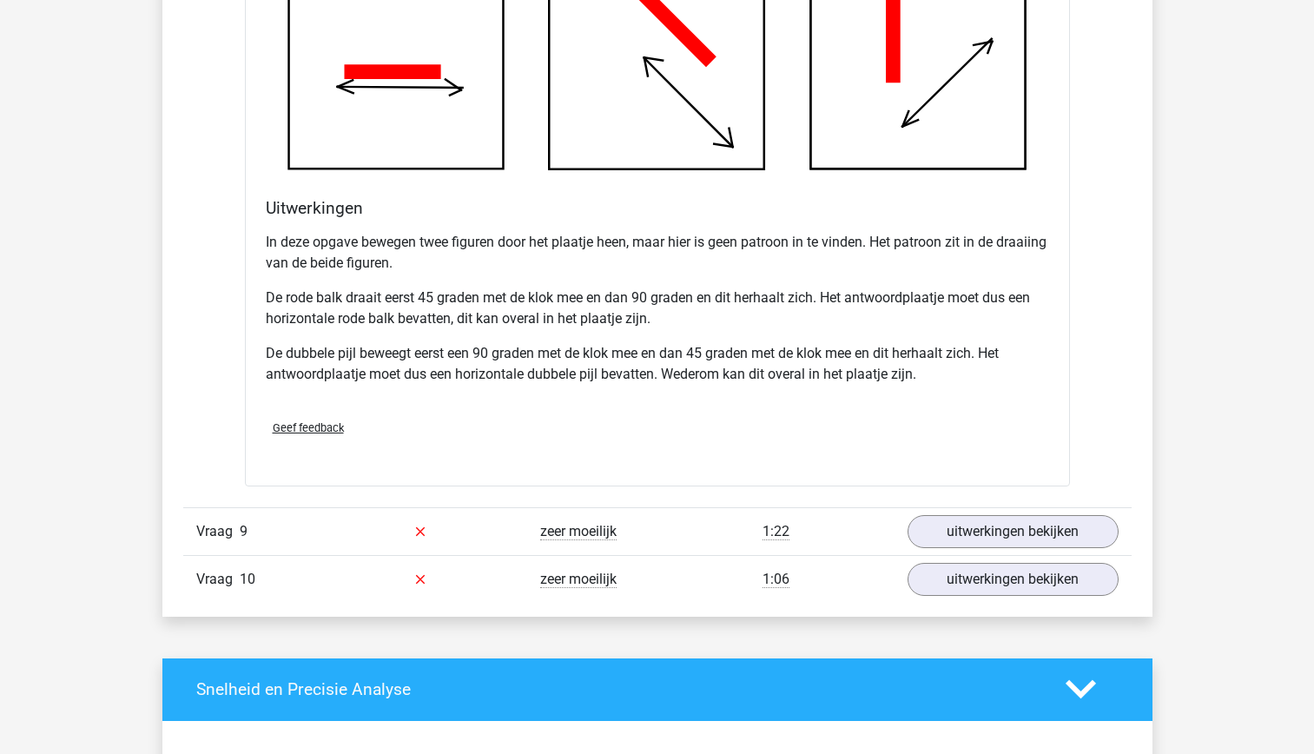
click at [1016, 513] on div "Vraag 9 zeer moeilijk 1:22 uitwerkingen bekijken" at bounding box center [657, 531] width 948 height 48
click at [1019, 528] on link "uitwerkingen bekijken" at bounding box center [1012, 531] width 242 height 38
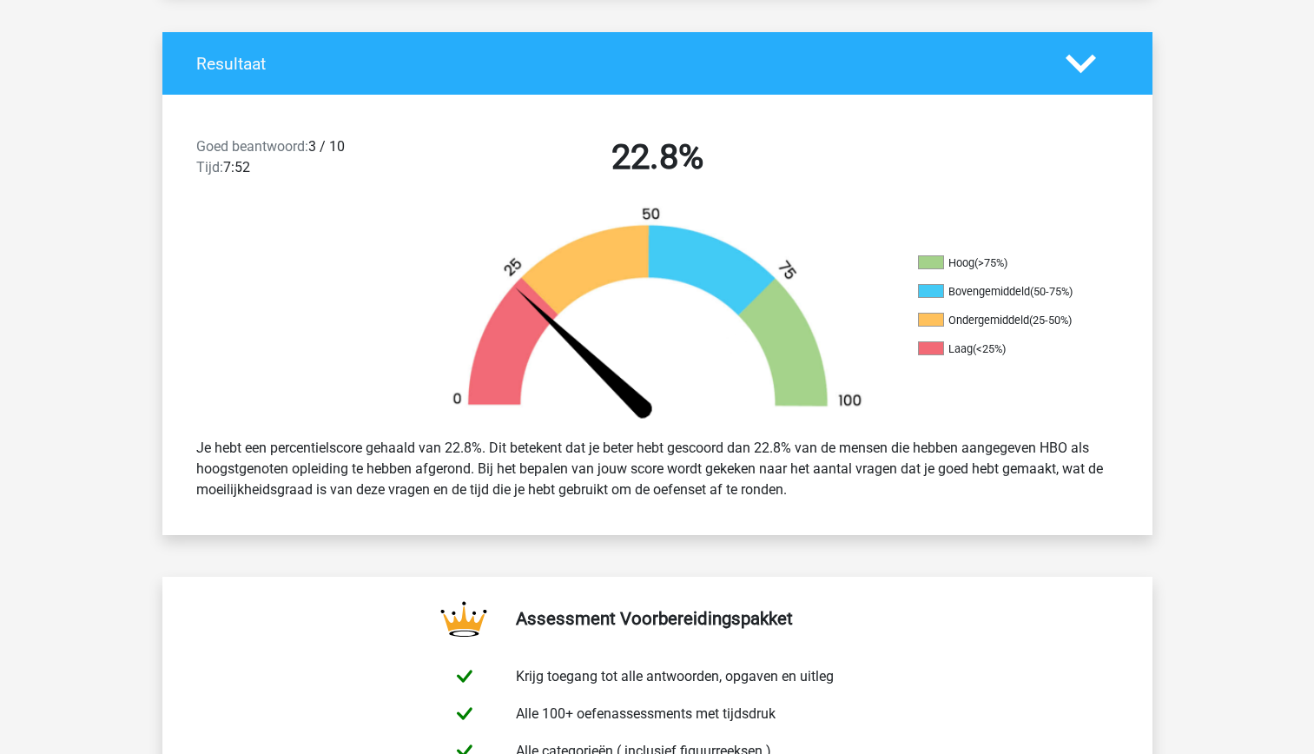
scroll to position [0, 0]
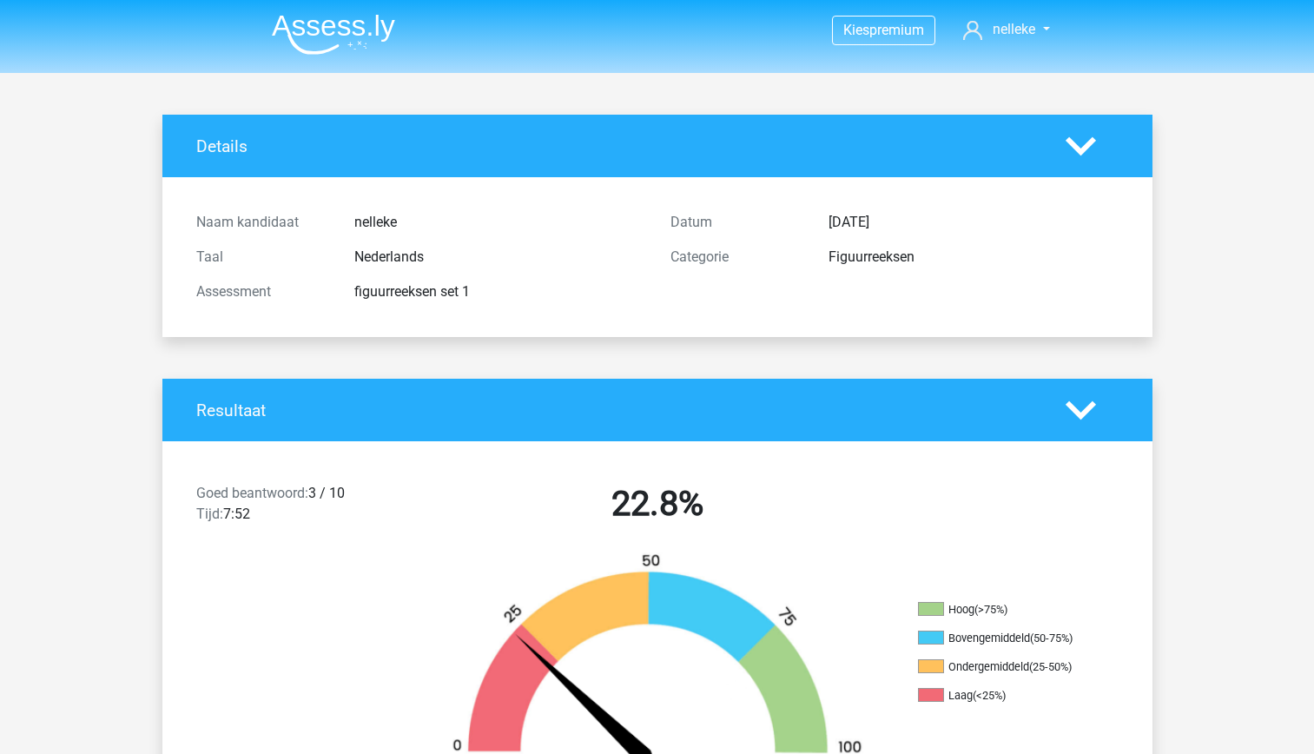
click at [318, 30] on img at bounding box center [333, 34] width 123 height 41
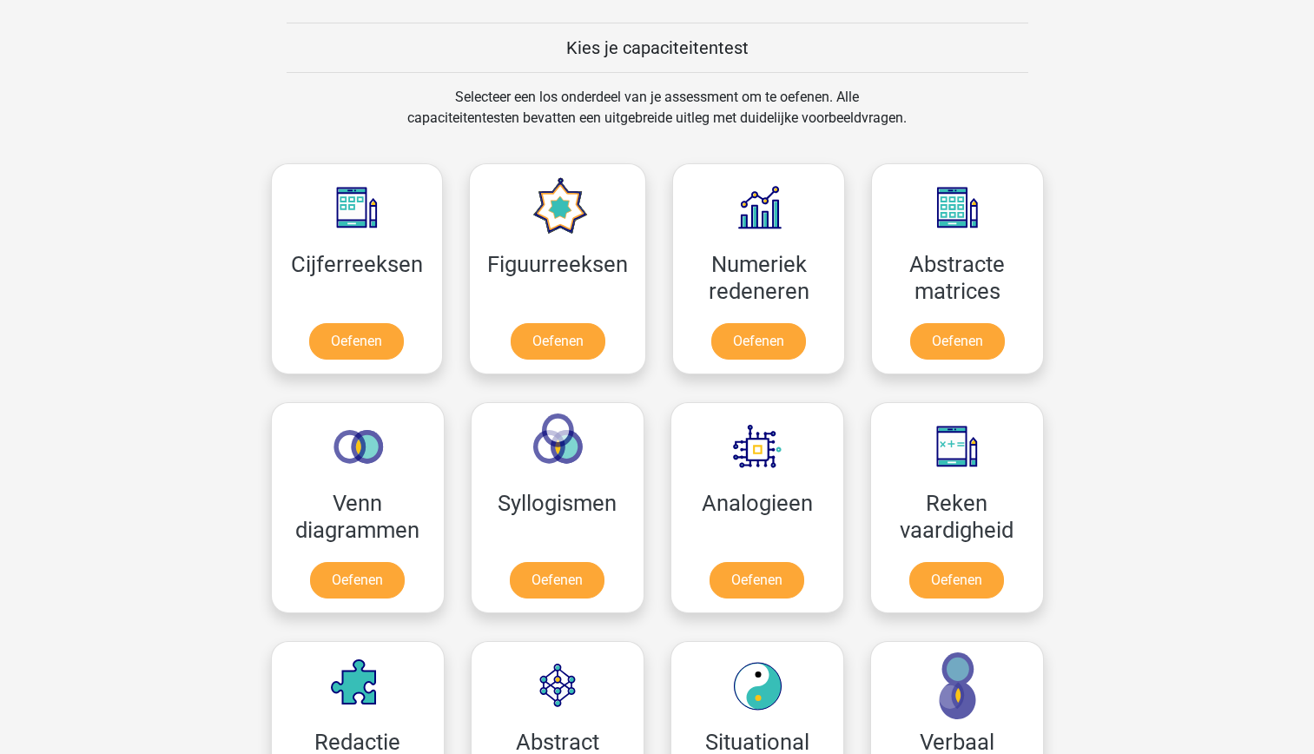
scroll to position [697, 0]
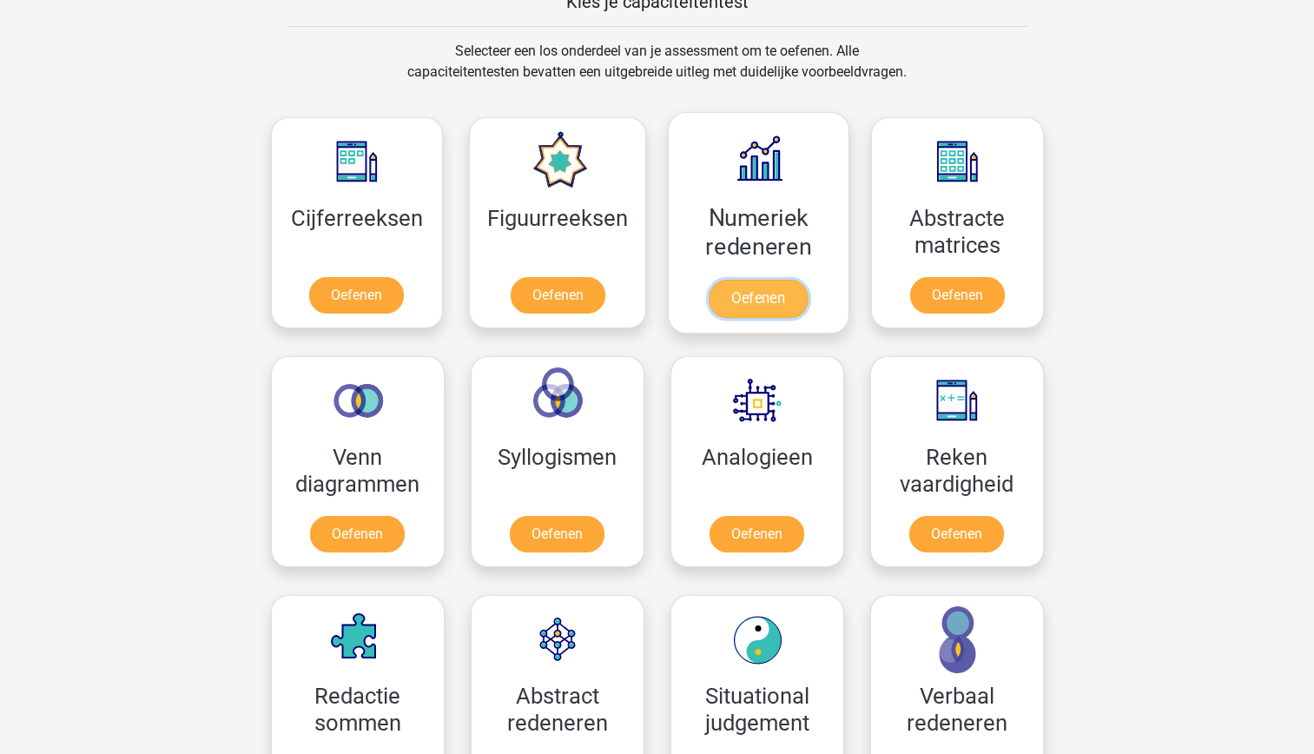
click at [733, 280] on link "Oefenen" at bounding box center [758, 299] width 99 height 38
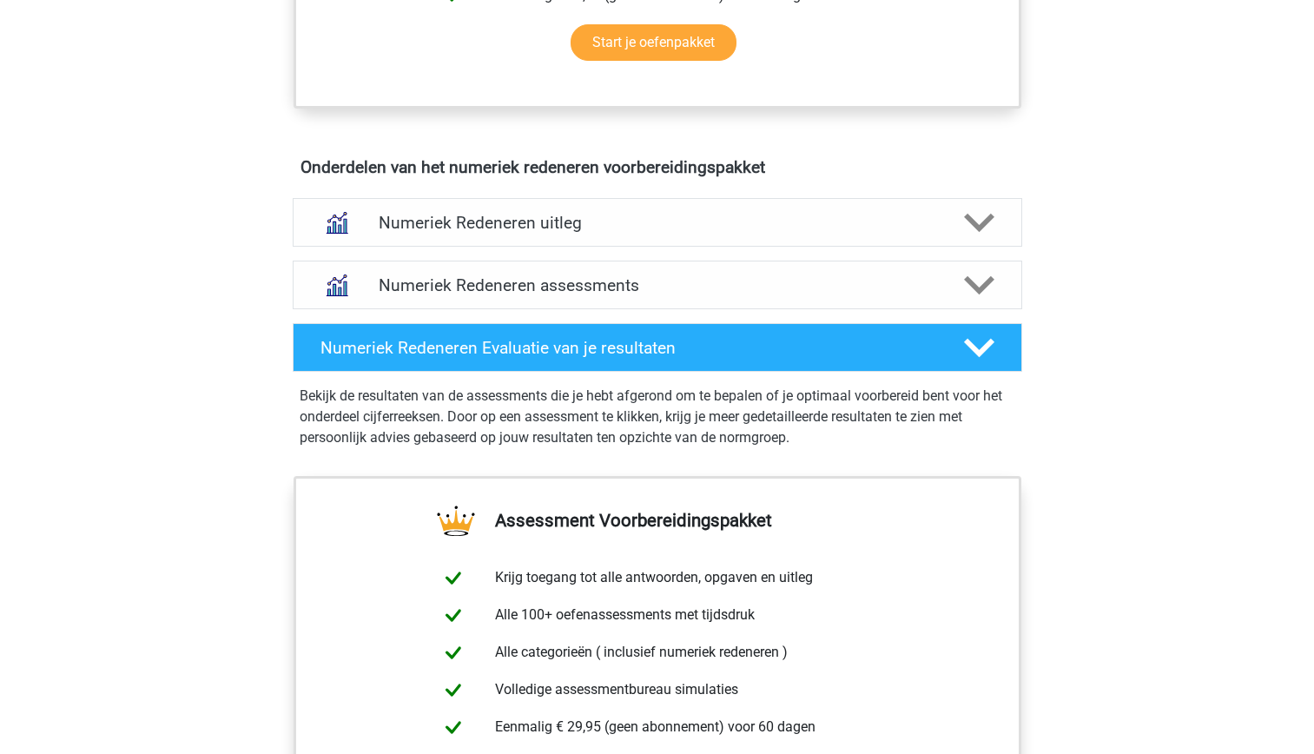
scroll to position [949, 0]
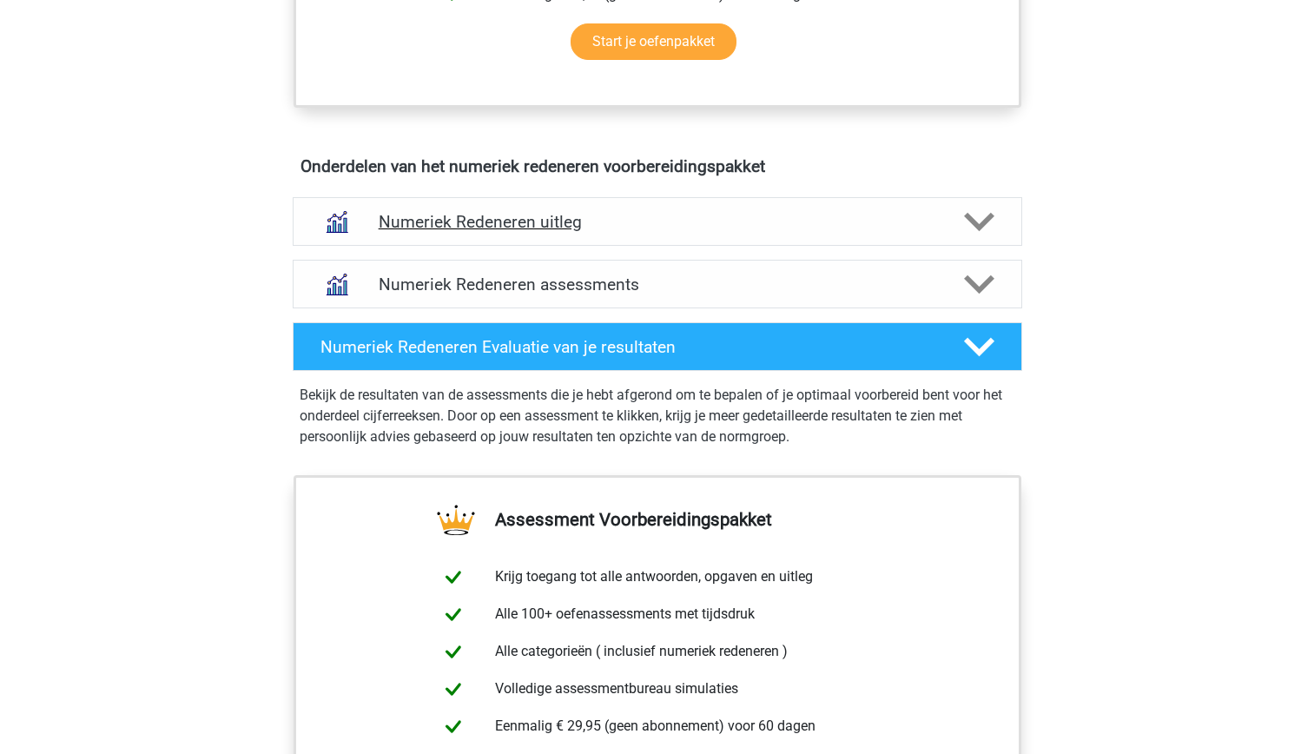
click at [544, 226] on h4 "Numeriek Redeneren uitleg" at bounding box center [658, 222] width 558 height 20
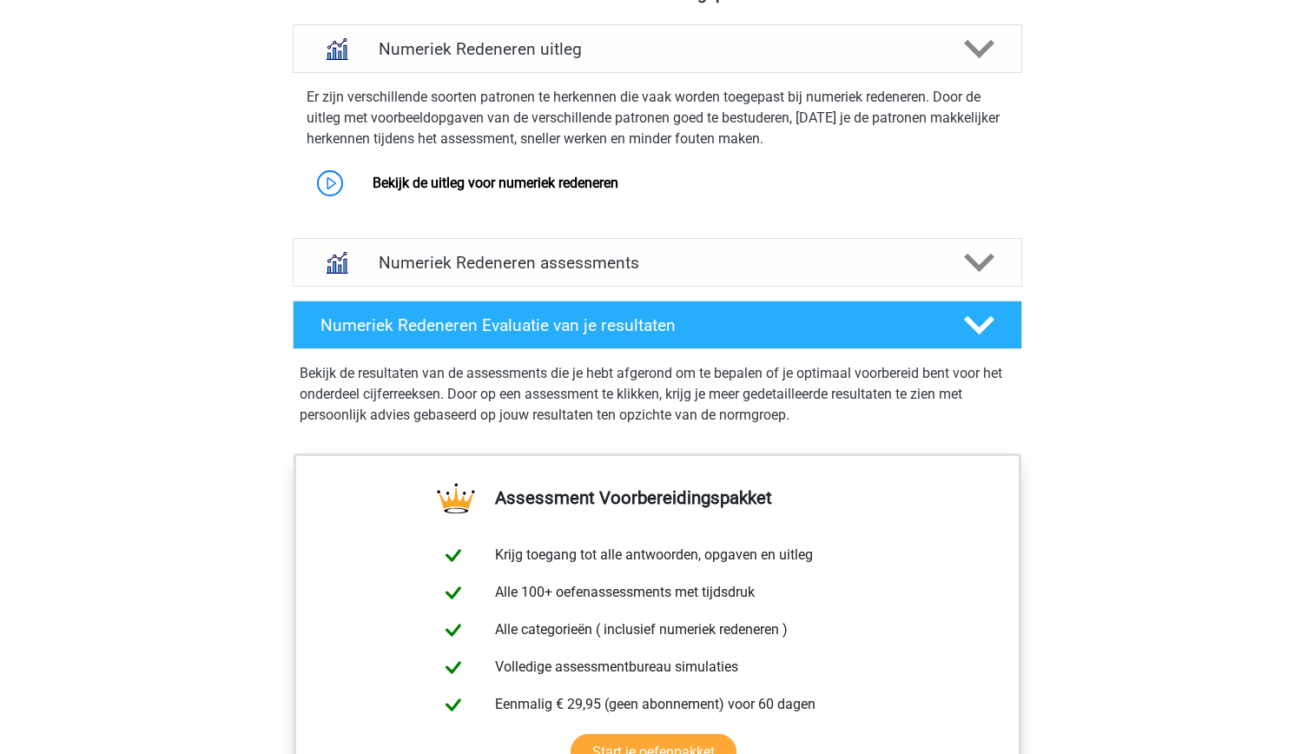
click at [1151, 388] on div "Kies premium nelleke nelleke@plaisier.org" at bounding box center [657, 98] width 1314 height 2440
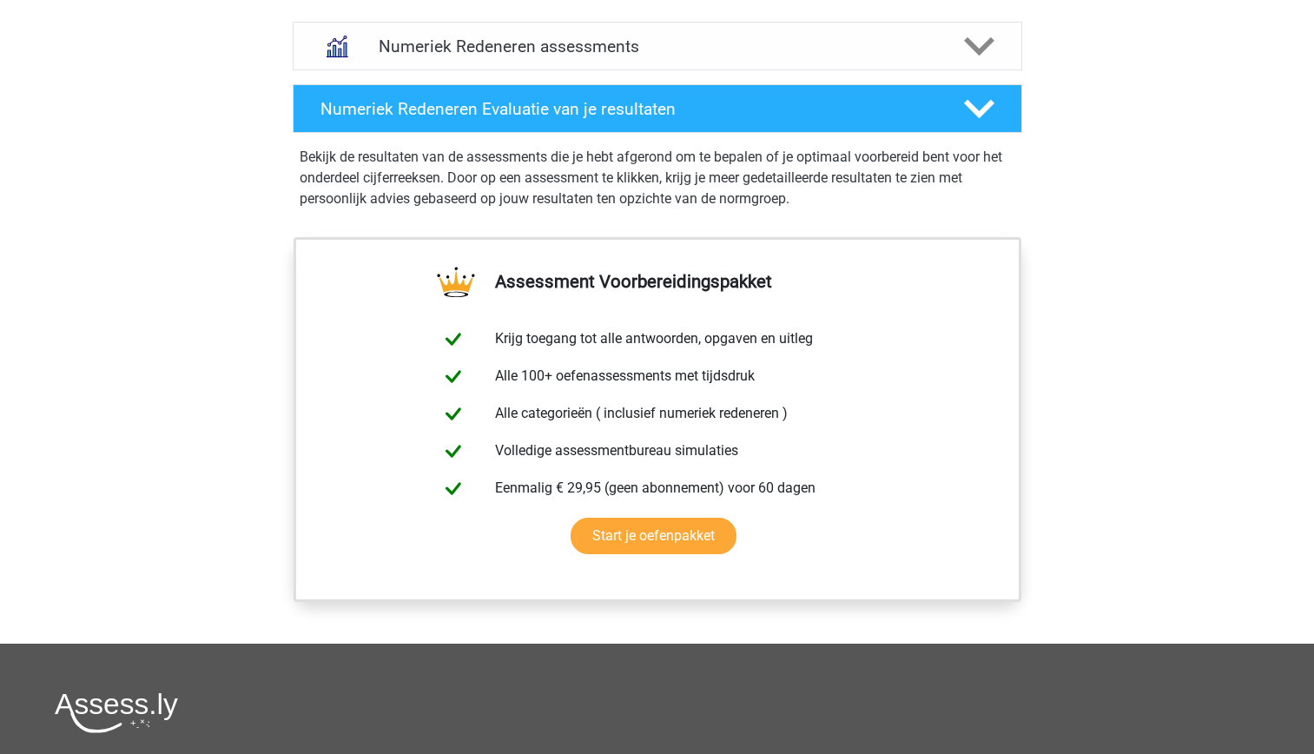
scroll to position [1357, 0]
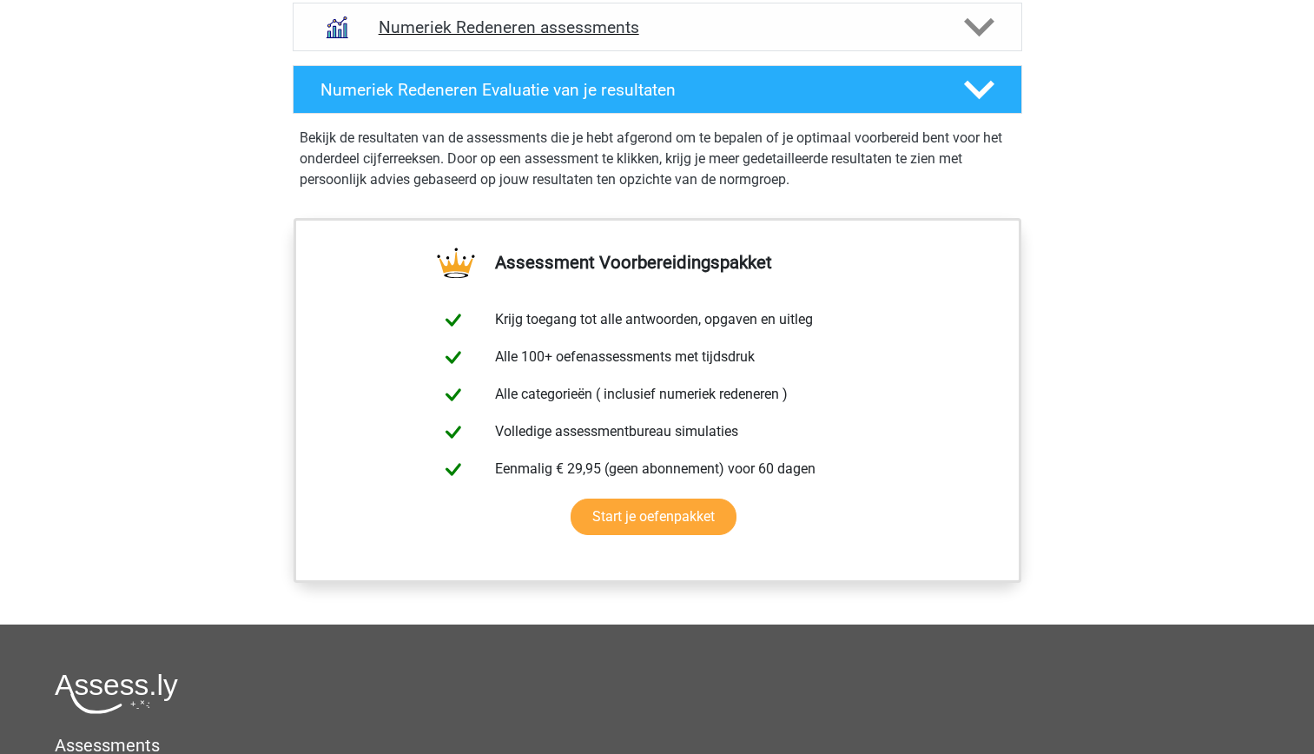
click at [784, 27] on h4 "Numeriek Redeneren assessments" at bounding box center [658, 27] width 558 height 20
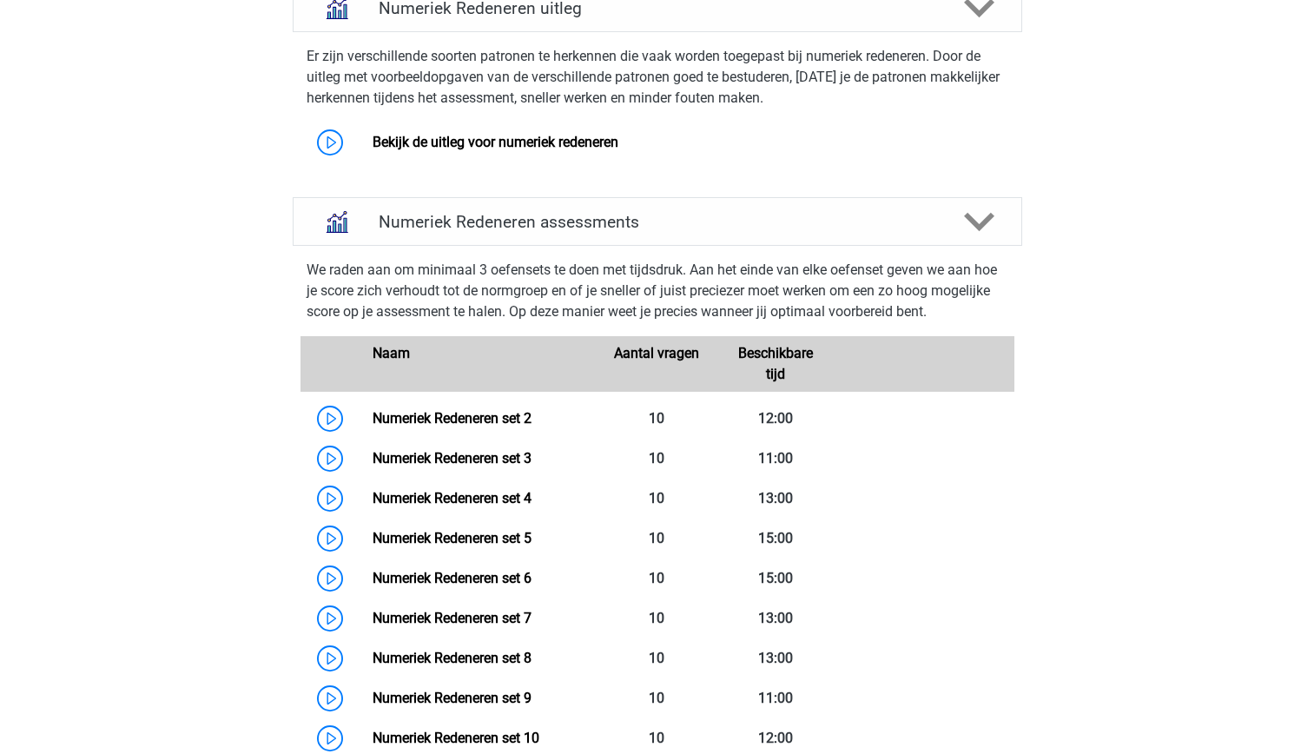
scroll to position [1162, 0]
click at [466, 422] on link "Numeriek Redeneren set 2" at bounding box center [452, 419] width 159 height 16
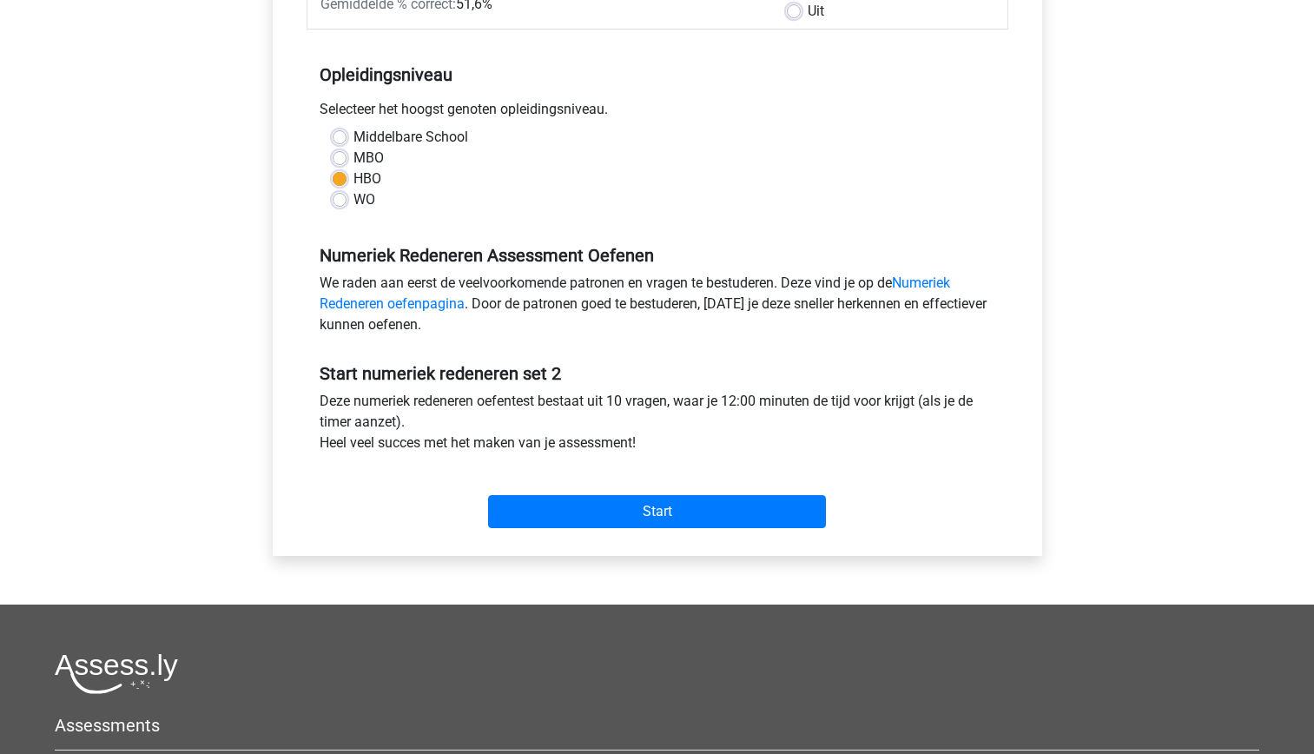
scroll to position [310, 0]
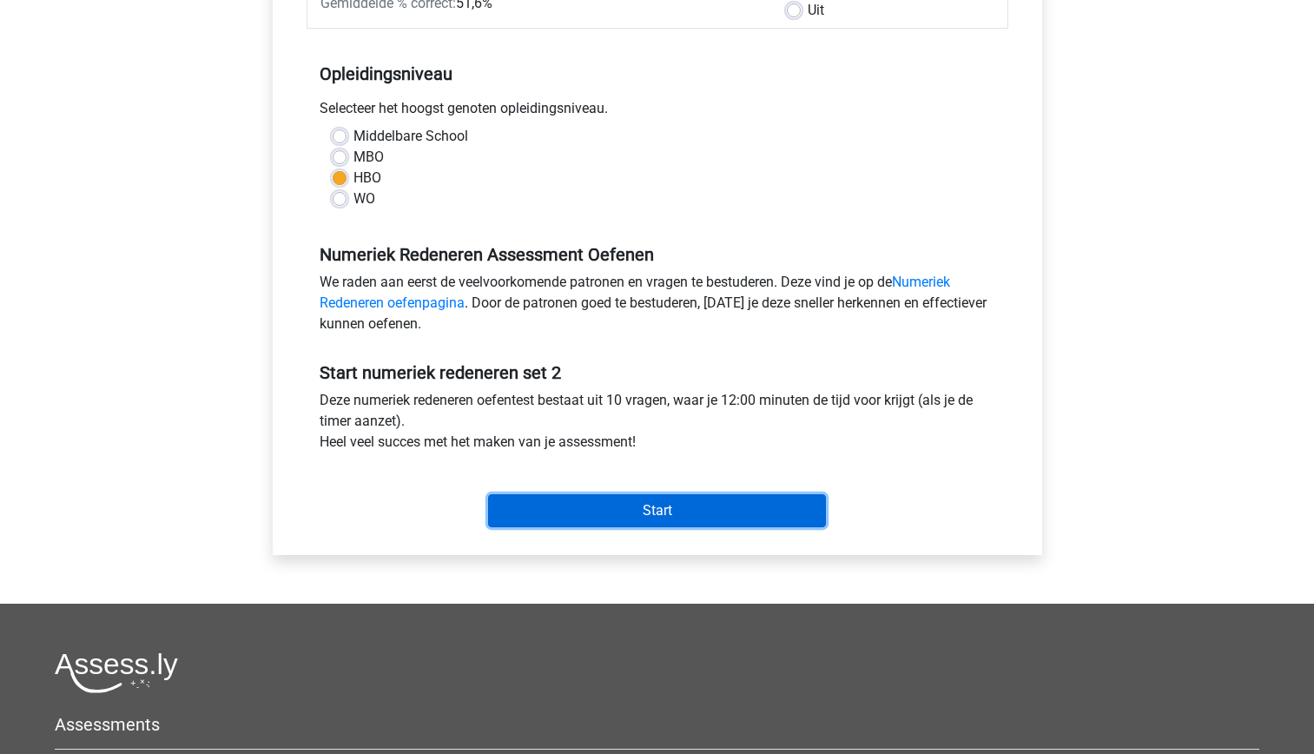
click at [604, 503] on input "Start" at bounding box center [657, 510] width 338 height 33
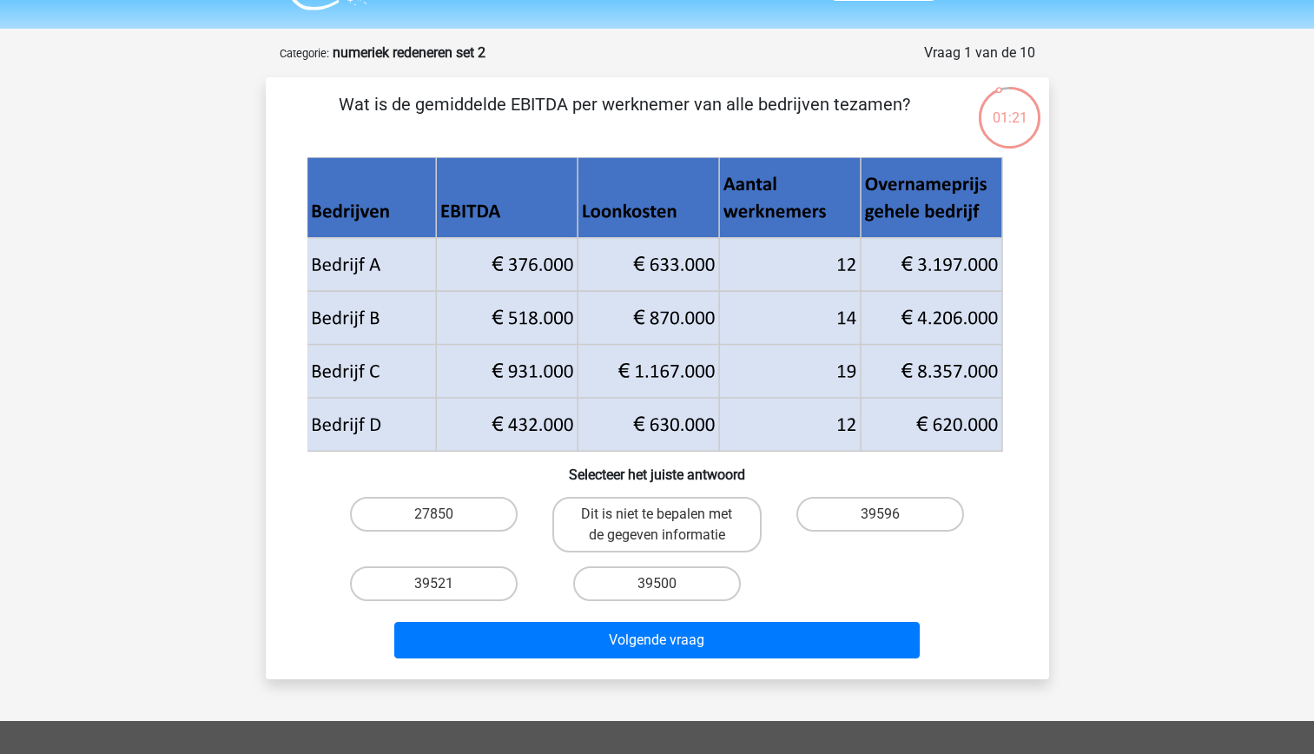
scroll to position [45, 0]
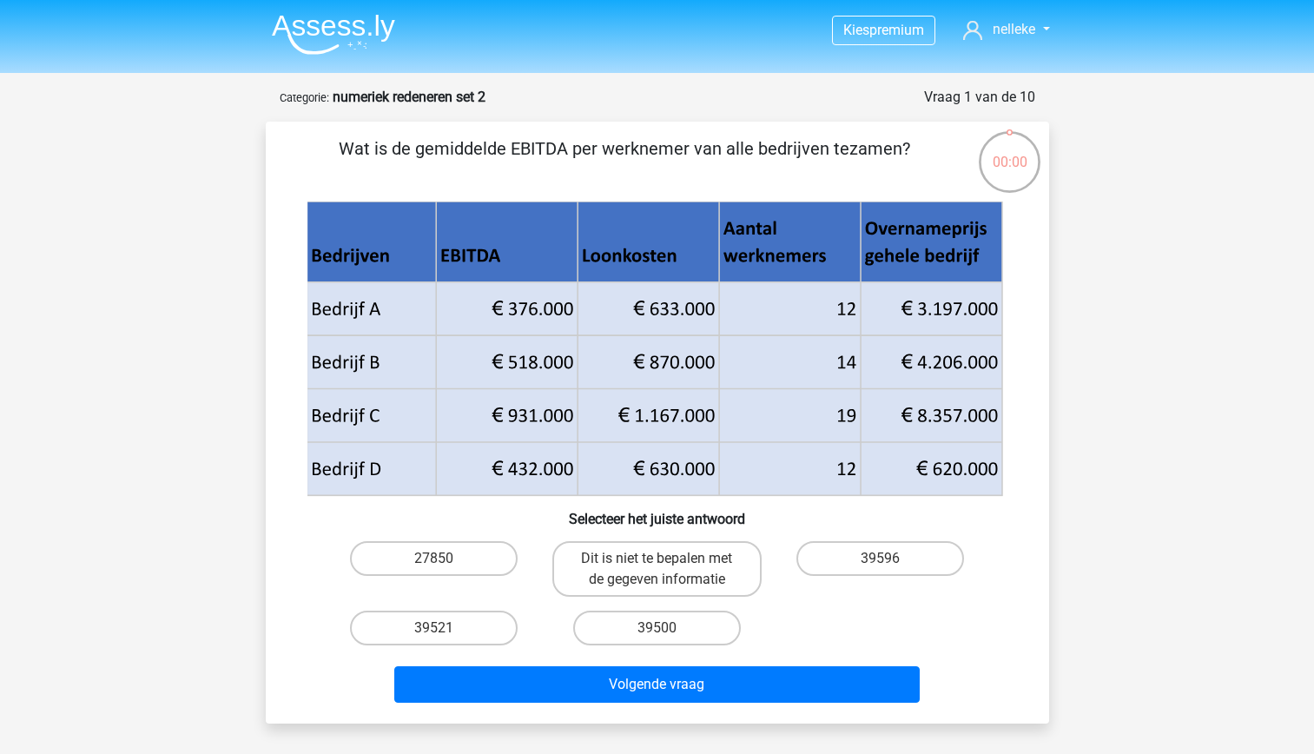
scroll to position [45, 0]
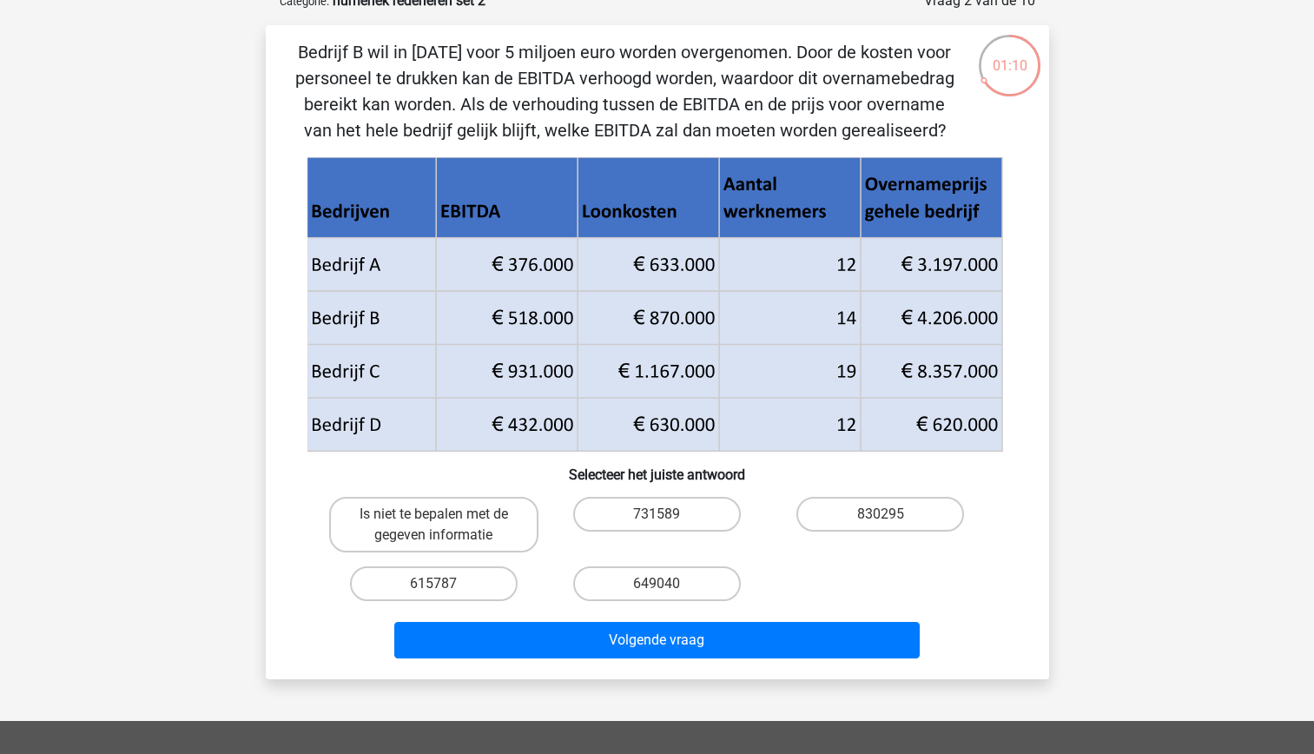
scroll to position [96, 0]
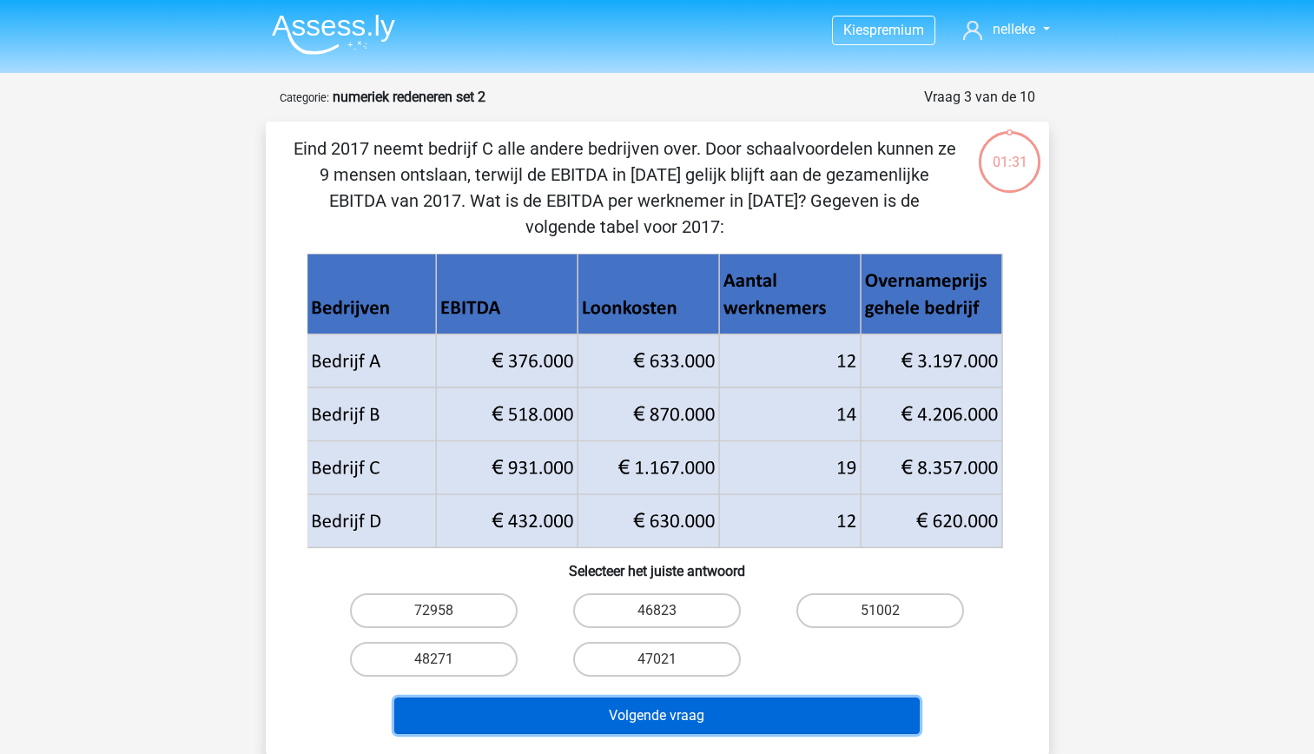
scroll to position [96, 0]
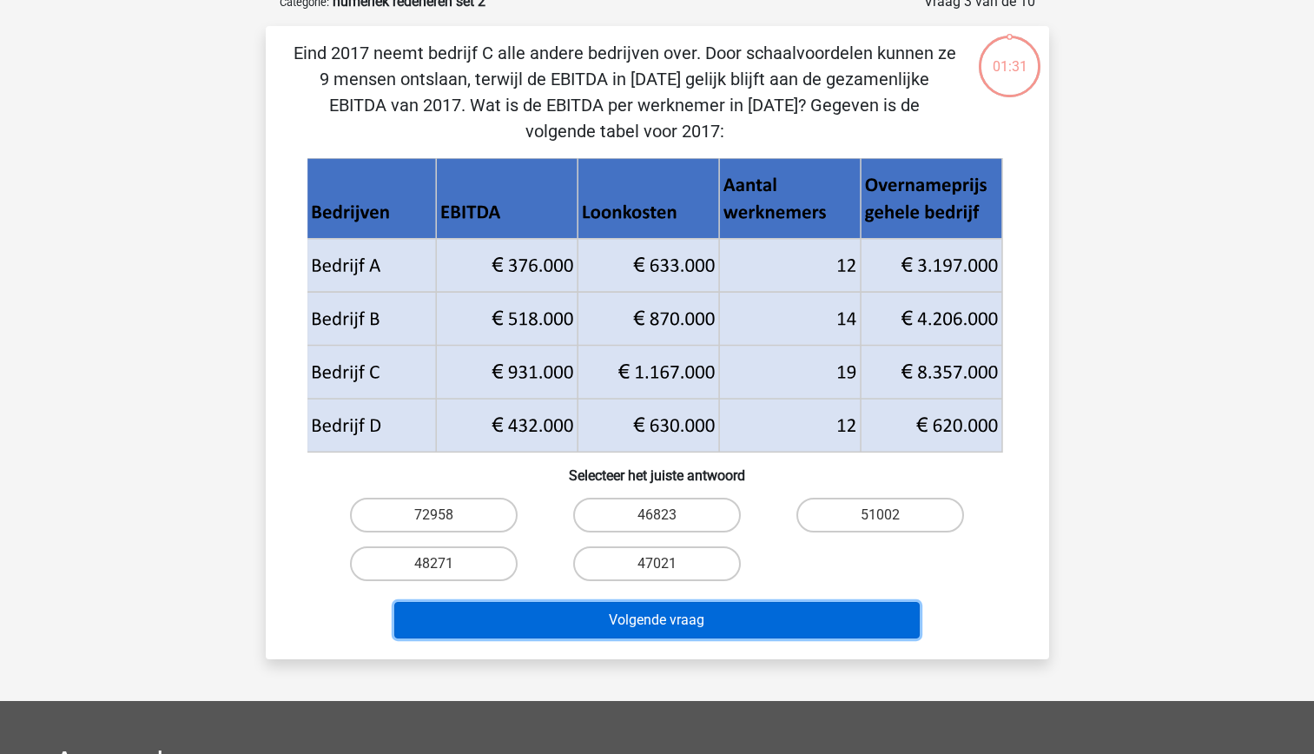
click at [777, 635] on button "Volgende vraag" at bounding box center [656, 620] width 525 height 36
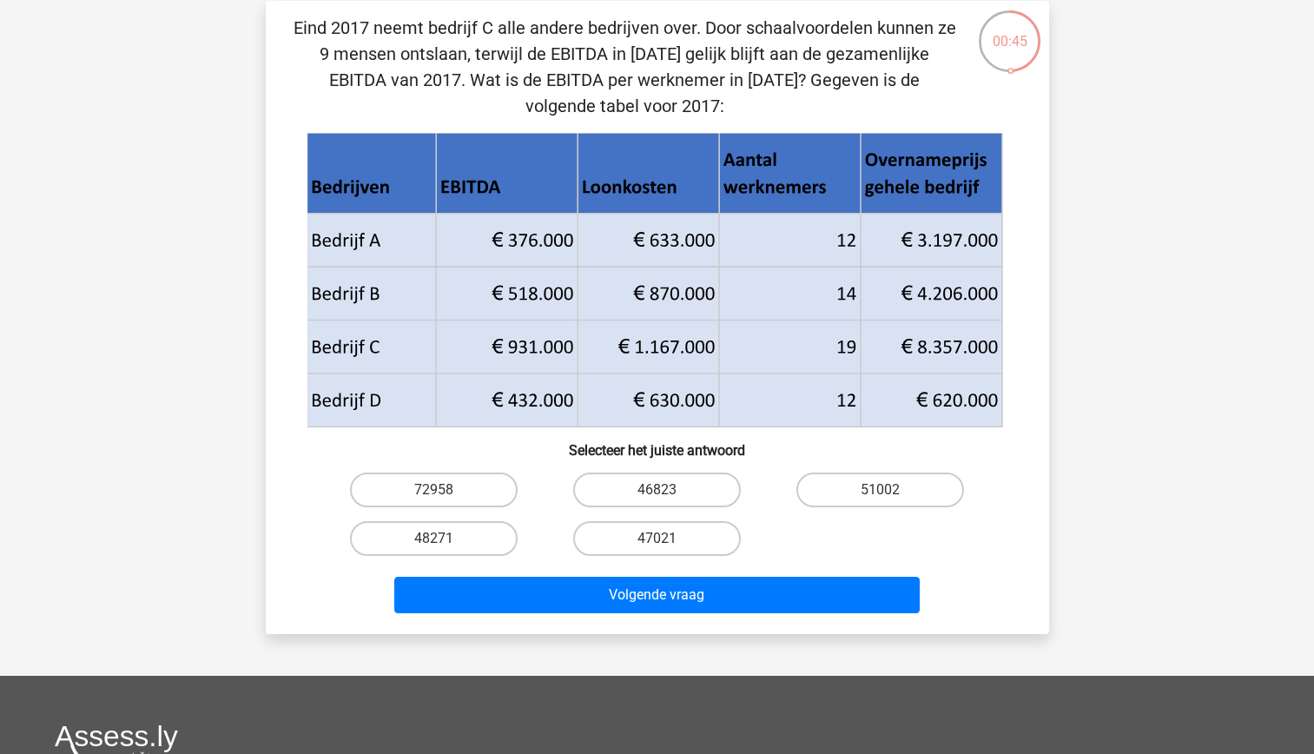
scroll to position [125, 0]
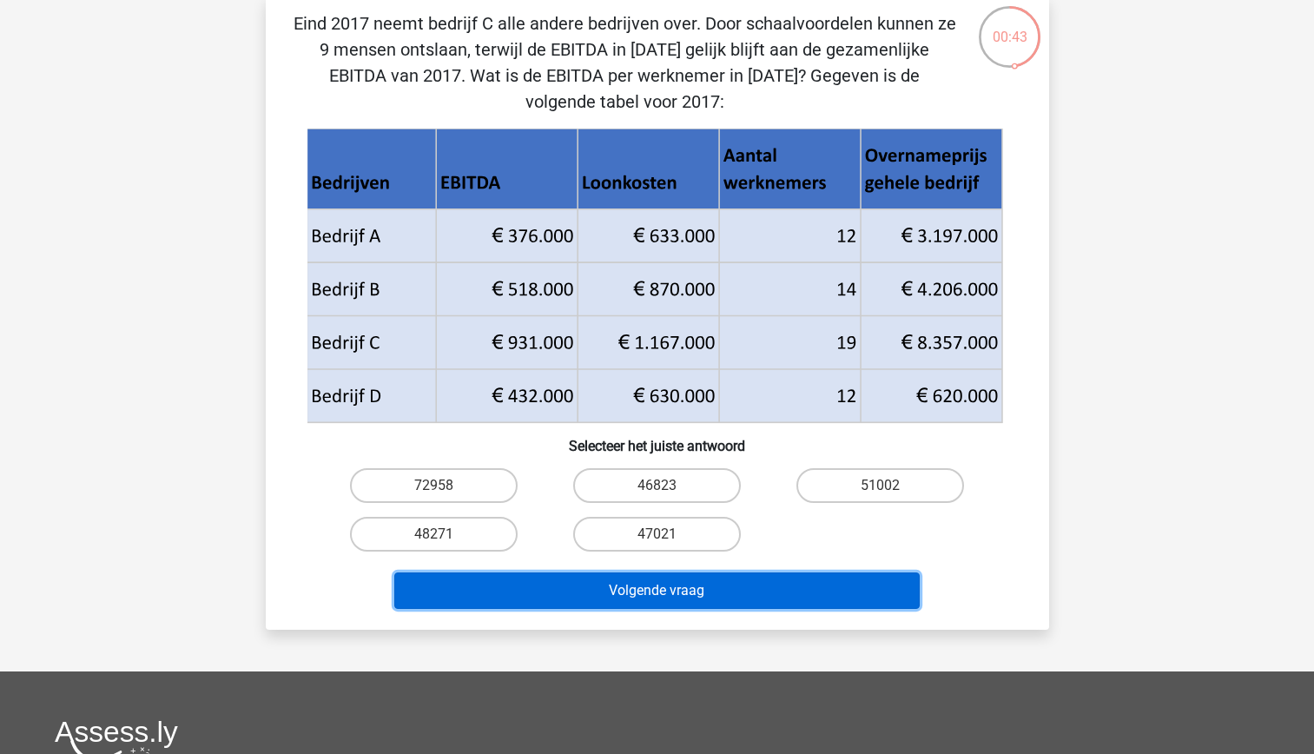
click at [693, 581] on button "Volgende vraag" at bounding box center [656, 590] width 525 height 36
click at [684, 584] on button "Volgende vraag" at bounding box center [656, 590] width 525 height 36
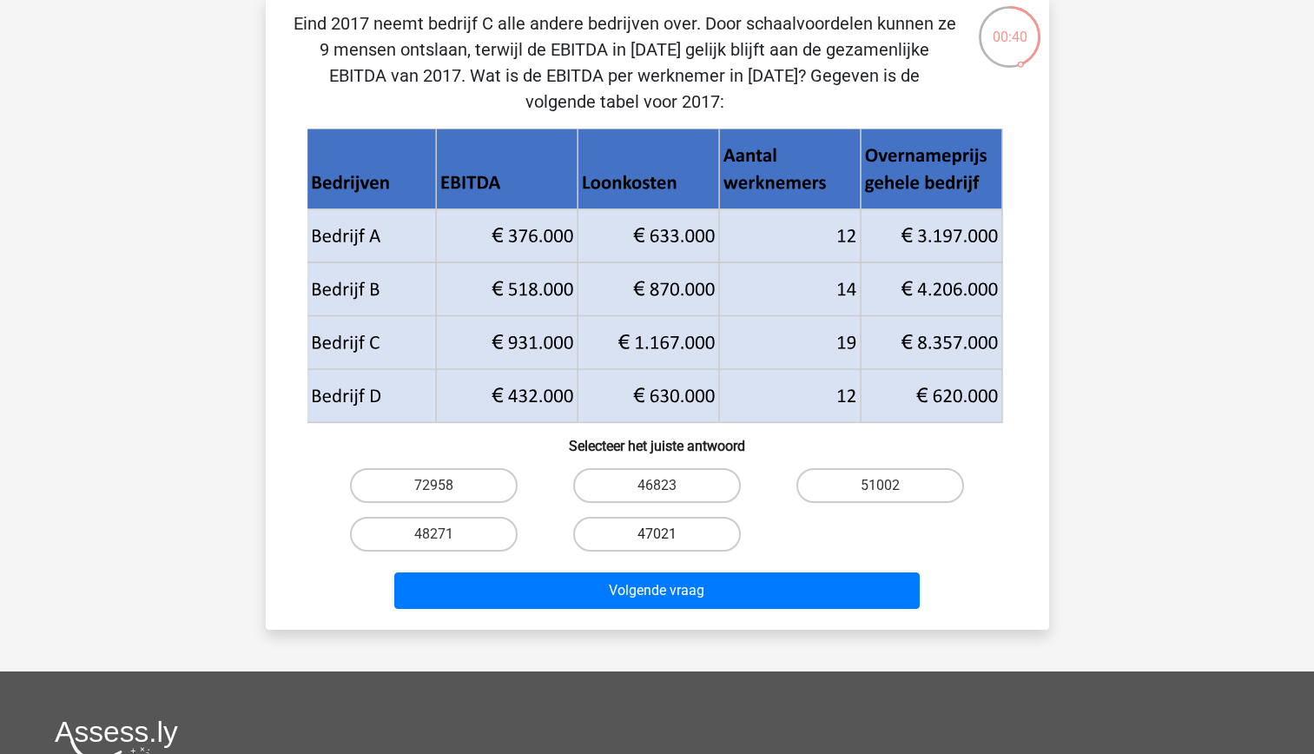
click at [635, 549] on label "47021" at bounding box center [657, 534] width 168 height 35
click at [657, 545] on input "47021" at bounding box center [662, 539] width 11 height 11
radio input "true"
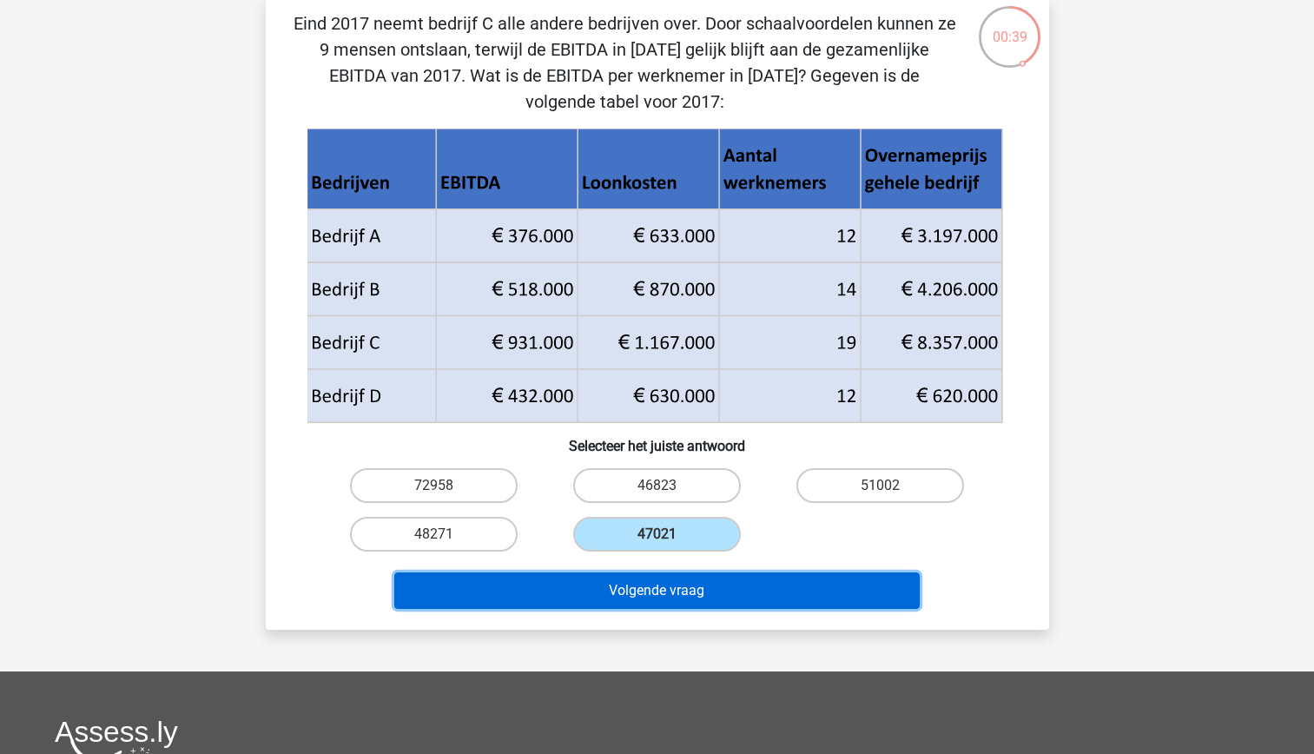
click at [656, 593] on button "Volgende vraag" at bounding box center [656, 590] width 525 height 36
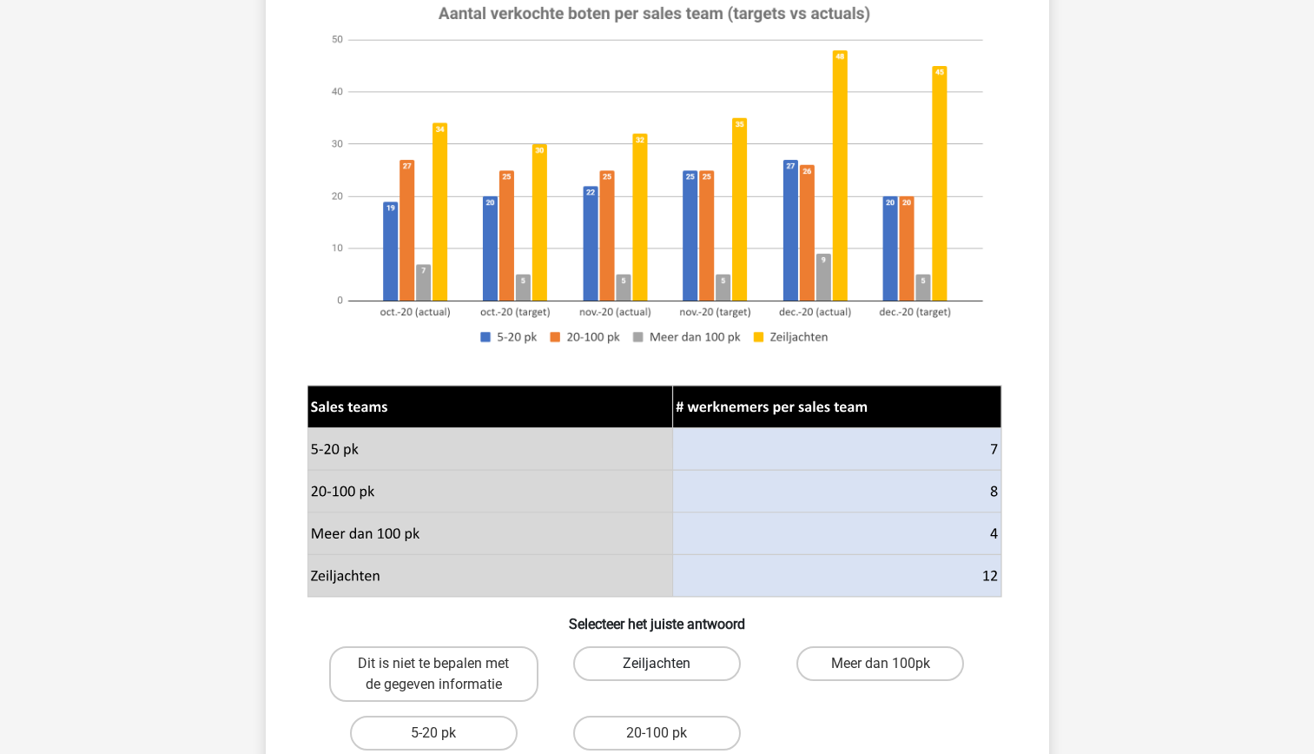
scroll to position [214, 0]
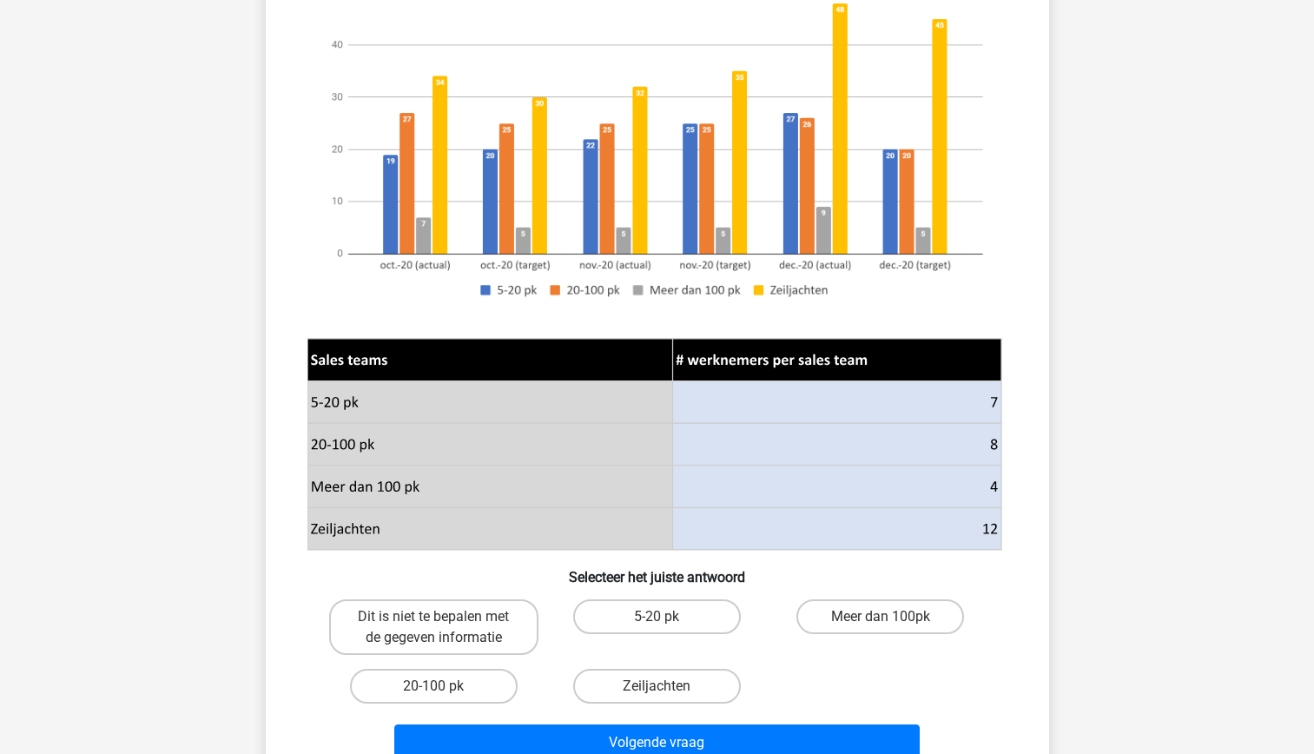
scroll to position [264, 0]
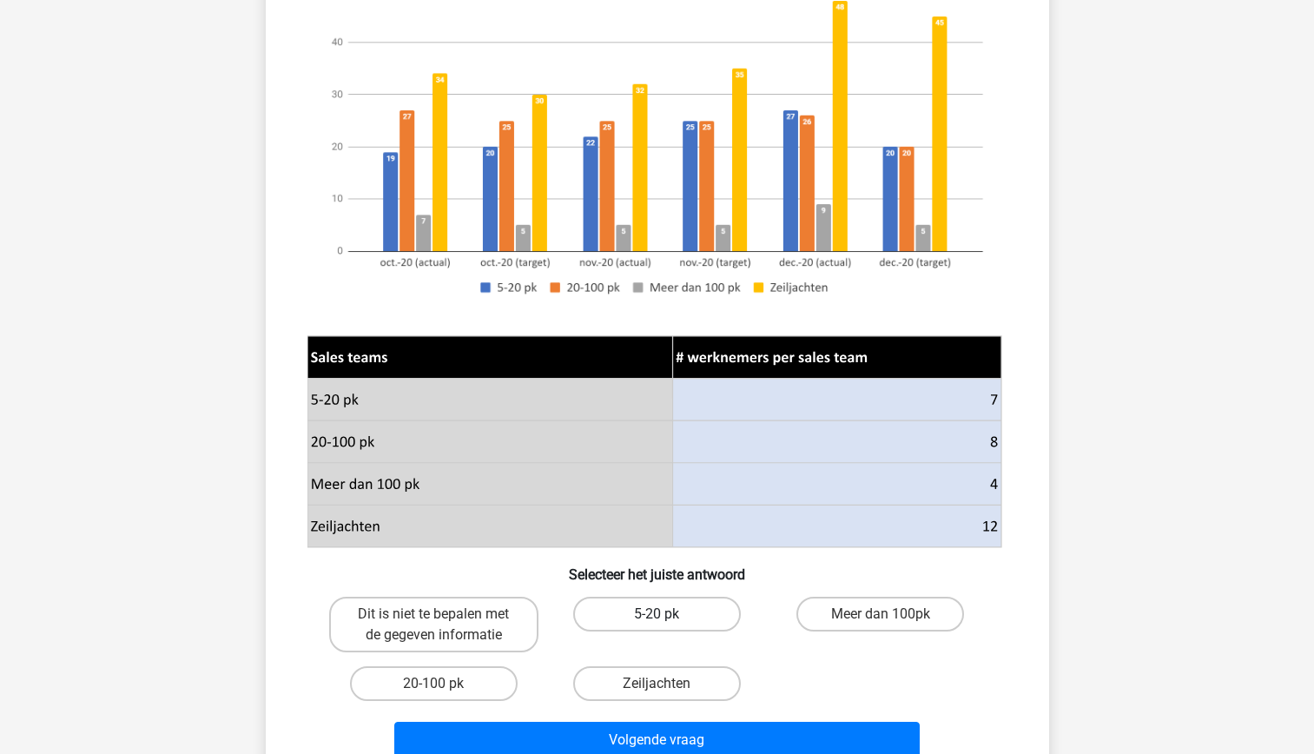
click at [644, 612] on label "5-20 pk" at bounding box center [657, 614] width 168 height 35
click at [657, 614] on input "5-20 pk" at bounding box center [662, 619] width 11 height 11
radio input "true"
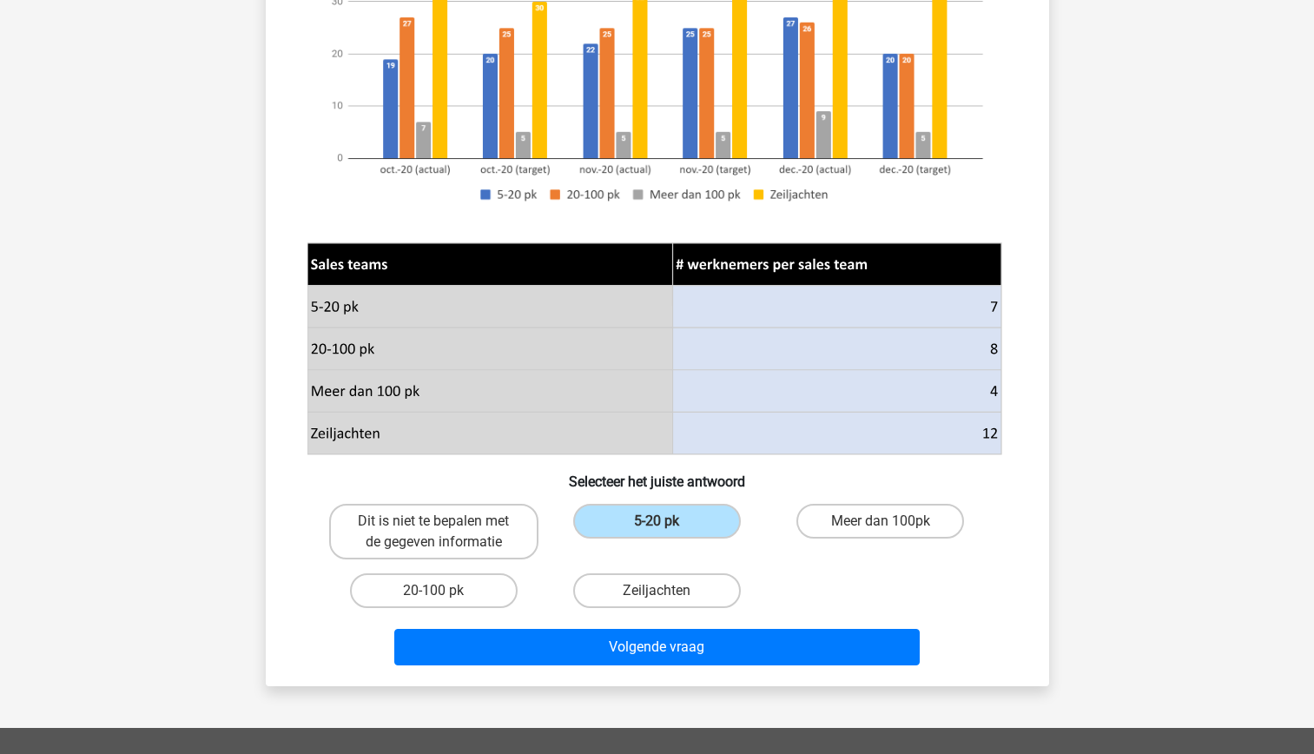
scroll to position [358, 0]
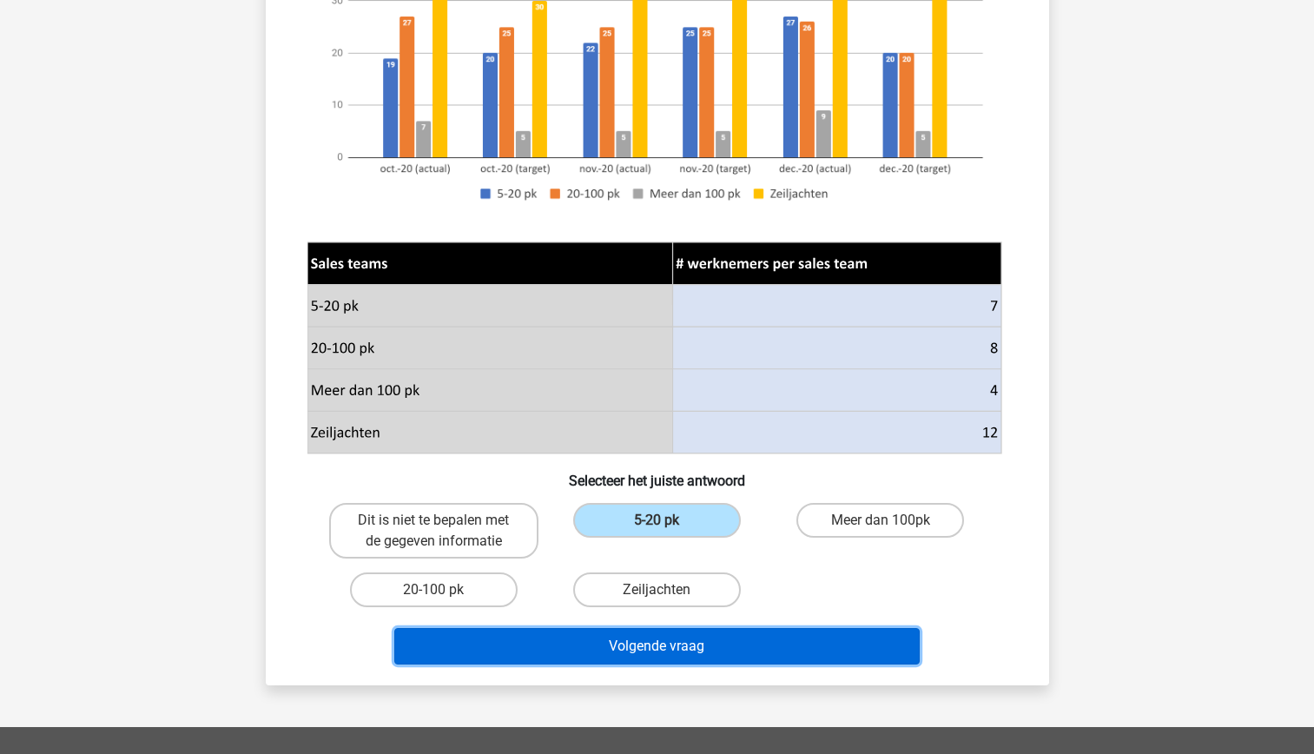
click at [676, 641] on button "Volgende vraag" at bounding box center [656, 646] width 525 height 36
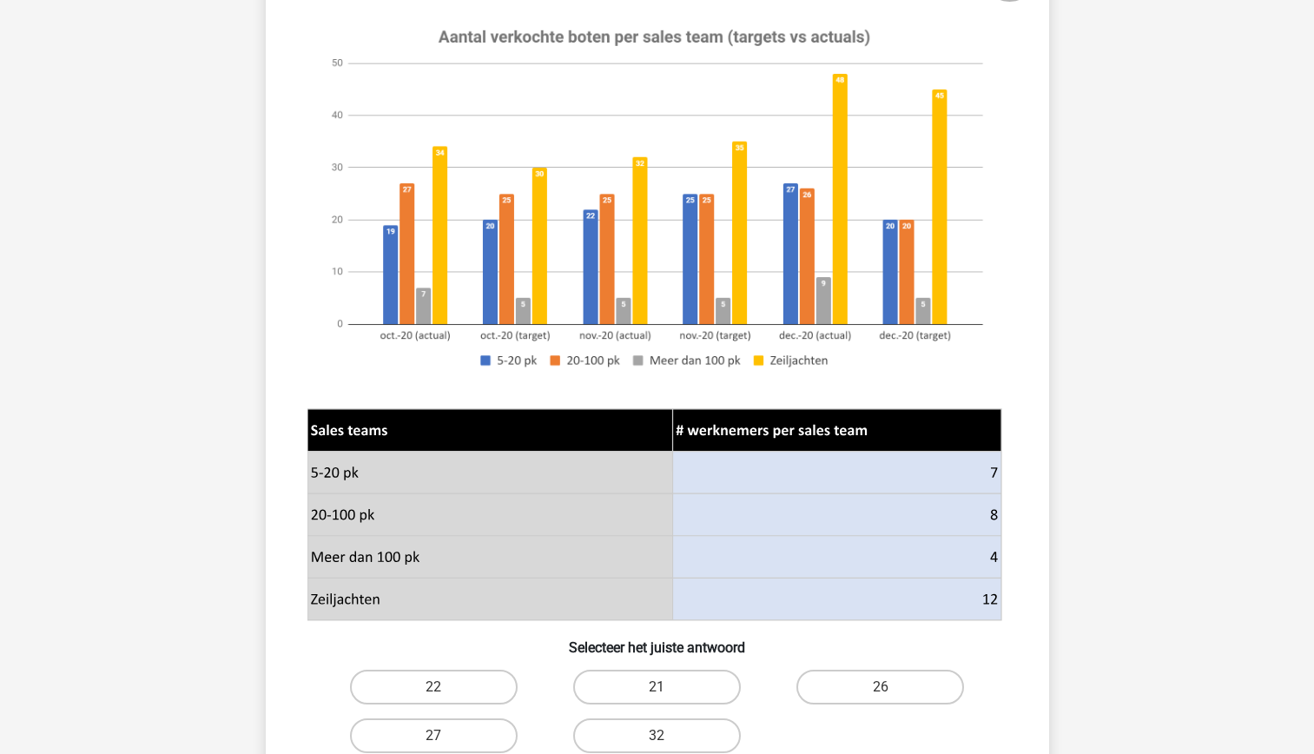
scroll to position [0, 0]
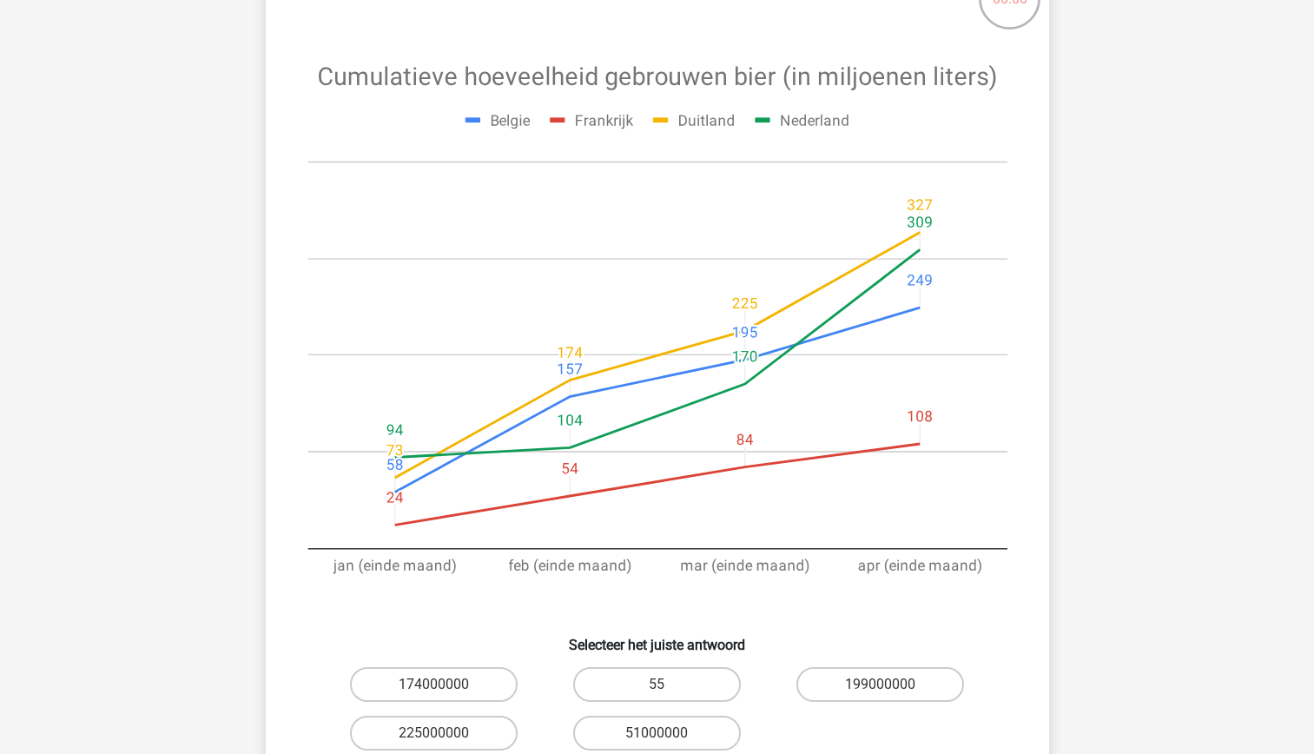
scroll to position [162, 0]
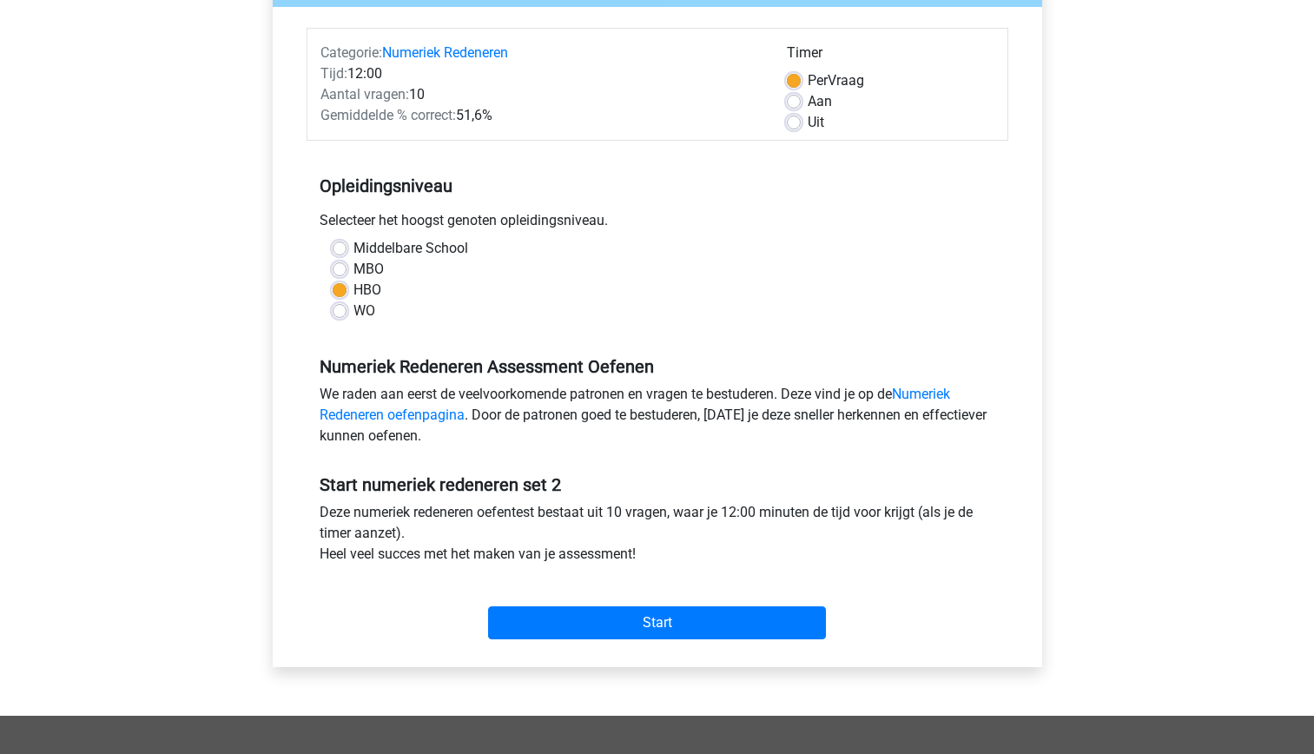
scroll to position [197, 0]
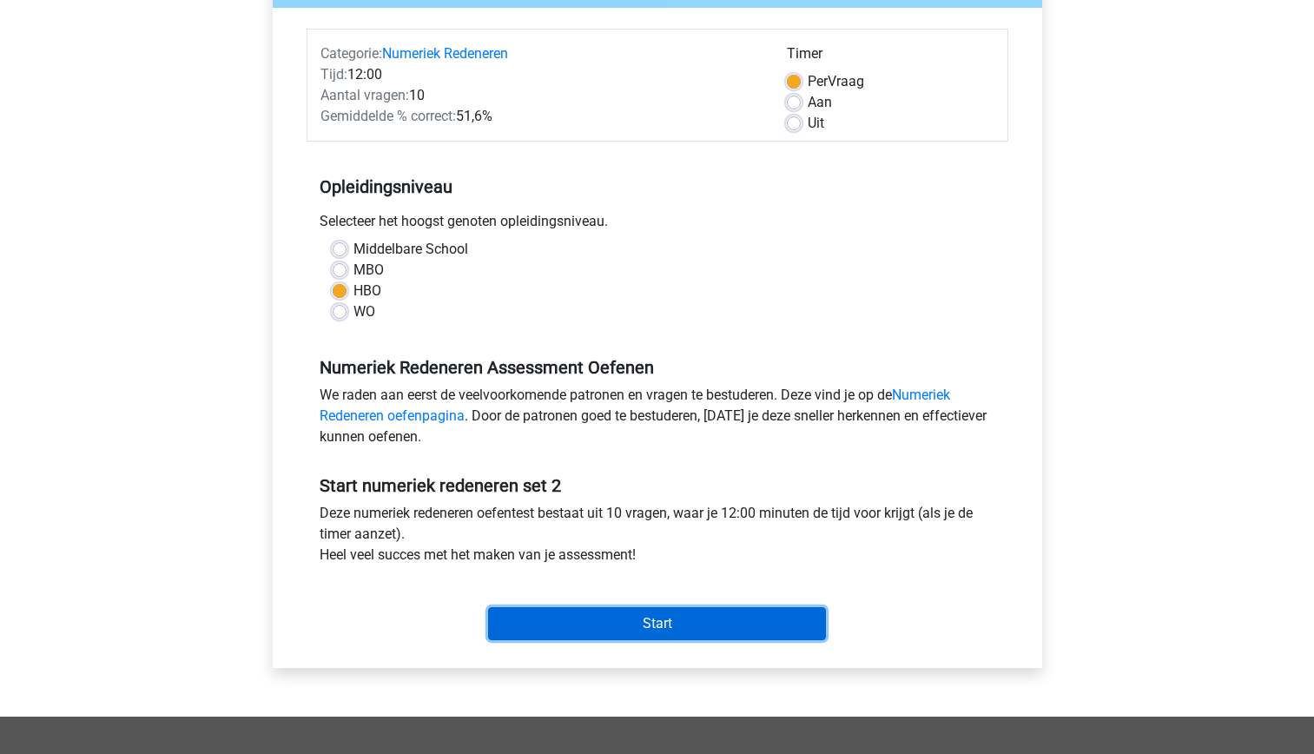
click at [624, 631] on input "Start" at bounding box center [657, 623] width 338 height 33
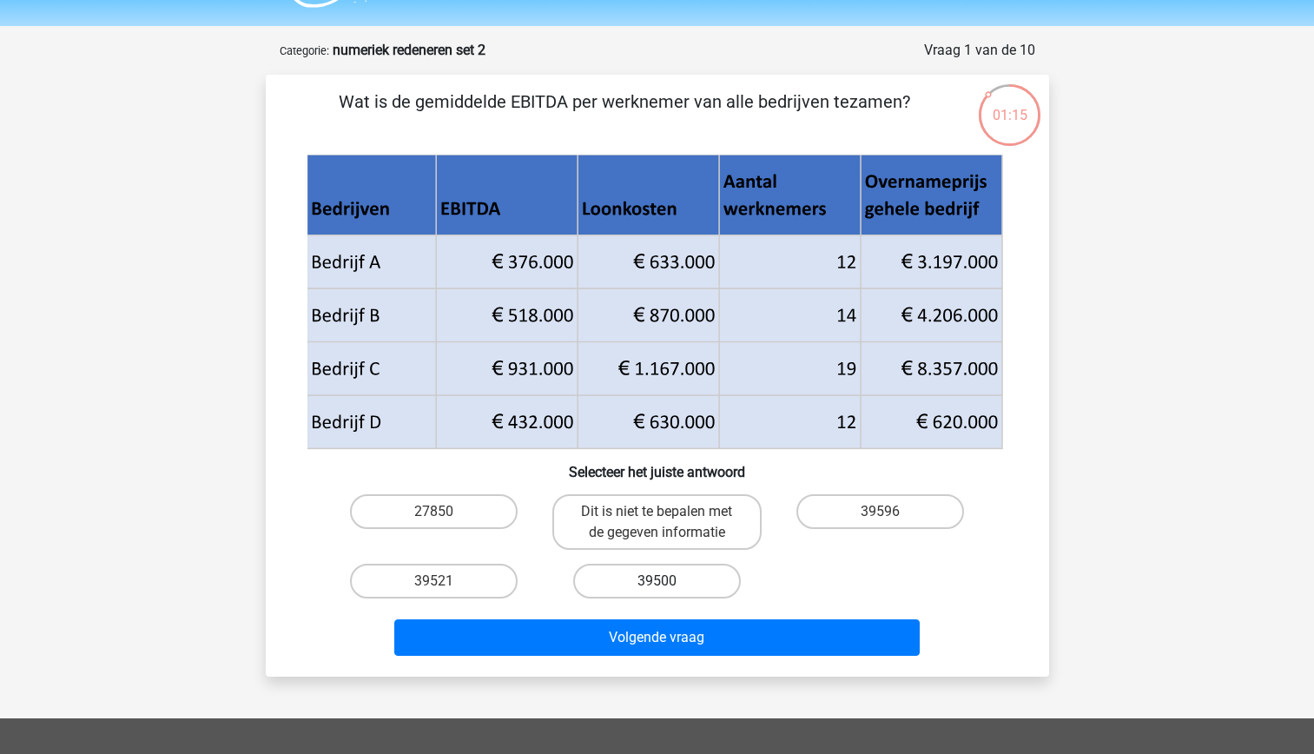
scroll to position [46, 0]
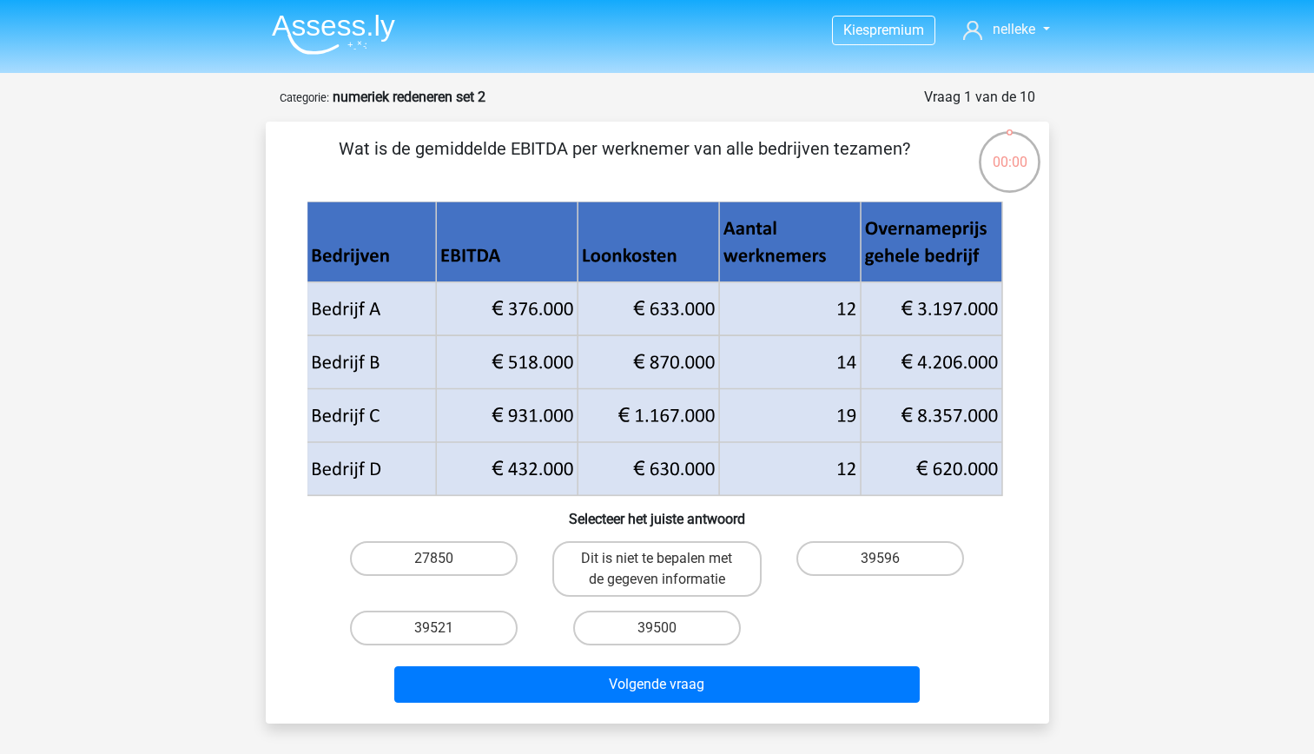
scroll to position [46, 0]
